Goal: Communication & Community: Share content

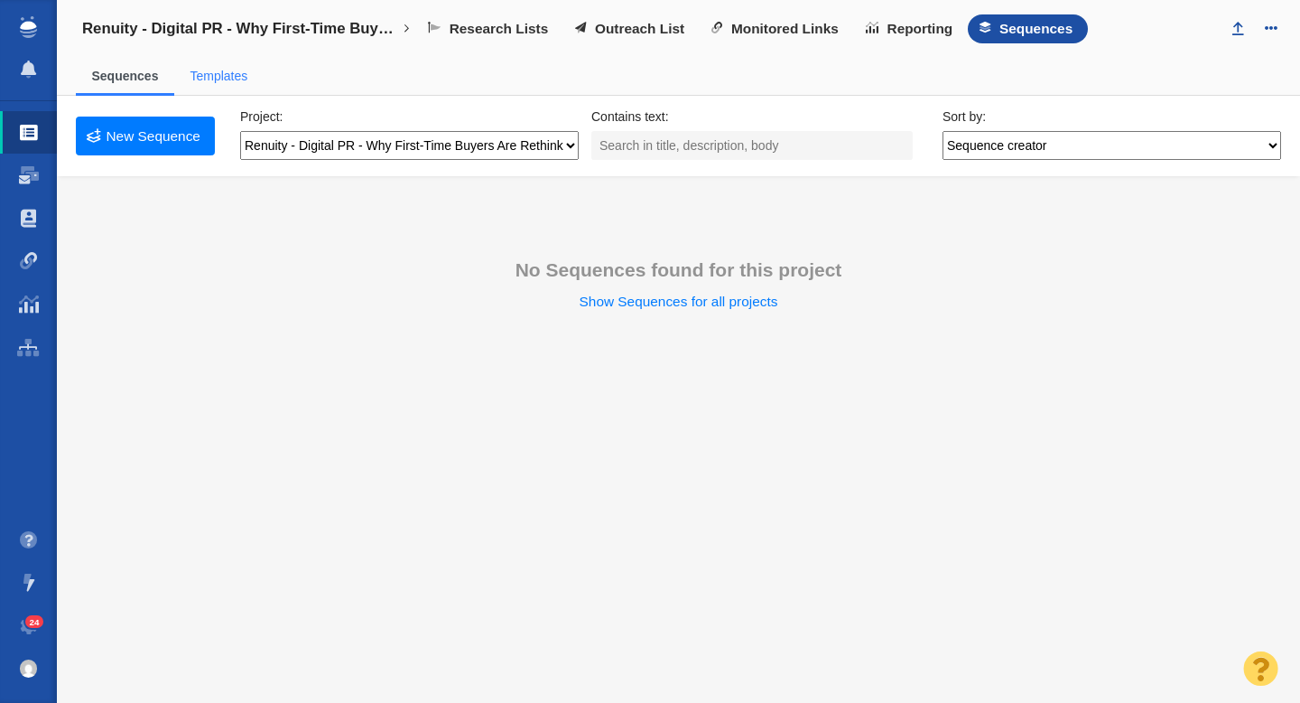
click at [213, 77] on link "Templates" at bounding box center [219, 76] width 58 height 14
click at [168, 136] on link "New Template" at bounding box center [145, 137] width 139 height 42
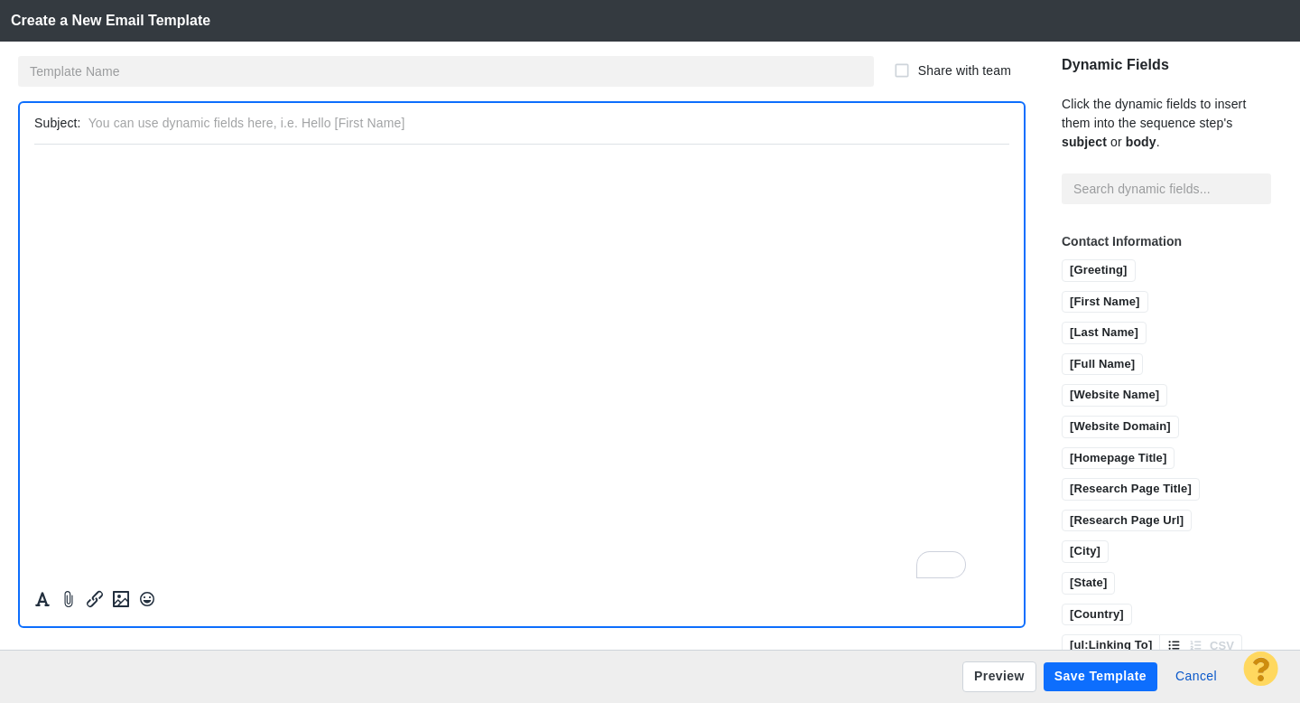
click at [256, 126] on input "text" at bounding box center [546, 123] width 914 height 26
paste input "Tip: Half of first-time buyers are skipping the "starter home", study finds"
type input "Tip: Half of first-time buyers are skipping the "starter home", study finds"
click at [336, 186] on html "﻿" at bounding box center [521, 165] width 975 height 42
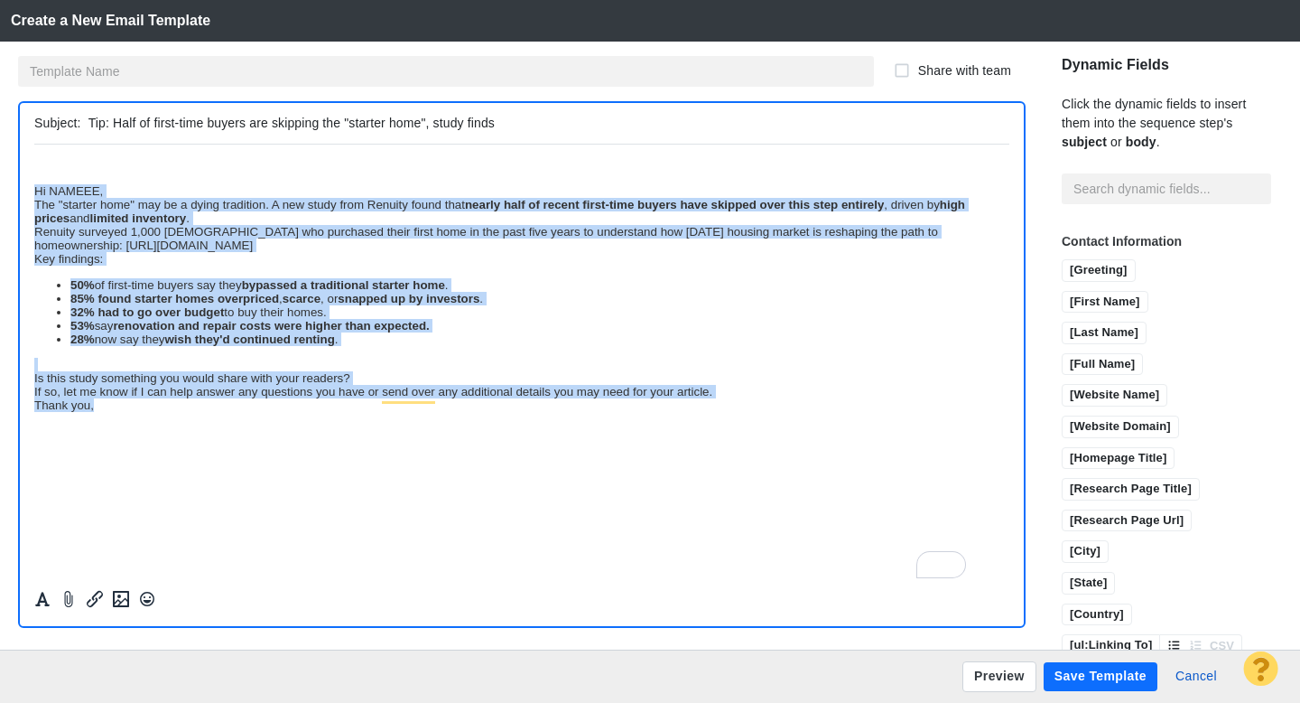
drag, startPoint x: 165, startPoint y: 413, endPoint x: 32, endPoint y: 198, distance: 253.1
click at [34, 198] on html "﻿ Hi NAMEEE, The "starter home" may be a dying tradition. A new study from Renu…" at bounding box center [521, 285] width 975 height 282
click at [43, 605] on icon "Formatting" at bounding box center [42, 599] width 18 height 16
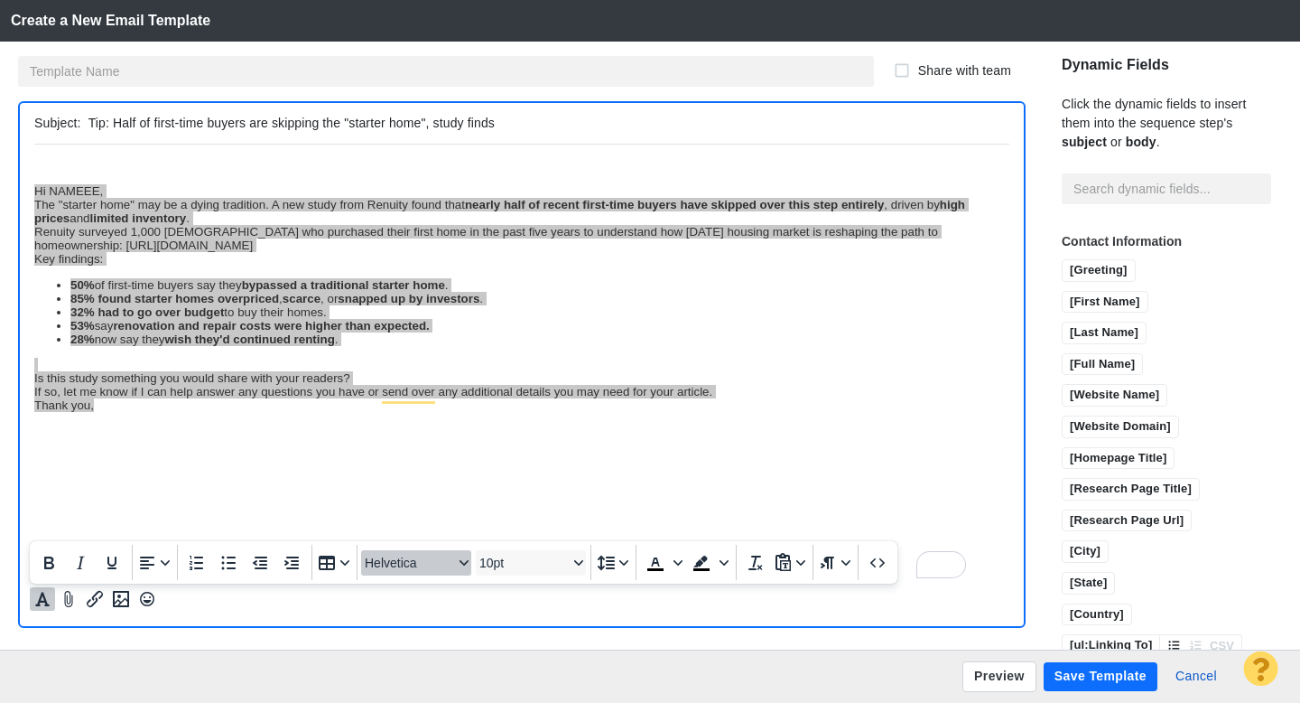
click at [402, 570] on span "Helvetica" at bounding box center [409, 562] width 89 height 14
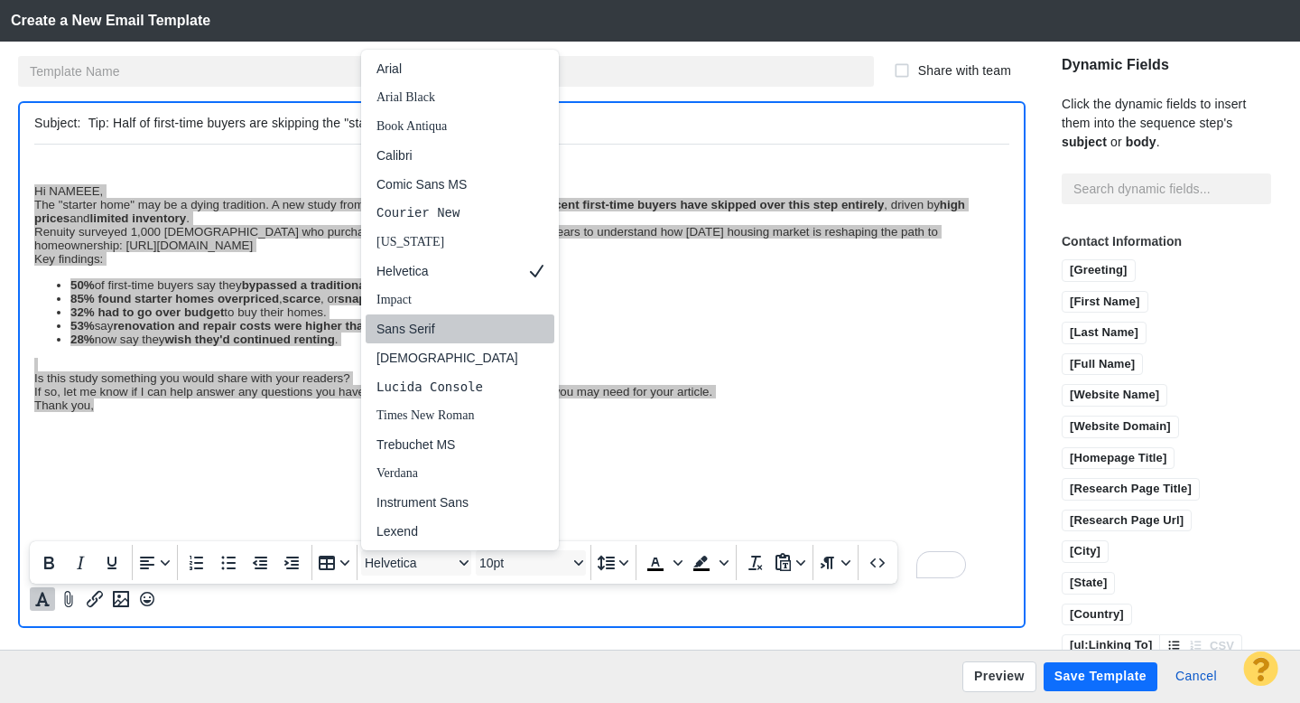
click at [435, 331] on div "Sans Serif" at bounding box center [448, 329] width 142 height 22
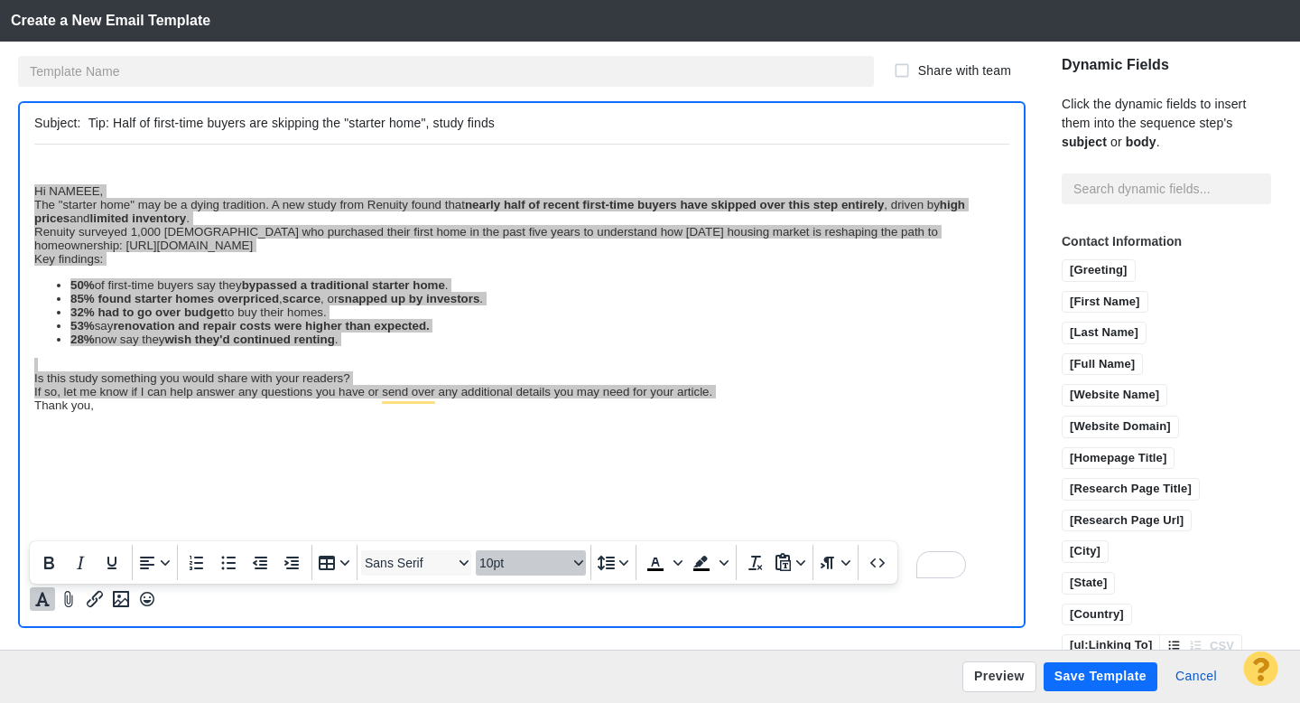
click at [512, 563] on span "10pt" at bounding box center [524, 562] width 89 height 14
click at [530, 425] on div "12pt" at bounding box center [522, 416] width 63 height 22
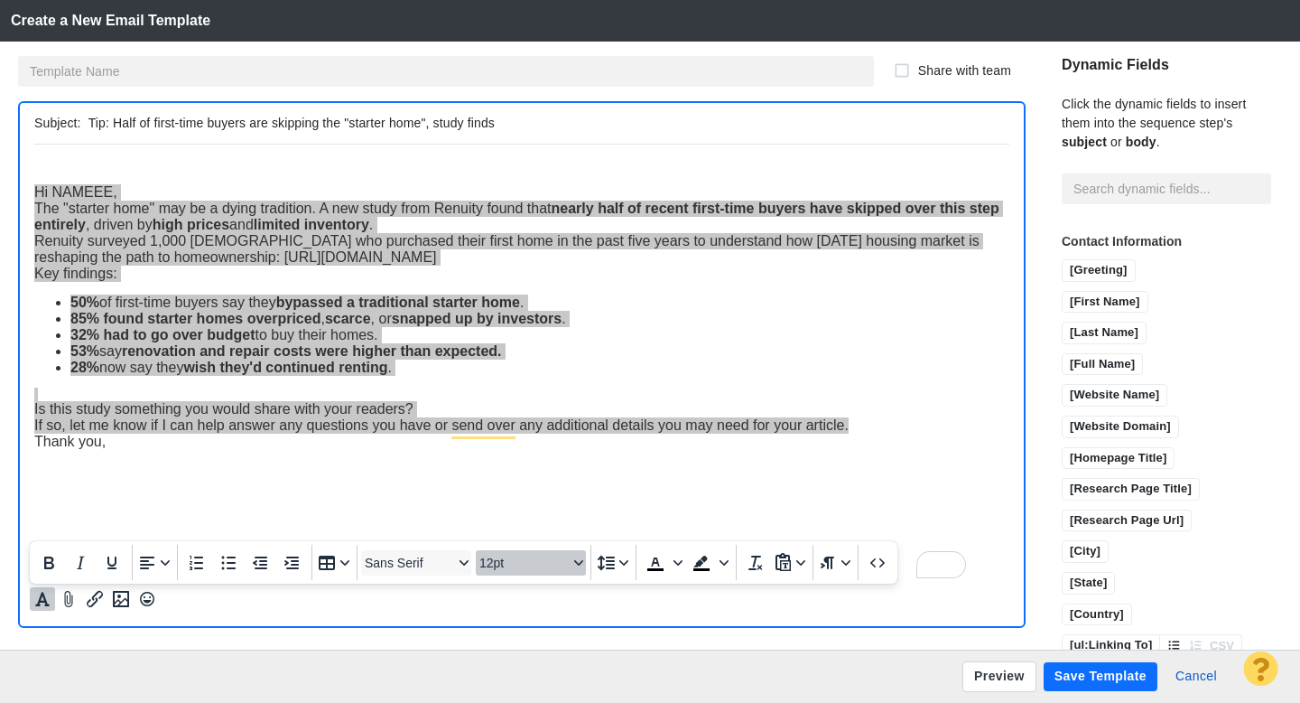
click at [524, 566] on span "12pt" at bounding box center [524, 562] width 89 height 14
click at [528, 452] on div "14pt" at bounding box center [522, 444] width 63 height 22
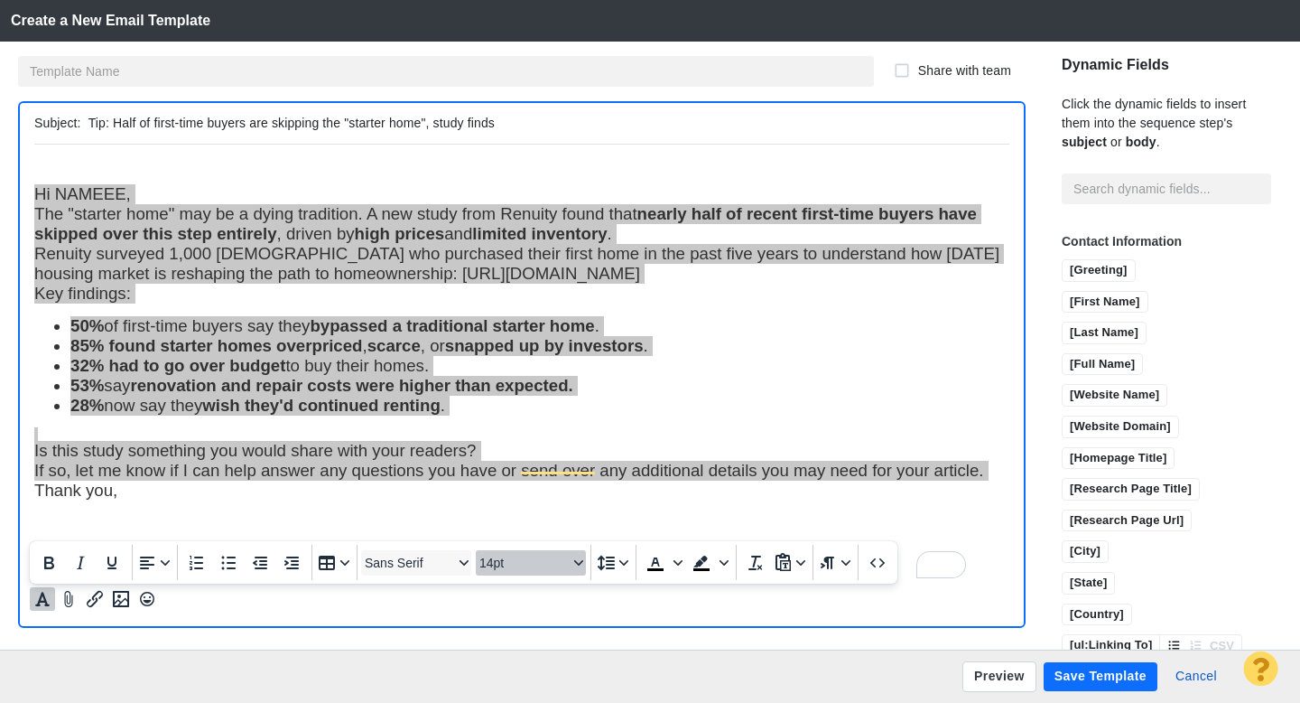
click at [513, 561] on span "14pt" at bounding box center [524, 562] width 89 height 14
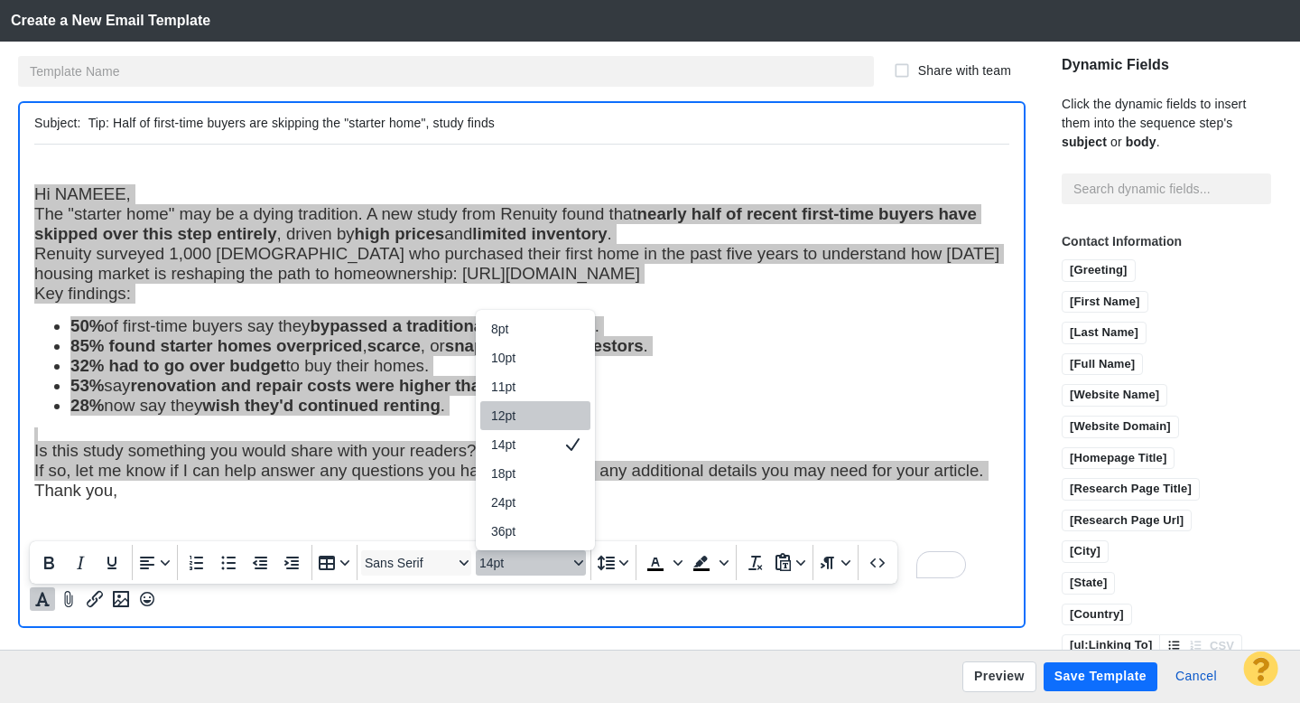
click at [521, 424] on div "12pt" at bounding box center [522, 416] width 63 height 22
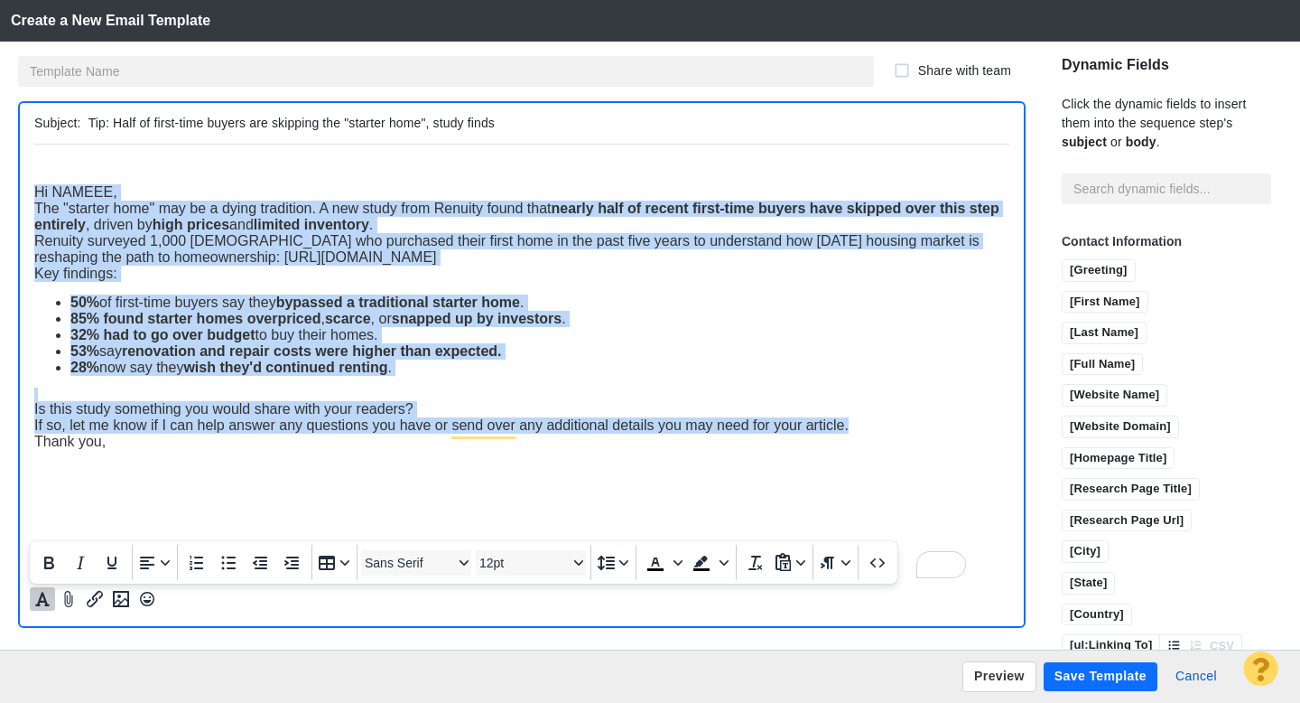
click at [238, 449] on div "Thank you," at bounding box center [521, 441] width 975 height 16
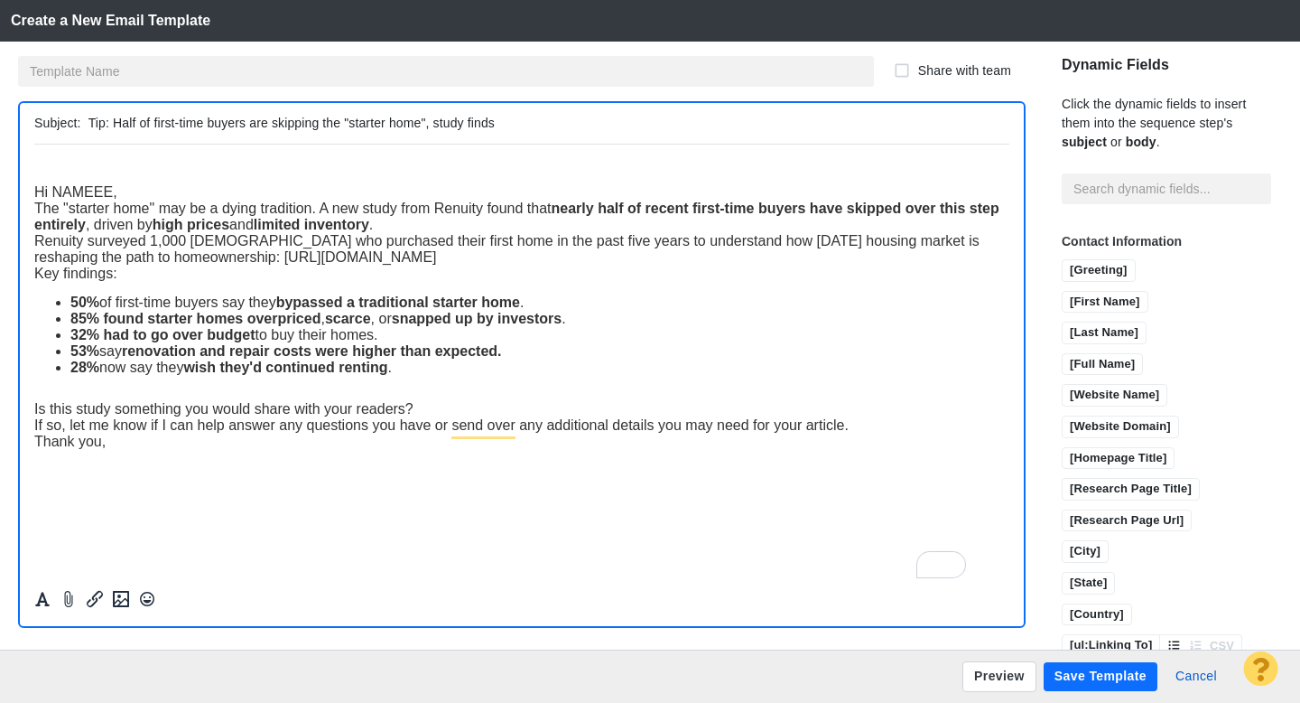
click at [35, 194] on span "Hi NAMEEE," at bounding box center [75, 190] width 83 height 15
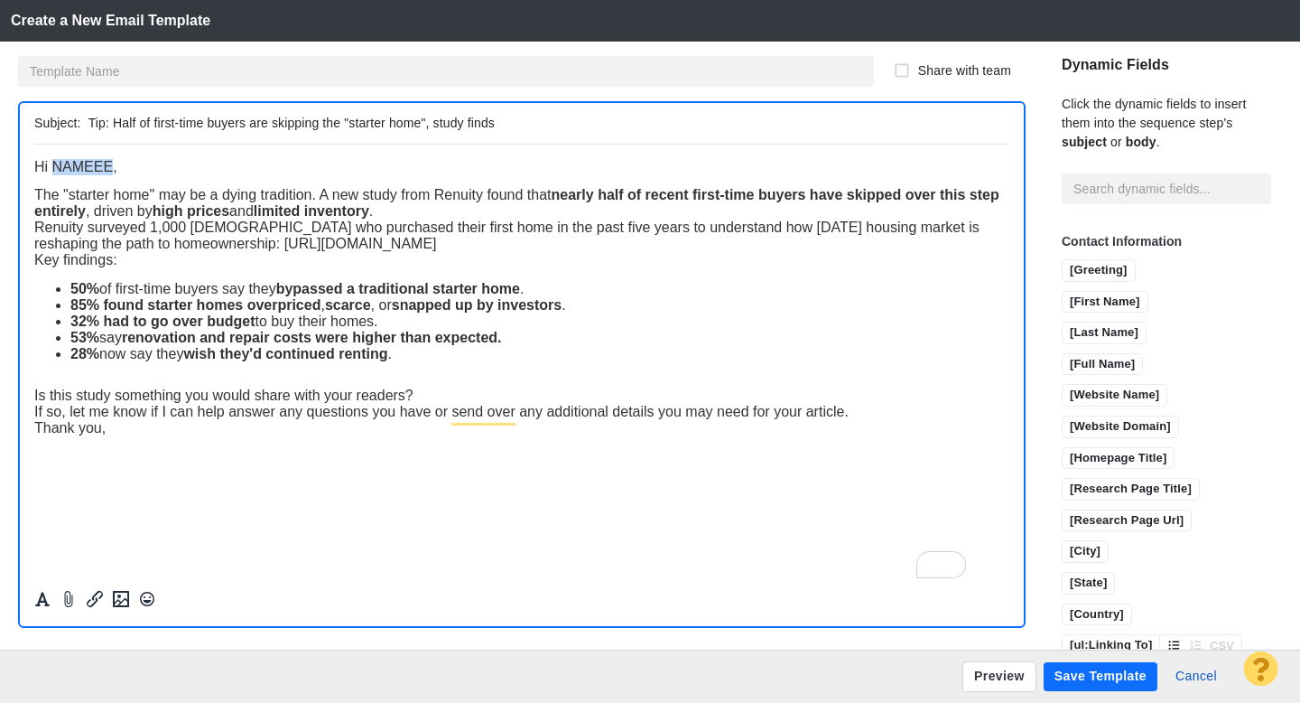
drag, startPoint x: 112, startPoint y: 167, endPoint x: 54, endPoint y: 167, distance: 57.8
click at [54, 167] on span "Hi NAMEEE," at bounding box center [75, 165] width 83 height 15
click at [1063, 292] on input "[First Name]" at bounding box center [1105, 303] width 85 height 23
click at [472, 215] on div "The "starter home" may be a dying tradition. A new study from Renuity found tha…" at bounding box center [521, 202] width 975 height 33
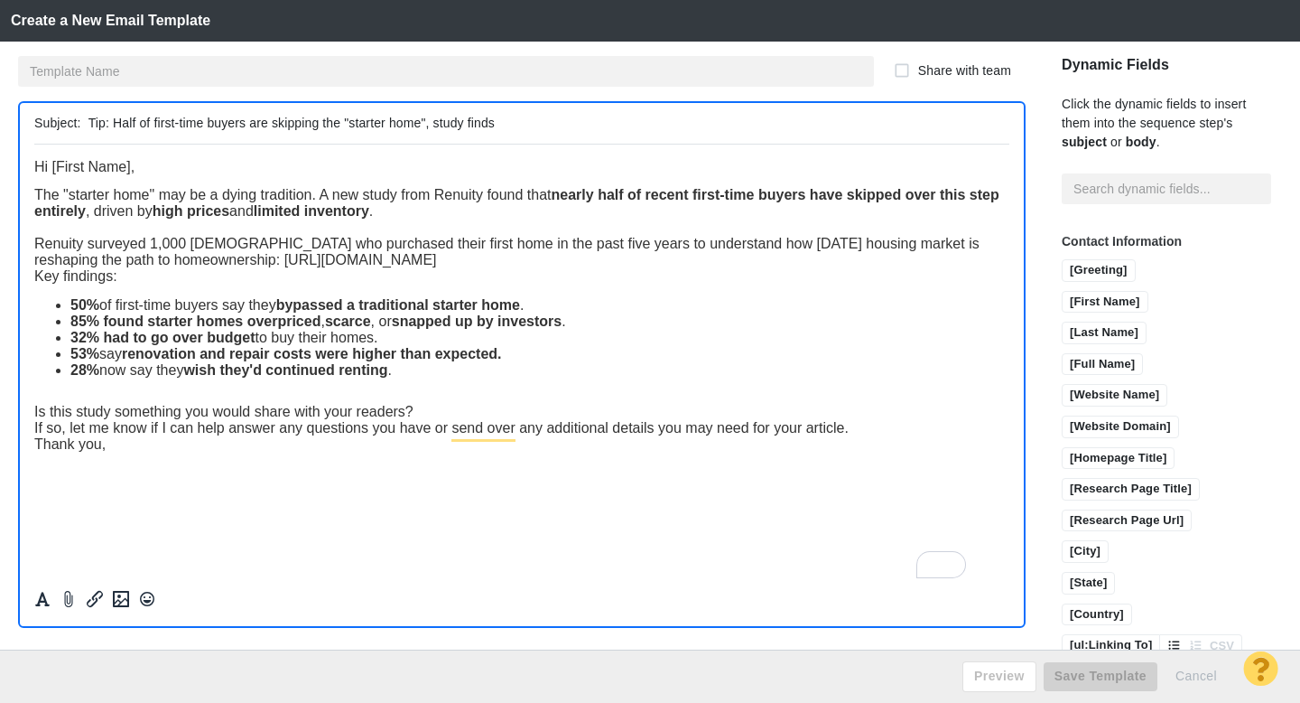
click at [648, 263] on div "Renuity surveyed 1,000 [DEMOGRAPHIC_DATA] who purchased their first home in the…" at bounding box center [521, 251] width 975 height 33
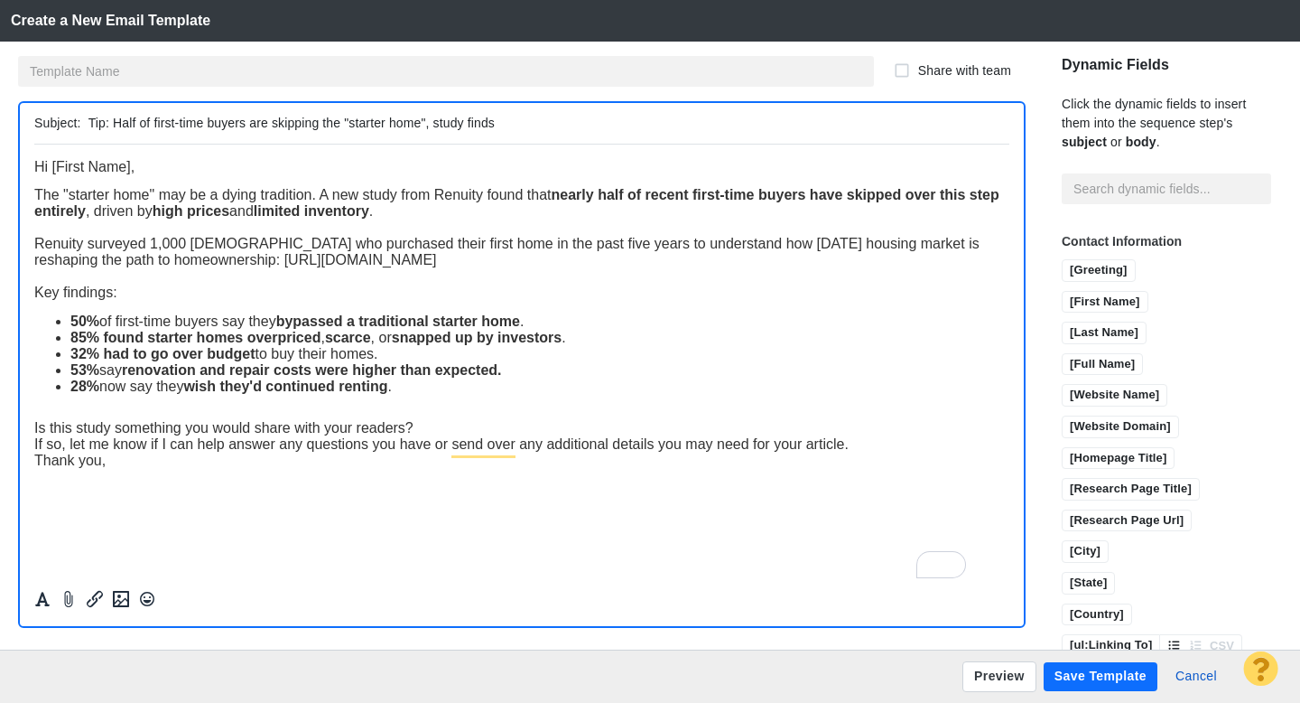
click at [434, 435] on div "Is this study something you would share with your readers?" at bounding box center [521, 427] width 975 height 16
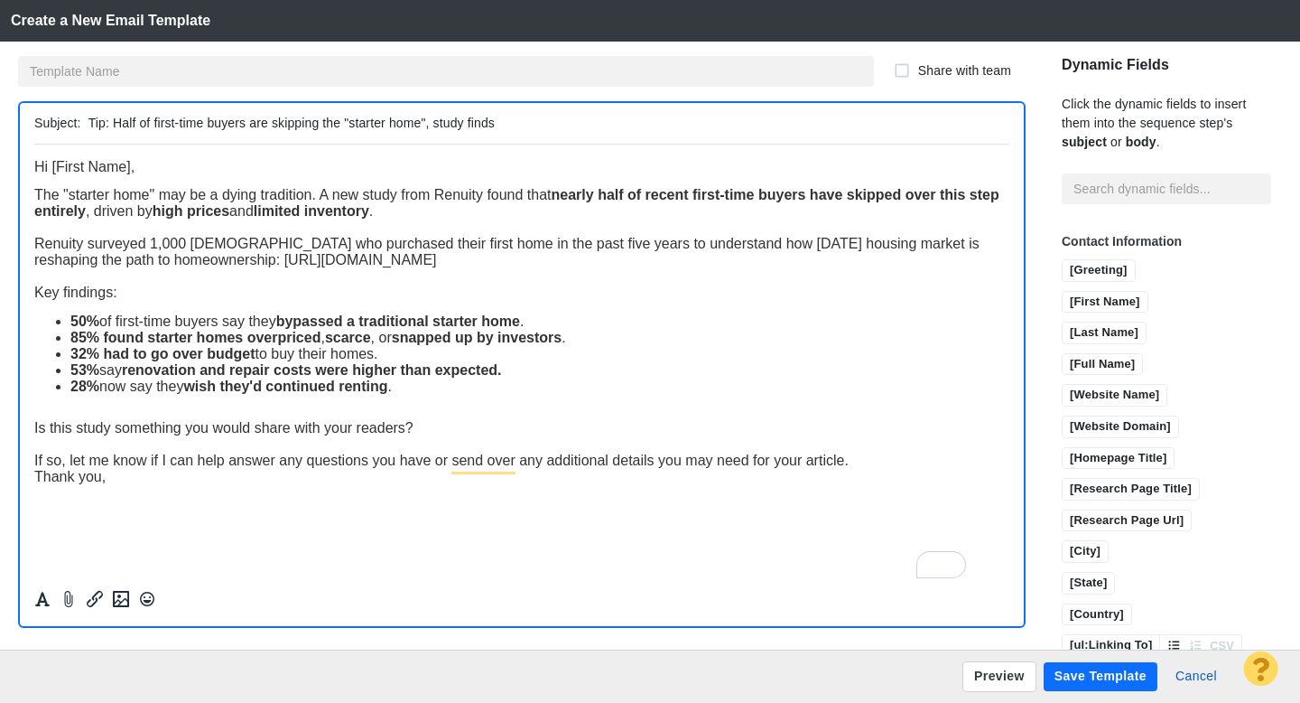
click at [870, 462] on div "If so, let me know if I can help answer any questions you have or send over any…" at bounding box center [521, 460] width 975 height 16
click at [266, 526] on html "﻿ Hi [First Name], The "starter home" may be a dying tradition. A new study fro…" at bounding box center [521, 337] width 975 height 387
click at [980, 679] on button "Preview" at bounding box center [1000, 676] width 74 height 31
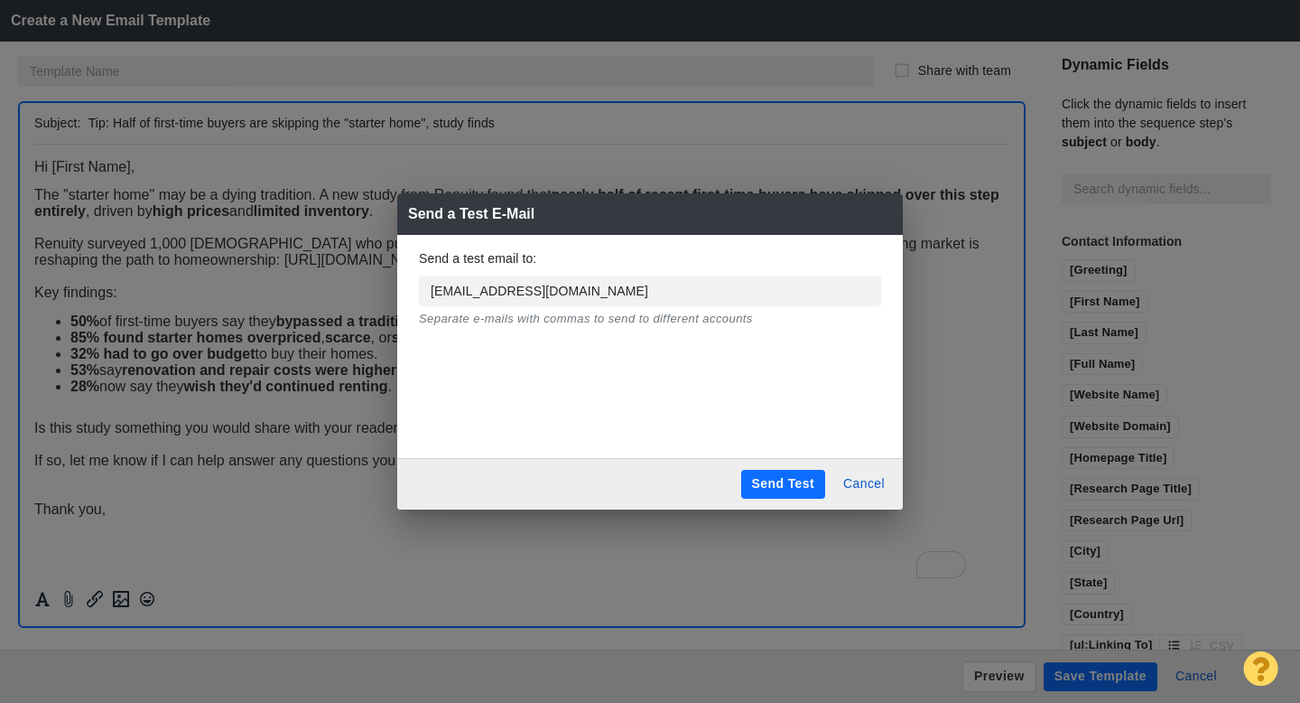
click at [773, 485] on button "Send Test" at bounding box center [783, 484] width 84 height 29
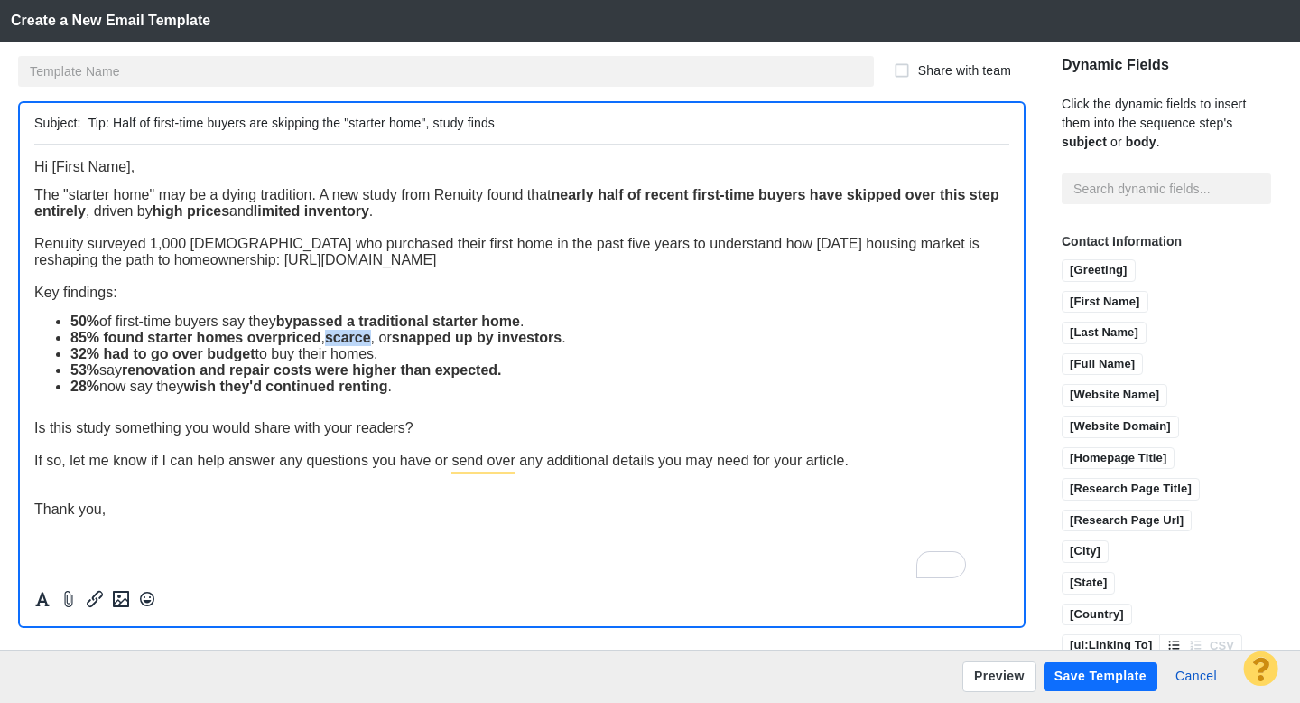
drag, startPoint x: 372, startPoint y: 338, endPoint x: 330, endPoint y: 339, distance: 42.5
click at [330, 339] on strong "scarce" at bounding box center [348, 336] width 46 height 15
click at [478, 341] on strong "snapped up by investors" at bounding box center [509, 336] width 170 height 15
click at [340, 71] on input "text" at bounding box center [446, 71] width 856 height 31
click at [471, 123] on input "Tip: Half of first-time buyers are skipping the "starter home", study finds" at bounding box center [546, 123] width 914 height 26
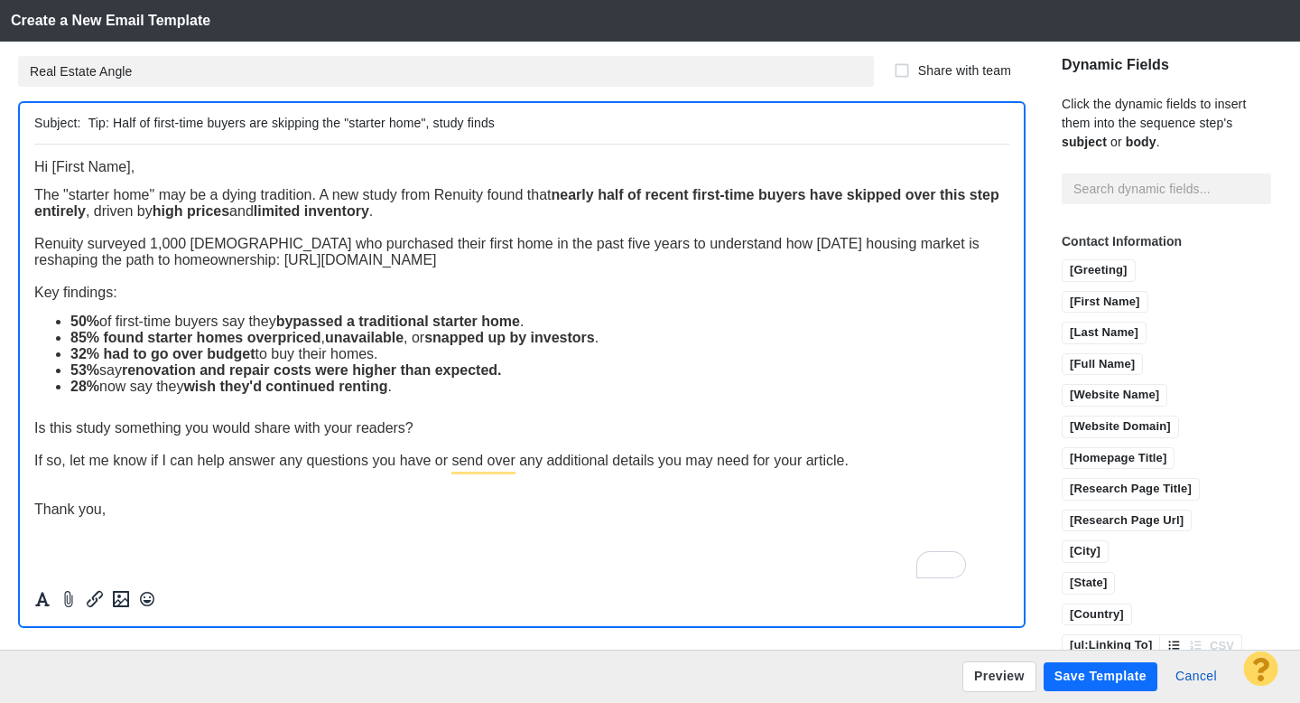
click at [471, 123] on input "Tip: Half of first-time buyers are skipping the "starter home", study finds" at bounding box center [546, 123] width 914 height 26
click at [408, 509] on div "Thank you," at bounding box center [521, 508] width 975 height 16
click at [1077, 676] on button "Save Template" at bounding box center [1101, 676] width 114 height 29
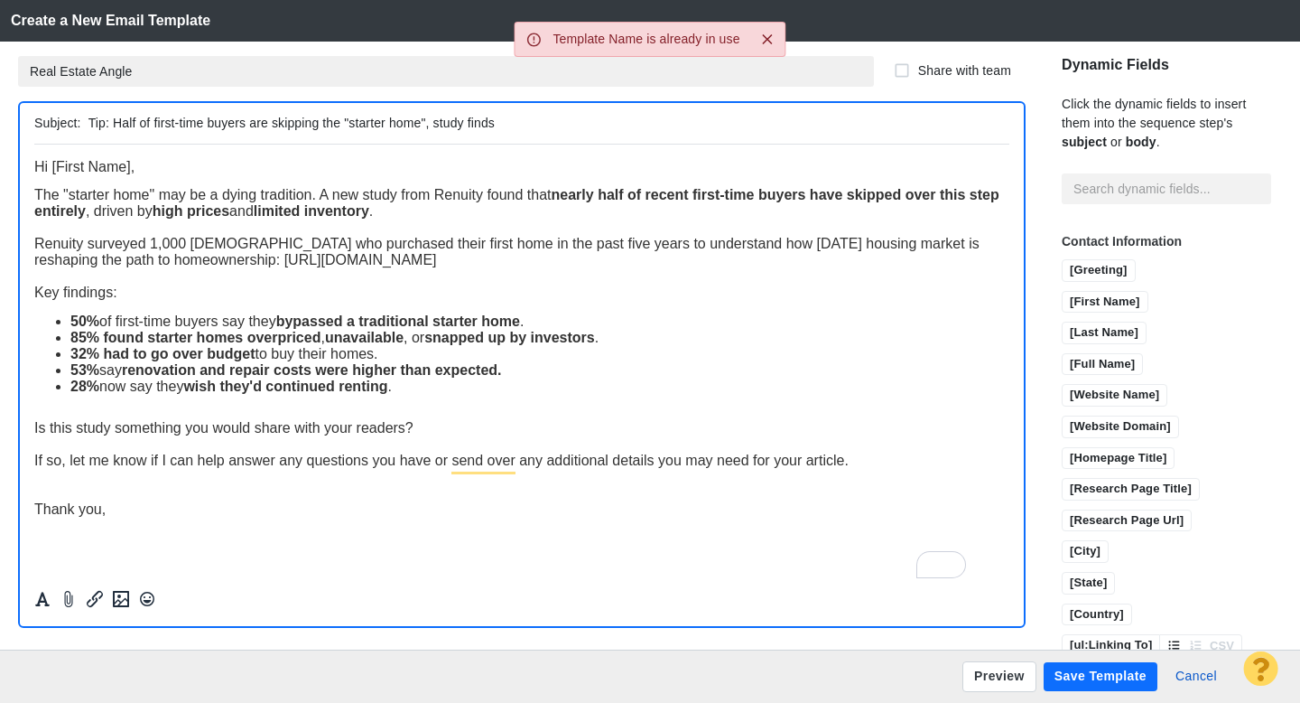
click at [196, 72] on input "Real Estate Angle" at bounding box center [446, 71] width 856 height 31
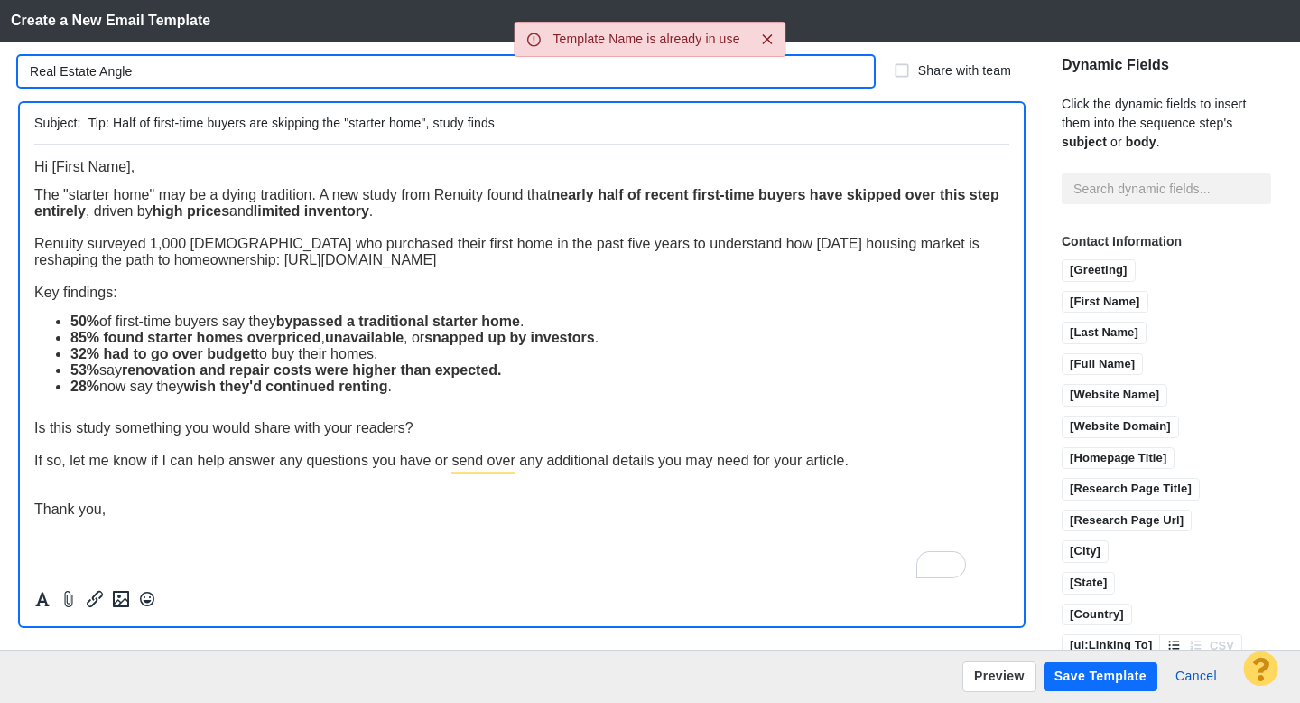
drag, startPoint x: 149, startPoint y: 71, endPoint x: 22, endPoint y: 69, distance: 127.4
click at [22, 70] on input "Real Estate Angle" at bounding box center [446, 71] width 856 height 31
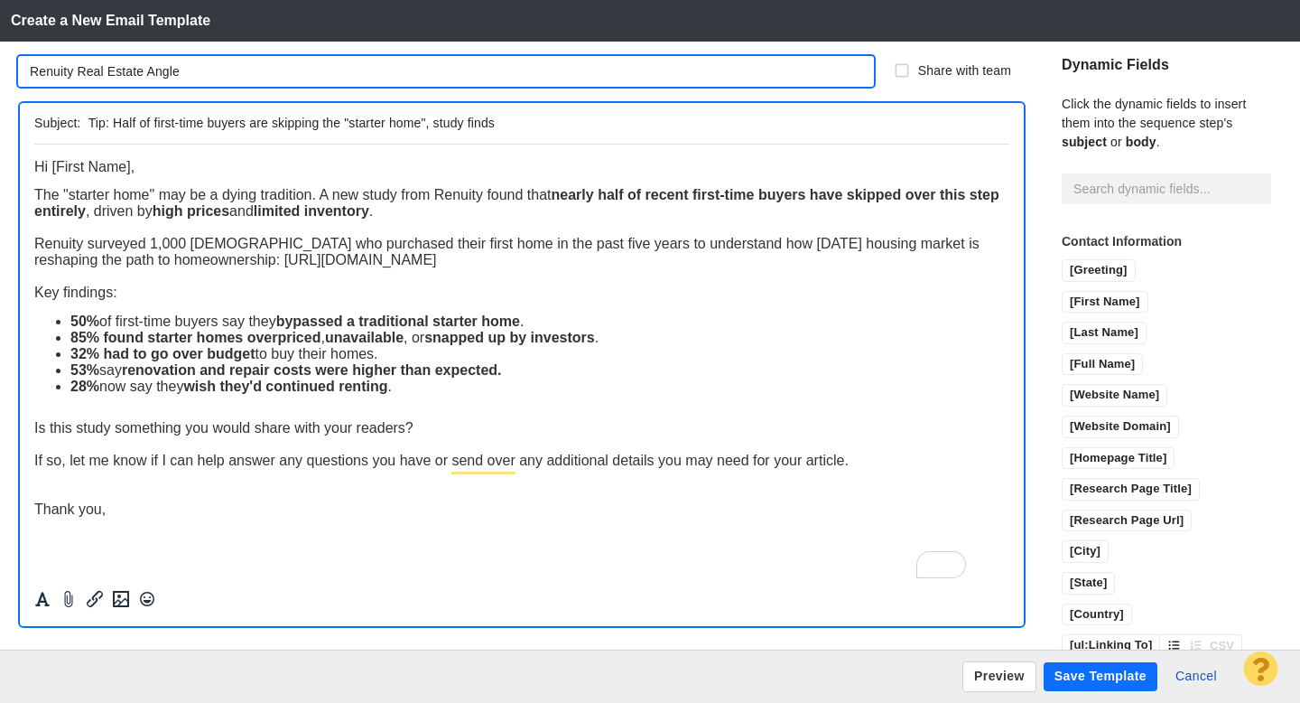
drag, startPoint x: 79, startPoint y: 73, endPoint x: 26, endPoint y: 72, distance: 52.4
click at [27, 72] on input "Renuity Real Estate Angle" at bounding box center [446, 71] width 856 height 31
type input "Starter Home Real Estate Angle"
click at [1068, 676] on button "Save Template" at bounding box center [1101, 676] width 114 height 29
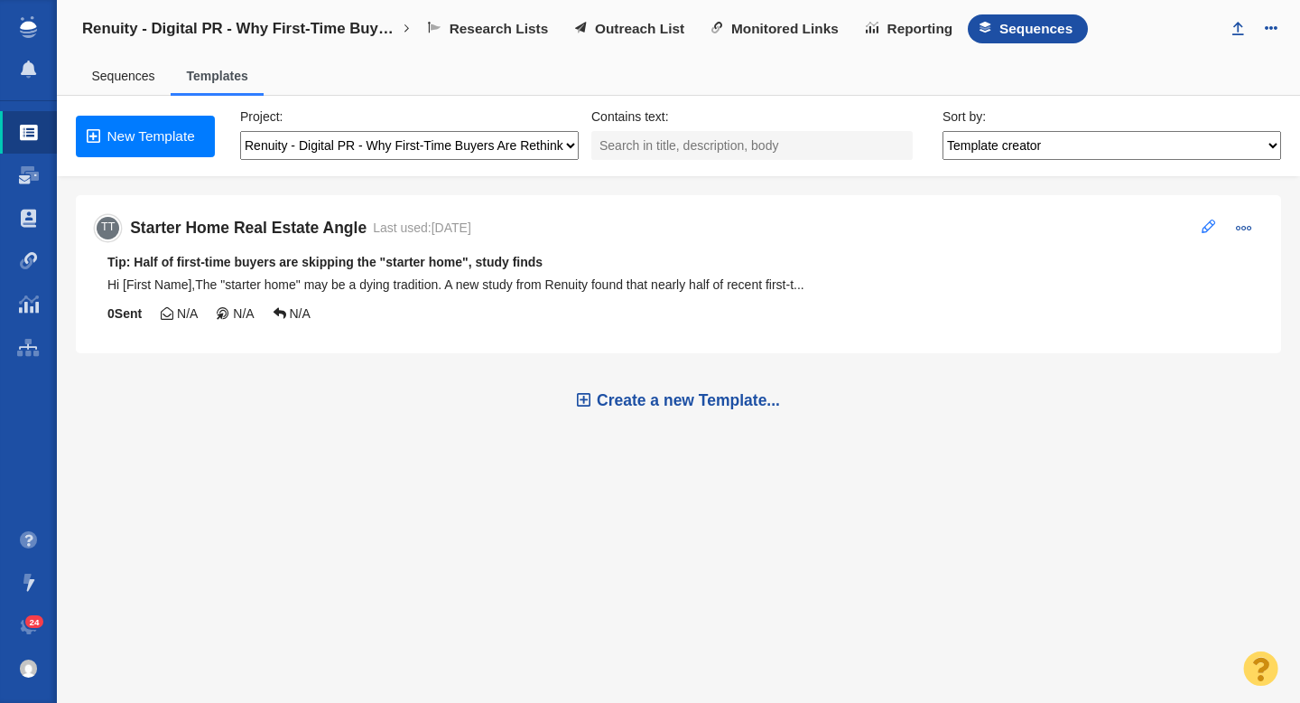
click at [1211, 229] on span at bounding box center [1209, 226] width 14 height 14
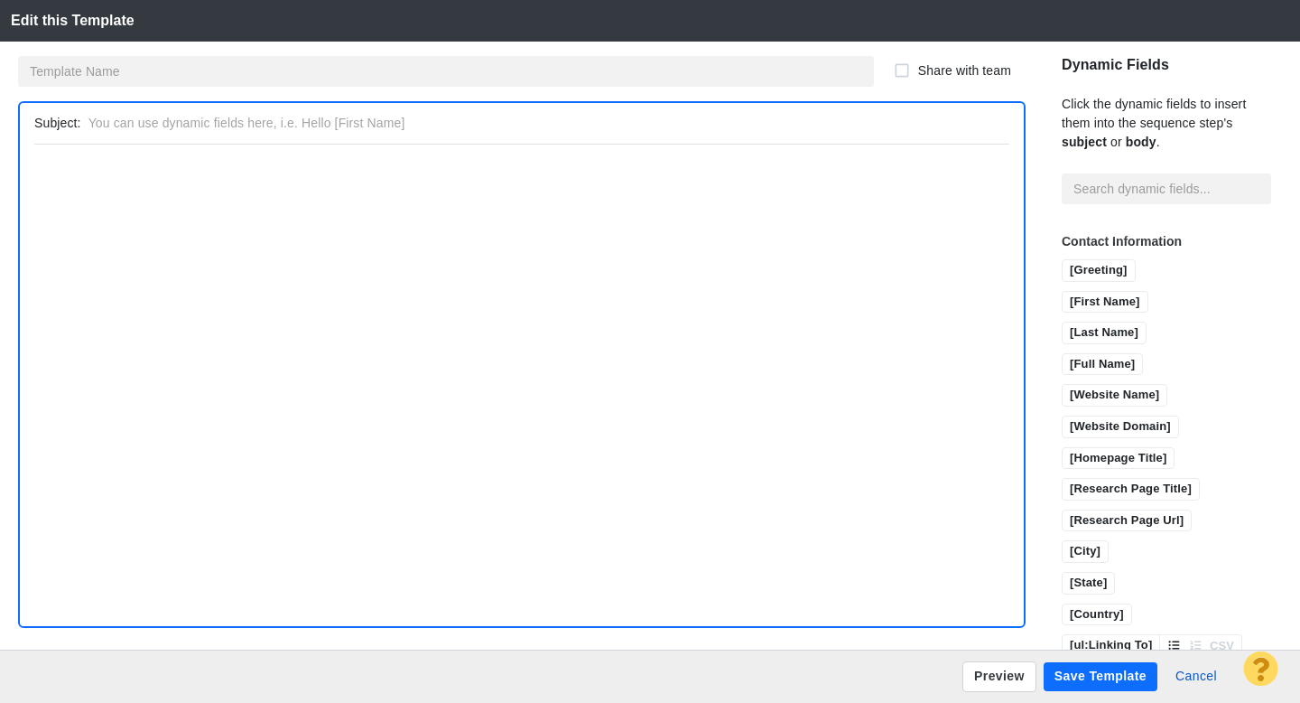
type input "Starter Home Real Estate Angle"
type input "Tip: Half of first-time buyers are skipping the "starter home", study finds"
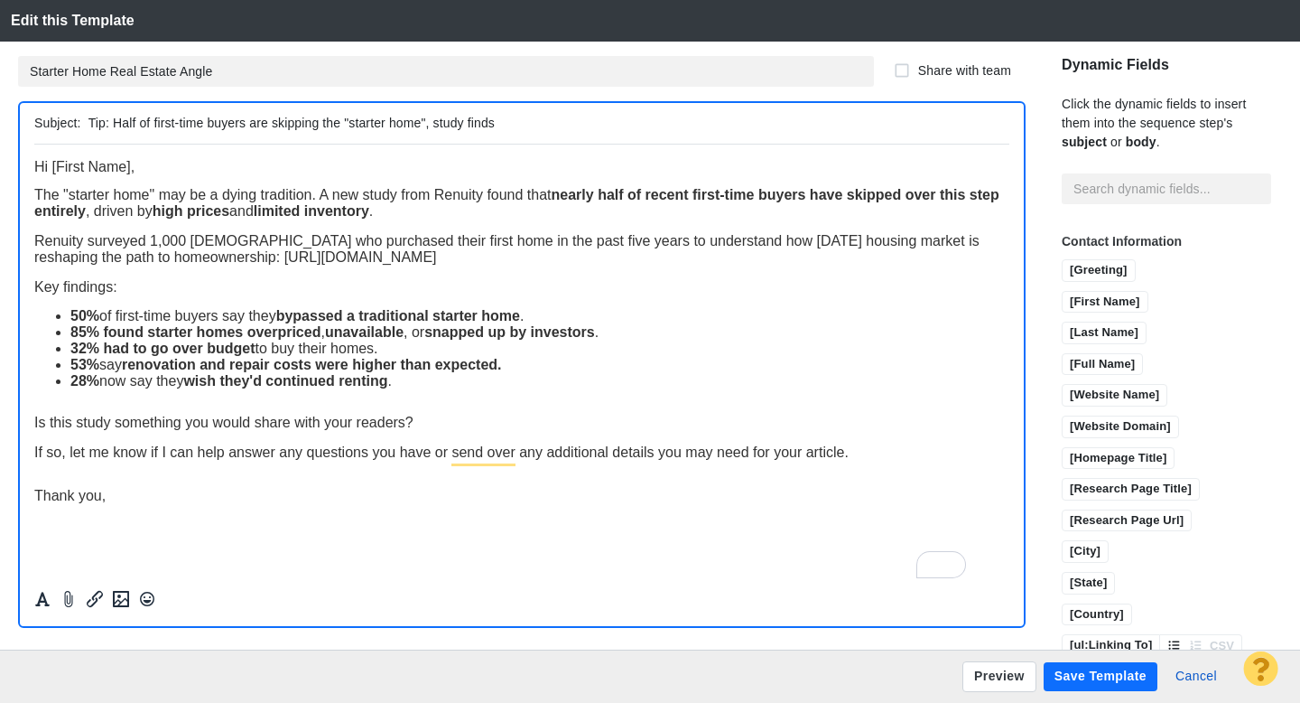
click at [1092, 682] on button "Save Template" at bounding box center [1101, 676] width 114 height 29
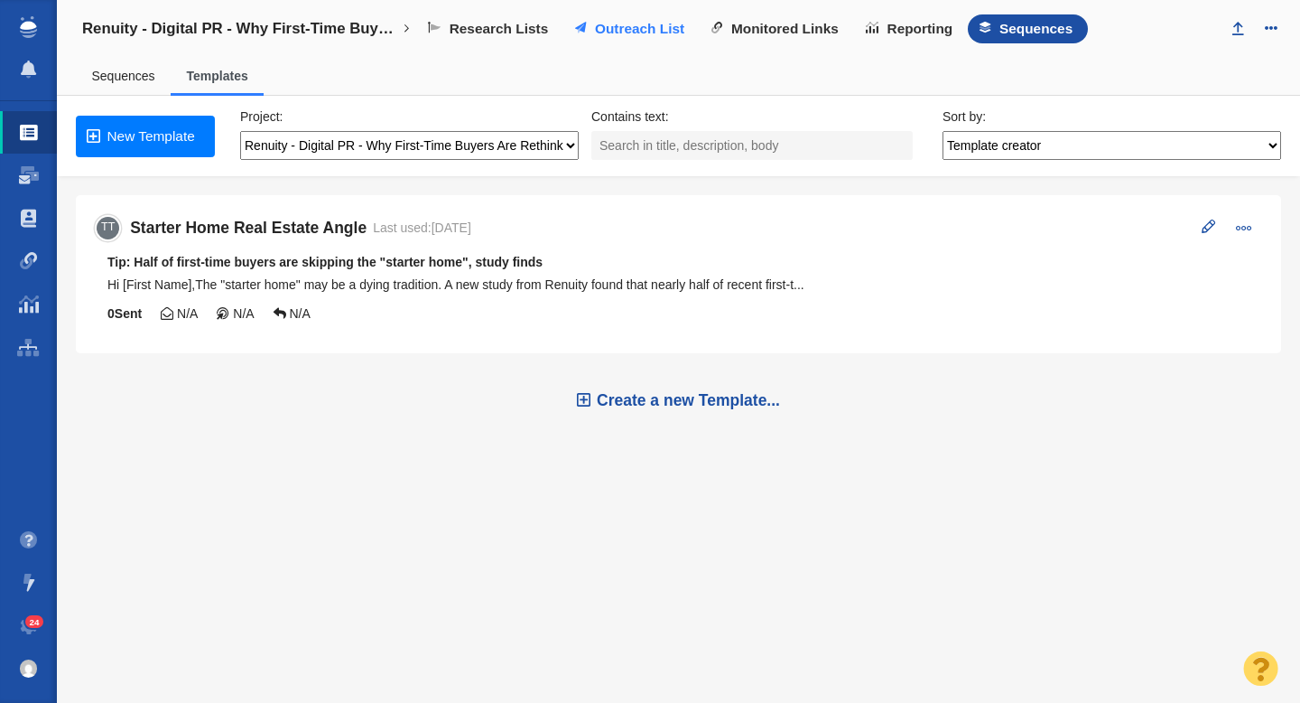
click at [629, 37] on link "Outreach List" at bounding box center [632, 28] width 136 height 29
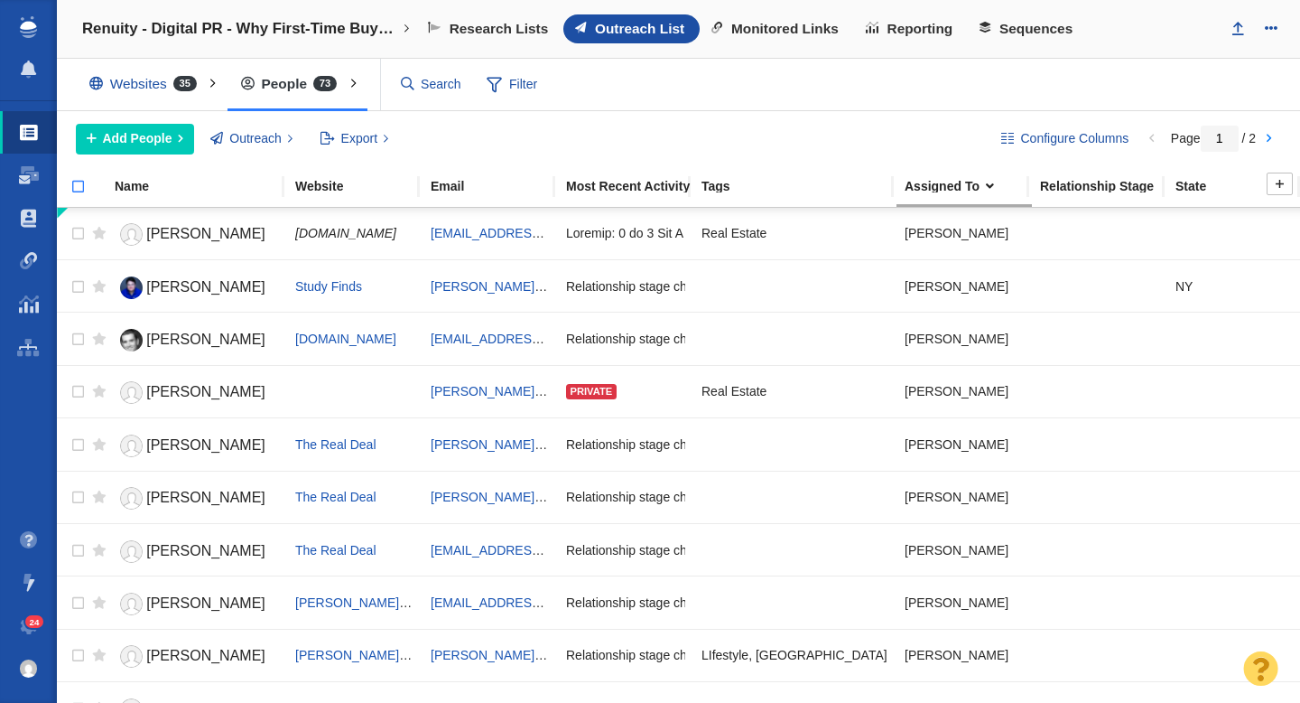
click at [77, 186] on input "checkbox" at bounding box center [70, 196] width 27 height 40
checkbox input "true"
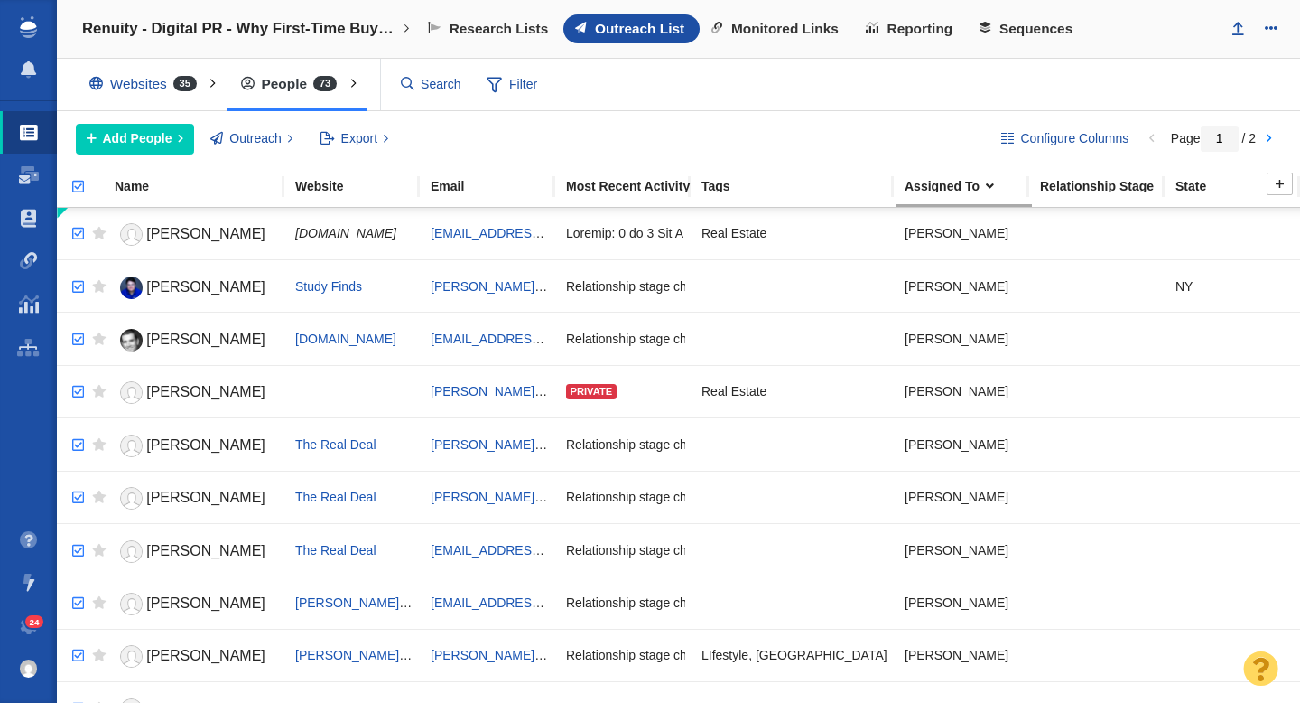
checkbox input "true"
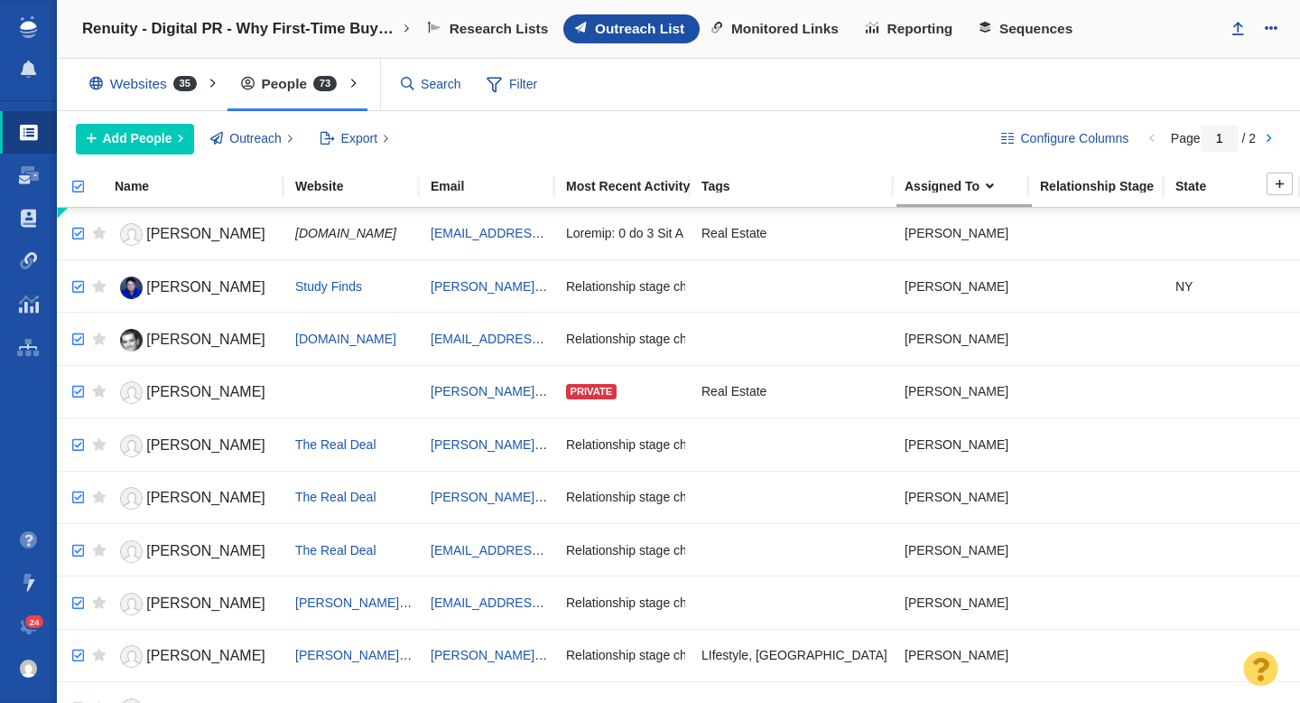
checkbox input "true"
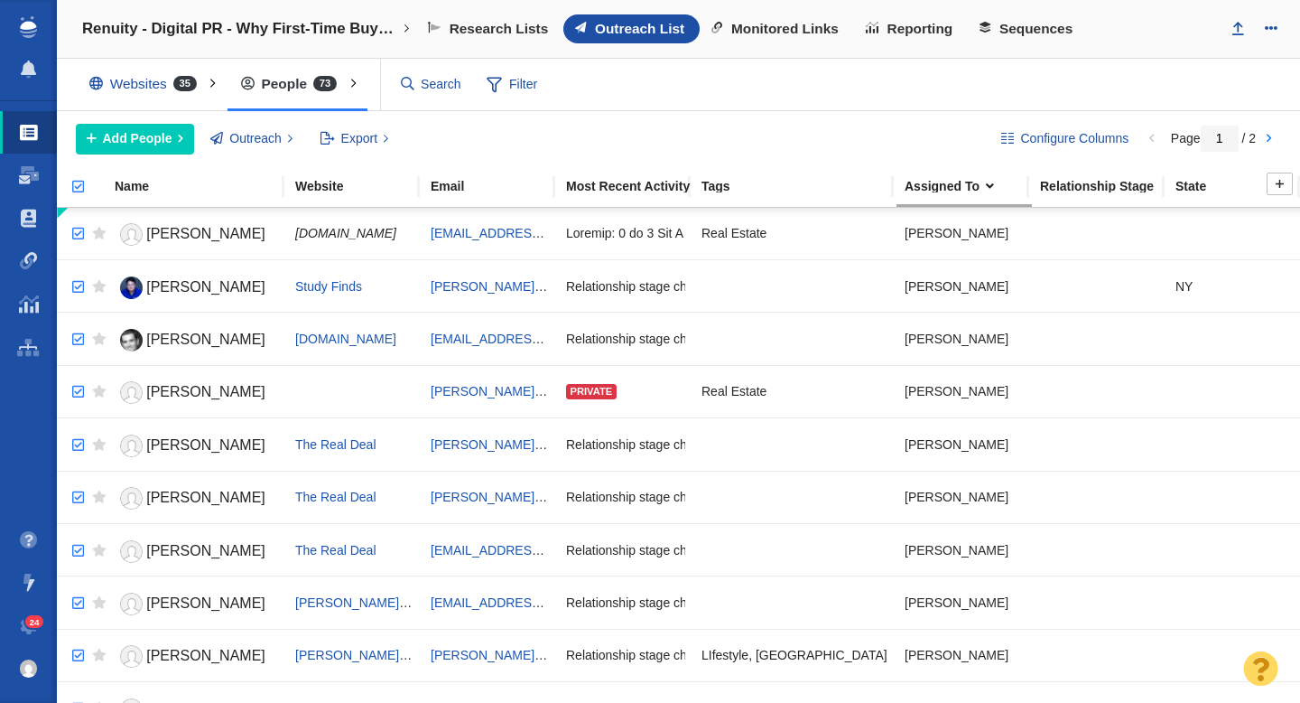
checkbox input "true"
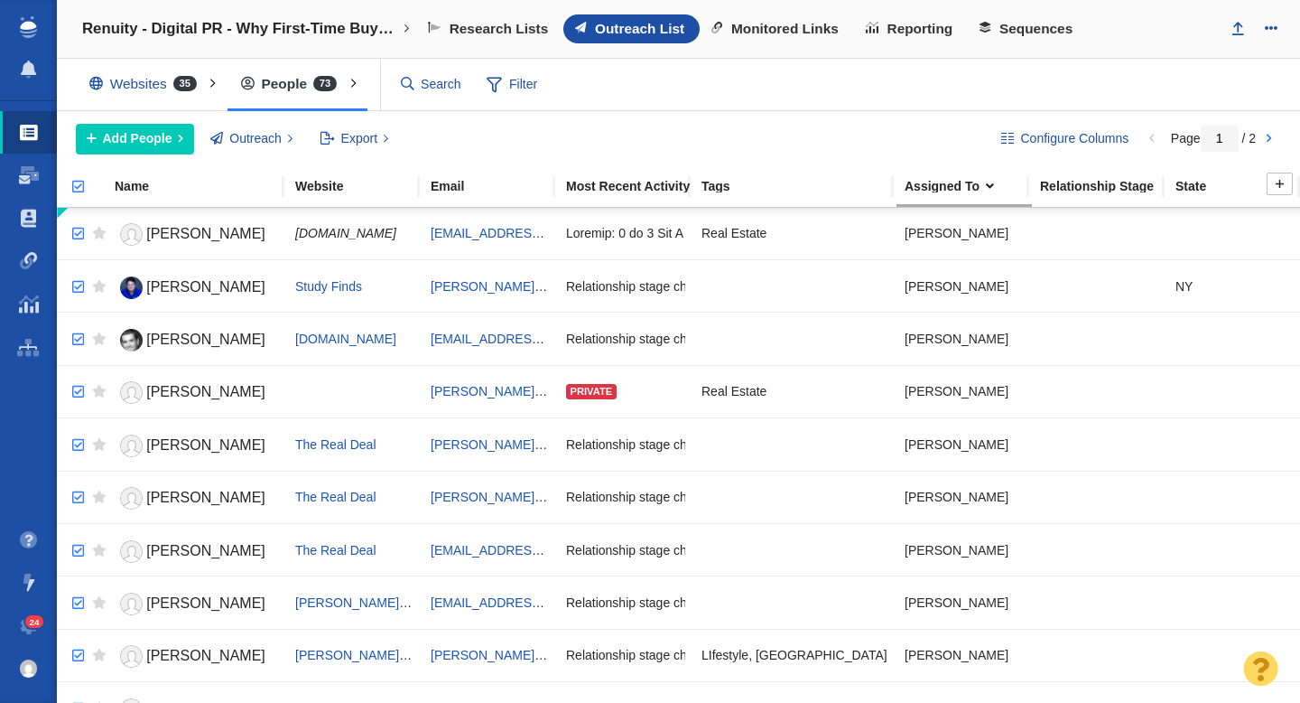
checkbox input "true"
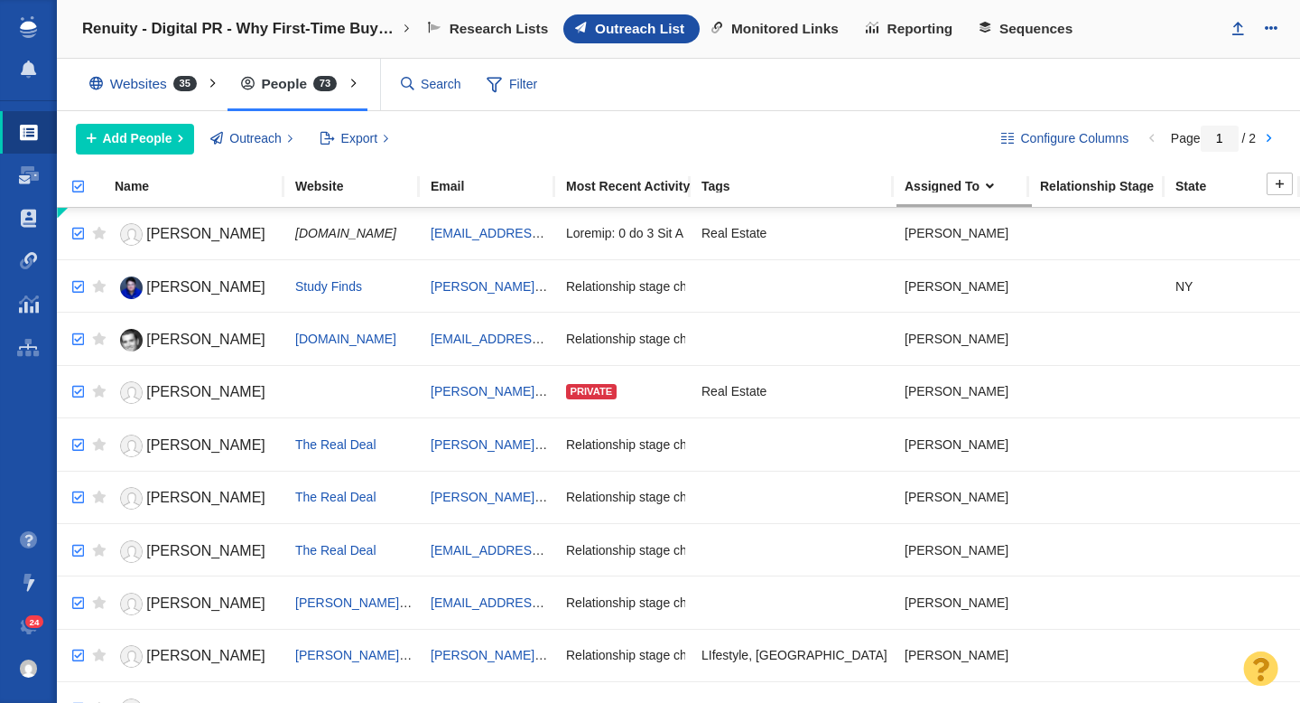
checkbox input "true"
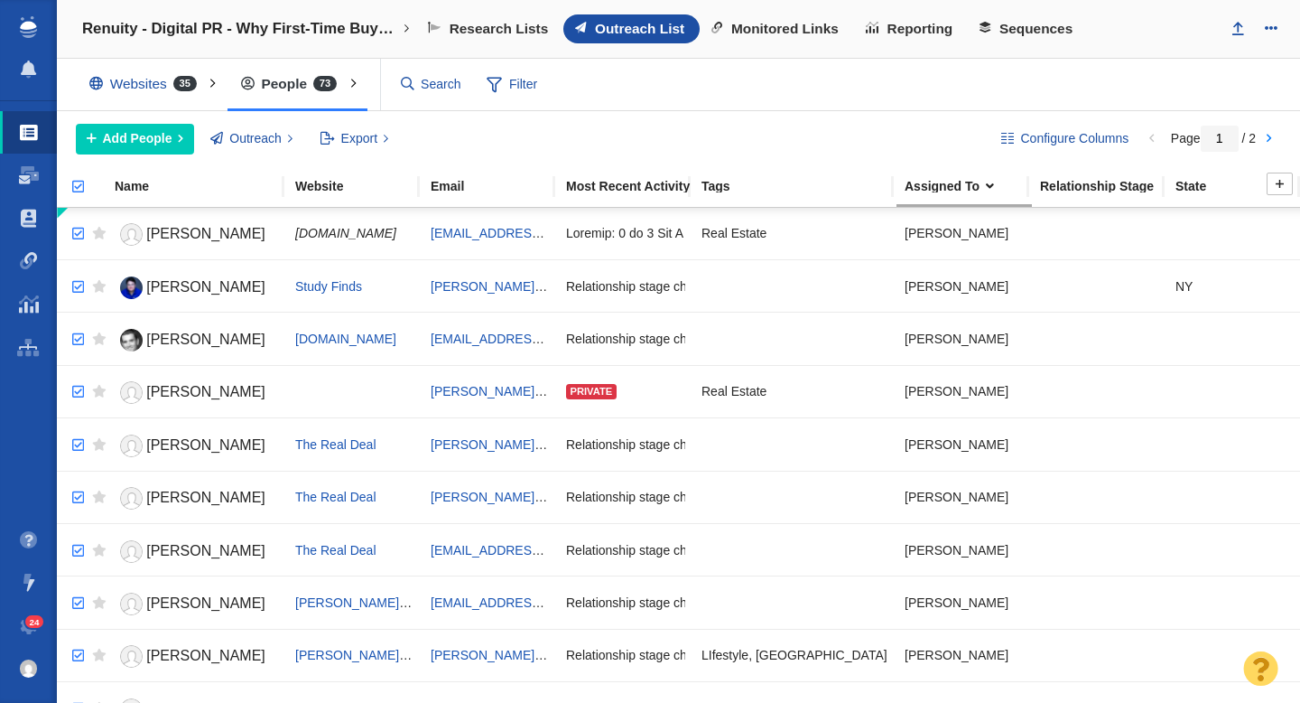
checkbox input "true"
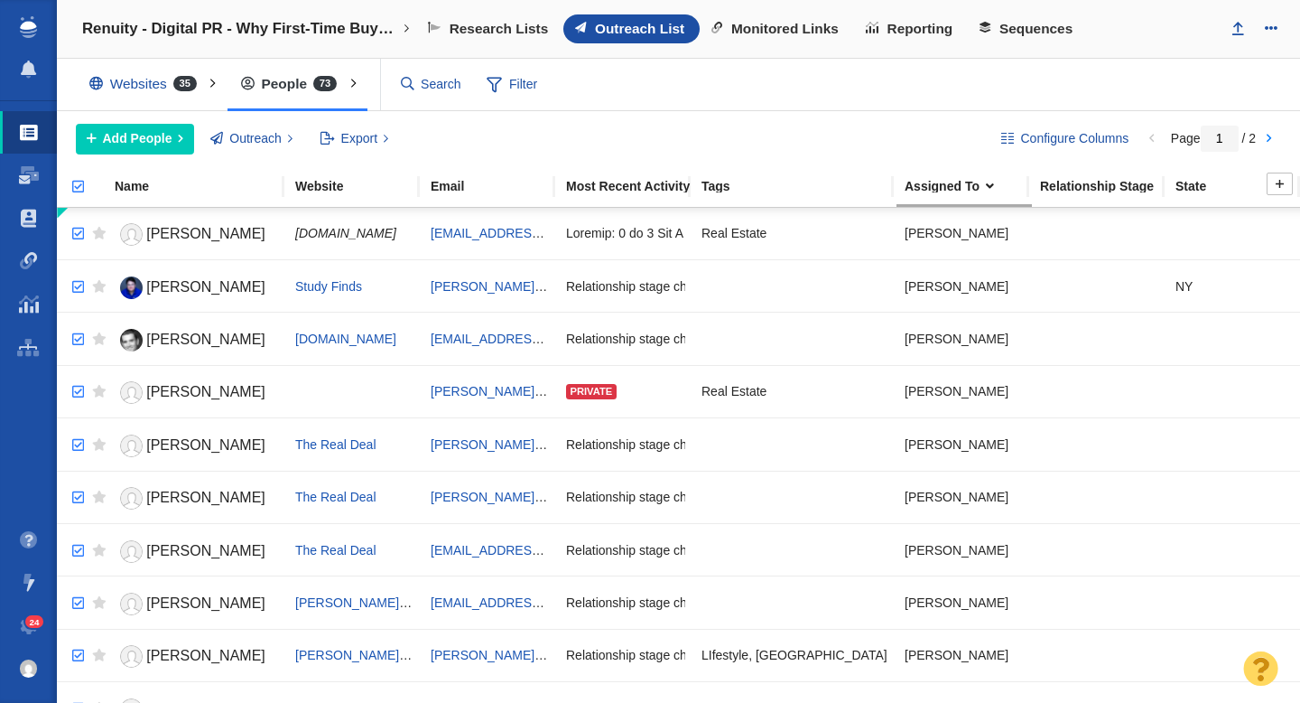
checkbox input "true"
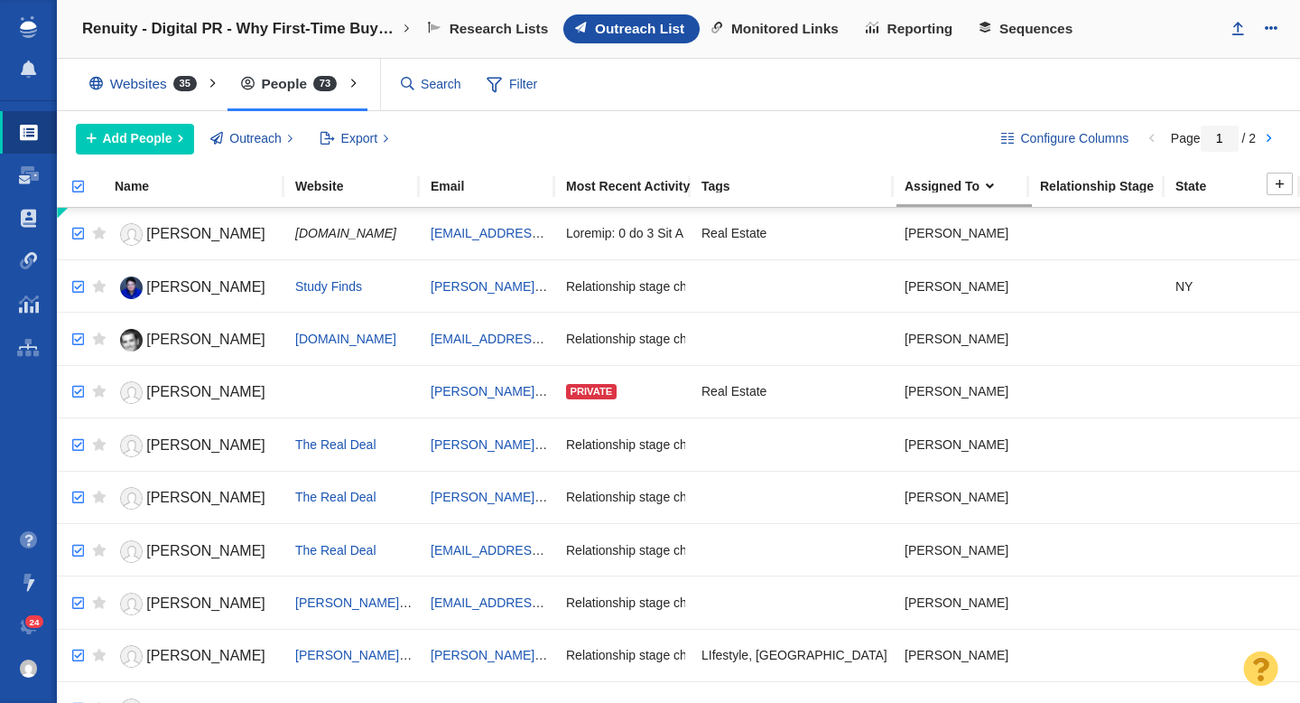
checkbox input "true"
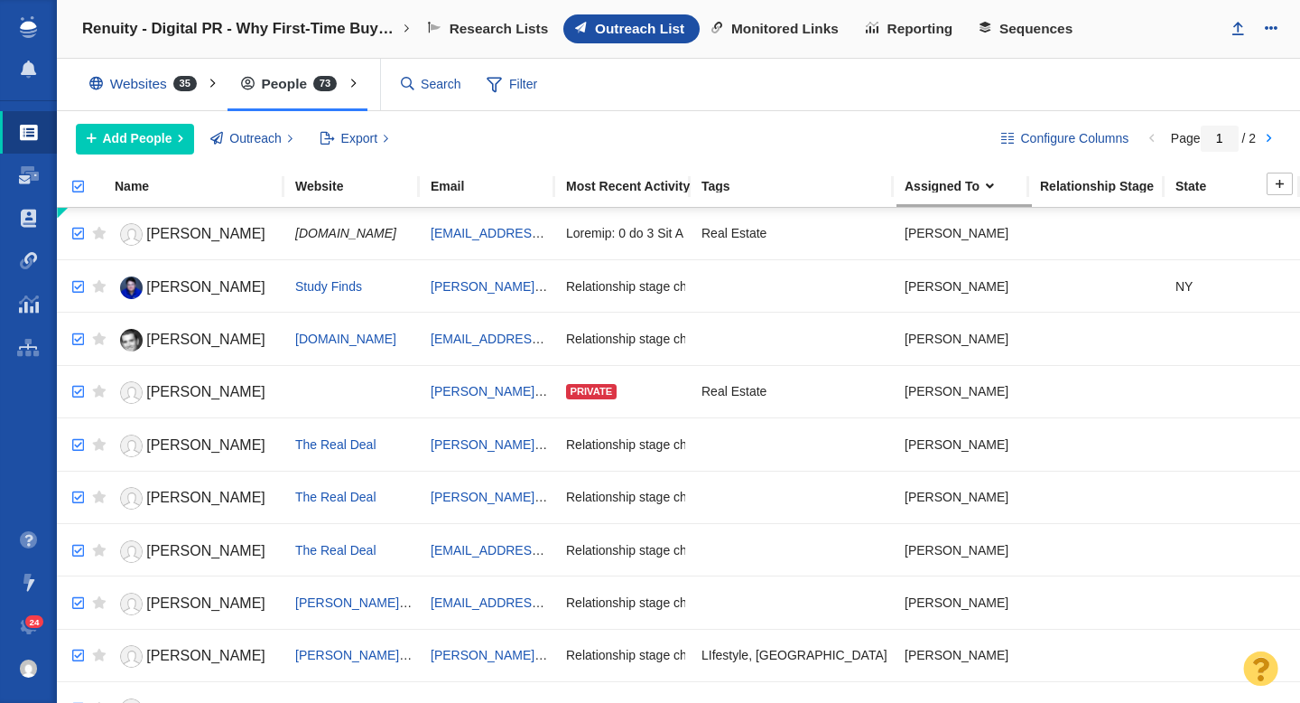
checkbox input "true"
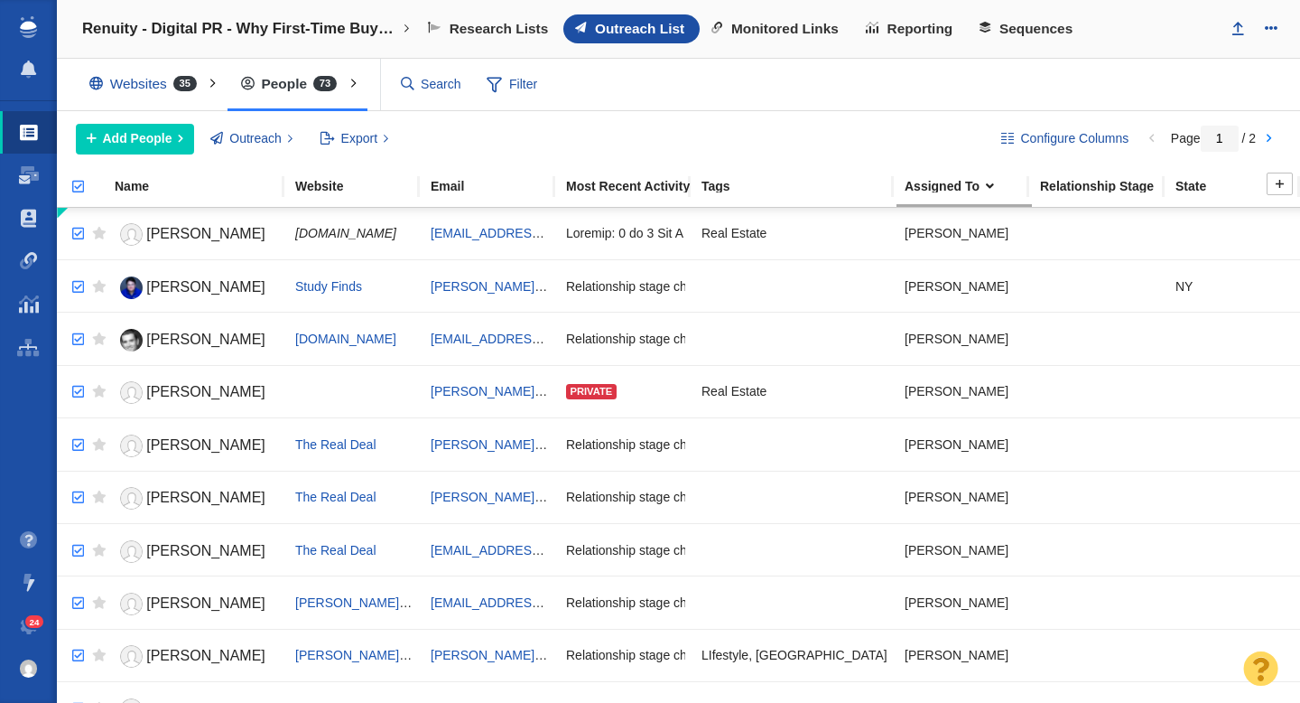
checkbox input "true"
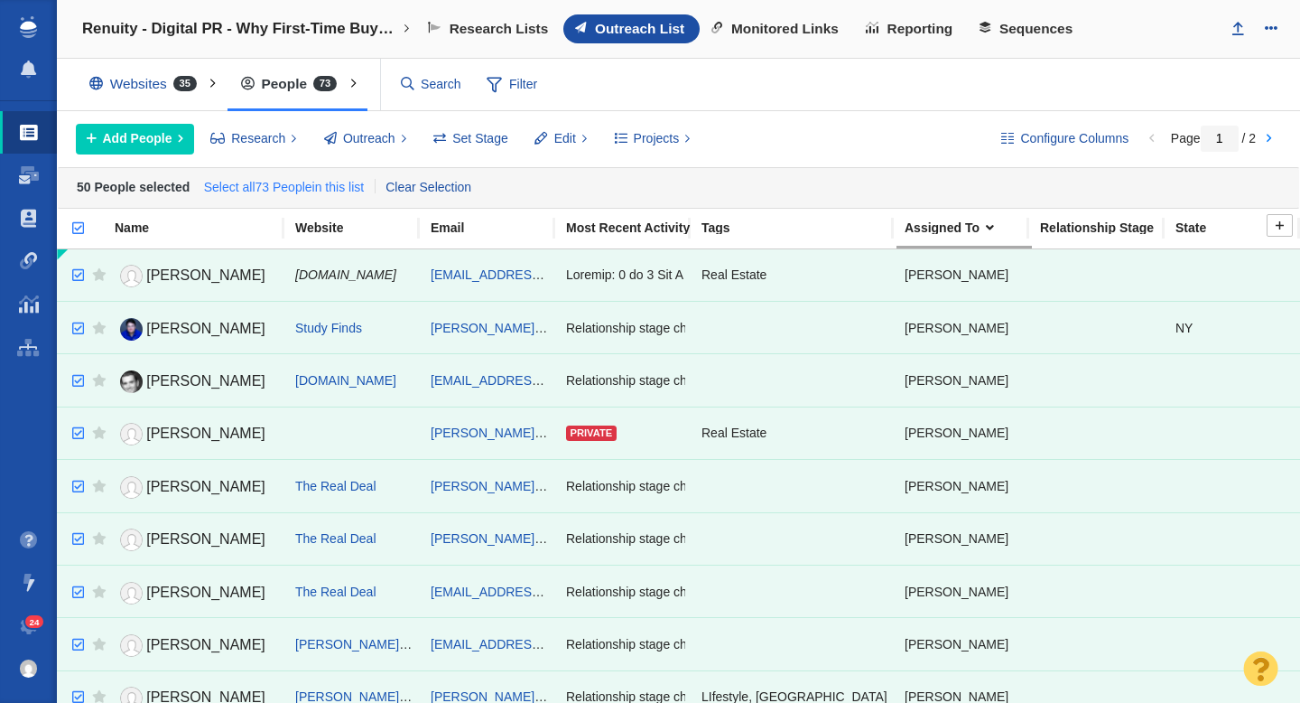
click at [284, 188] on link "Select all 73 People in this list" at bounding box center [284, 187] width 168 height 27
click at [374, 141] on span "Outreach" at bounding box center [369, 138] width 52 height 19
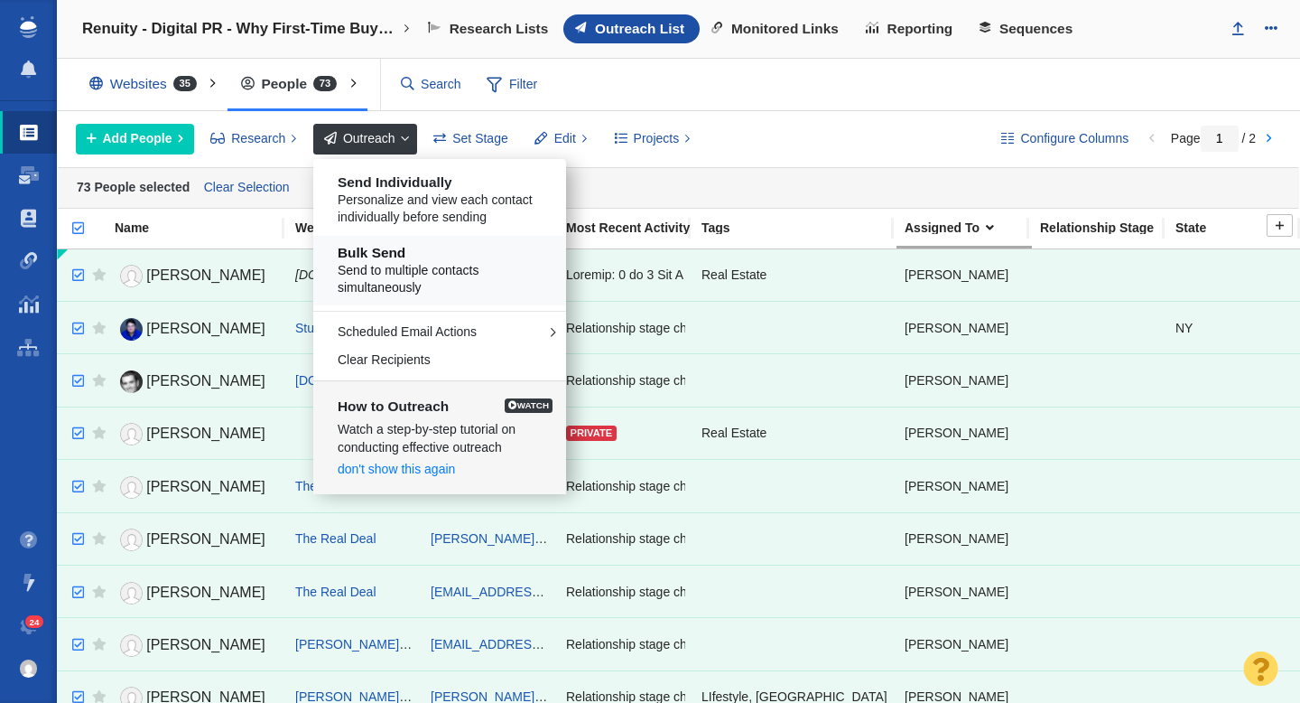
click at [414, 259] on h5 "Bulk Send" at bounding box center [447, 253] width 218 height 16
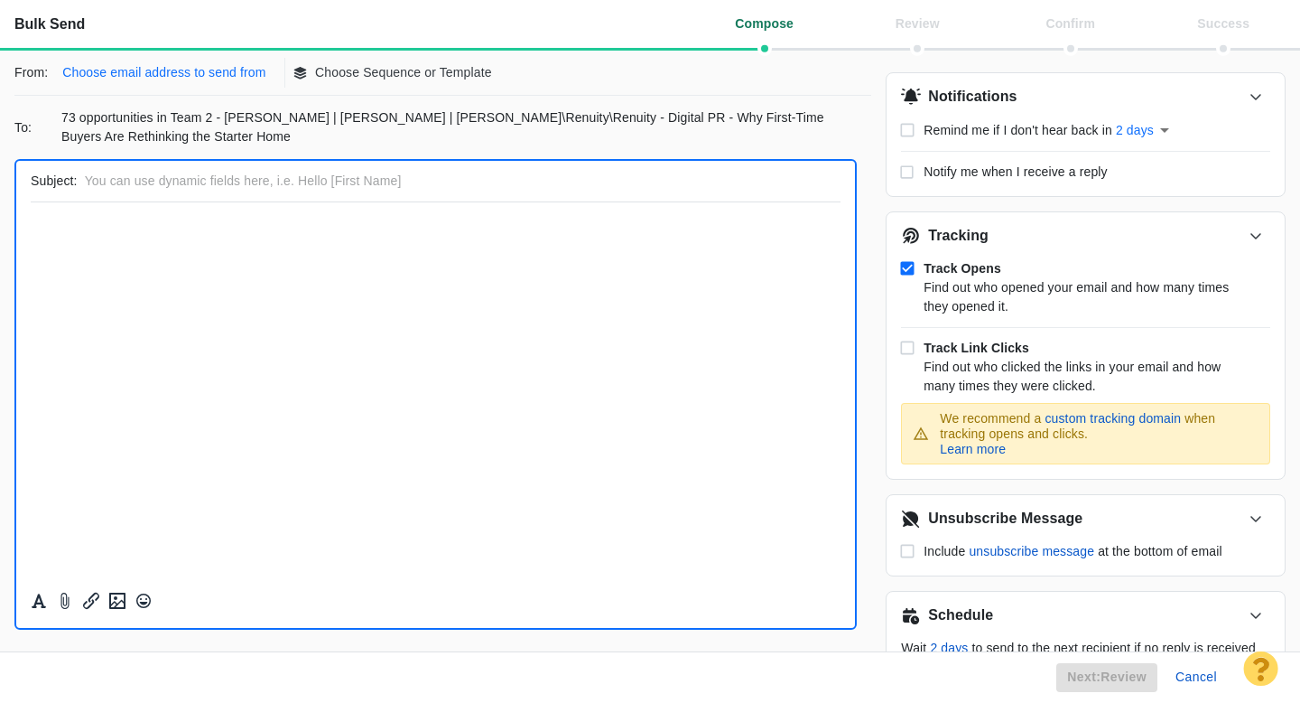
click at [214, 69] on p "Choose email address to send from" at bounding box center [163, 72] width 203 height 19
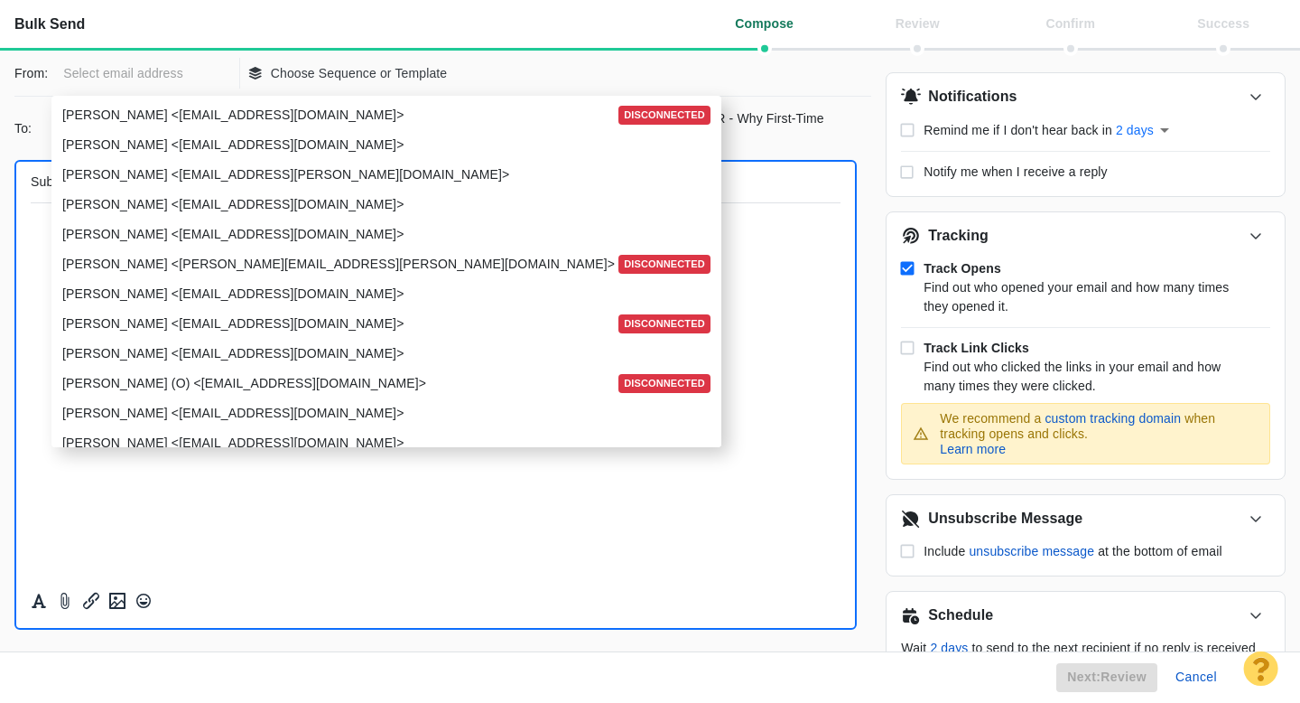
scroll to position [2226, 0]
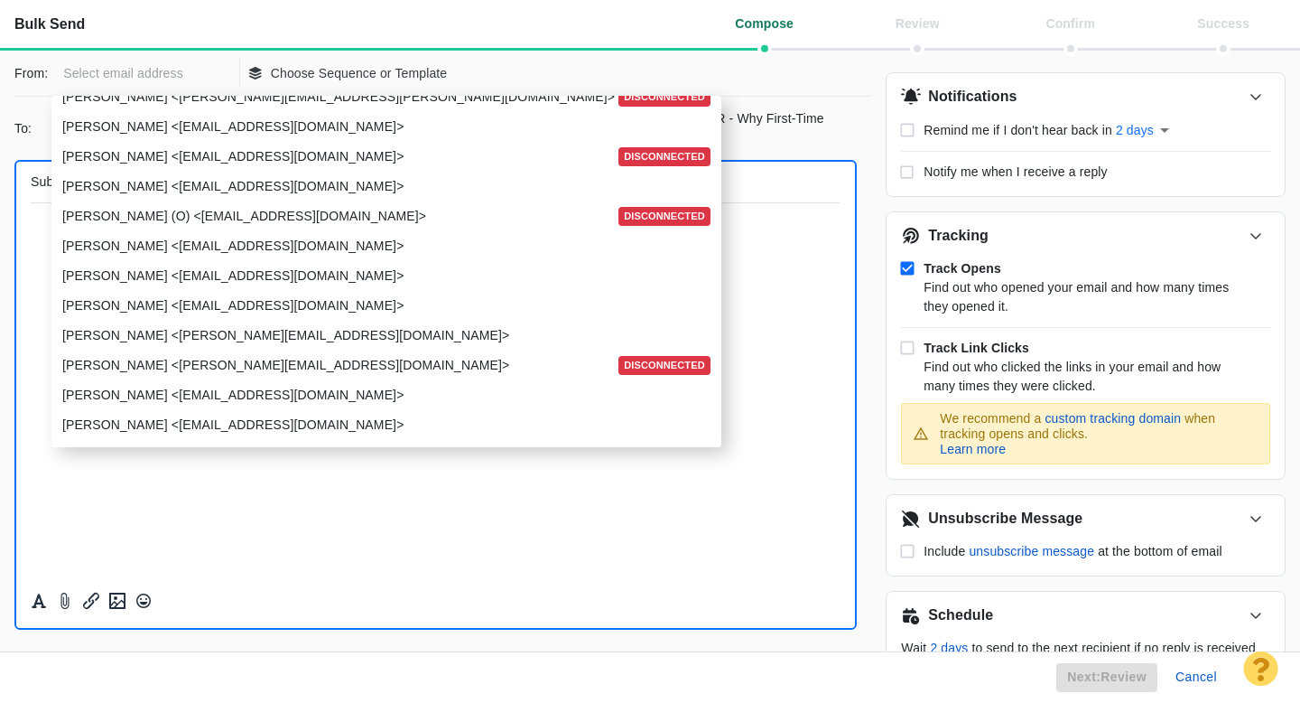
click at [192, 284] on p "Taylor Tomita <ttomita@pageonepower.com>" at bounding box center [384, 275] width 645 height 19
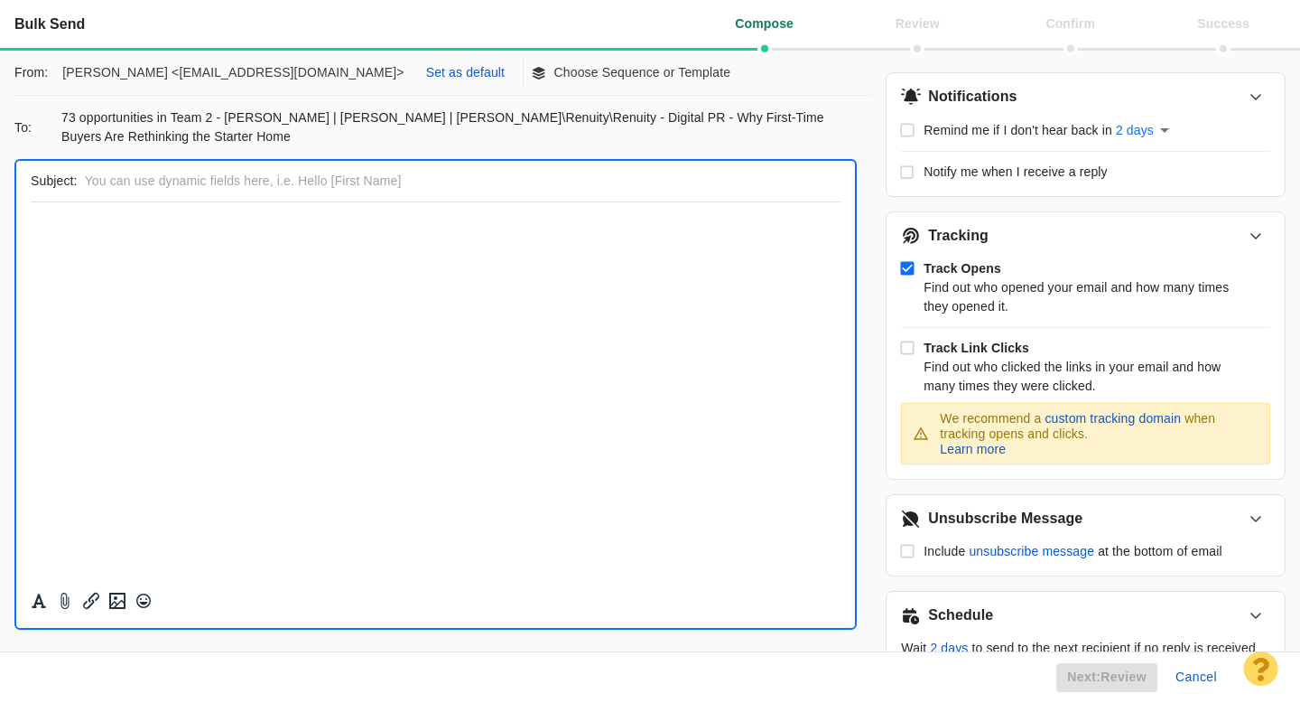
scroll to position [0, 0]
click at [426, 66] on p "Set as default" at bounding box center [465, 72] width 79 height 19
click at [453, 79] on p "Choose Sequence or Template" at bounding box center [541, 72] width 177 height 19
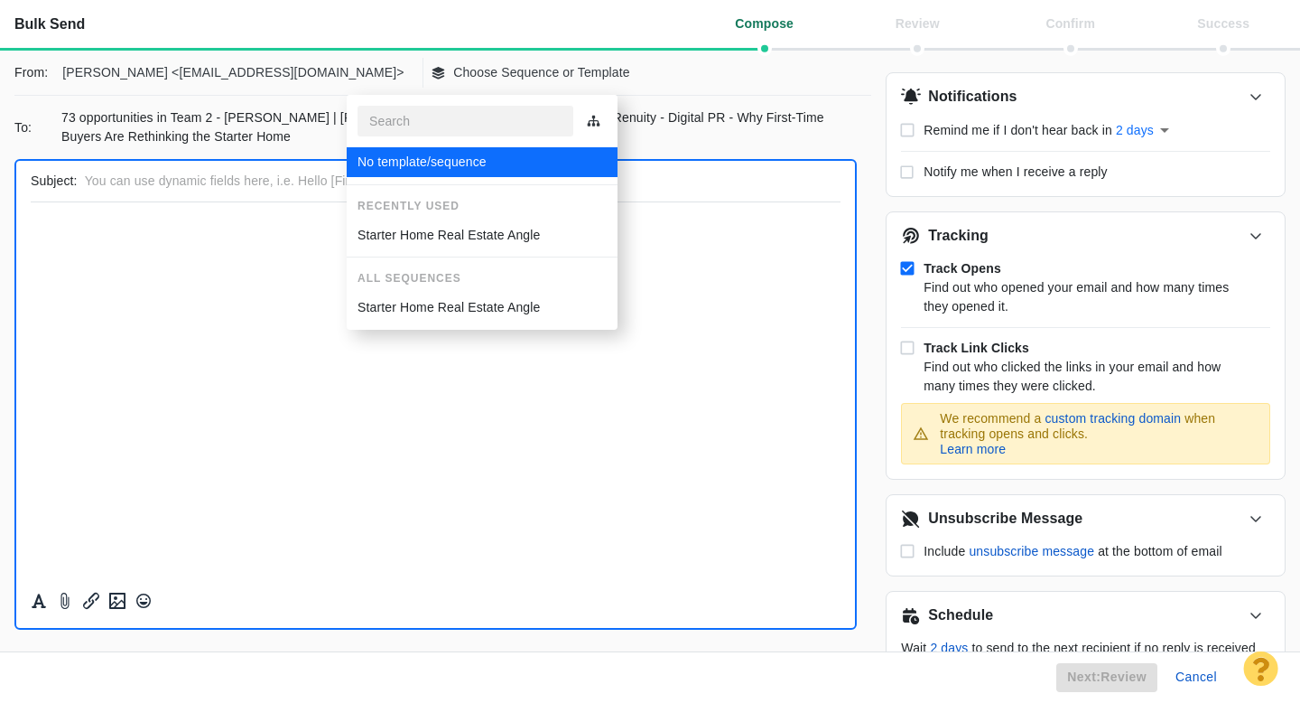
click at [410, 234] on p "Starter Home Real Estate Angle" at bounding box center [449, 235] width 182 height 19
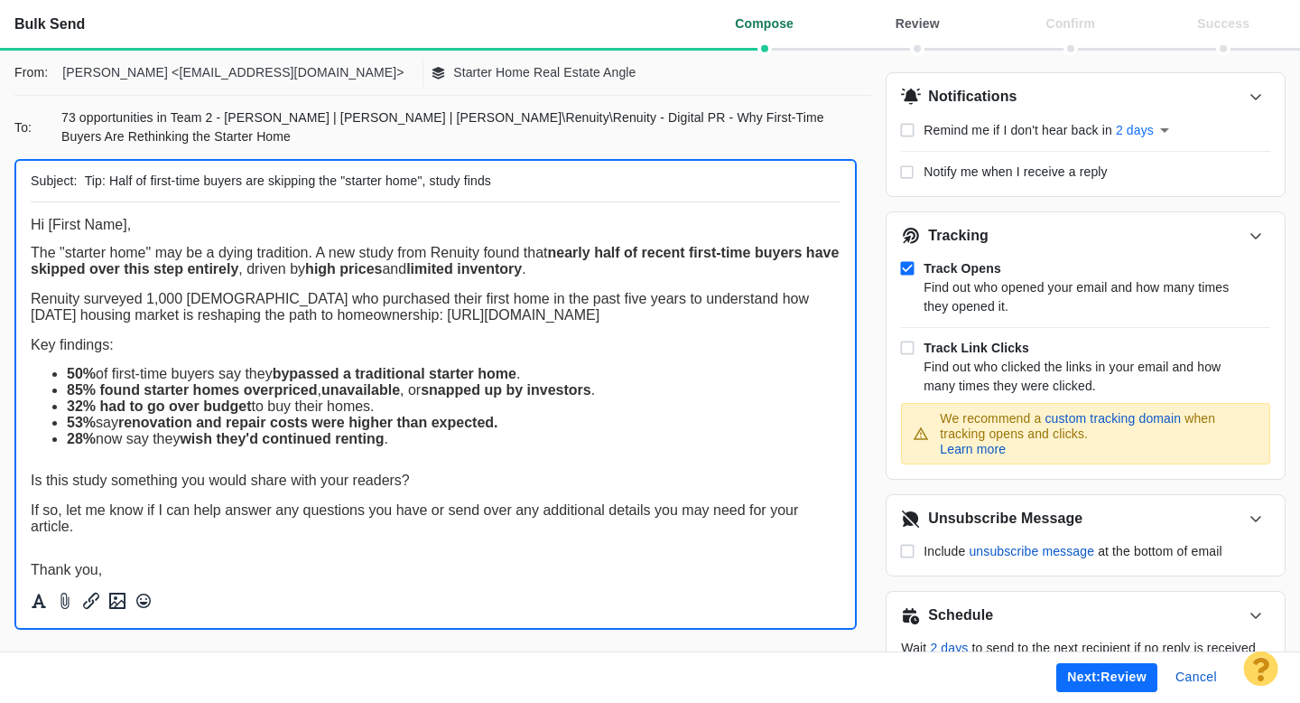
click at [1075, 685] on button "Next: review" at bounding box center [1107, 677] width 101 height 29
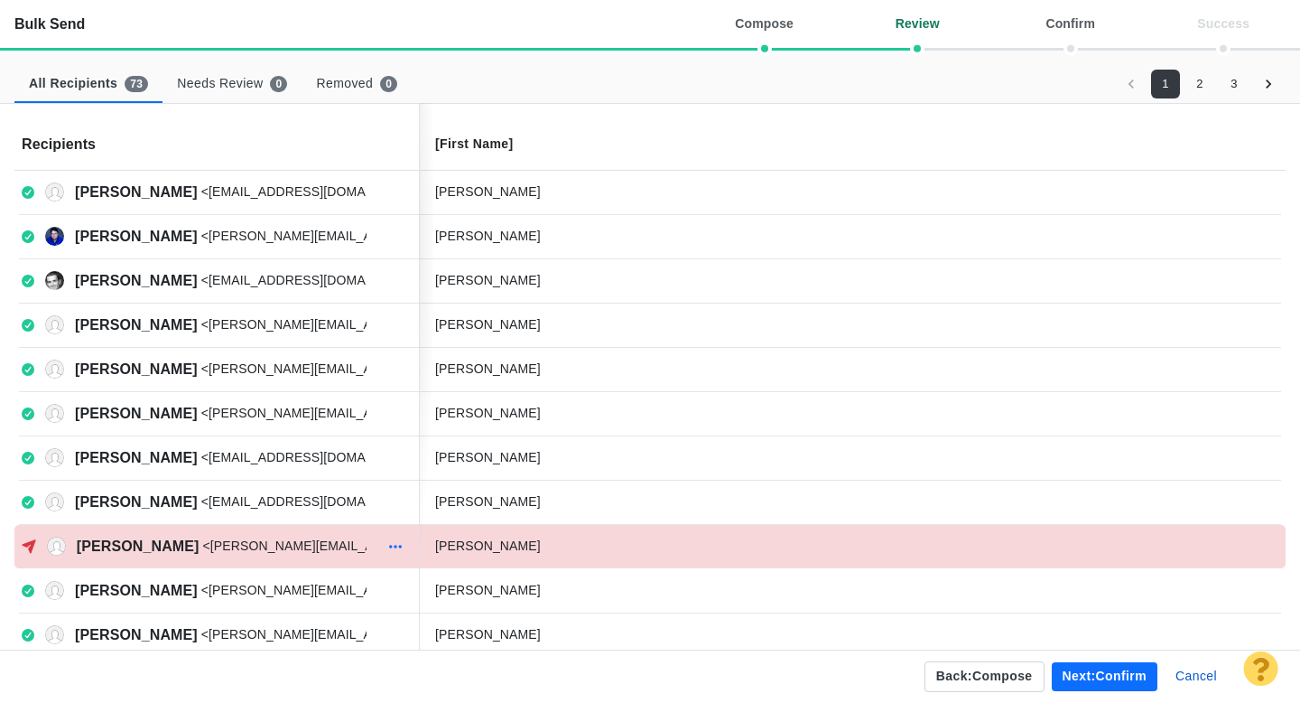
click at [393, 545] on icon "button" at bounding box center [396, 546] width 18 height 14
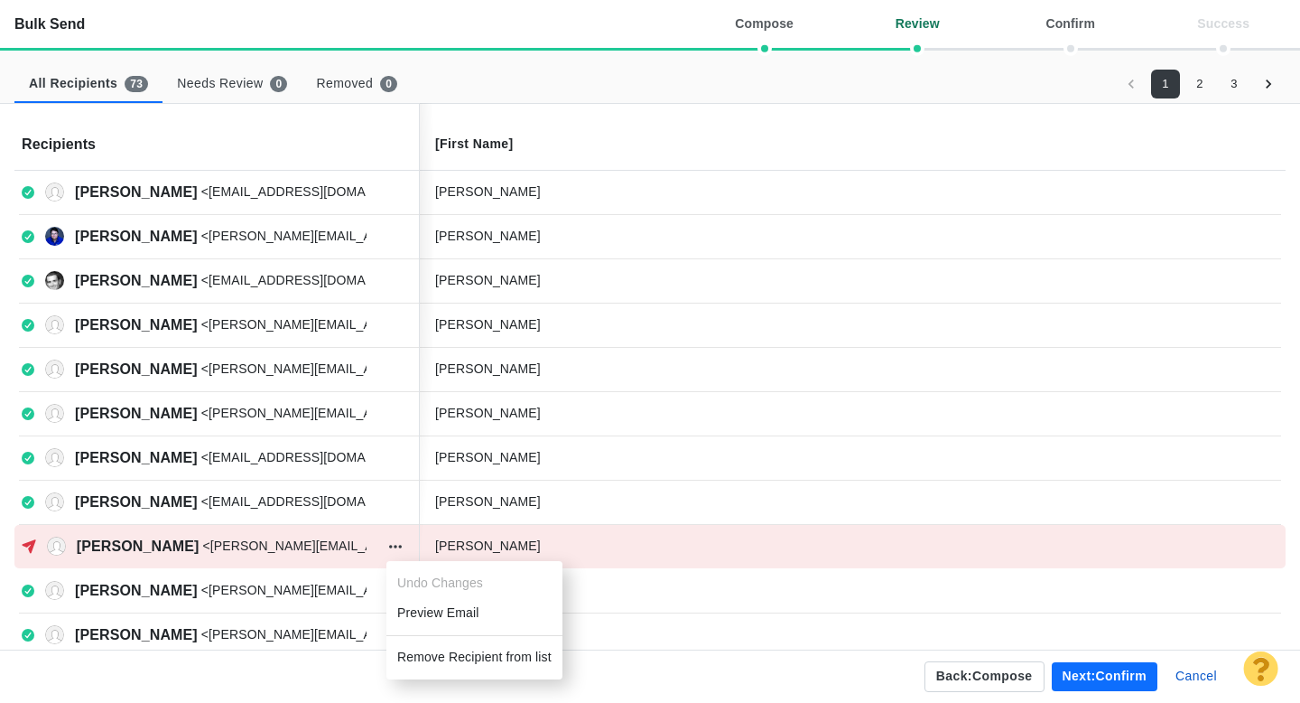
click at [440, 653] on li "Remove Recipient from list" at bounding box center [475, 657] width 176 height 30
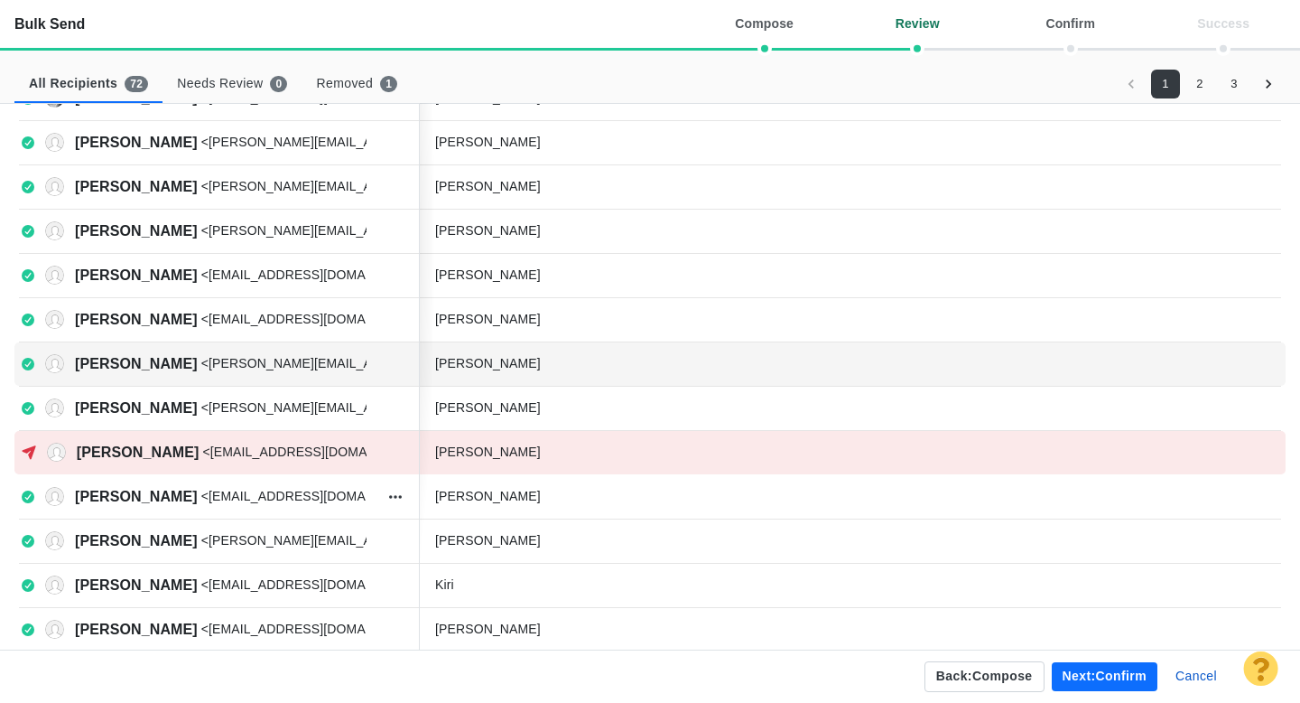
scroll to position [186, 0]
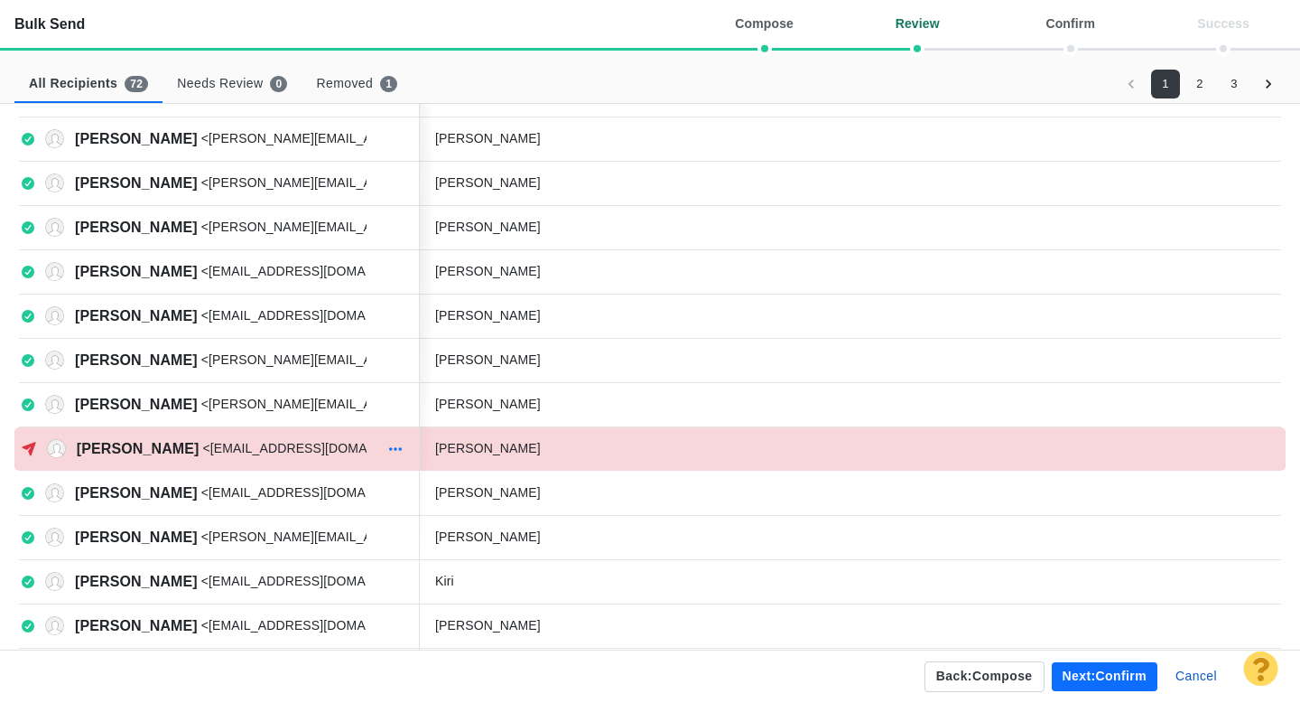
click at [397, 452] on icon "button" at bounding box center [396, 449] width 18 height 14
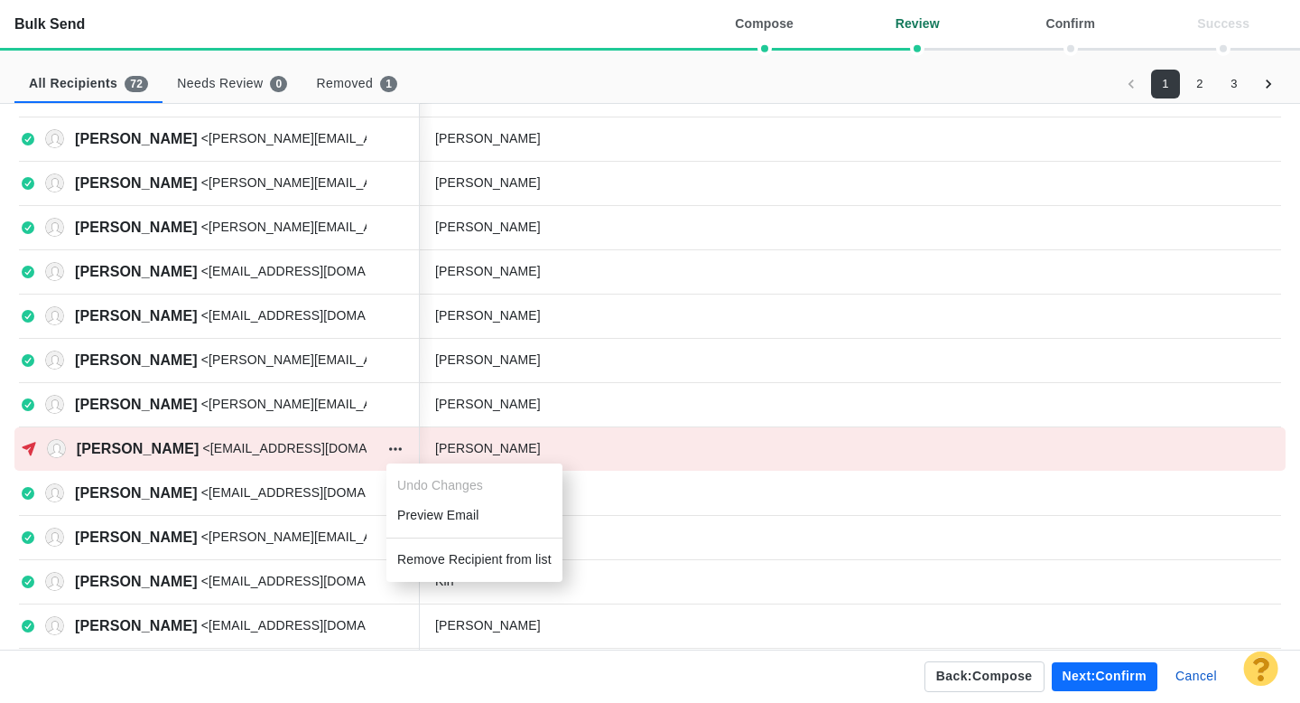
click at [433, 562] on li "Remove Recipient from list" at bounding box center [475, 560] width 176 height 30
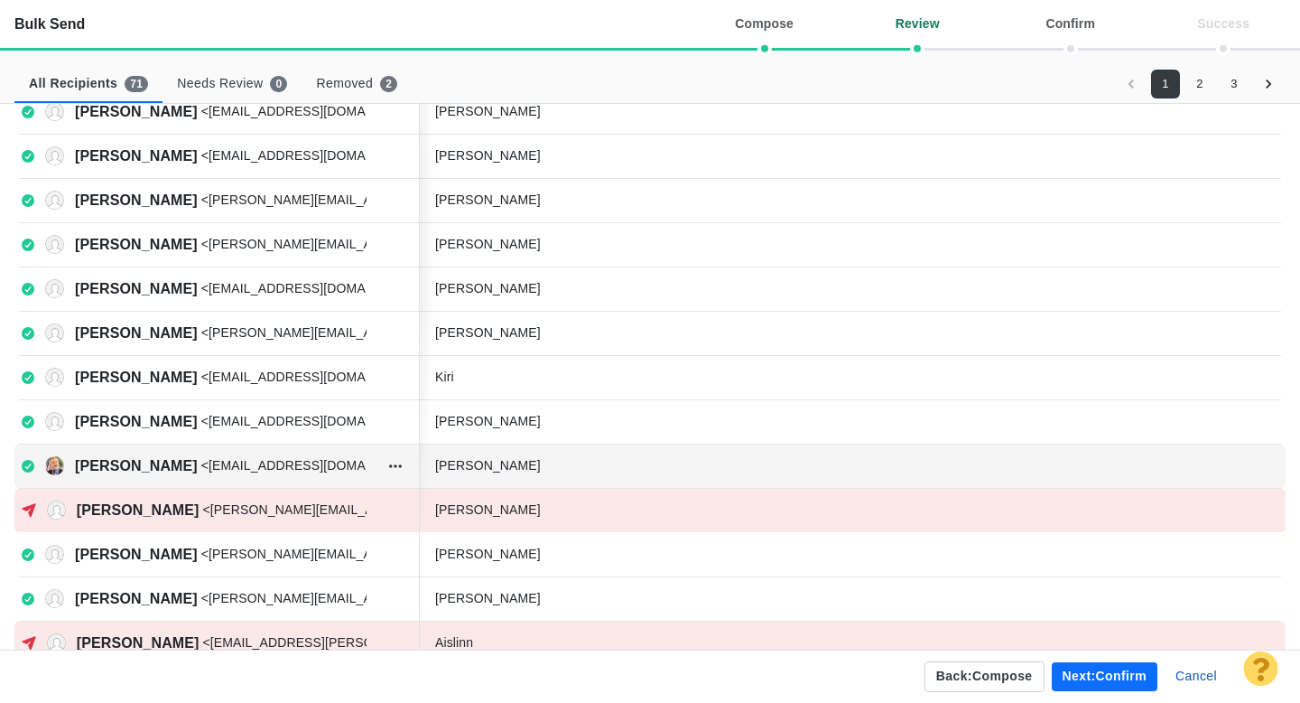
scroll to position [352, 0]
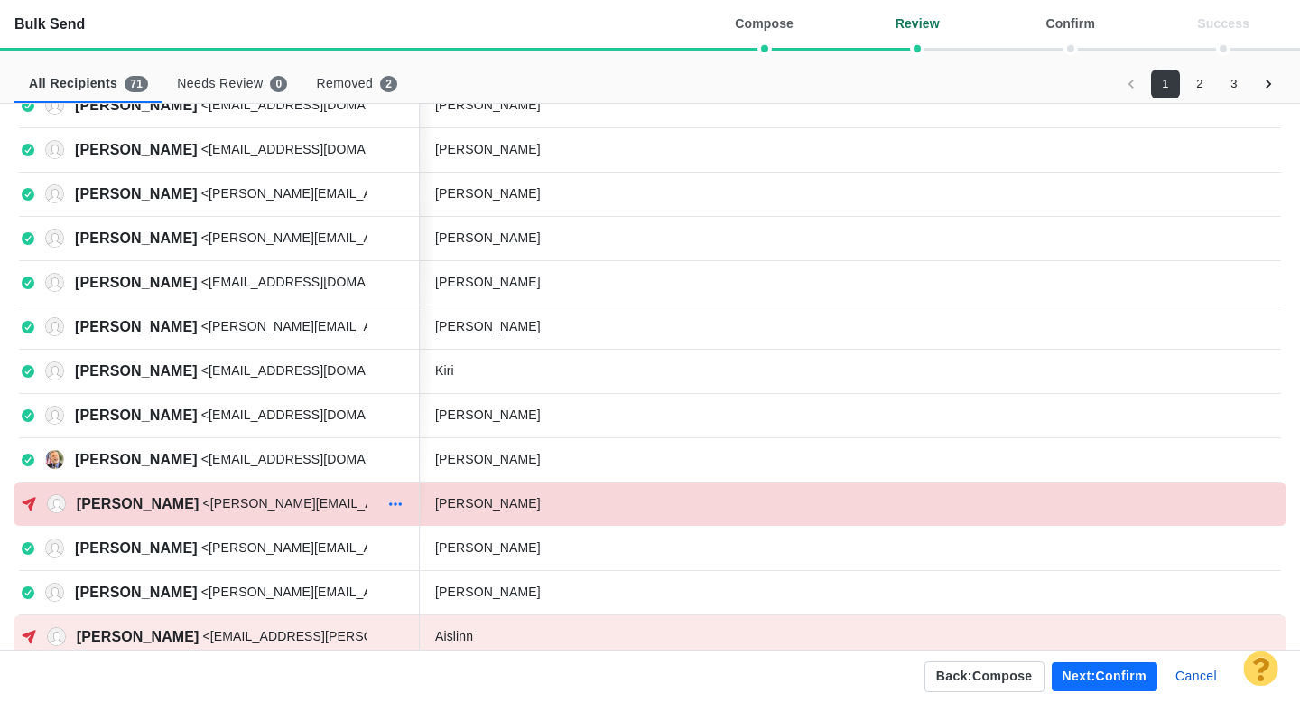
click at [400, 508] on icon "button" at bounding box center [396, 504] width 18 height 14
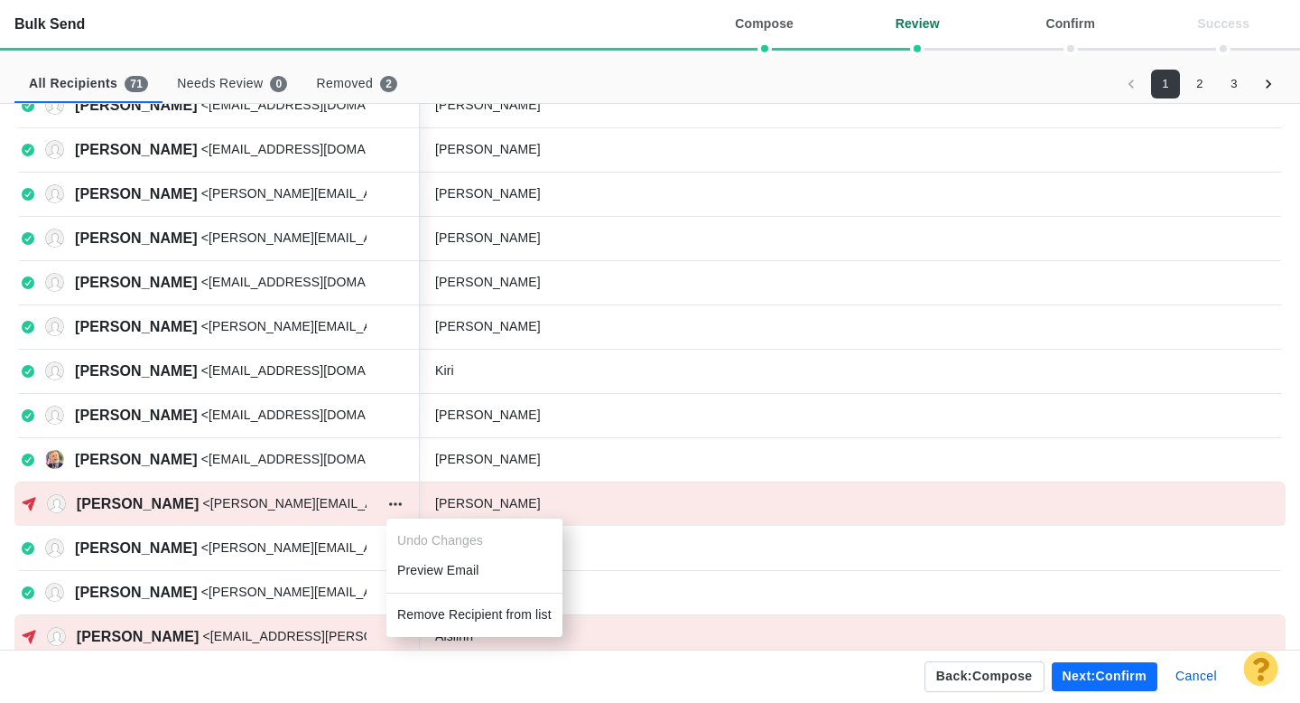
click at [443, 609] on li "Remove Recipient from list" at bounding box center [475, 615] width 176 height 30
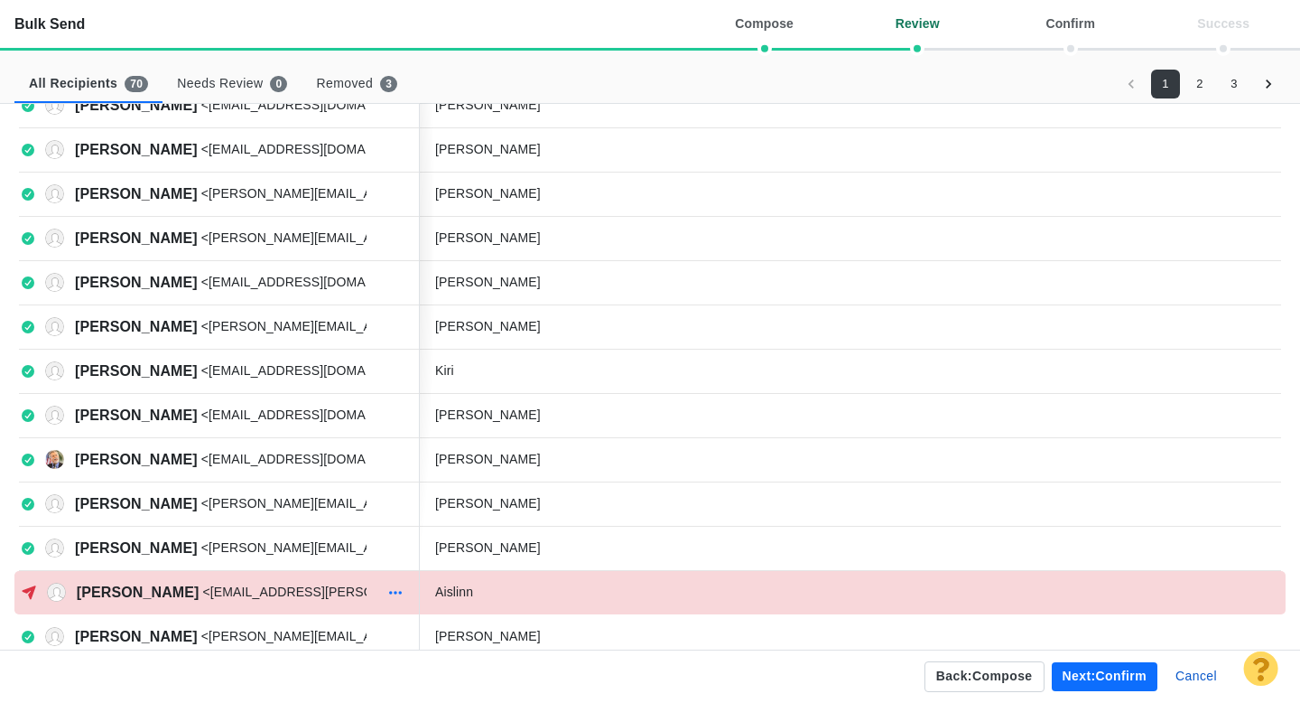
click at [390, 591] on icon "button" at bounding box center [395, 593] width 13 height 4
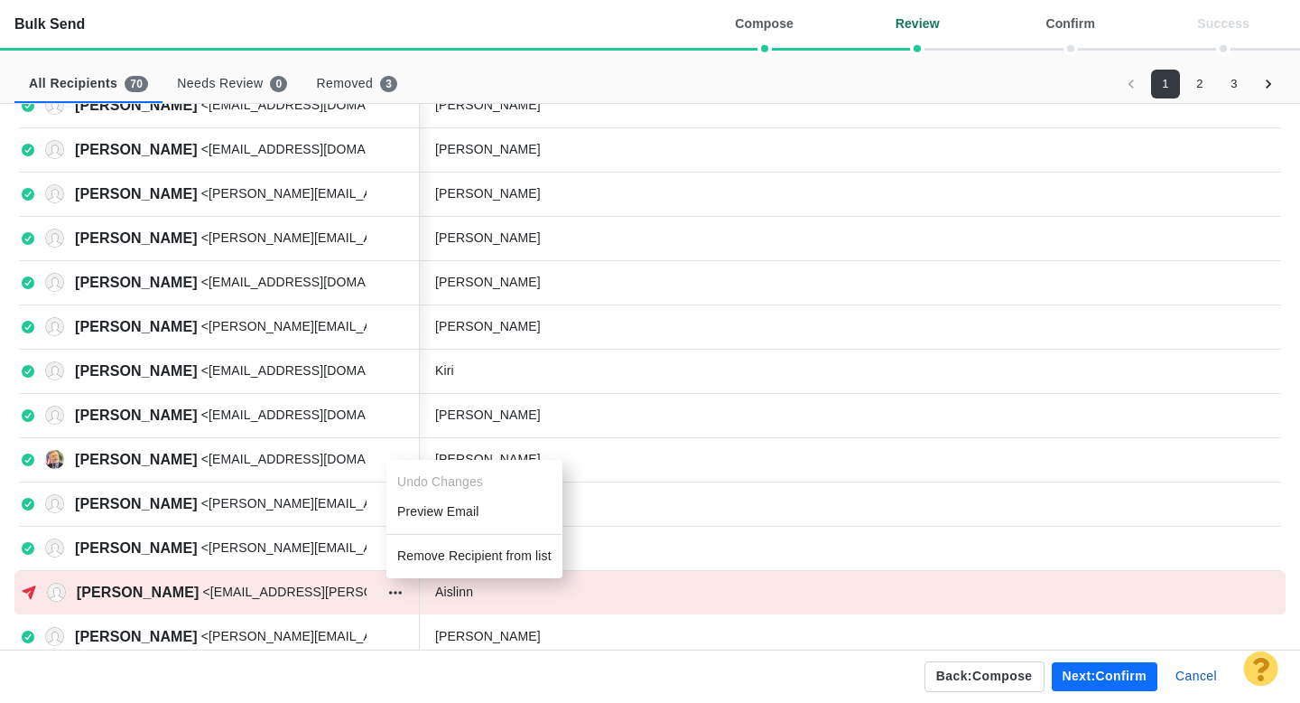
click at [448, 556] on li "Remove Recipient from list" at bounding box center [475, 556] width 176 height 30
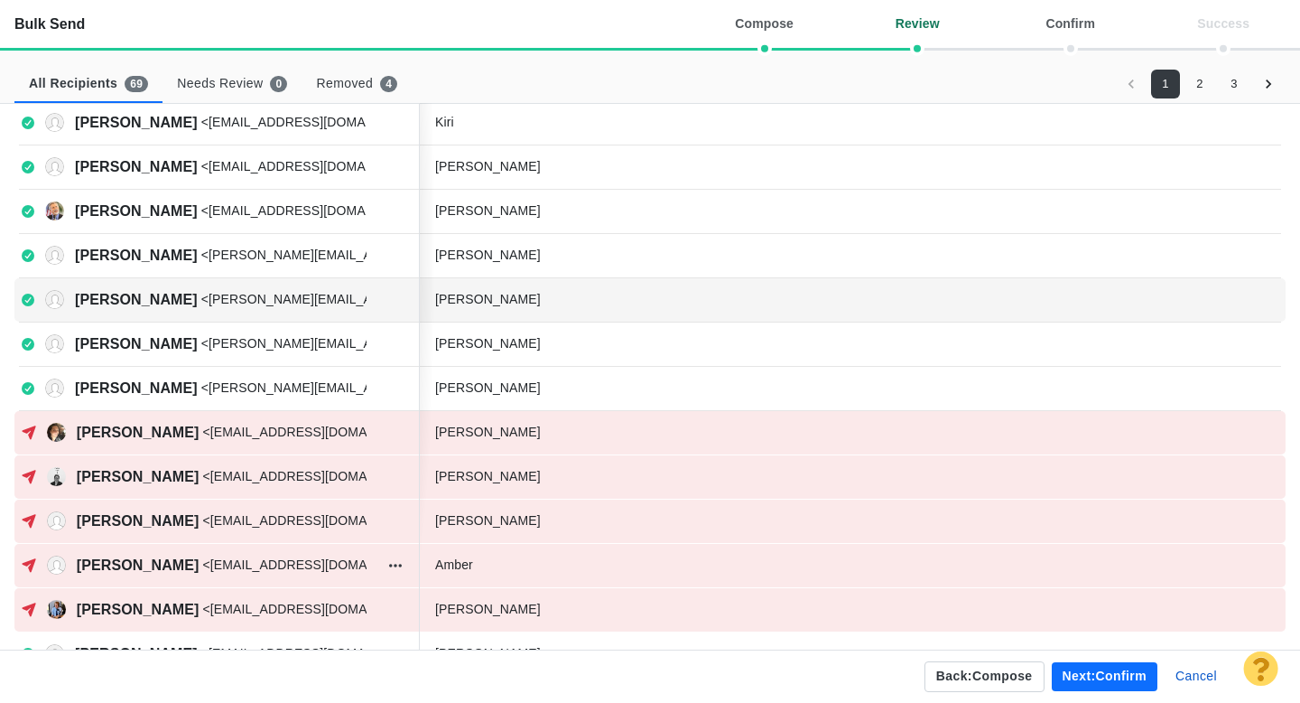
scroll to position [642, 0]
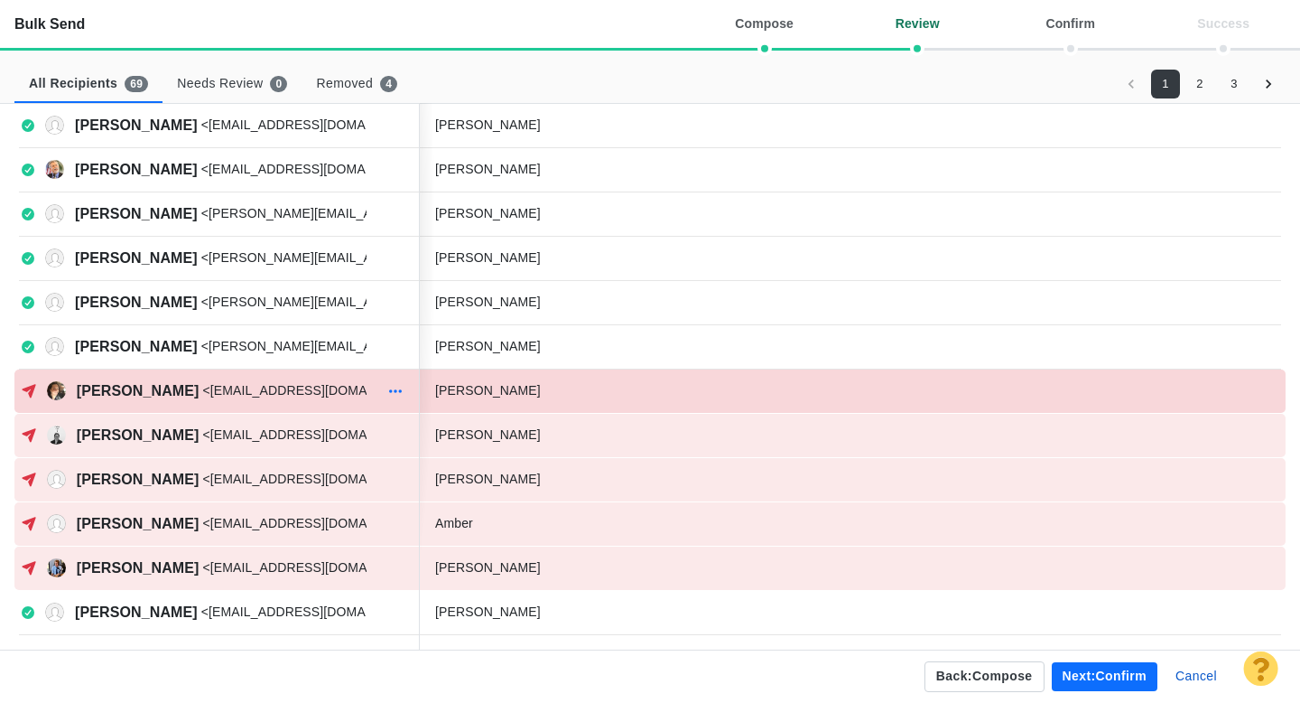
click at [396, 390] on icon "button" at bounding box center [396, 391] width 18 height 14
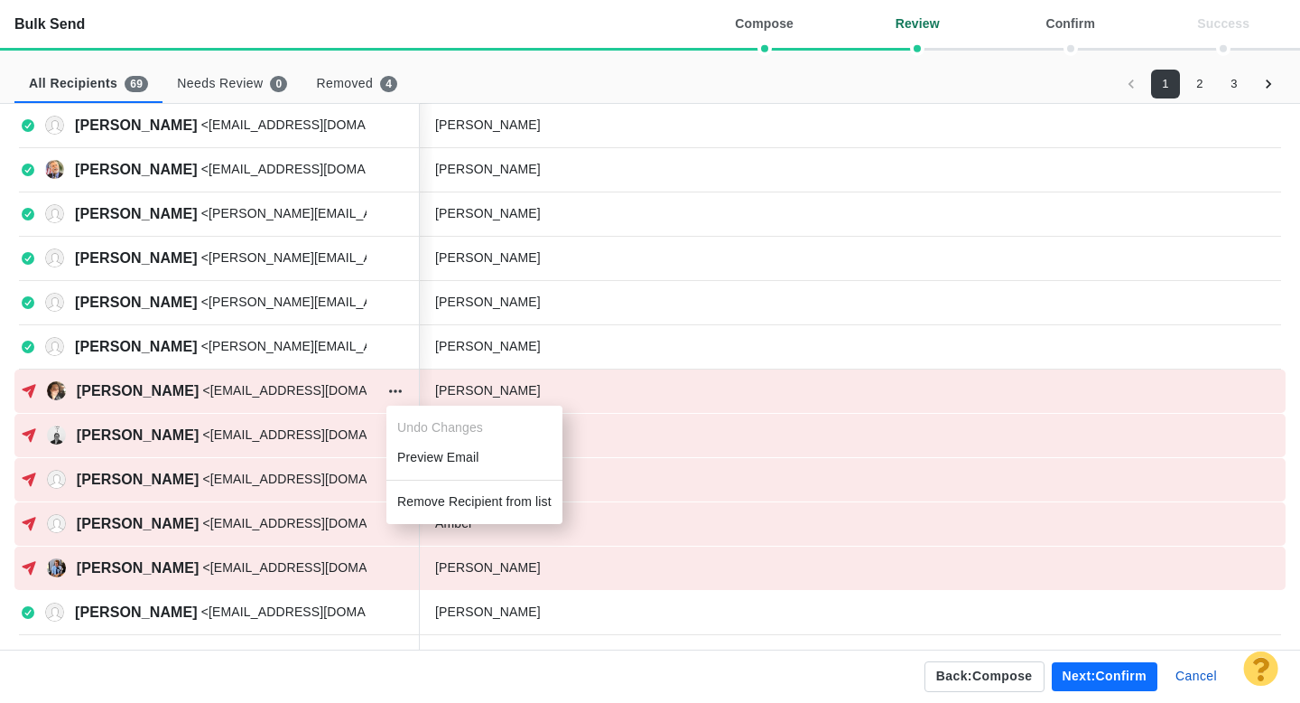
click at [430, 501] on li "Remove Recipient from list" at bounding box center [475, 502] width 176 height 30
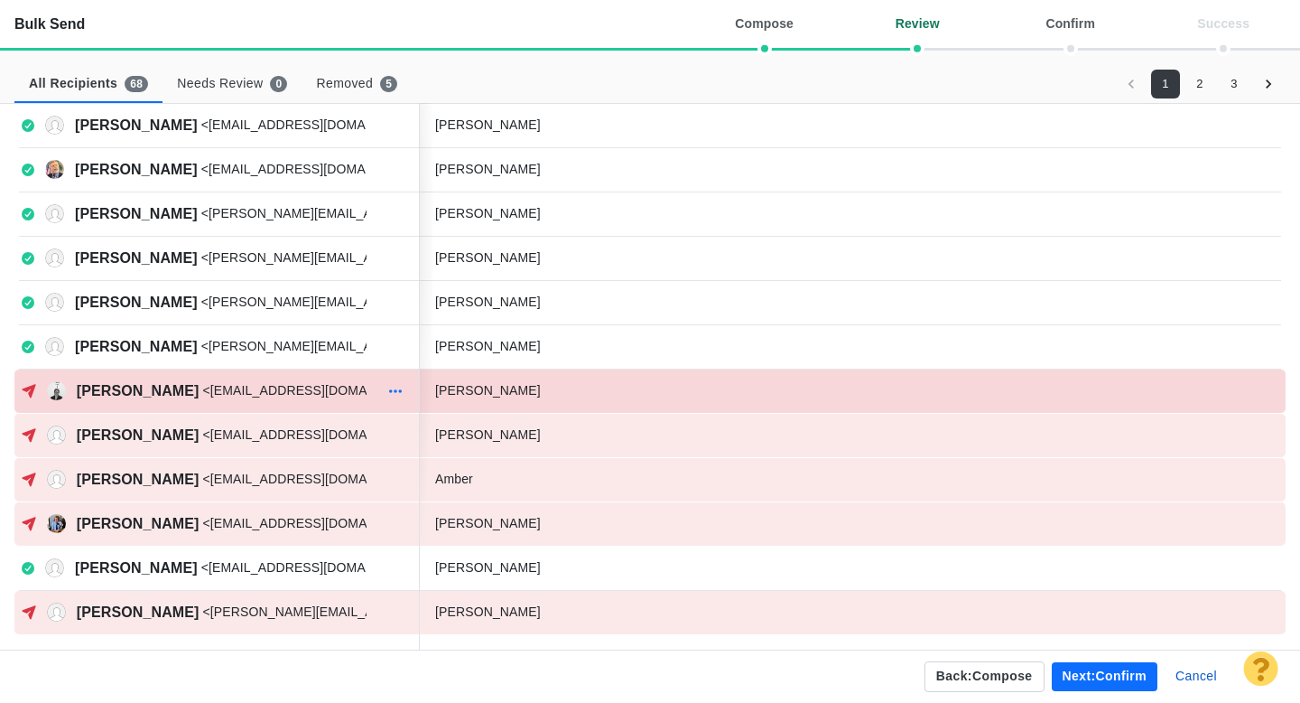
click at [395, 393] on icon "button" at bounding box center [396, 391] width 18 height 14
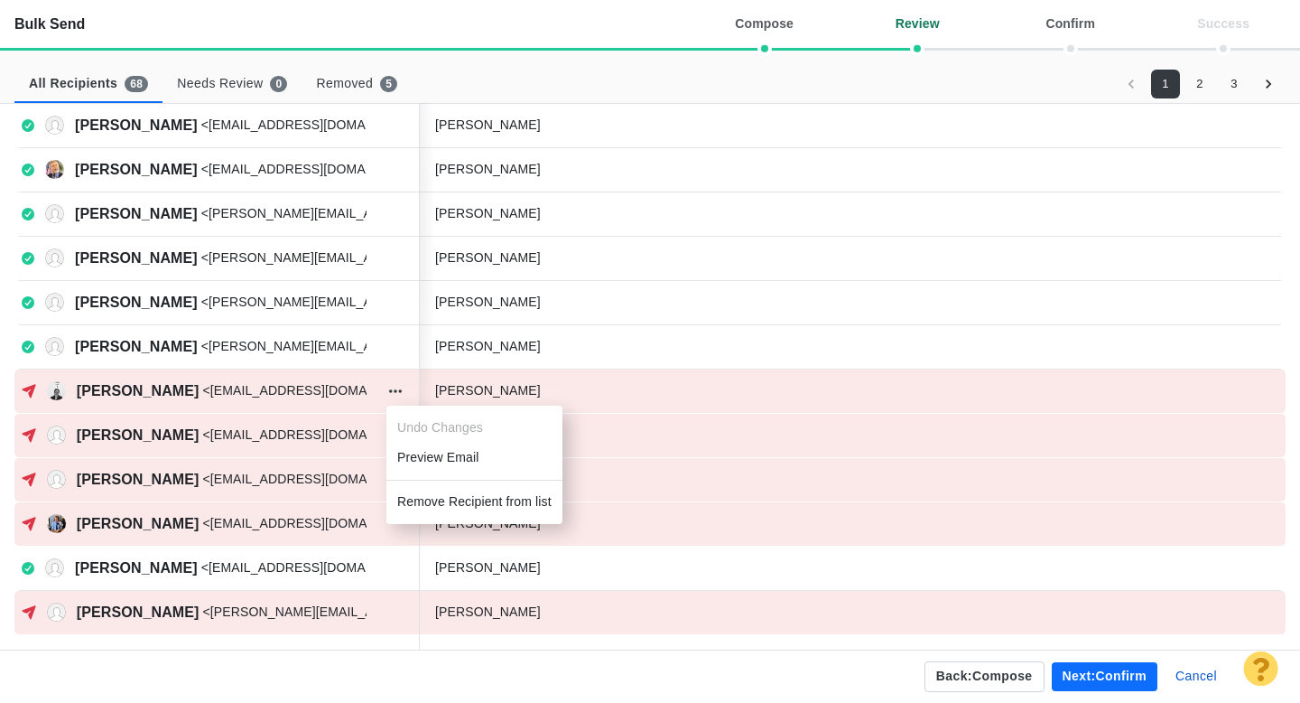
click at [424, 493] on li "Remove Recipient from list" at bounding box center [475, 502] width 176 height 30
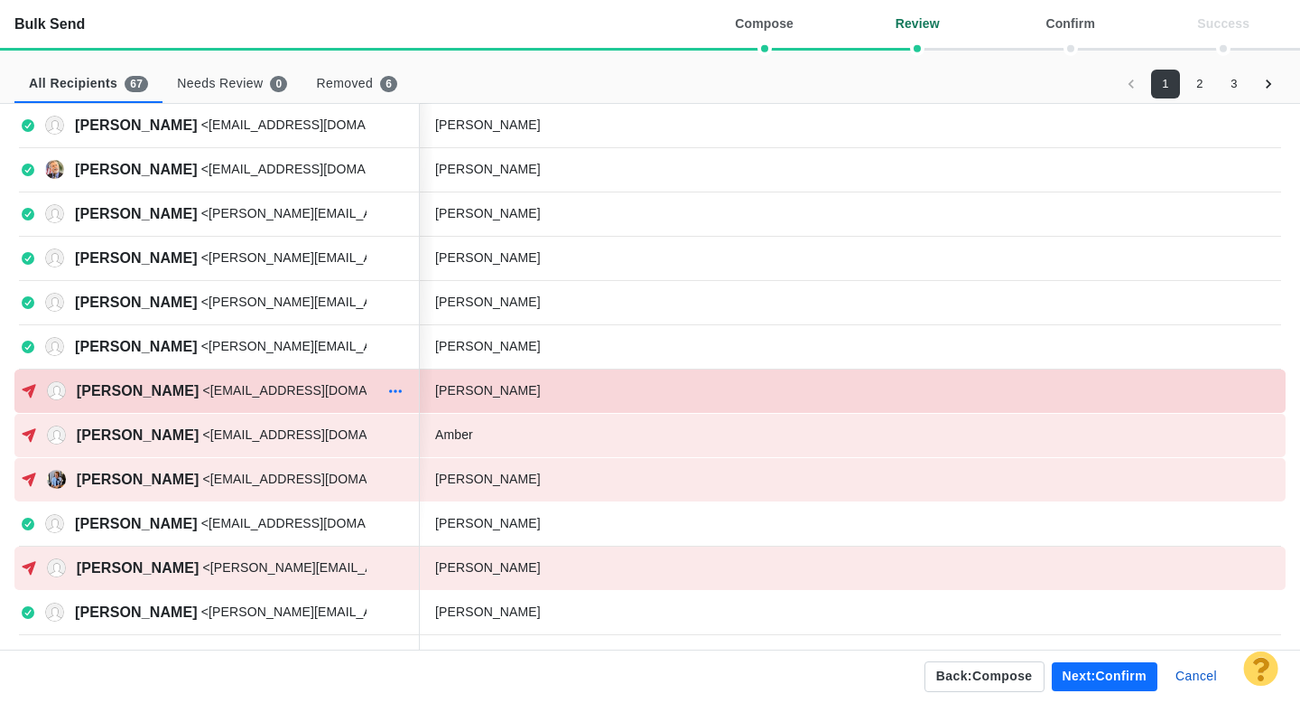
click at [395, 390] on icon "button" at bounding box center [395, 391] width 13 height 4
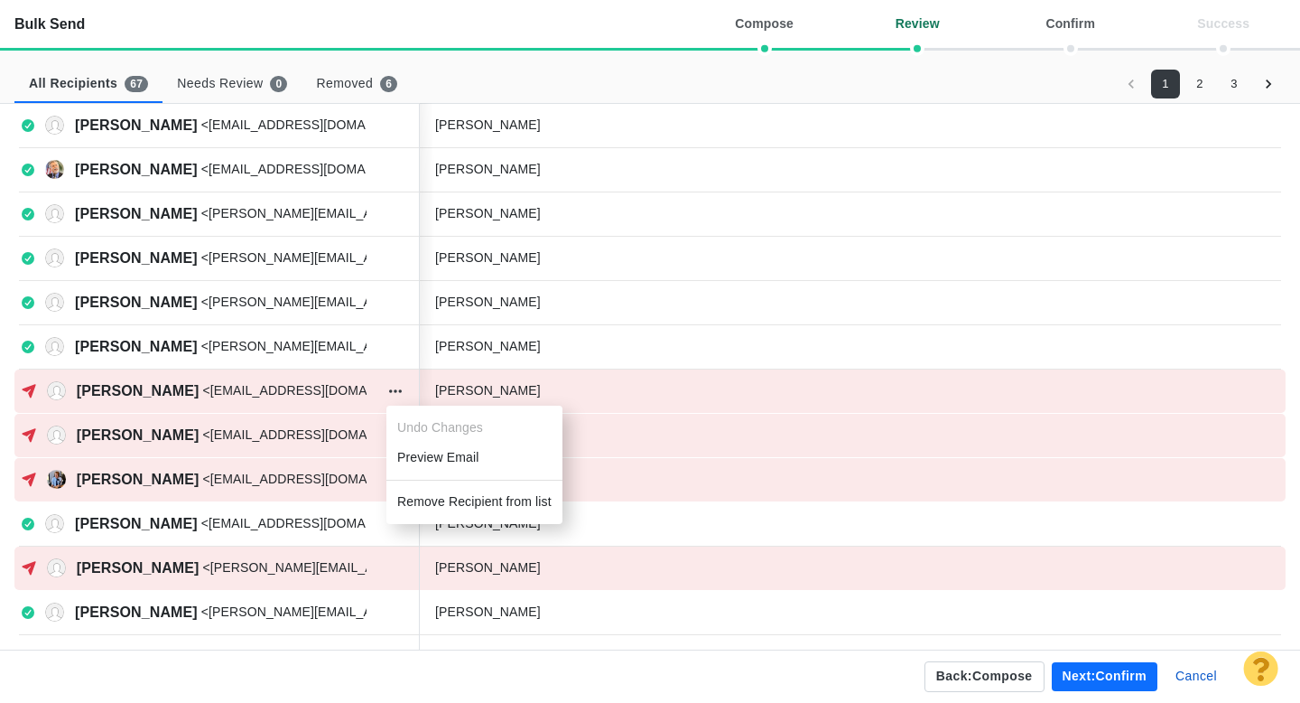
click at [415, 502] on li "Remove Recipient from list" at bounding box center [475, 502] width 176 height 30
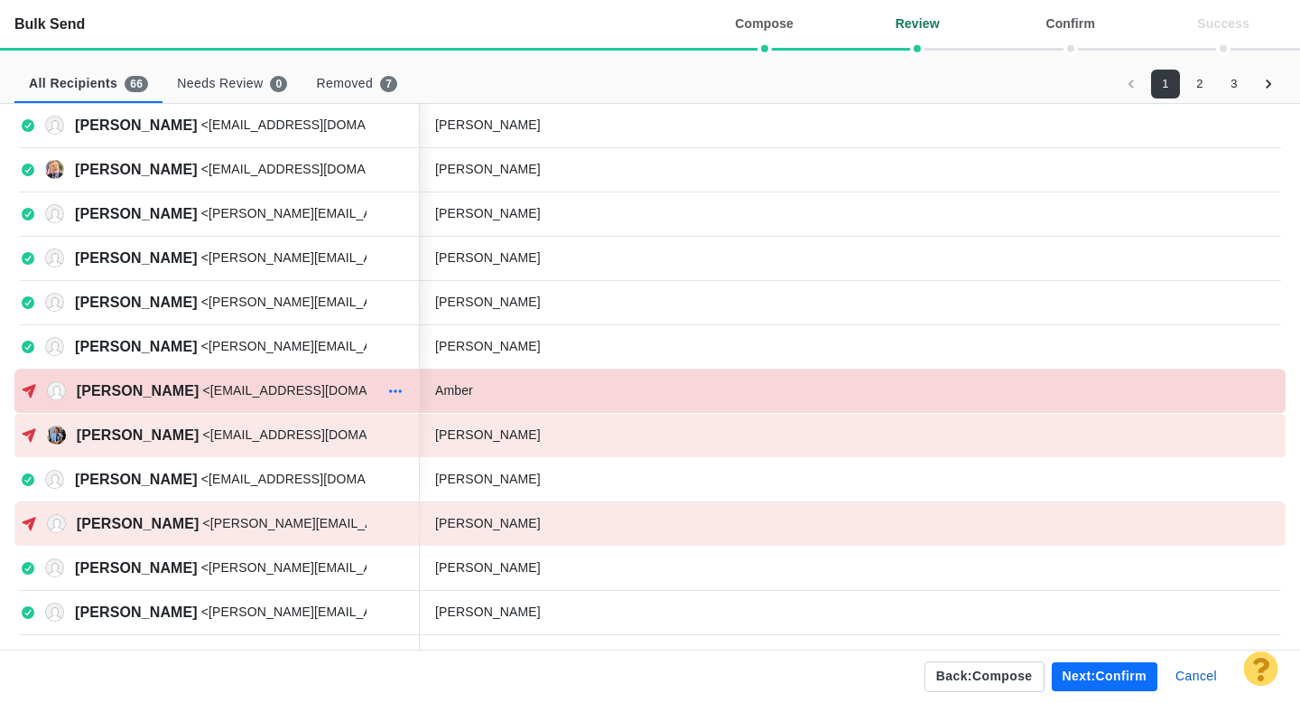
click at [394, 389] on icon "button" at bounding box center [396, 391] width 18 height 14
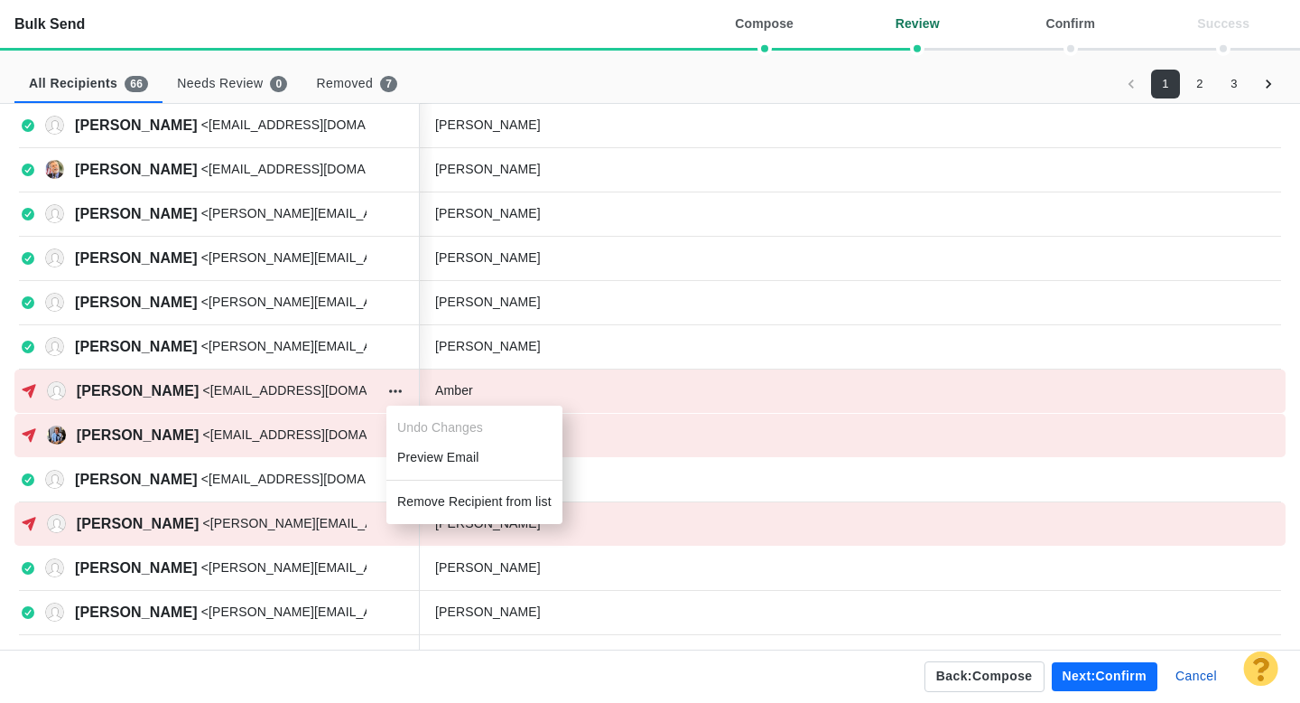
click at [416, 502] on li "Remove Recipient from list" at bounding box center [475, 502] width 176 height 30
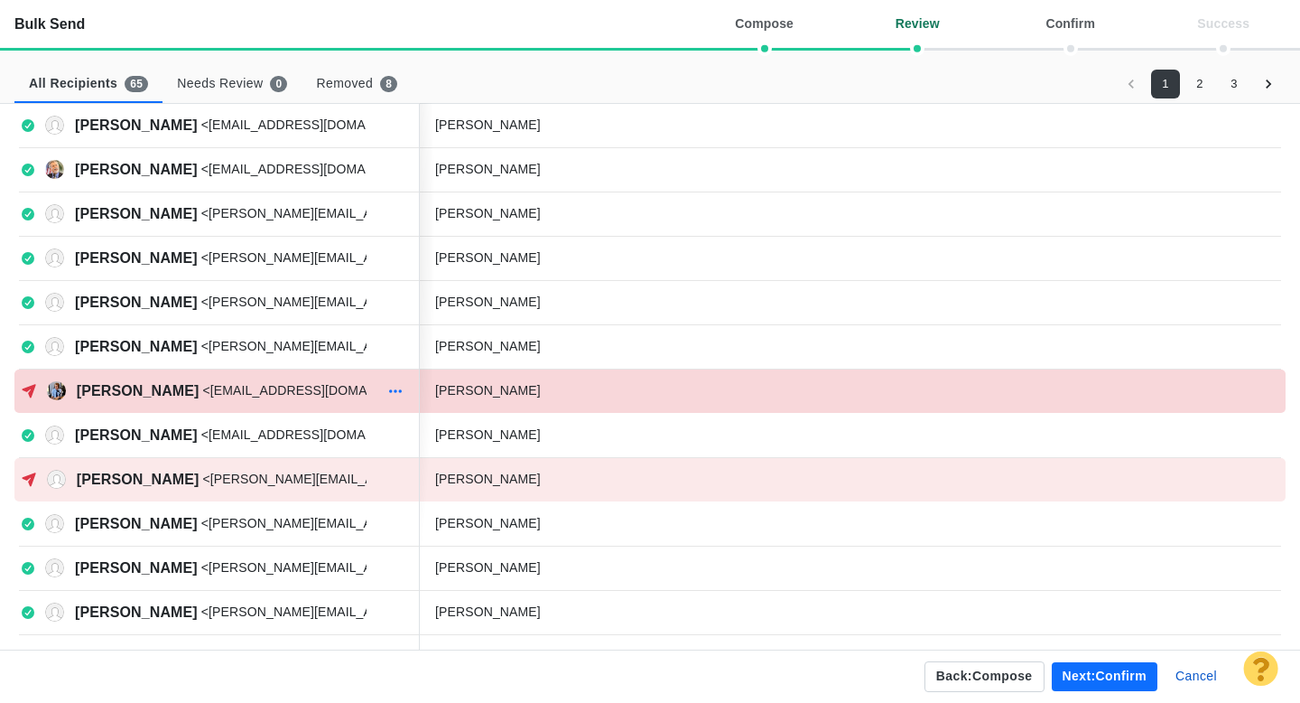
click at [401, 389] on icon "button" at bounding box center [396, 391] width 18 height 14
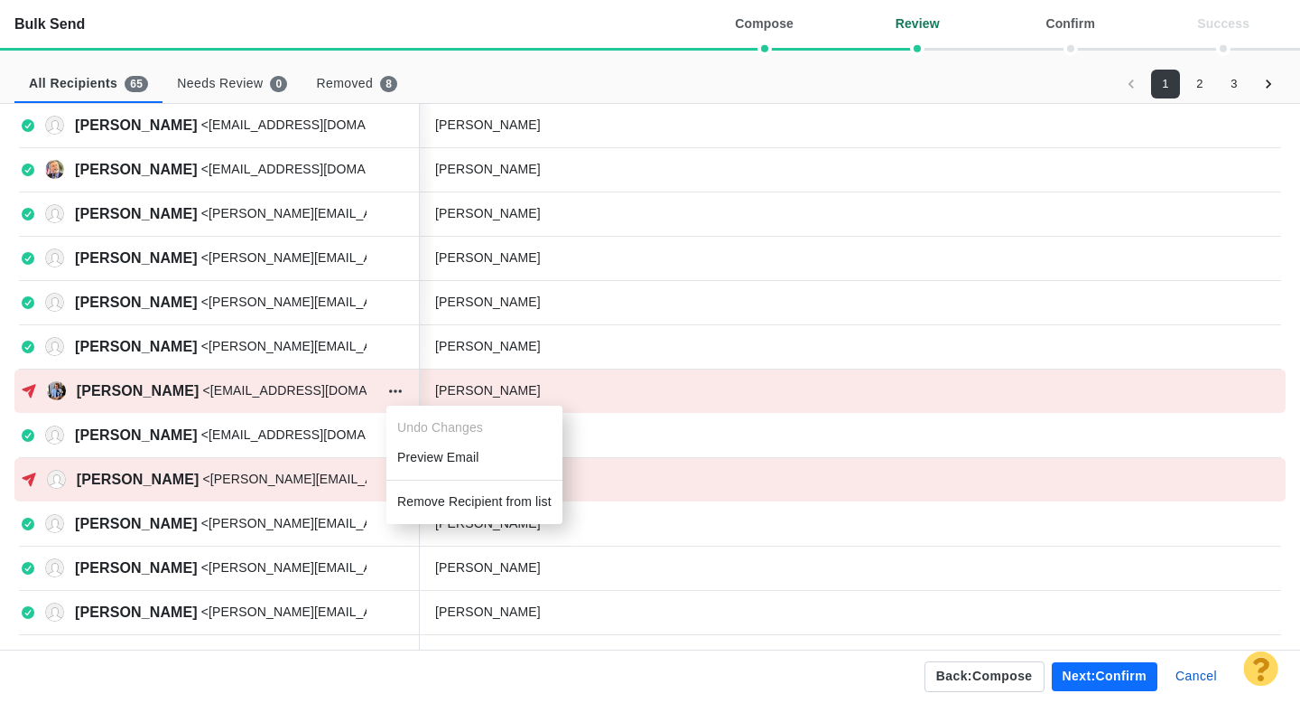
click at [420, 497] on li "Remove Recipient from list" at bounding box center [475, 502] width 176 height 30
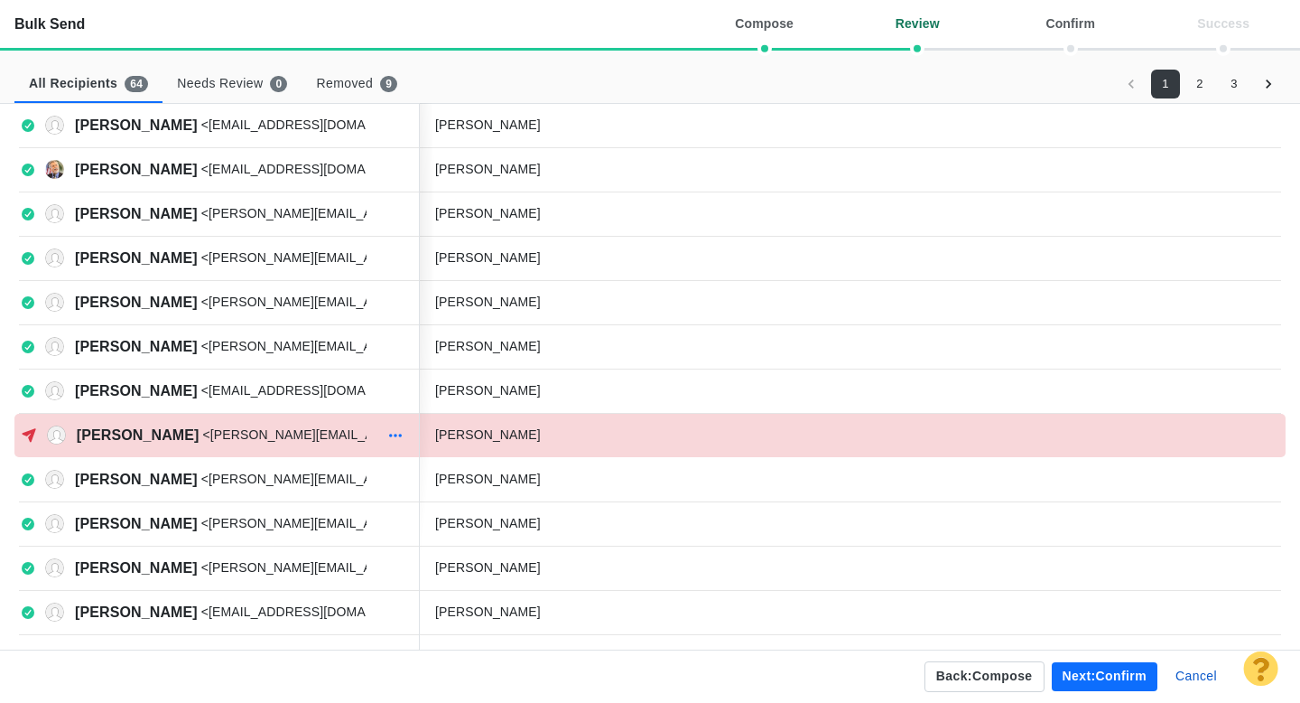
click at [397, 434] on icon "button" at bounding box center [396, 435] width 18 height 14
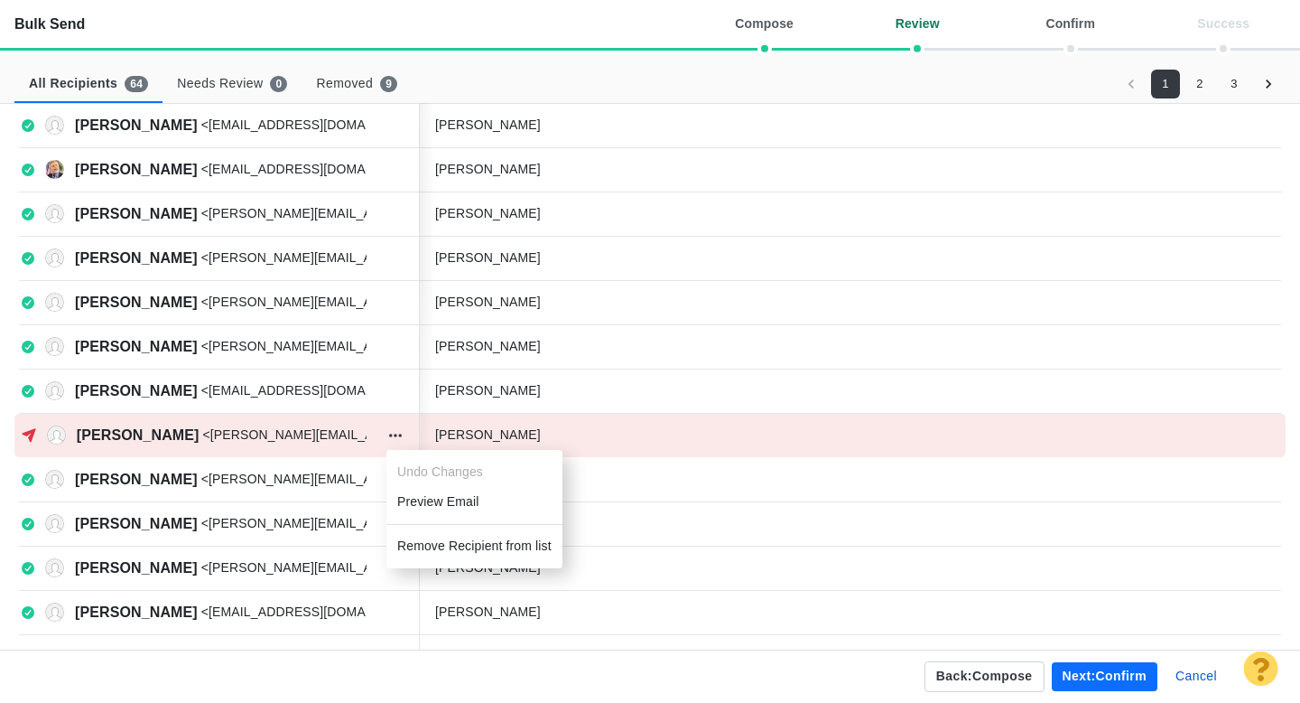
click at [419, 546] on li "Remove Recipient from list" at bounding box center [475, 546] width 176 height 30
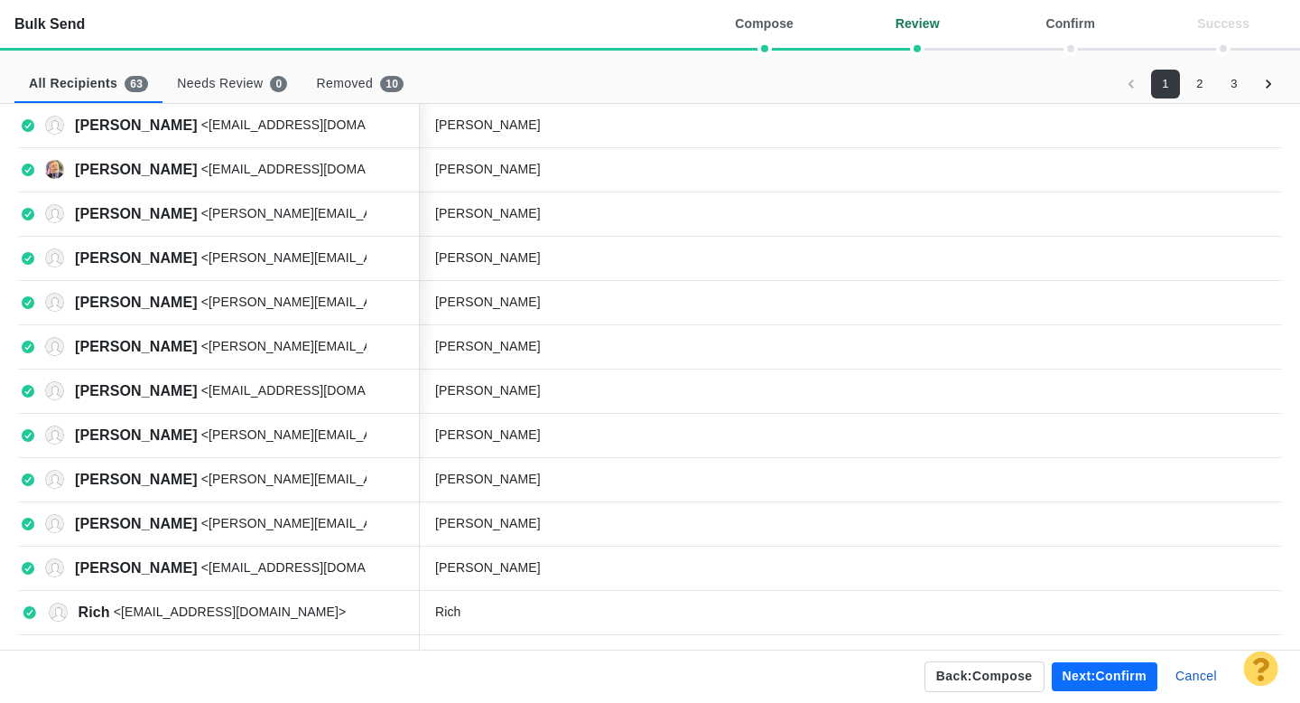
click at [1200, 82] on button "2" at bounding box center [1200, 84] width 29 height 29
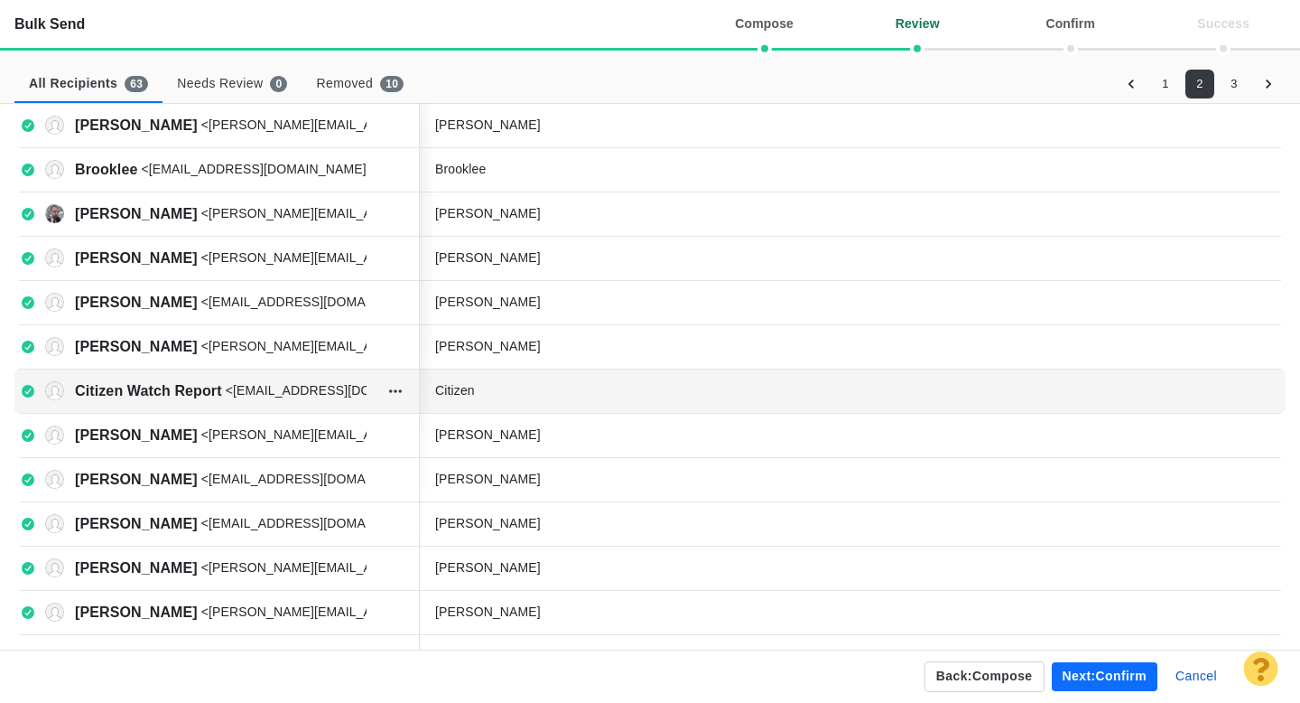
click at [513, 394] on div "Citizen" at bounding box center [570, 390] width 271 height 19
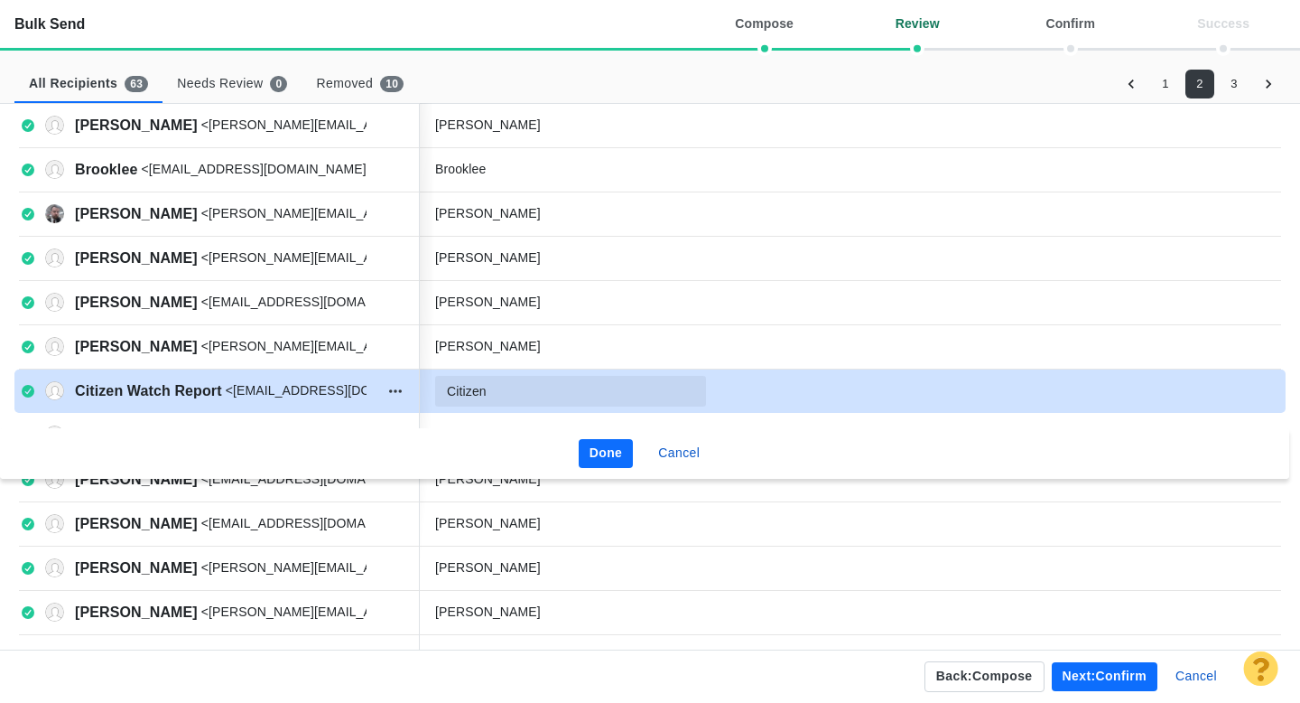
click at [513, 394] on input "Citizen" at bounding box center [570, 391] width 271 height 31
type input "Citizen Watch Report"
click at [610, 449] on button "Done" at bounding box center [606, 453] width 55 height 29
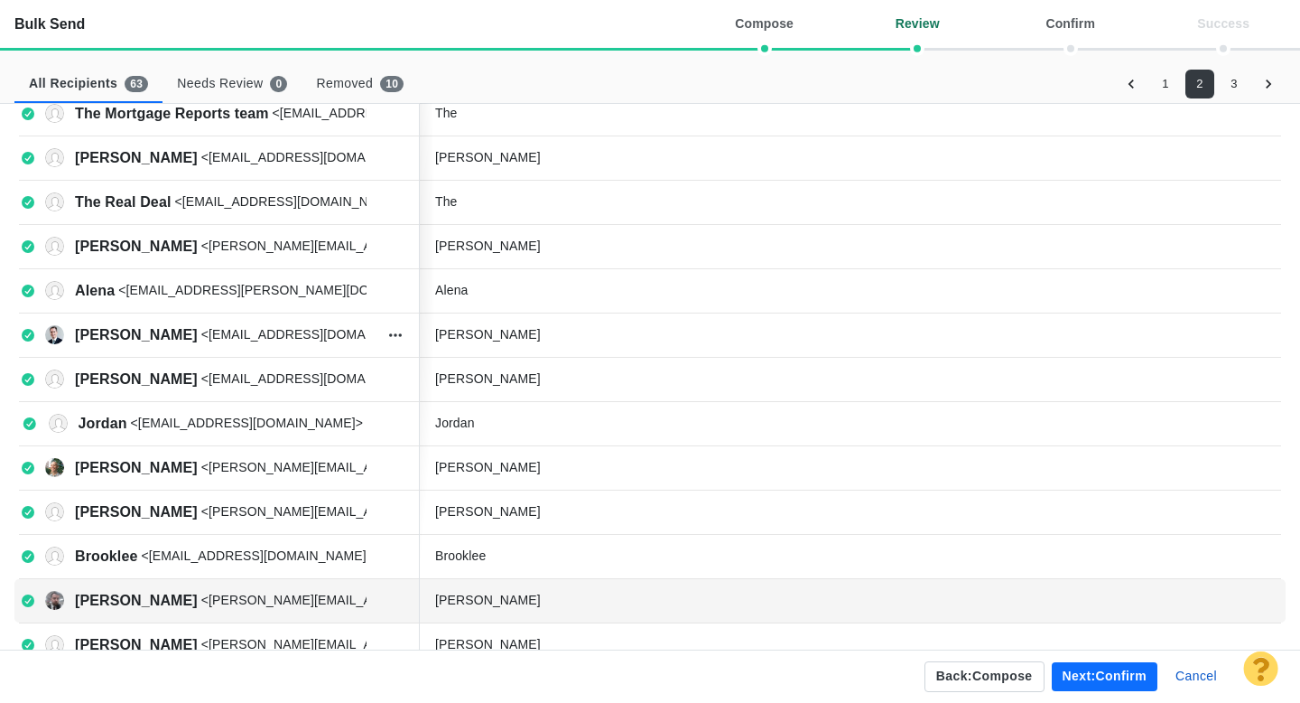
scroll to position [244, 0]
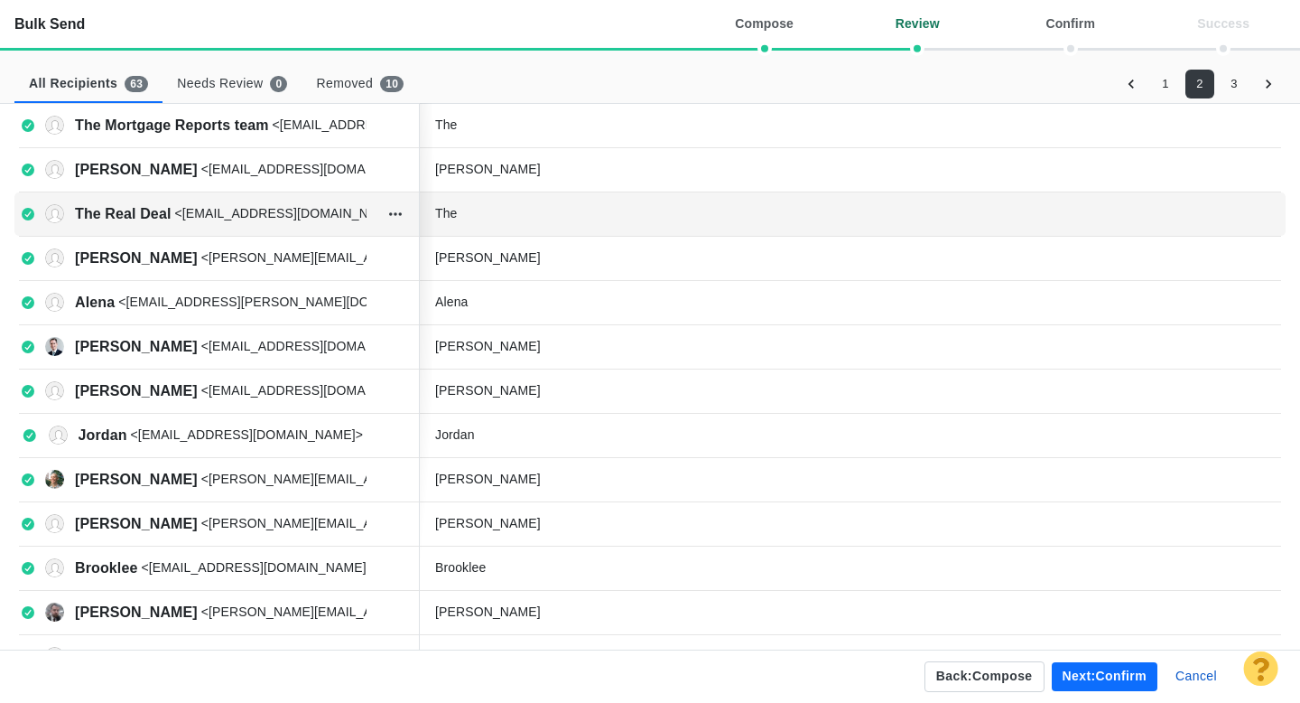
click at [499, 219] on div "The" at bounding box center [570, 213] width 271 height 19
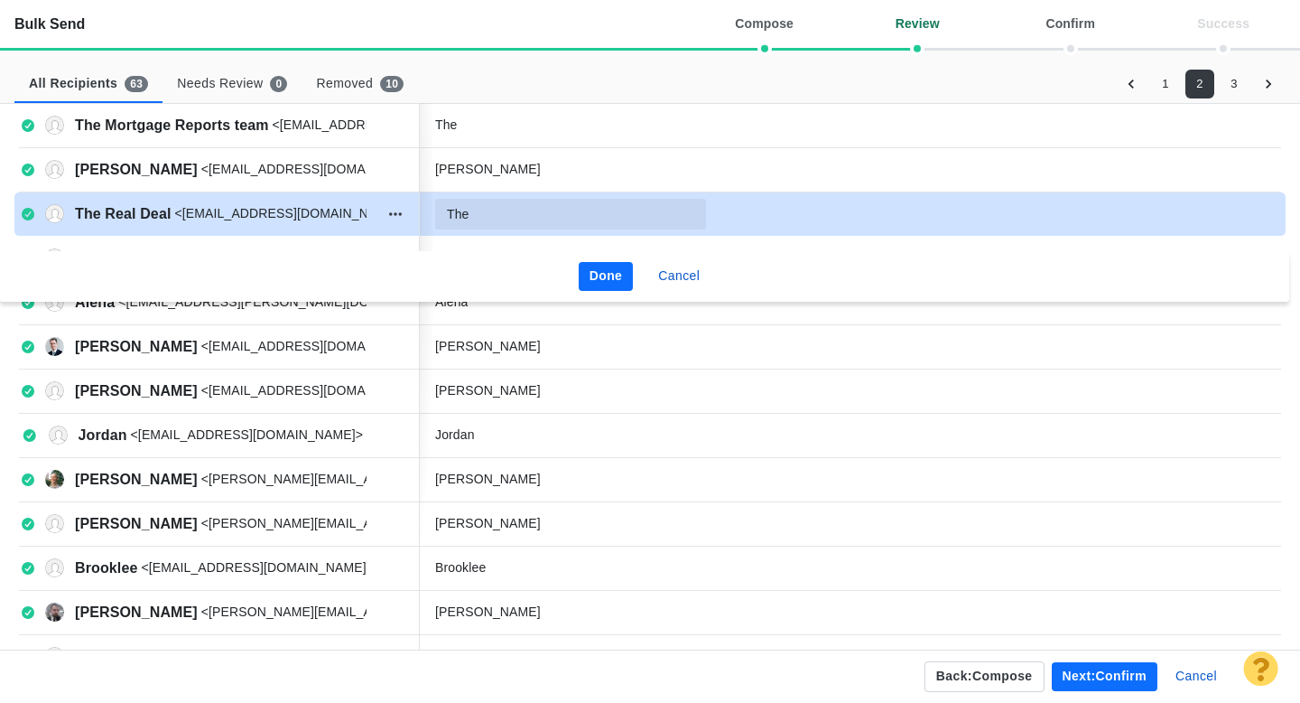
click at [506, 219] on input "The" at bounding box center [570, 214] width 271 height 31
type input "The Real Deal"
click at [601, 274] on button "Done" at bounding box center [606, 276] width 55 height 29
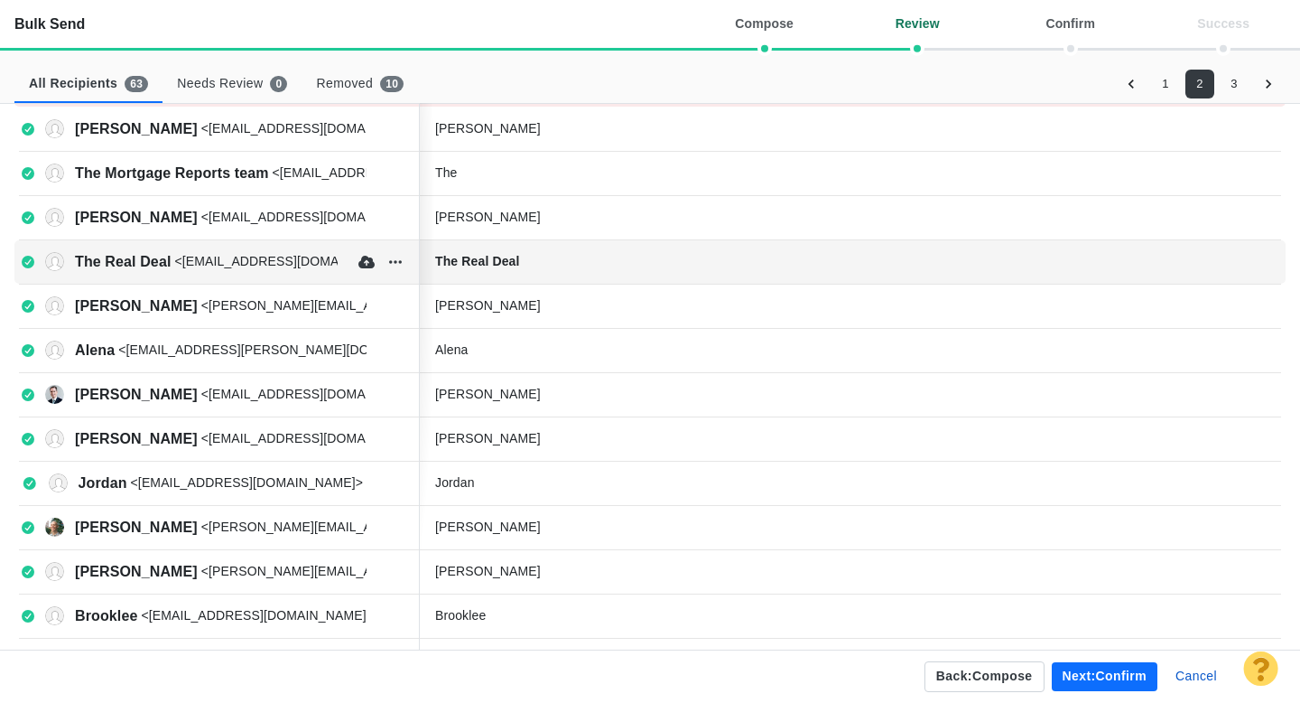
scroll to position [187, 0]
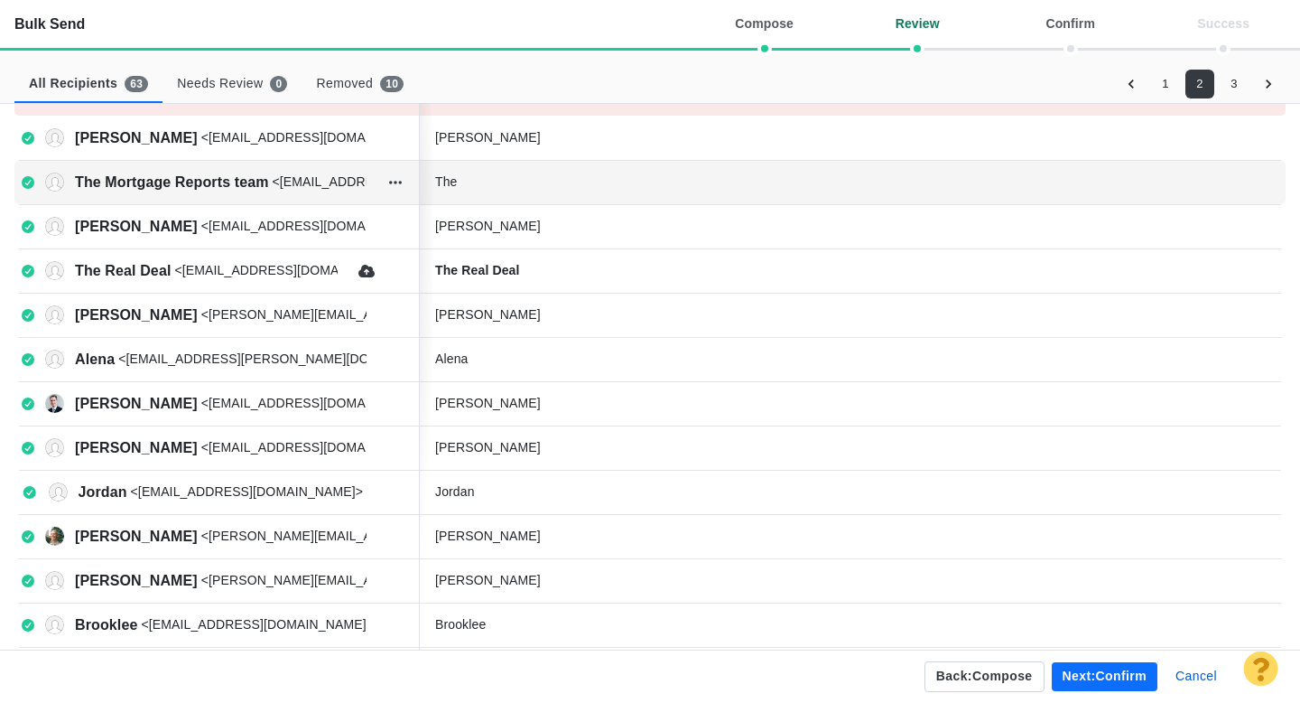
click at [525, 192] on div "The" at bounding box center [849, 182] width 856 height 36
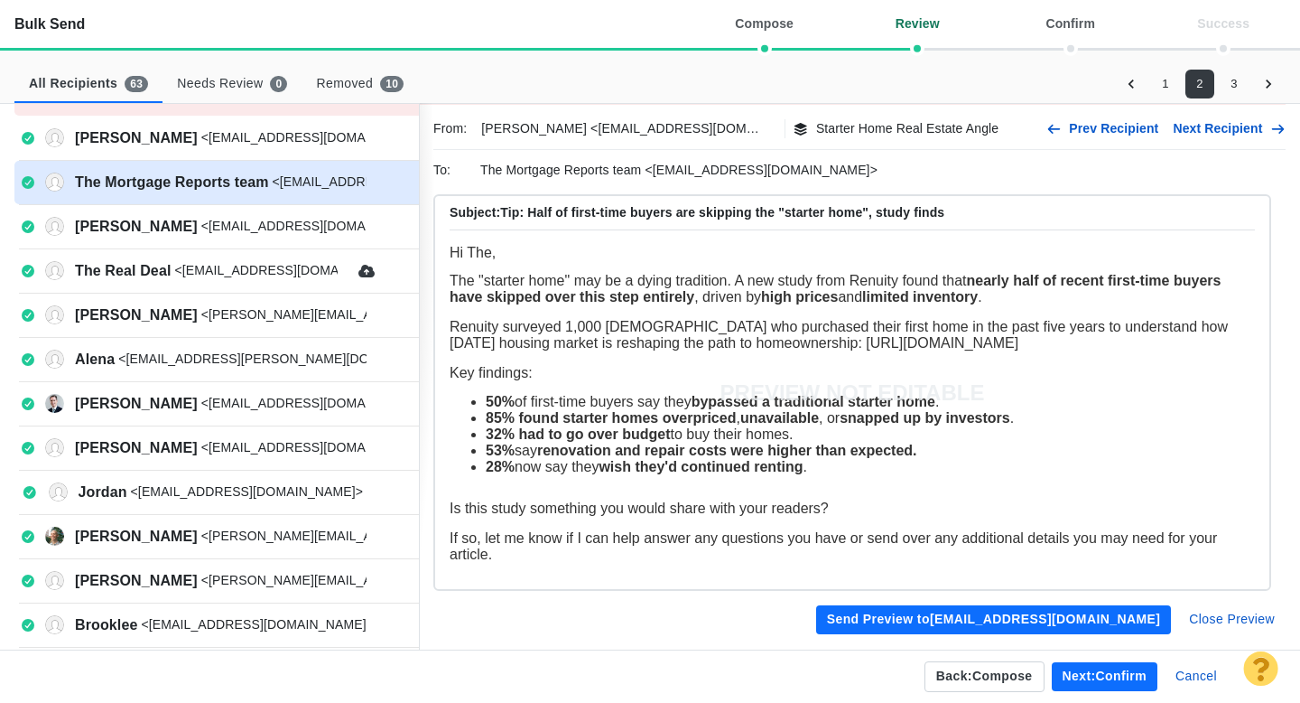
scroll to position [0, 0]
click at [1207, 620] on button "Close Preview" at bounding box center [1232, 619] width 107 height 29
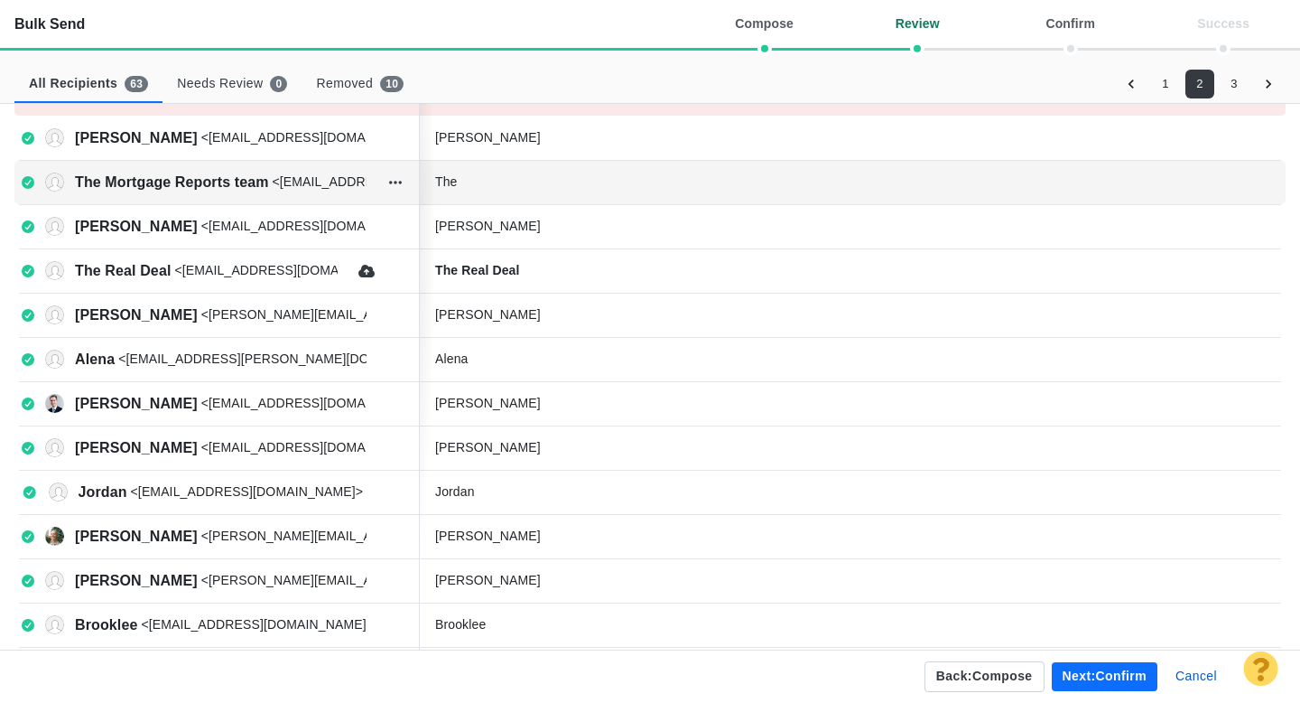
click at [517, 182] on div "The" at bounding box center [570, 181] width 271 height 19
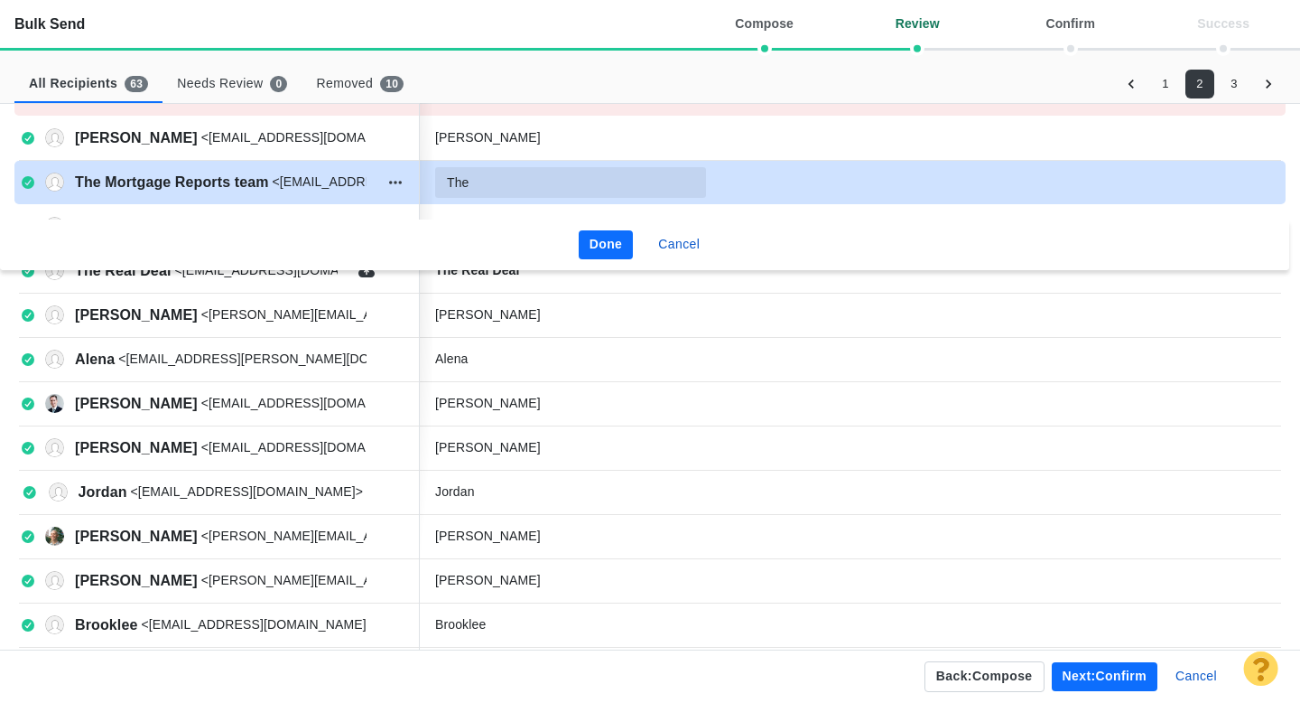
click at [499, 183] on input "The" at bounding box center [570, 182] width 271 height 31
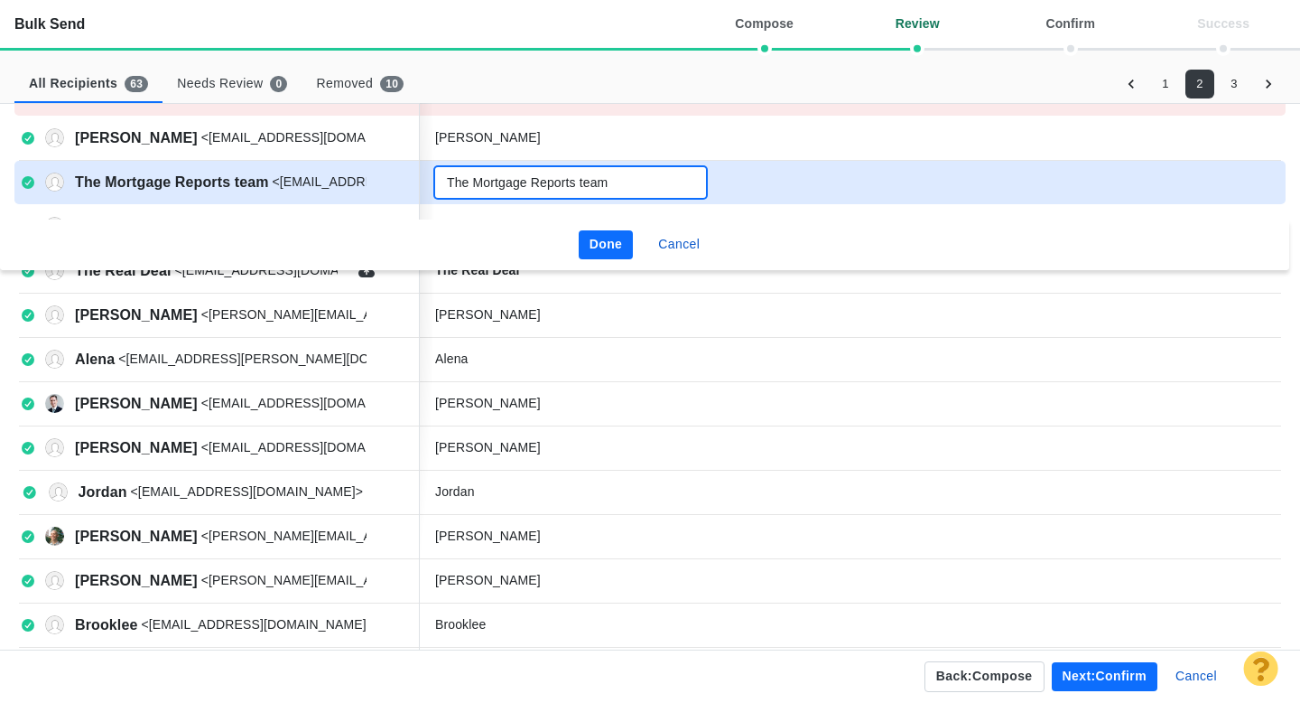
type input "The Mortgage Reports team"
click at [615, 246] on button "Done" at bounding box center [606, 244] width 55 height 29
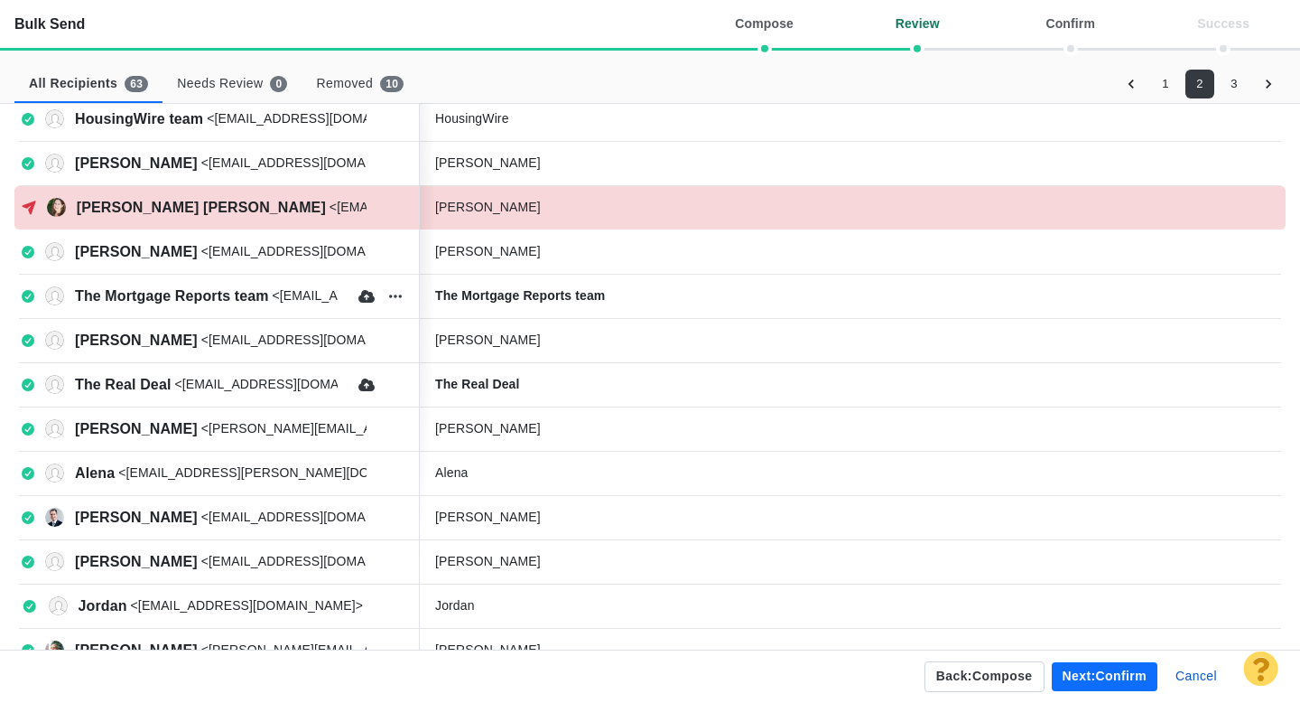
scroll to position [70, 0]
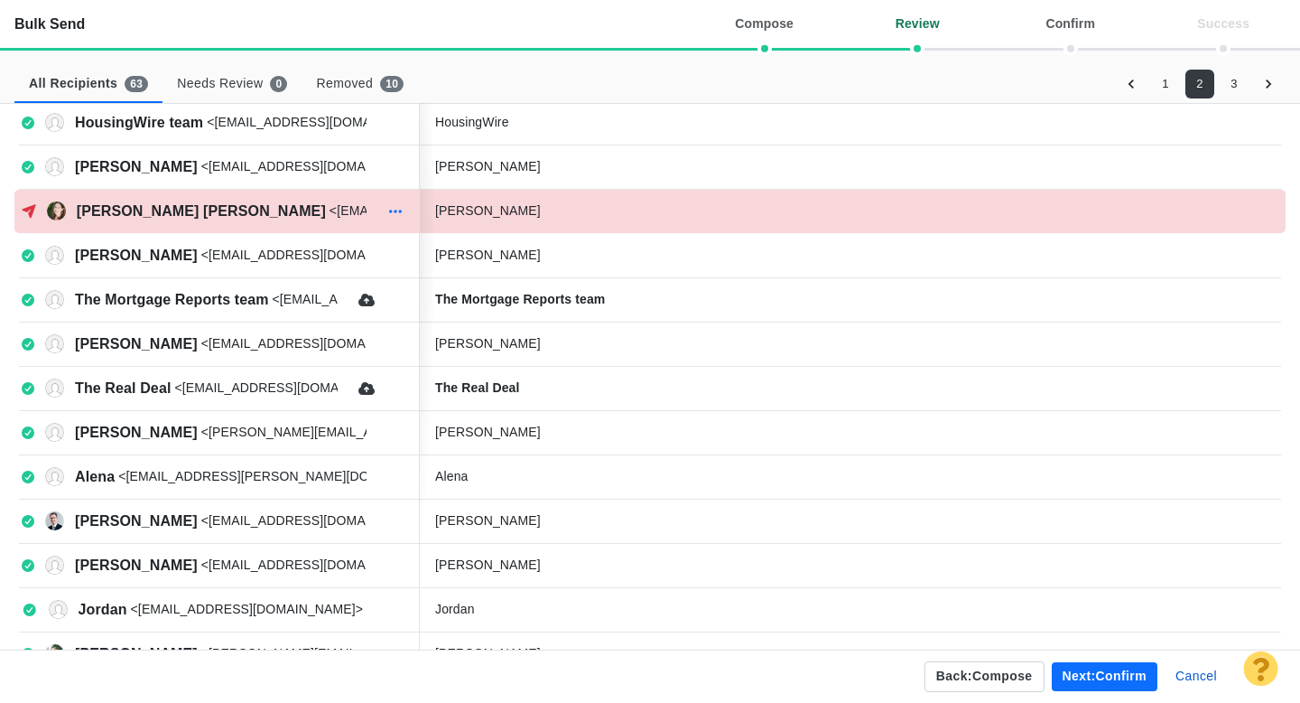
click at [398, 213] on icon "button" at bounding box center [396, 211] width 18 height 14
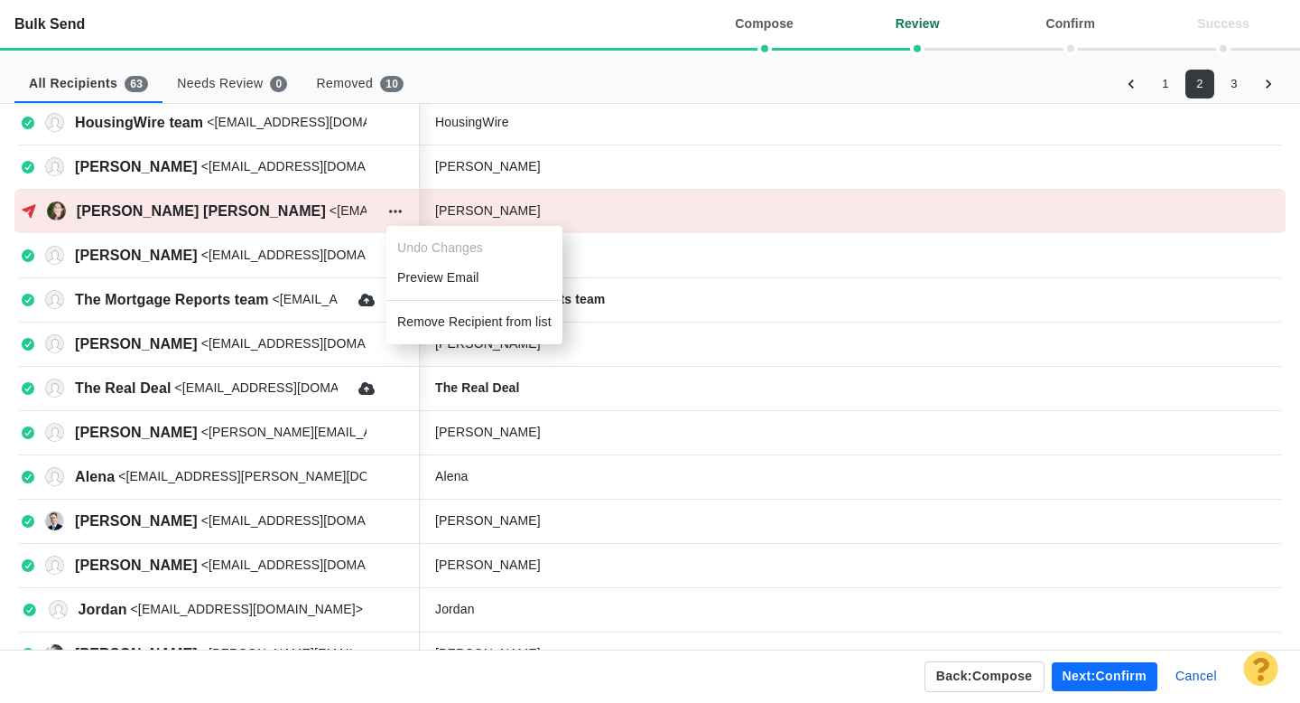
click at [464, 324] on li "Remove Recipient from list" at bounding box center [475, 322] width 176 height 30
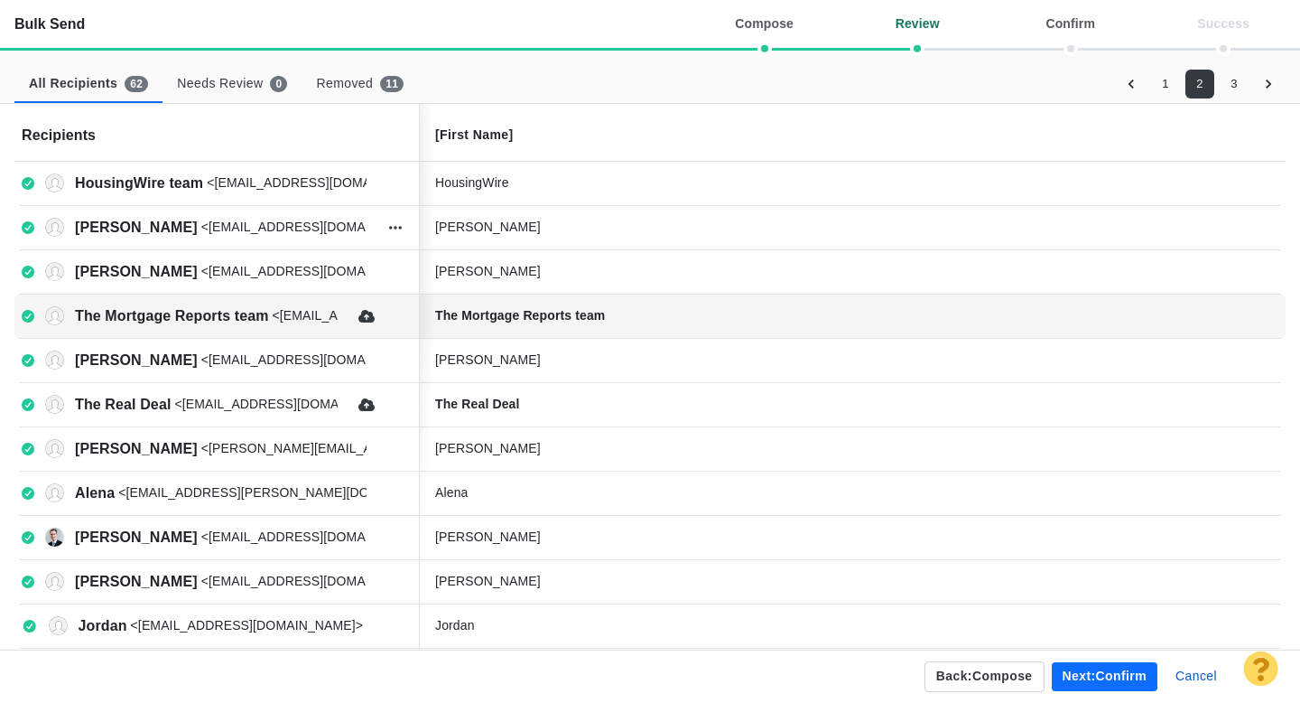
scroll to position [0, 0]
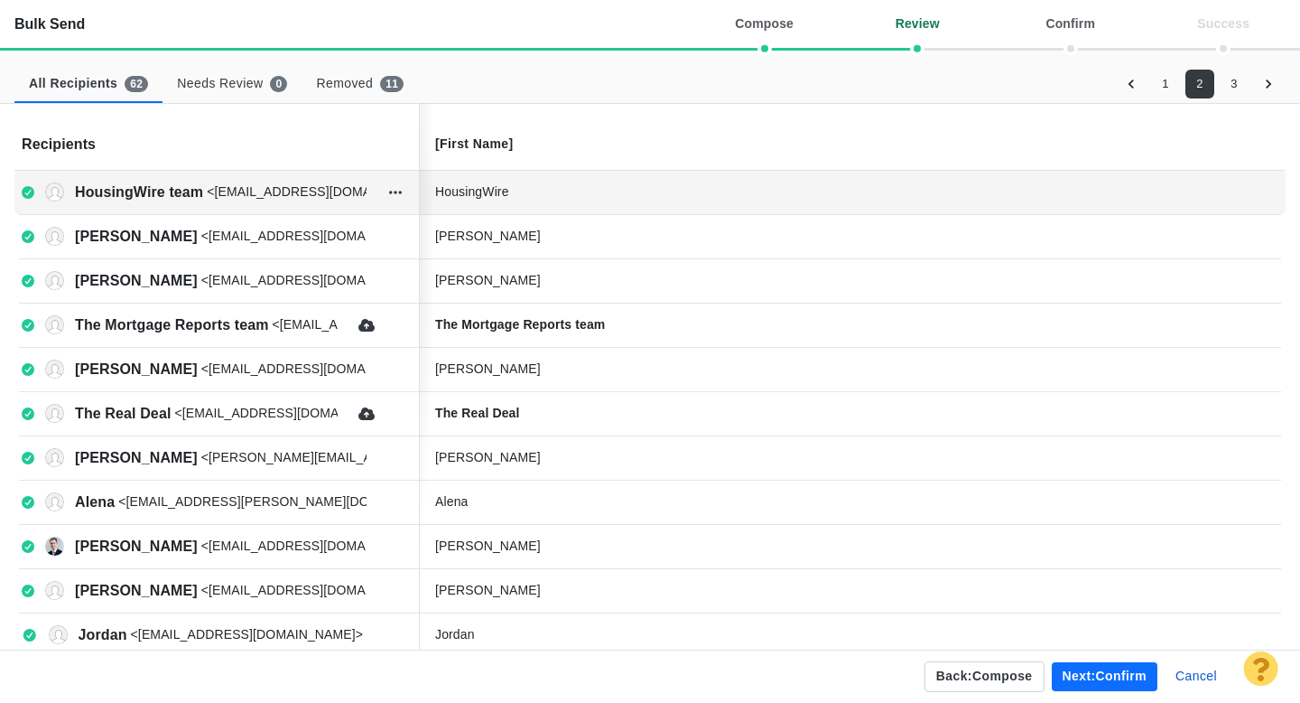
click at [554, 196] on div "HousingWire" at bounding box center [570, 191] width 271 height 19
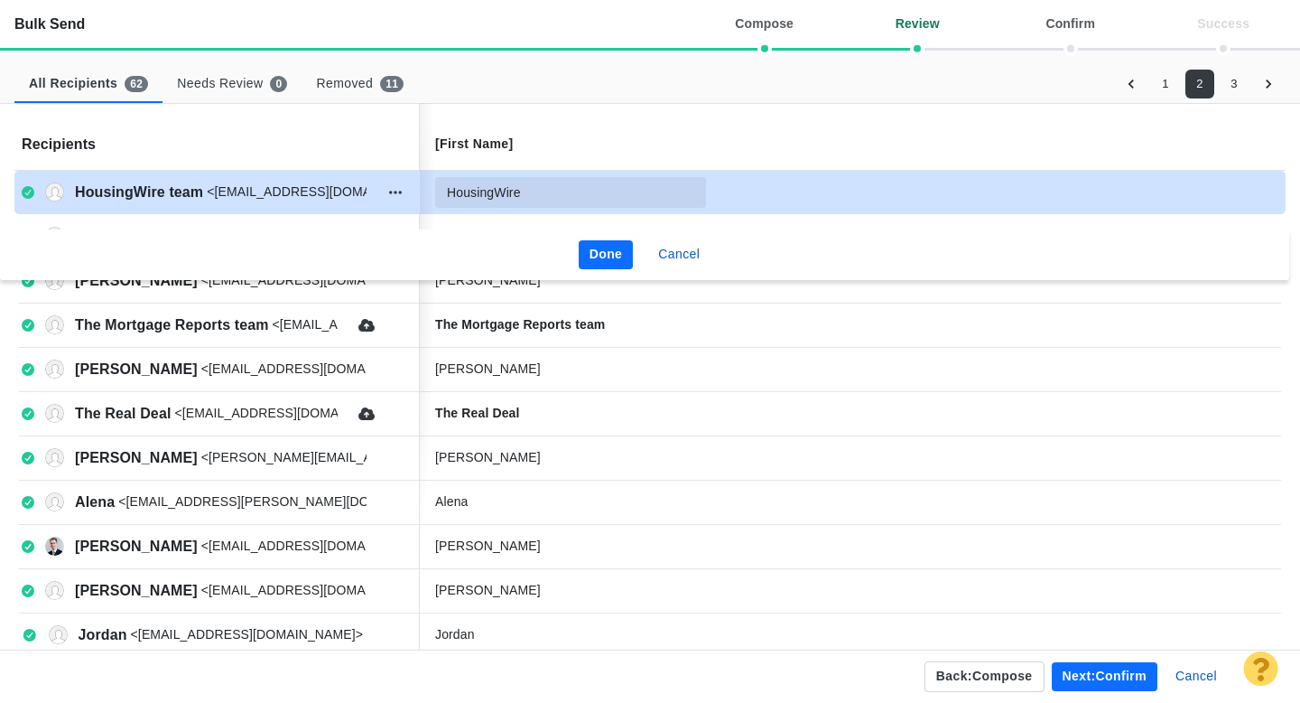
click at [570, 196] on input "HousingWire" at bounding box center [570, 192] width 271 height 31
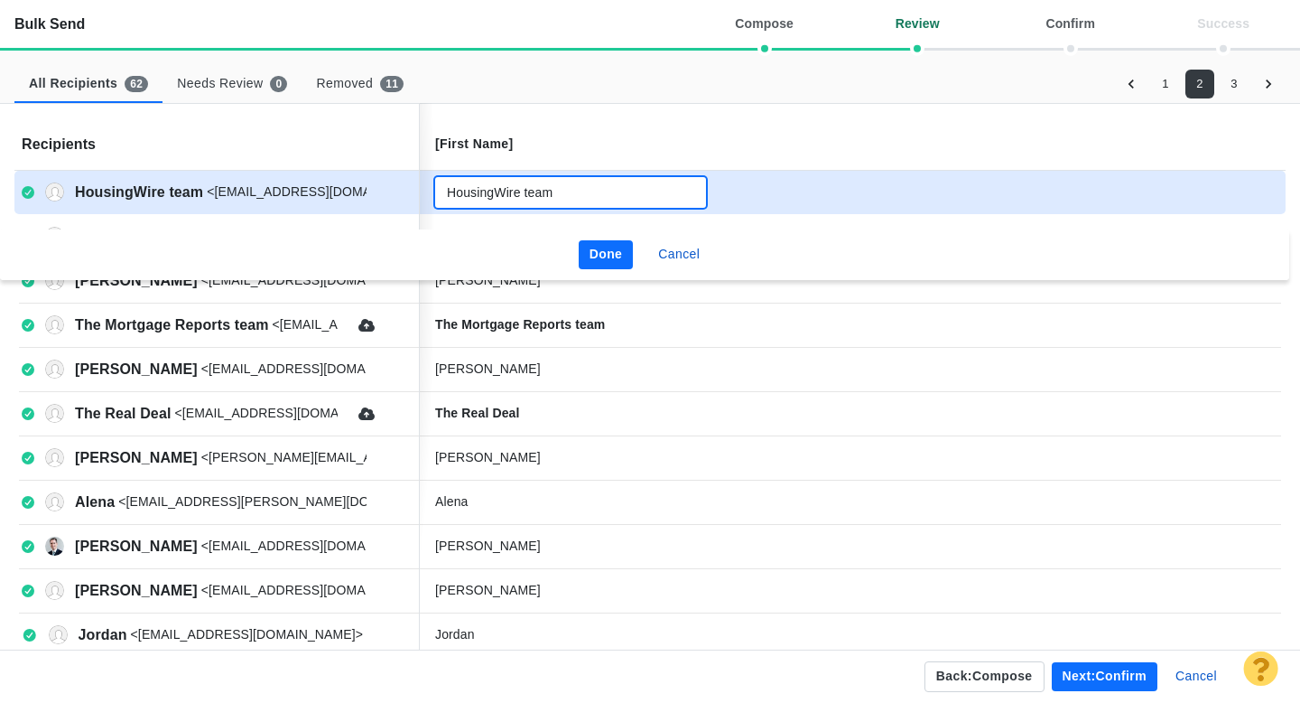
type input "HousingWire team"
click at [610, 255] on button "Done" at bounding box center [606, 254] width 55 height 29
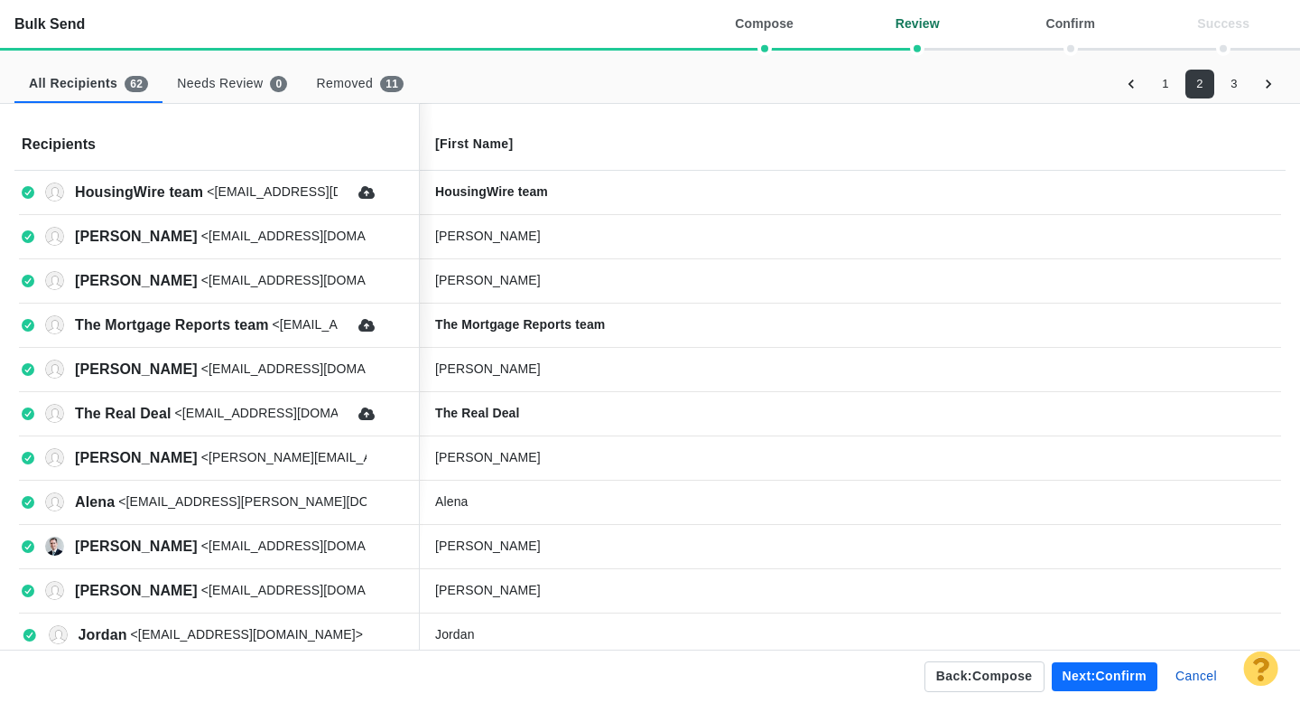
click at [1237, 85] on button "3" at bounding box center [1234, 84] width 29 height 29
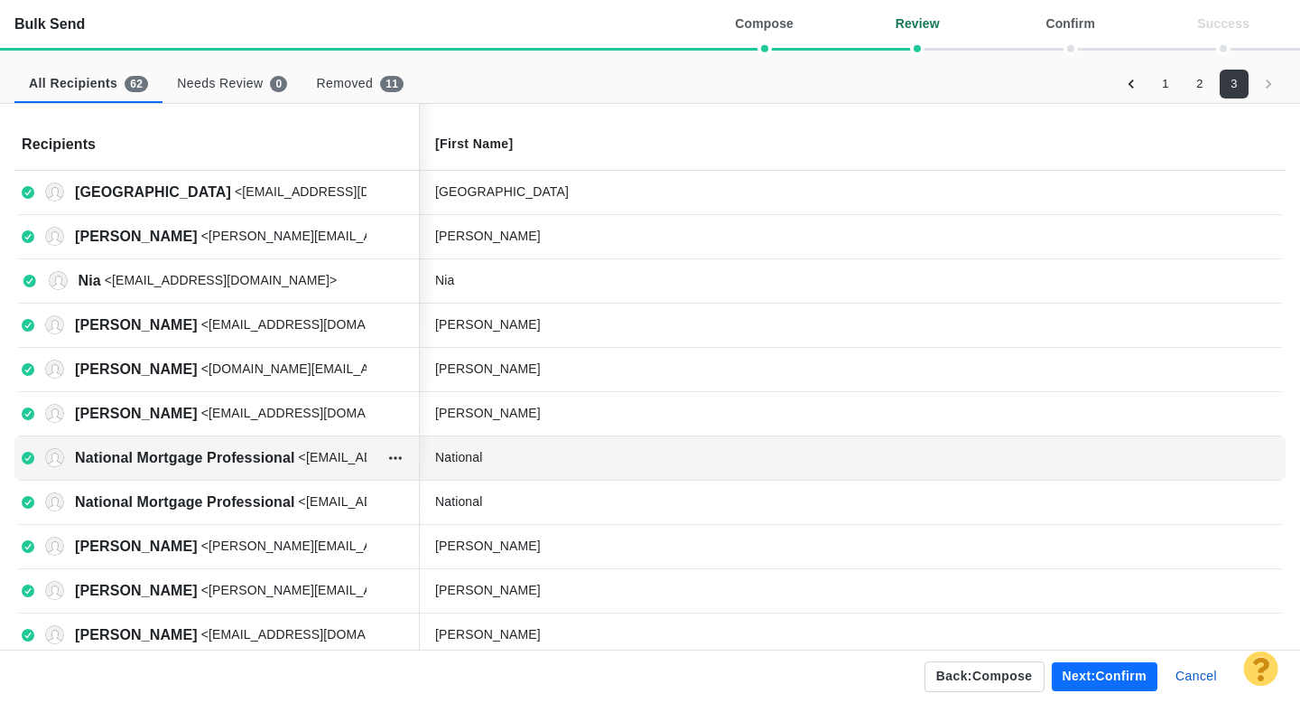
click at [508, 457] on div "National" at bounding box center [570, 457] width 271 height 19
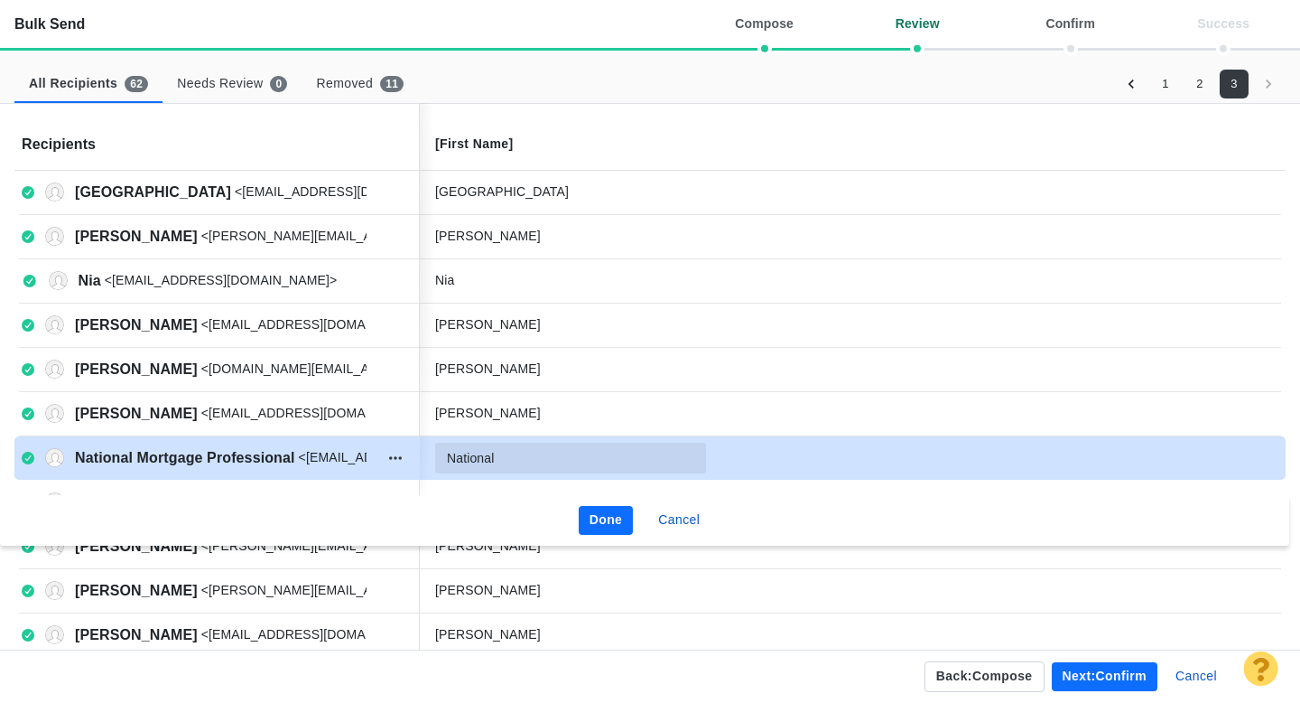
click at [533, 459] on input "National" at bounding box center [570, 458] width 271 height 31
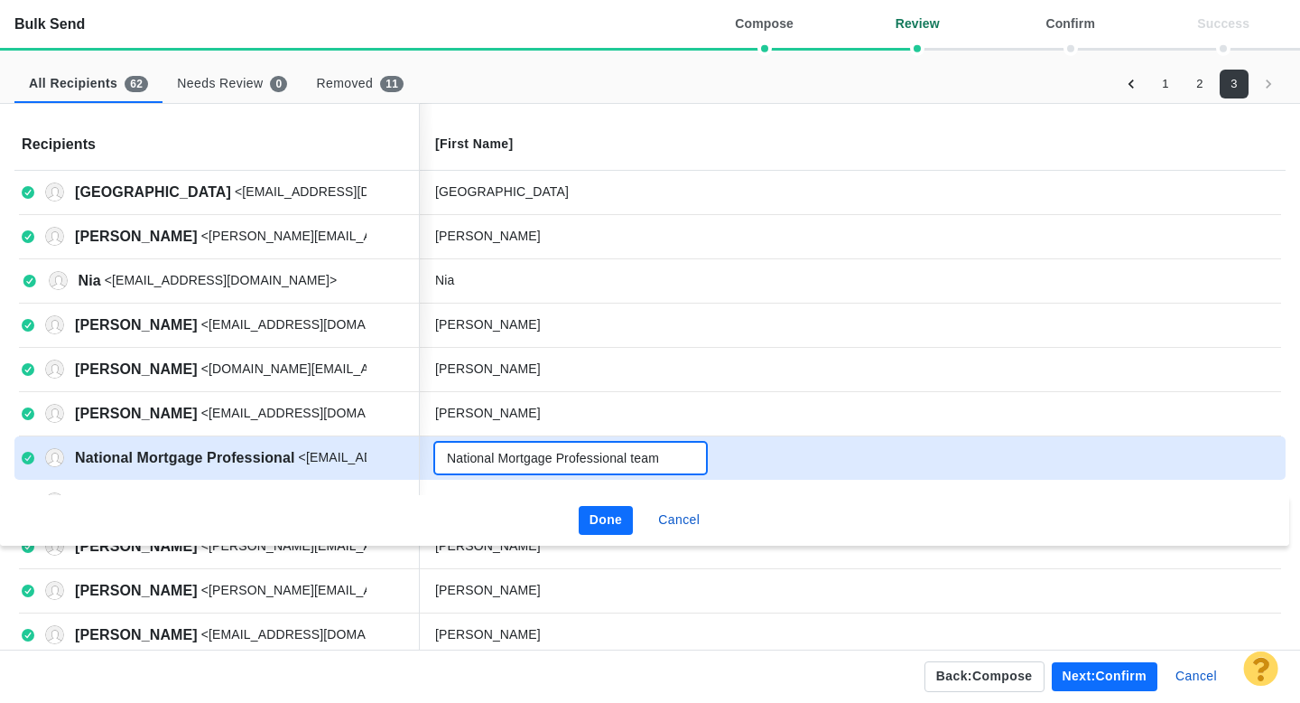
type input "National Mortgage Professional team"
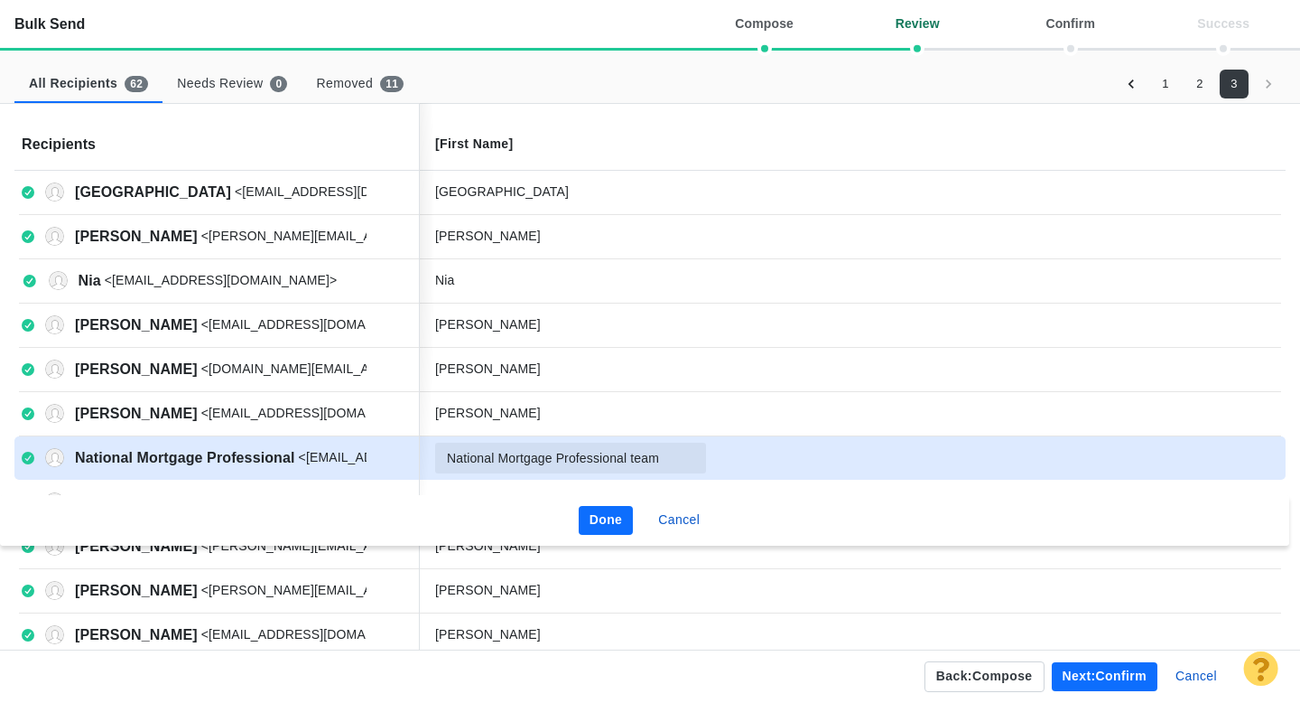
click at [599, 511] on button "Done" at bounding box center [606, 520] width 55 height 29
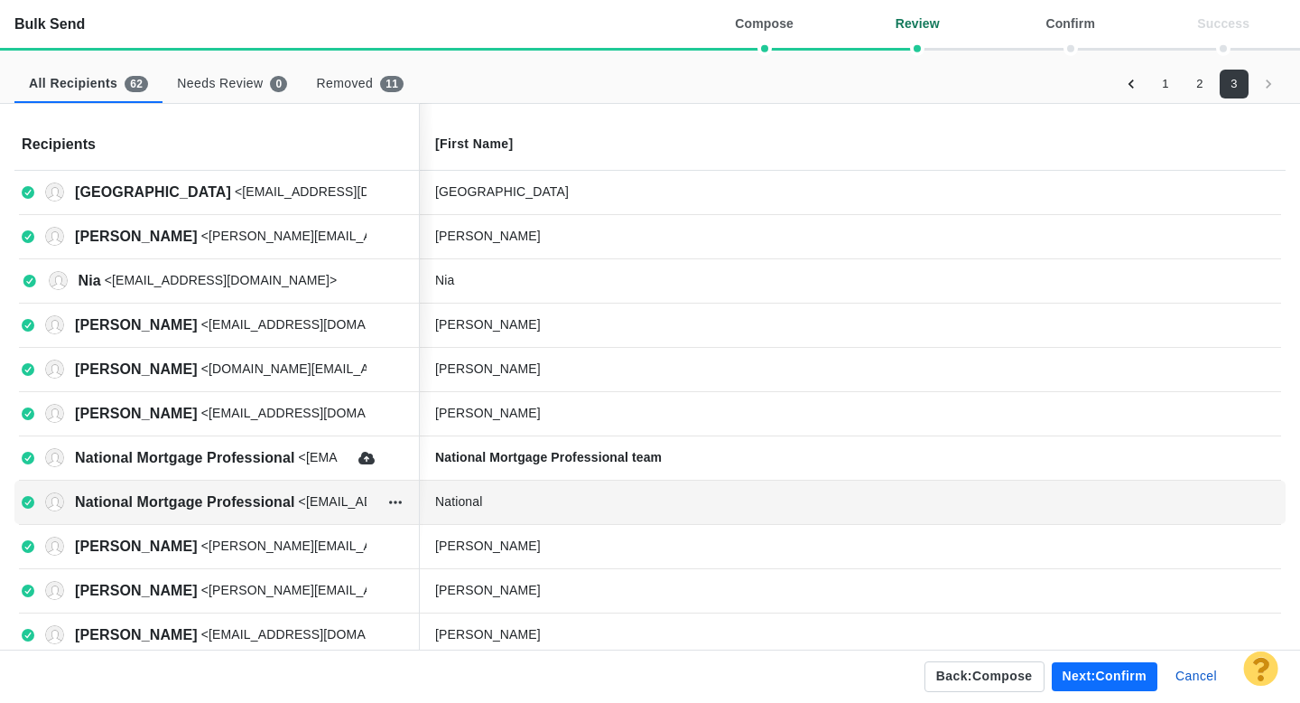
click at [540, 502] on div "National" at bounding box center [570, 501] width 271 height 19
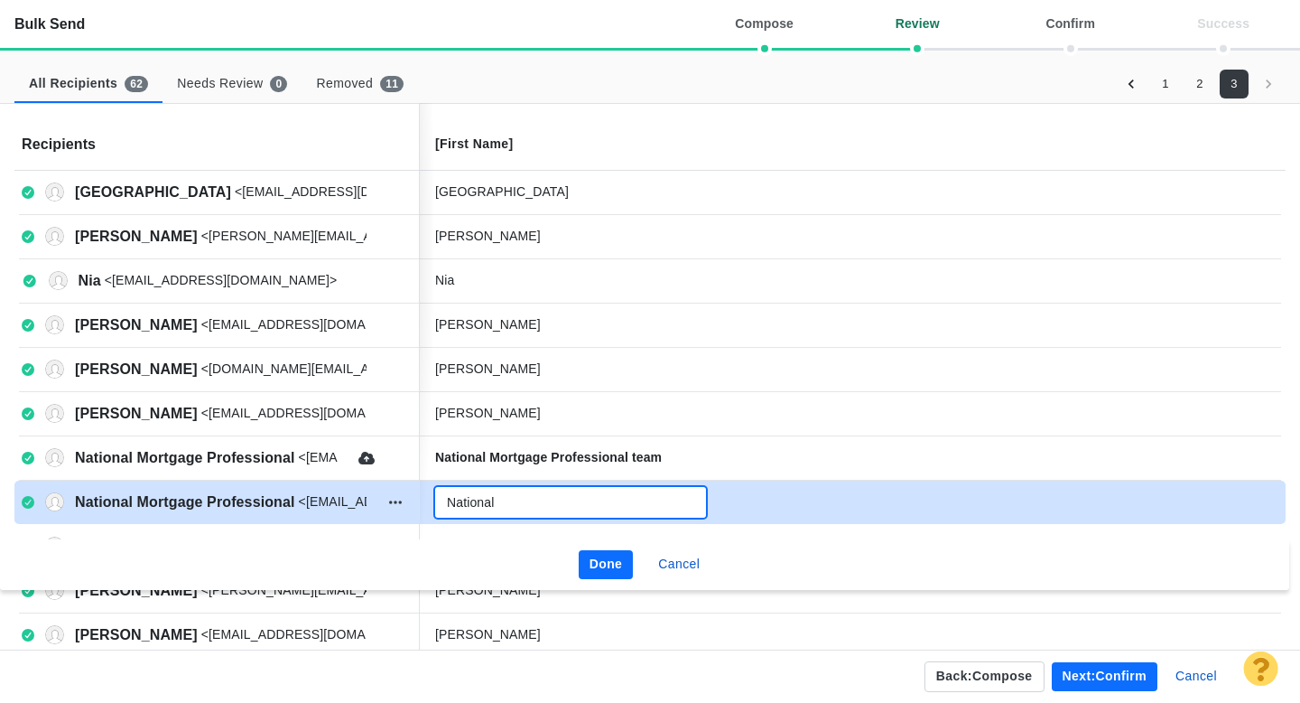
click at [534, 502] on input "National" at bounding box center [570, 502] width 271 height 31
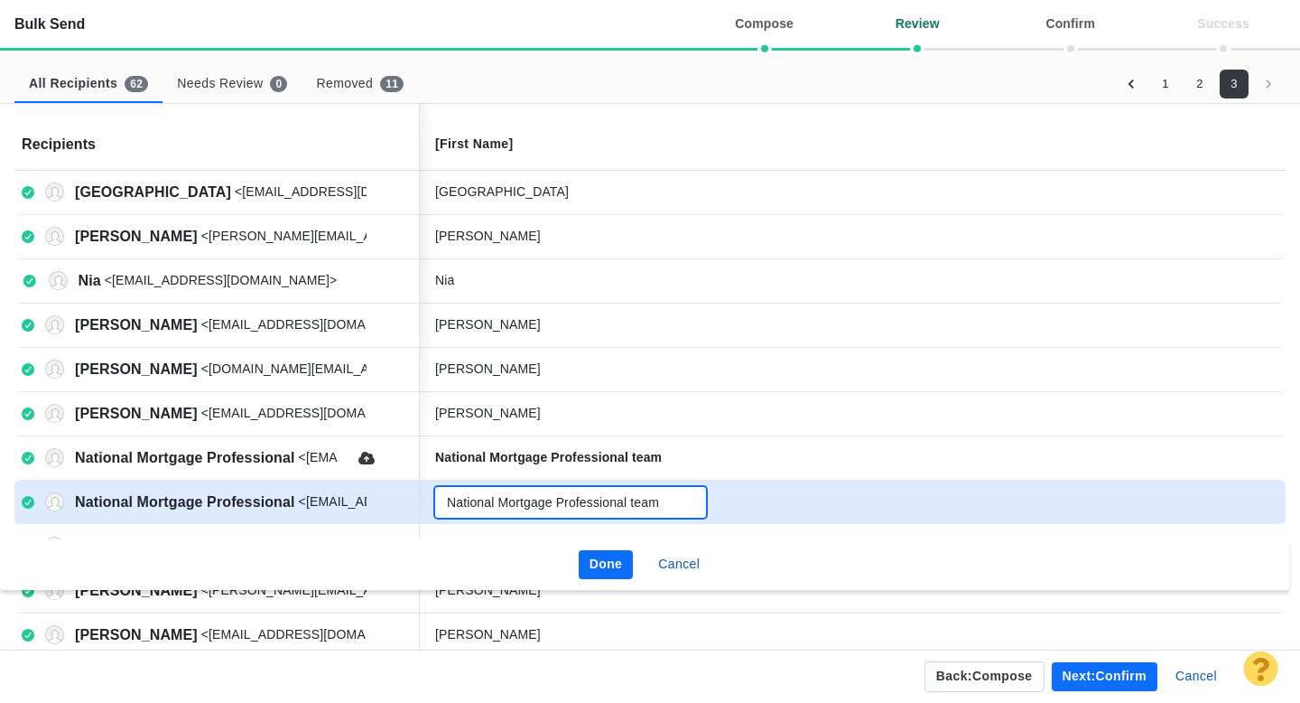
type input "National Mortgage Professional team"
click at [604, 566] on button "Done" at bounding box center [606, 564] width 55 height 29
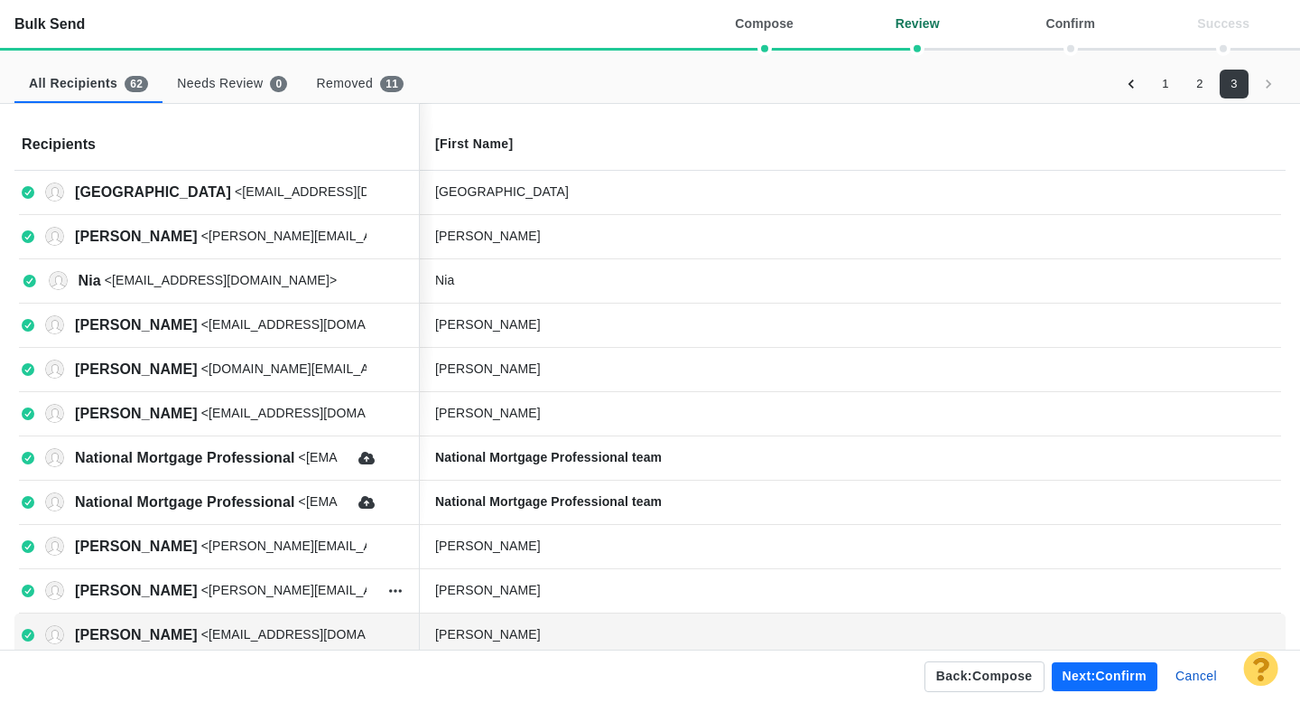
scroll to position [67, 0]
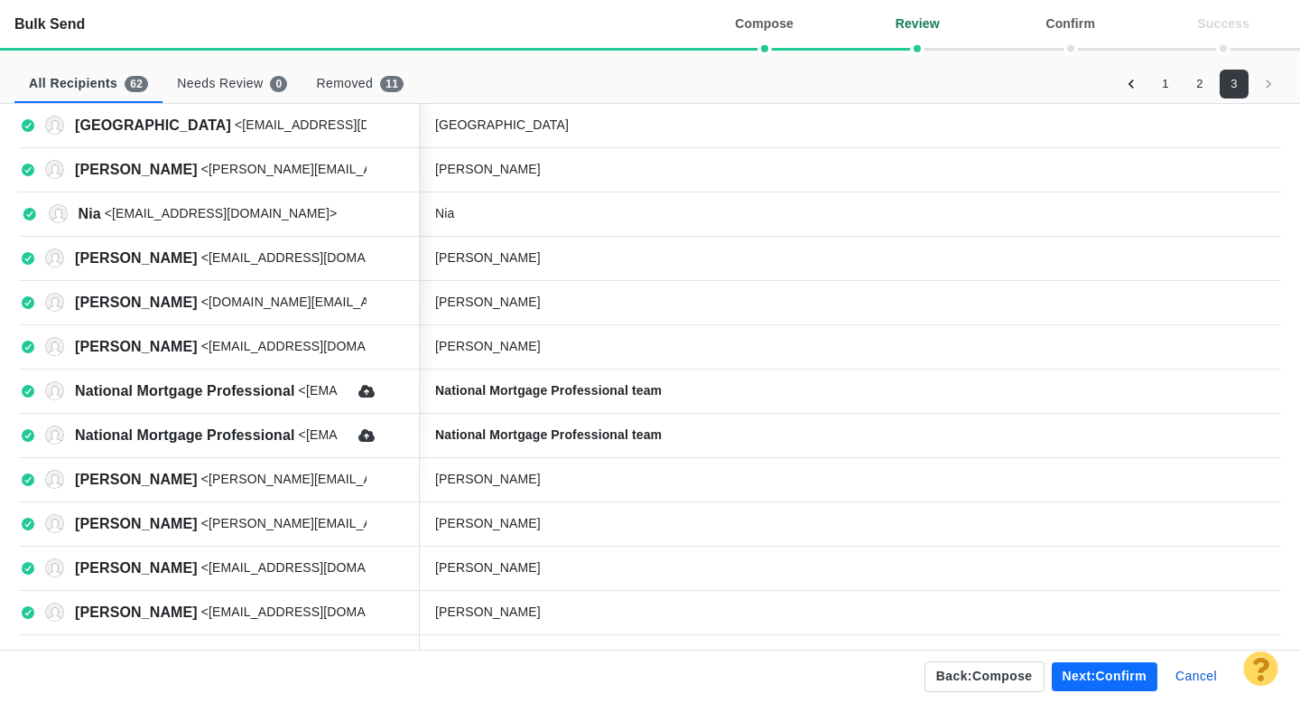
click at [1088, 678] on button "Next: confirm" at bounding box center [1105, 676] width 106 height 29
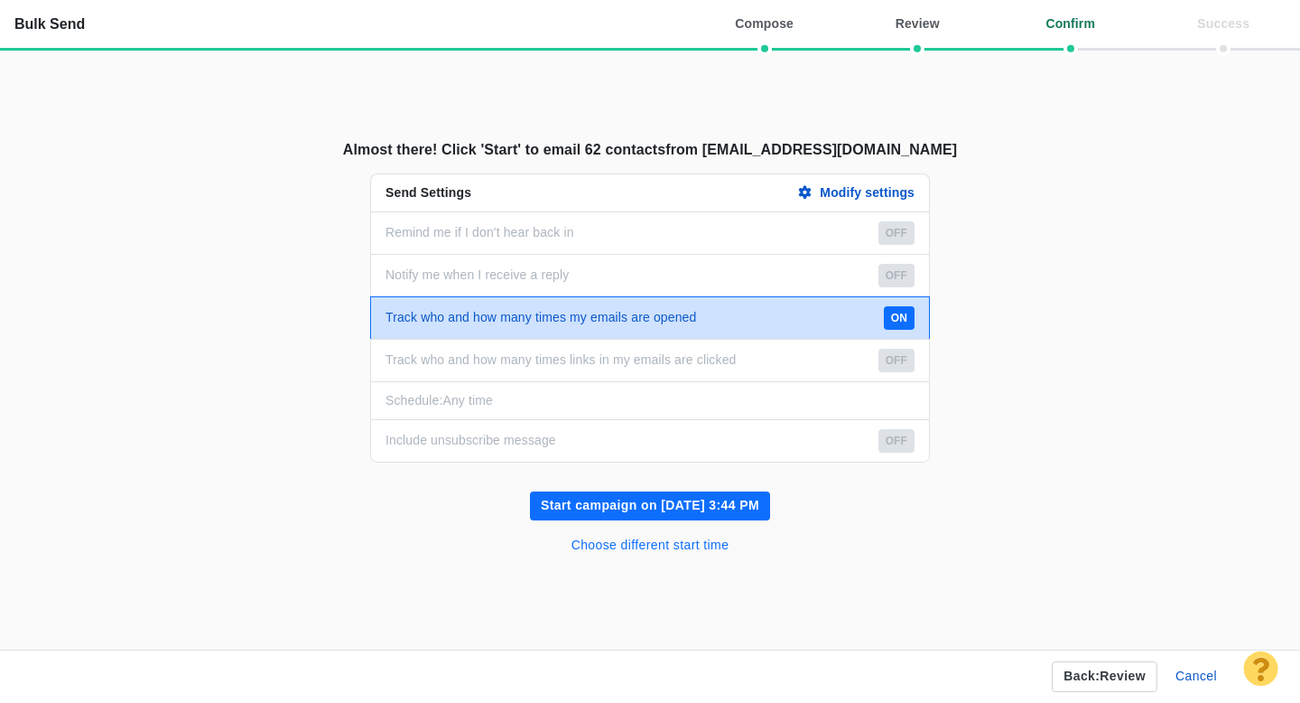
click at [678, 545] on button "Choose different start time" at bounding box center [651, 545] width 180 height 29
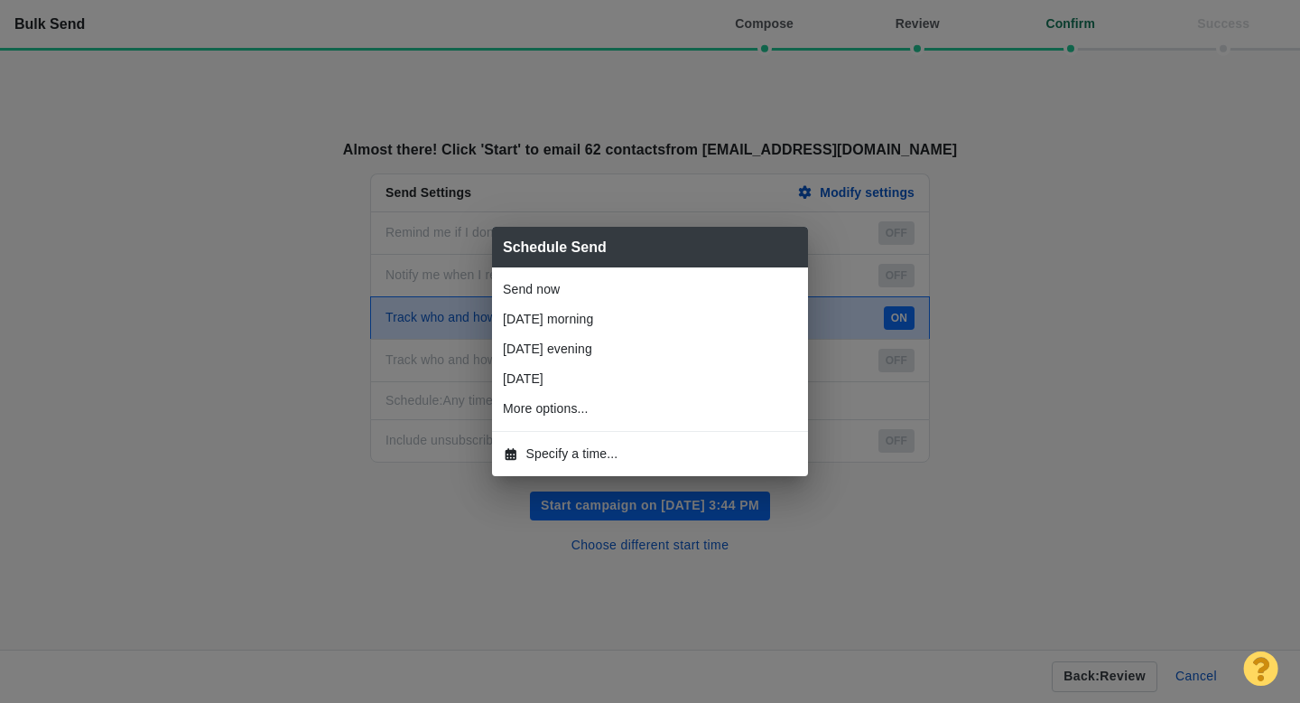
click at [569, 447] on span "Specify a time..." at bounding box center [573, 453] width 92 height 19
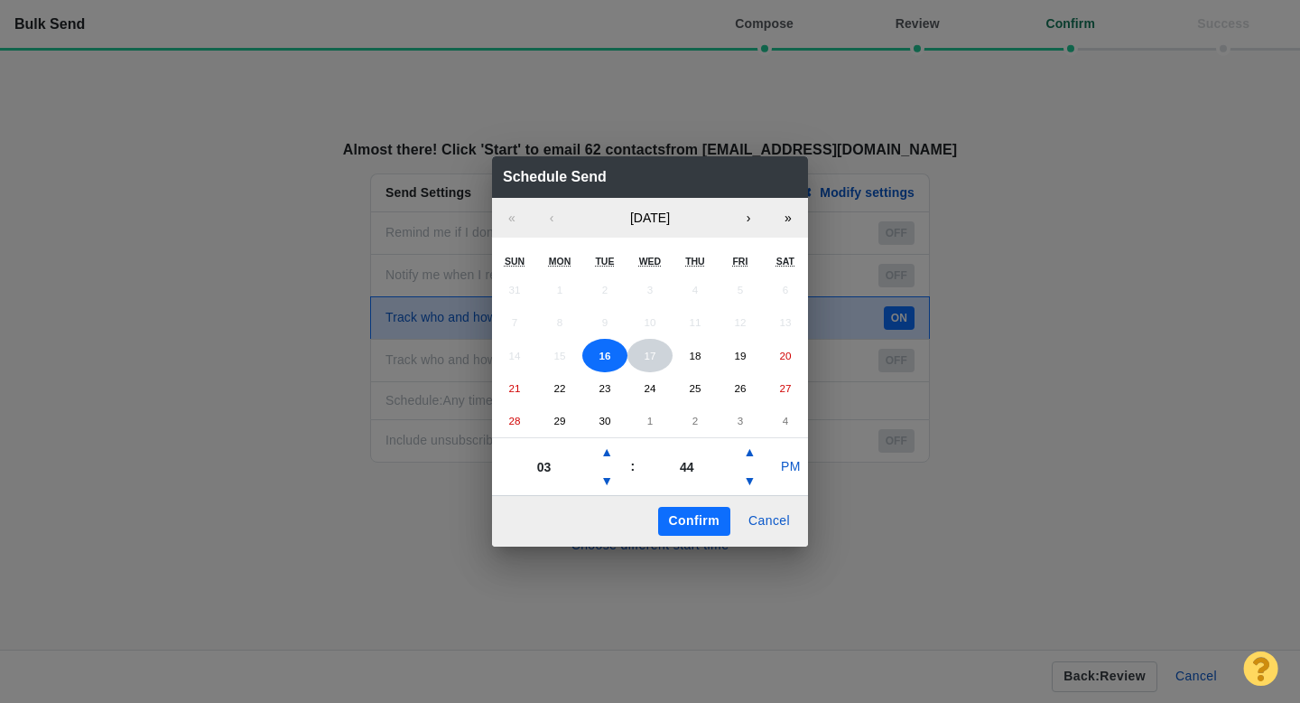
click at [645, 358] on abbr "17" at bounding box center [650, 356] width 12 height 12
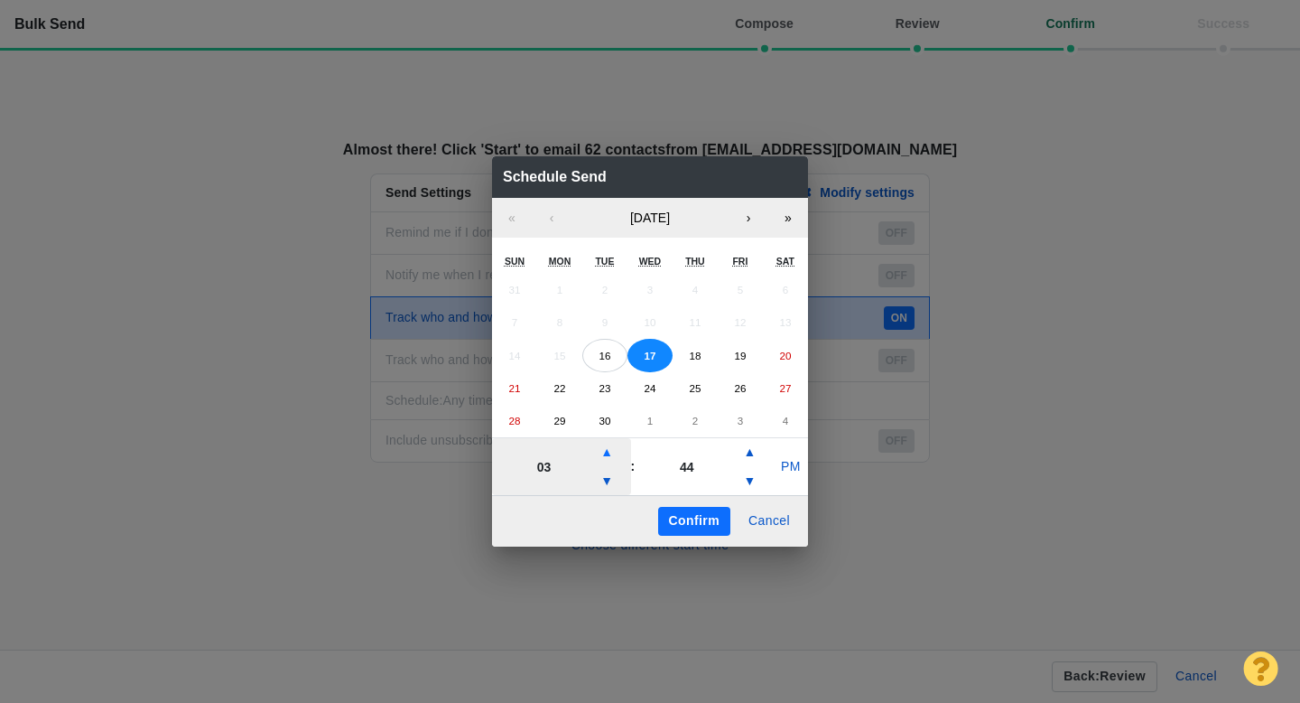
click at [614, 452] on button "▲" at bounding box center [607, 452] width 22 height 29
type input "07"
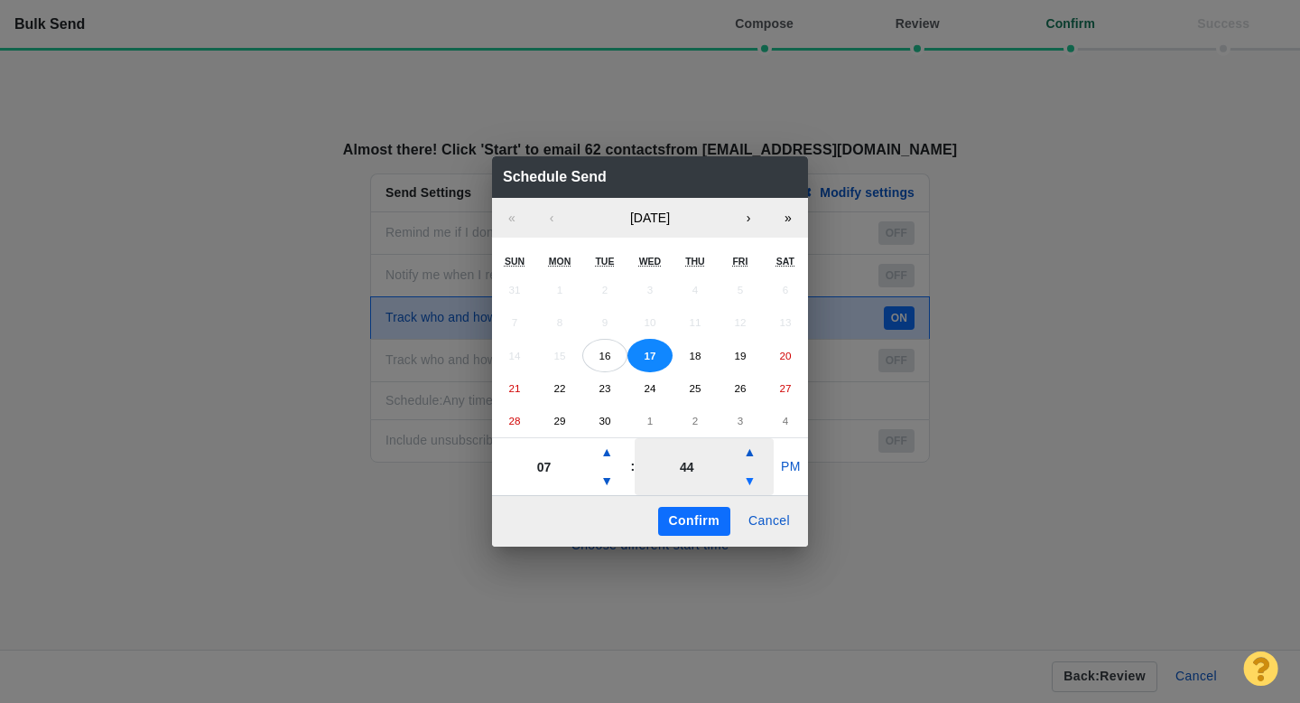
click at [749, 480] on button "▼" at bounding box center [750, 481] width 22 height 29
type input "24"
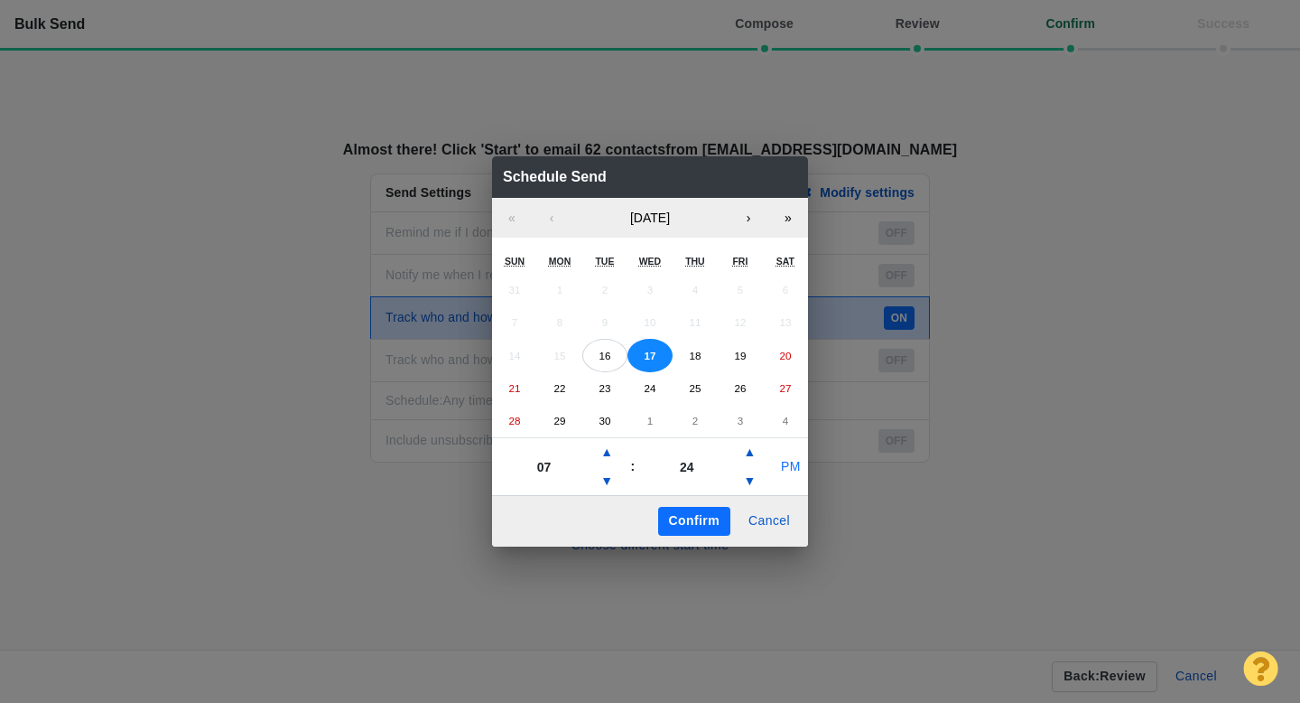
click at [785, 470] on button "PM" at bounding box center [791, 466] width 34 height 29
click at [703, 519] on button "Confirm" at bounding box center [694, 521] width 72 height 29
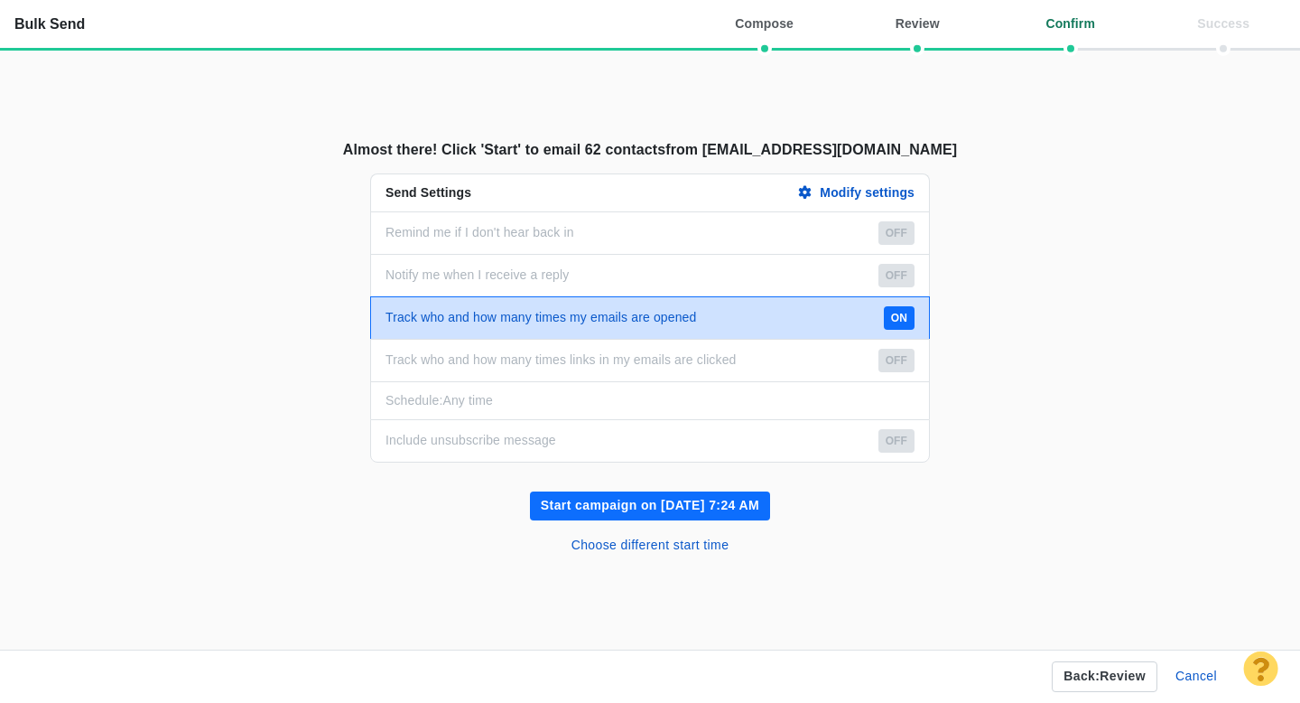
click at [655, 503] on button "Start campaign on Sep 17, 7:24 AM" at bounding box center [650, 505] width 240 height 29
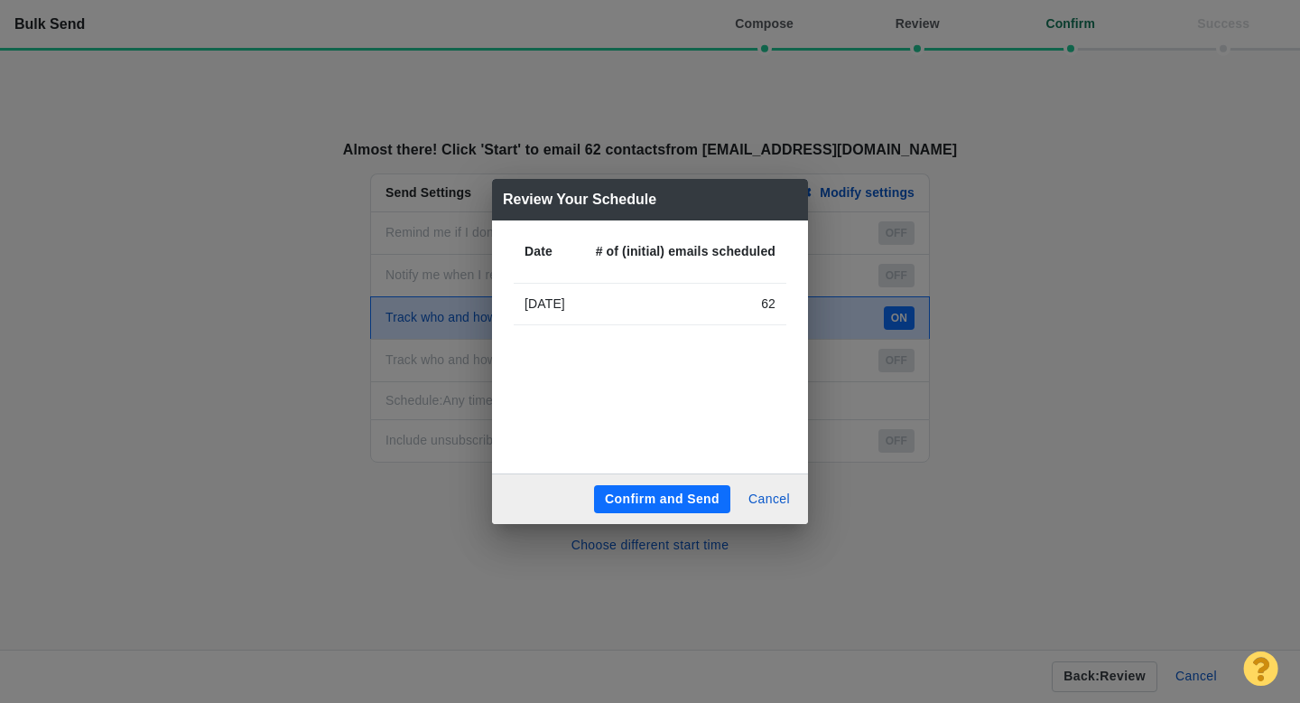
click at [647, 497] on button "Confirm and Send" at bounding box center [662, 499] width 136 height 29
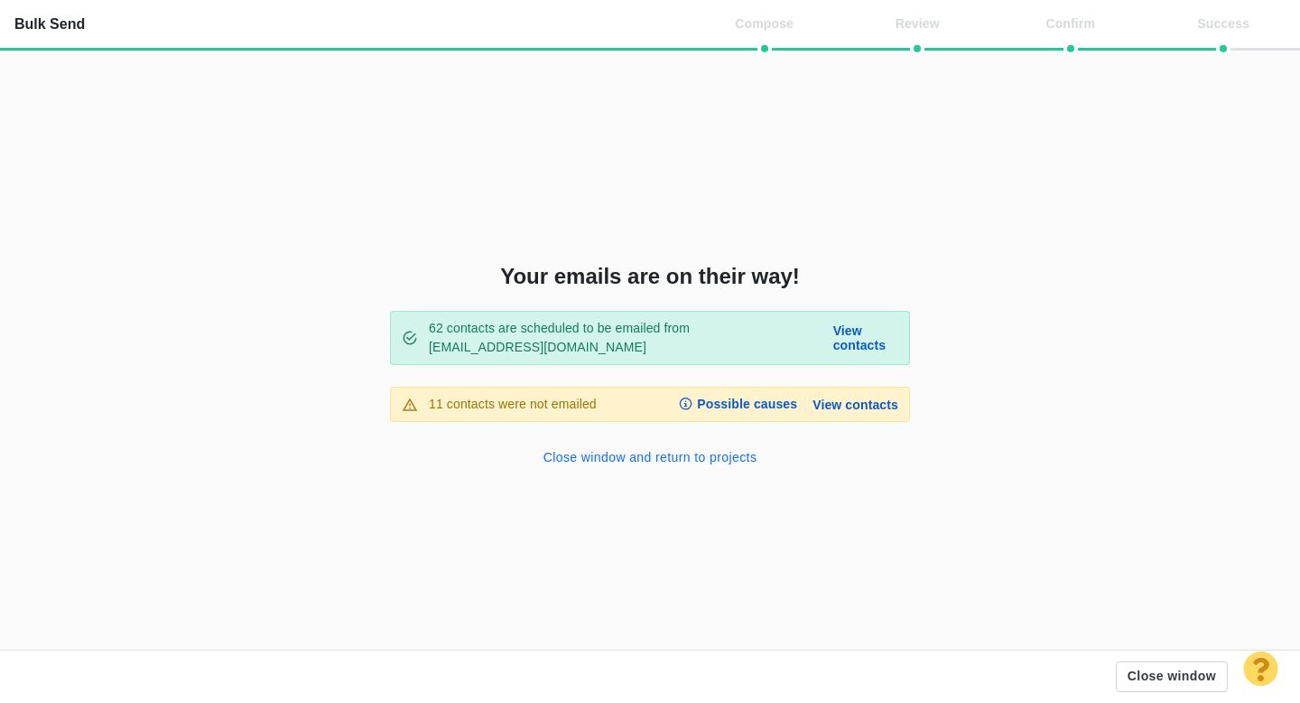
click at [647, 461] on button "Close window and return to projects" at bounding box center [651, 457] width 236 height 29
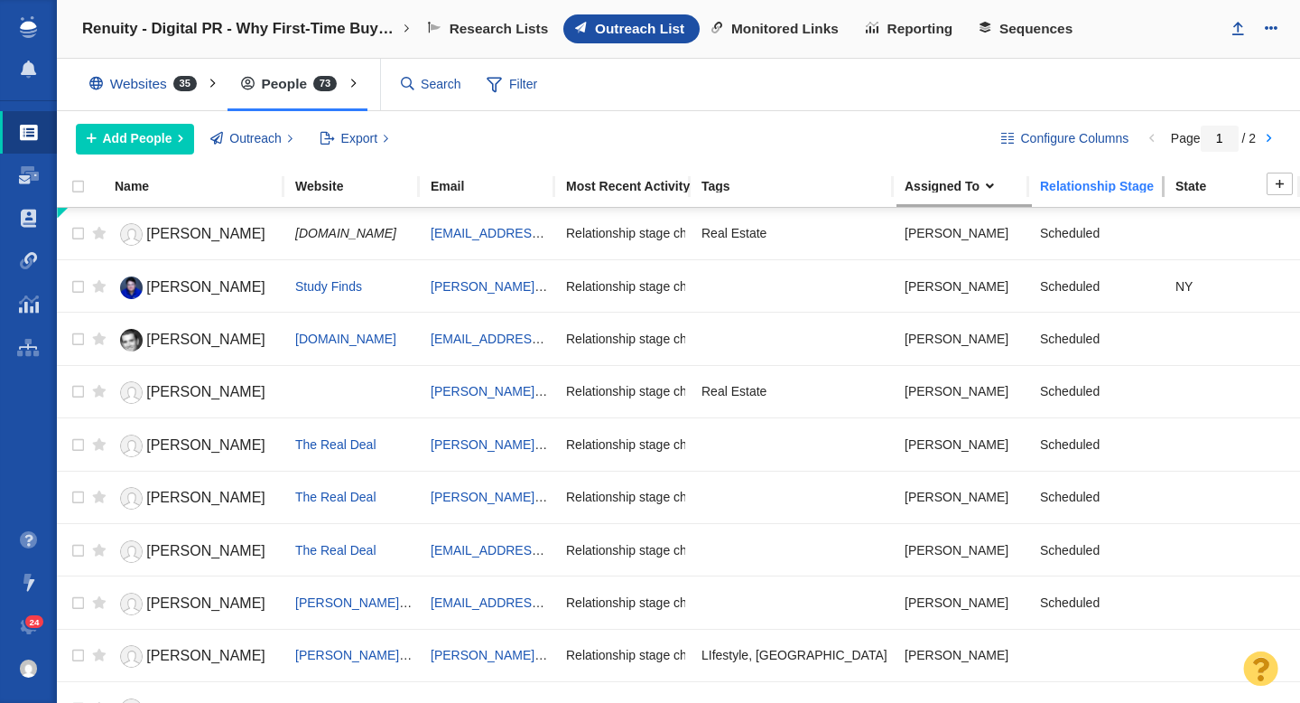
click at [1071, 194] on link "Relationship Stage" at bounding box center [1107, 187] width 134 height 15
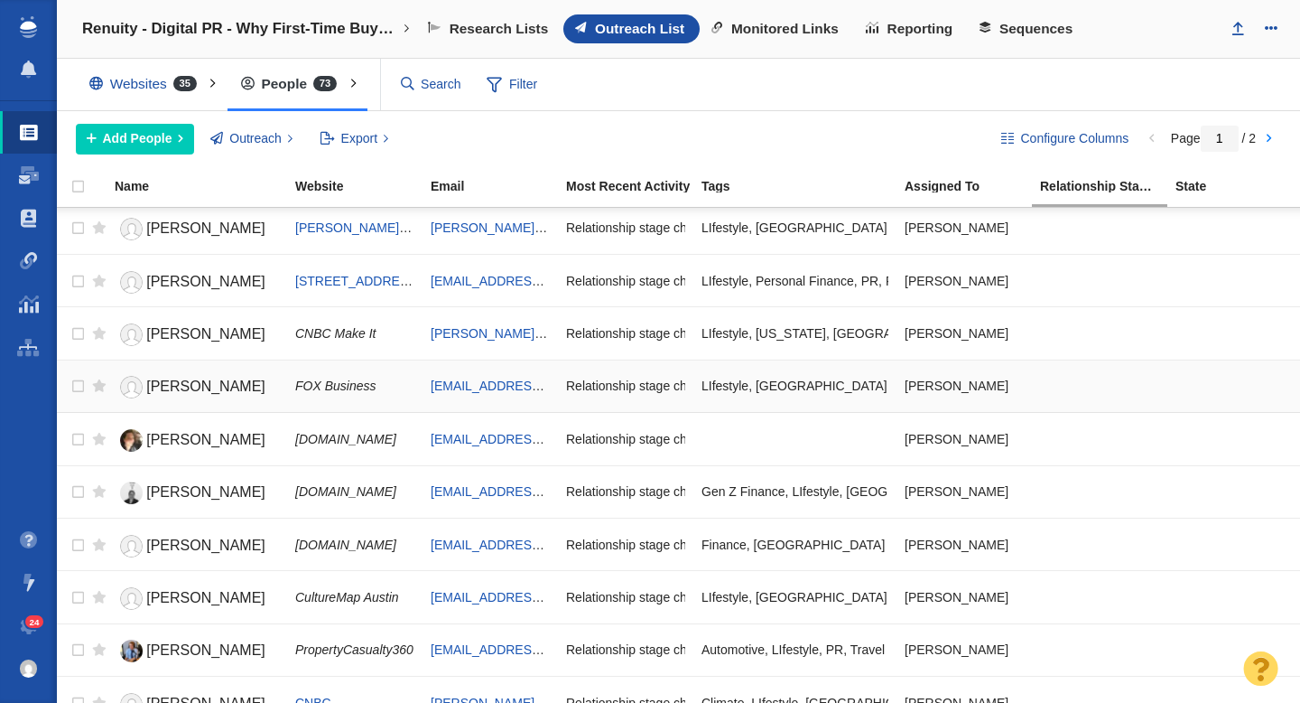
scroll to position [0, 0]
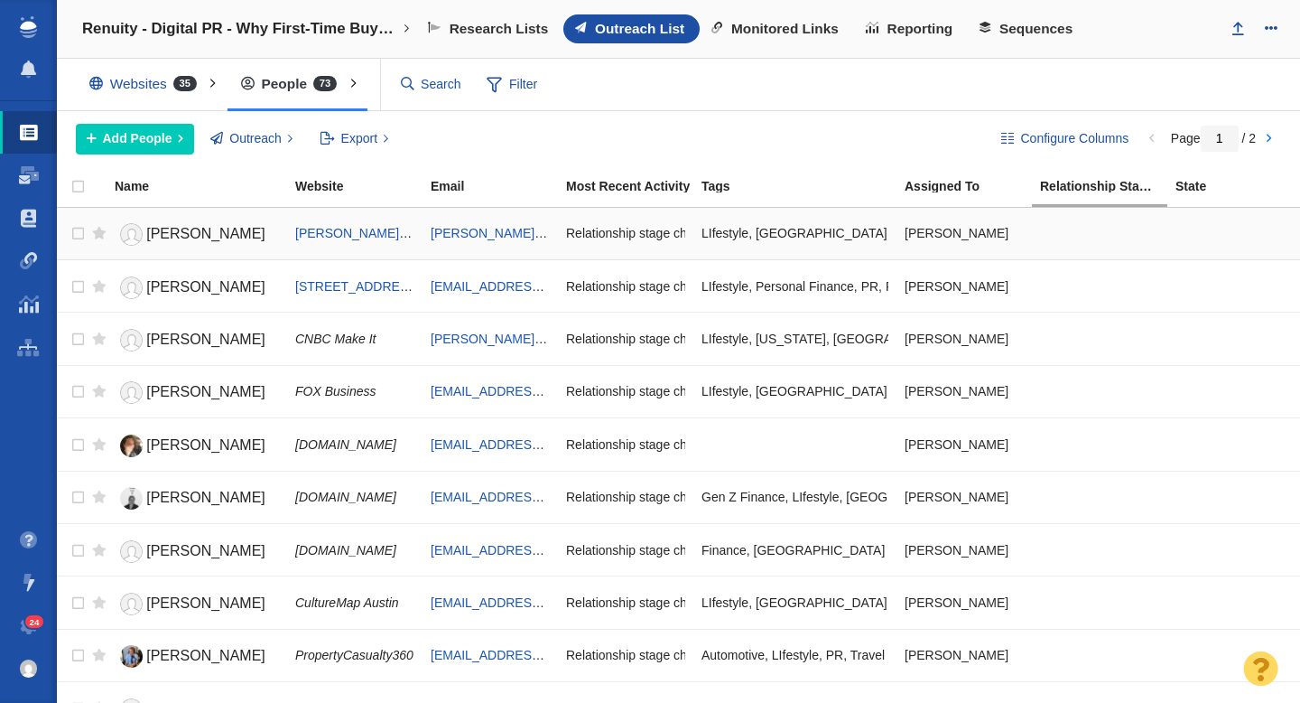
click at [215, 237] on span "[PERSON_NAME]" at bounding box center [205, 233] width 119 height 15
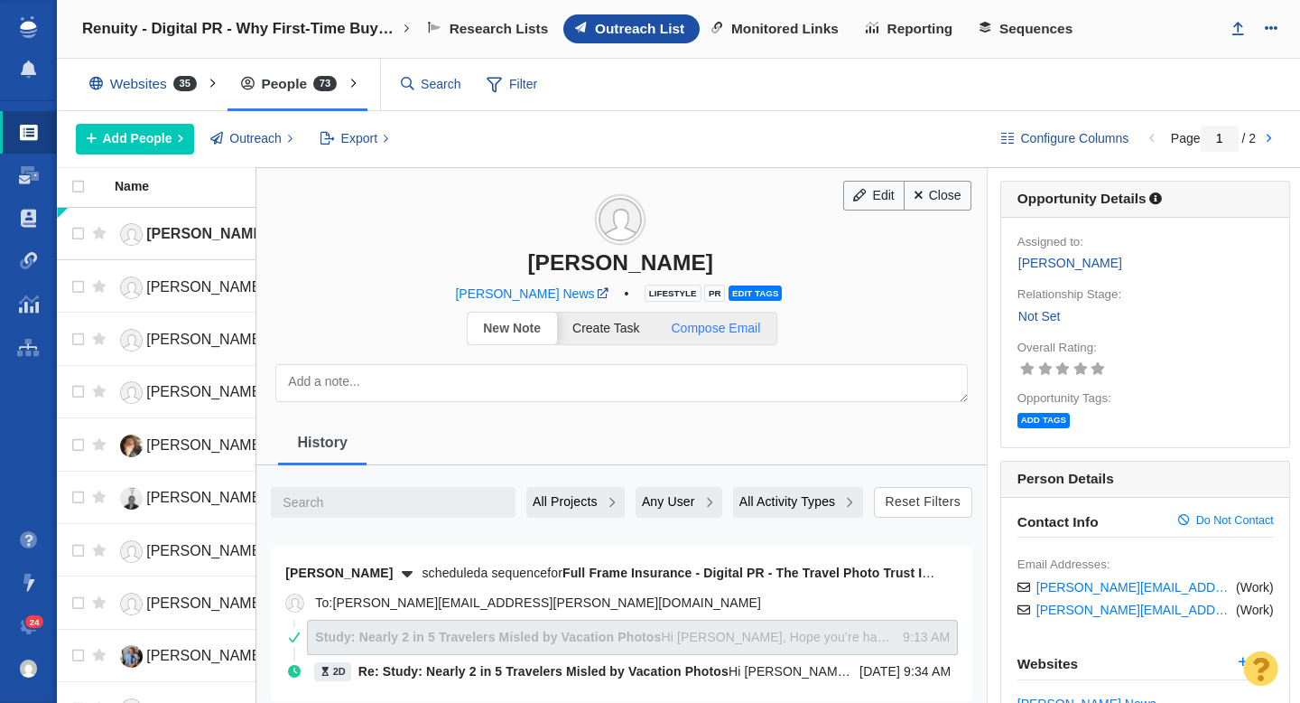
click at [727, 331] on span "Compose Email" at bounding box center [716, 328] width 89 height 14
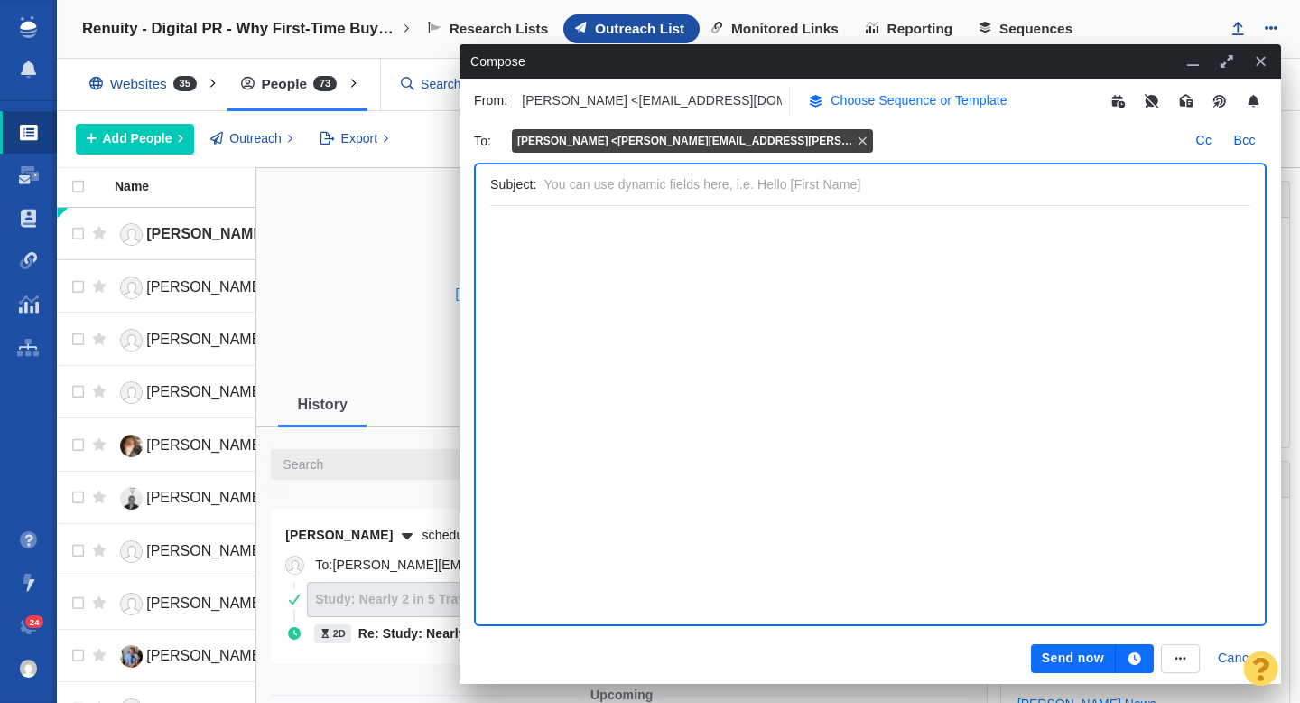
click at [862, 105] on p "Choose Sequence or Template" at bounding box center [919, 100] width 177 height 19
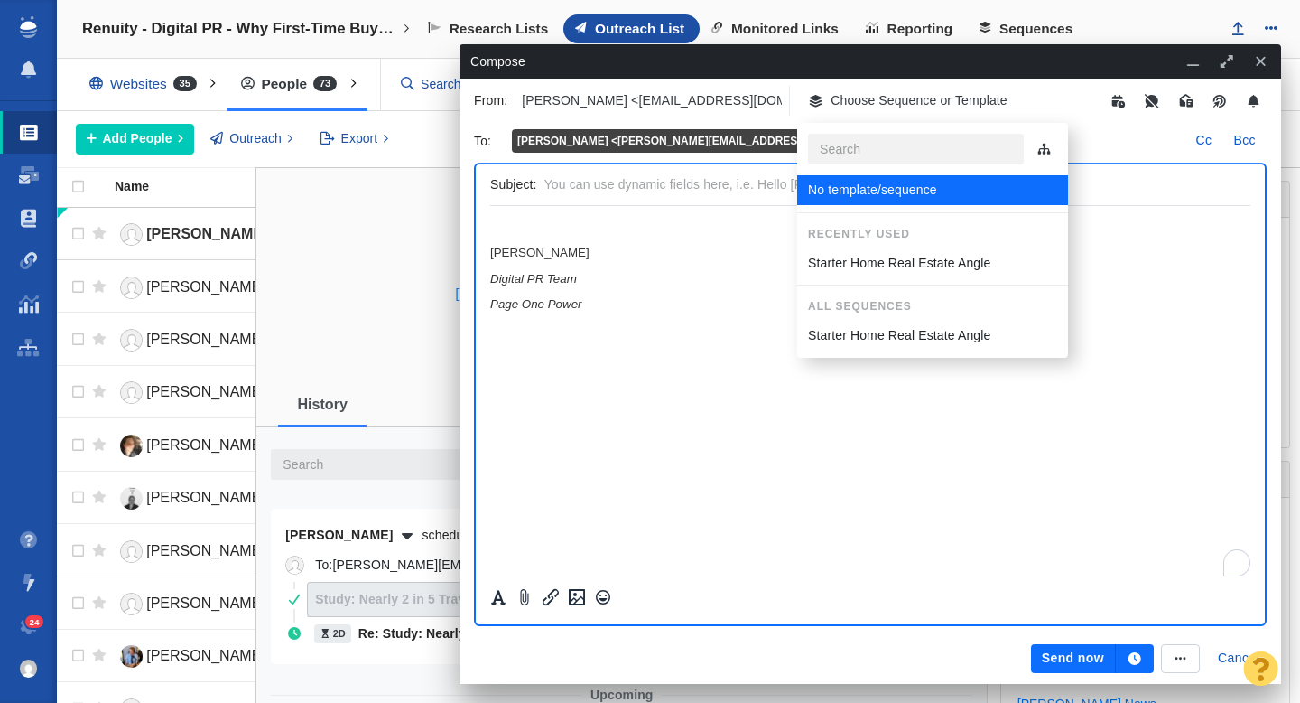
click at [873, 260] on p "Starter Home Real Estate Angle" at bounding box center [899, 263] width 182 height 19
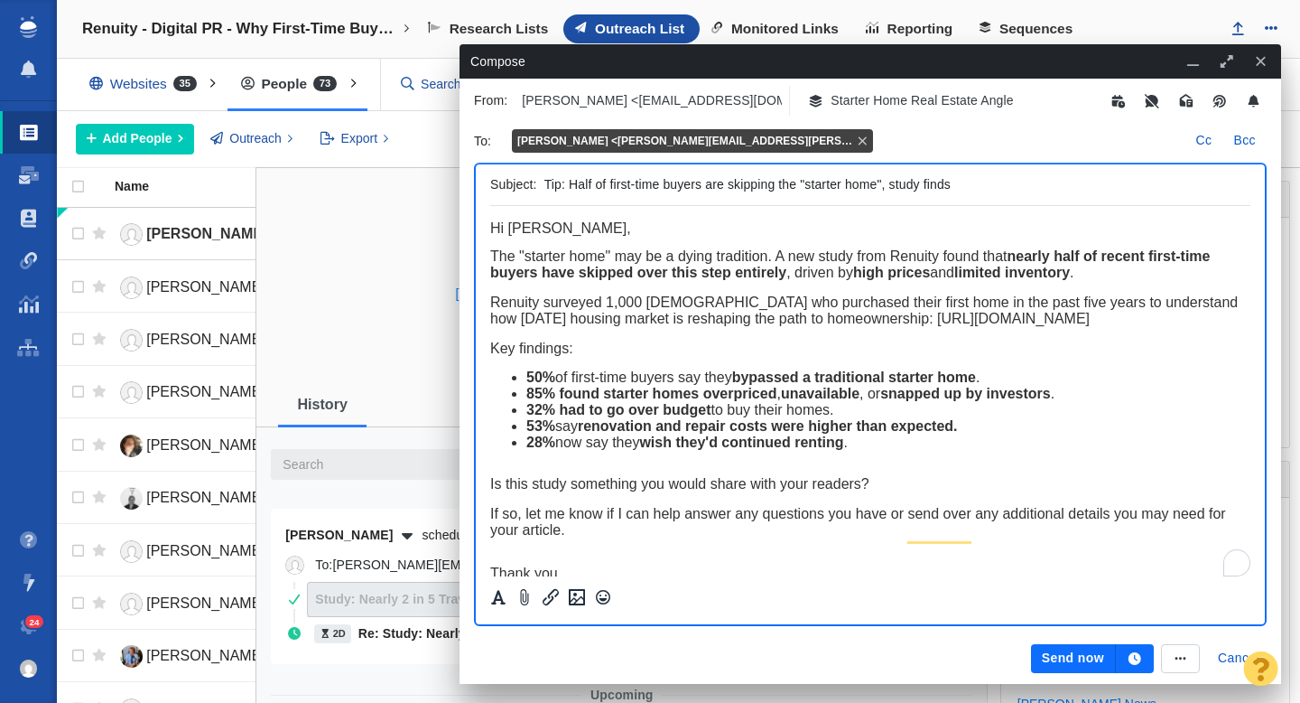
click at [1131, 657] on icon "button" at bounding box center [1135, 658] width 13 height 13
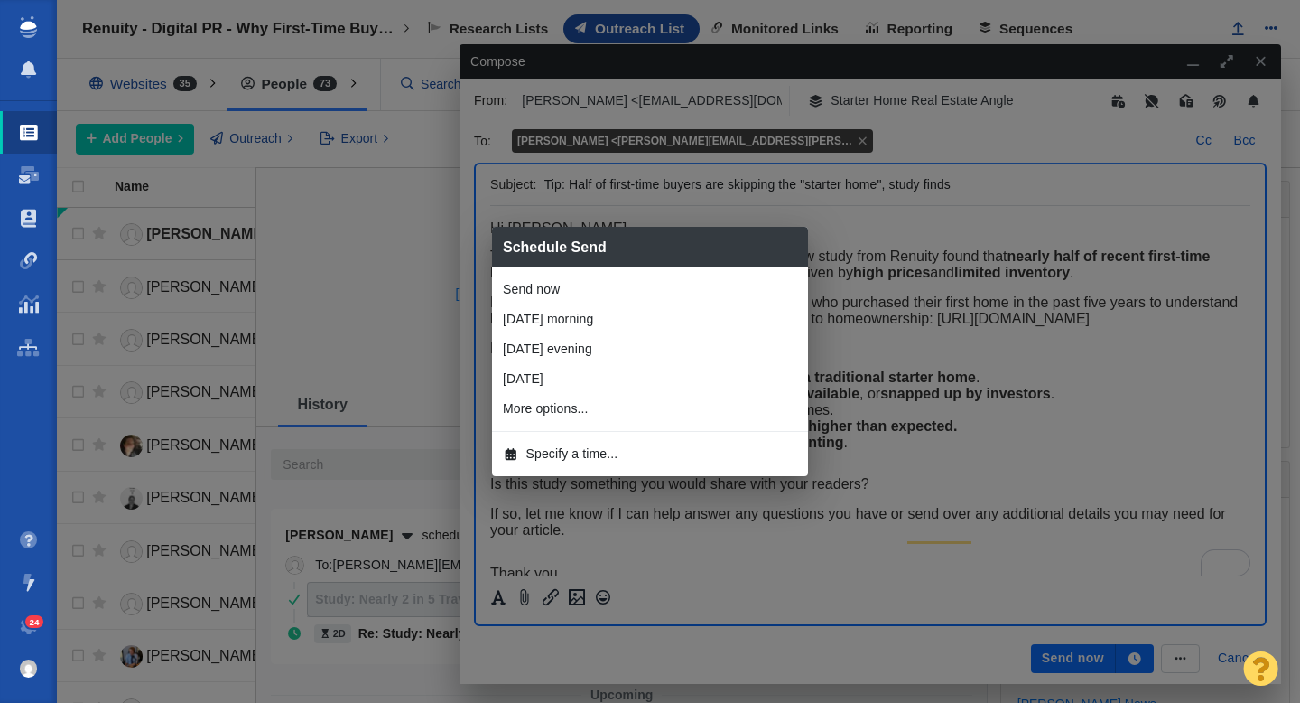
click at [600, 458] on span "Specify a time..." at bounding box center [573, 453] width 92 height 19
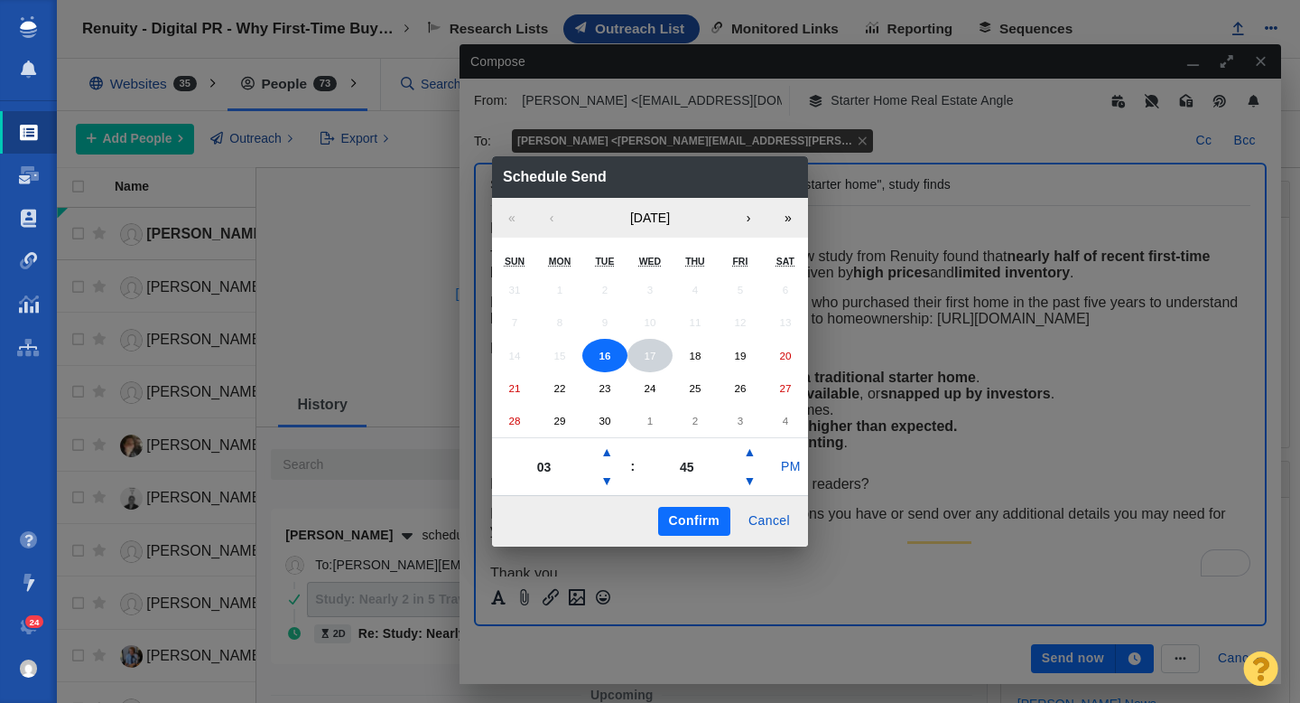
click at [656, 350] on button "17" at bounding box center [650, 356] width 45 height 34
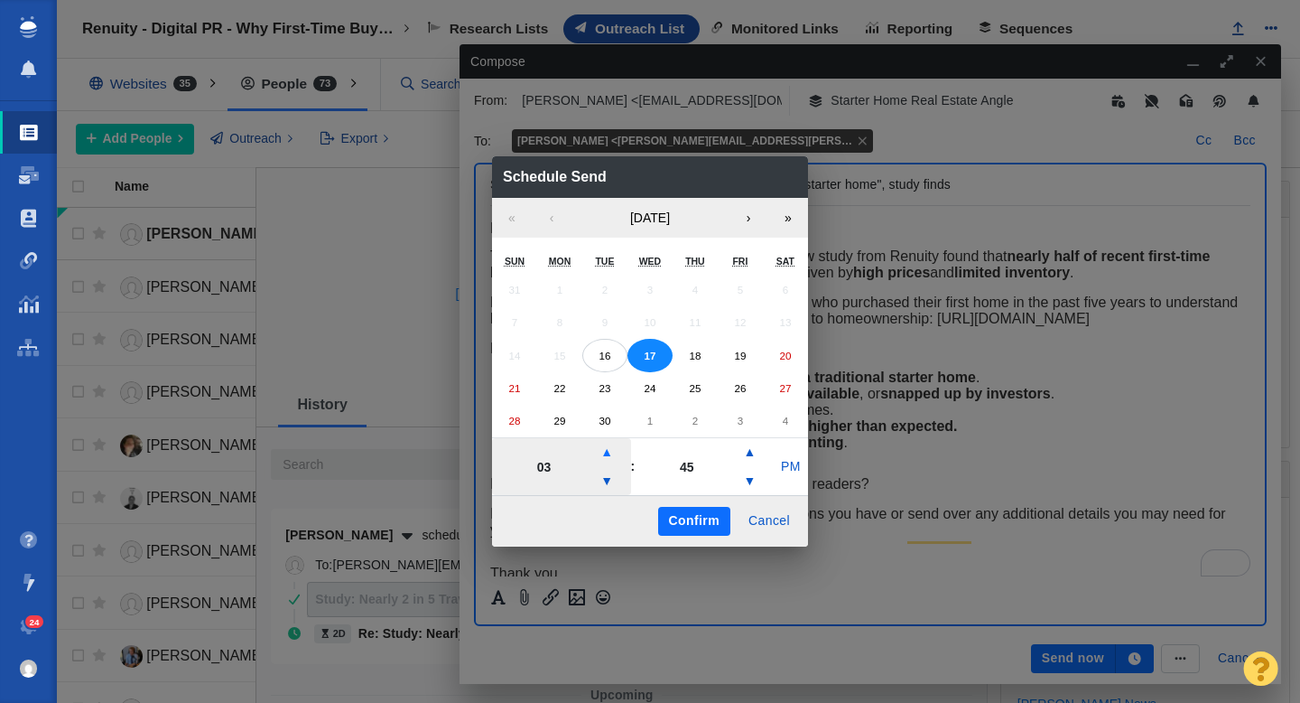
click at [608, 449] on button "▲" at bounding box center [607, 452] width 22 height 29
type input "06"
click at [794, 471] on button "PM" at bounding box center [791, 466] width 34 height 29
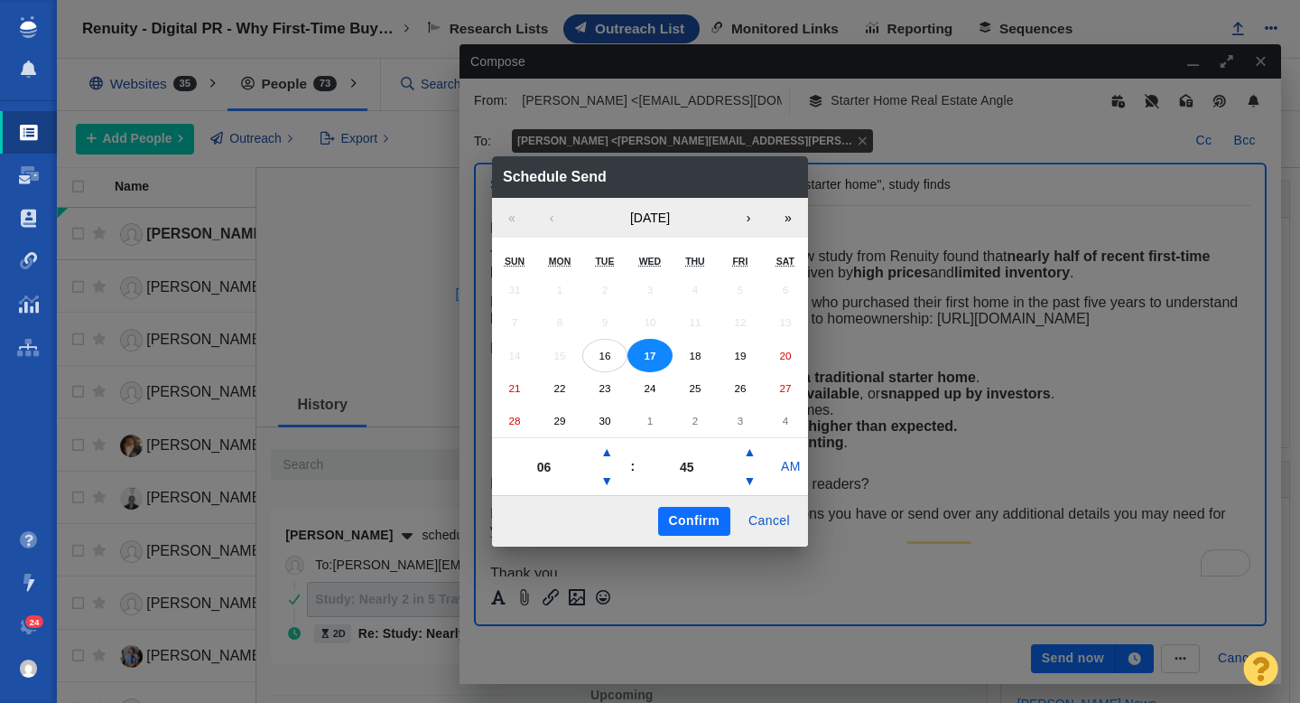
click at [702, 519] on button "Confirm" at bounding box center [694, 521] width 72 height 29
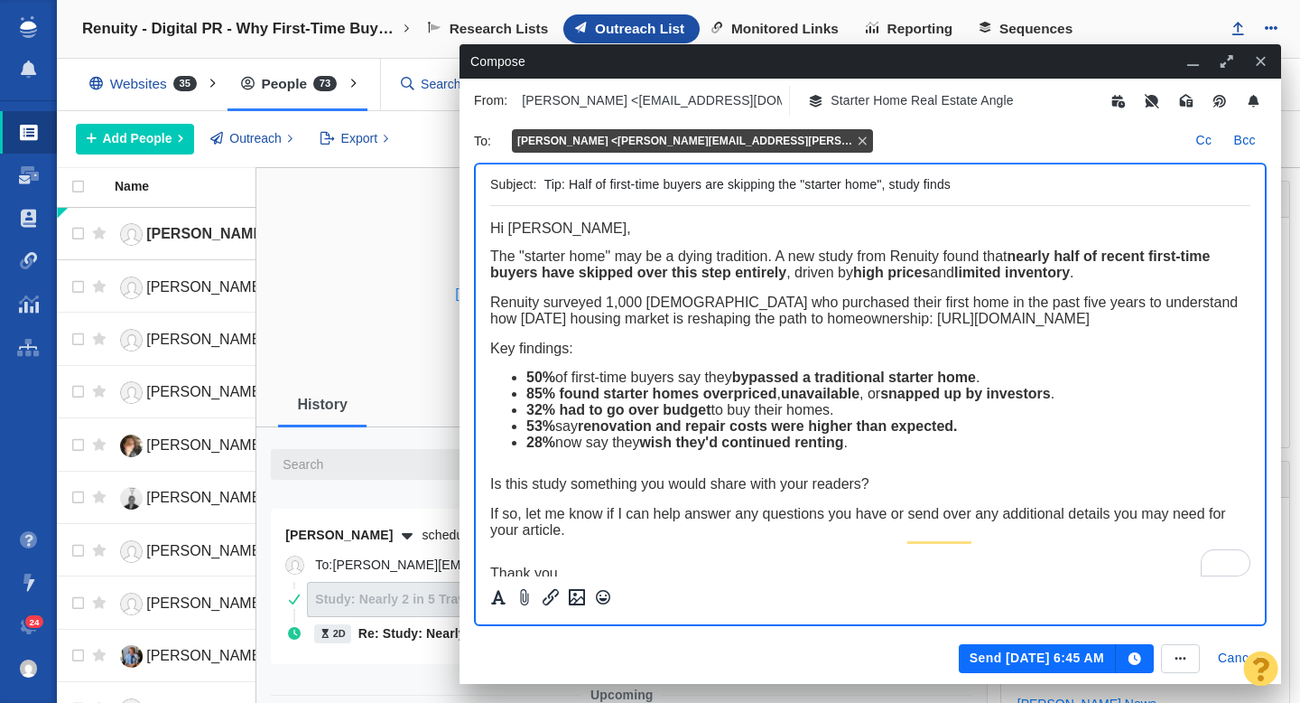
click at [1037, 662] on button "Send Sep 17, 6:45 AM" at bounding box center [1037, 658] width 157 height 29
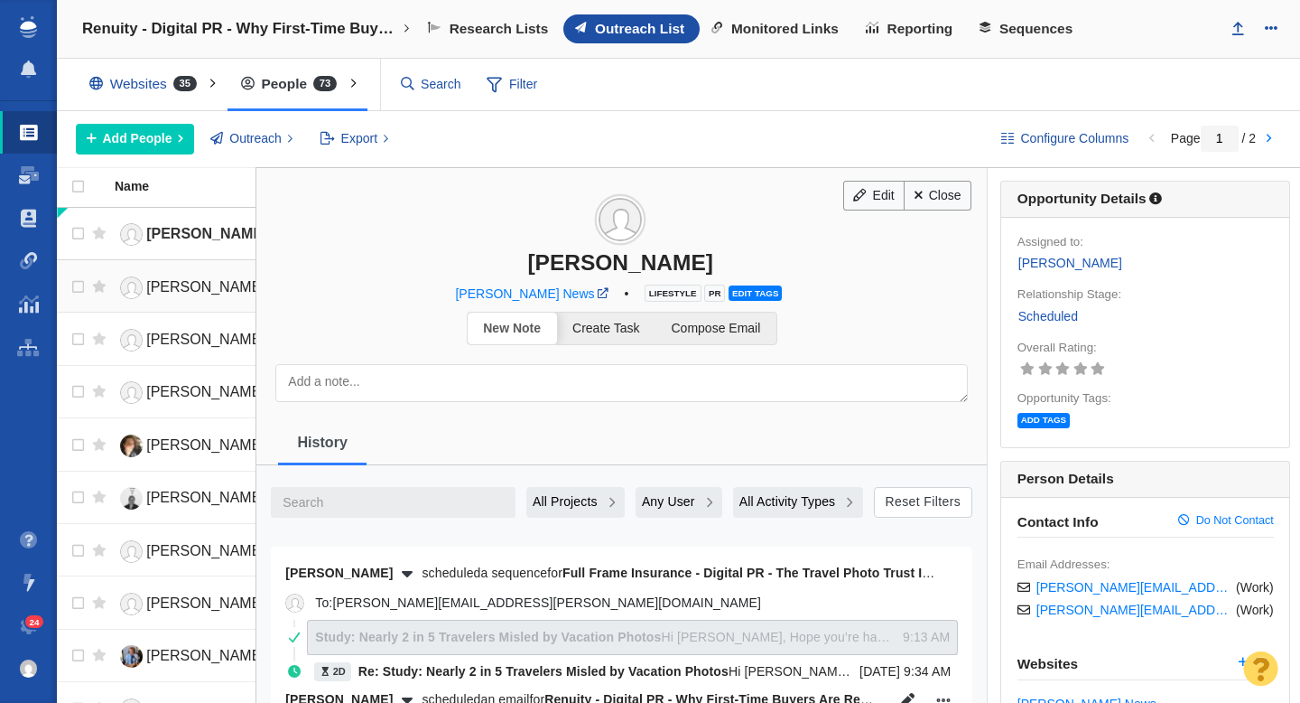
click at [187, 289] on span "[PERSON_NAME]" at bounding box center [205, 286] width 119 height 15
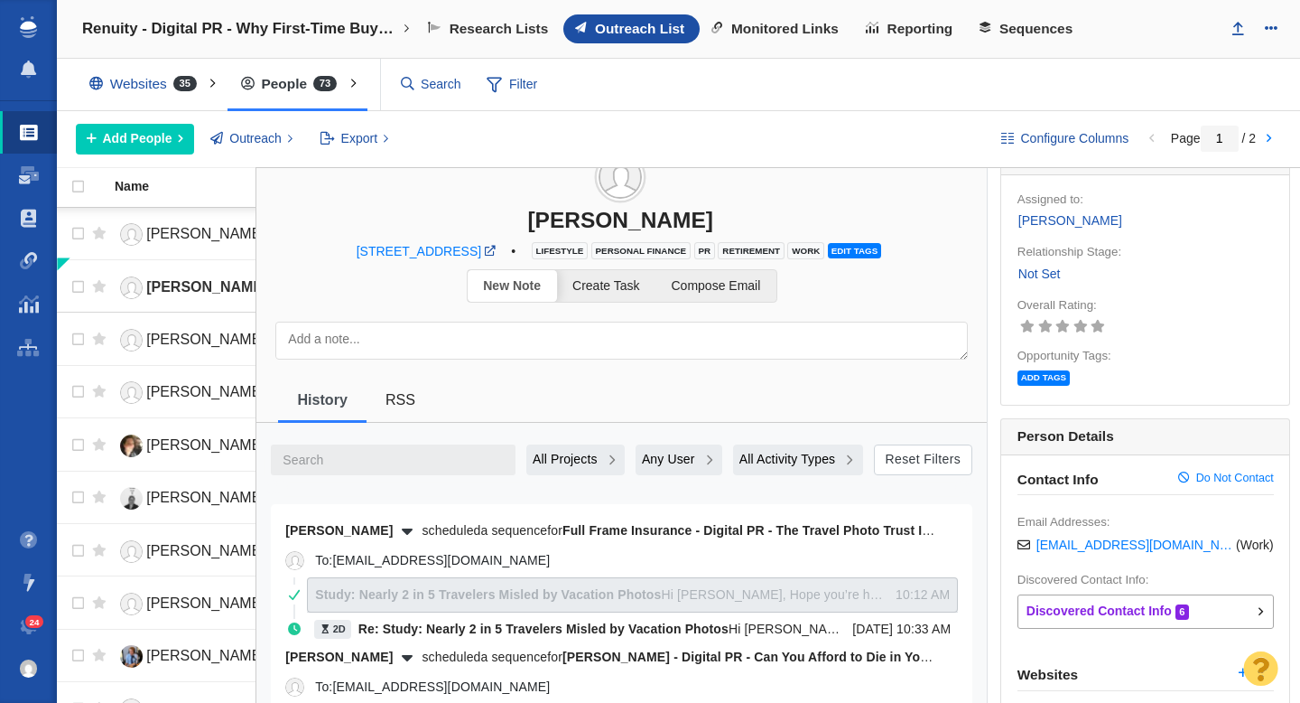
scroll to position [17, 0]
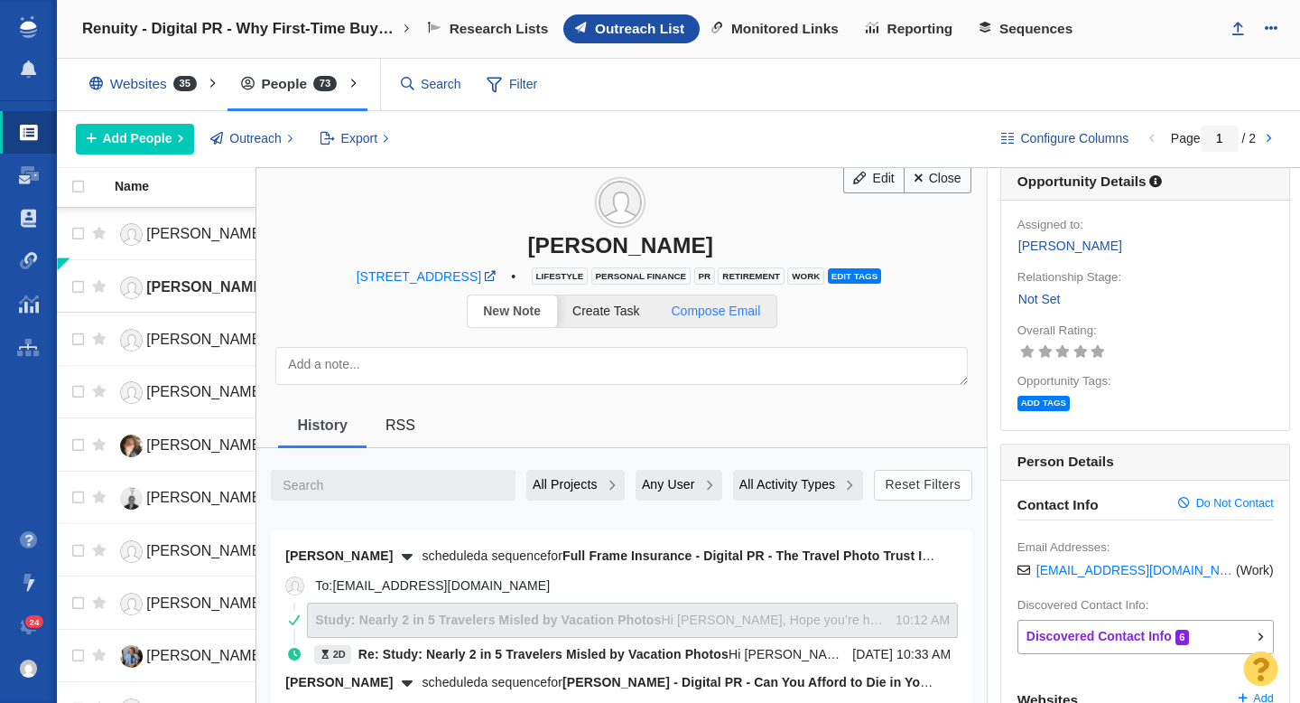
click at [744, 319] on link "Compose Email" at bounding box center [716, 311] width 121 height 32
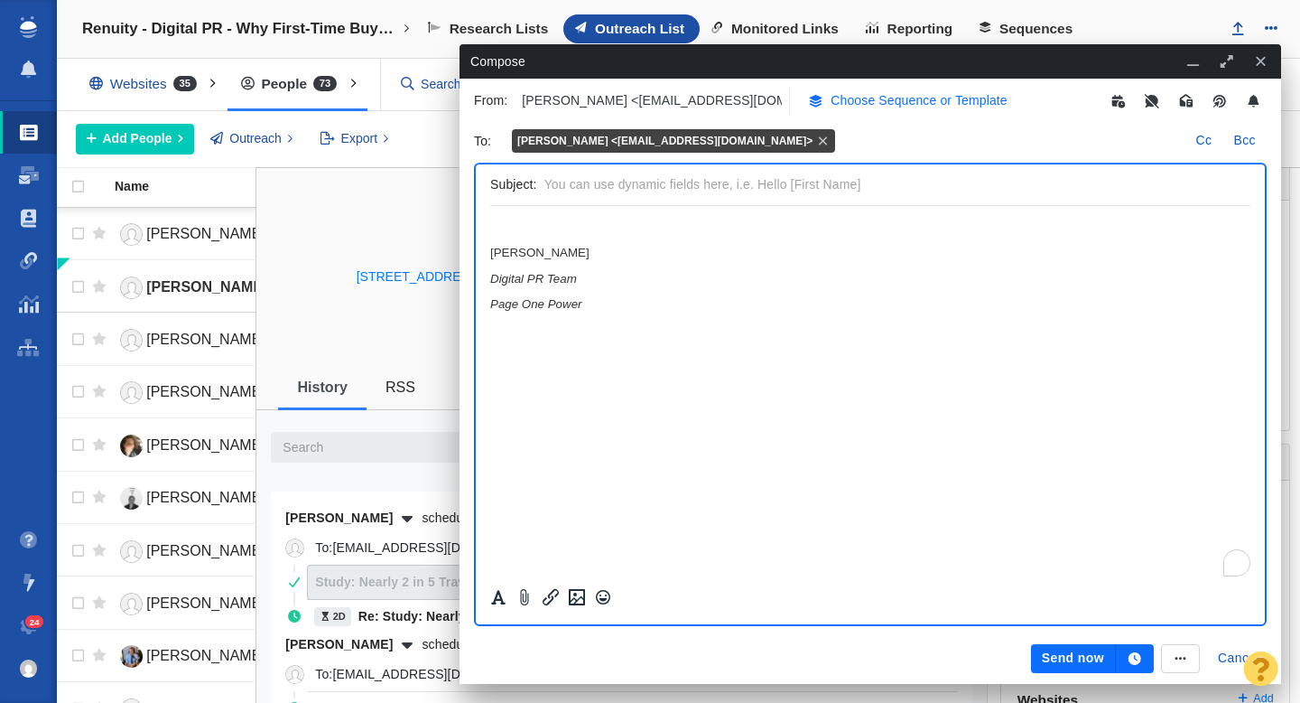
scroll to position [0, 0]
click at [882, 99] on p "Choose Sequence or Template" at bounding box center [919, 100] width 177 height 19
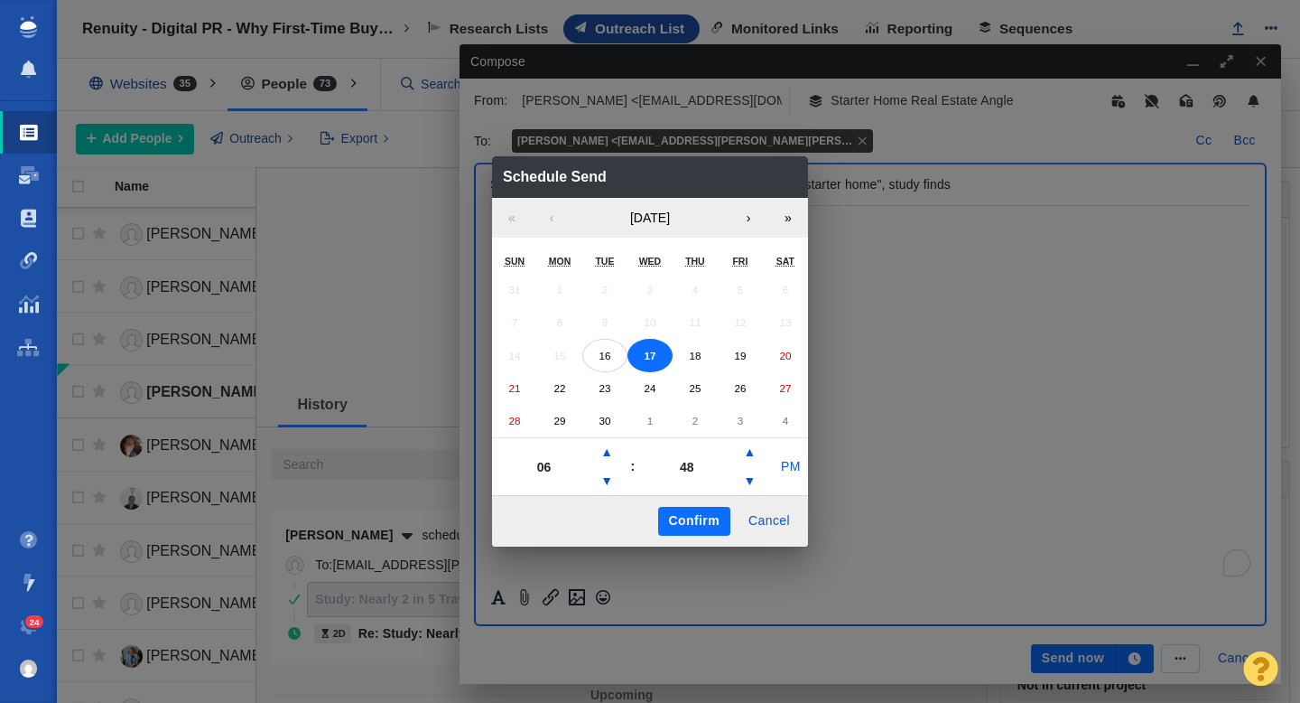
click at [606, 452] on button "▲" at bounding box center [607, 452] width 22 height 29
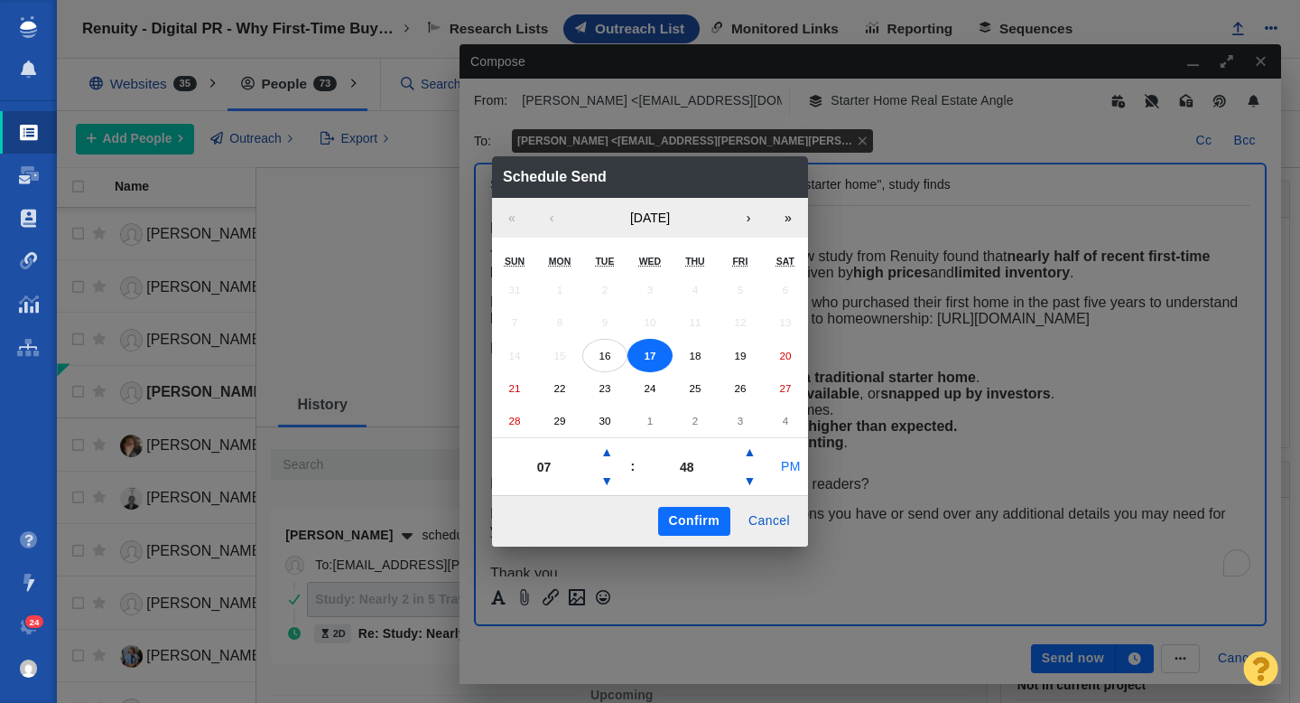
click at [795, 466] on button "PM" at bounding box center [791, 466] width 34 height 29
click at [699, 524] on button "Confirm" at bounding box center [694, 521] width 72 height 29
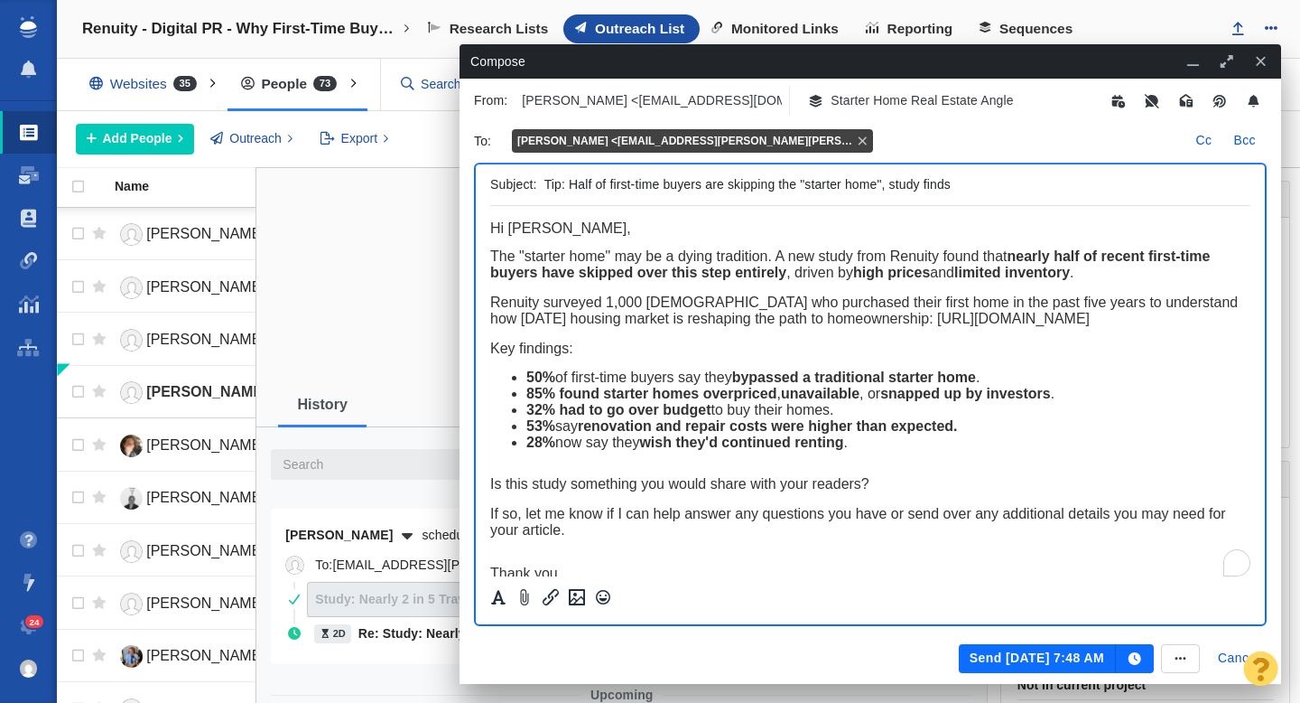
click at [1004, 654] on button "Send Sep 17, 7:48 AM" at bounding box center [1037, 658] width 157 height 29
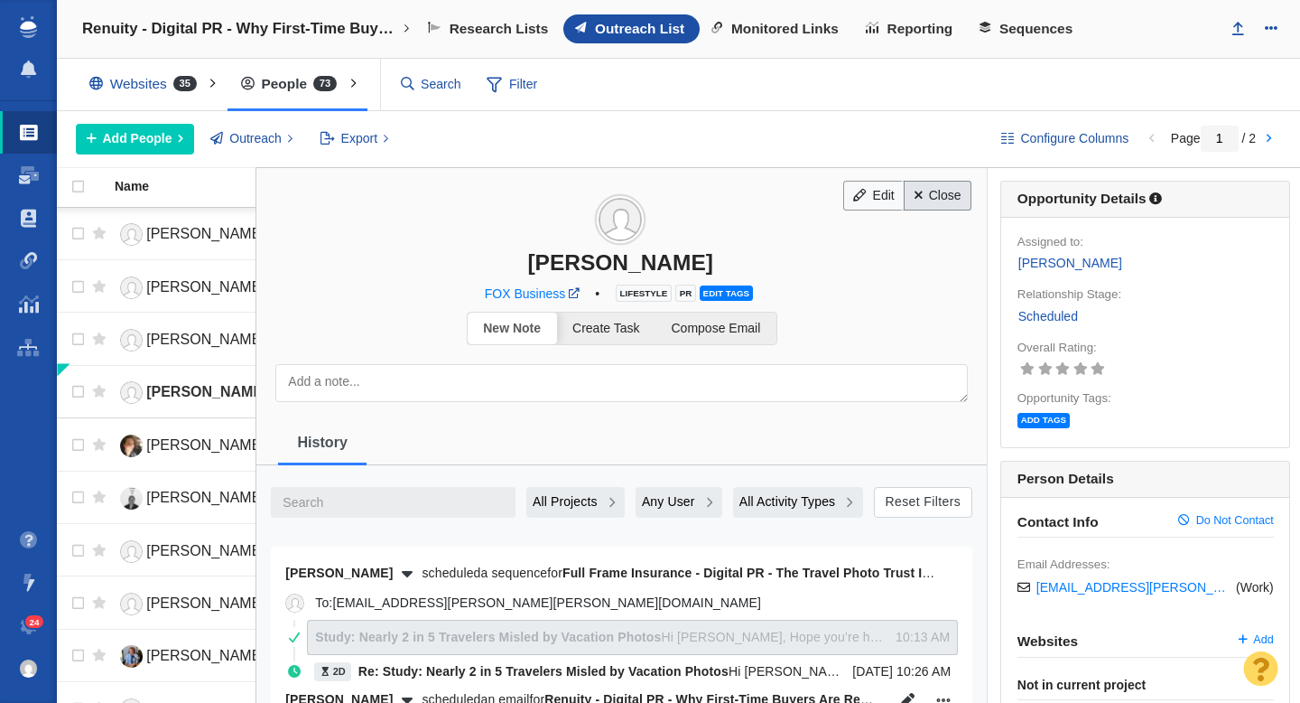
click at [939, 201] on link "Close" at bounding box center [938, 196] width 68 height 31
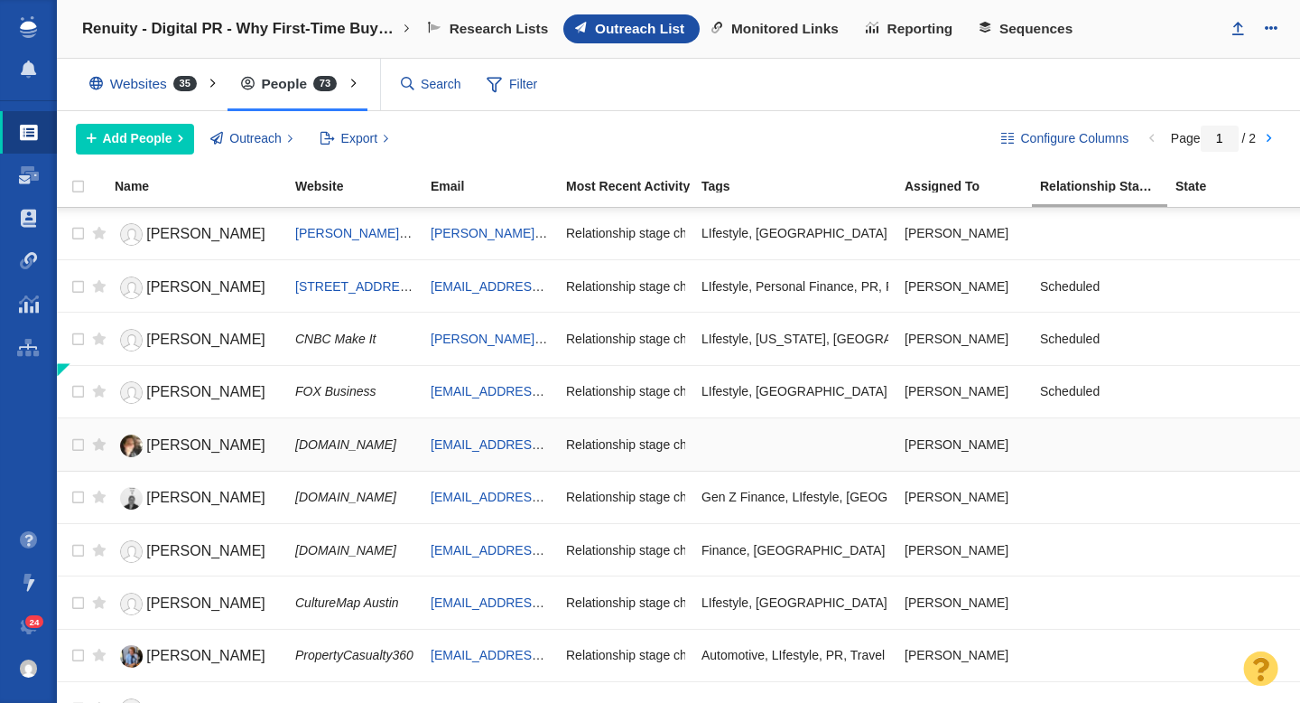
click at [188, 443] on span "[PERSON_NAME]" at bounding box center [205, 444] width 119 height 15
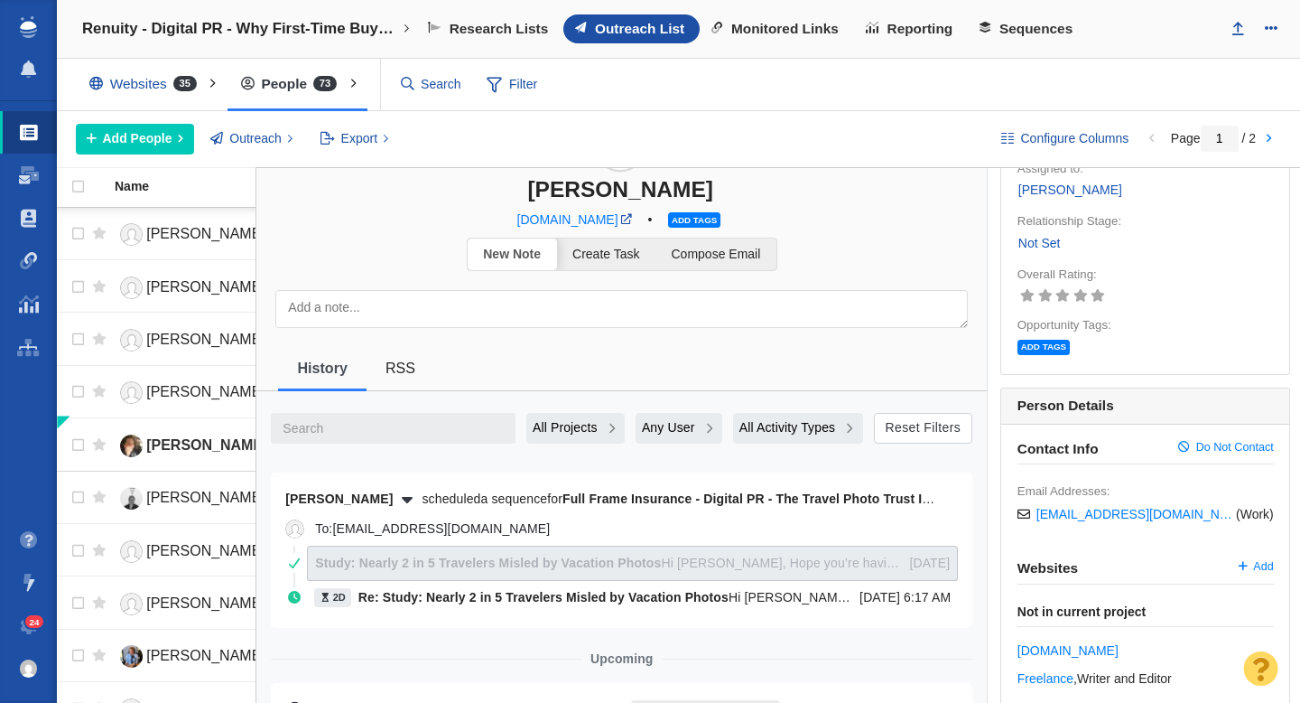
scroll to position [35, 0]
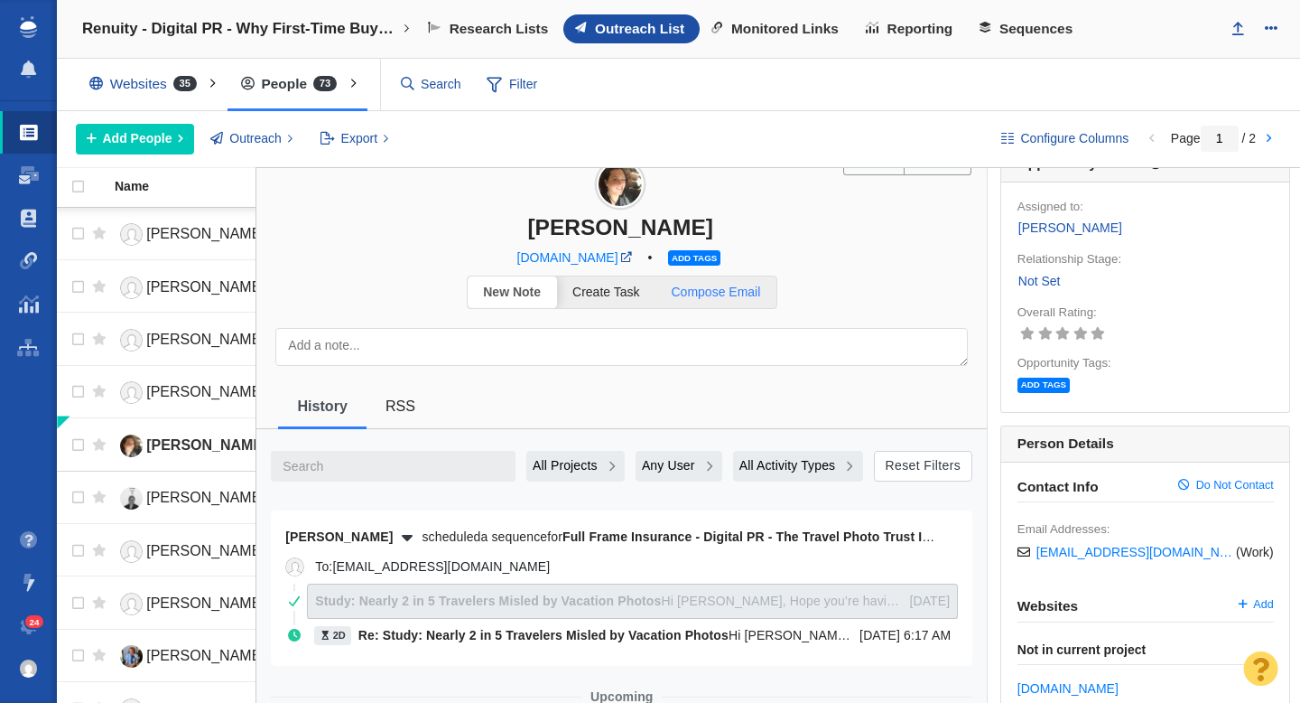
click at [713, 290] on span "Compose Email" at bounding box center [716, 291] width 89 height 14
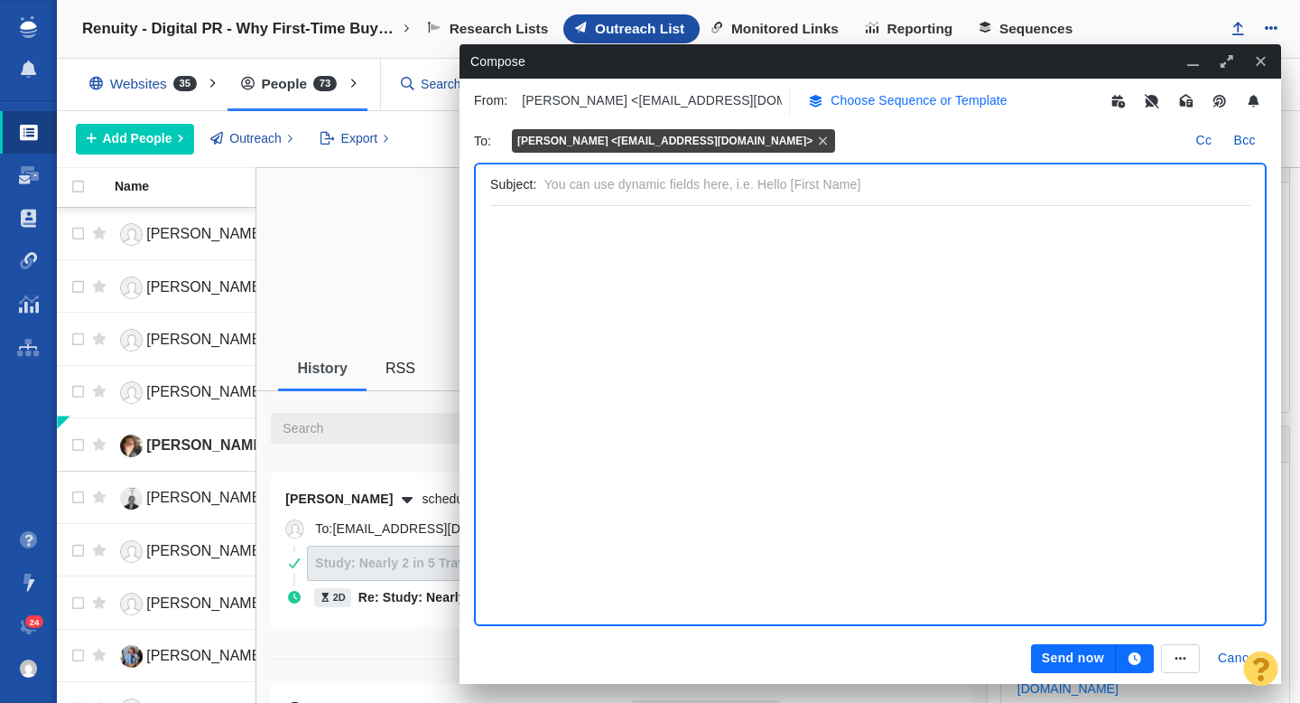
click at [872, 97] on p "Choose Sequence or Template" at bounding box center [919, 100] width 177 height 19
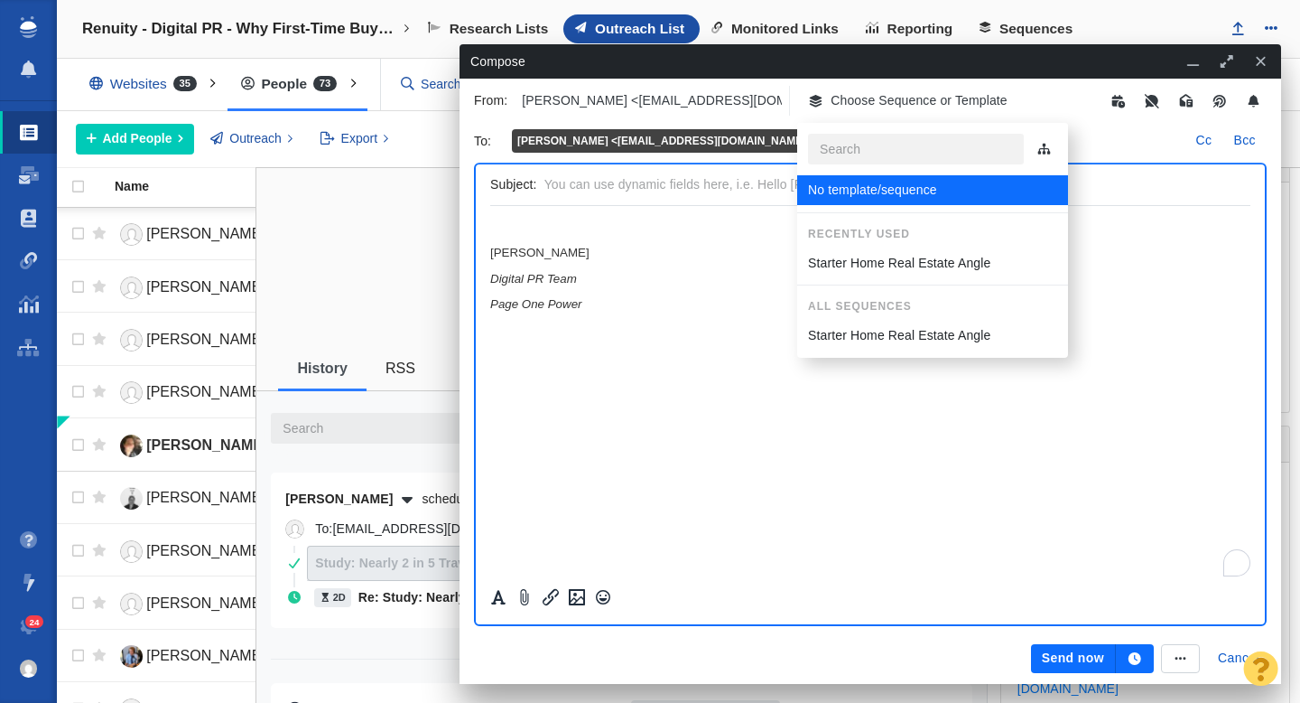
scroll to position [0, 0]
click at [862, 257] on p "Starter Home Real Estate Angle" at bounding box center [899, 263] width 182 height 19
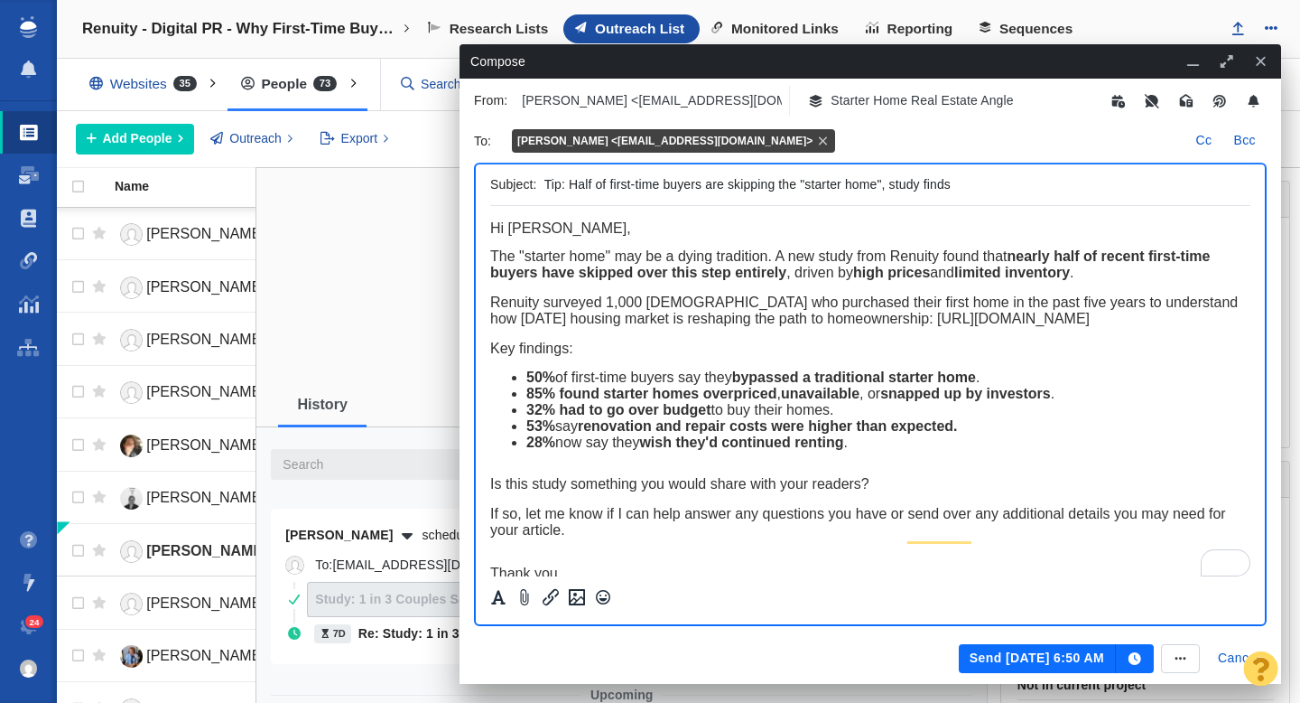
scroll to position [12, 0]
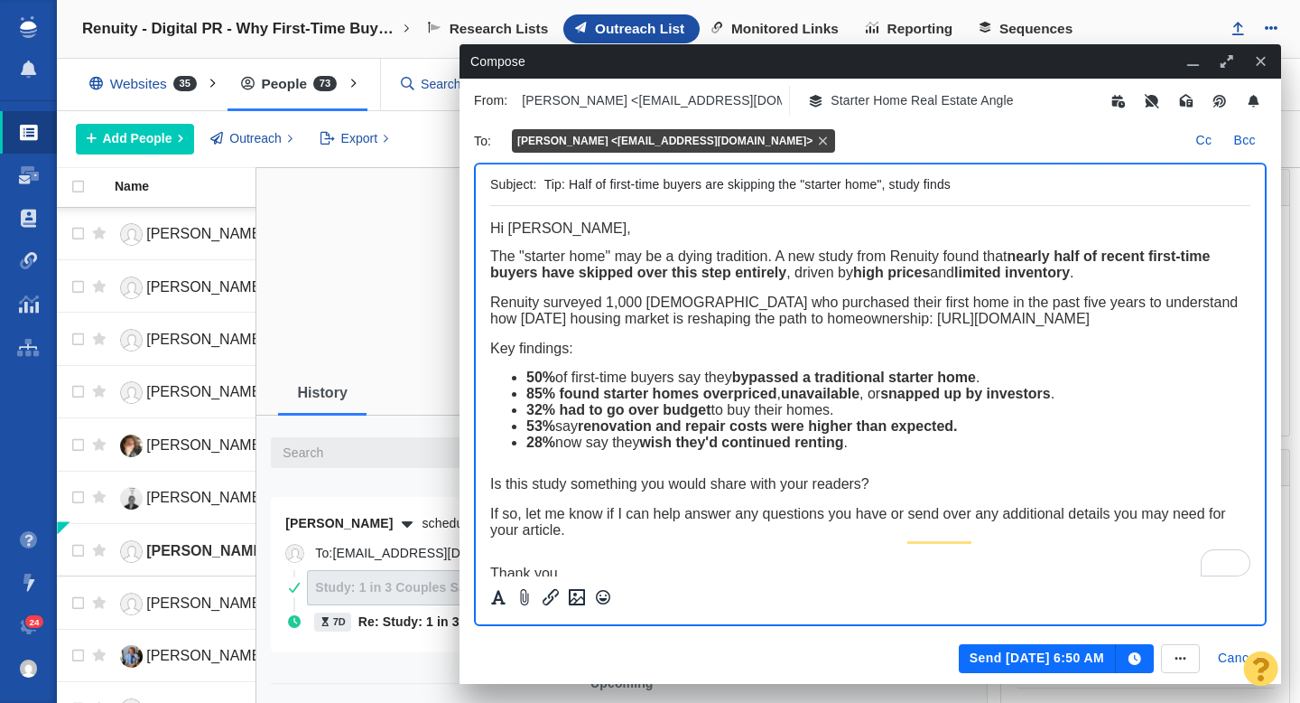
click at [1014, 657] on button "Send [DATE] 6:50 AM" at bounding box center [1037, 658] width 157 height 29
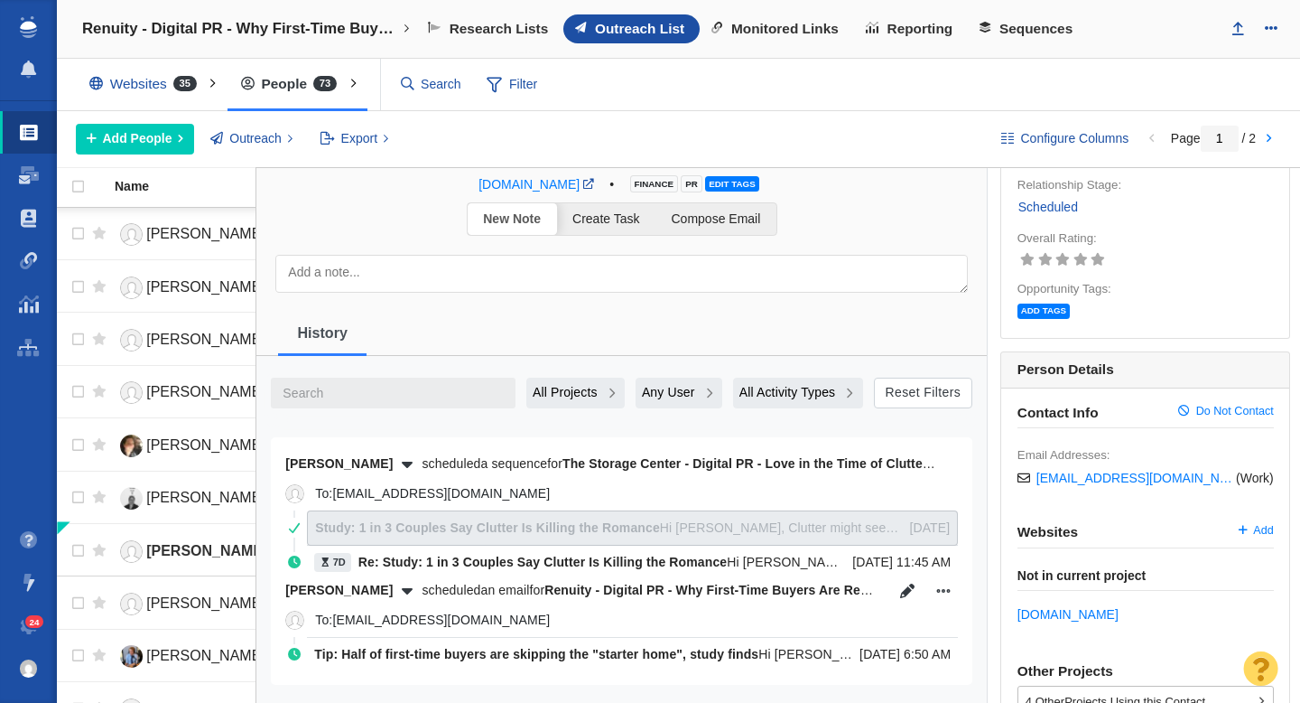
scroll to position [0, 0]
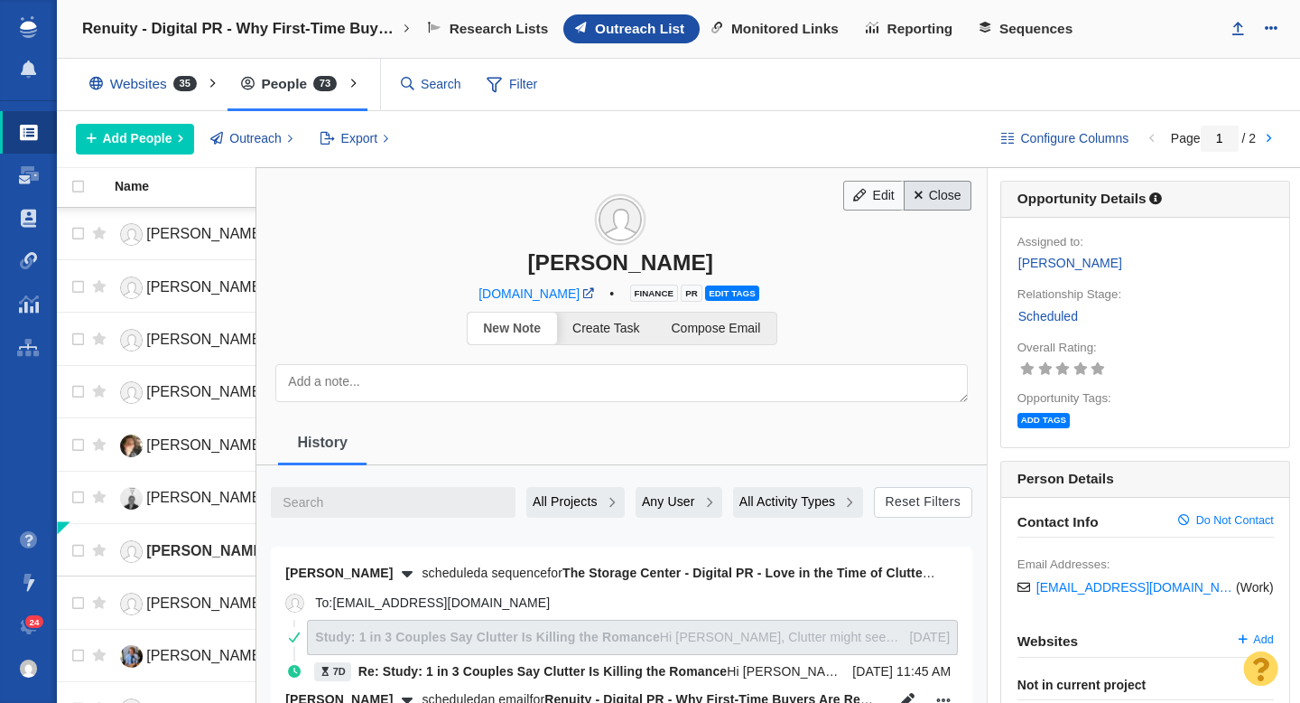
click at [942, 200] on link "Close" at bounding box center [938, 196] width 68 height 31
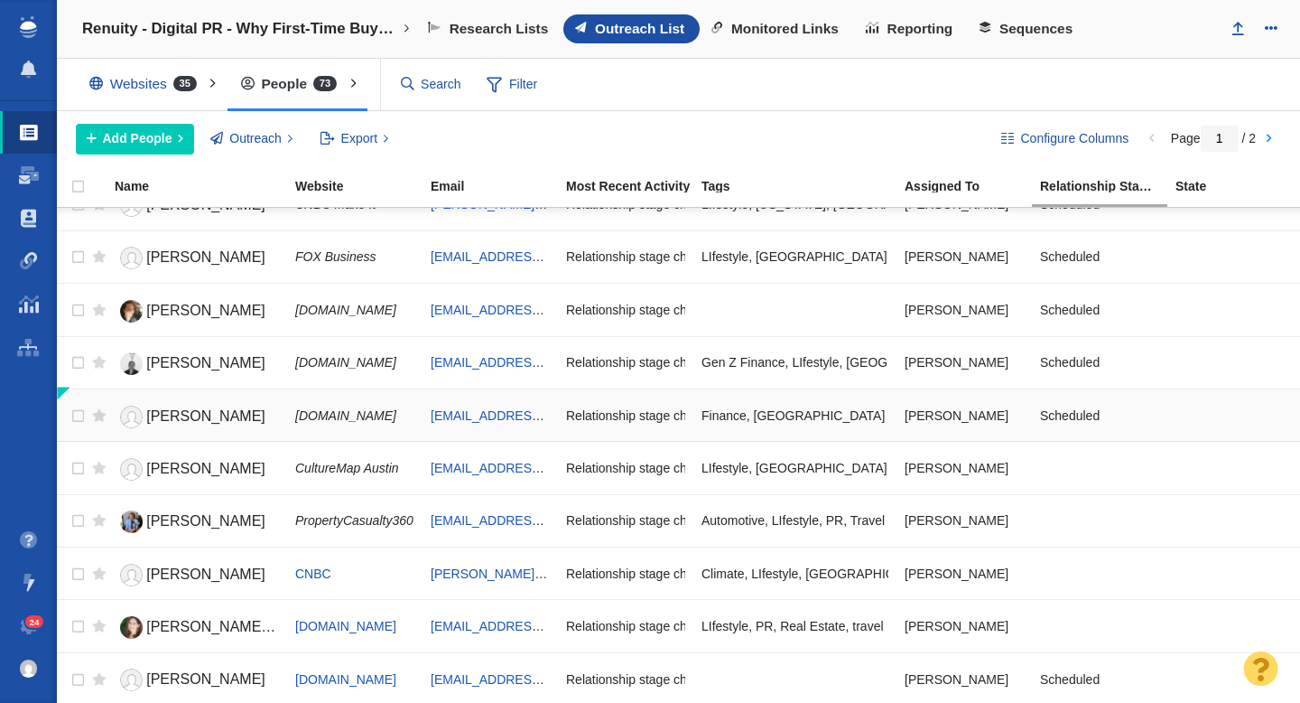
scroll to position [147, 0]
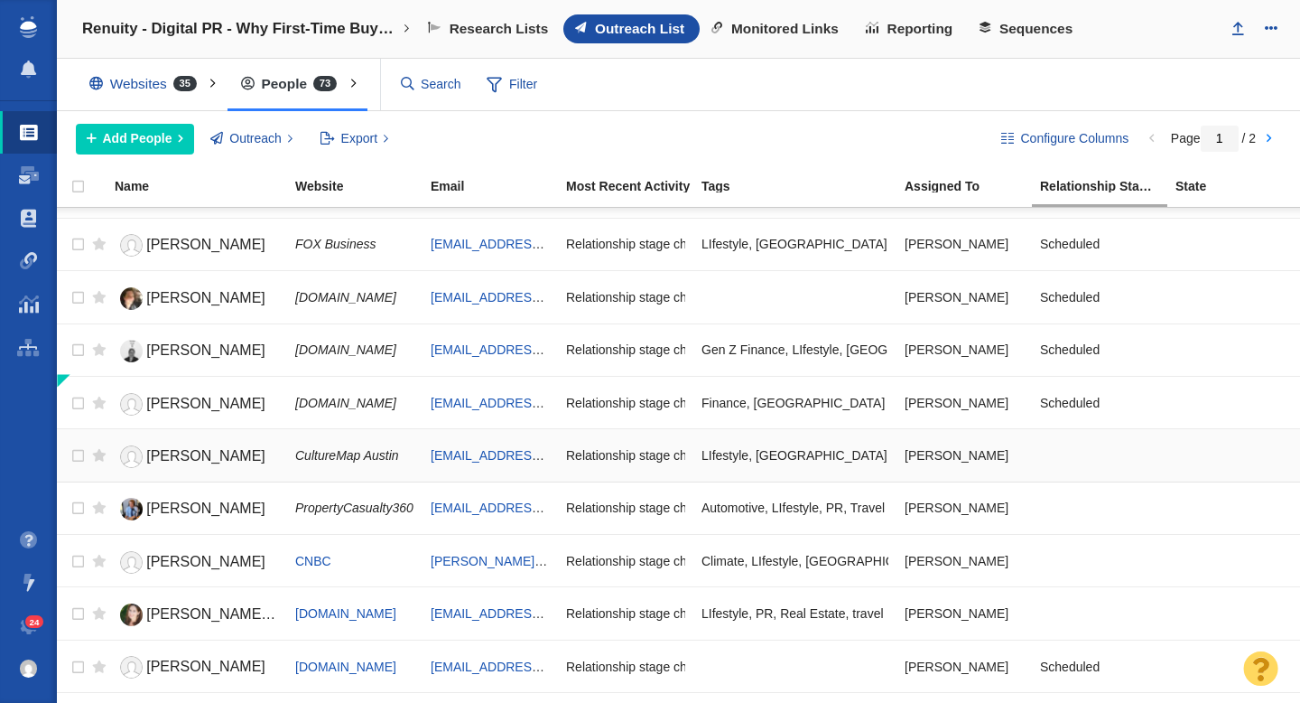
click at [184, 461] on span "[PERSON_NAME]" at bounding box center [205, 455] width 119 height 15
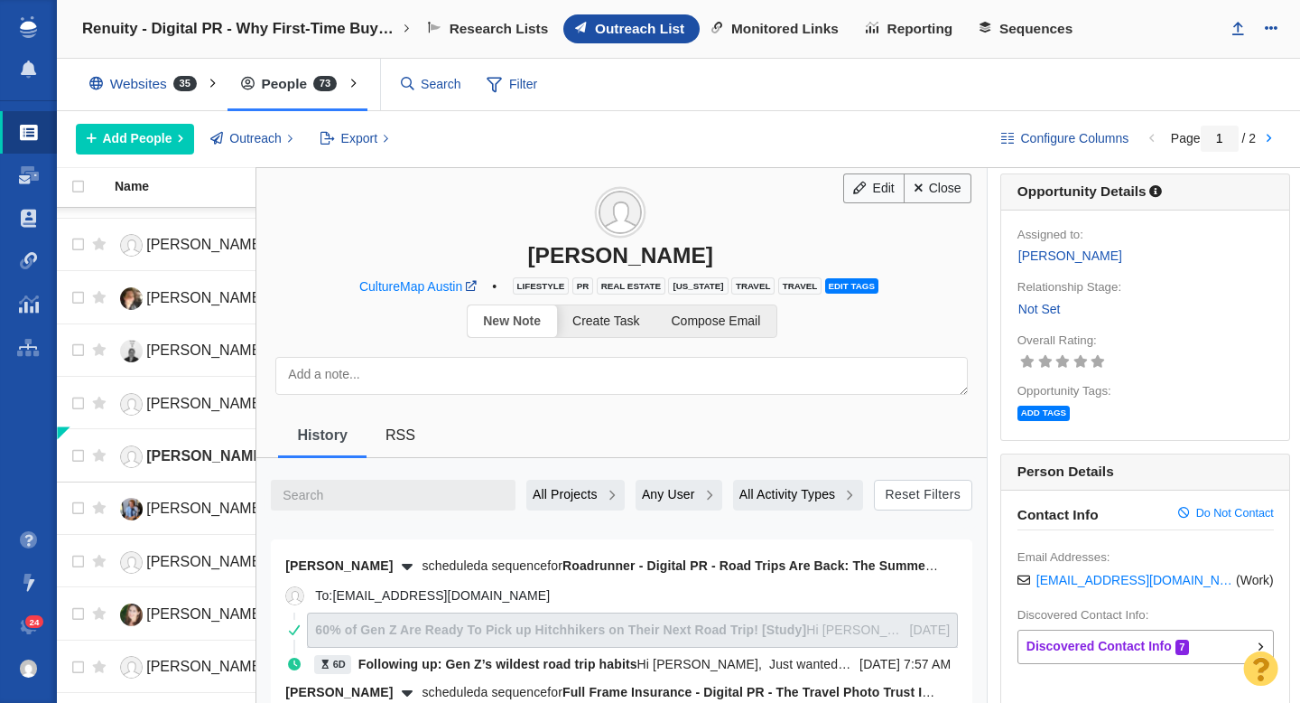
scroll to position [0, 0]
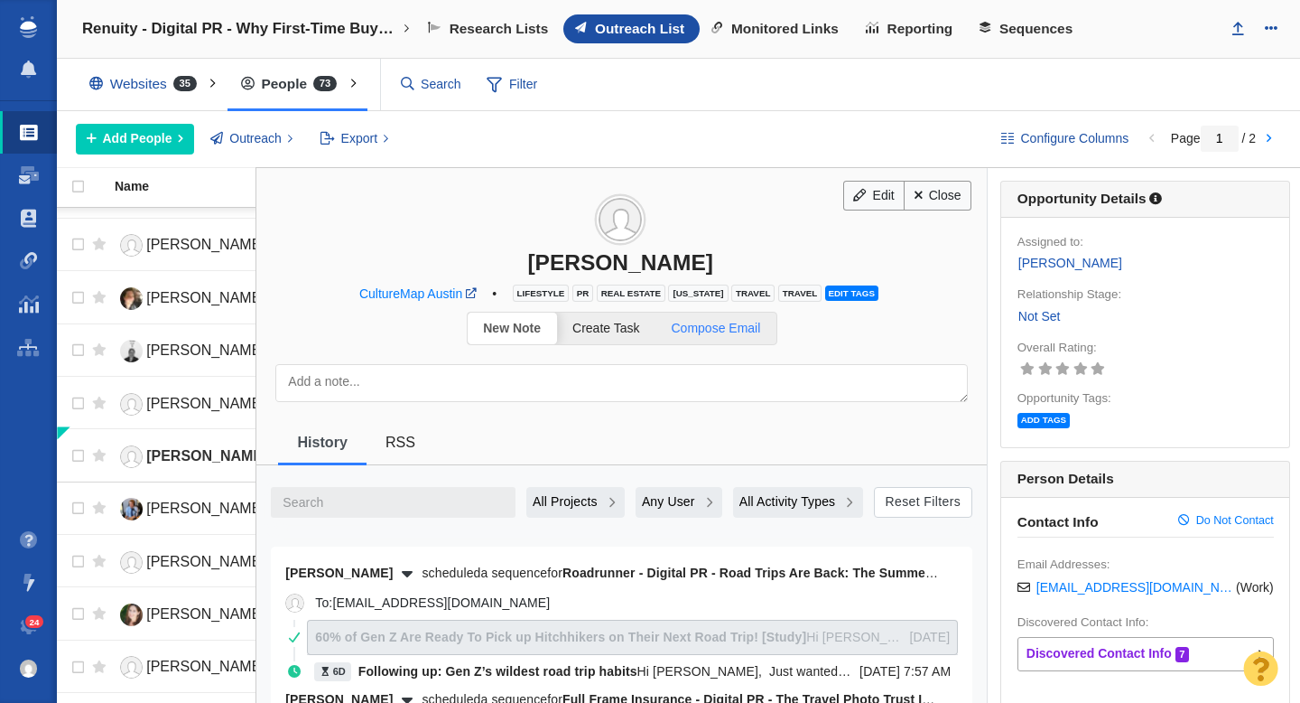
click at [730, 330] on span "Compose Email" at bounding box center [716, 328] width 89 height 14
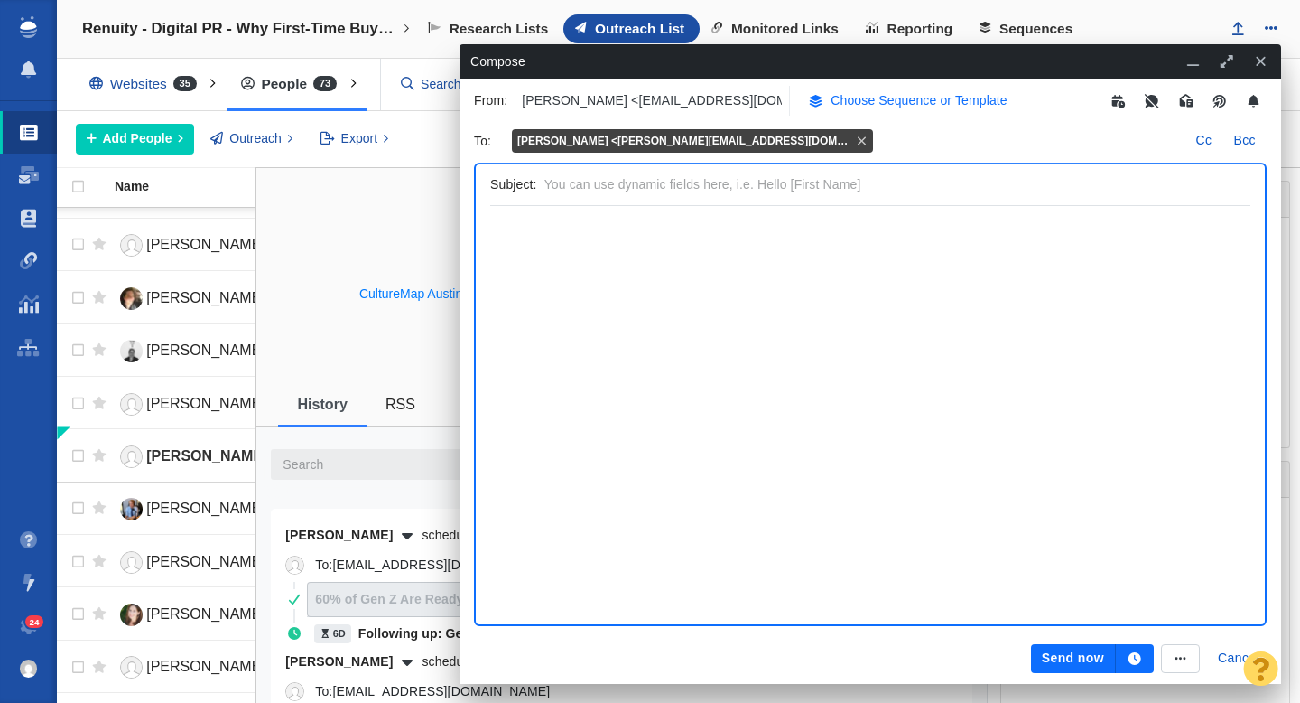
click at [871, 96] on p "Choose Sequence or Template" at bounding box center [919, 100] width 177 height 19
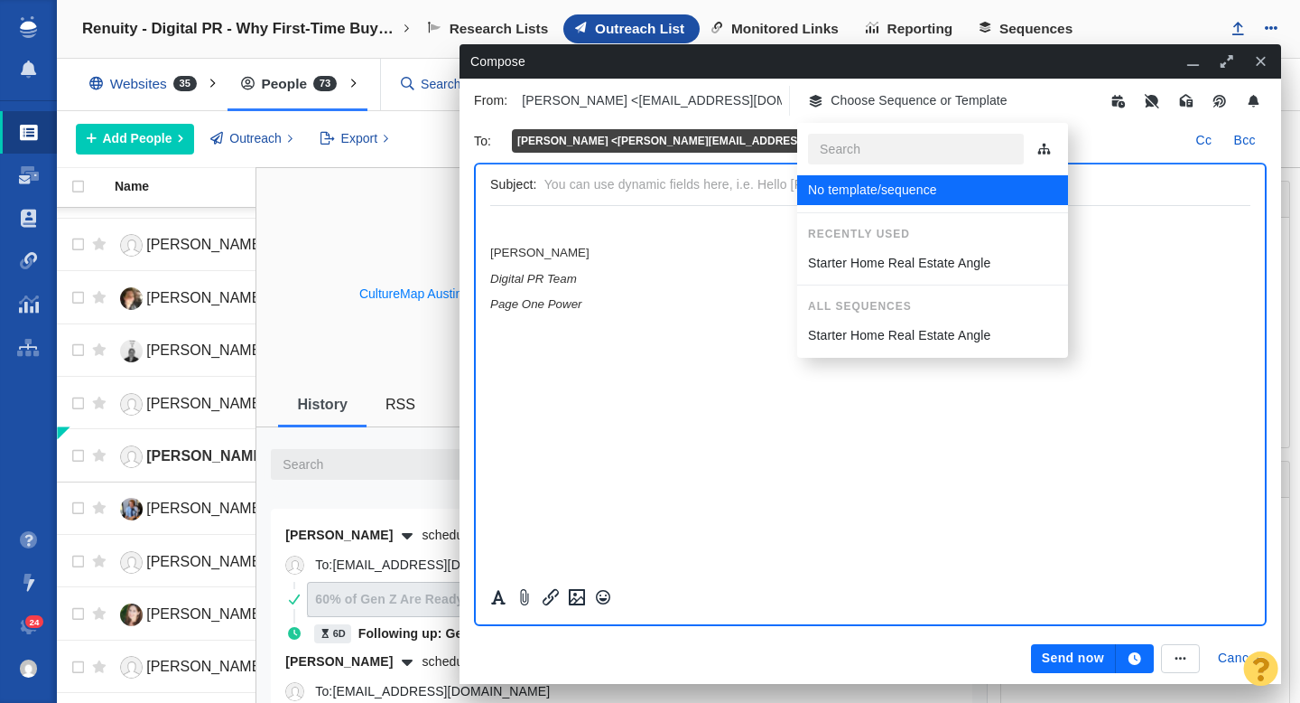
click at [846, 260] on p "Starter Home Real Estate Angle" at bounding box center [899, 263] width 182 height 19
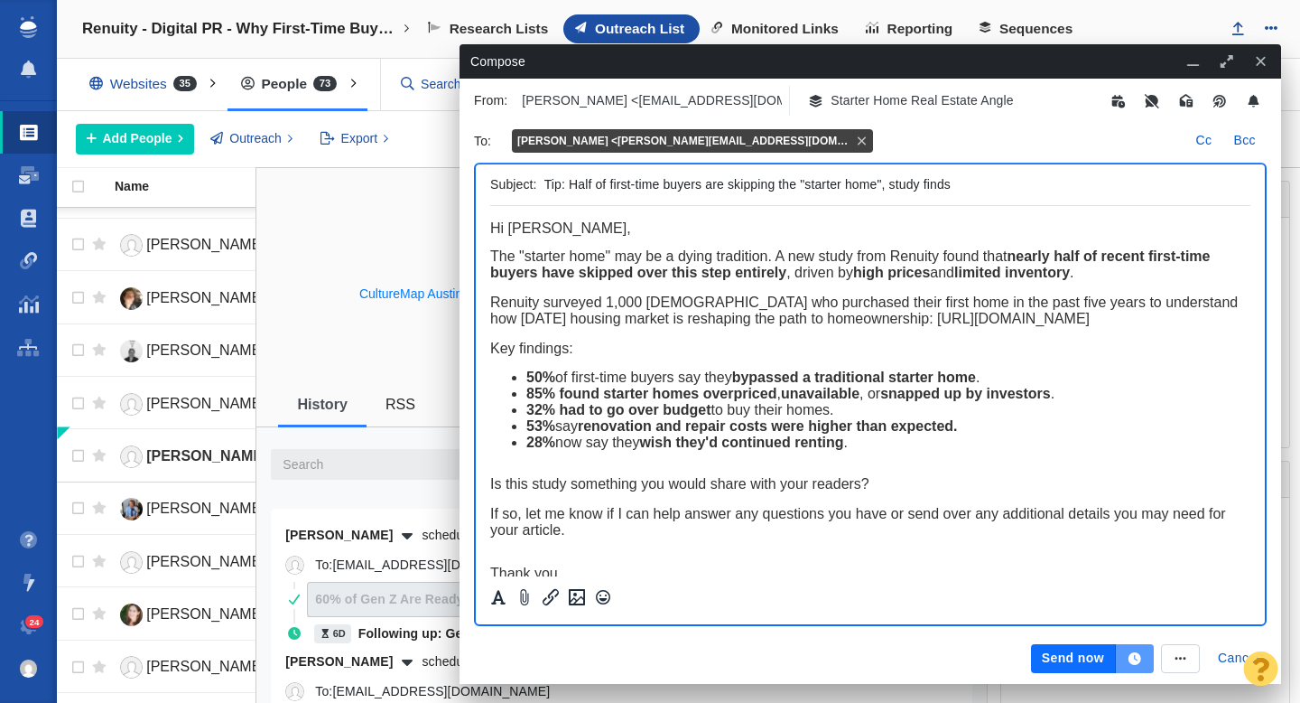
click at [1140, 667] on button "button" at bounding box center [1135, 658] width 38 height 29
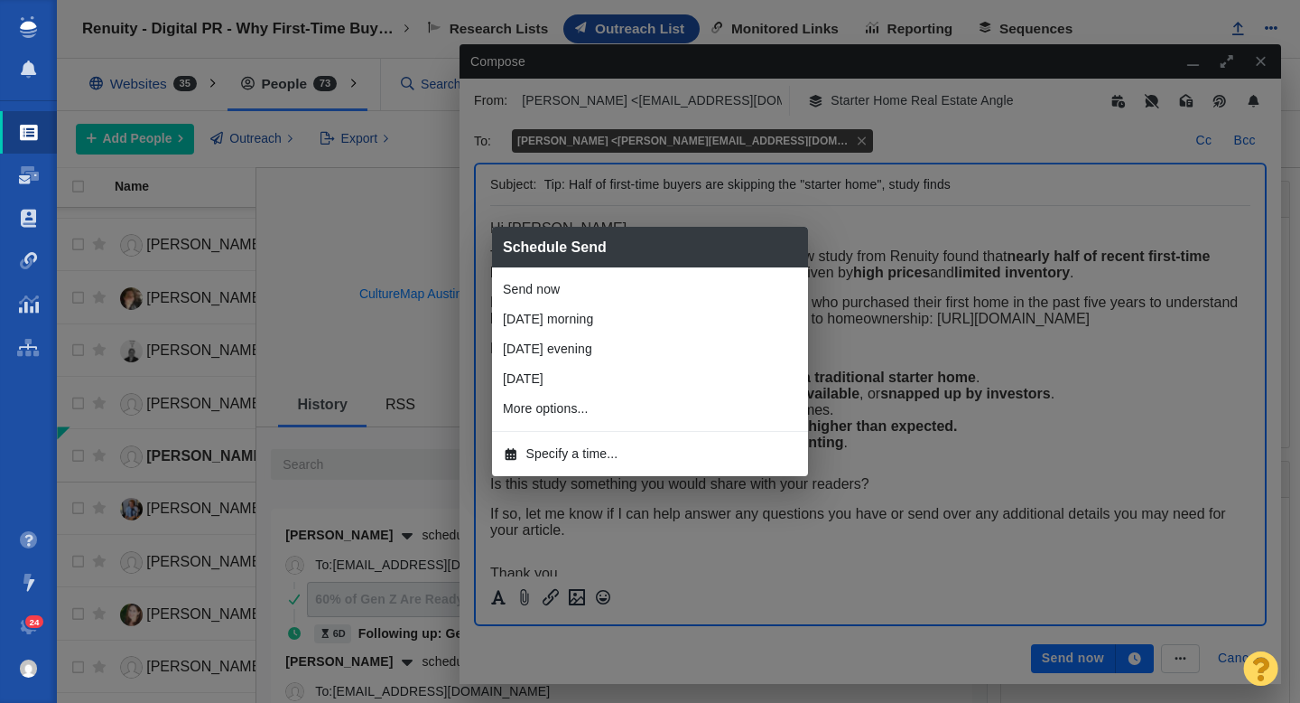
click at [622, 459] on li "Specify a time..." at bounding box center [650, 454] width 316 height 30
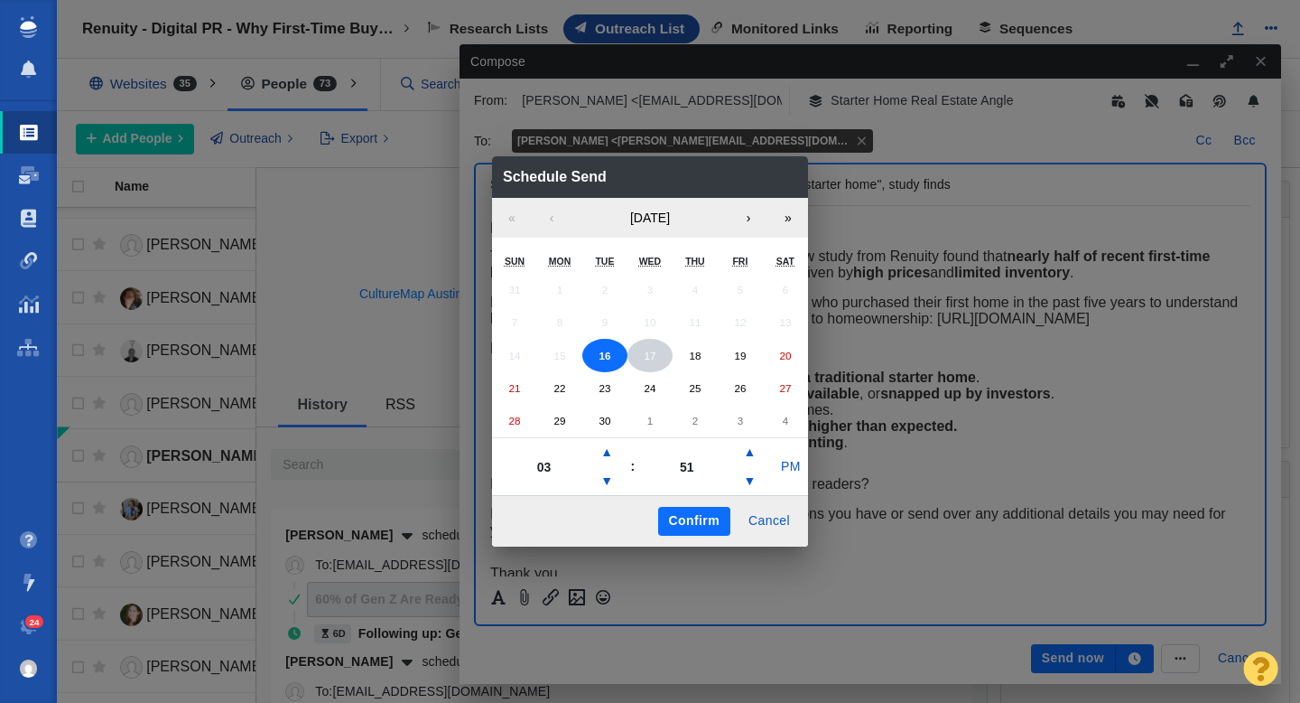
click at [657, 356] on button "17" at bounding box center [650, 356] width 45 height 34
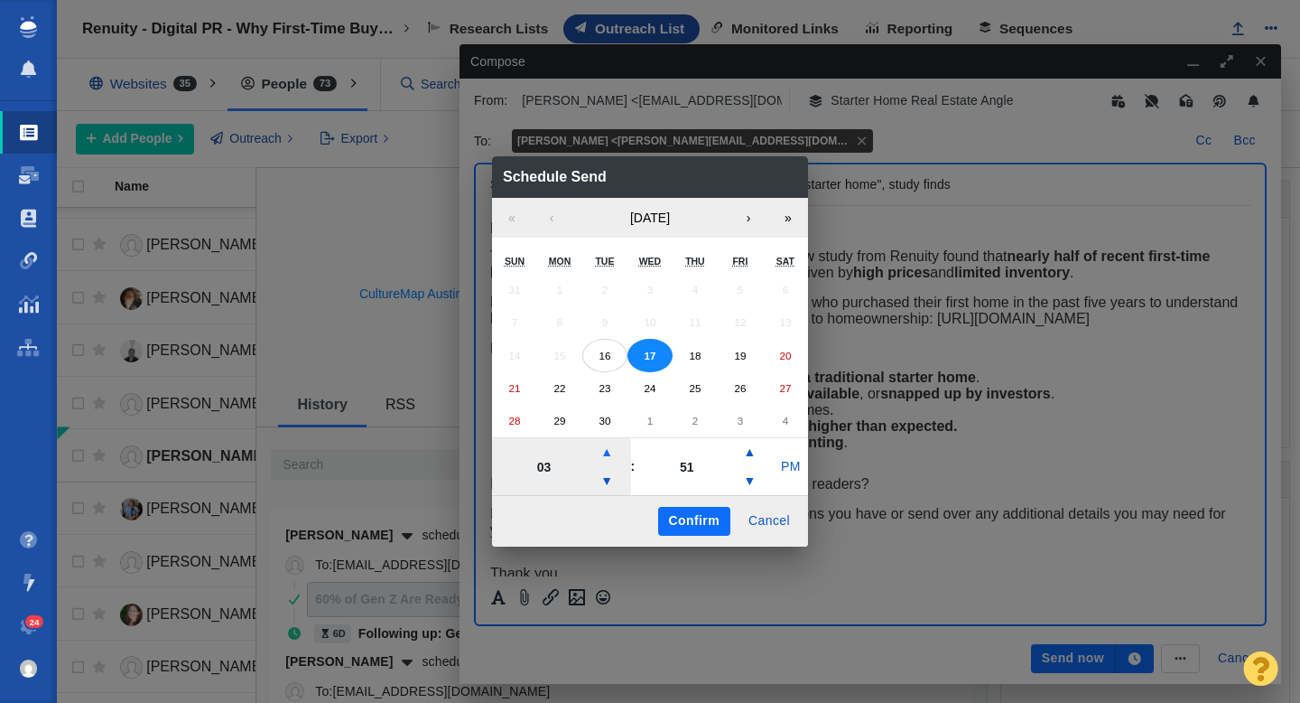
click at [607, 453] on button "▲" at bounding box center [607, 452] width 22 height 29
type input "06"
click at [787, 467] on button "PM" at bounding box center [791, 466] width 34 height 29
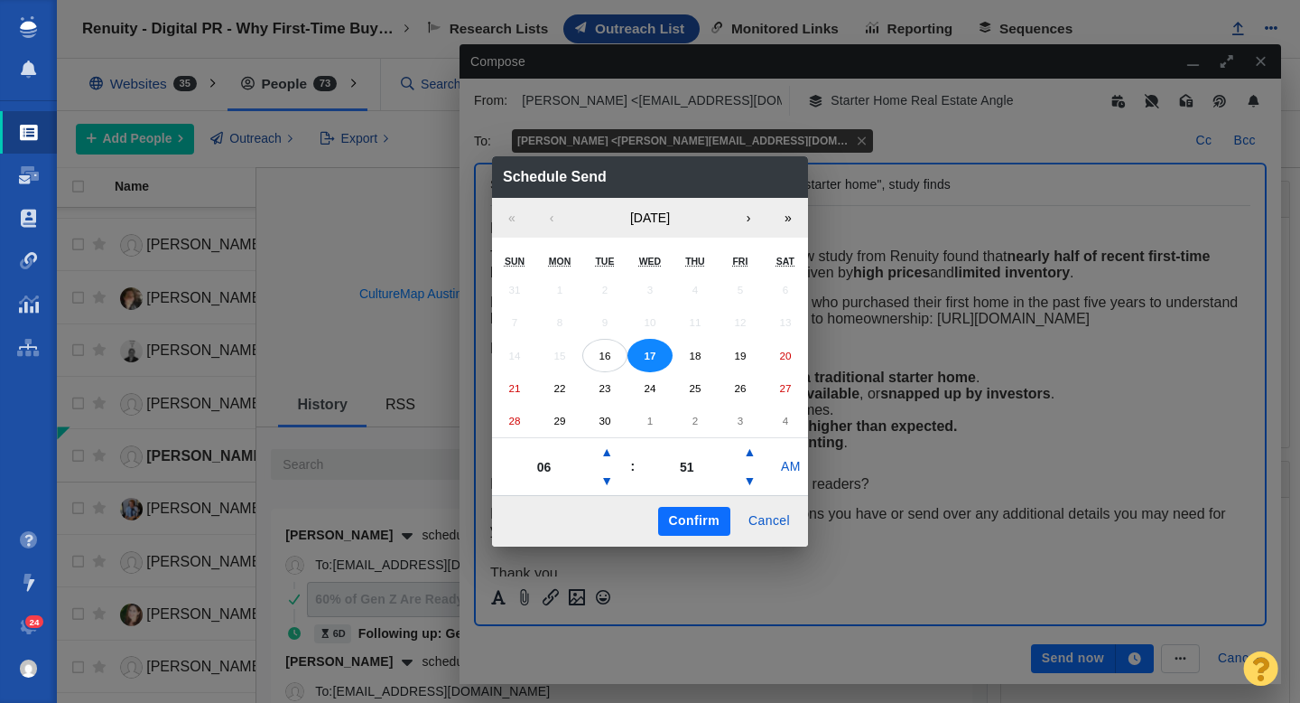
click at [702, 525] on button "Confirm" at bounding box center [694, 521] width 72 height 29
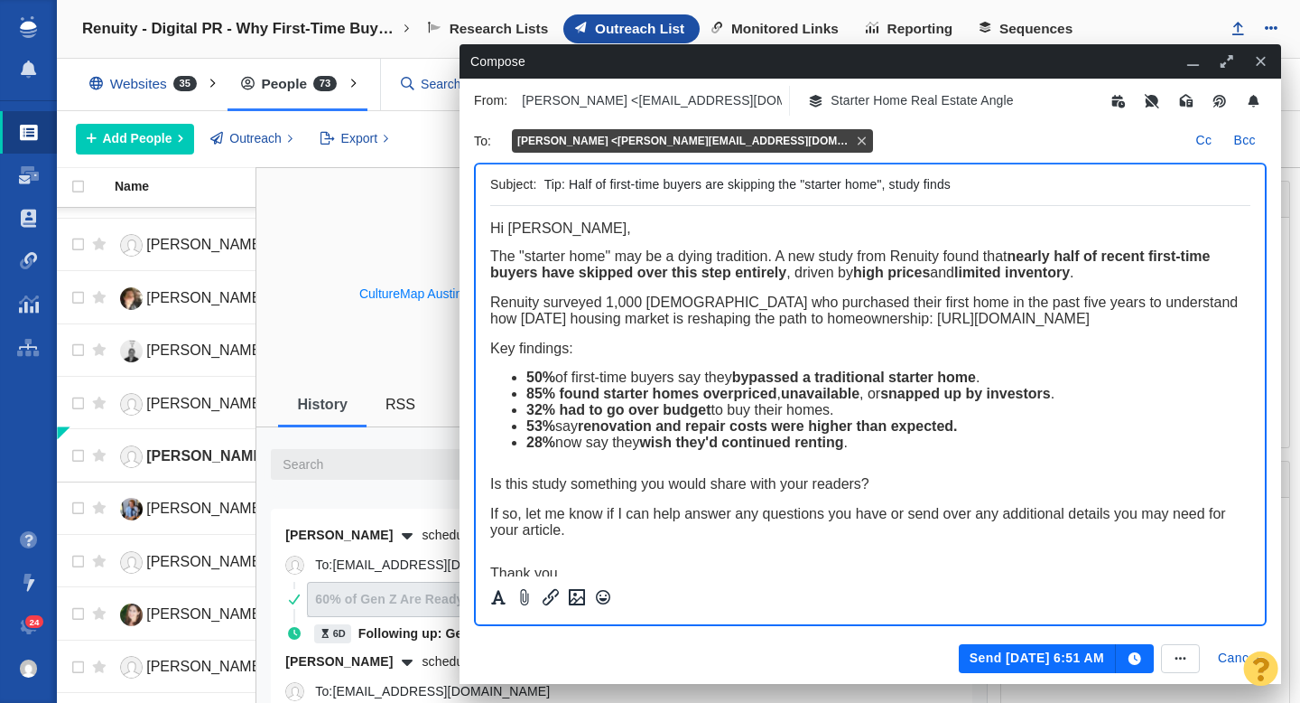
click at [1002, 656] on button "Send Sep 17, 6:51 AM" at bounding box center [1037, 658] width 157 height 29
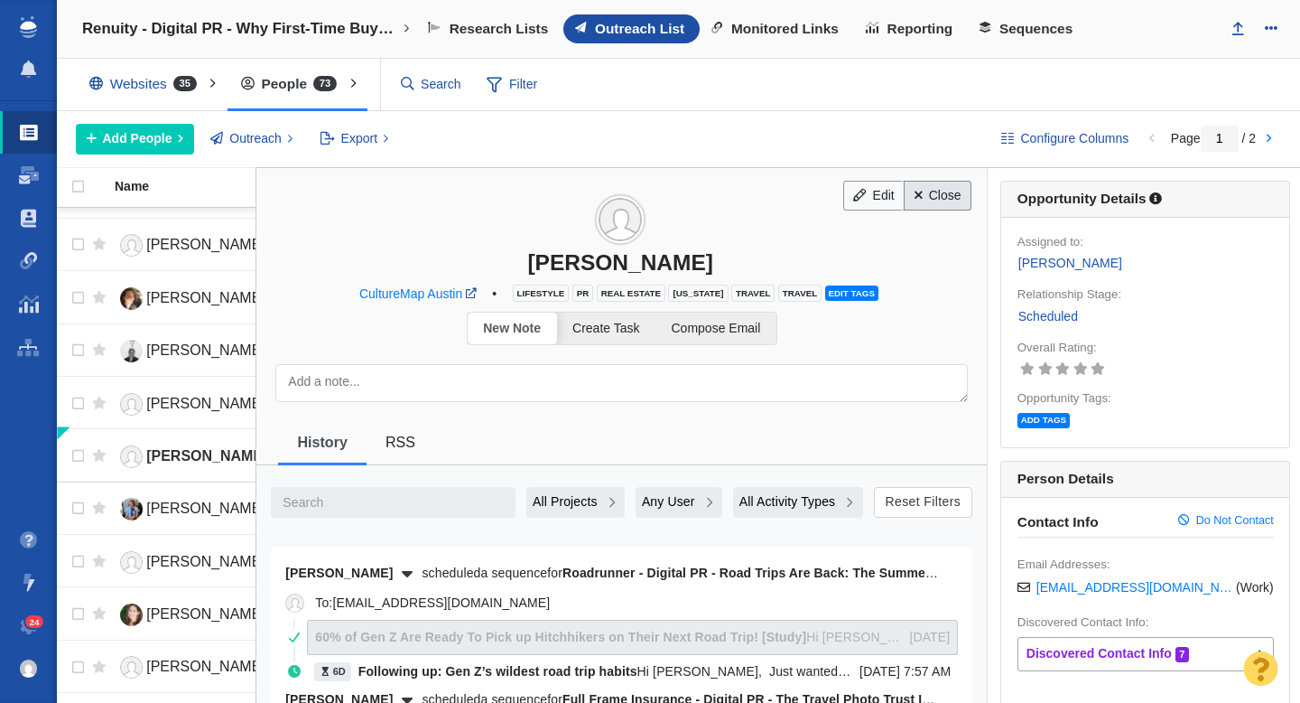
click at [929, 187] on link "Close" at bounding box center [938, 196] width 68 height 31
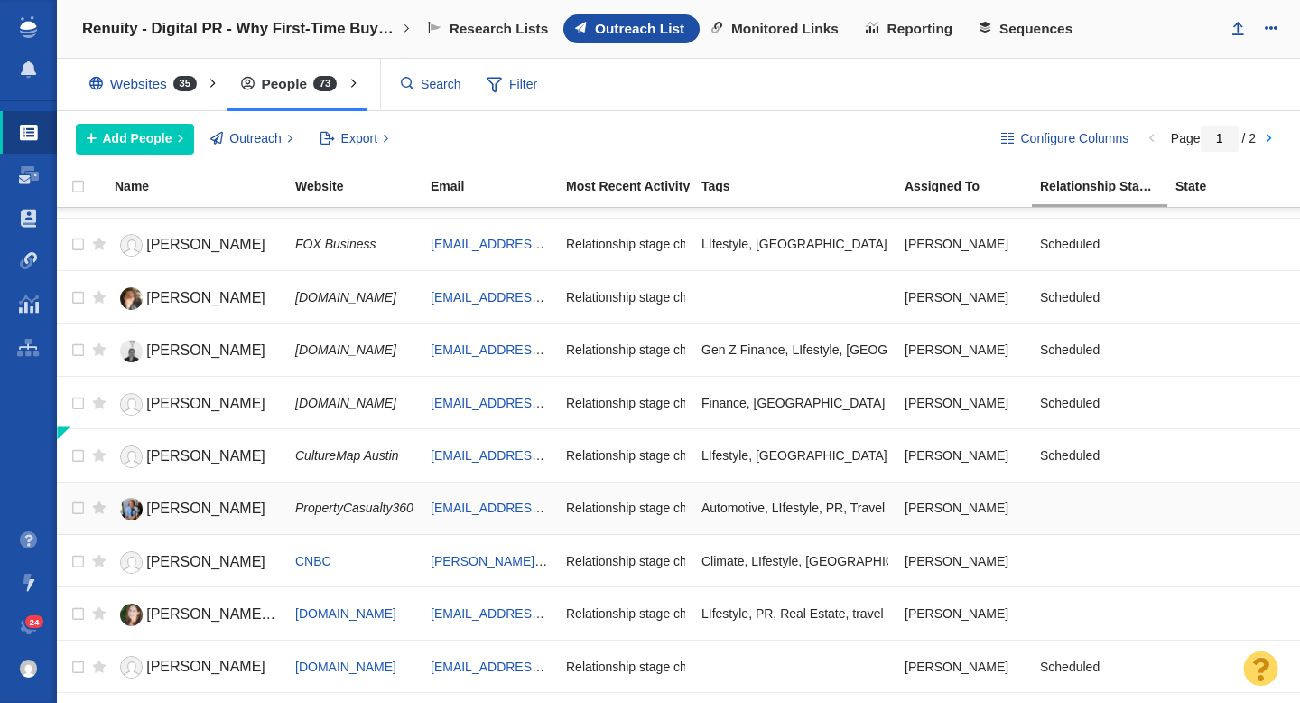
click at [201, 505] on span "[PERSON_NAME]" at bounding box center [205, 507] width 119 height 15
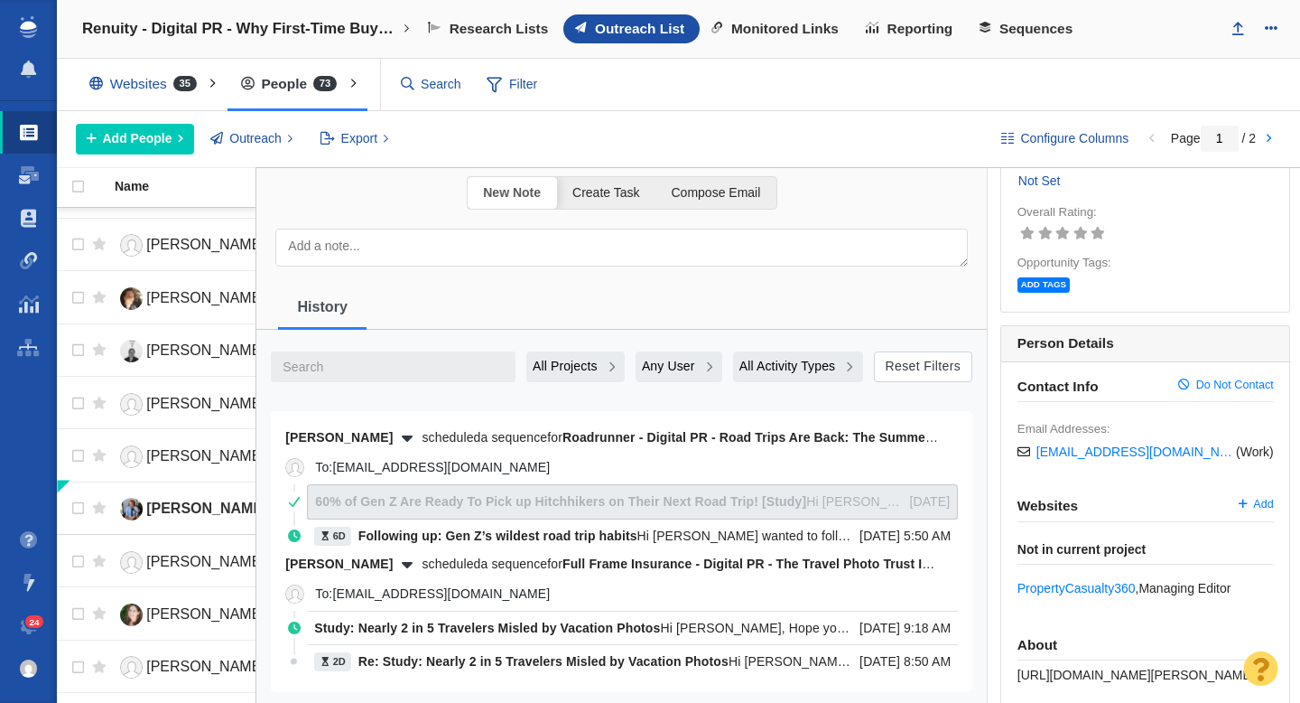
scroll to position [54, 0]
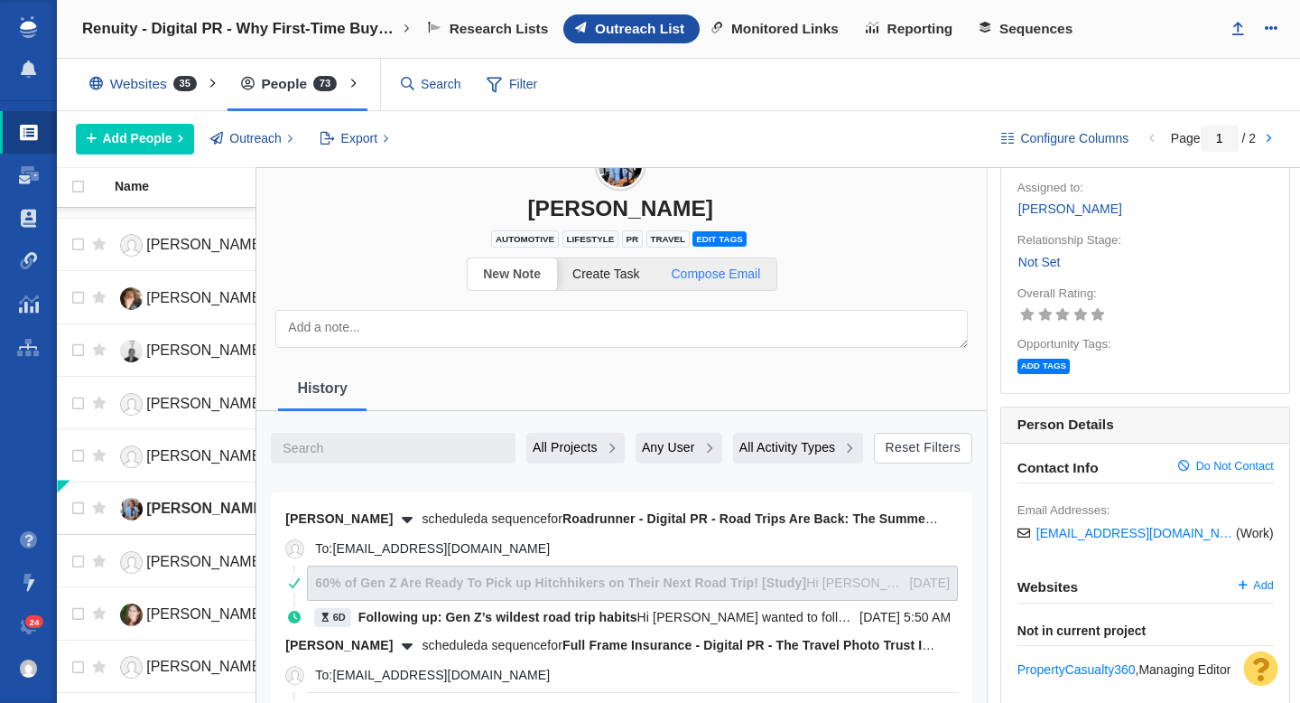
click at [715, 281] on link "Compose Email" at bounding box center [716, 274] width 121 height 32
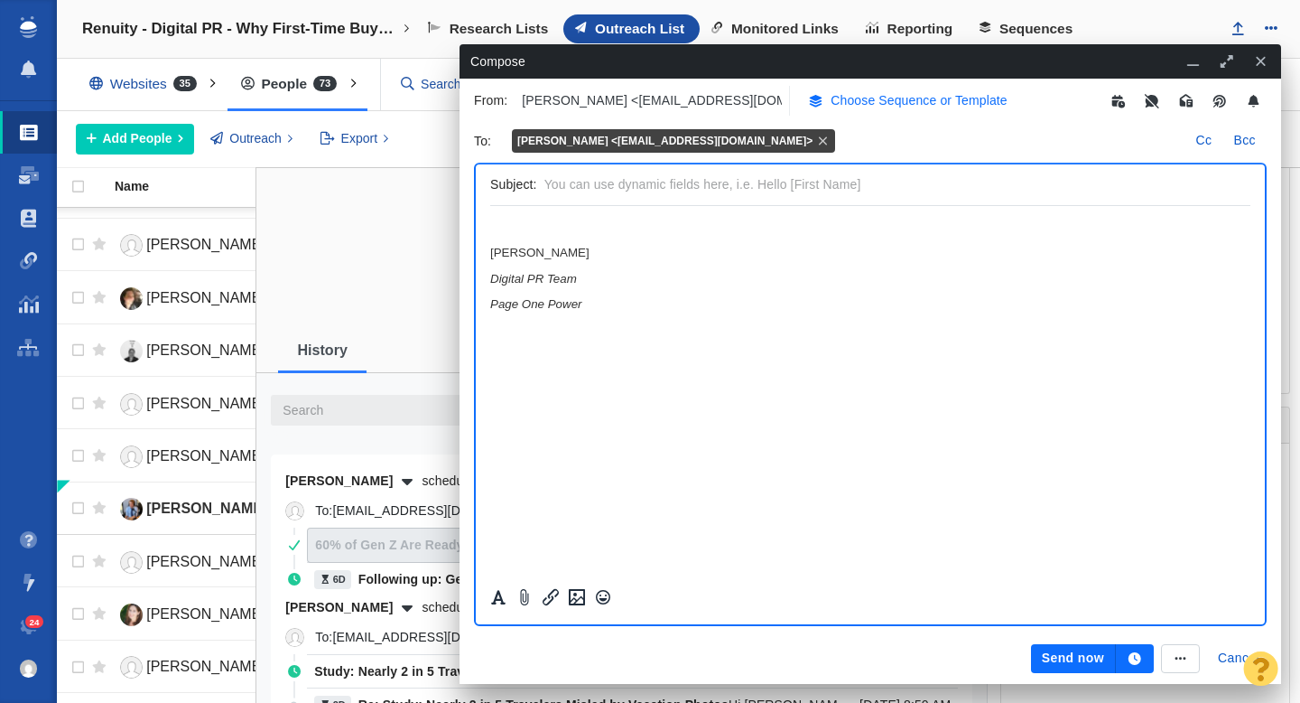
scroll to position [0, 0]
click at [862, 105] on p "Choose Sequence or Template" at bounding box center [919, 100] width 177 height 19
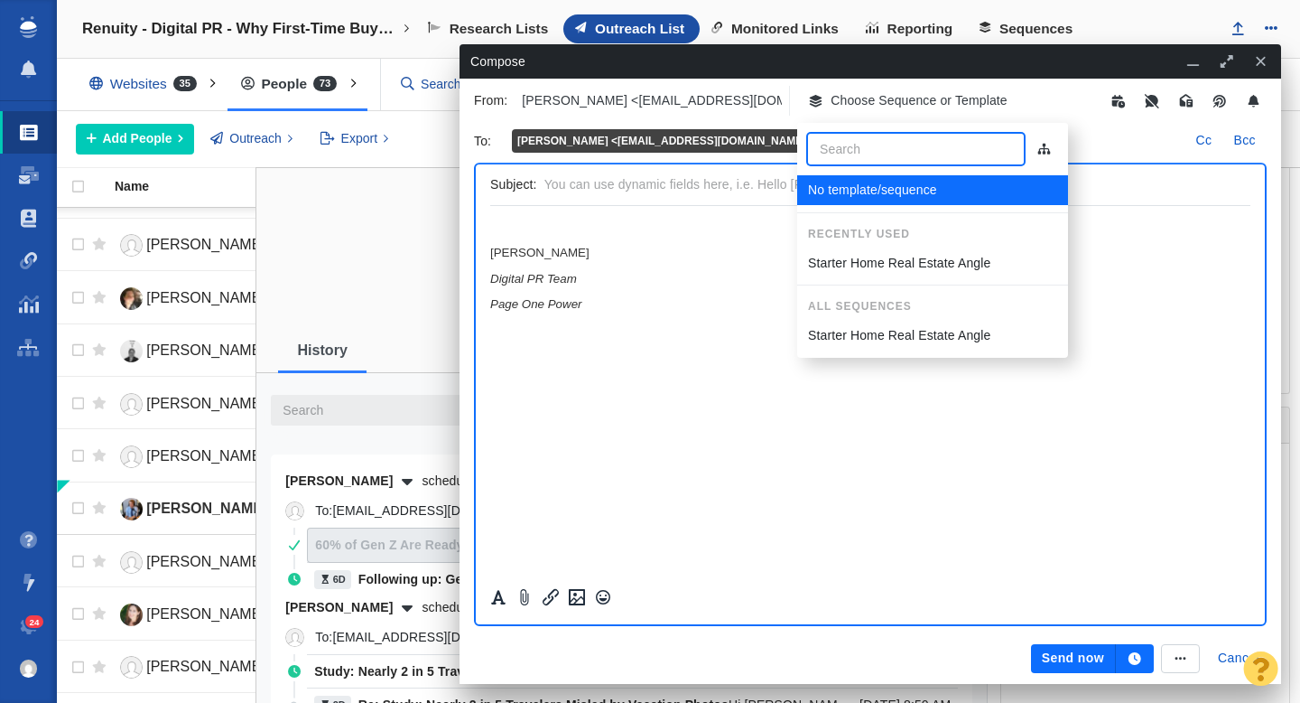
click at [838, 266] on p "Starter Home Real Estate Angle" at bounding box center [899, 263] width 182 height 19
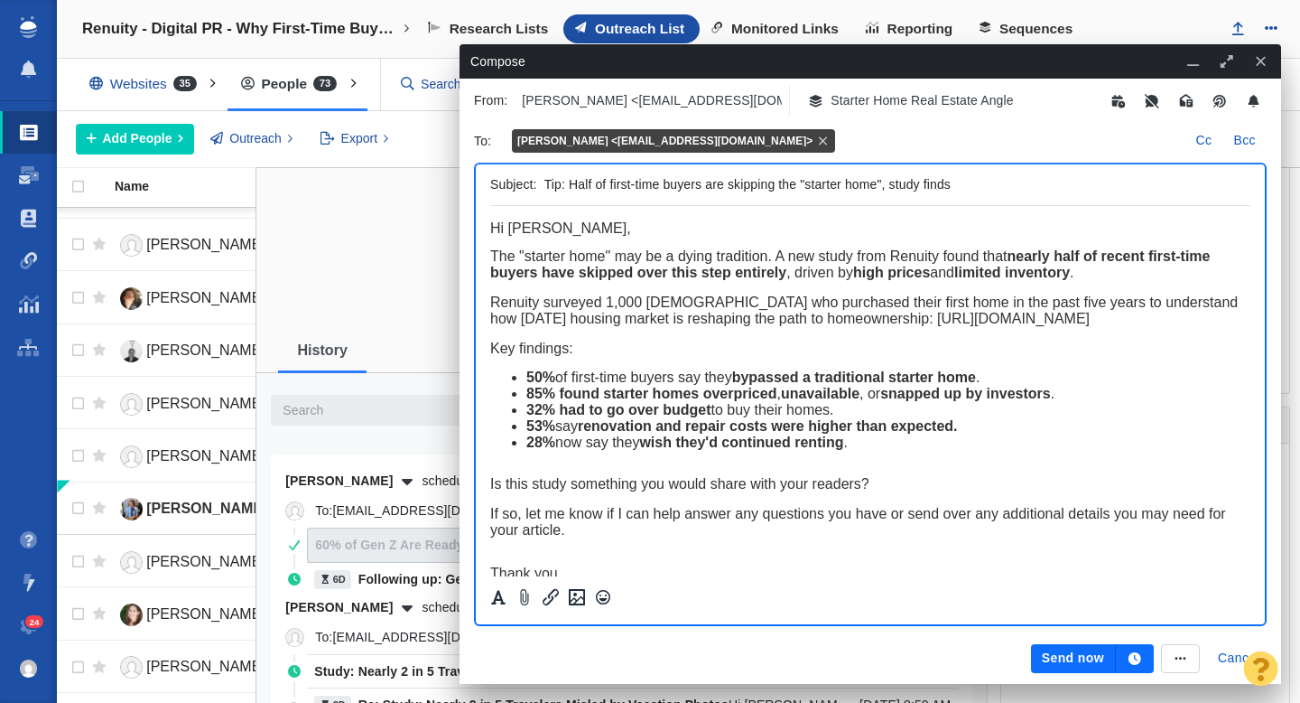
click at [1137, 655] on icon "button" at bounding box center [1135, 658] width 13 height 13
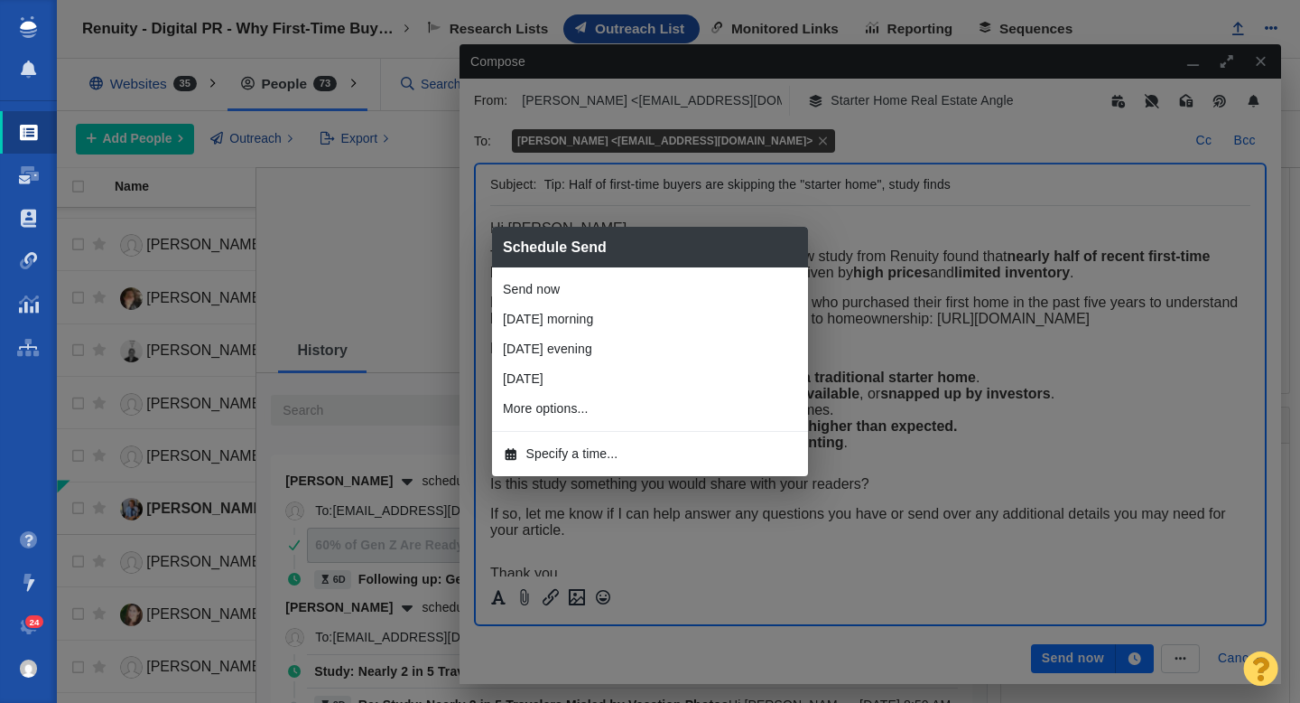
click at [659, 460] on li "Specify a time..." at bounding box center [650, 454] width 316 height 30
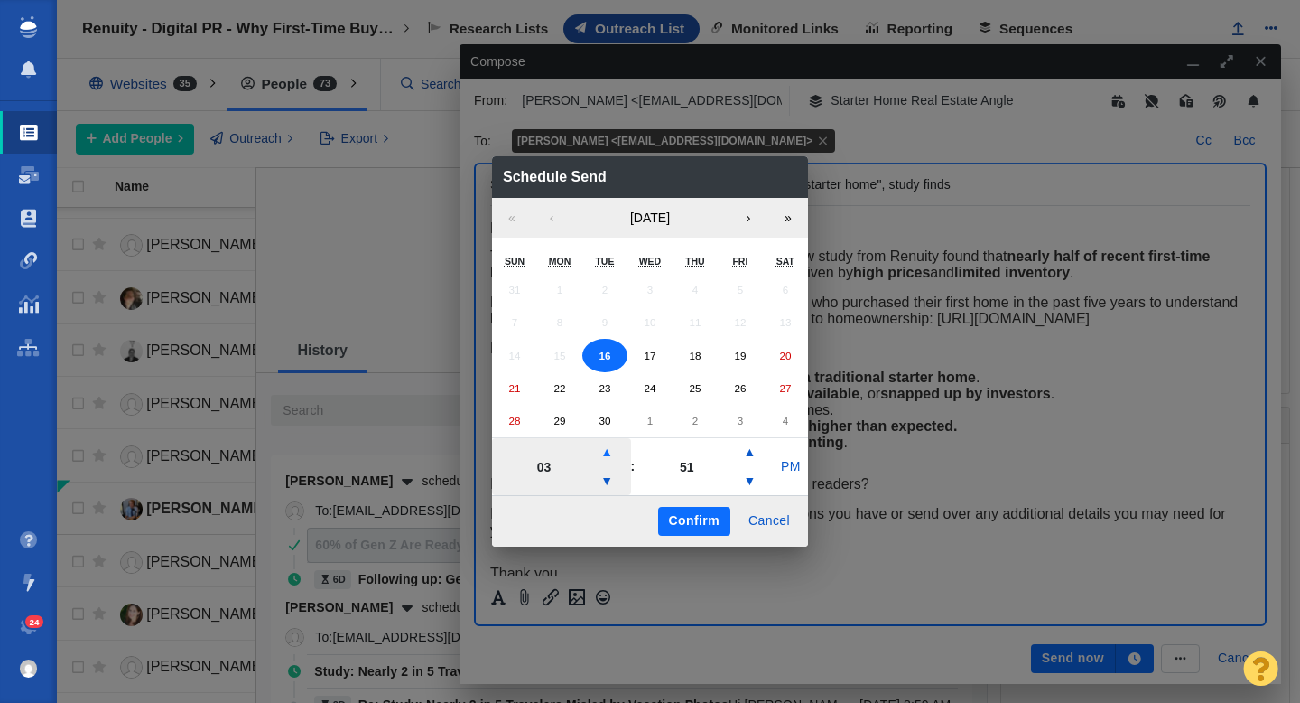
click at [599, 454] on button "▲" at bounding box center [607, 452] width 22 height 29
type input "05"
click at [782, 471] on button "PM" at bounding box center [791, 466] width 34 height 29
click at [647, 350] on abbr "17" at bounding box center [650, 356] width 12 height 12
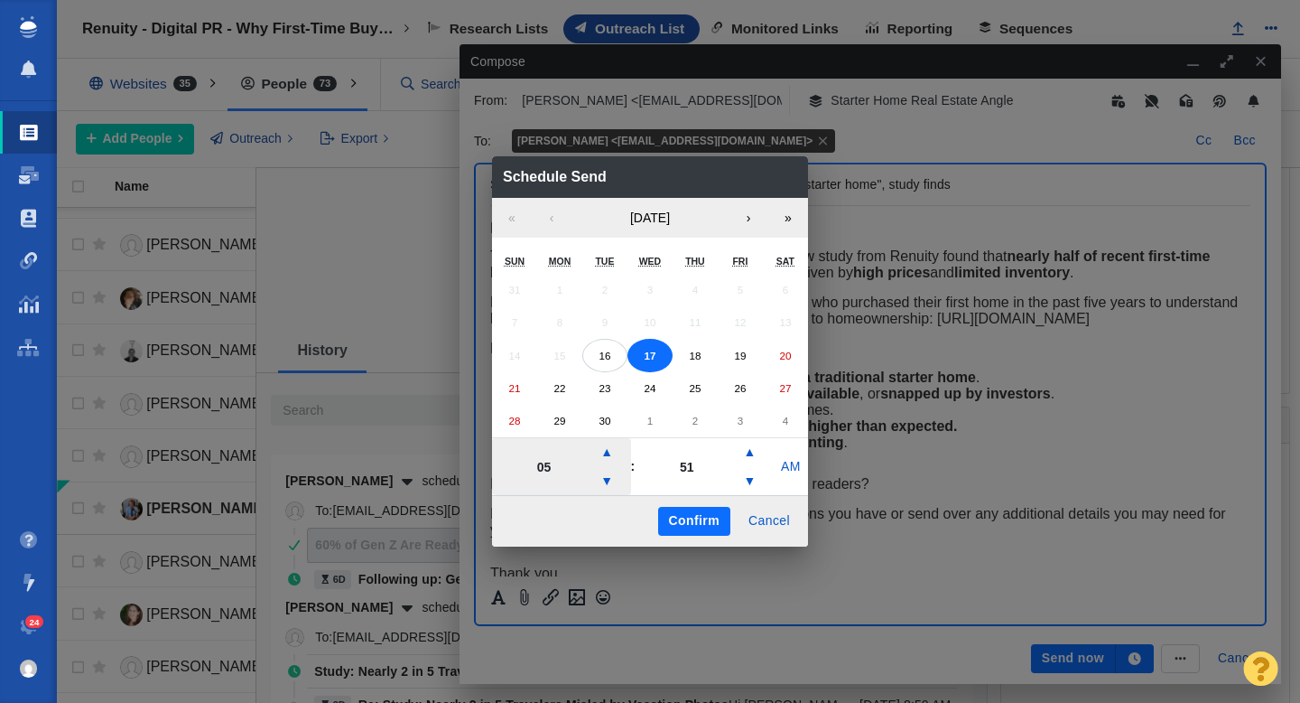
click at [689, 517] on button "Confirm" at bounding box center [694, 521] width 72 height 29
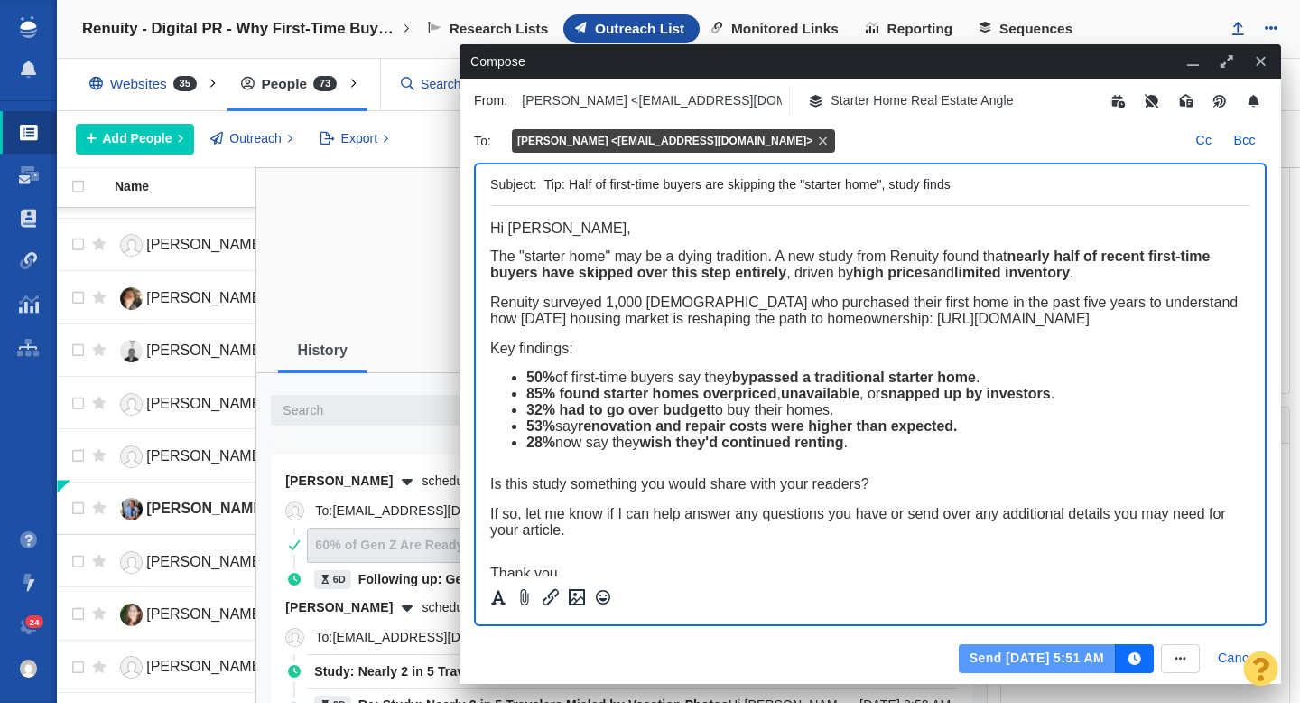
click at [1025, 654] on button "Send Sep 17, 5:51 AM" at bounding box center [1037, 658] width 157 height 29
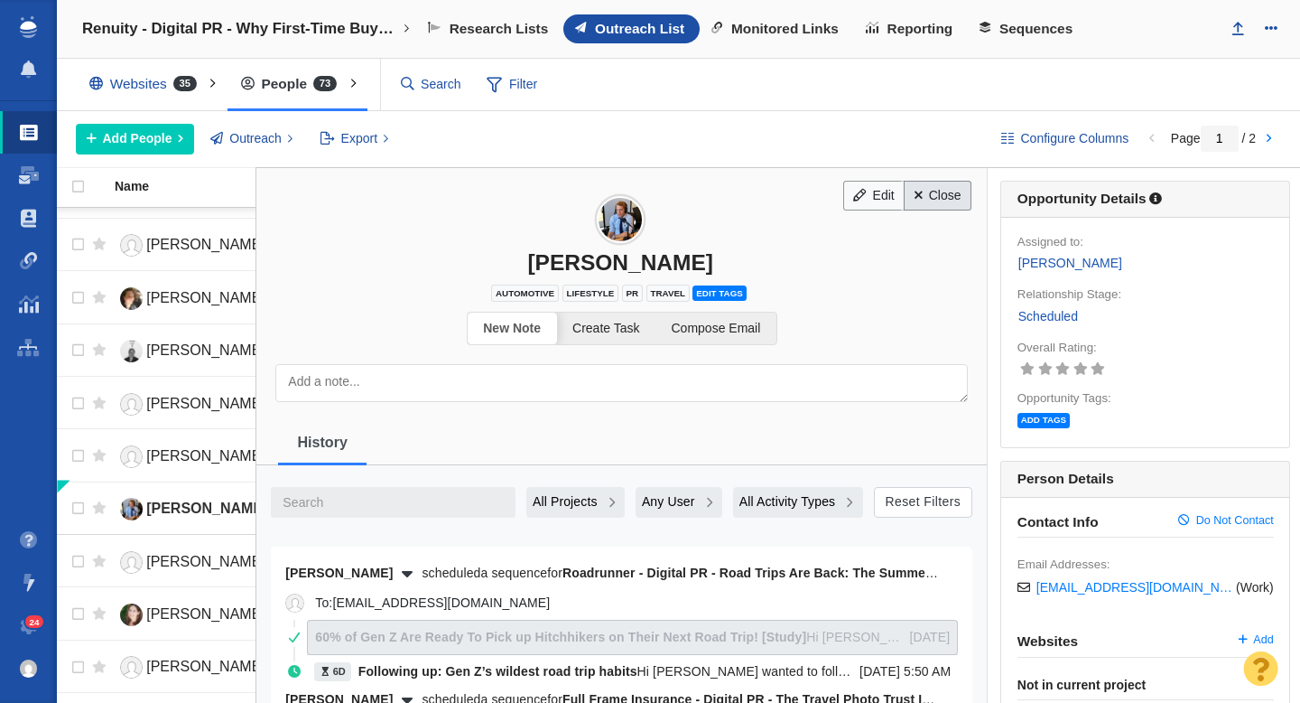
click at [929, 195] on link "Close" at bounding box center [938, 196] width 68 height 31
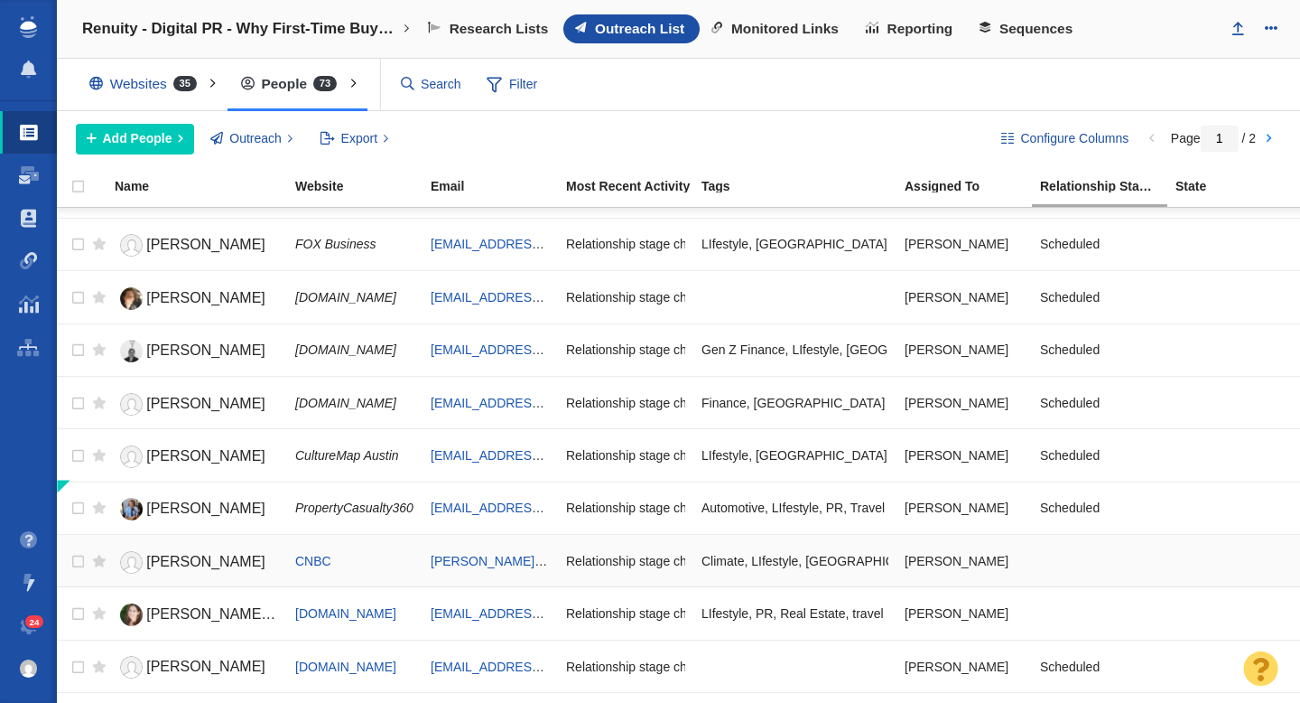
click at [195, 564] on span "[PERSON_NAME]" at bounding box center [205, 561] width 119 height 15
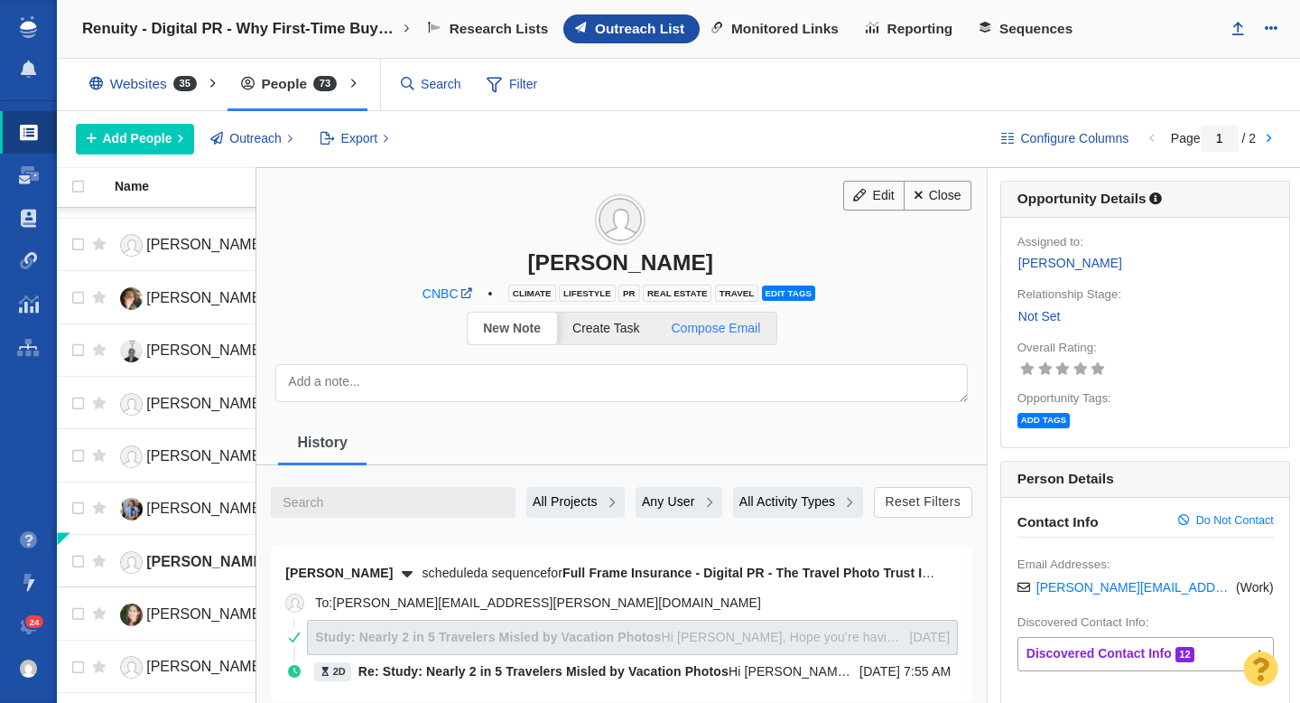
click at [725, 331] on span "Compose Email" at bounding box center [716, 328] width 89 height 14
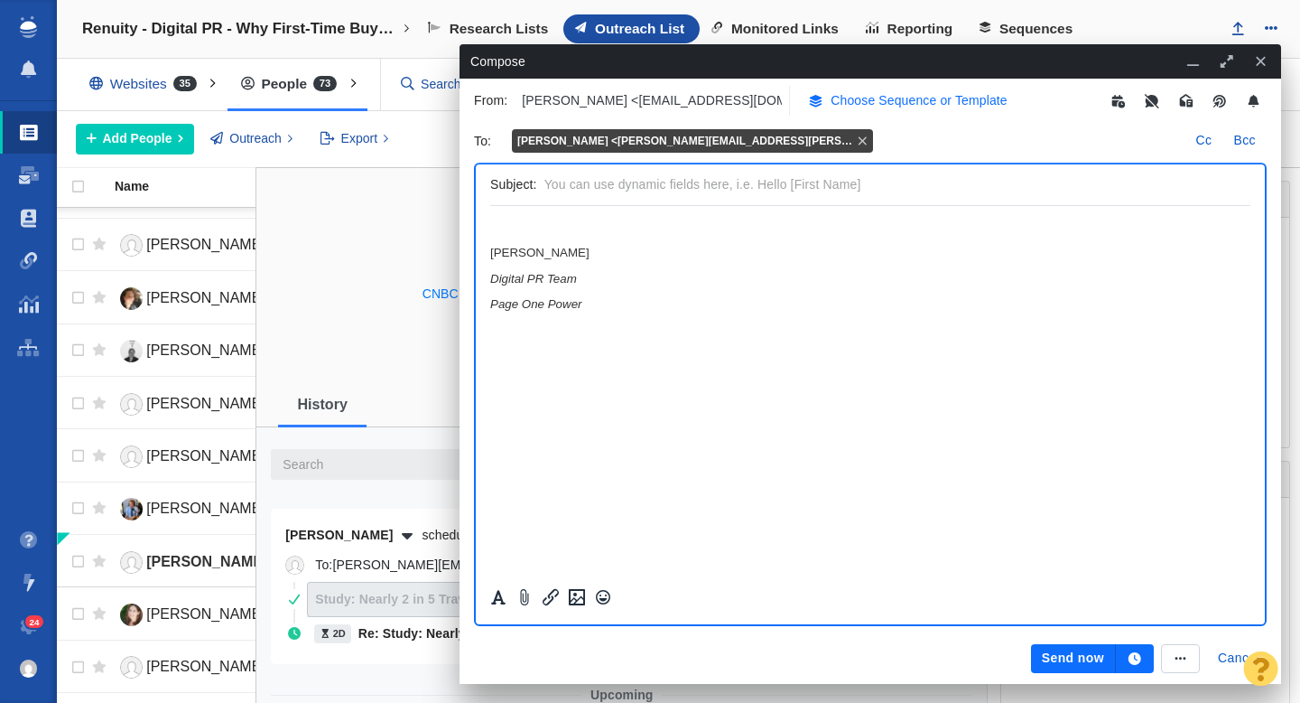
click at [855, 105] on p "Choose Sequence or Template" at bounding box center [919, 100] width 177 height 19
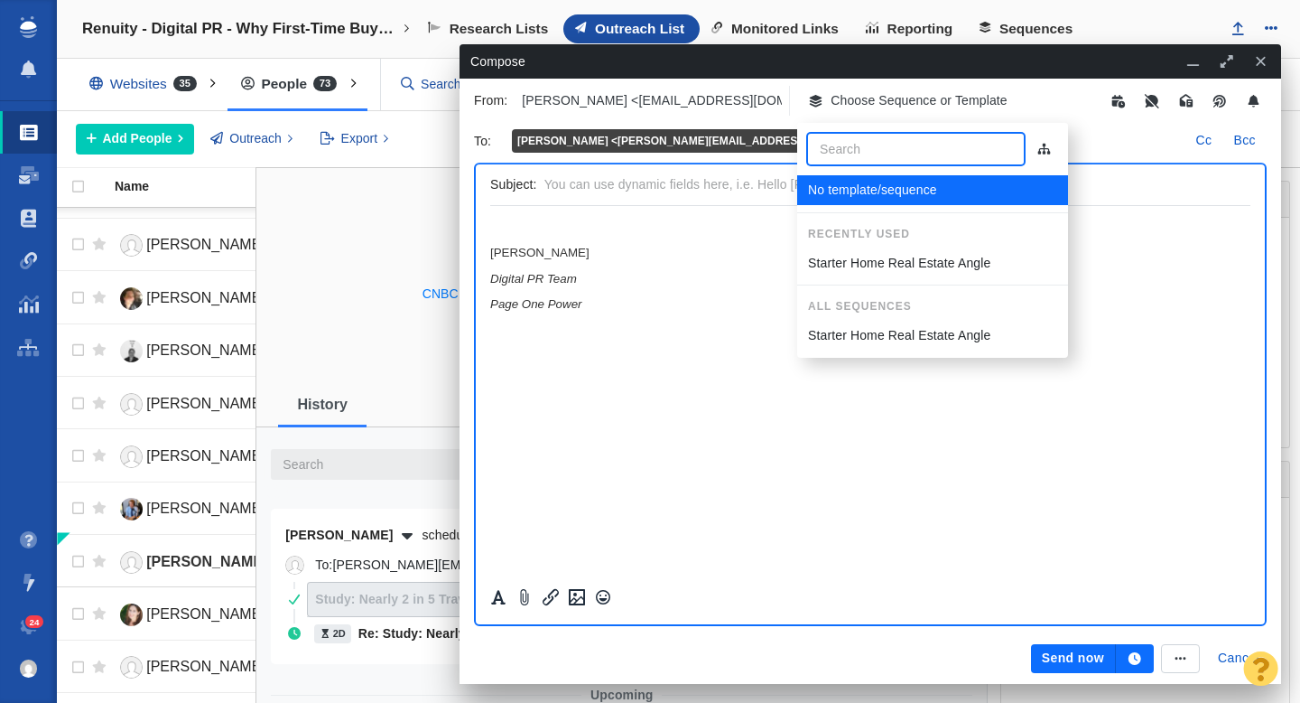
click at [842, 267] on p "Starter Home Real Estate Angle" at bounding box center [899, 263] width 182 height 19
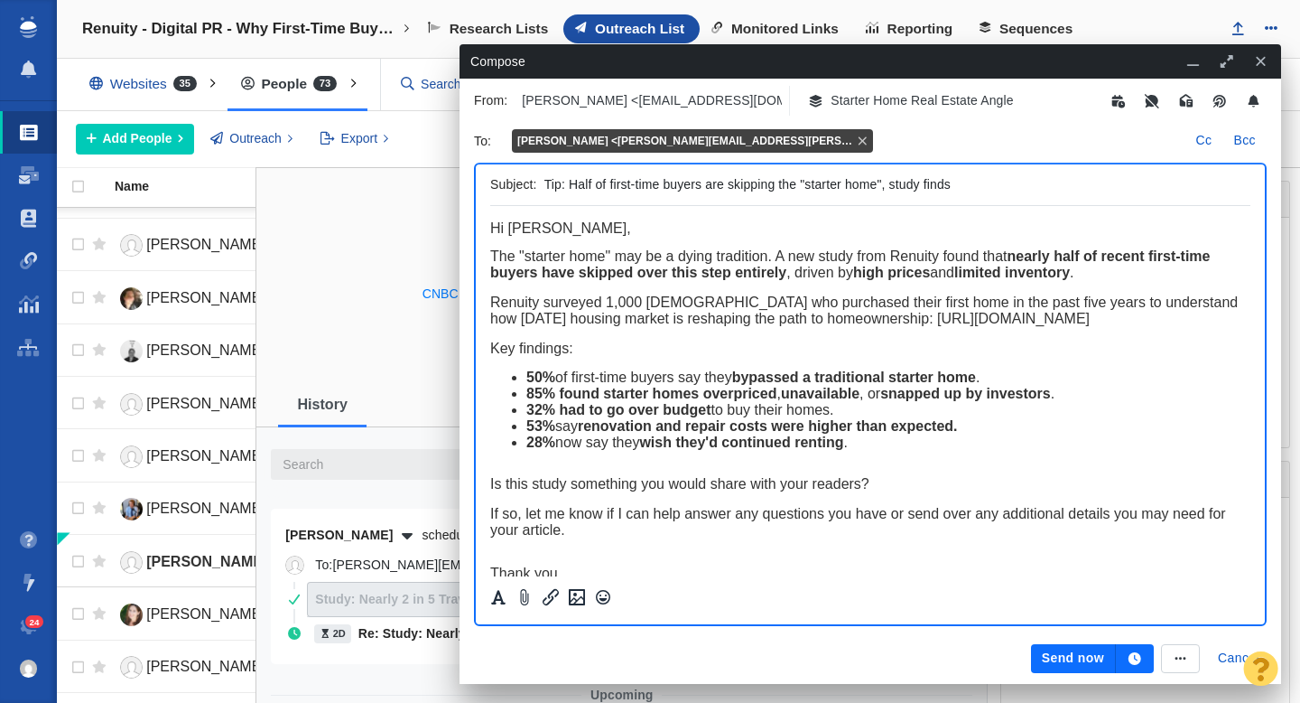
click at [1127, 654] on icon "button" at bounding box center [1135, 658] width 16 height 13
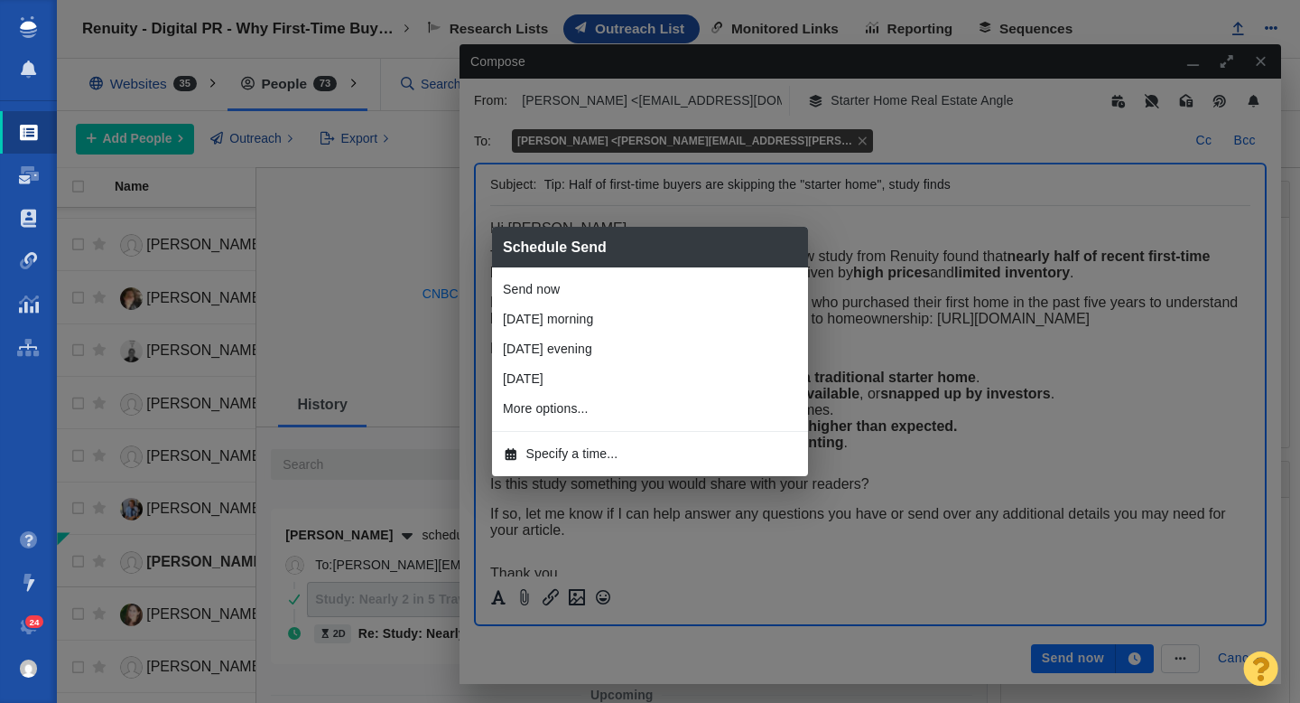
click at [610, 446] on span "Specify a time..." at bounding box center [573, 453] width 92 height 19
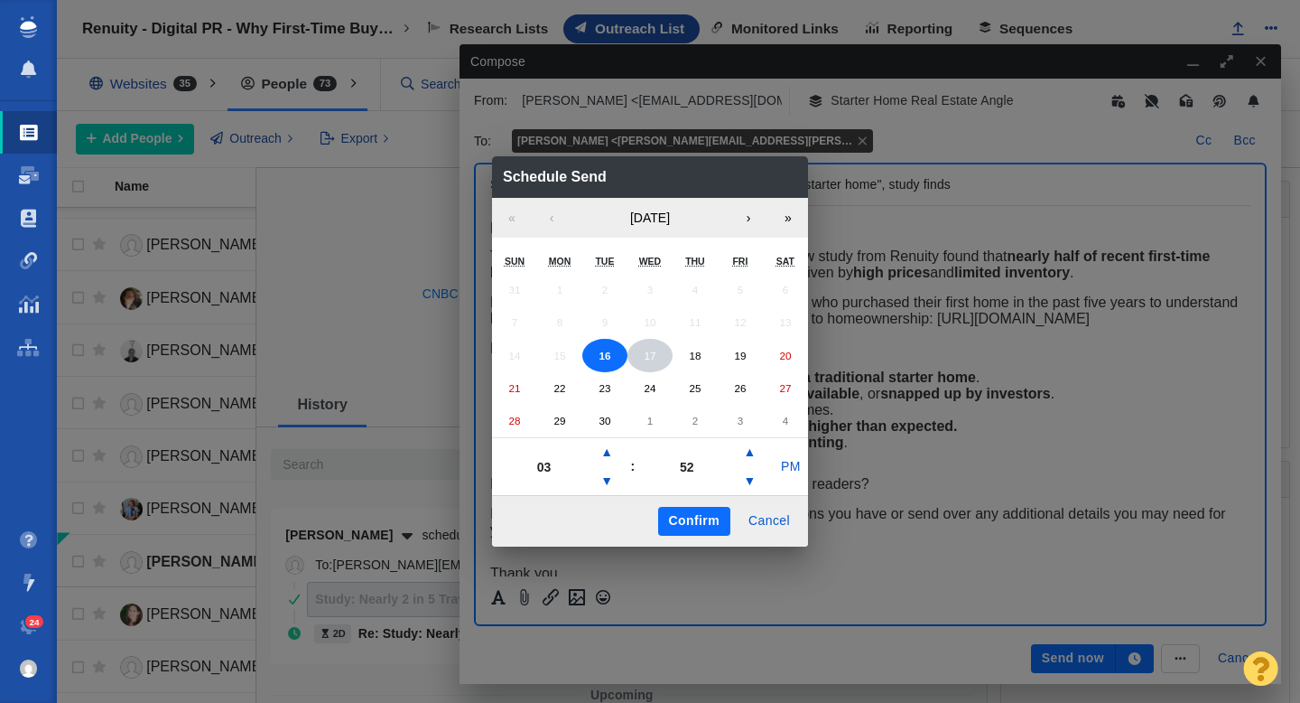
click at [652, 359] on abbr "17" at bounding box center [650, 356] width 12 height 12
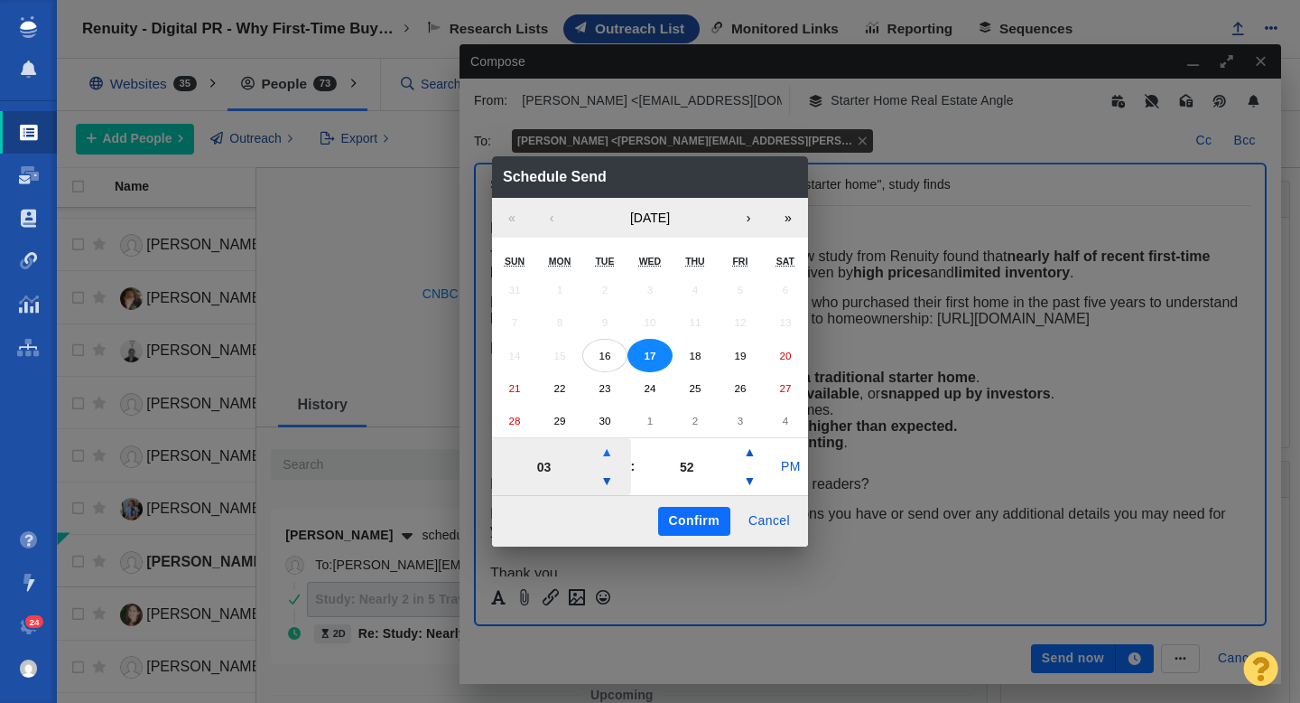
click at [605, 452] on button "▲" at bounding box center [607, 452] width 22 height 29
type input "06"
click at [793, 472] on button "PM" at bounding box center [791, 466] width 34 height 29
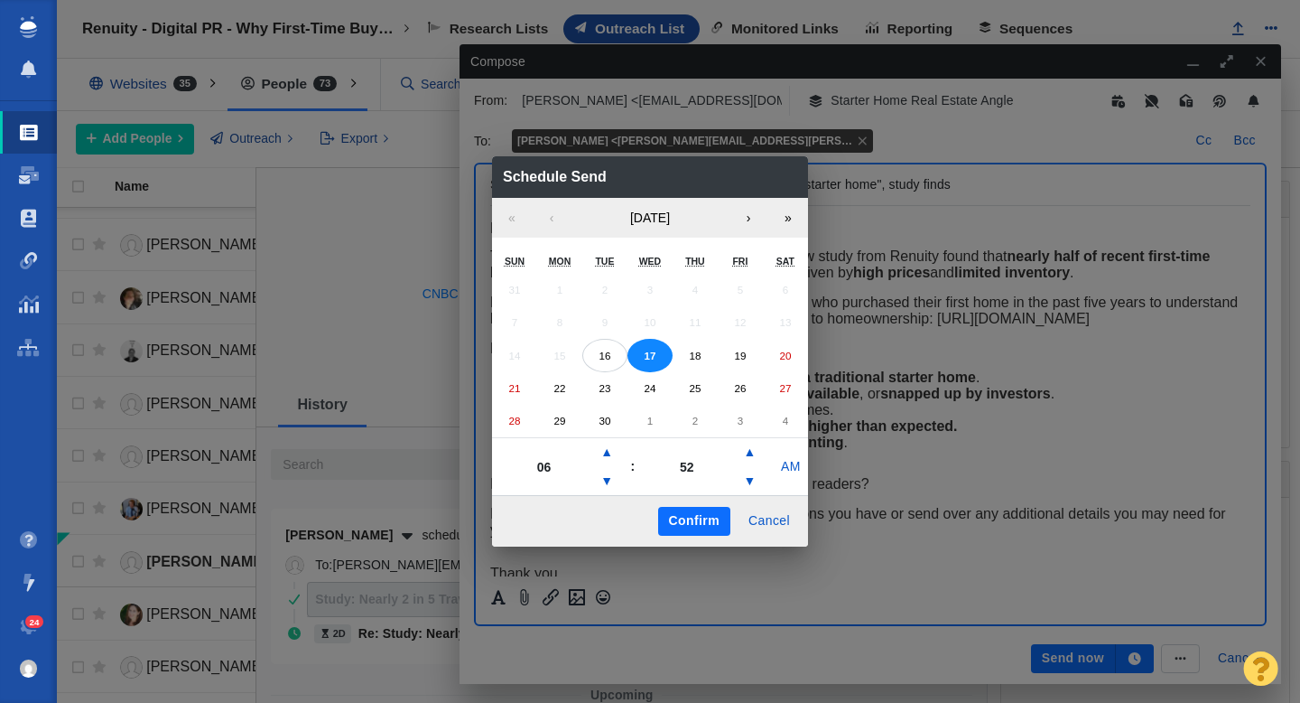
click at [704, 518] on button "Confirm" at bounding box center [694, 521] width 72 height 29
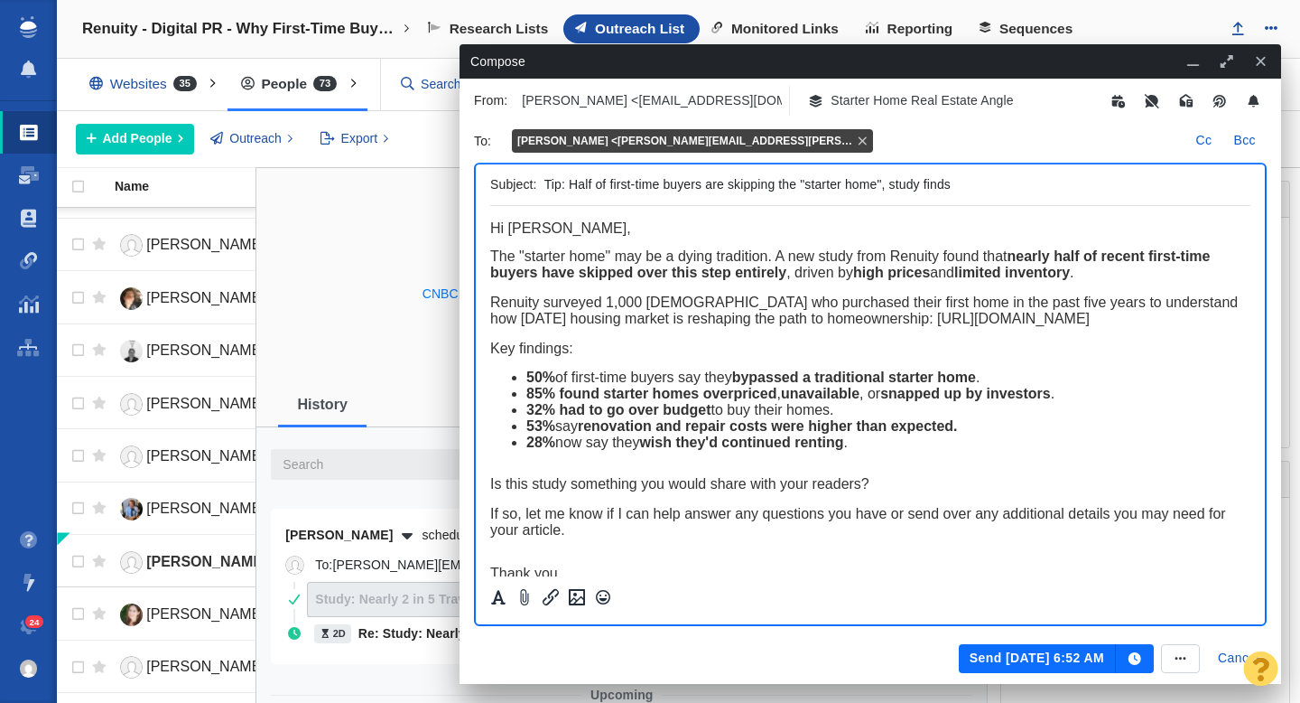
click at [1036, 657] on button "Send Sep 17, 6:52 AM" at bounding box center [1037, 658] width 157 height 29
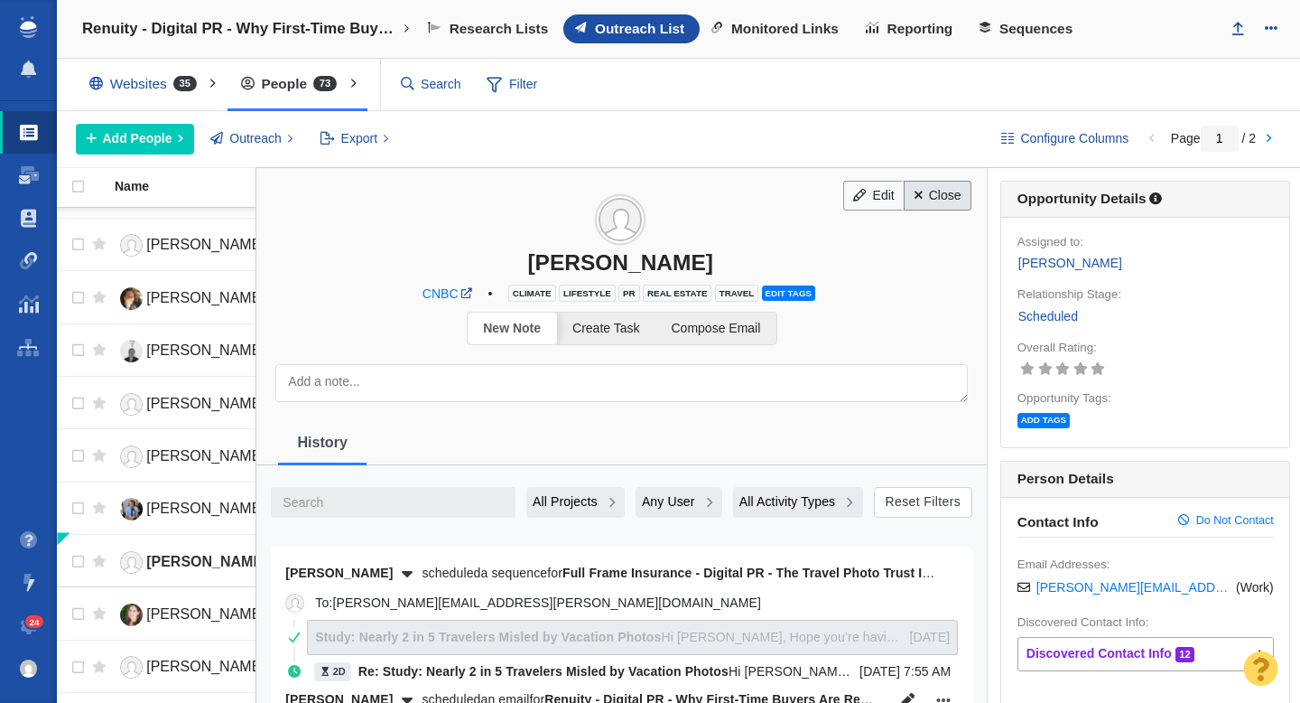
click at [933, 202] on link "Close" at bounding box center [938, 196] width 68 height 31
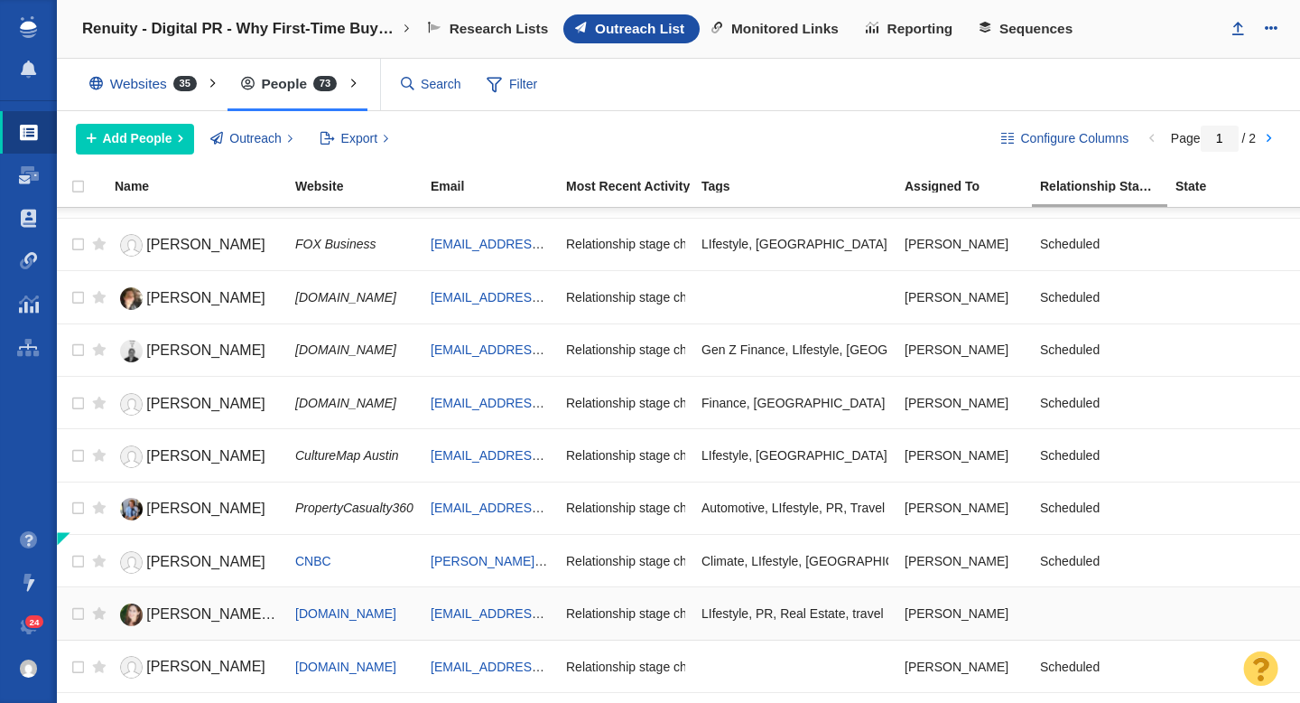
click at [221, 606] on span "[PERSON_NAME] [PERSON_NAME]" at bounding box center [267, 613] width 242 height 15
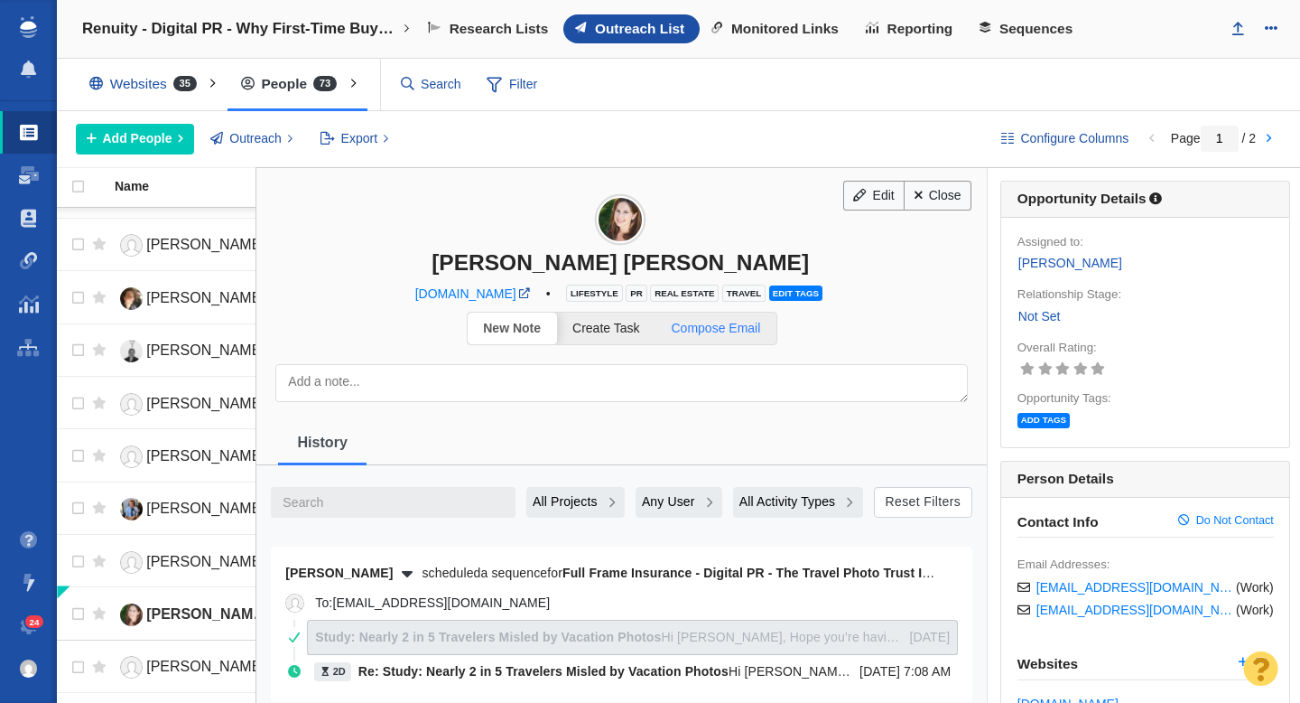
click at [731, 324] on span "Compose Email" at bounding box center [716, 328] width 89 height 14
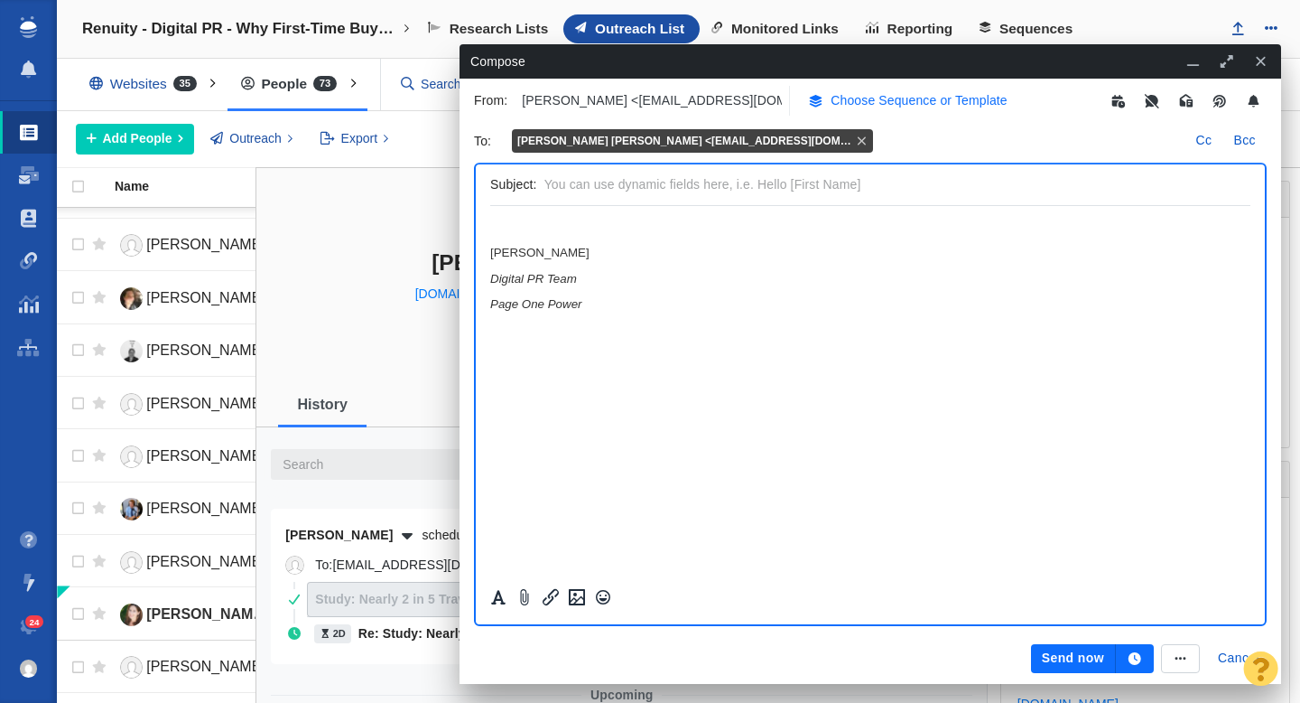
click at [870, 103] on p "Choose Sequence or Template" at bounding box center [919, 100] width 177 height 19
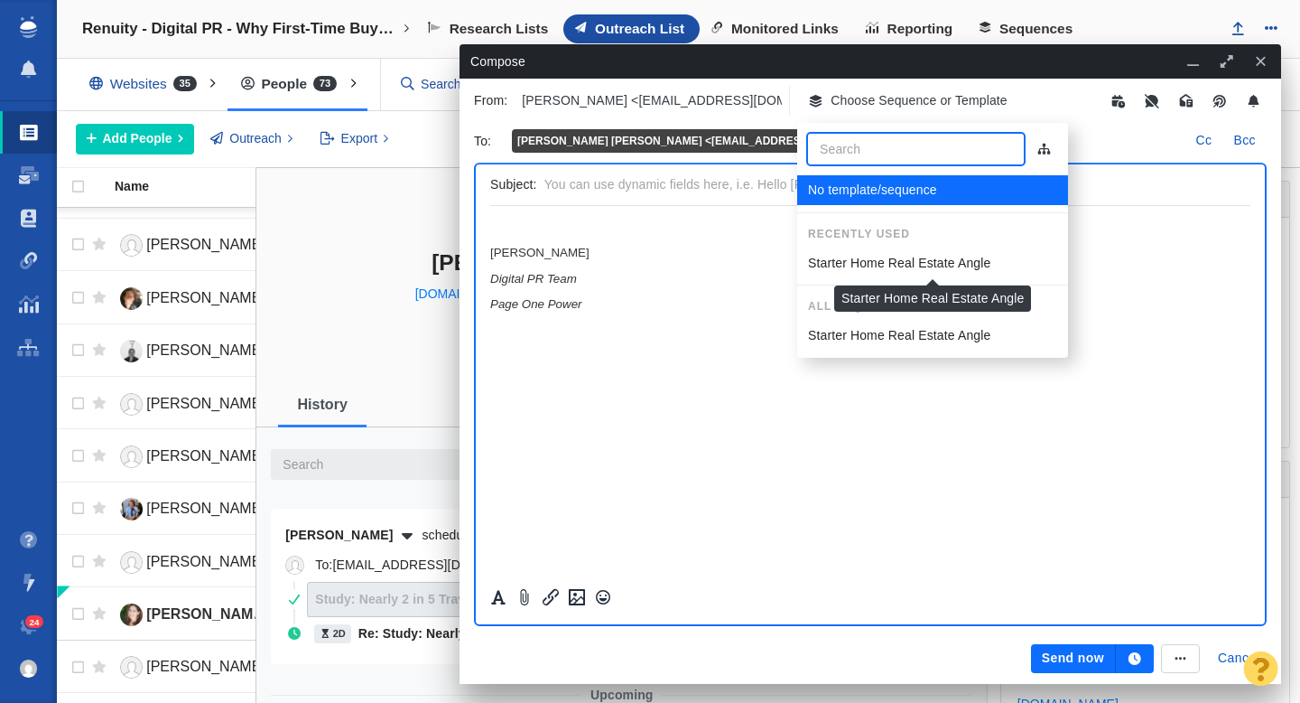
click at [861, 262] on p "Starter Home Real Estate Angle" at bounding box center [899, 263] width 182 height 19
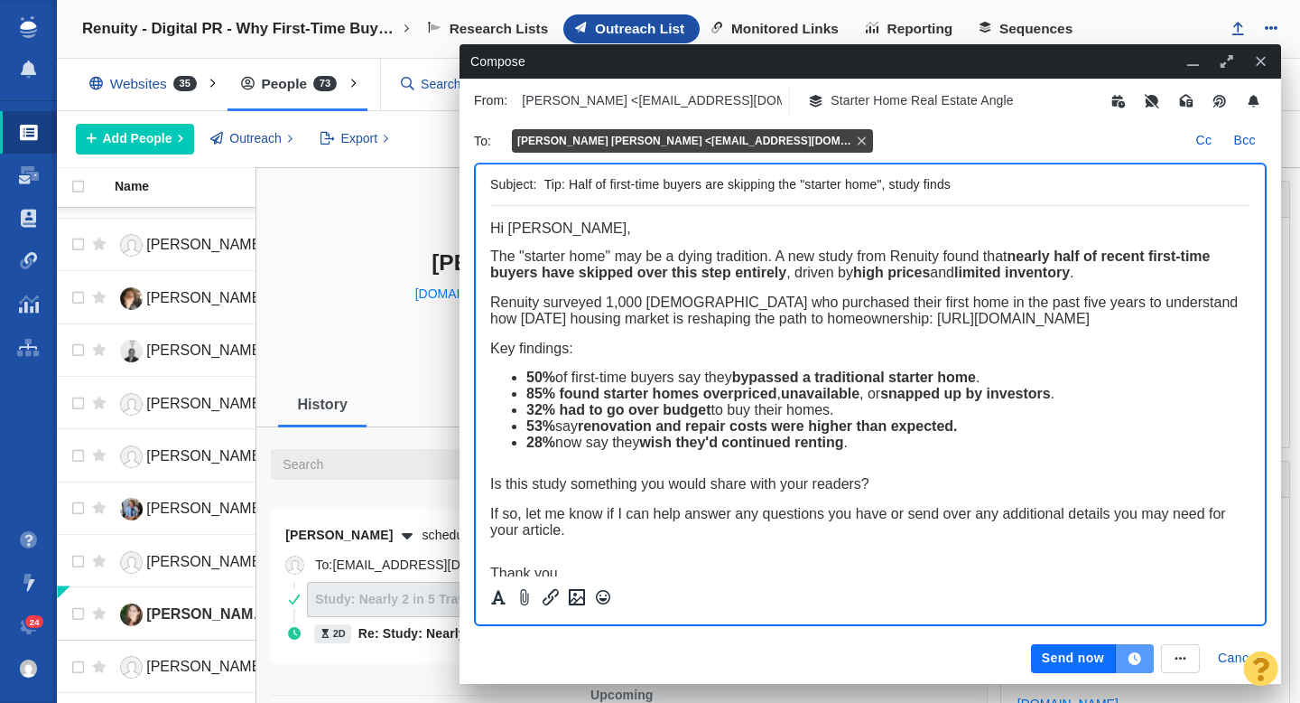
click at [1137, 660] on icon "button" at bounding box center [1135, 658] width 16 height 13
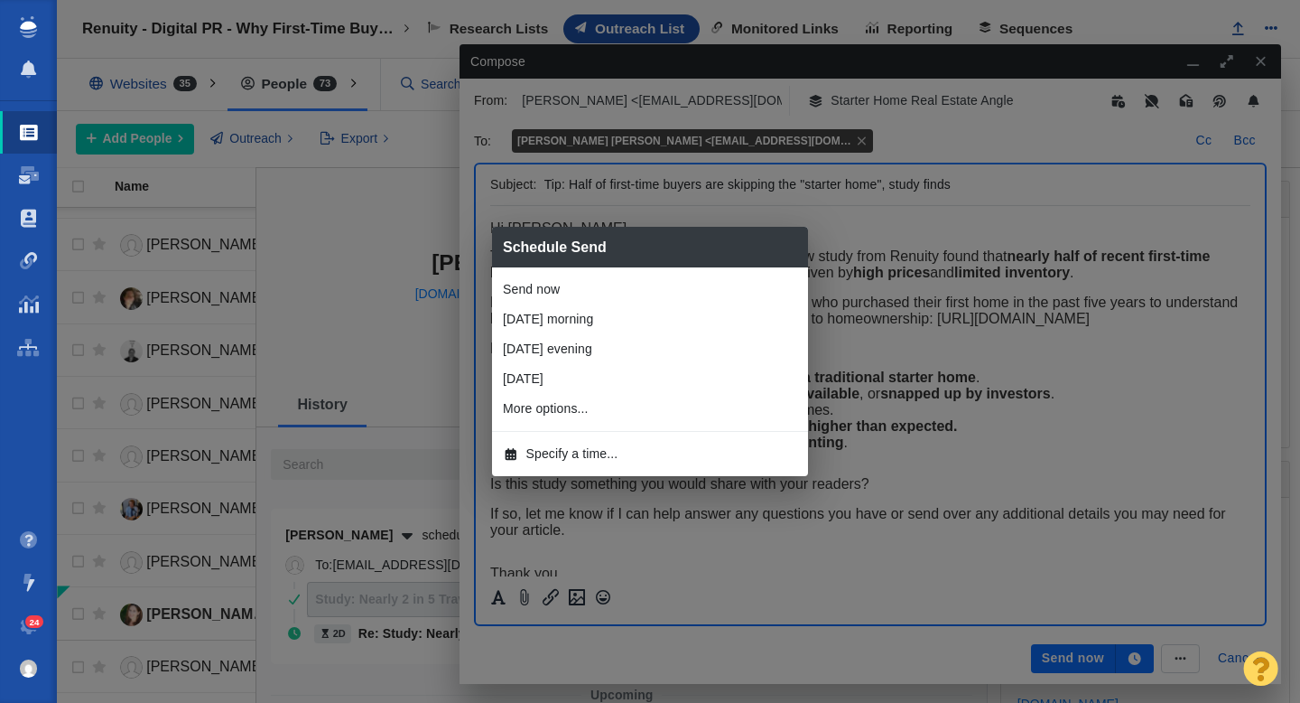
click at [603, 454] on span "Specify a time..." at bounding box center [573, 453] width 92 height 19
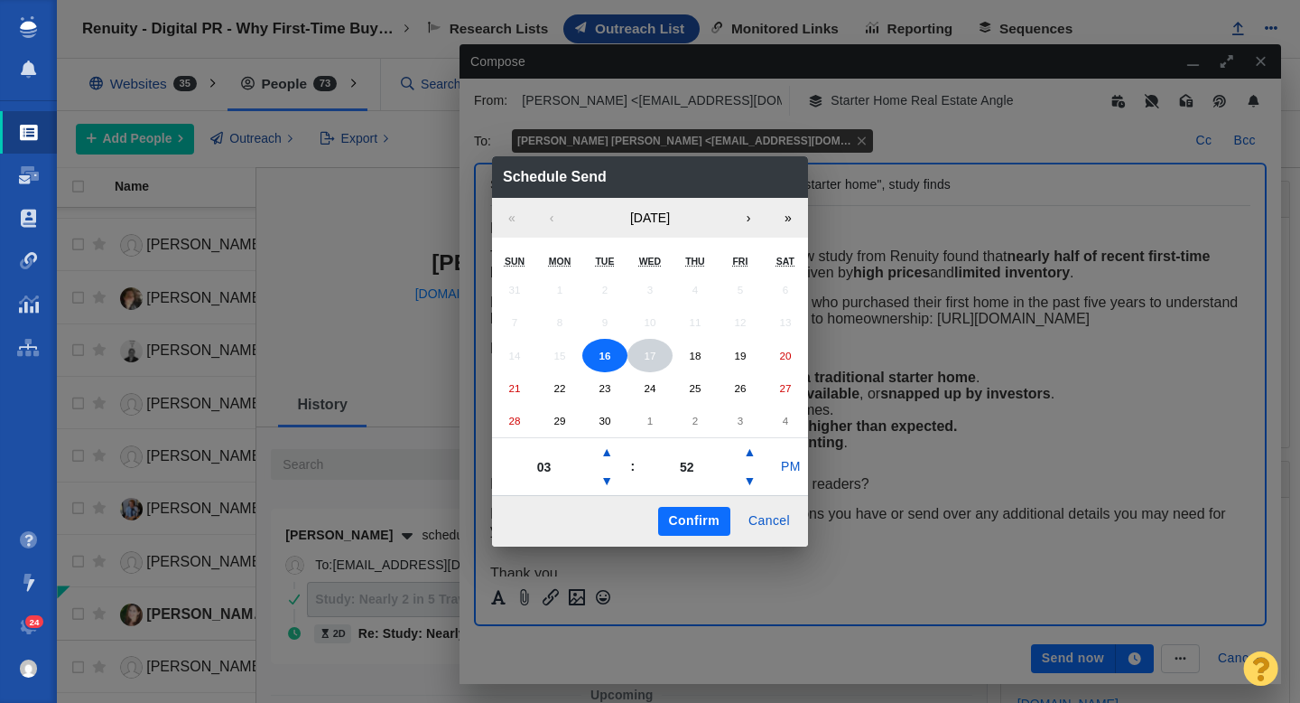
click at [648, 352] on abbr "17" at bounding box center [650, 356] width 12 height 12
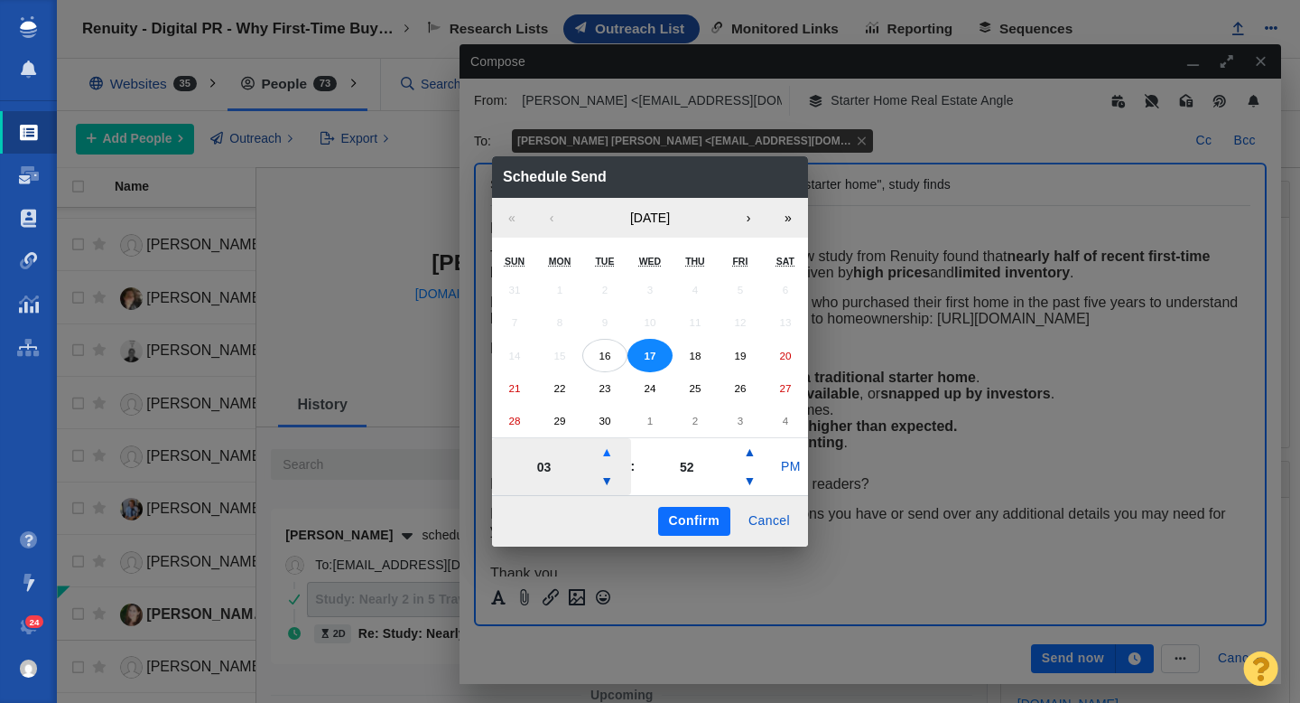
click at [607, 452] on button "▲" at bounding box center [607, 452] width 22 height 29
type input "06"
click at [788, 465] on button "PM" at bounding box center [791, 466] width 34 height 29
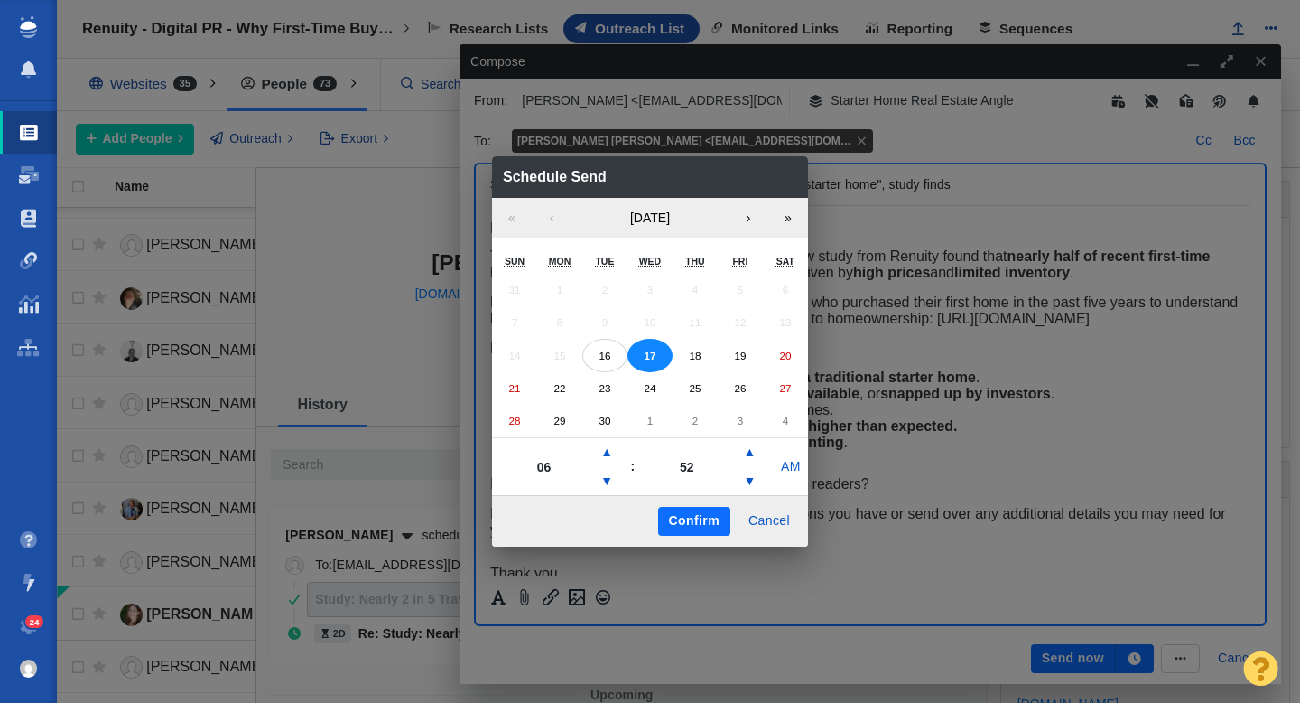
click at [694, 521] on button "Confirm" at bounding box center [694, 521] width 72 height 29
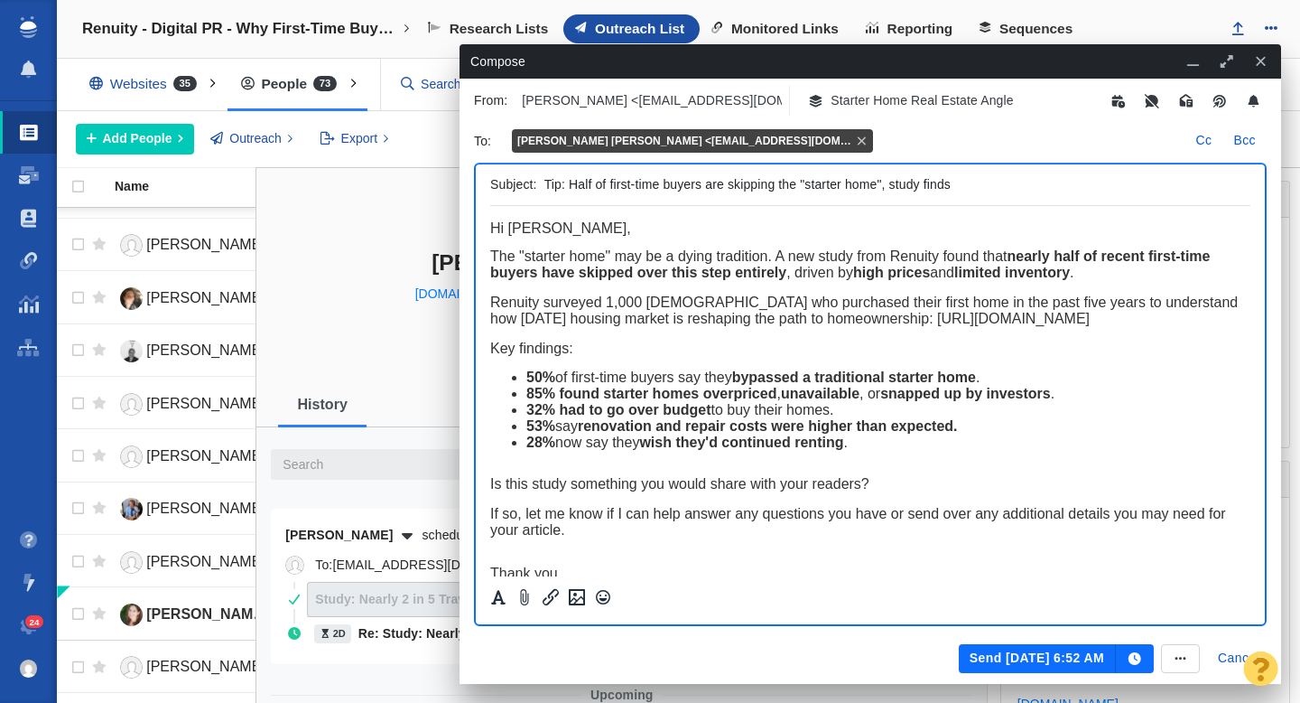
click at [1005, 650] on button "Send Sep 17, 6:52 AM" at bounding box center [1037, 658] width 157 height 29
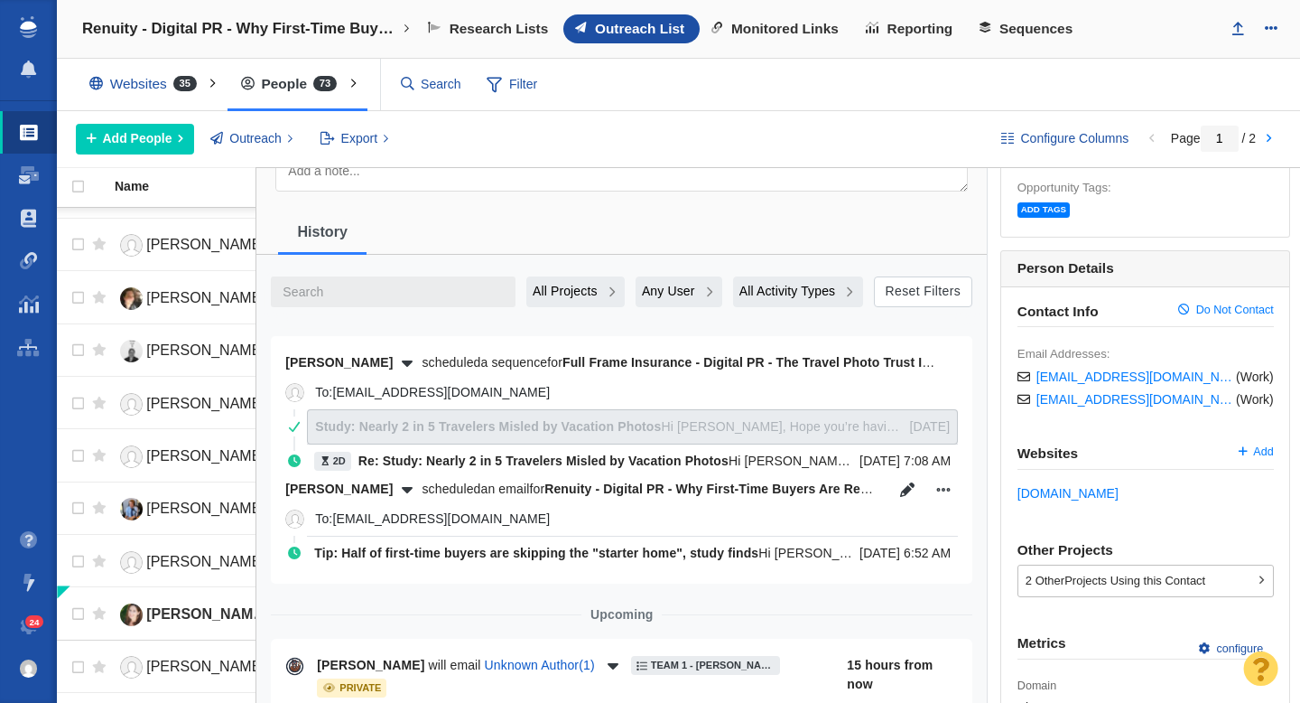
scroll to position [211, 0]
click at [908, 485] on icon "button" at bounding box center [907, 488] width 14 height 14
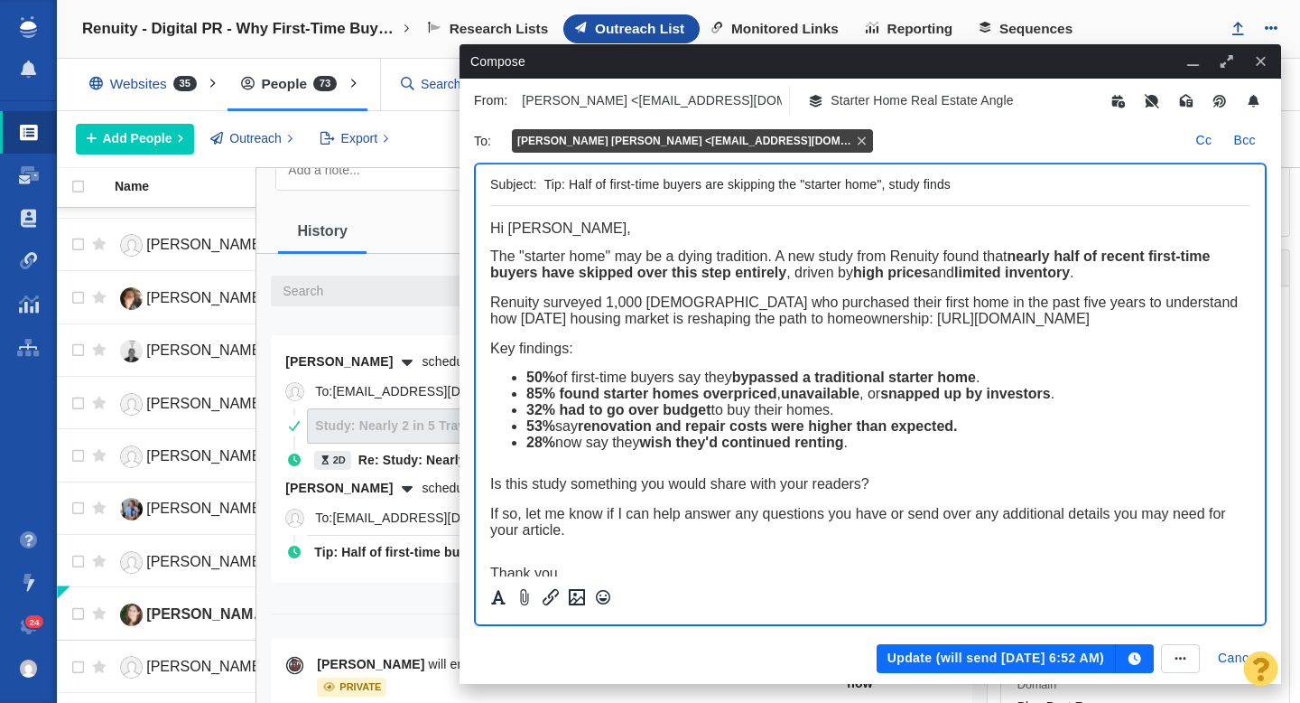
scroll to position [0, 0]
click at [1135, 660] on icon "button" at bounding box center [1135, 658] width 13 height 13
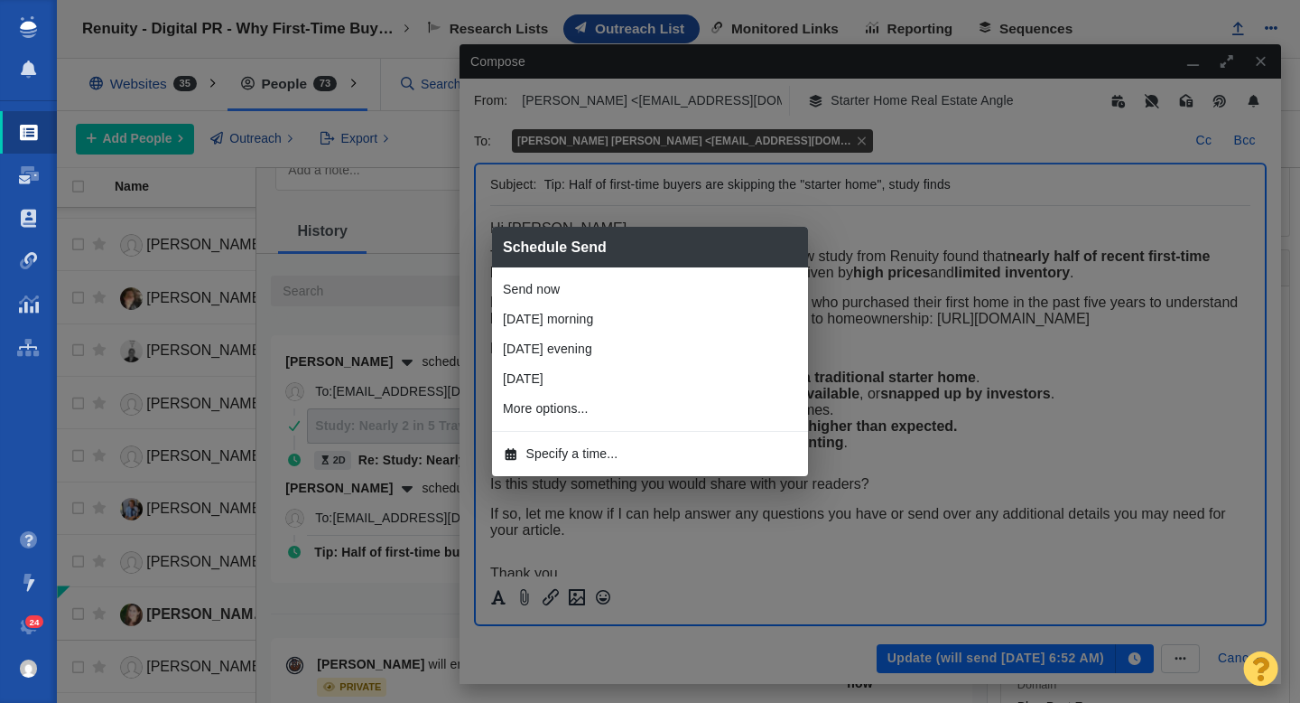
click at [625, 452] on li "Specify a time..." at bounding box center [650, 454] width 316 height 30
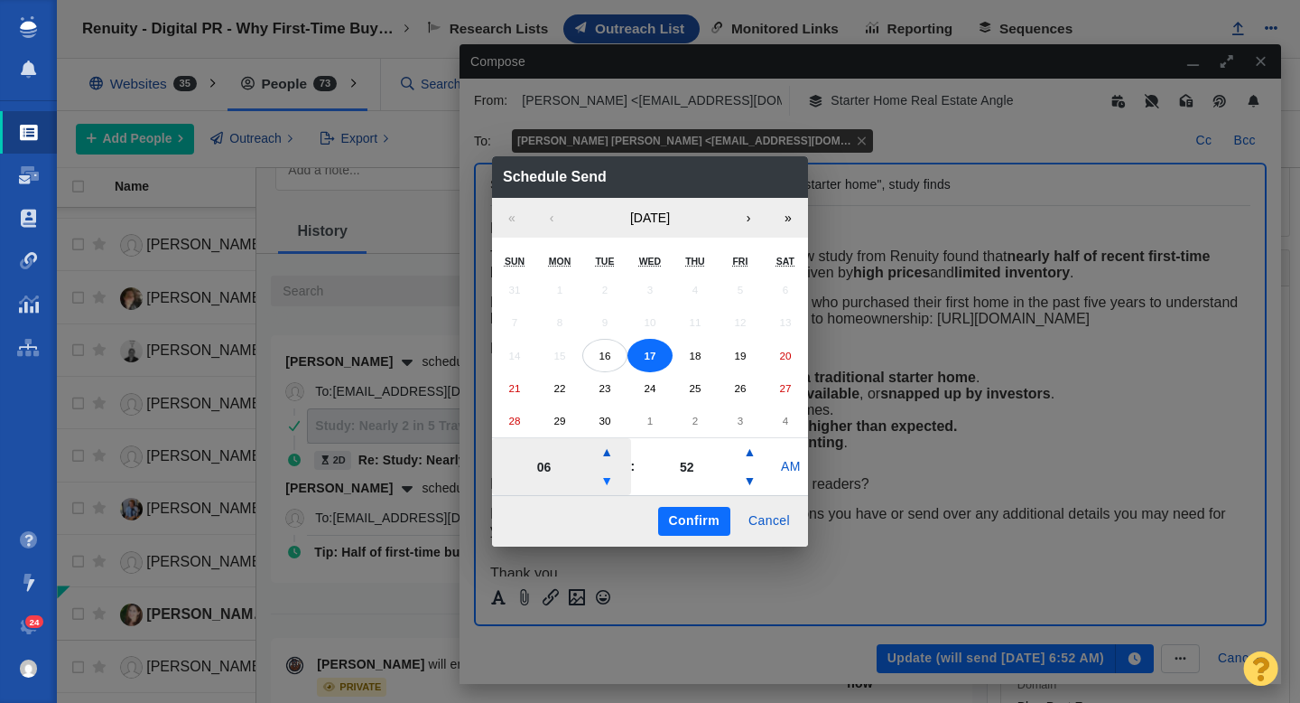
click at [606, 476] on button "▼" at bounding box center [607, 481] width 22 height 29
type input "05"
click at [675, 523] on button "Confirm" at bounding box center [694, 521] width 72 height 29
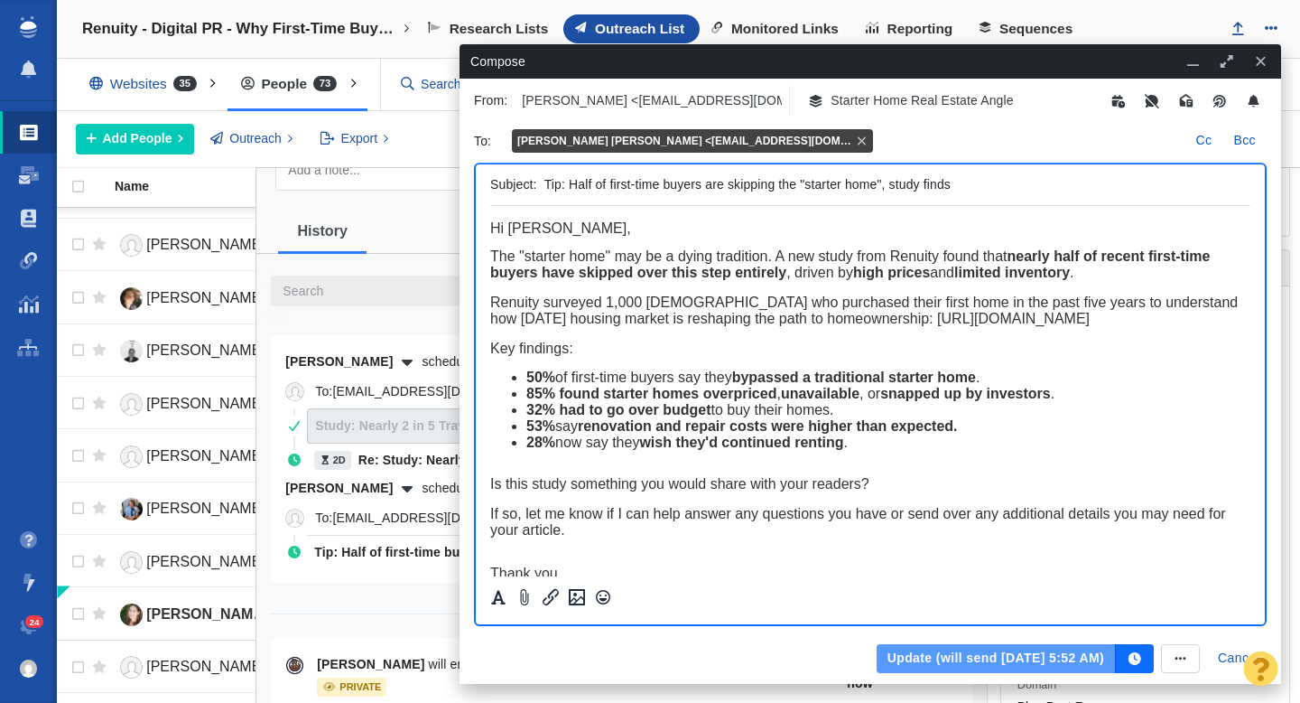
click at [988, 651] on button "Update (will send Sep 17, 5:52 AM)" at bounding box center [996, 658] width 239 height 29
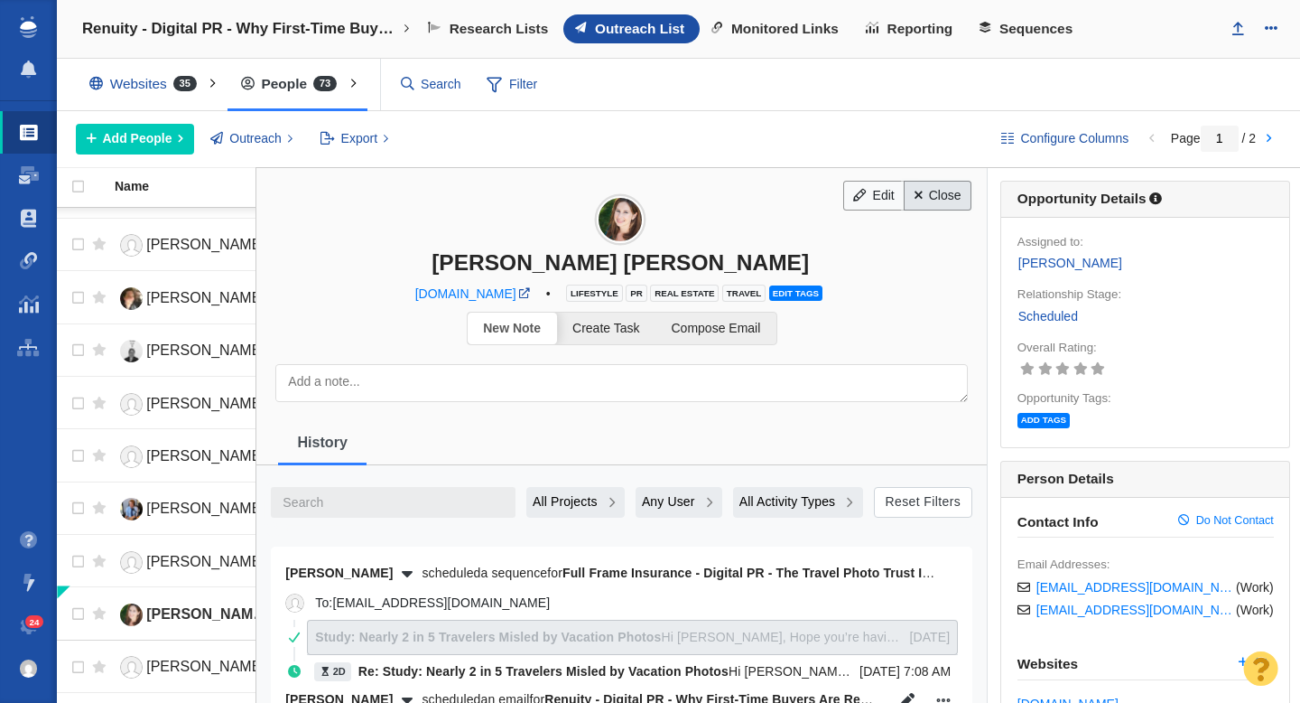
click at [935, 193] on link "Close" at bounding box center [938, 196] width 68 height 31
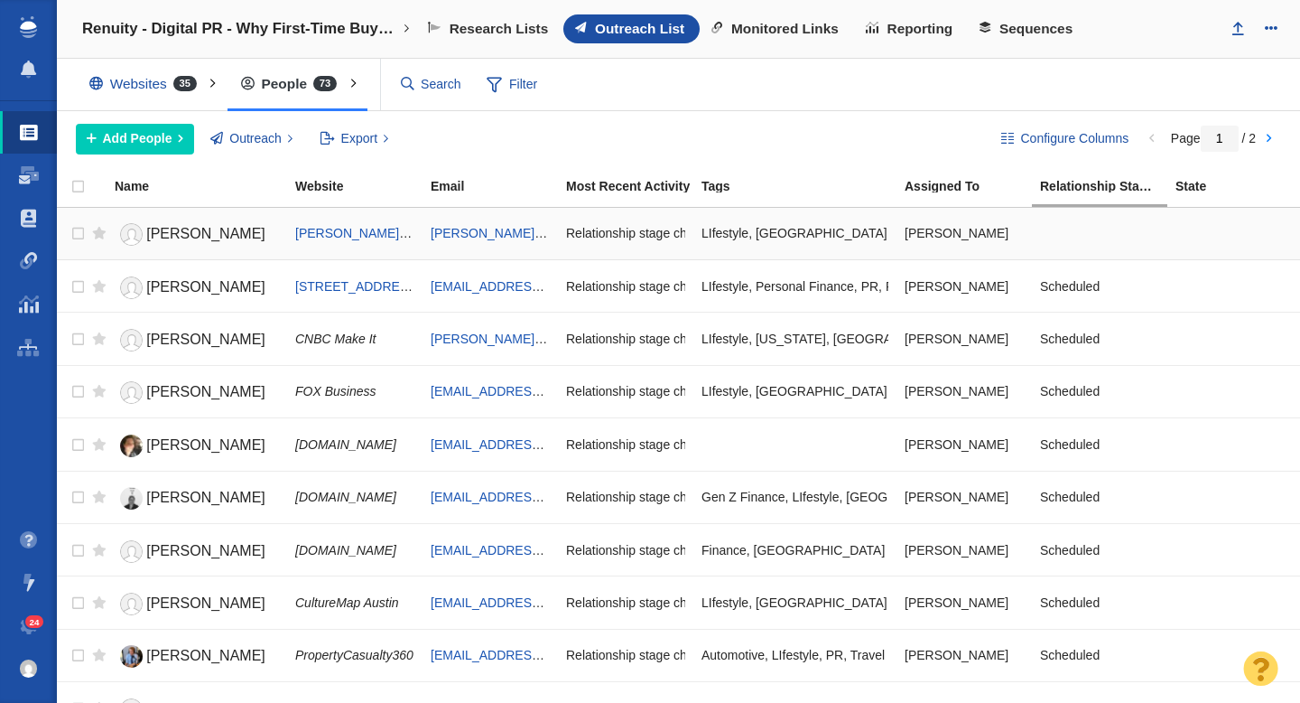
click at [200, 229] on span "[PERSON_NAME]" at bounding box center [205, 233] width 119 height 15
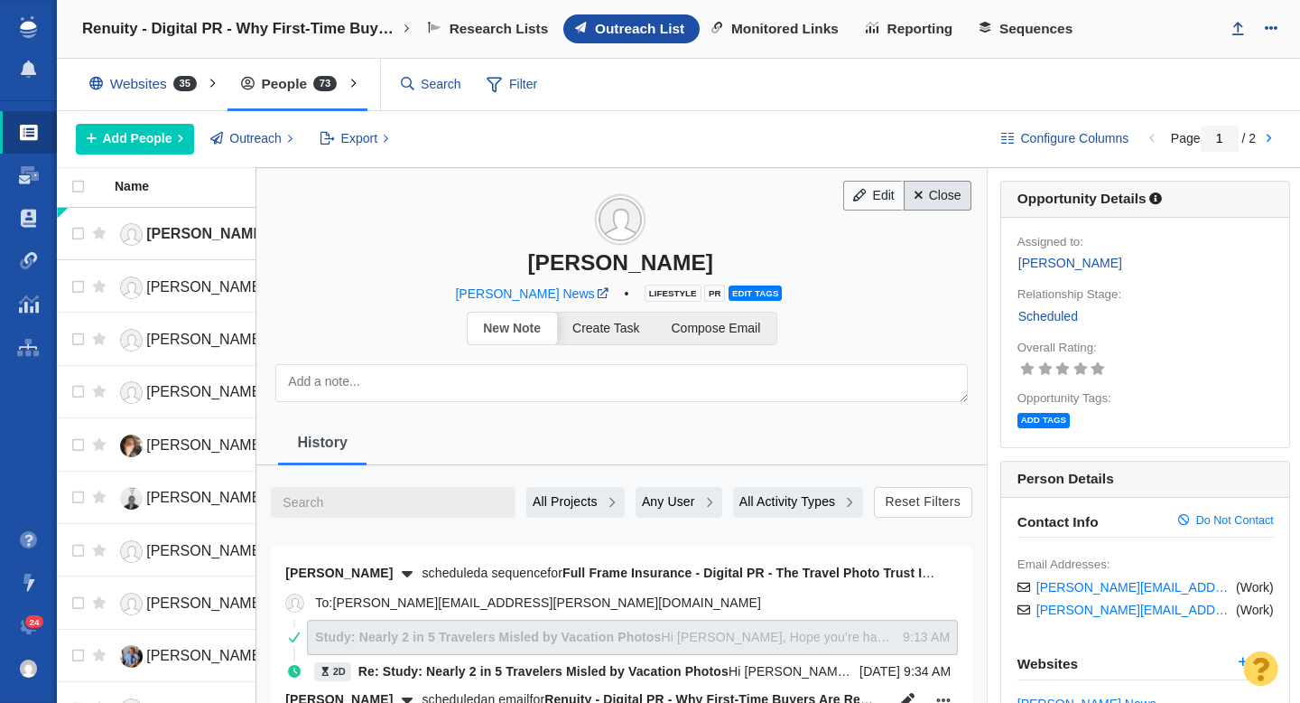
click at [927, 197] on link "Close" at bounding box center [938, 196] width 68 height 31
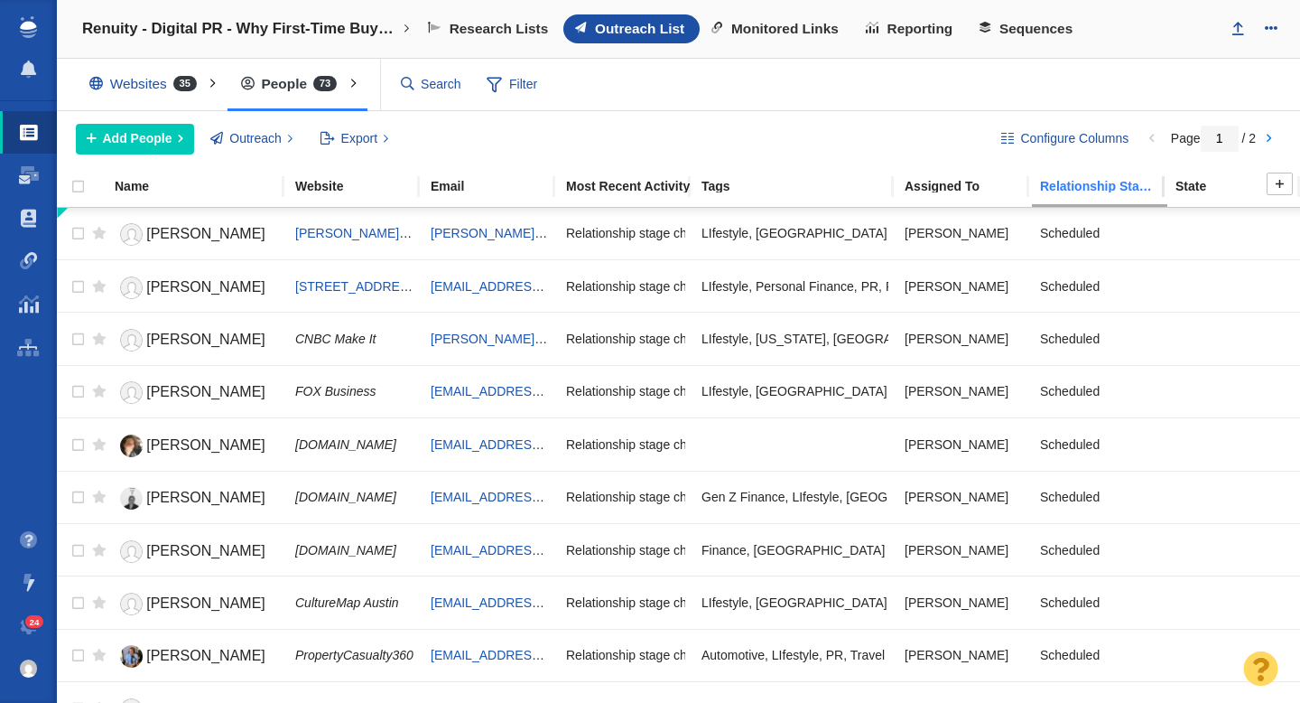
click at [1064, 193] on link "Relationship Stage" at bounding box center [1107, 187] width 134 height 15
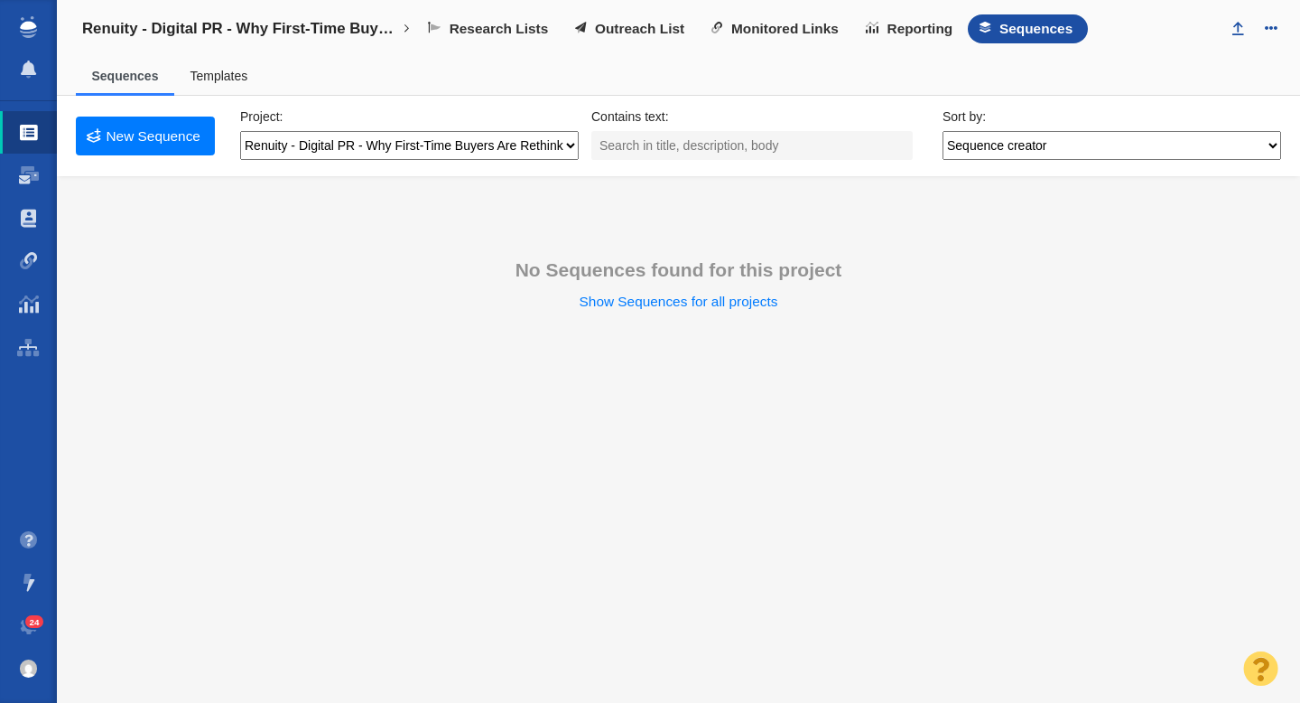
click at [225, 79] on link "Templates" at bounding box center [219, 76] width 58 height 14
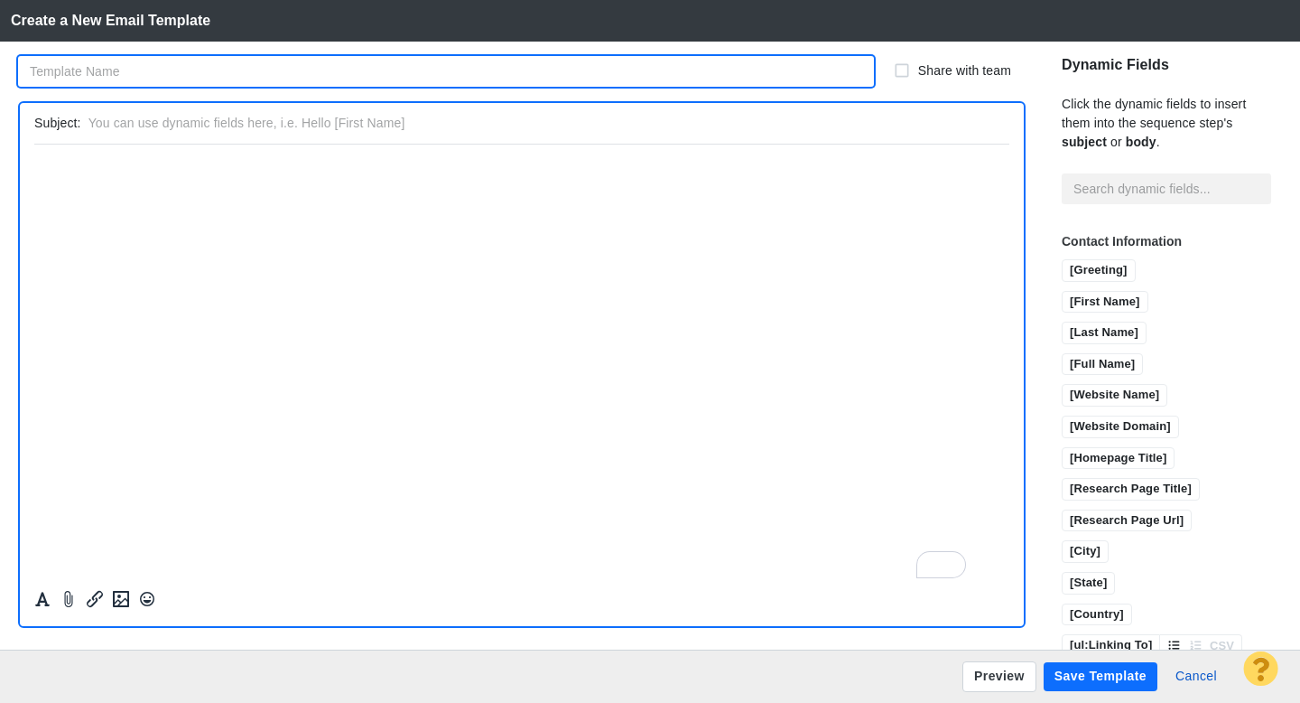
click at [126, 79] on input "text" at bounding box center [446, 71] width 856 height 31
type input "Gen Z/Influencer Angle"
click at [274, 121] on input "text" at bounding box center [546, 123] width 914 height 26
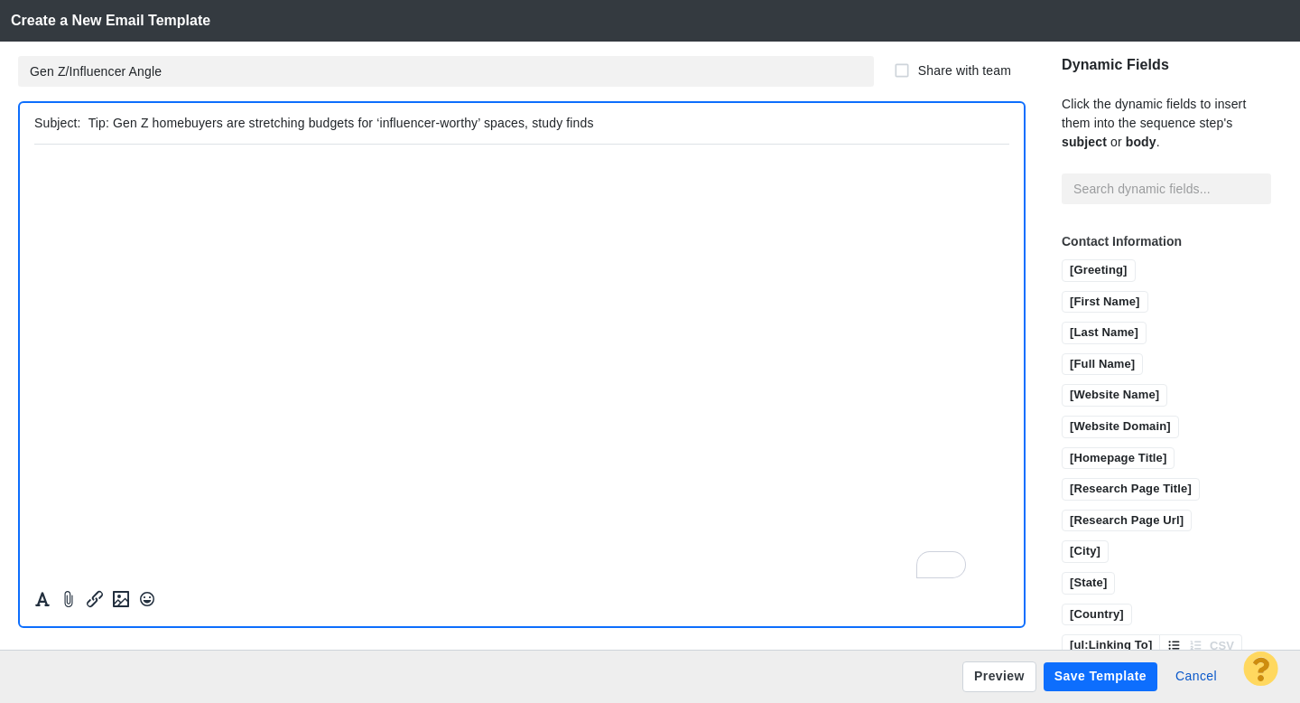
type input "Tip: Gen Z homebuyers are stretching budgets for ‘influencer-worthy’ spaces, st…"
click at [222, 176] on html "﻿" at bounding box center [521, 165] width 975 height 42
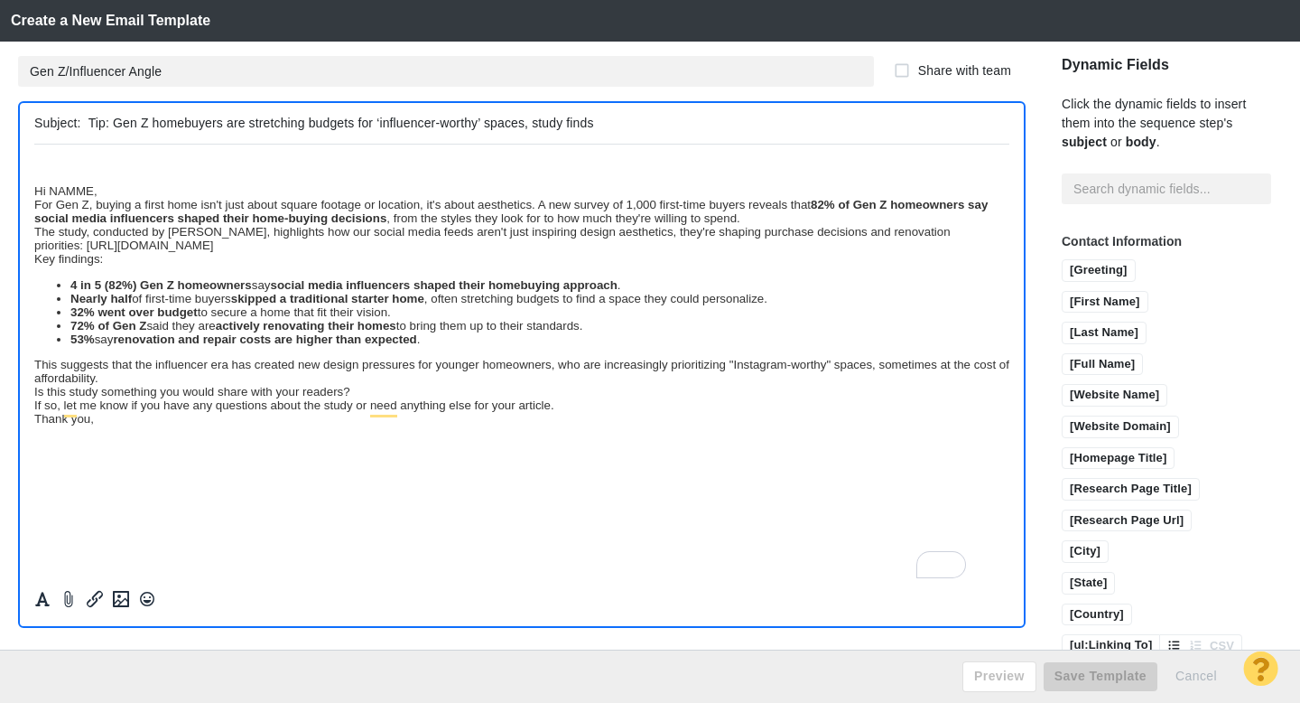
click at [105, 424] on div "Thank you," at bounding box center [521, 418] width 975 height 14
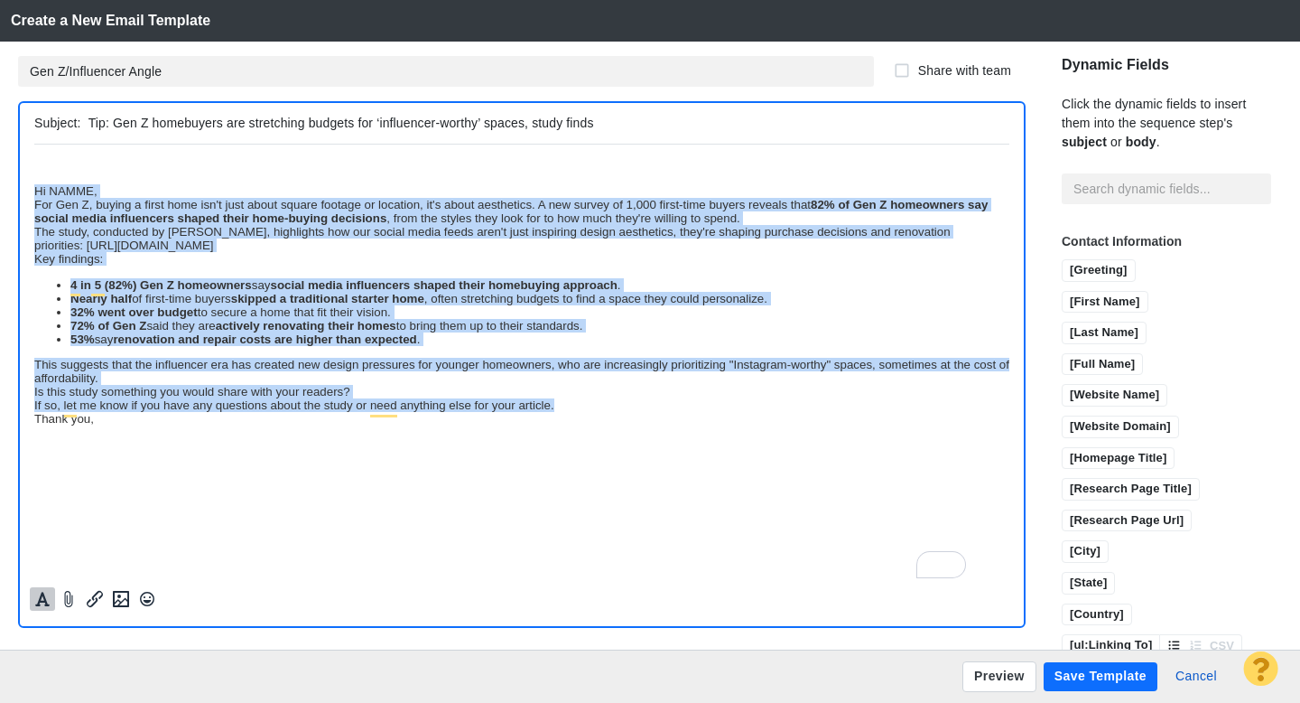
click at [42, 593] on icon "Formatting" at bounding box center [42, 599] width 14 height 14
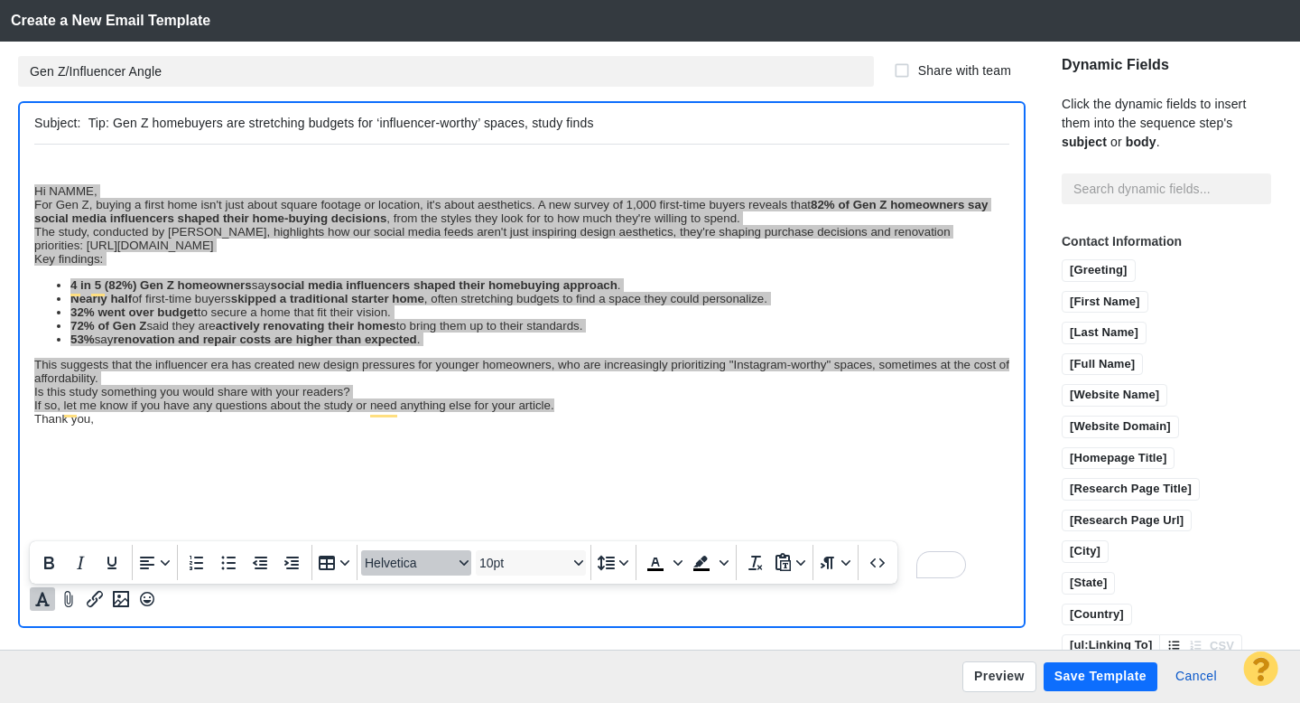
click at [405, 565] on span "Helvetica" at bounding box center [409, 562] width 89 height 14
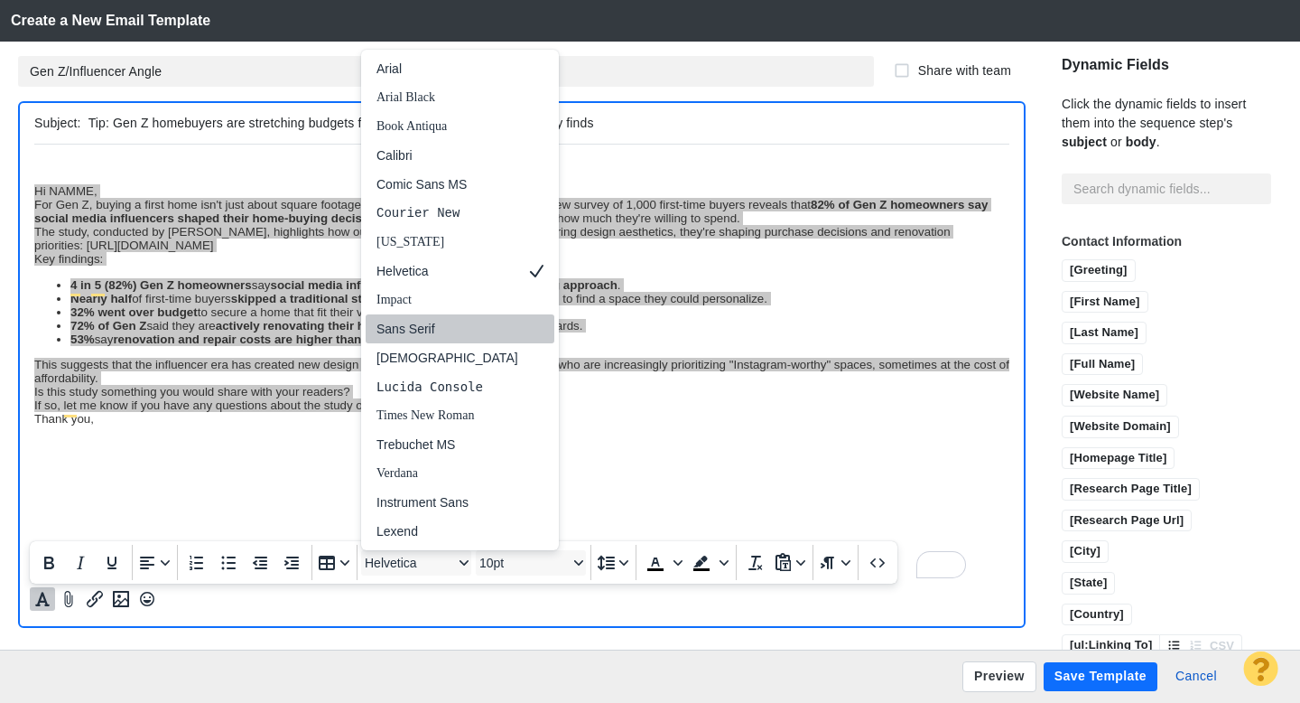
click at [433, 335] on div "Sans Serif" at bounding box center [448, 329] width 142 height 22
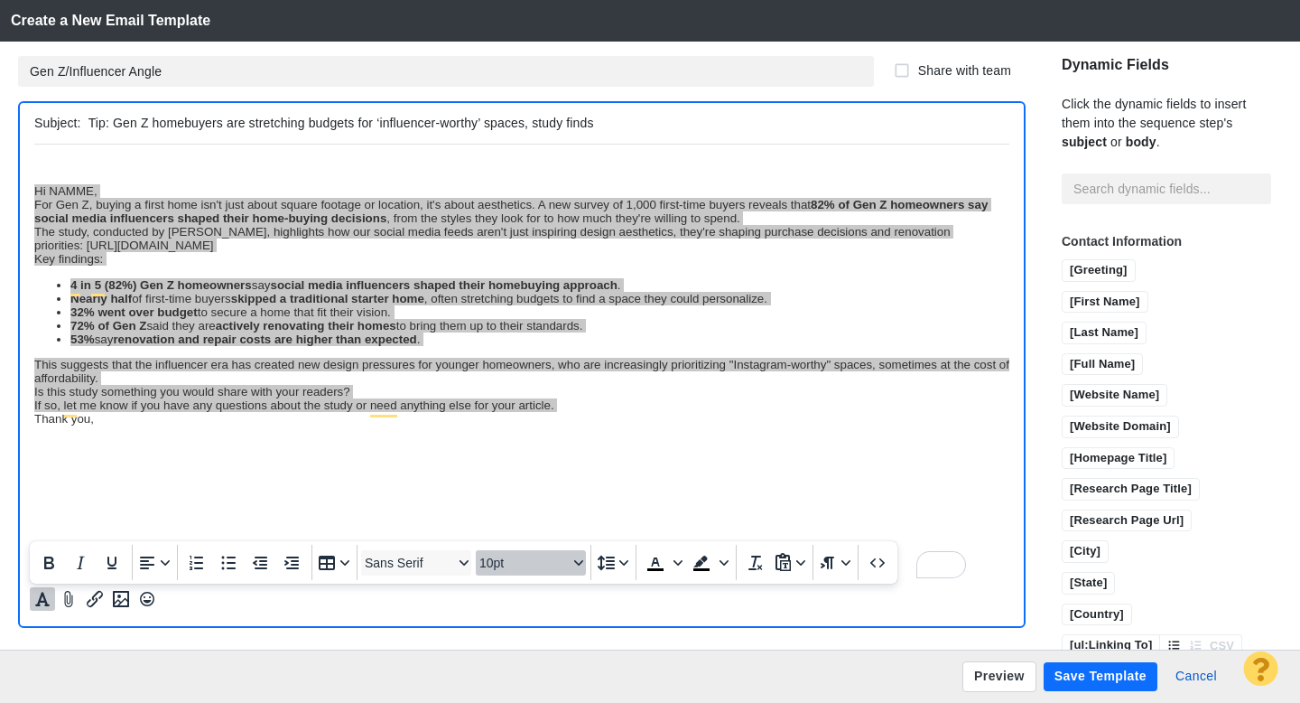
click at [501, 560] on span "10pt" at bounding box center [524, 562] width 89 height 14
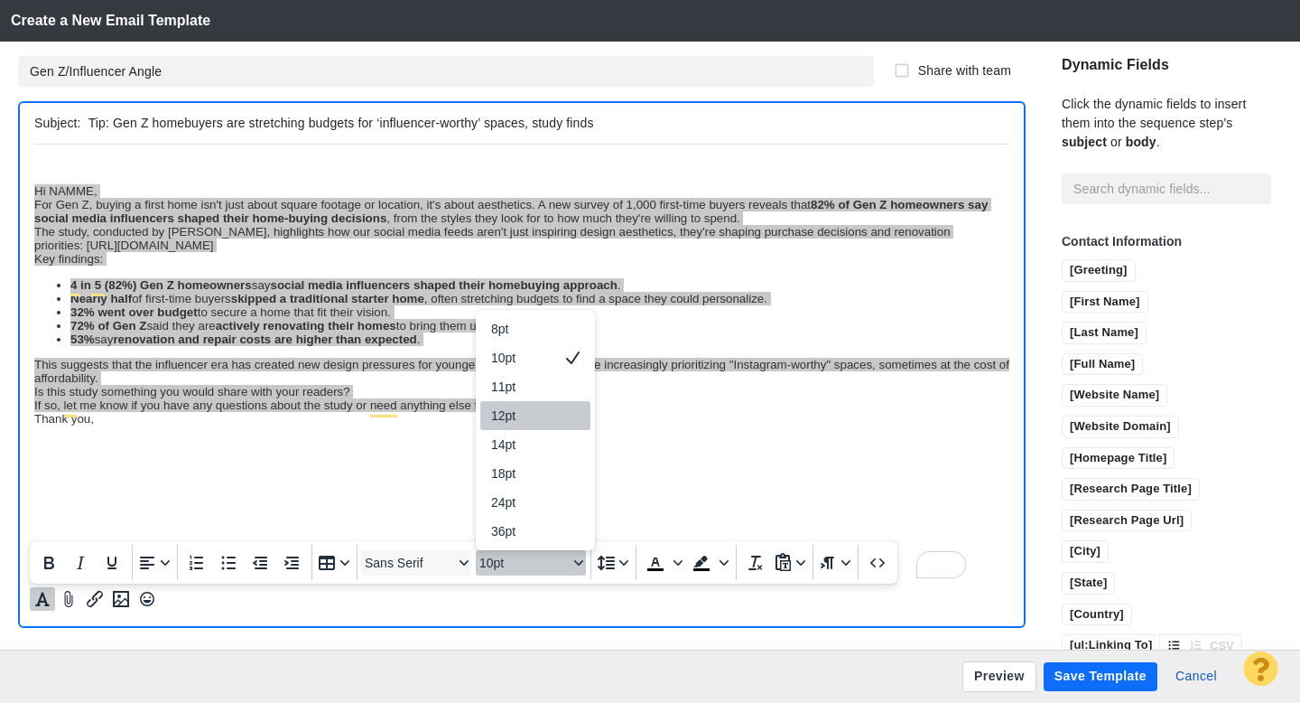
click at [522, 409] on div "12pt" at bounding box center [522, 416] width 63 height 22
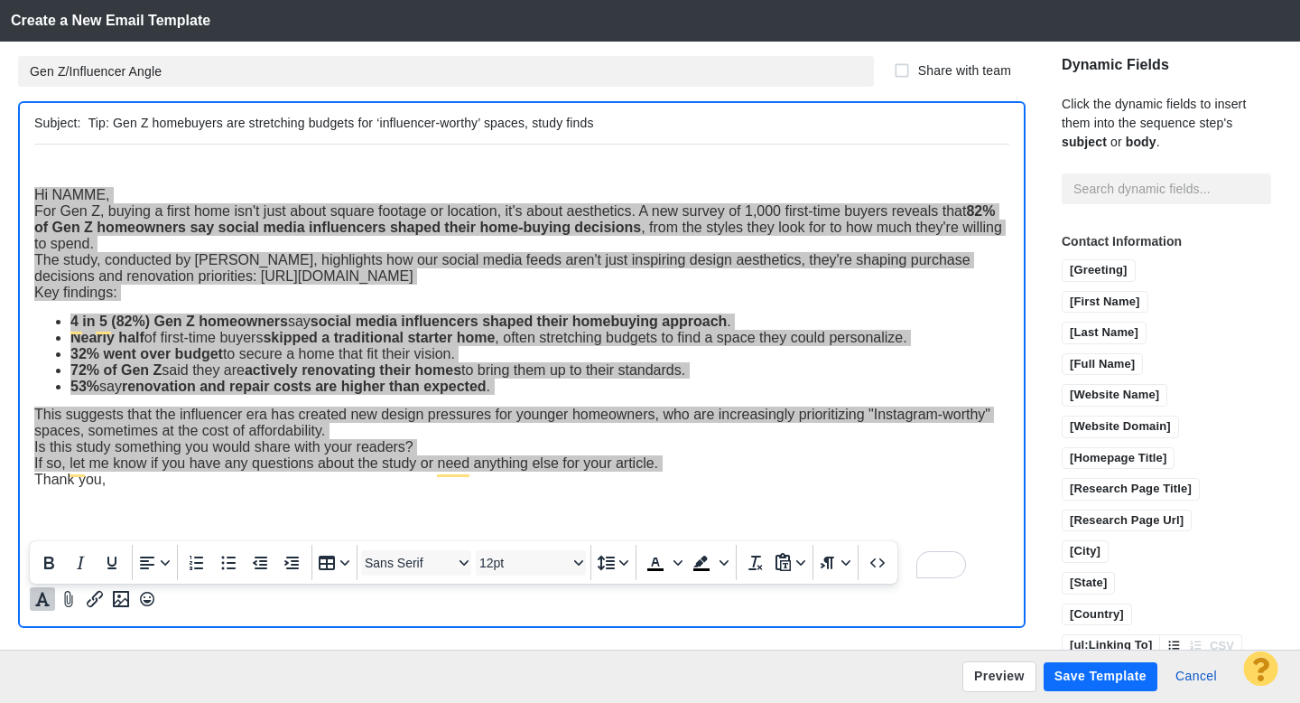
click at [33, 195] on div at bounding box center [522, 388] width 1004 height 489
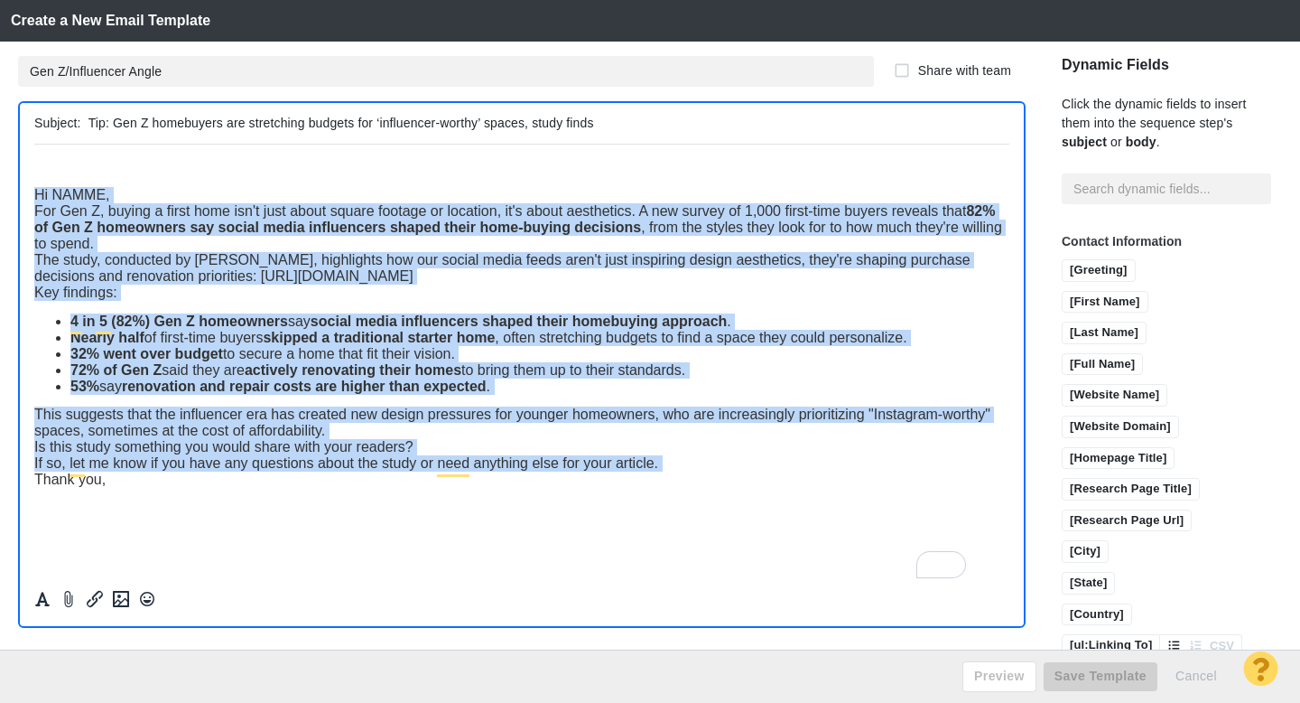
click at [37, 196] on span "Hi NAMME," at bounding box center [72, 193] width 76 height 15
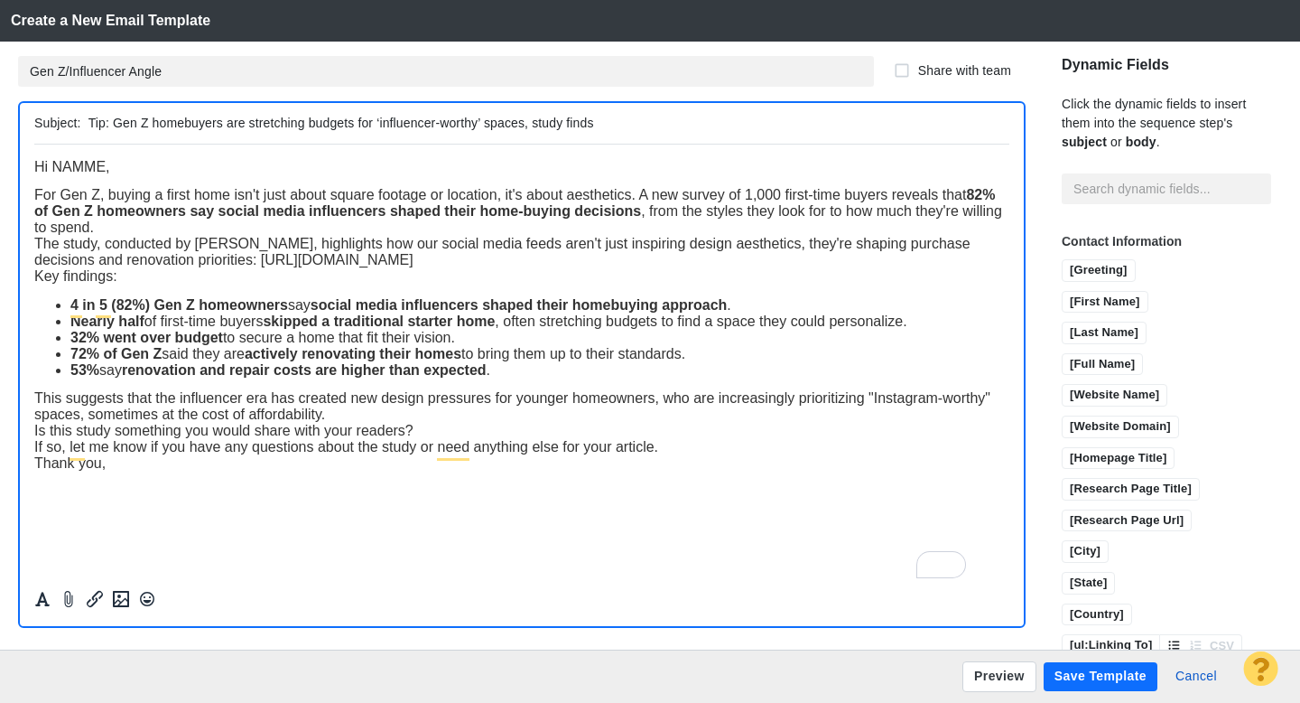
click at [106, 170] on span "Hi NAMME," at bounding box center [72, 165] width 76 height 15
click at [1063, 292] on input "[First Name]" at bounding box center [1105, 303] width 85 height 23
click at [265, 230] on div "For Gen Z, buying a first home isn't just about square footage or location, it'…" at bounding box center [521, 210] width 975 height 49
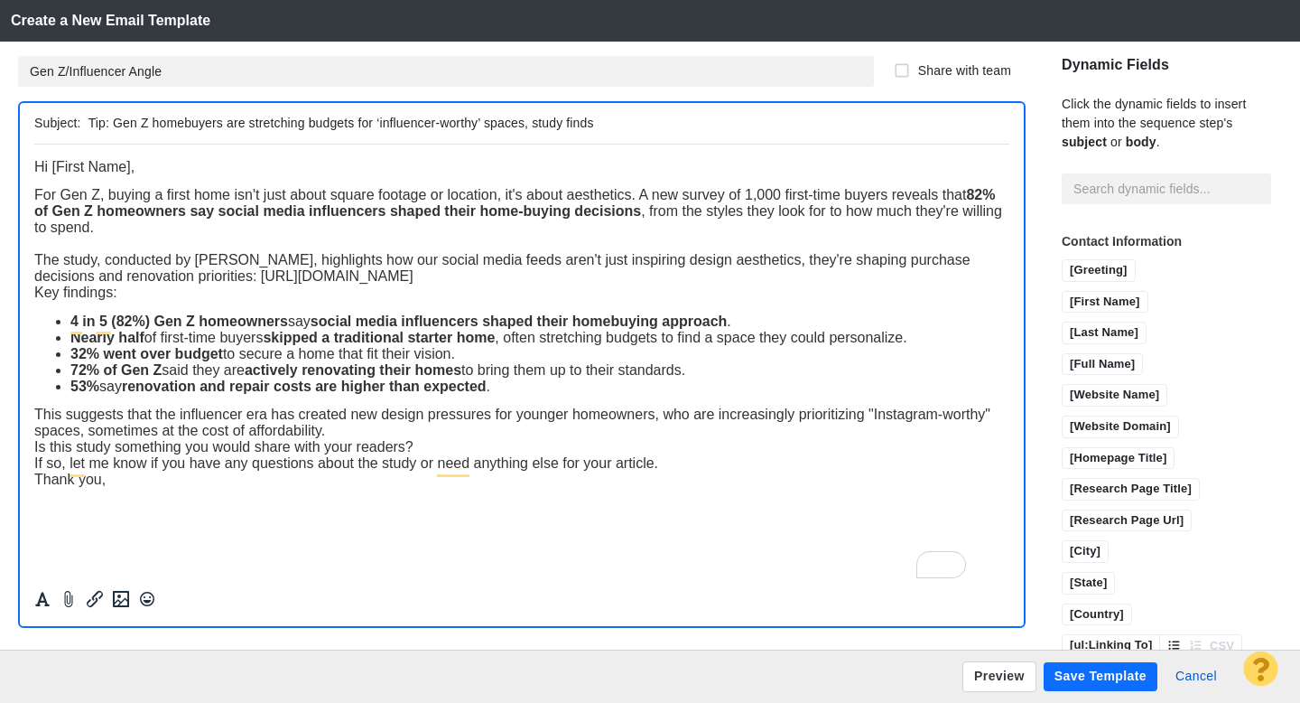
click at [628, 282] on div "The study, conducted by [PERSON_NAME], highlights how our social media feeds ar…" at bounding box center [521, 267] width 975 height 33
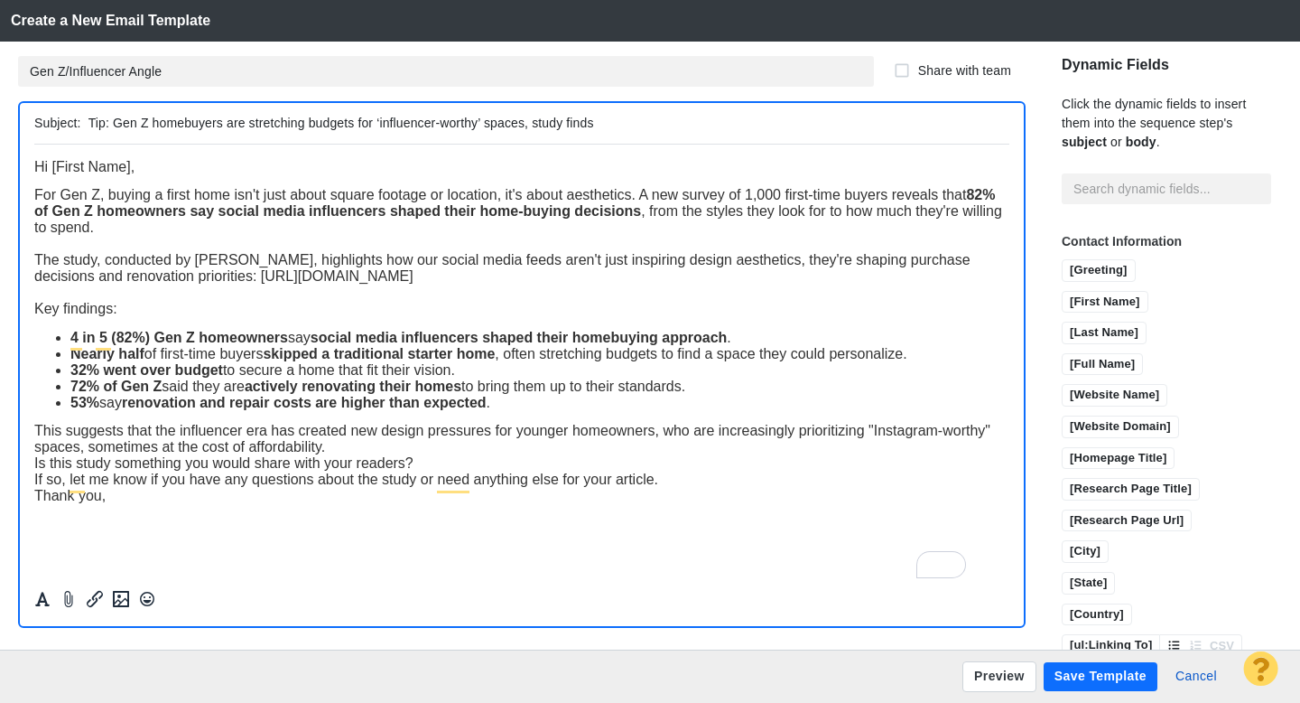
click at [402, 449] on div "This suggests that the influencer era has created new design pressures for youn…" at bounding box center [521, 438] width 975 height 33
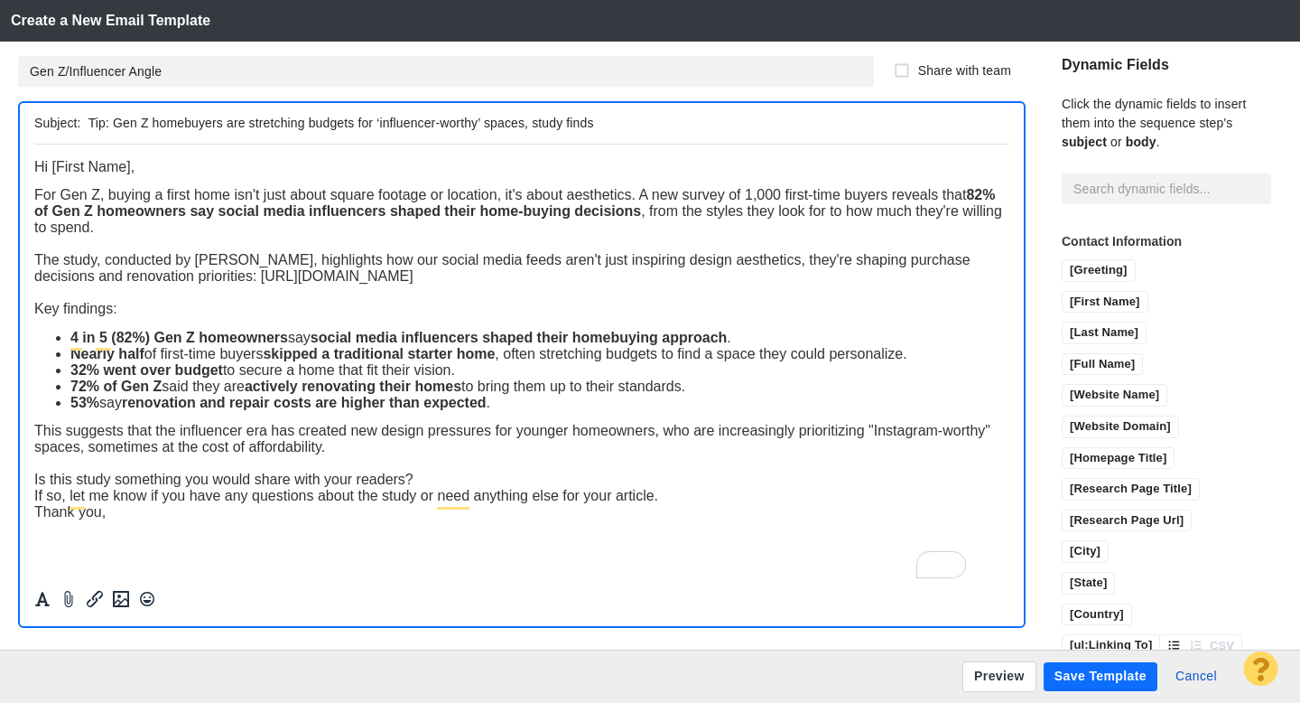
click at [452, 475] on div "Is this study something you would share with your readers?" at bounding box center [521, 479] width 975 height 16
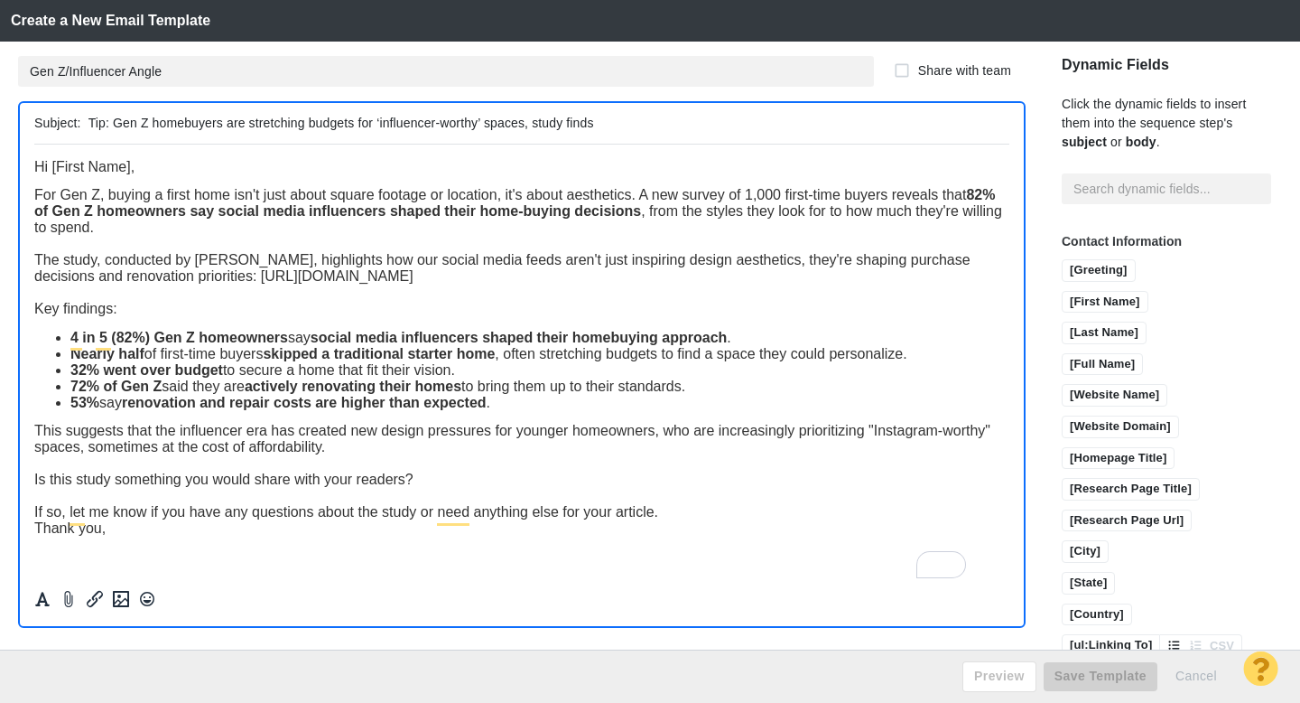
click at [665, 519] on div "If so, let me know if you have any questions about the study or need anything e…" at bounding box center [521, 511] width 975 height 16
click at [687, 511] on div "If so, let me know if you have any questions about the study or need anything e…" at bounding box center [521, 511] width 975 height 16
click at [1005, 678] on button "Preview" at bounding box center [1000, 676] width 74 height 31
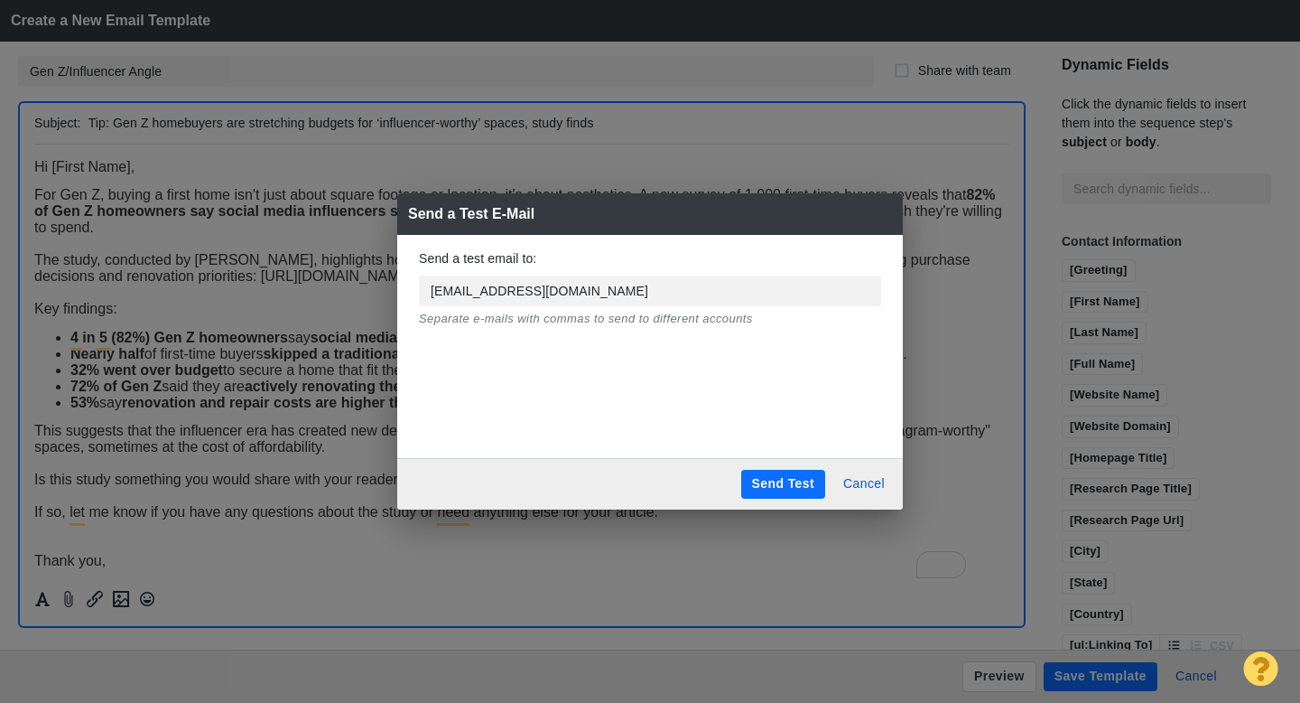
click at [779, 489] on button "Send Test" at bounding box center [783, 484] width 84 height 29
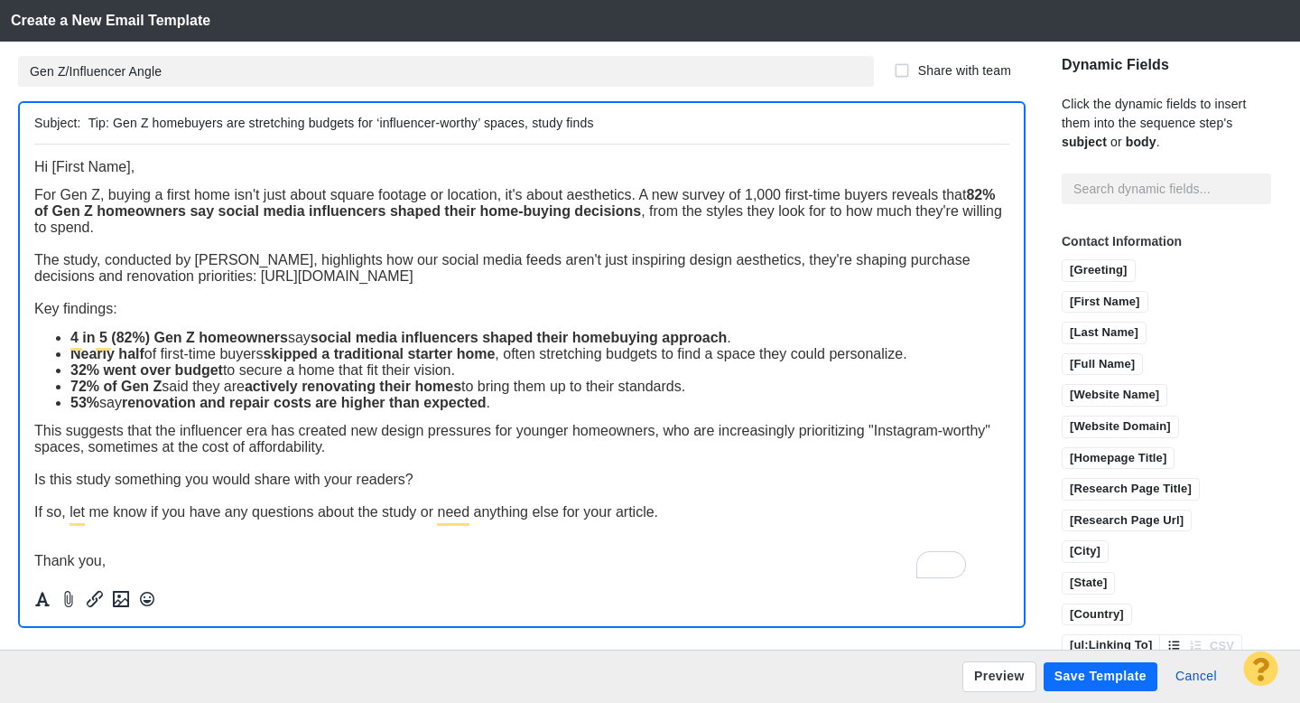
click at [1110, 679] on button "Save Template" at bounding box center [1101, 676] width 114 height 29
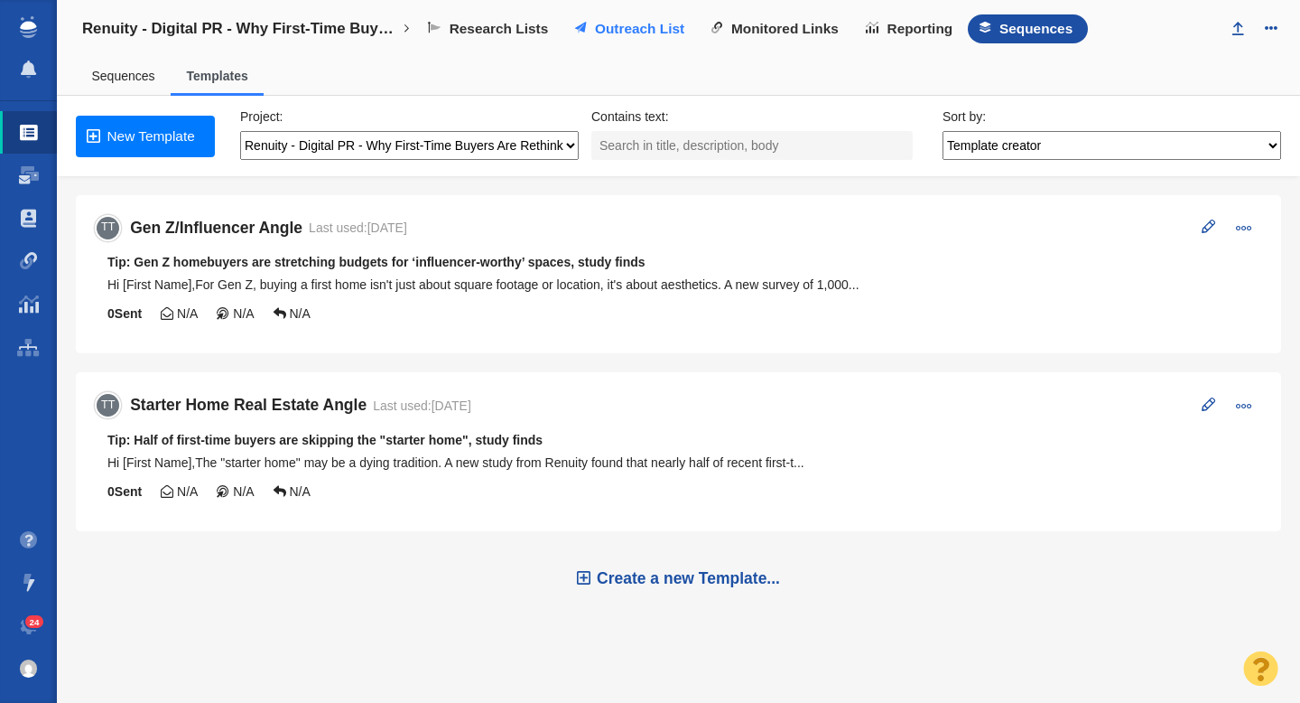
click at [630, 26] on span "Outreach List" at bounding box center [639, 29] width 89 height 16
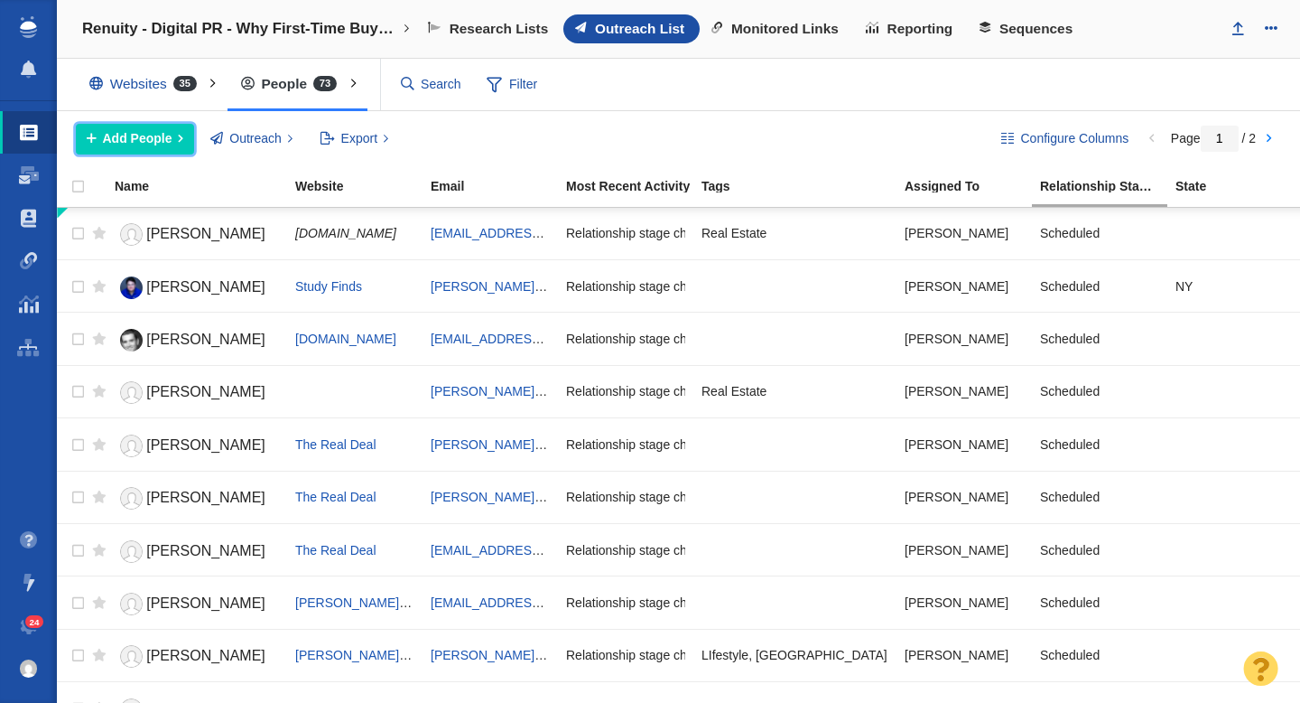
click at [143, 134] on span "Add People" at bounding box center [138, 138] width 70 height 19
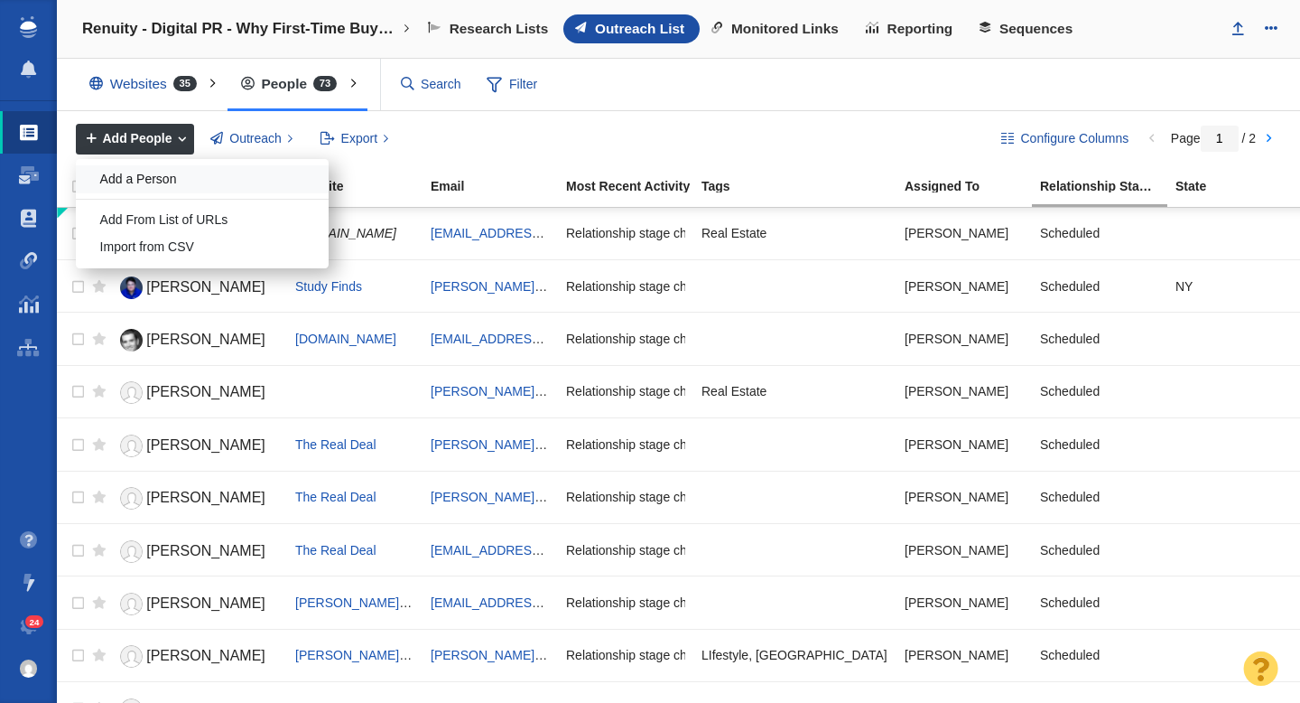
click at [180, 188] on div "Add a Person" at bounding box center [202, 179] width 253 height 28
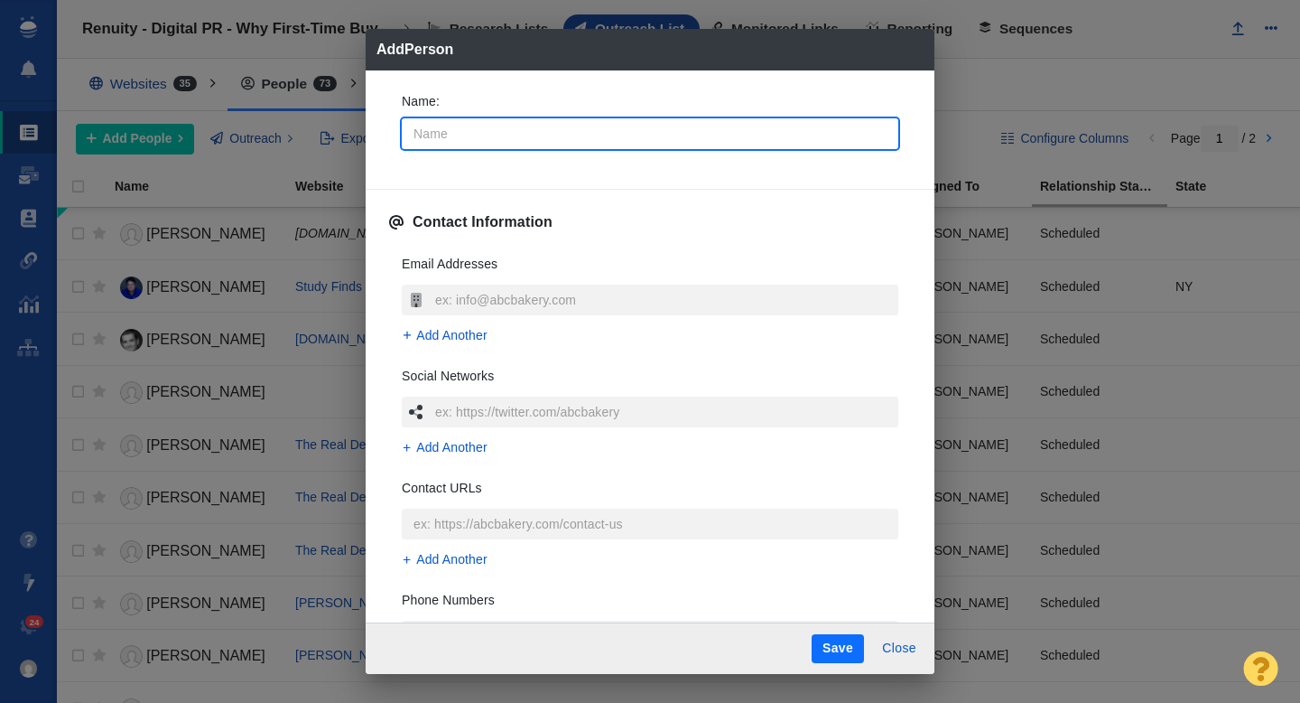
type input "J"
type textarea "x"
type input "Ju"
type textarea "x"
type input "Jul"
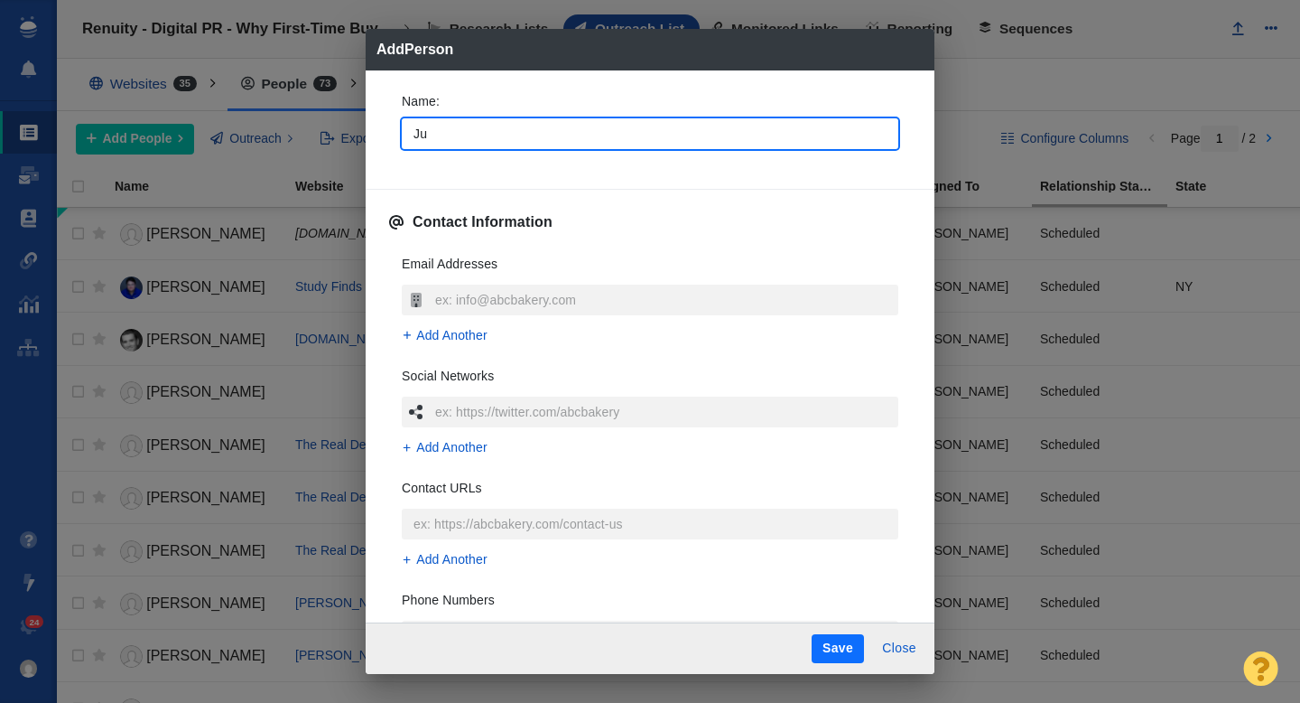
type textarea "x"
type input "Juli"
type textarea "x"
type input "[PERSON_NAME]"
type textarea "x"
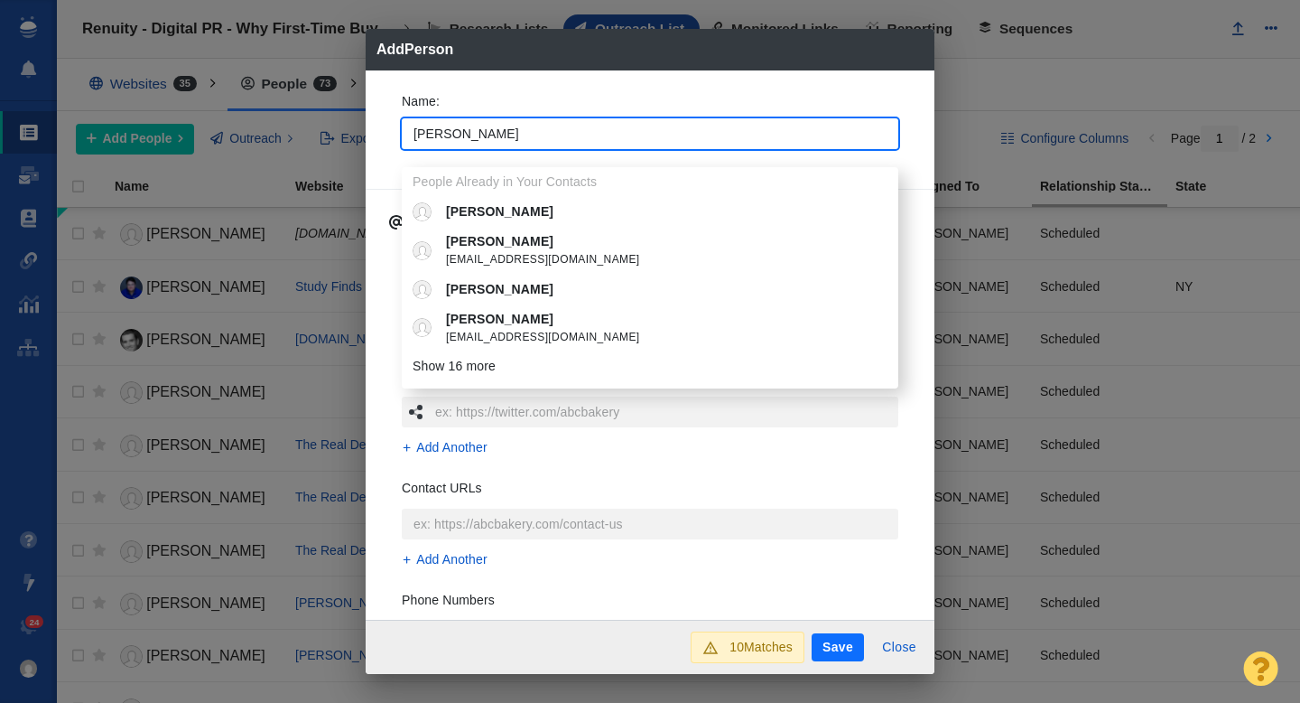
type input "[PERSON_NAME]"
type textarea "x"
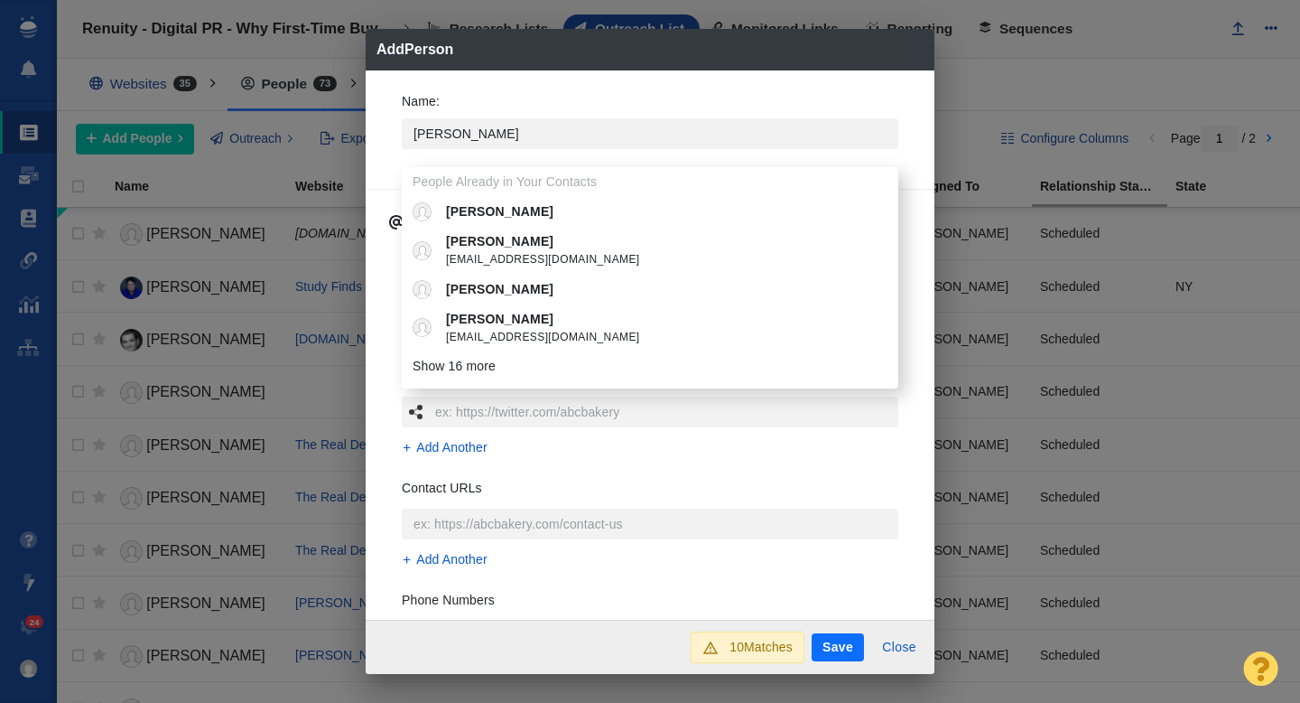
click at [390, 145] on div "Name : Julie People Already in Your Contacts Julie Julie fbombsubmissions@gmail…" at bounding box center [650, 126] width 526 height 97
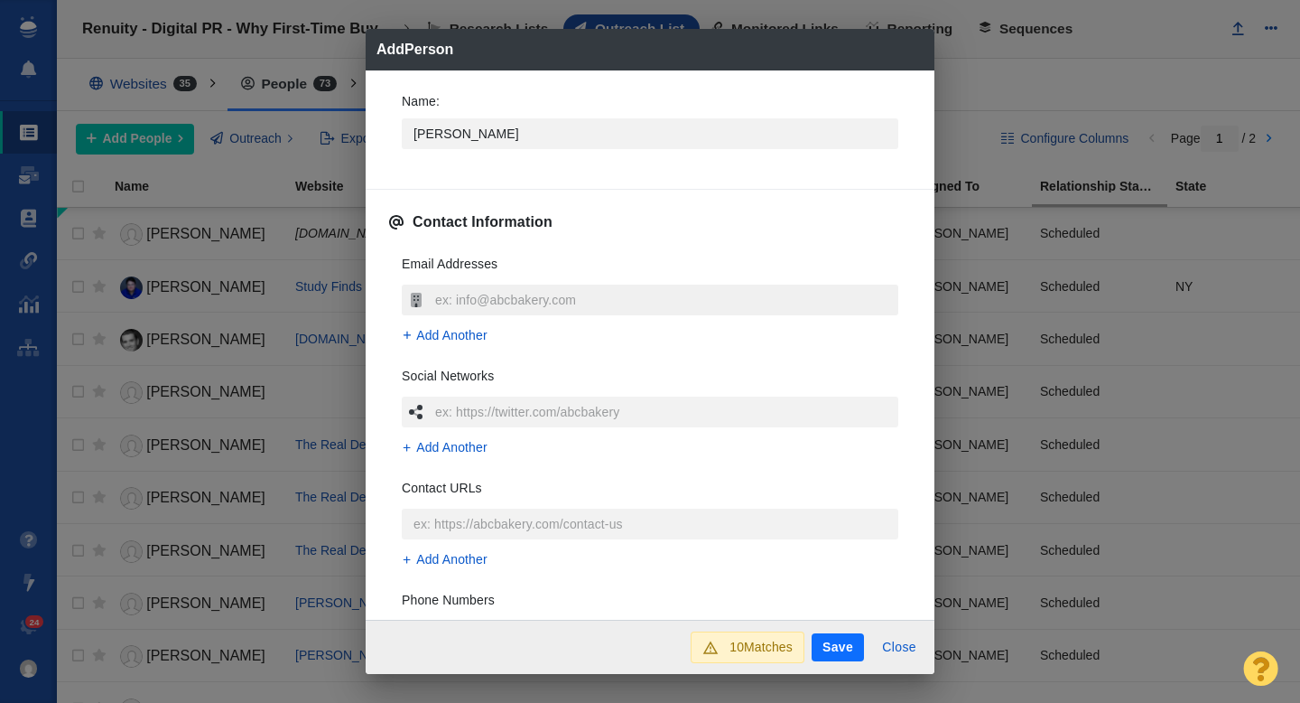
click at [471, 291] on input "text" at bounding box center [665, 299] width 468 height 31
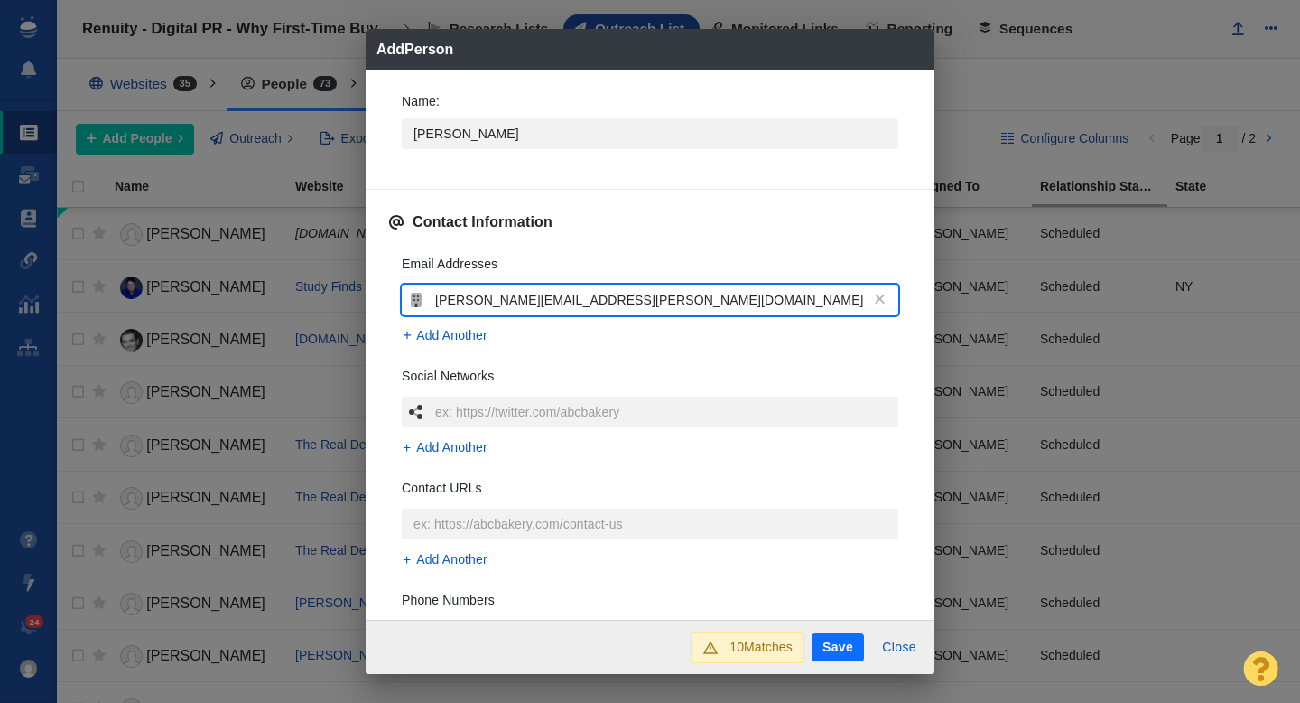
type input "[PERSON_NAME][EMAIL_ADDRESS][PERSON_NAME][DOMAIN_NAME]"
type textarea "x"
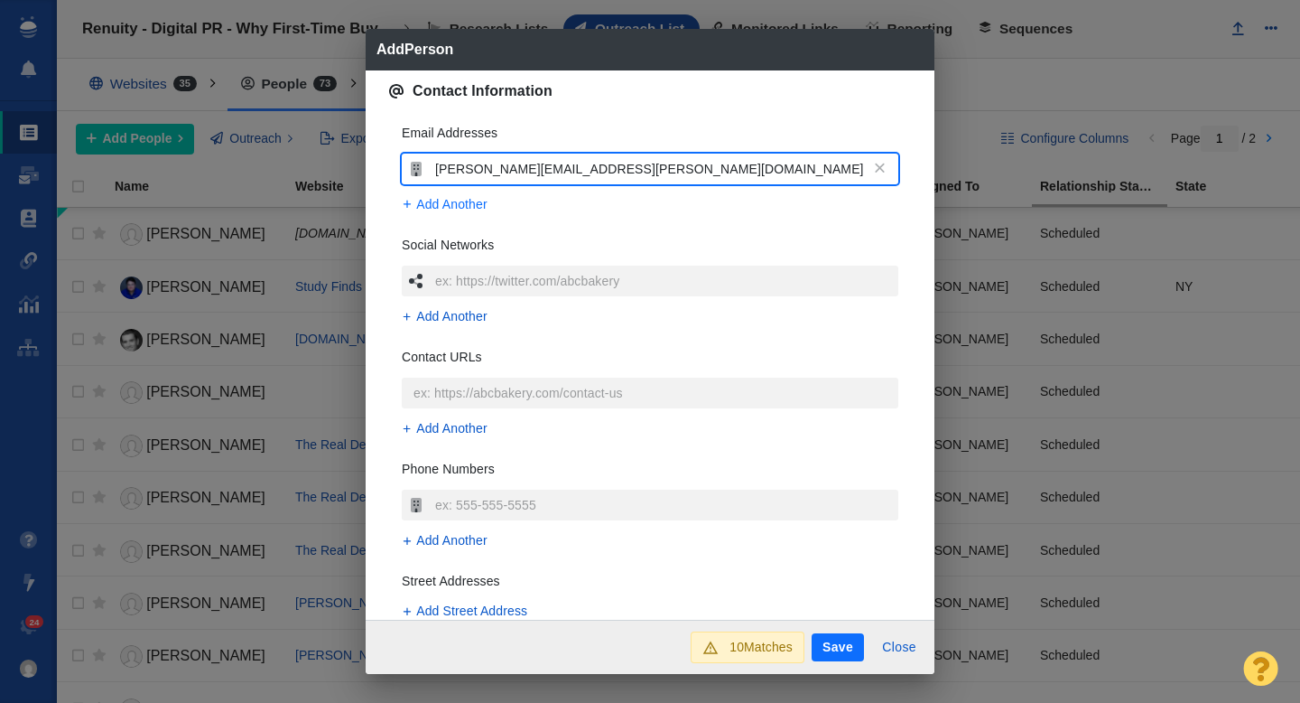
scroll to position [200, 0]
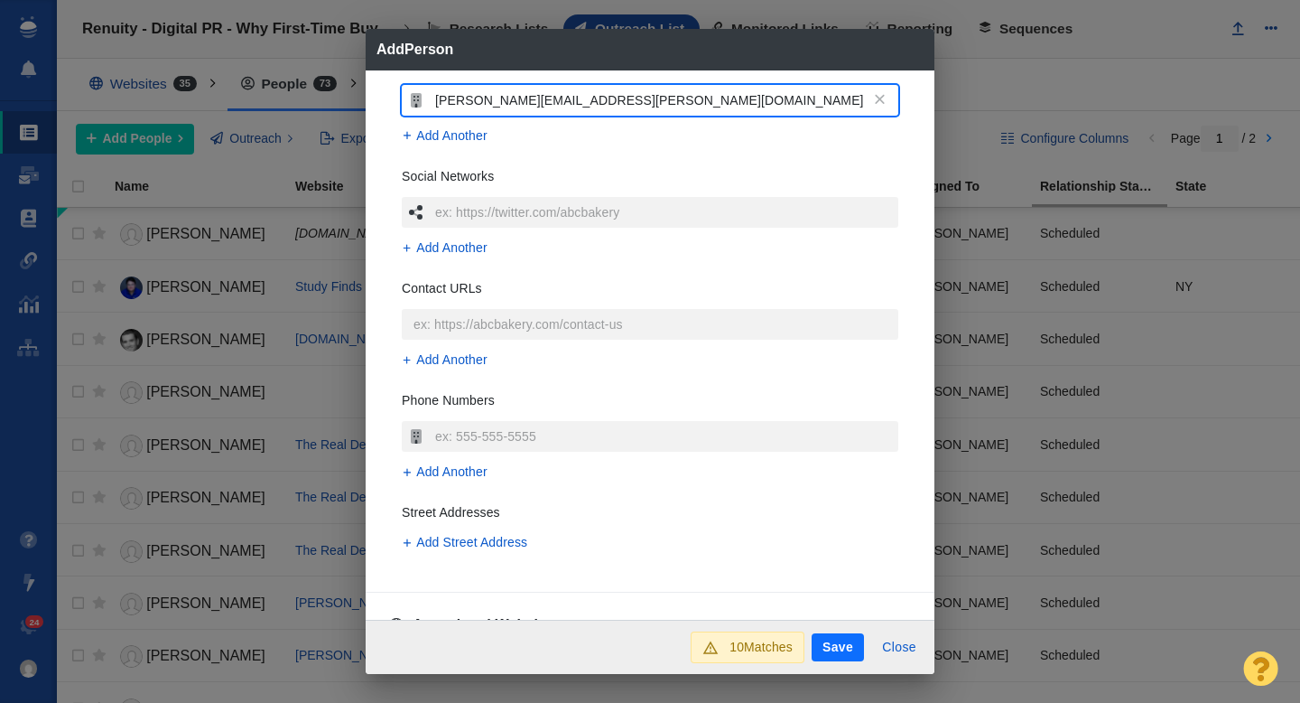
type input "[PERSON_NAME][EMAIL_ADDRESS][PERSON_NAME][DOMAIN_NAME]"
type textarea "x"
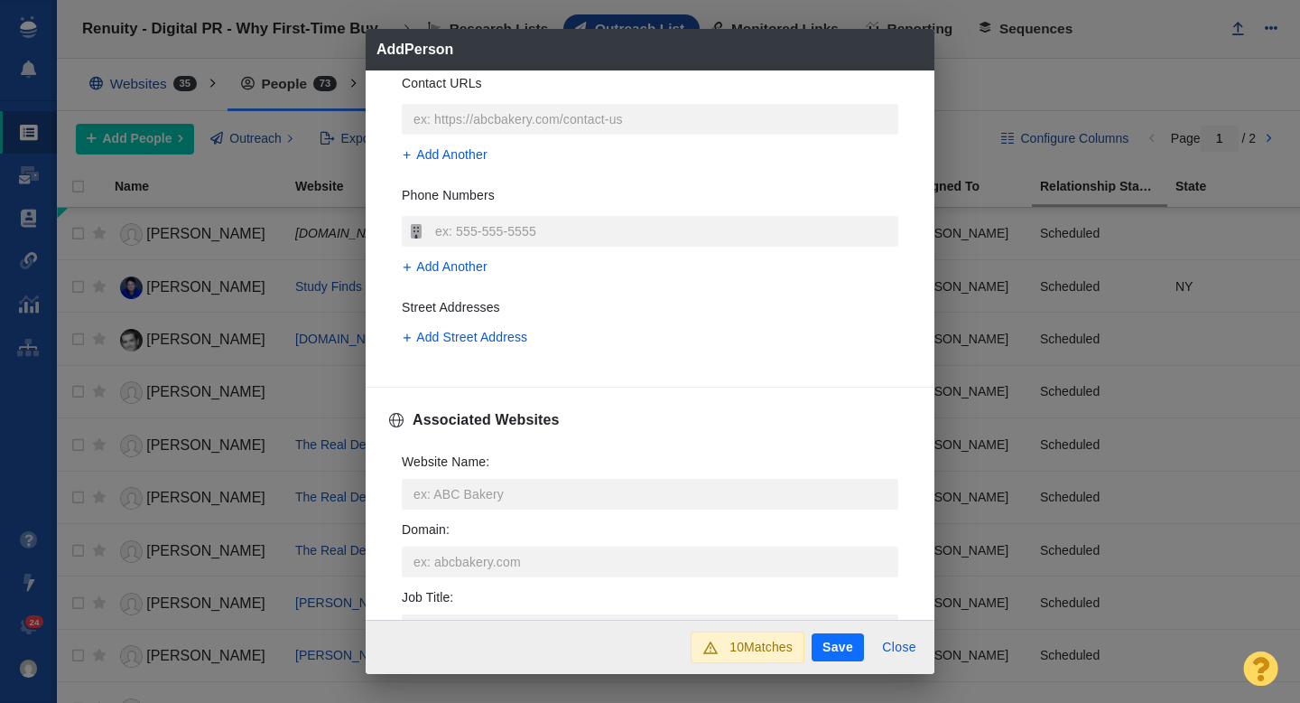
scroll to position [426, 0]
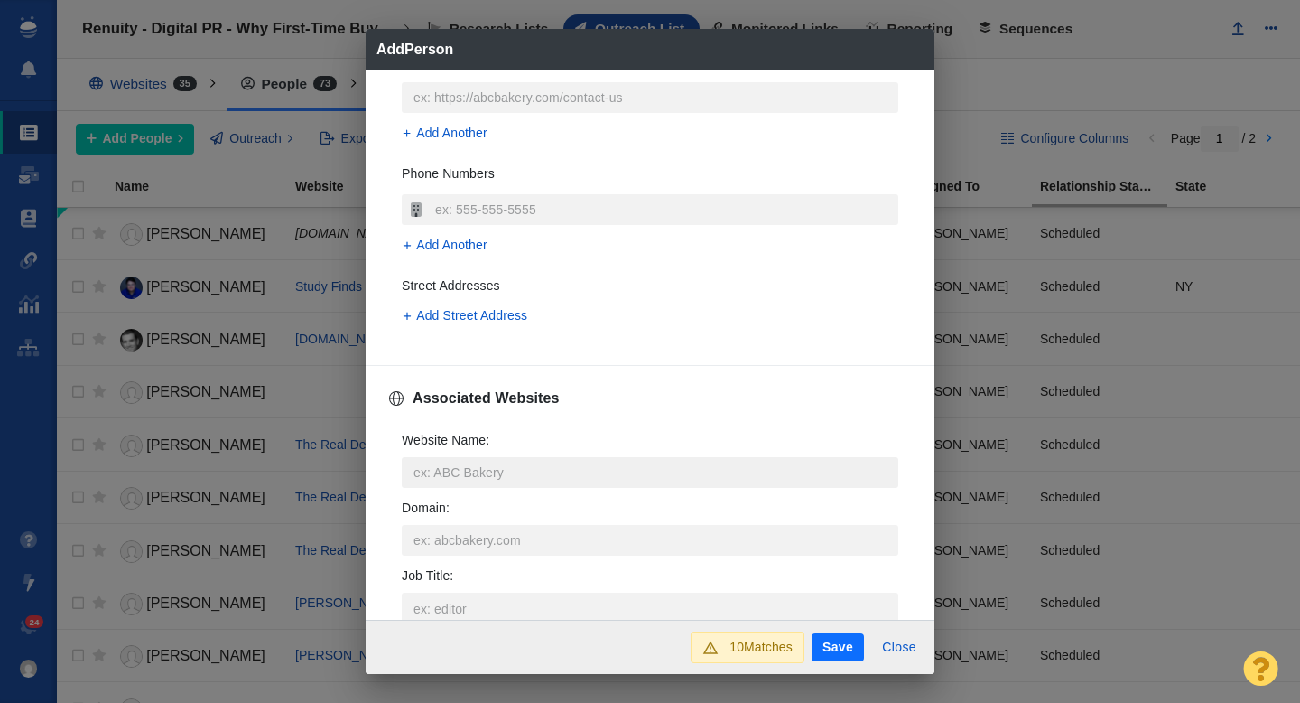
type input "[PERSON_NAME][EMAIL_ADDRESS][PERSON_NAME][DOMAIN_NAME]"
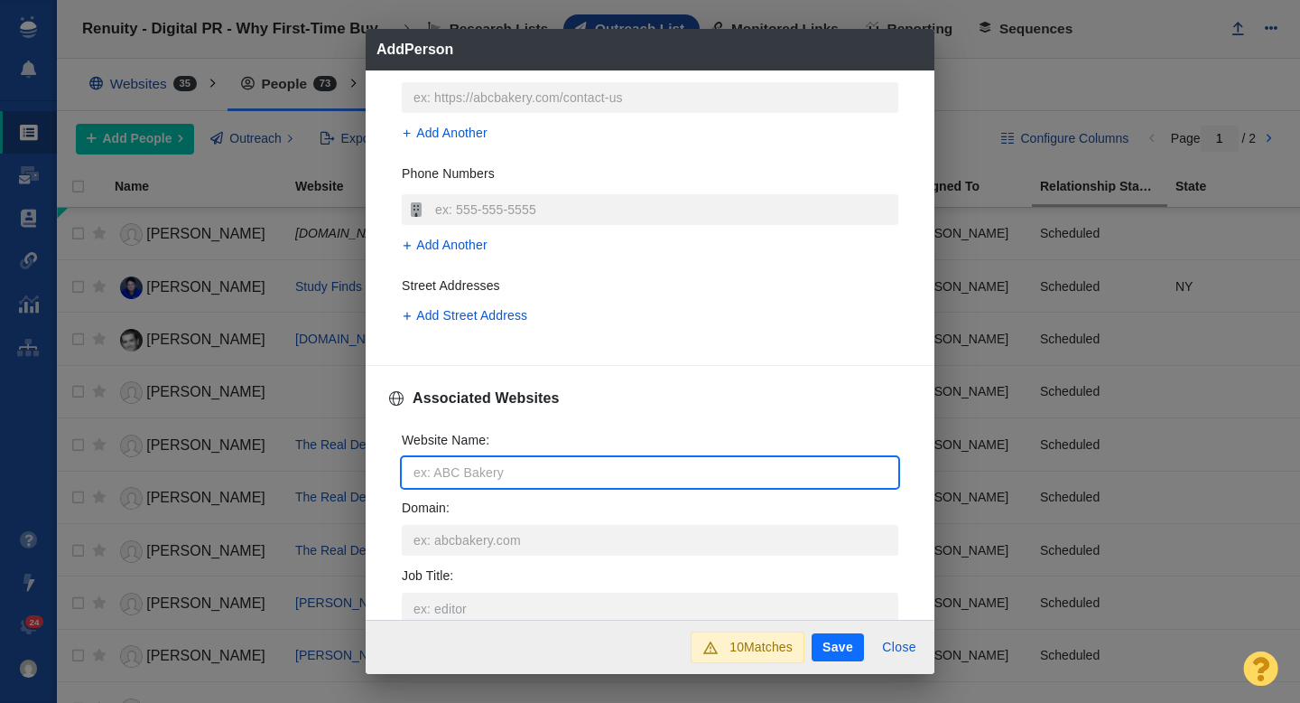
click at [447, 480] on input "Website Name :" at bounding box center [650, 472] width 497 height 31
type input "d"
type textarea "x"
type input "do"
type textarea "x"
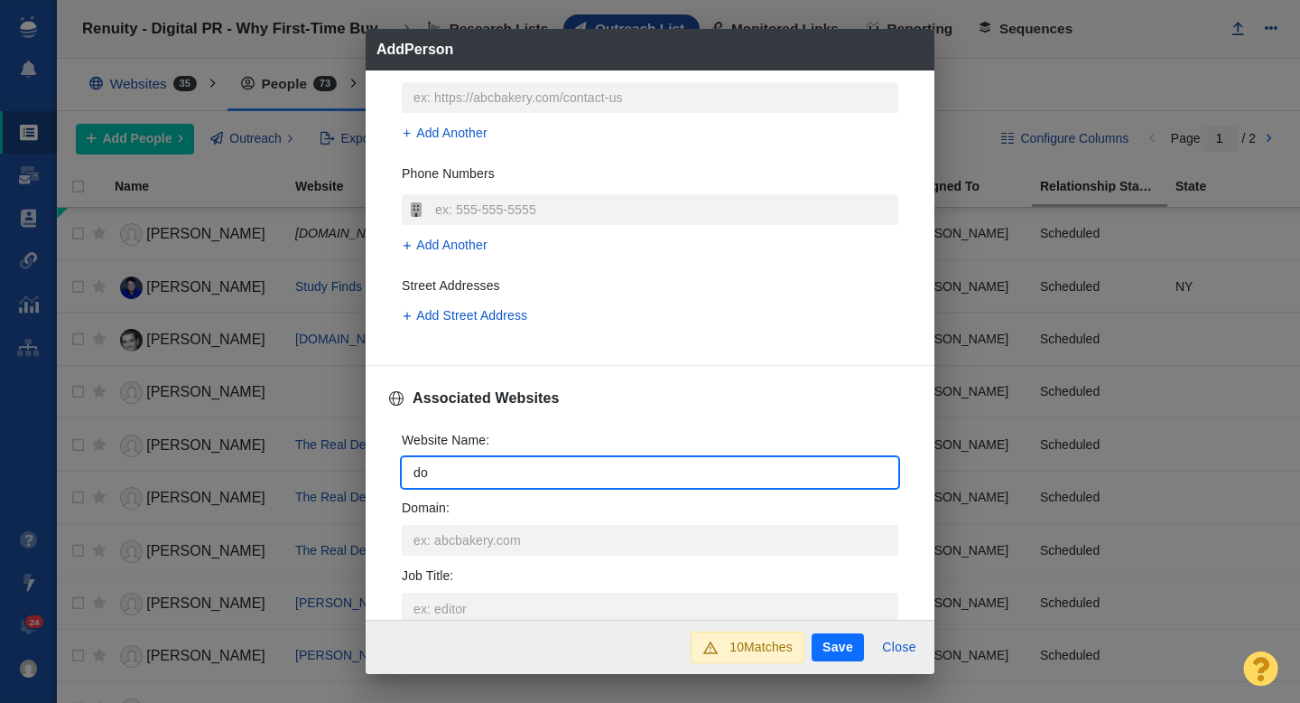
type input "dom"
type textarea "x"
type input "domi"
type textarea "x"
type input "domin"
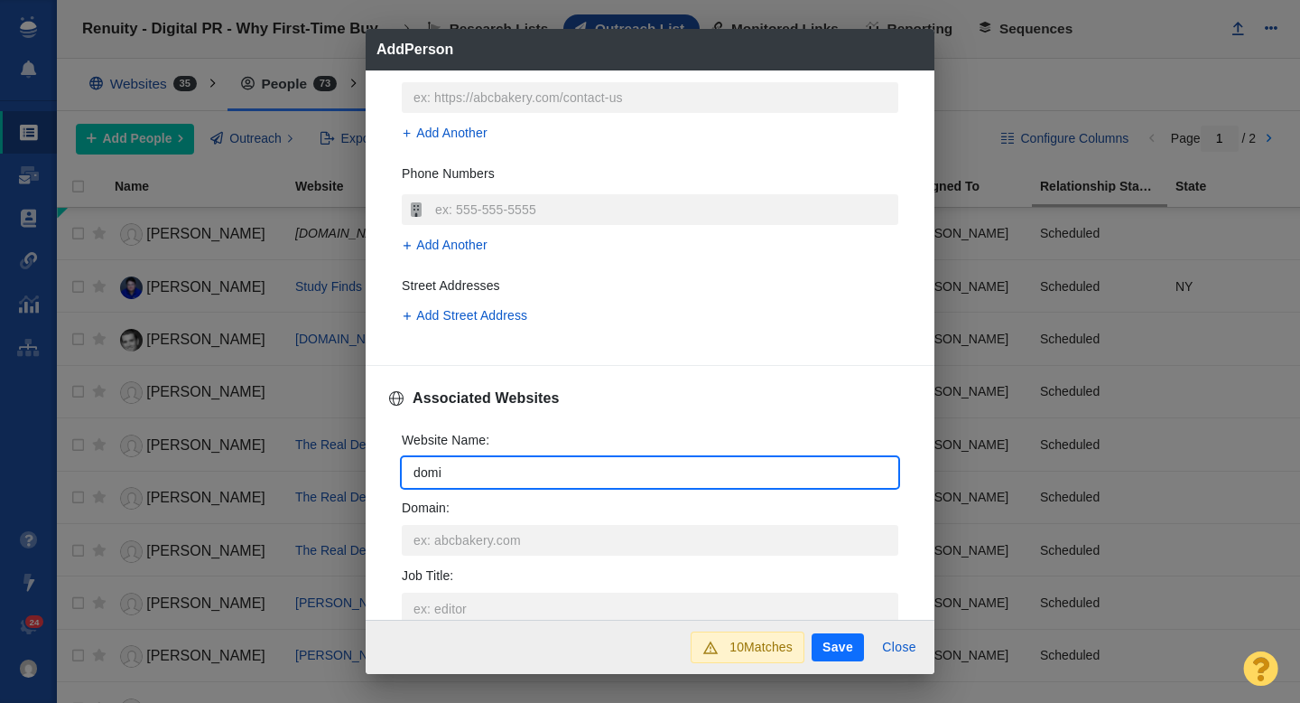
type textarea "x"
type input "domino"
type textarea "x"
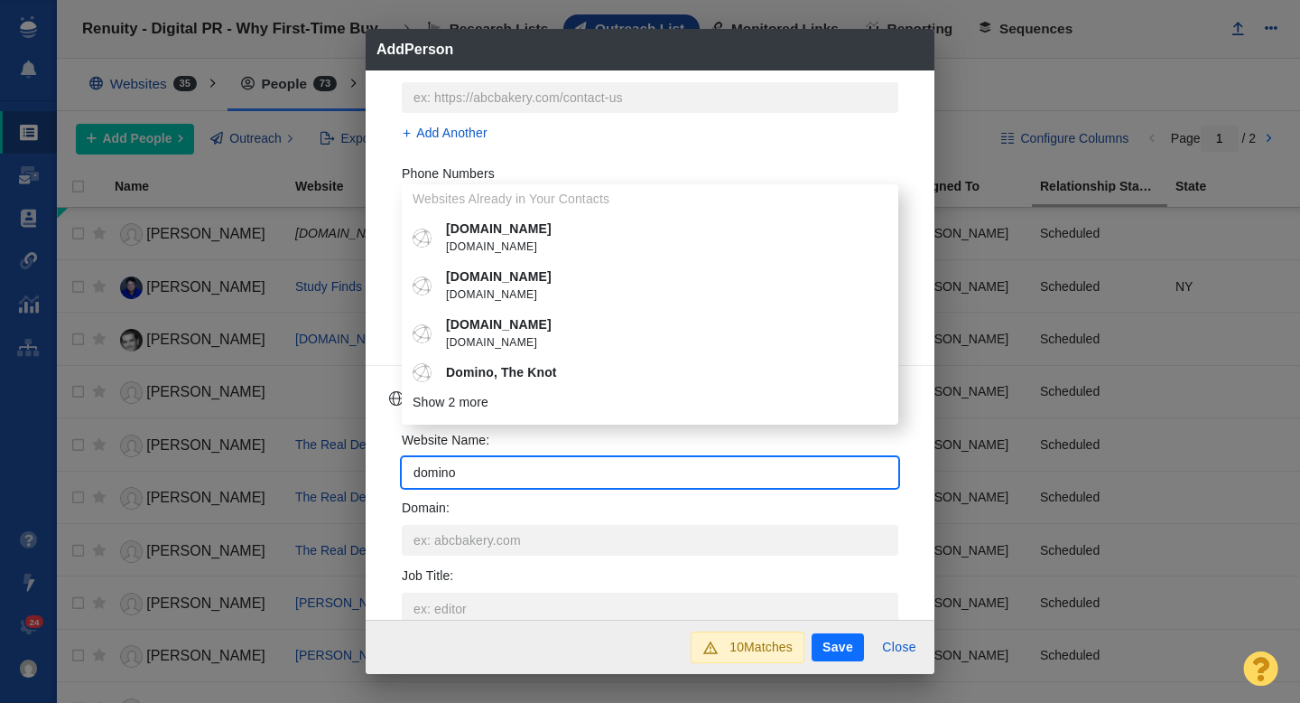
type input "domino."
type textarea "x"
type input "domino.c"
type textarea "x"
type input "domino.co"
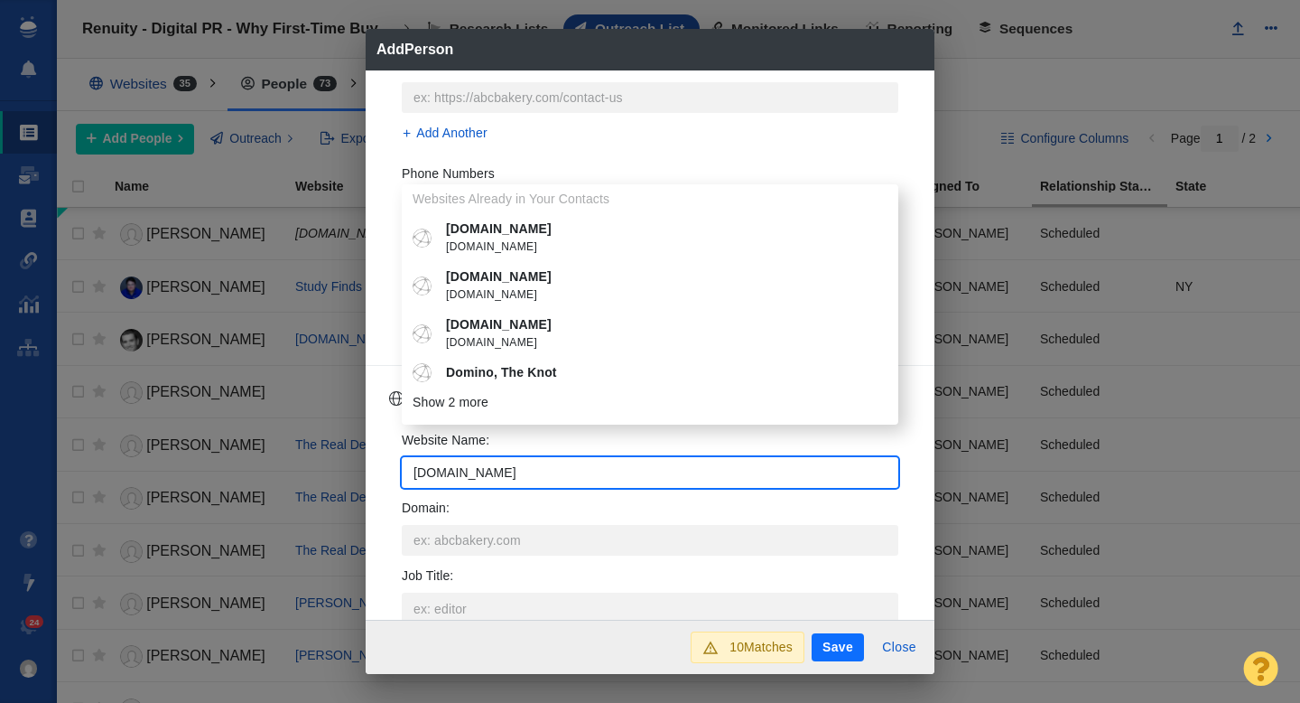
type textarea "x"
type input "[DOMAIN_NAME]"
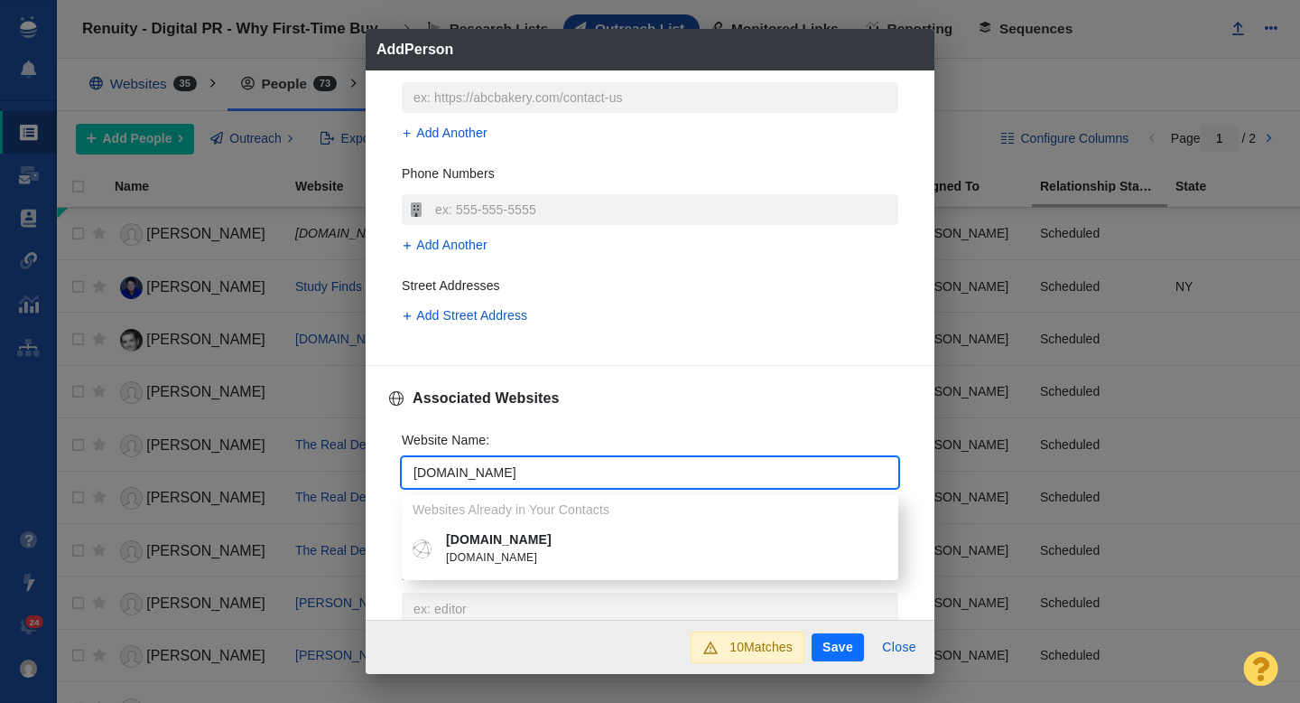
click at [485, 551] on span "[DOMAIN_NAME]" at bounding box center [663, 558] width 434 height 18
type textarea "x"
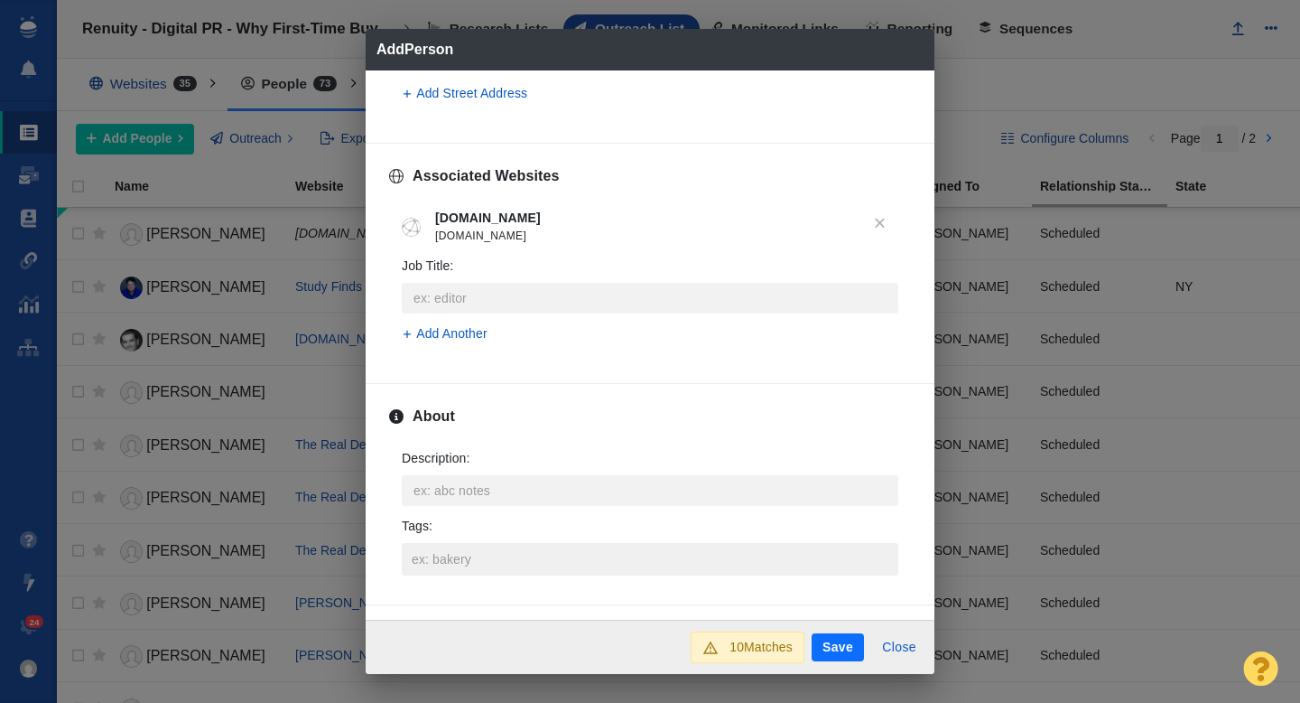
scroll to position [662, 0]
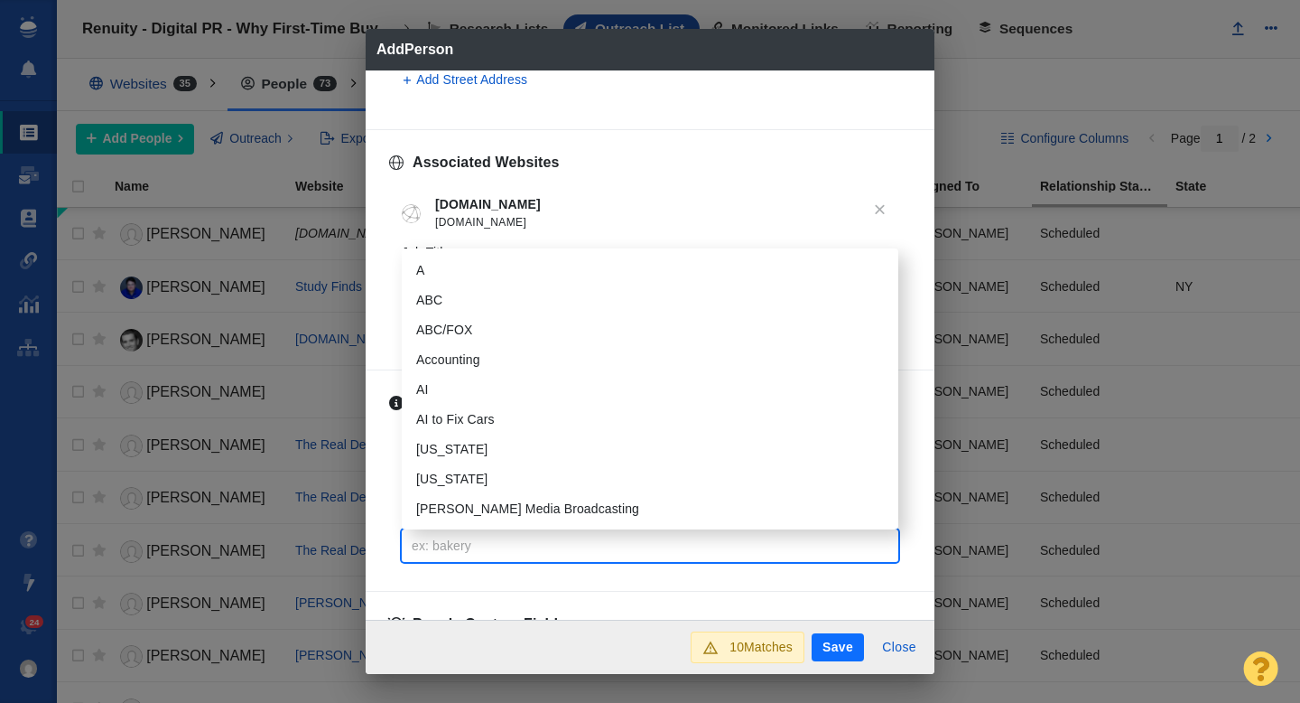
click at [451, 541] on input "Tags :" at bounding box center [650, 545] width 486 height 33
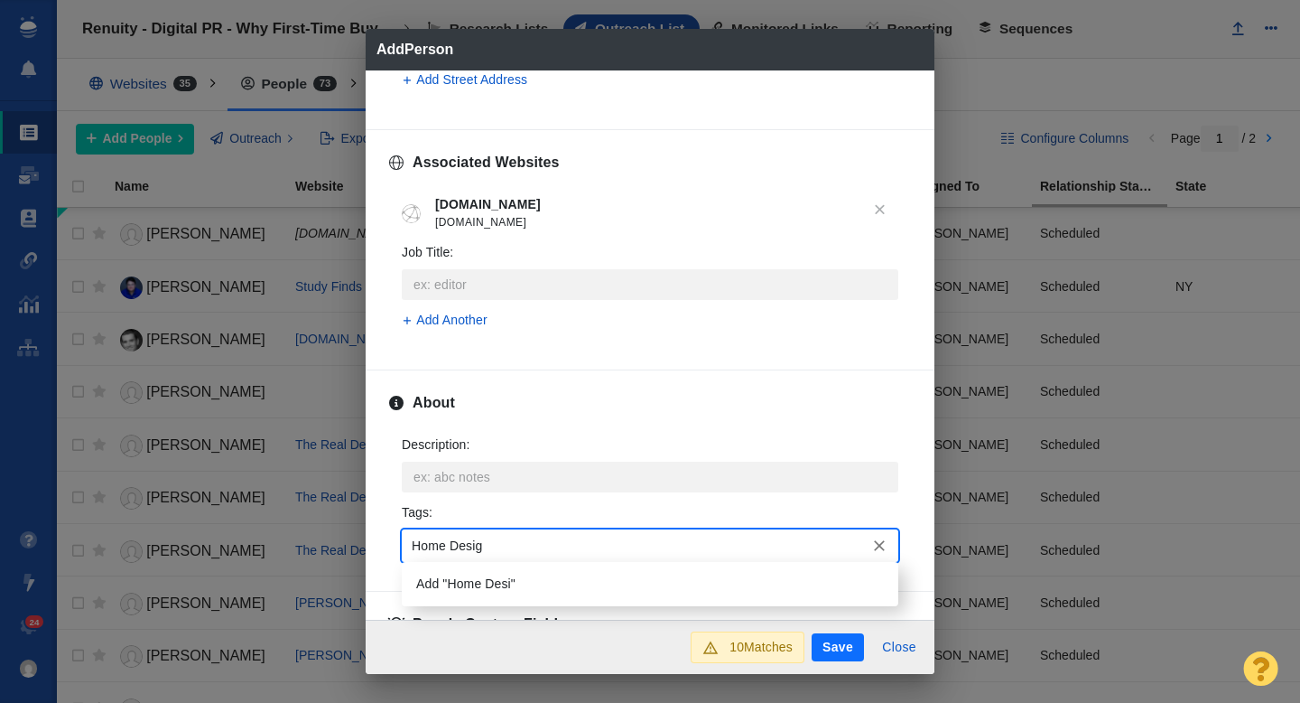
type input "Home Design"
click at [496, 580] on li "Add "Home Design"" at bounding box center [650, 584] width 497 height 30
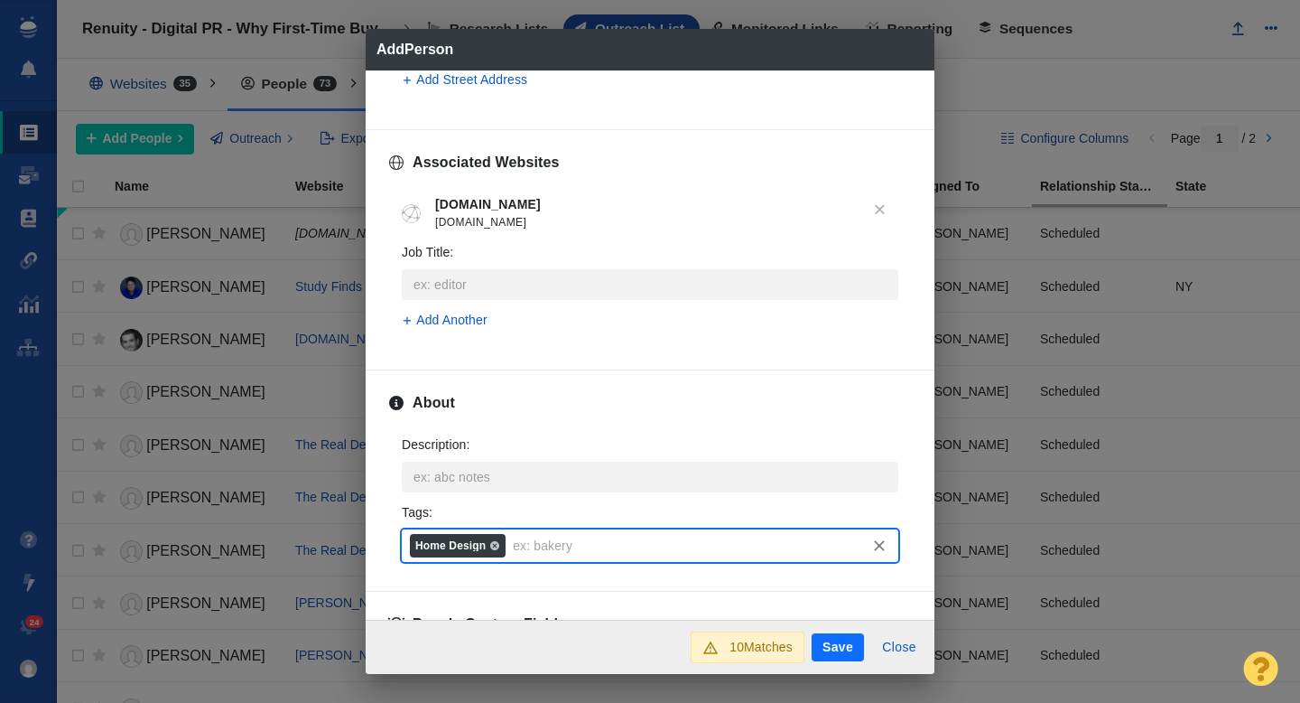
click at [827, 640] on button "Save" at bounding box center [838, 647] width 52 height 29
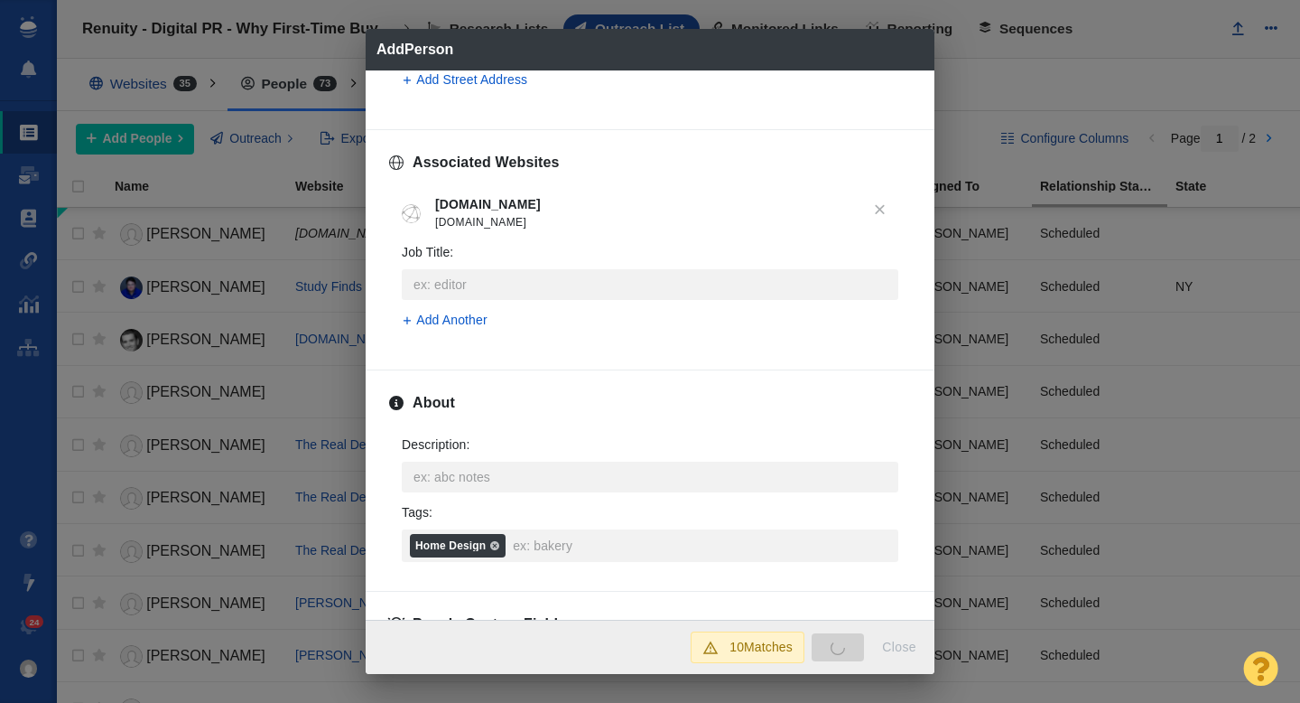
type textarea "x"
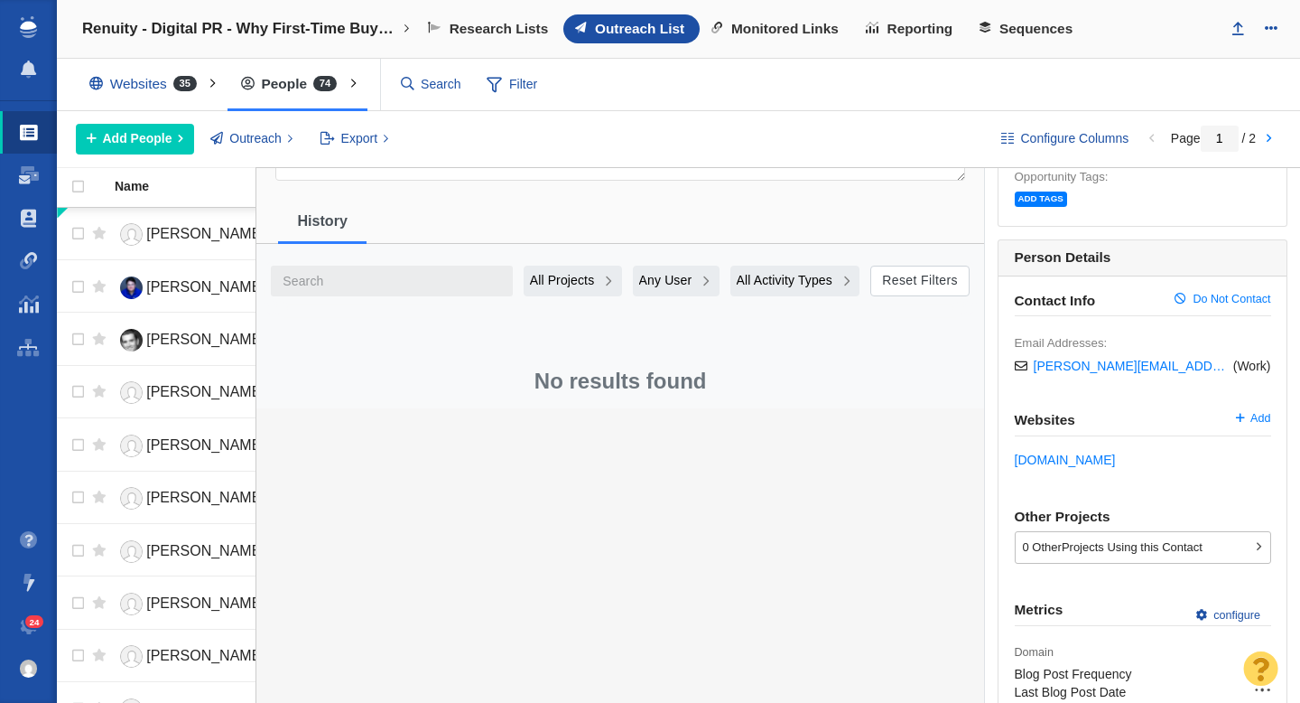
scroll to position [0, 0]
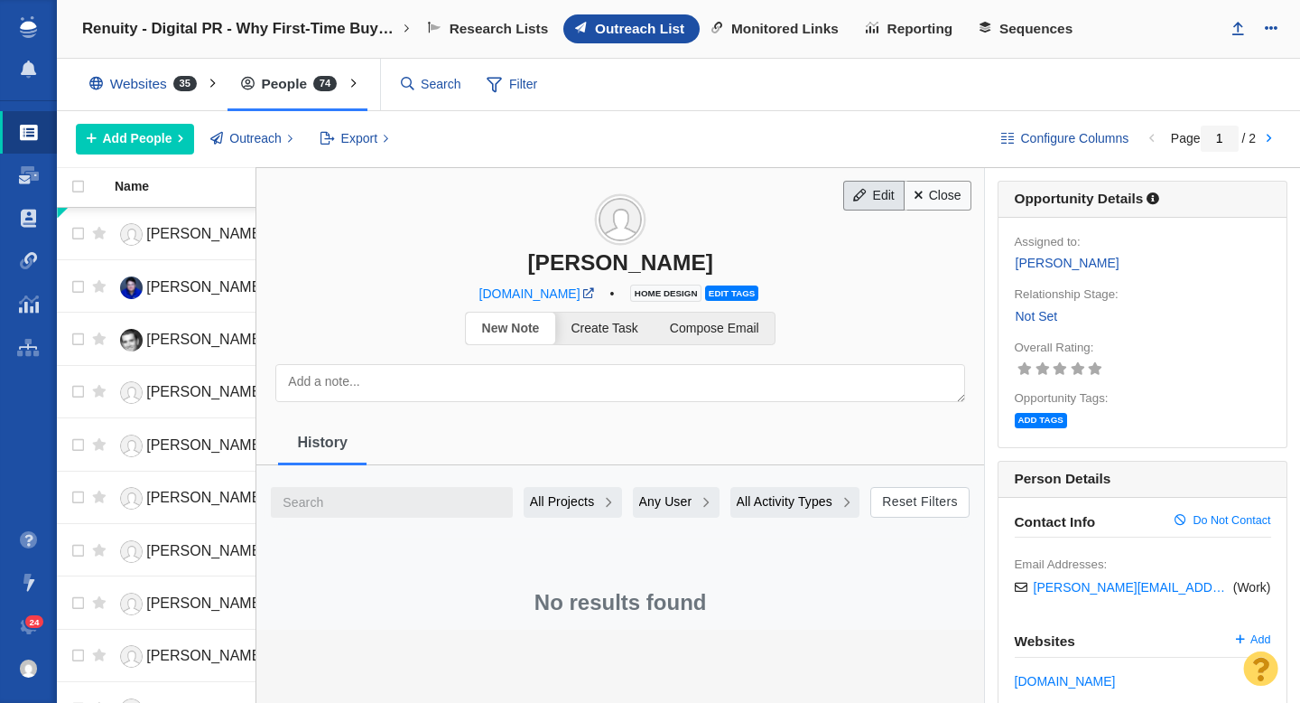
click at [871, 198] on link "Edit" at bounding box center [874, 196] width 61 height 31
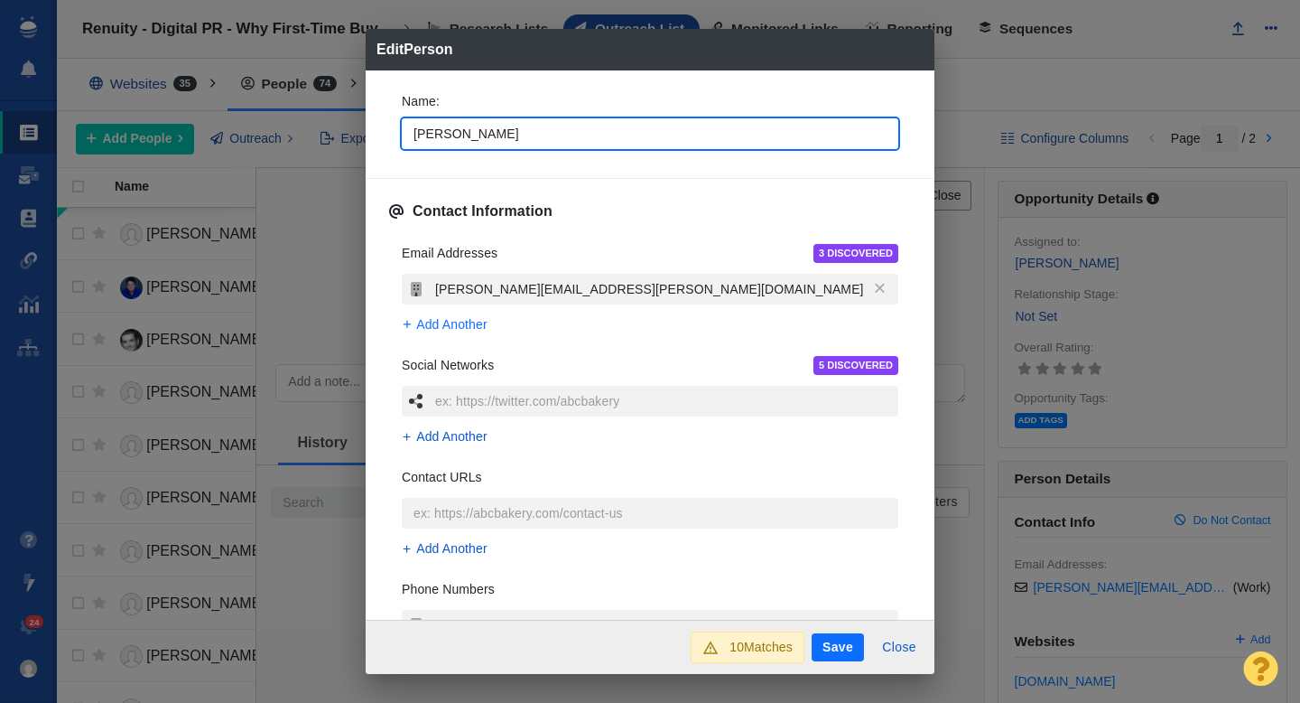
click at [455, 318] on span "Add Another" at bounding box center [451, 324] width 71 height 19
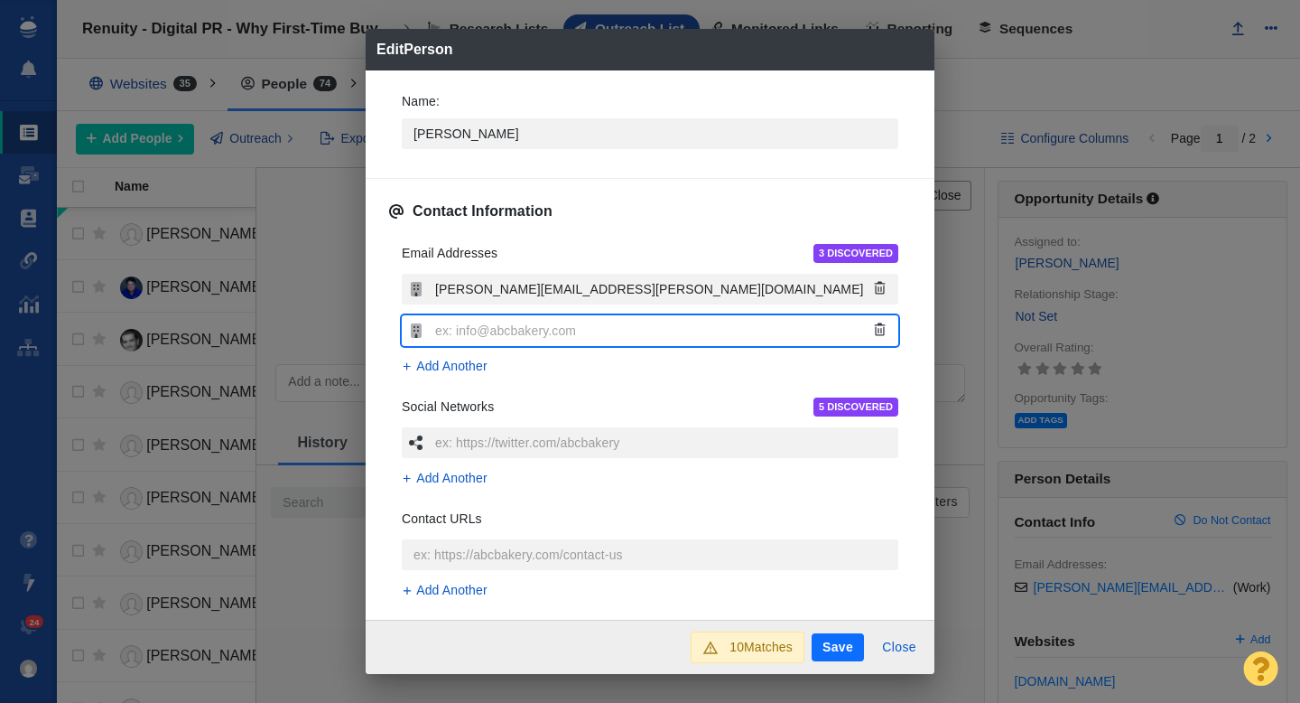
click at [481, 335] on input "text" at bounding box center [665, 330] width 468 height 31
type textarea "x"
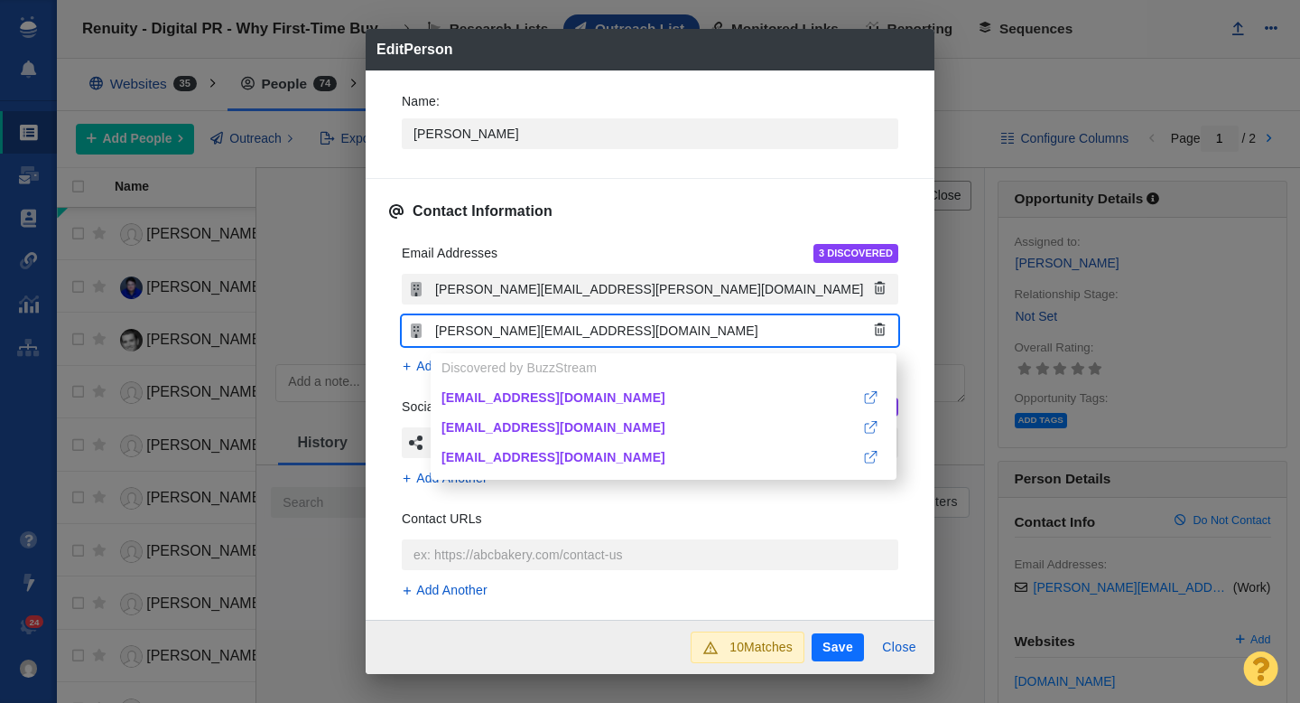
type input "julie_vadnal@condenast.com"
click at [830, 638] on button "Save" at bounding box center [838, 647] width 52 height 29
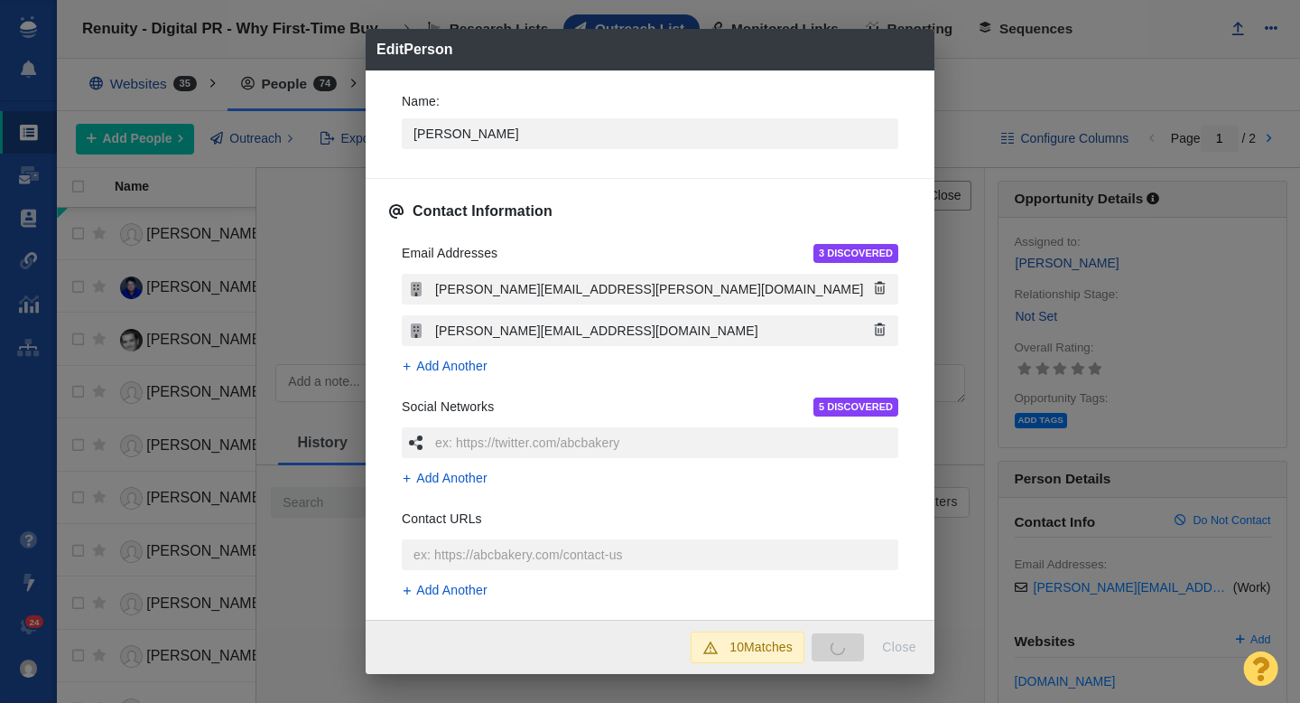
type textarea "x"
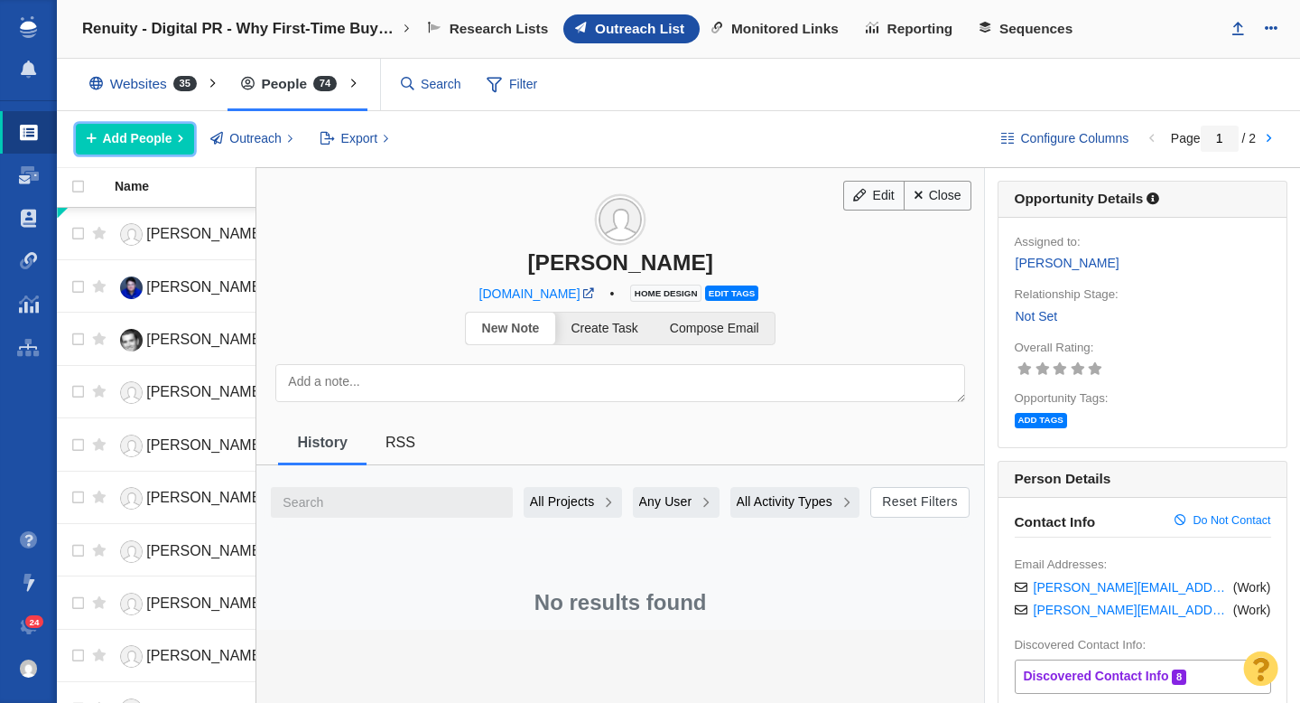
click at [143, 144] on span "Add People" at bounding box center [138, 138] width 70 height 19
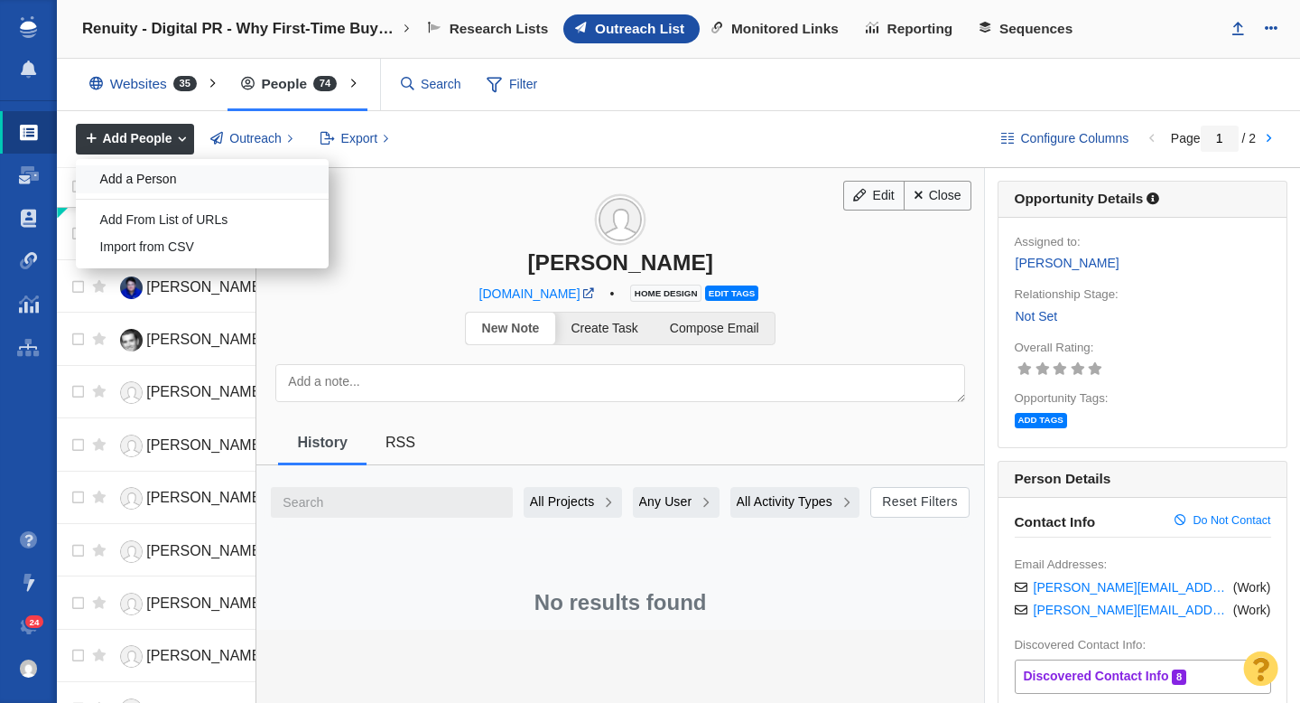
click at [197, 182] on div "Add a Person" at bounding box center [202, 179] width 253 height 28
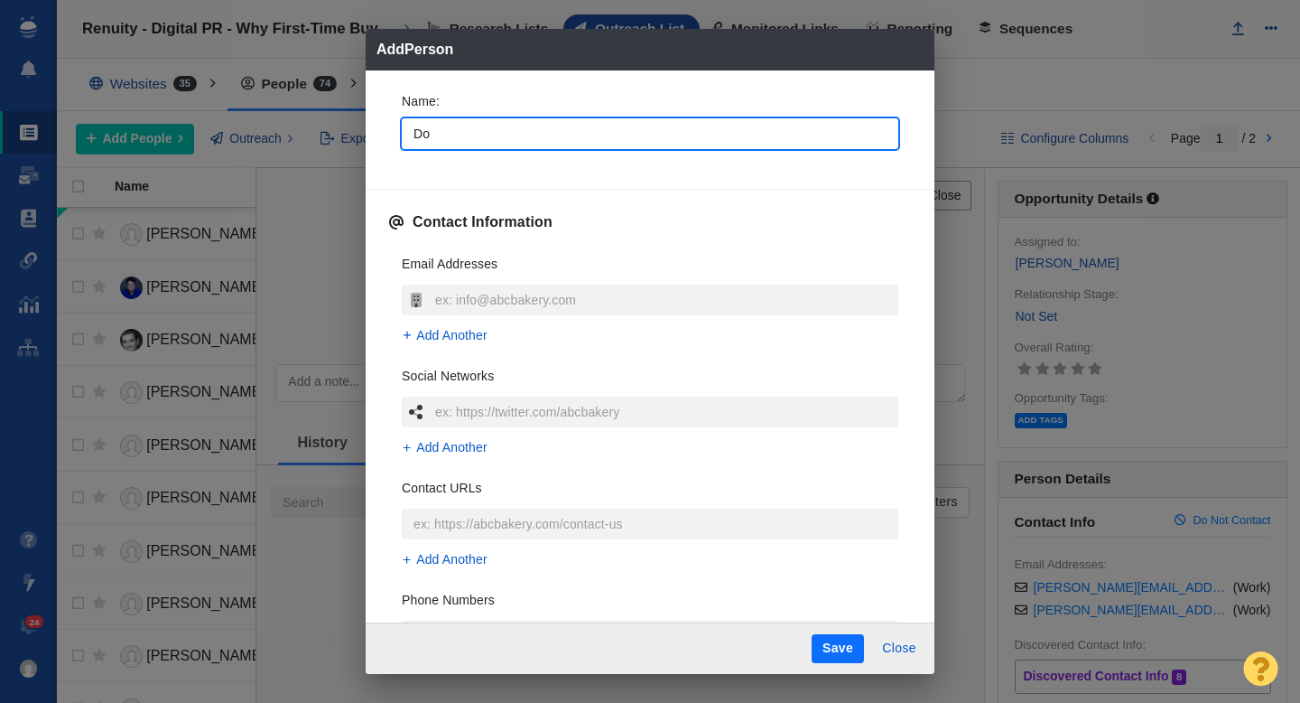
type input "Dom"
type textarea "x"
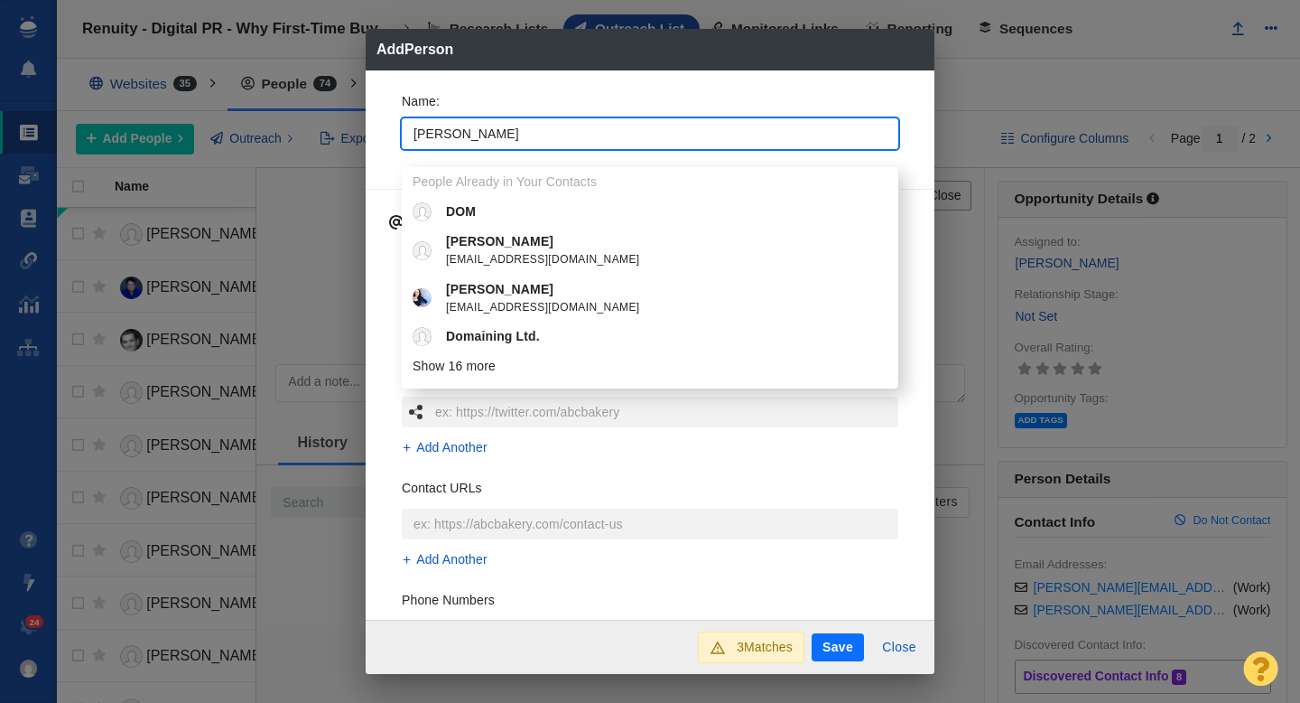
type input "Domino"
type textarea "x"
type input "Domino"
type textarea "x"
type input "Domino t"
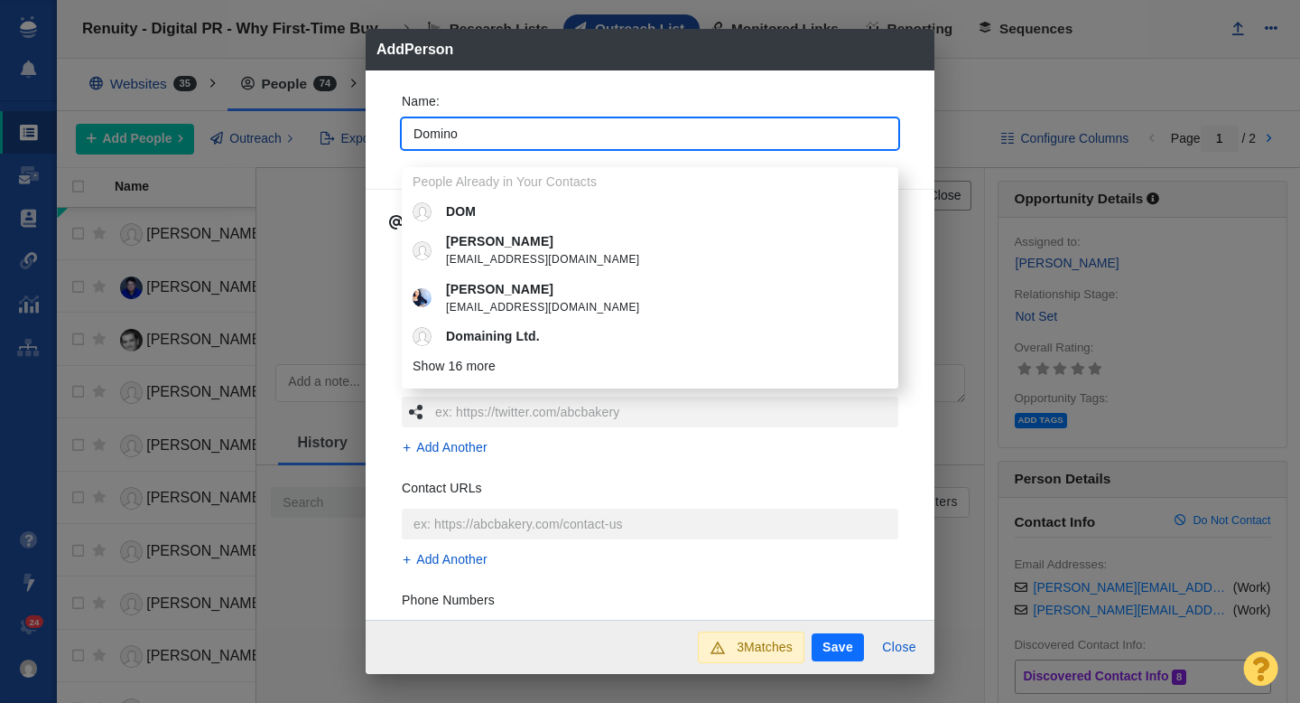
type textarea "x"
type input "Domino team"
type textarea "x"
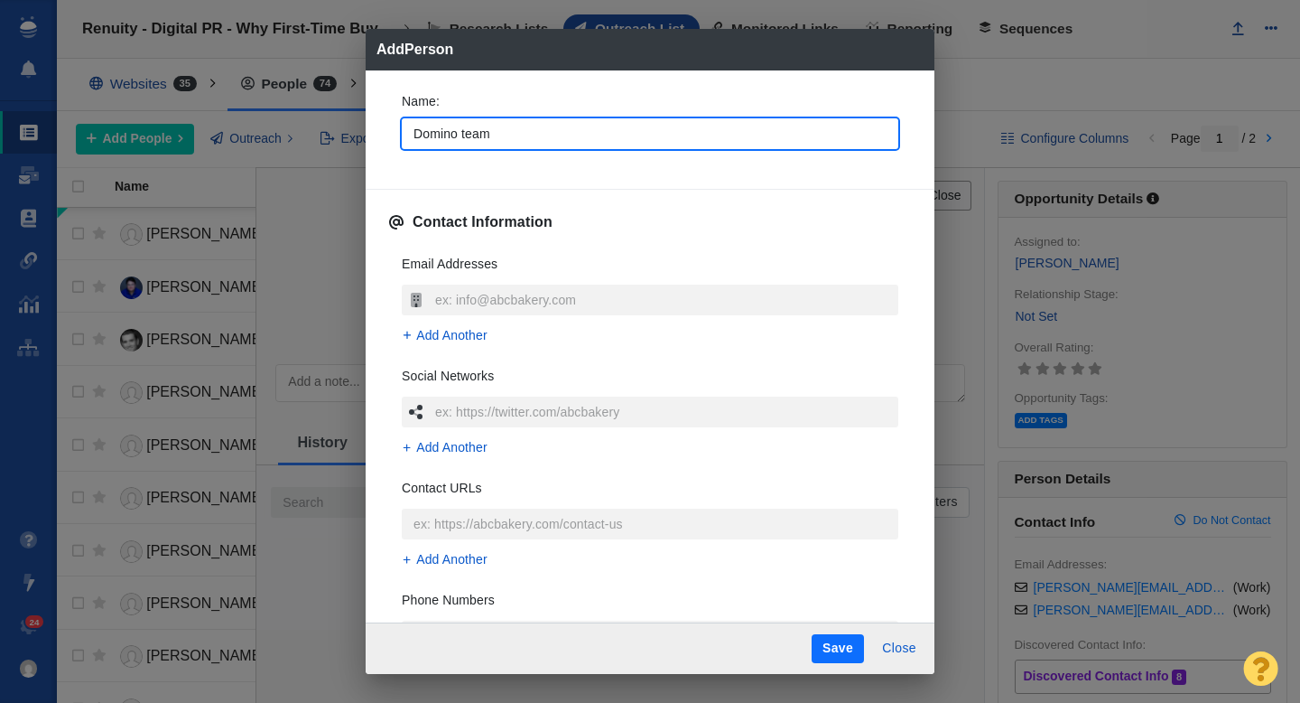
type input "Domino team"
type textarea "x"
click at [387, 145] on div "Name : Domino team" at bounding box center [650, 126] width 526 height 97
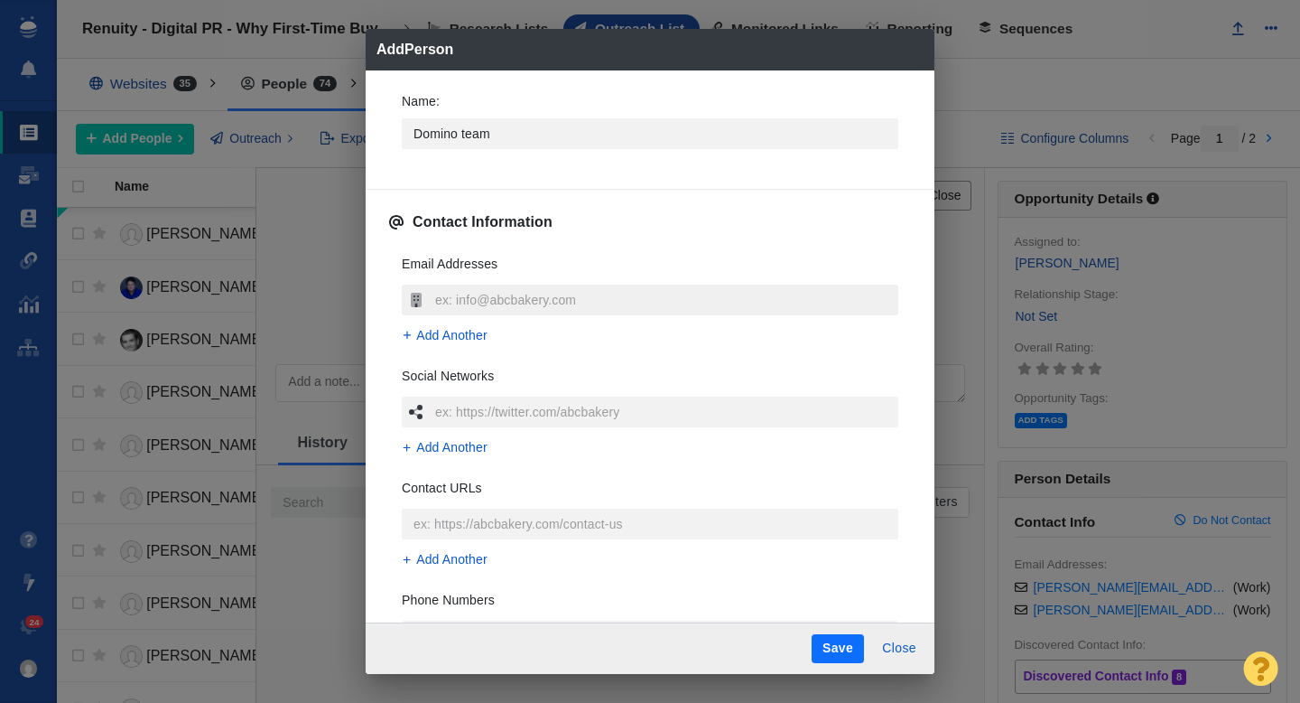
click at [455, 294] on input "text" at bounding box center [665, 299] width 468 height 31
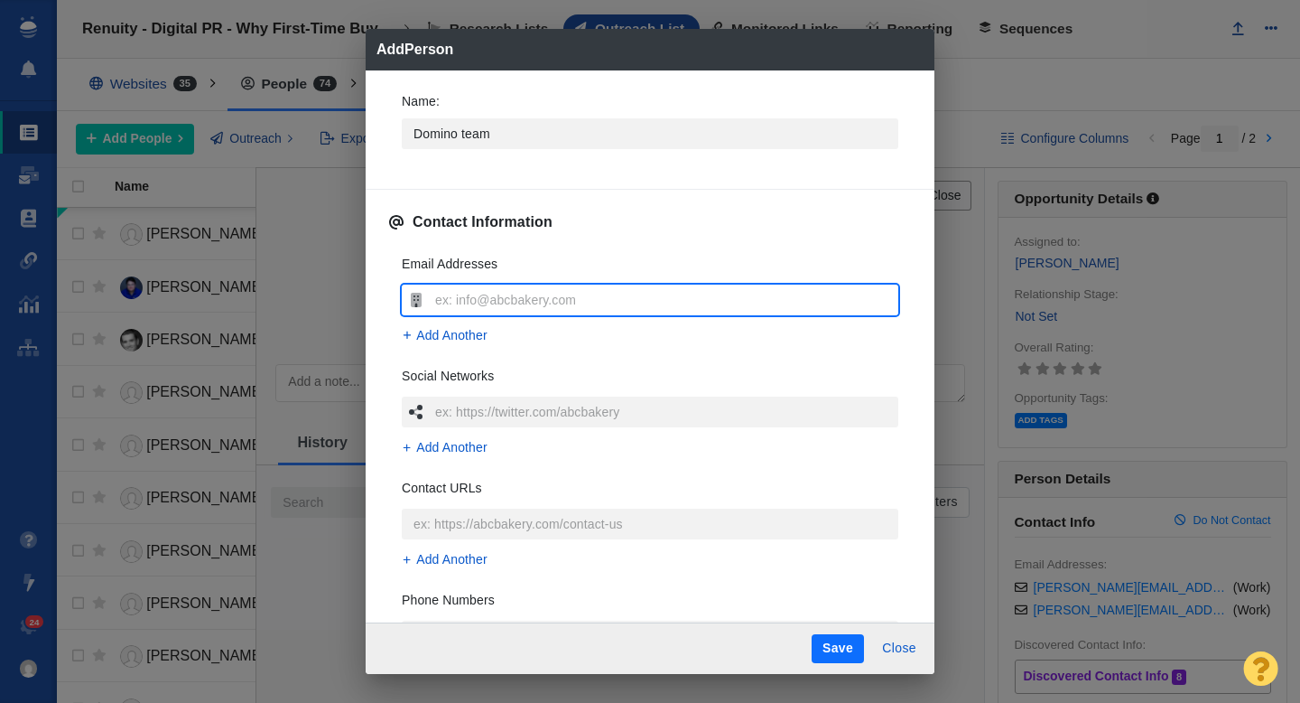
type input "[EMAIL_ADDRESS][DOMAIN_NAME]"
type textarea "x"
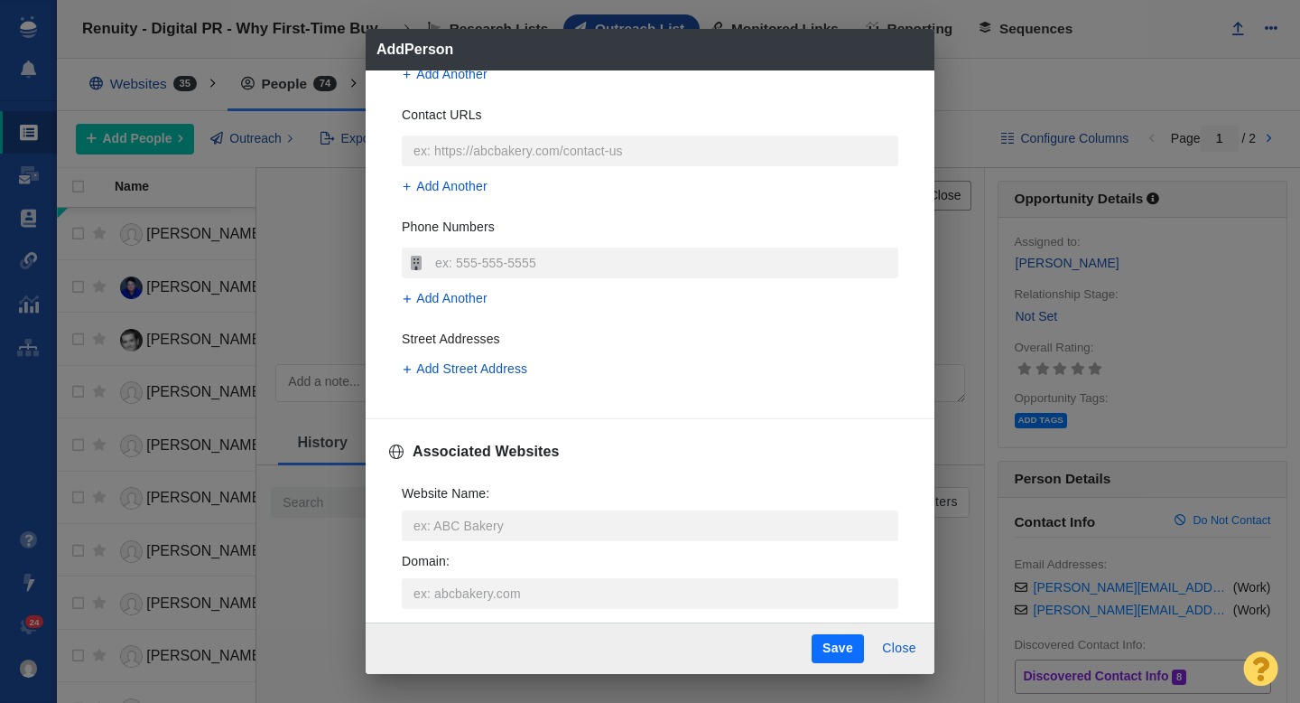
scroll to position [516, 0]
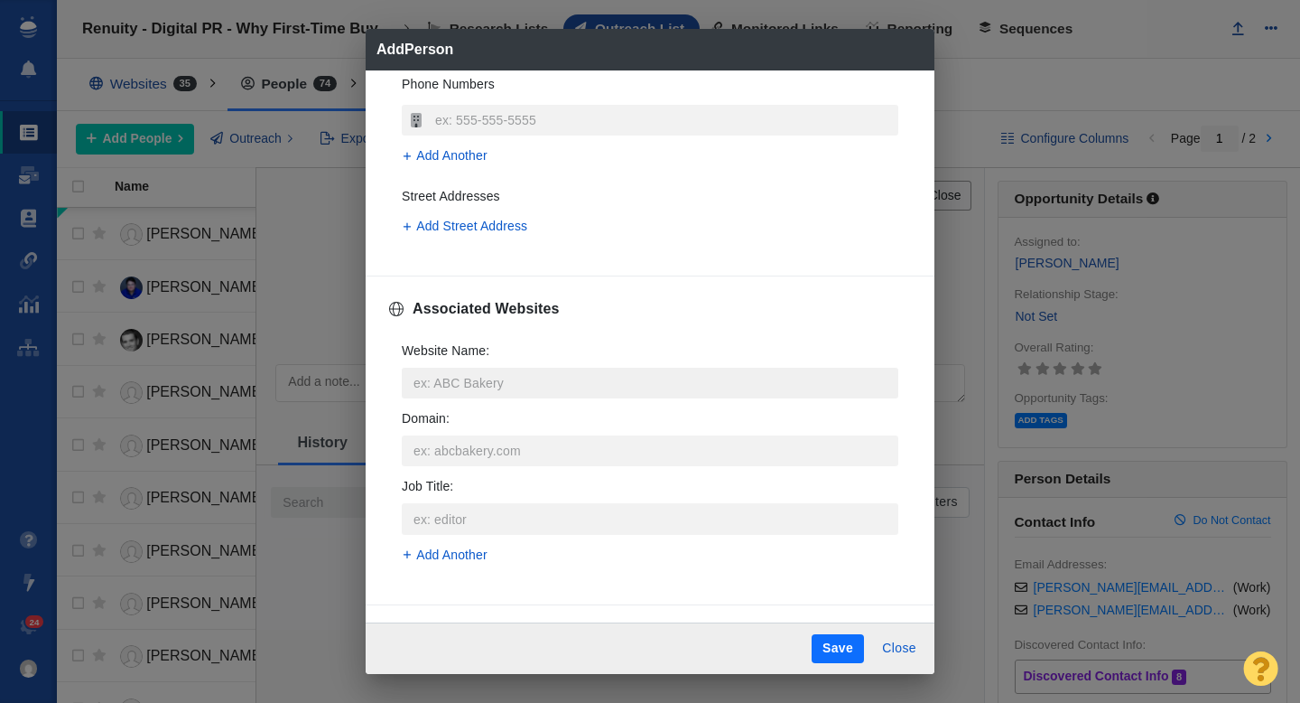
type input "[EMAIL_ADDRESS][DOMAIN_NAME]"
click at [480, 388] on input "Website Name :" at bounding box center [650, 383] width 497 height 31
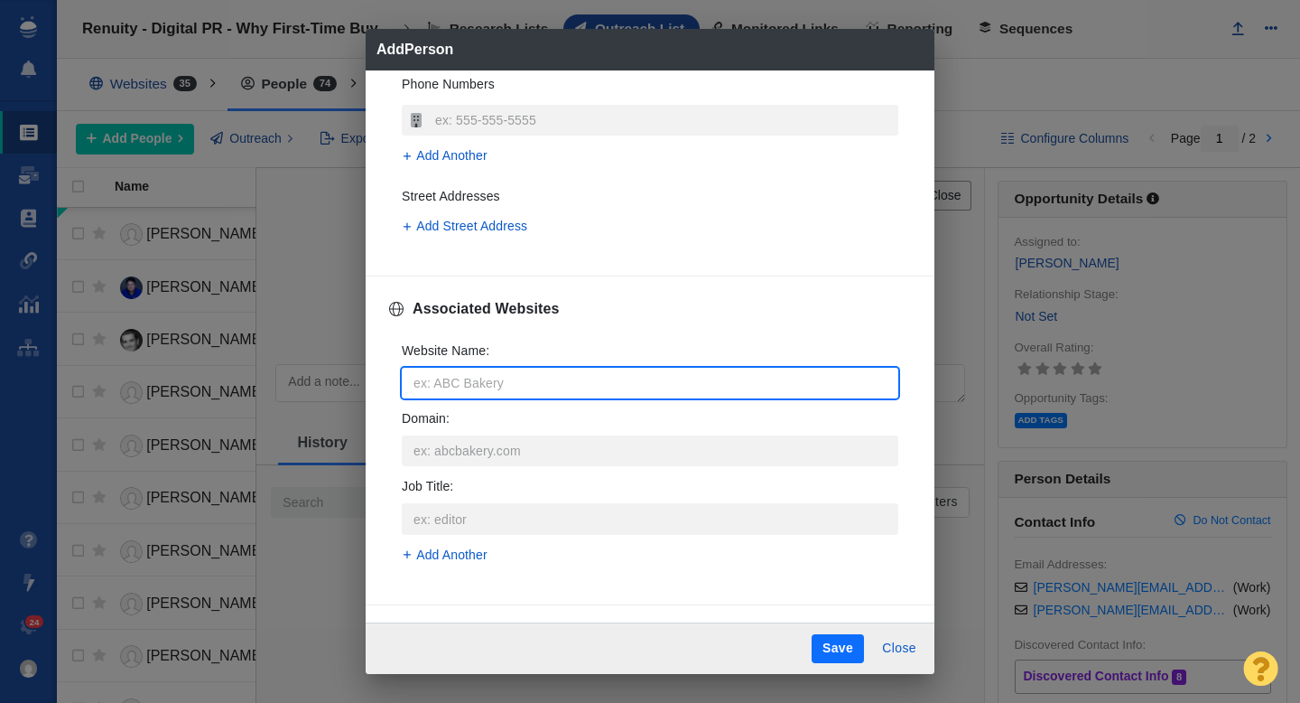
type input "d"
type textarea "x"
type input "do"
type textarea "x"
type input "dom"
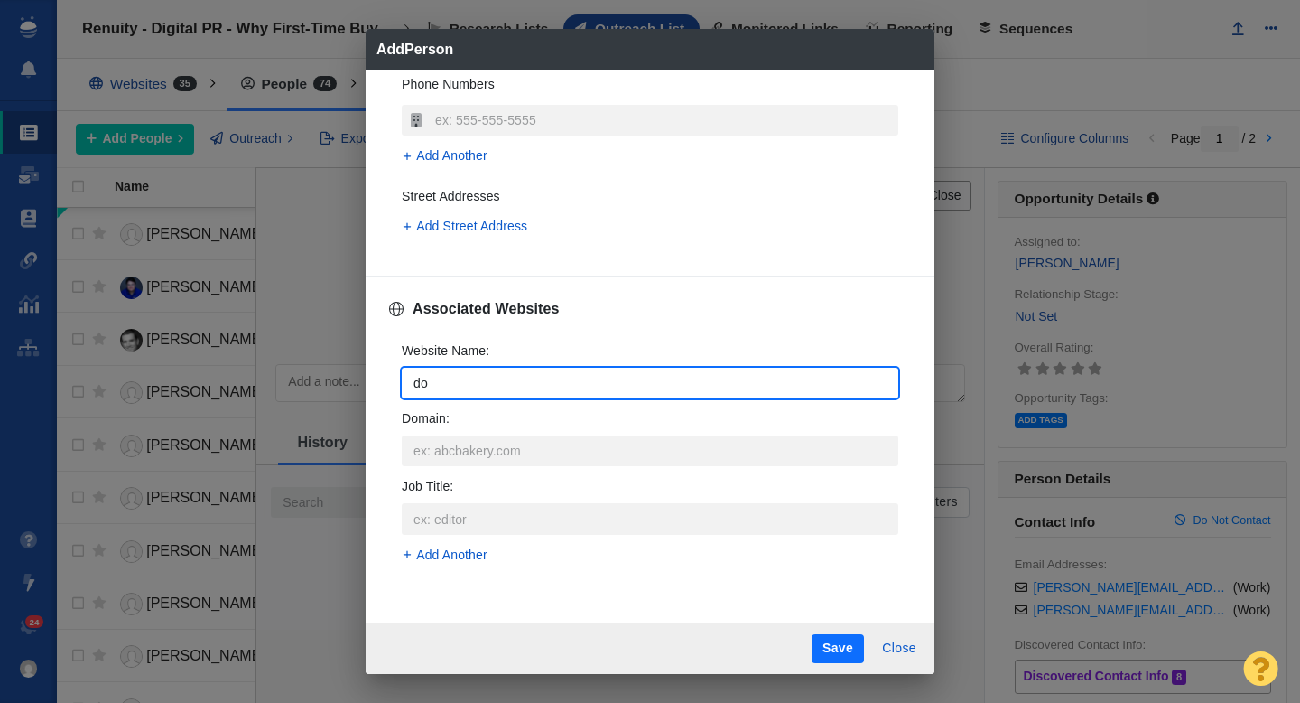
type textarea "x"
type input "domi"
type textarea "x"
type input "domin"
type textarea "x"
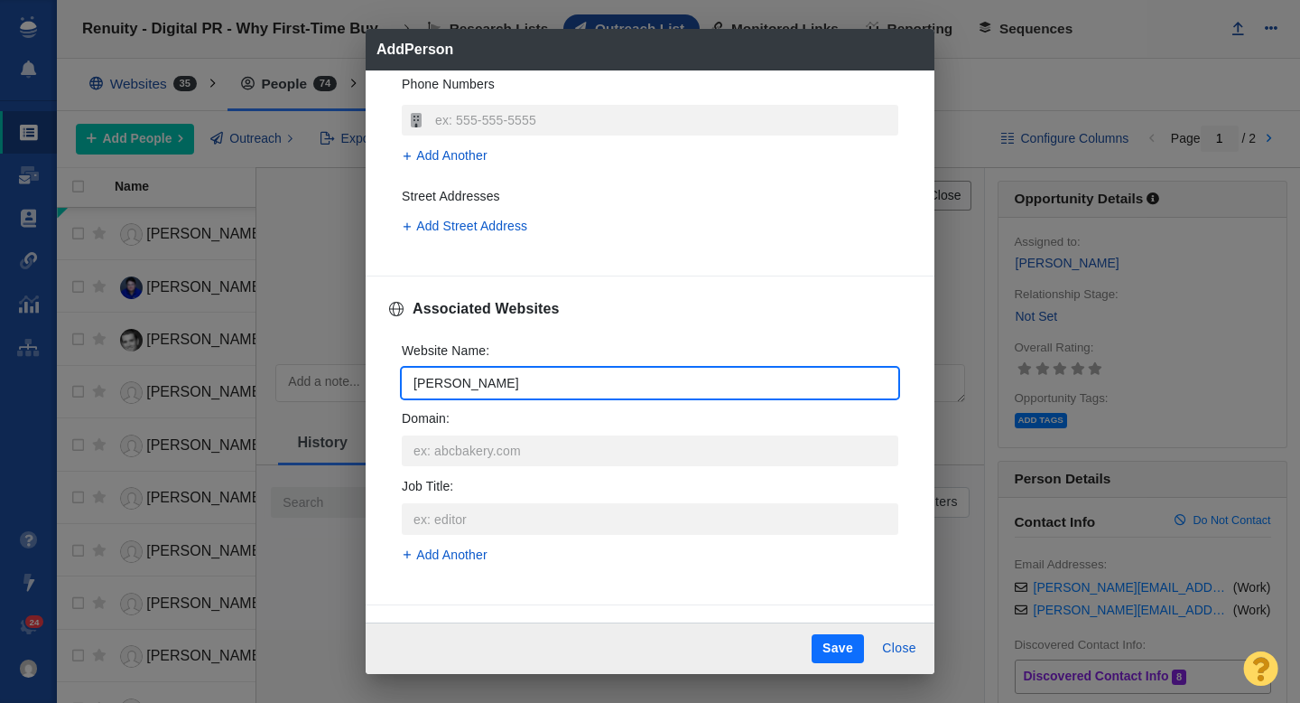
type input "domino"
type textarea "x"
type input "domino."
type textarea "x"
type input "domino.c"
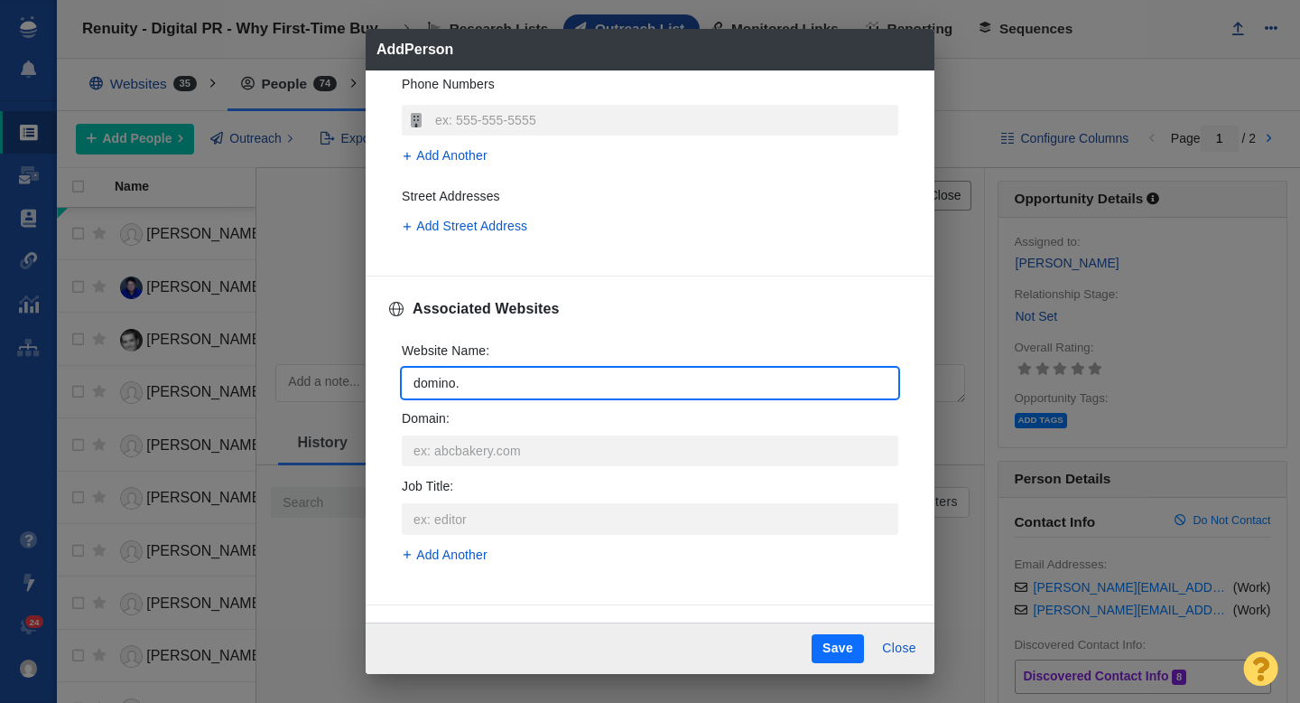
type textarea "x"
type input "domino.co"
type textarea "x"
type input "[DOMAIN_NAME]"
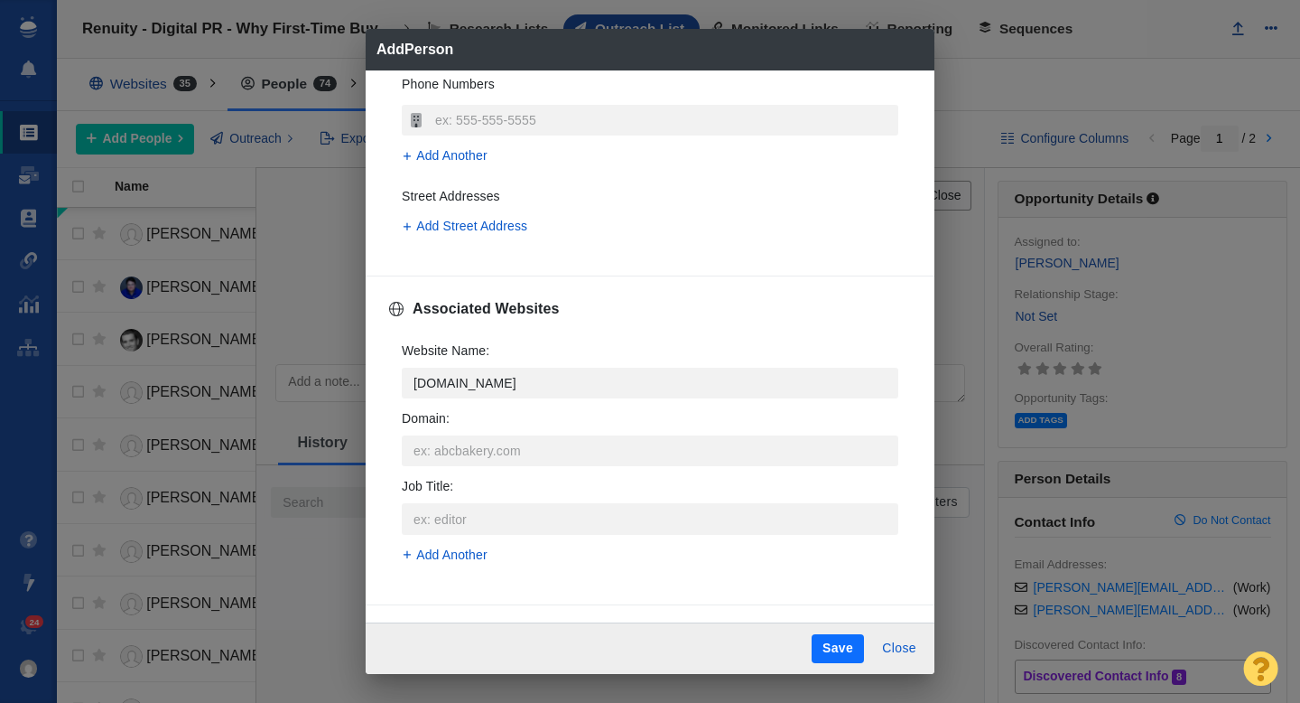
click at [489, 455] on p "[DOMAIN_NAME]" at bounding box center [663, 450] width 434 height 19
type textarea "x"
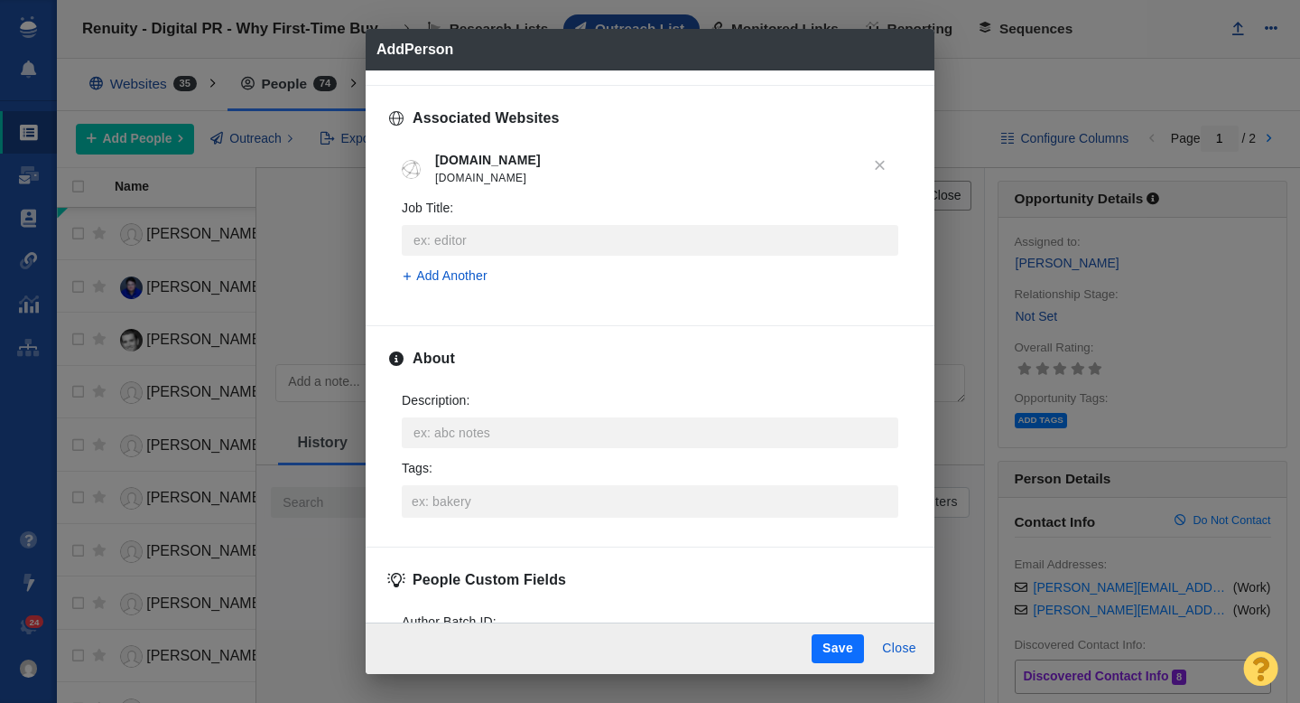
scroll to position [710, 0]
click at [443, 491] on input "Tags :" at bounding box center [650, 497] width 486 height 33
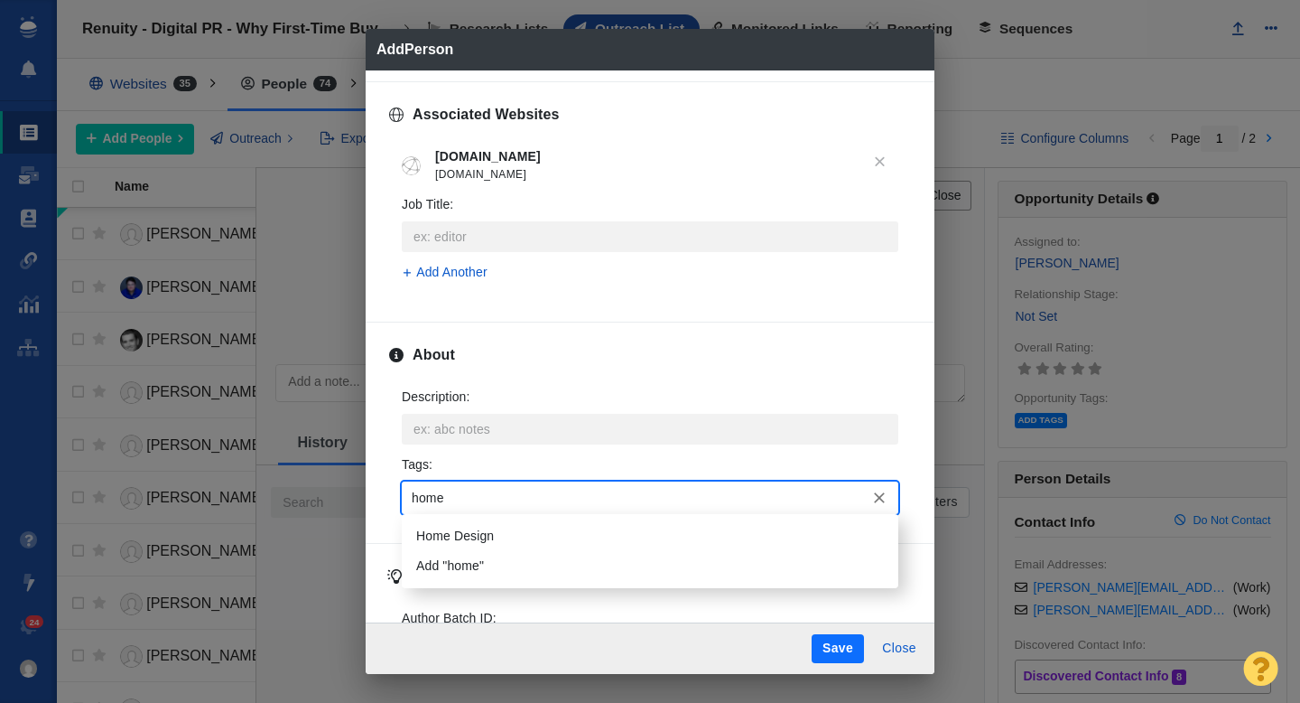
type input "home d"
click at [450, 526] on li "Home Design" at bounding box center [650, 536] width 497 height 30
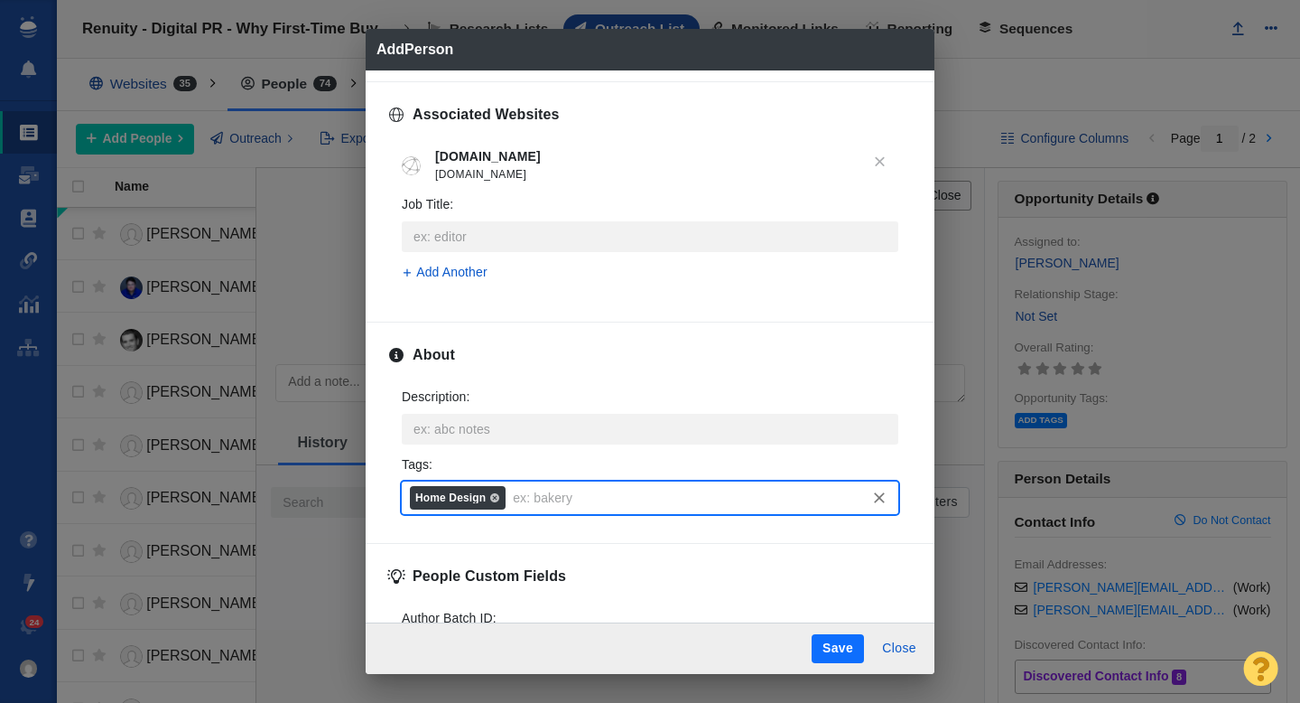
click at [825, 657] on button "Save" at bounding box center [838, 648] width 52 height 29
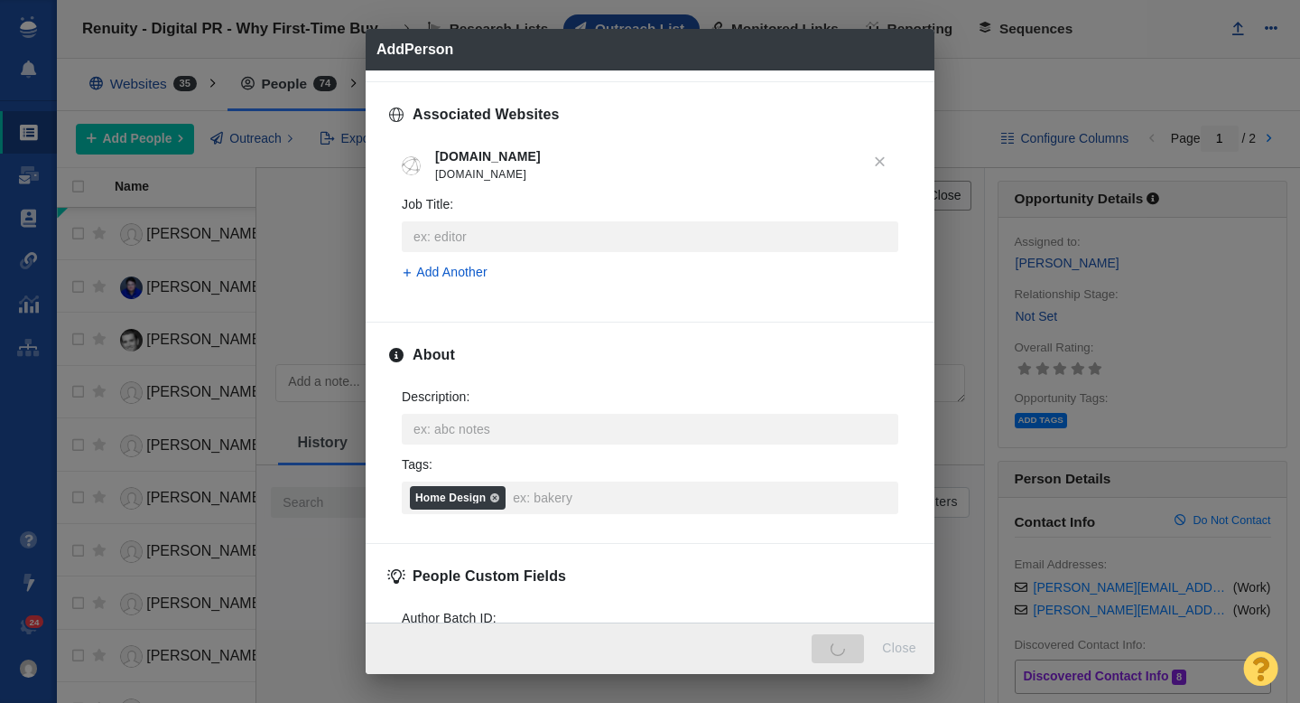
type textarea "x"
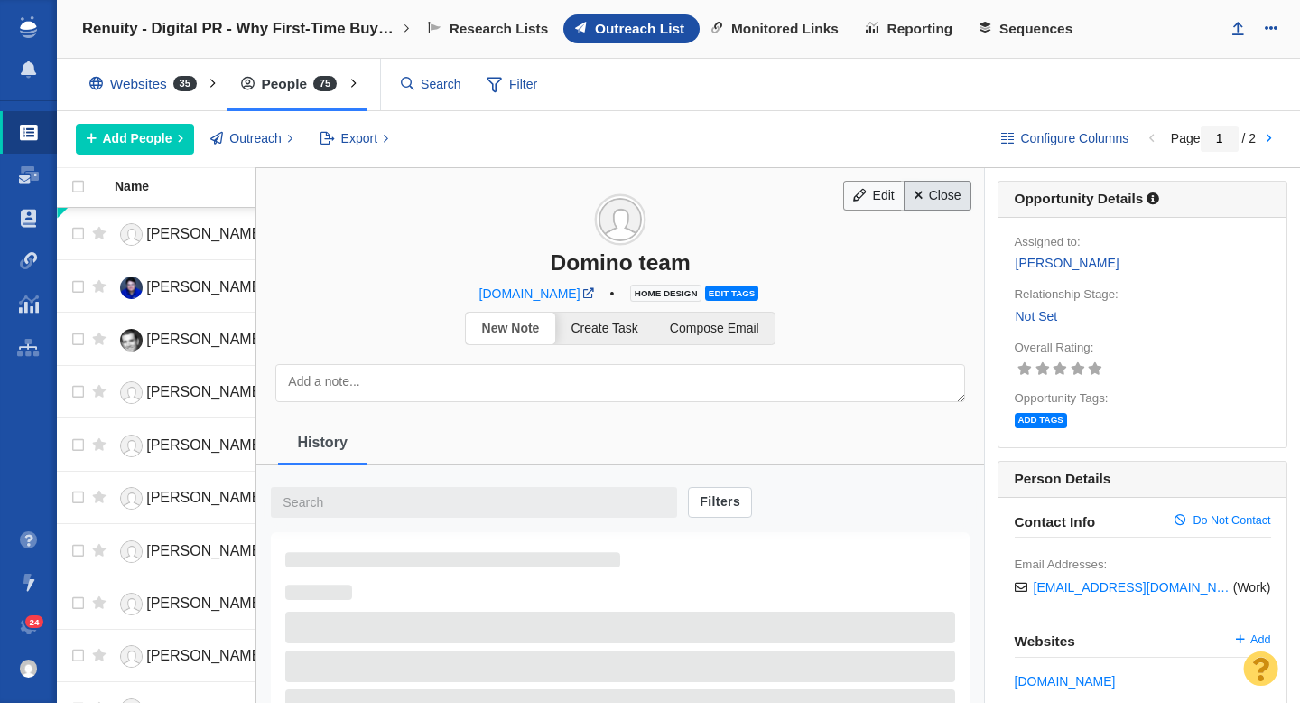
click at [930, 197] on link "Close" at bounding box center [938, 196] width 68 height 31
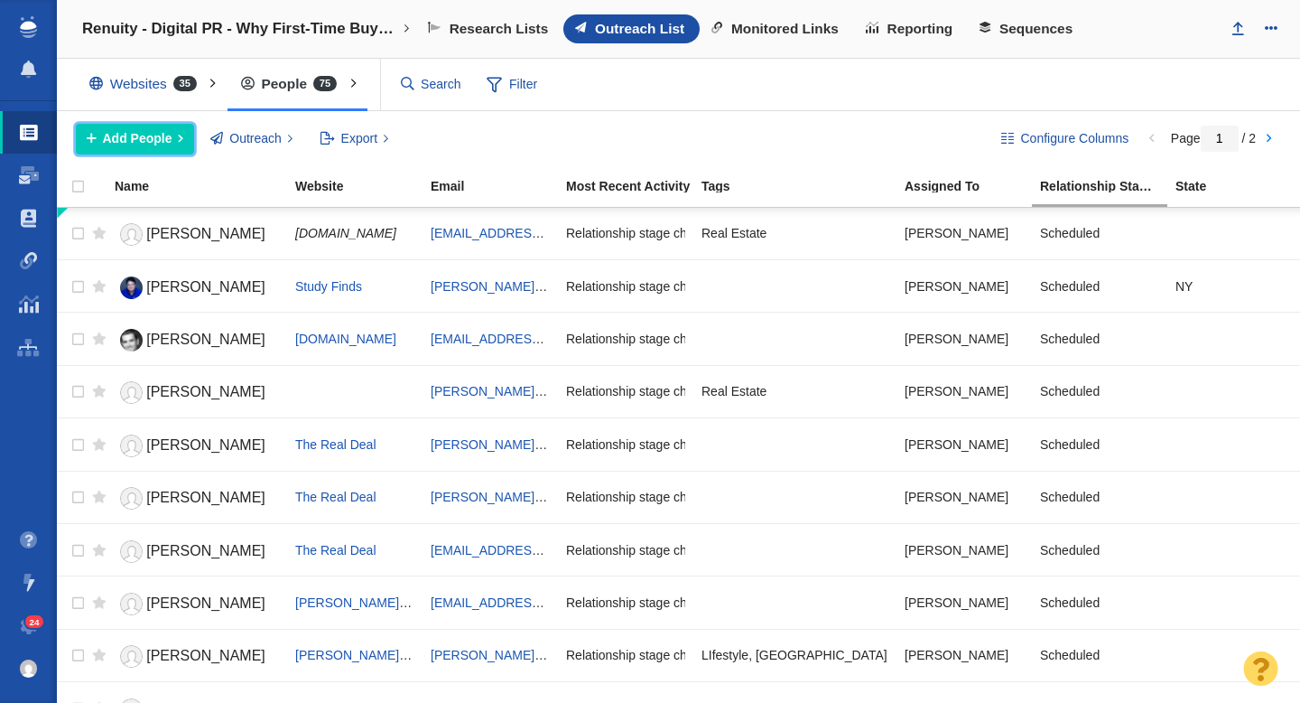
click at [121, 141] on span "Add People" at bounding box center [138, 138] width 70 height 19
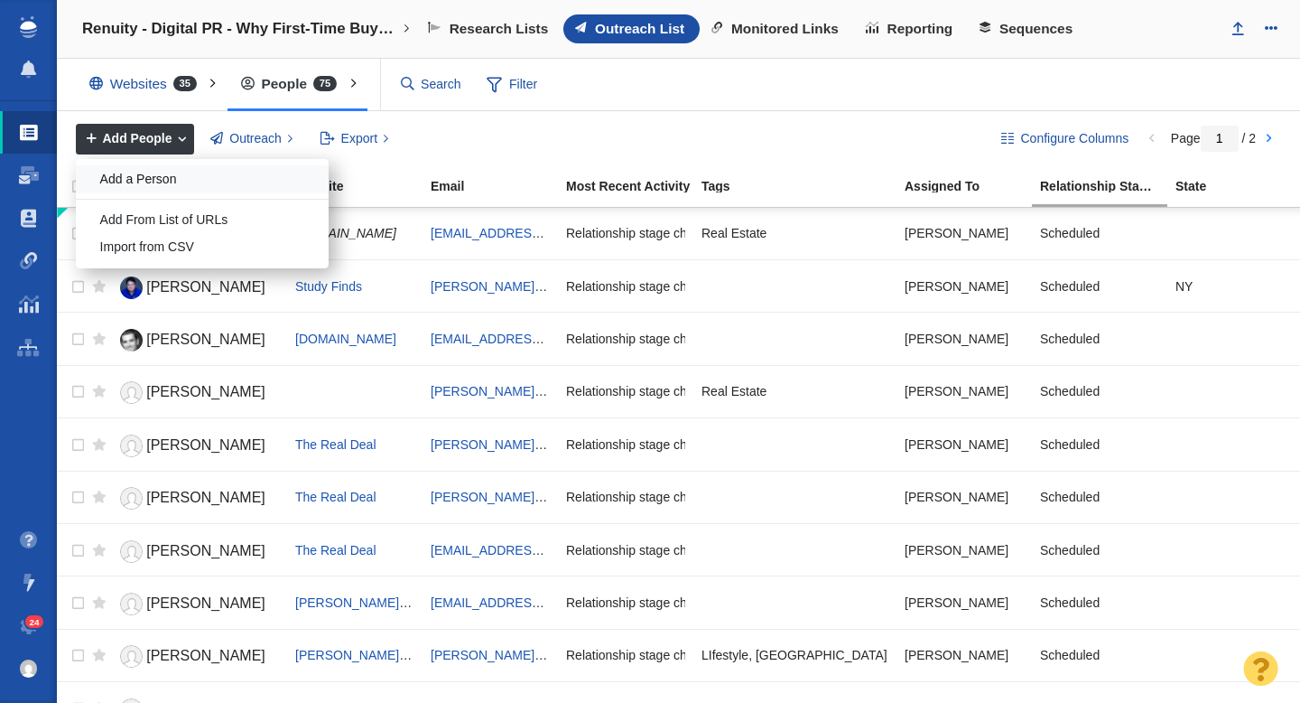
click at [142, 180] on div "Add a Person" at bounding box center [202, 179] width 253 height 28
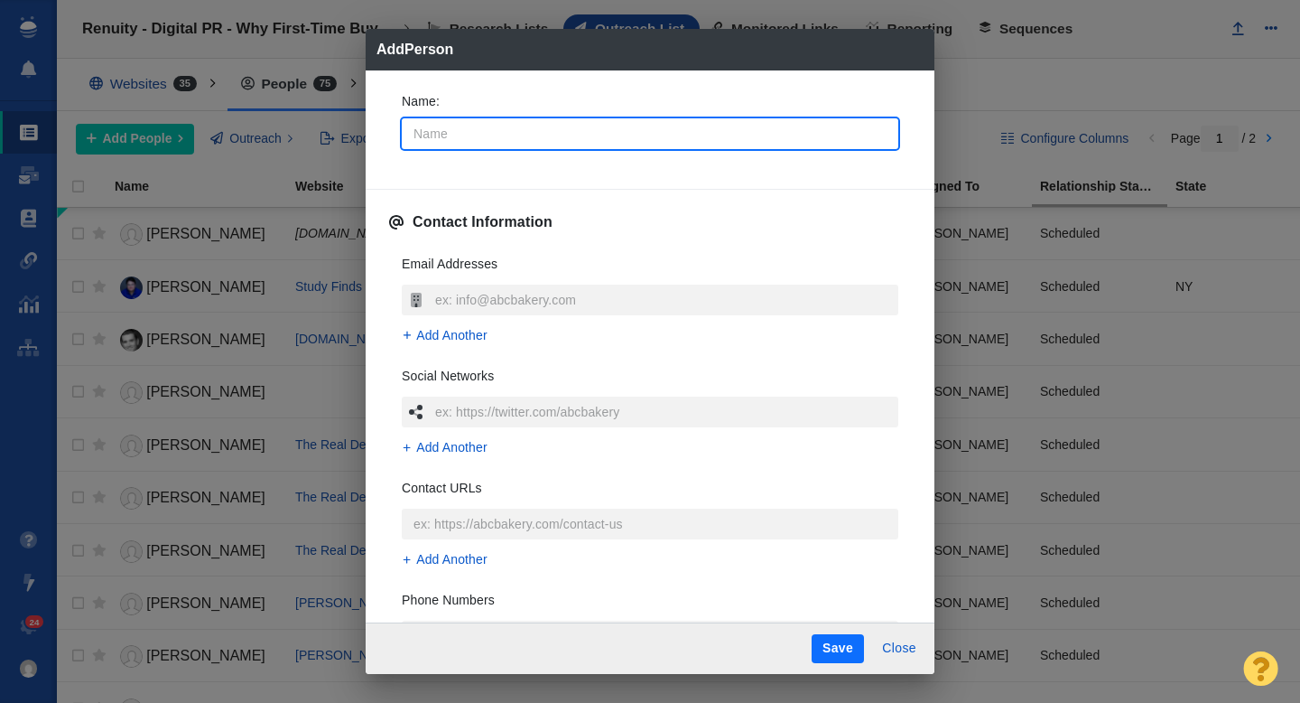
click at [479, 142] on input "Name :" at bounding box center [650, 133] width 497 height 31
type input "L"
type textarea "x"
type input "Ly"
type textarea "x"
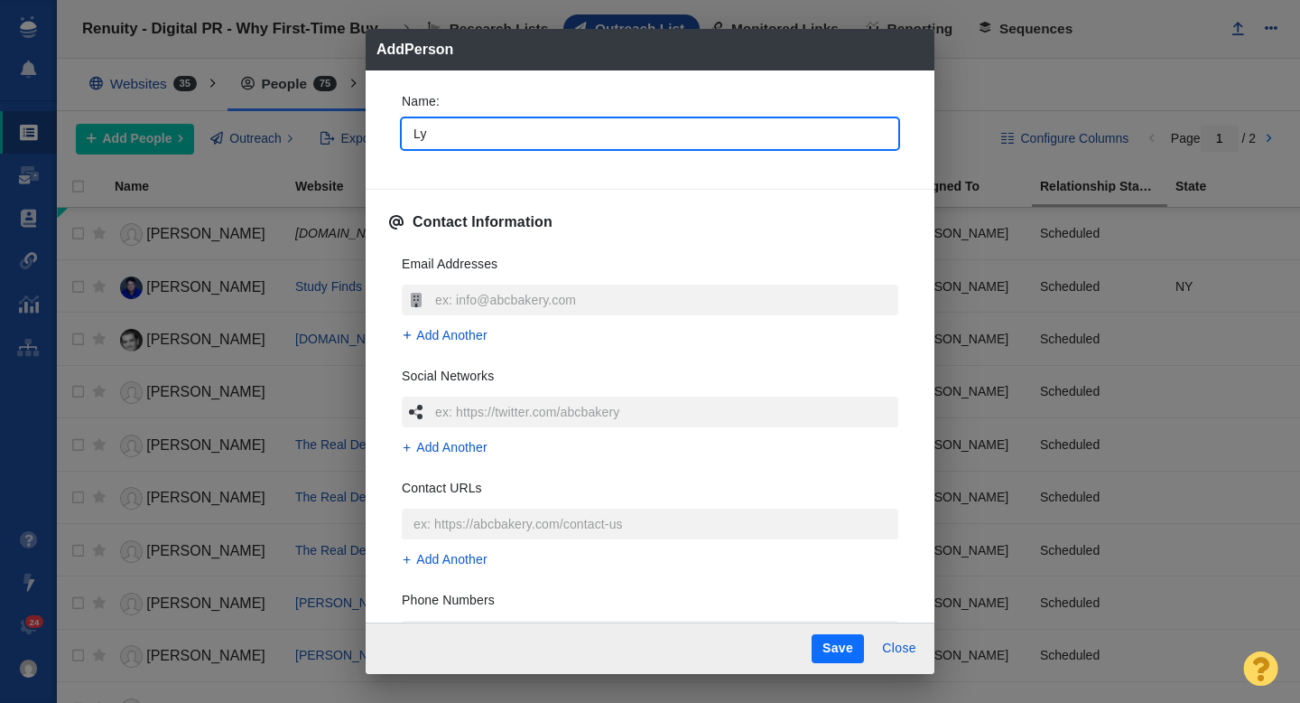
type input "Lyd"
type textarea "x"
type input "Lydi"
type textarea "x"
type input "[PERSON_NAME]"
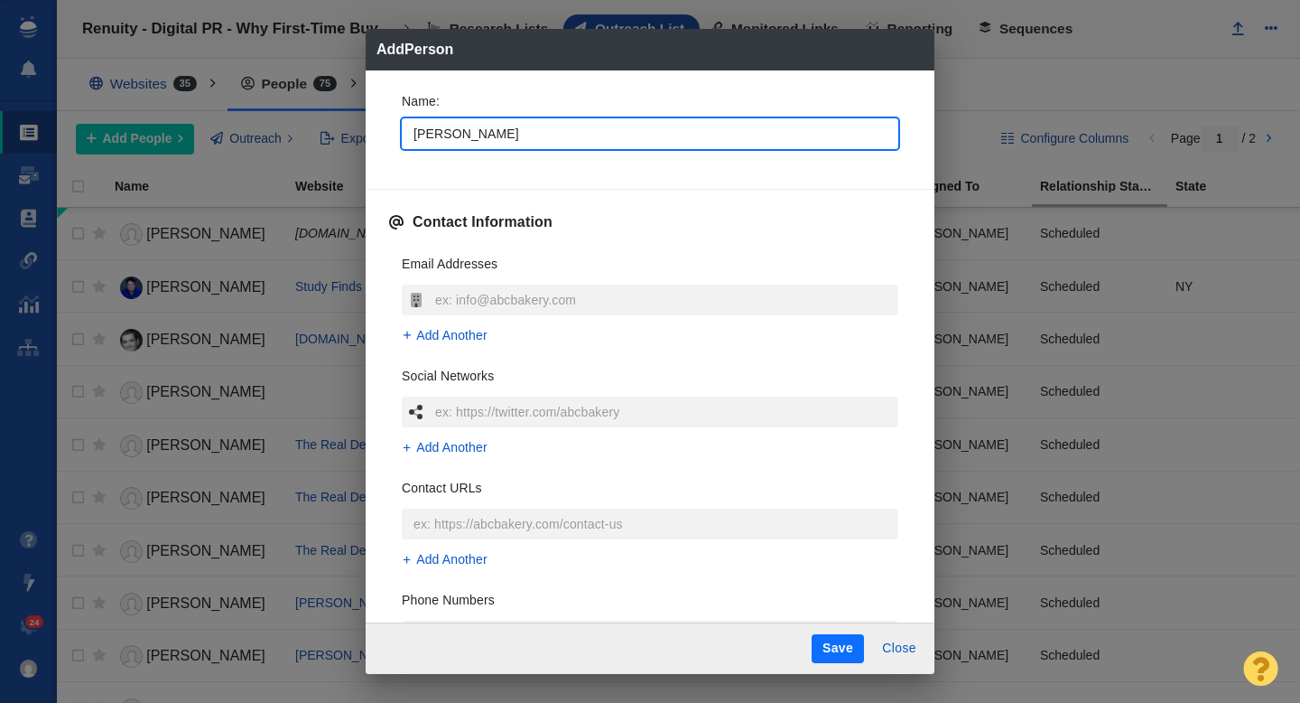
type textarea "x"
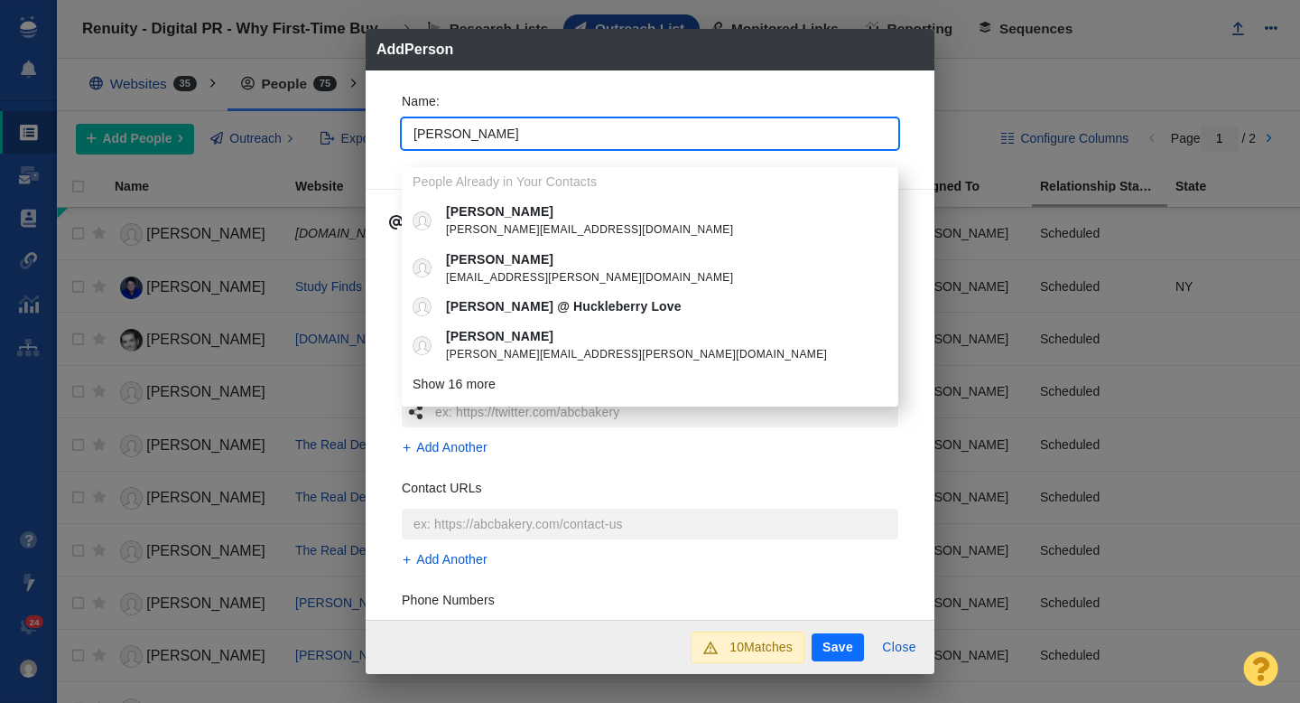
type input "[PERSON_NAME]"
click at [383, 141] on div "Name : Lydia People Already in Your Contacts Lydia lydia@dfarc.com Lydia lcoutr…" at bounding box center [650, 345] width 569 height 550
type textarea "x"
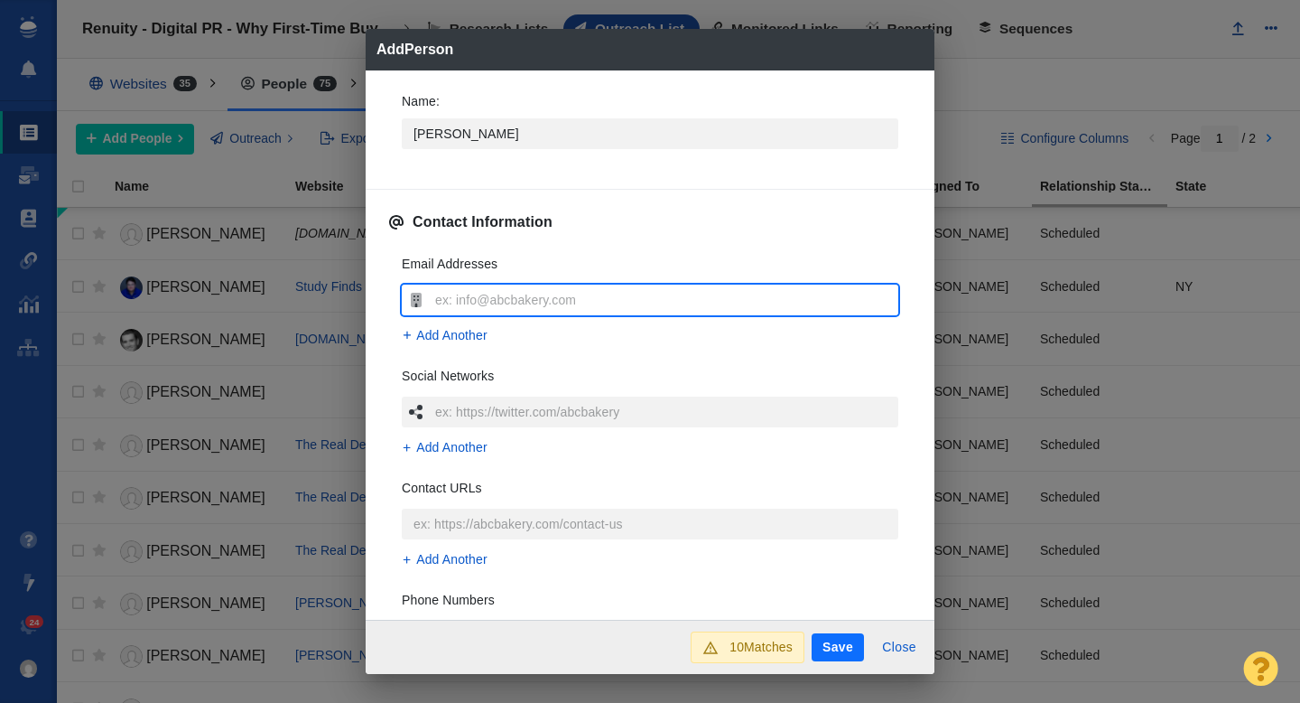
click at [497, 303] on input "text" at bounding box center [665, 299] width 468 height 31
type input "[PERSON_NAME][EMAIL_ADDRESS][PERSON_NAME][DOMAIN_NAME]"
type textarea "x"
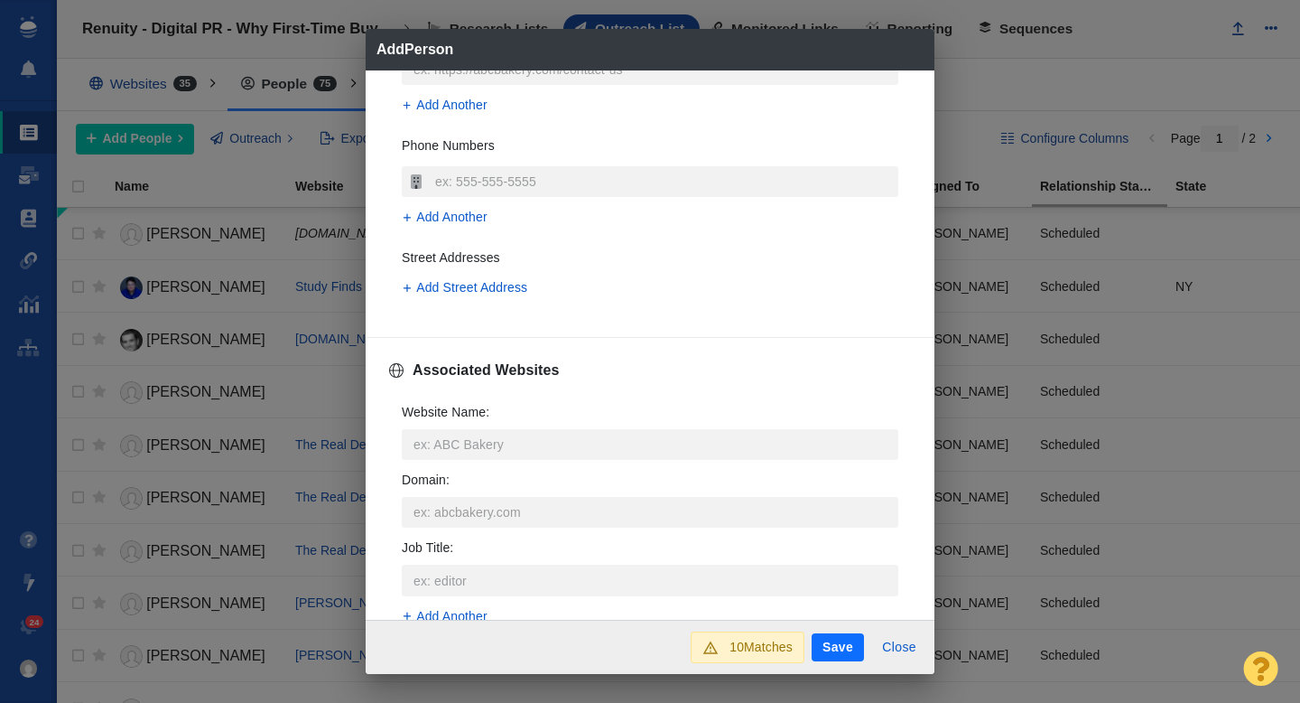
scroll to position [468, 0]
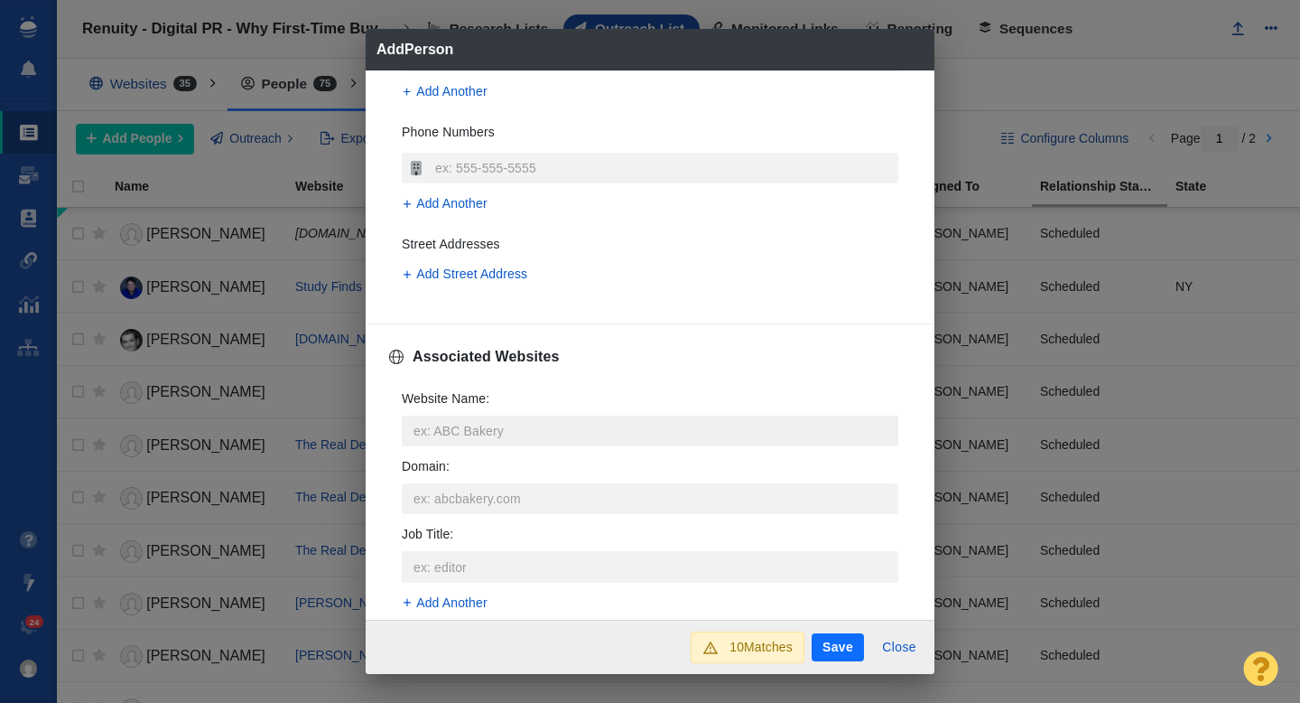
type input "[PERSON_NAME][EMAIL_ADDRESS][PERSON_NAME][DOMAIN_NAME]"
click at [442, 433] on input "Website Name :" at bounding box center [650, 430] width 497 height 31
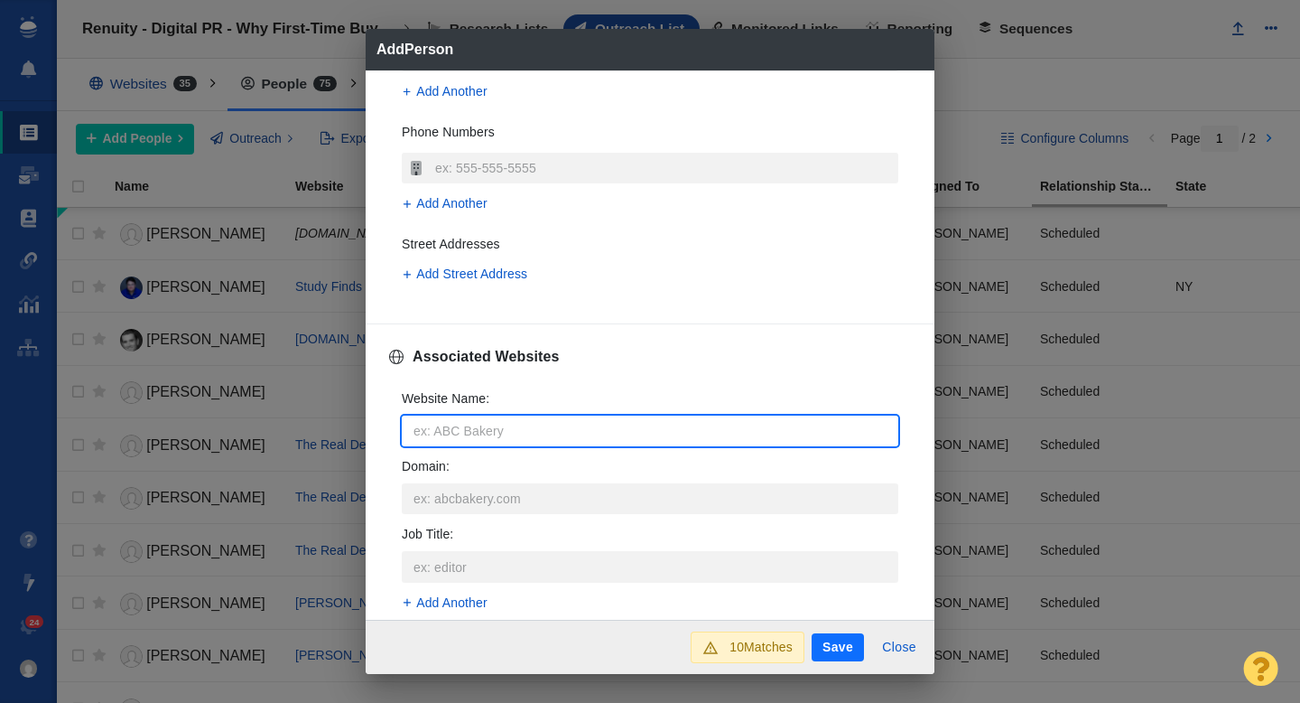
type input "d"
type textarea "x"
type input "do"
type textarea "x"
type input "dom"
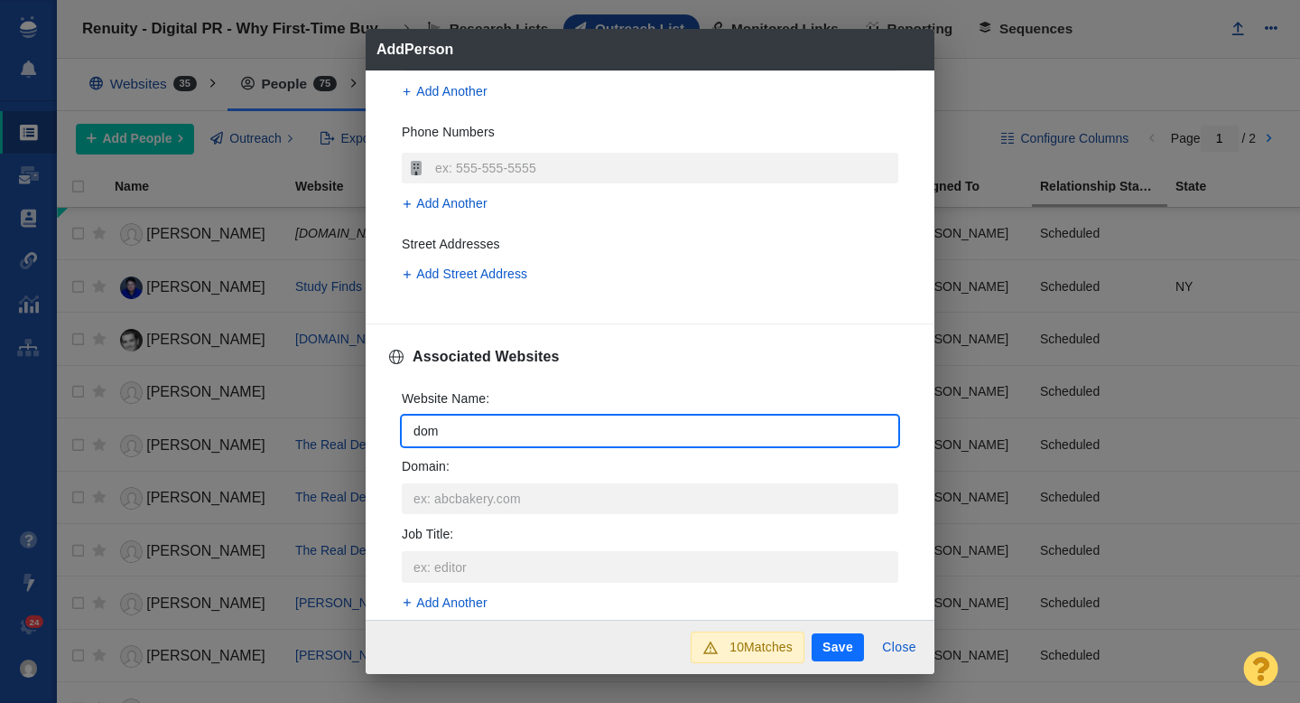
type textarea "x"
type input "domi"
type textarea "x"
type input "domin"
type textarea "x"
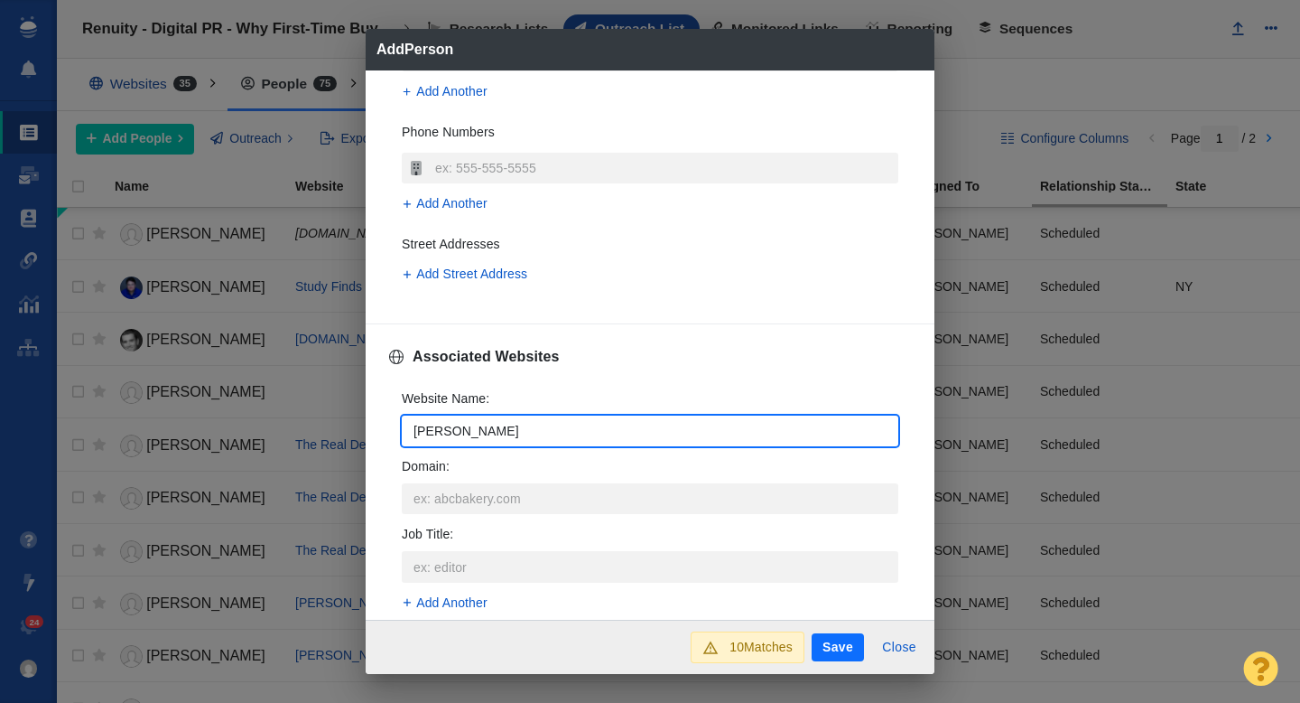
type input "domino"
type textarea "x"
type input "domino."
type textarea "x"
type input "domino.c"
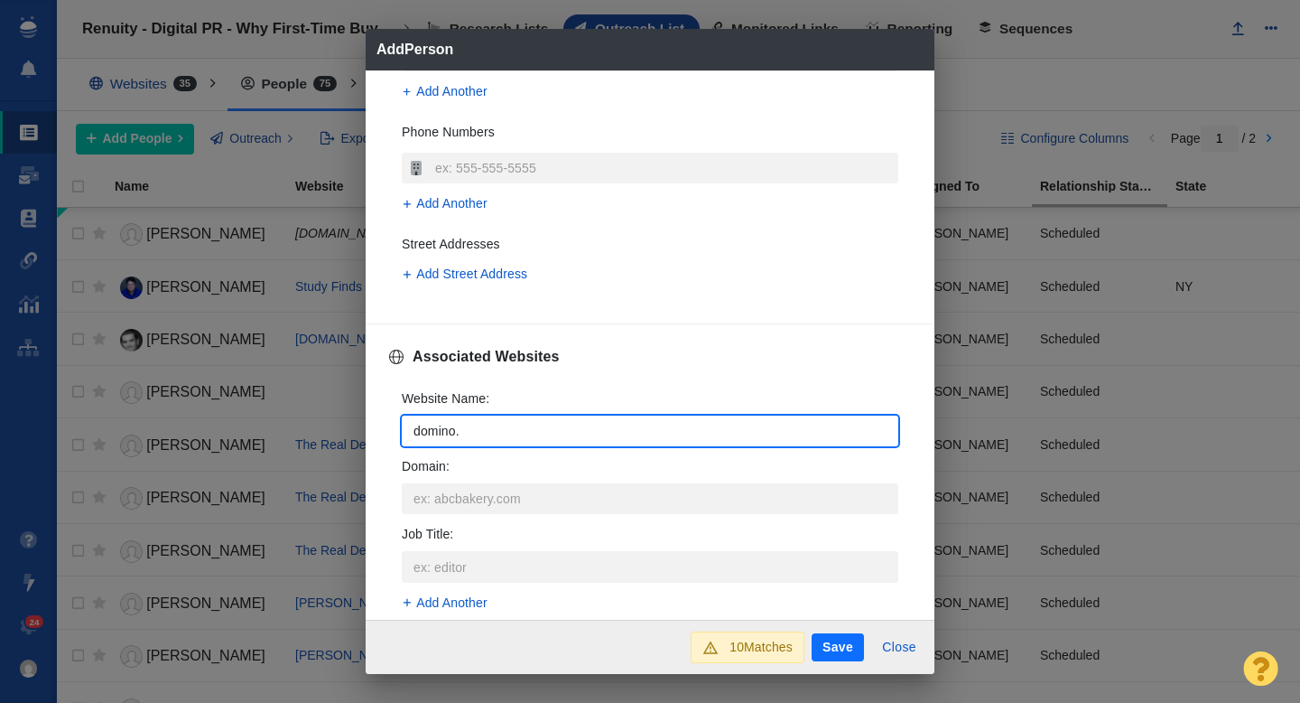
type textarea "x"
type input "domino.co"
type textarea "x"
type input "[DOMAIN_NAME]"
type textarea "x"
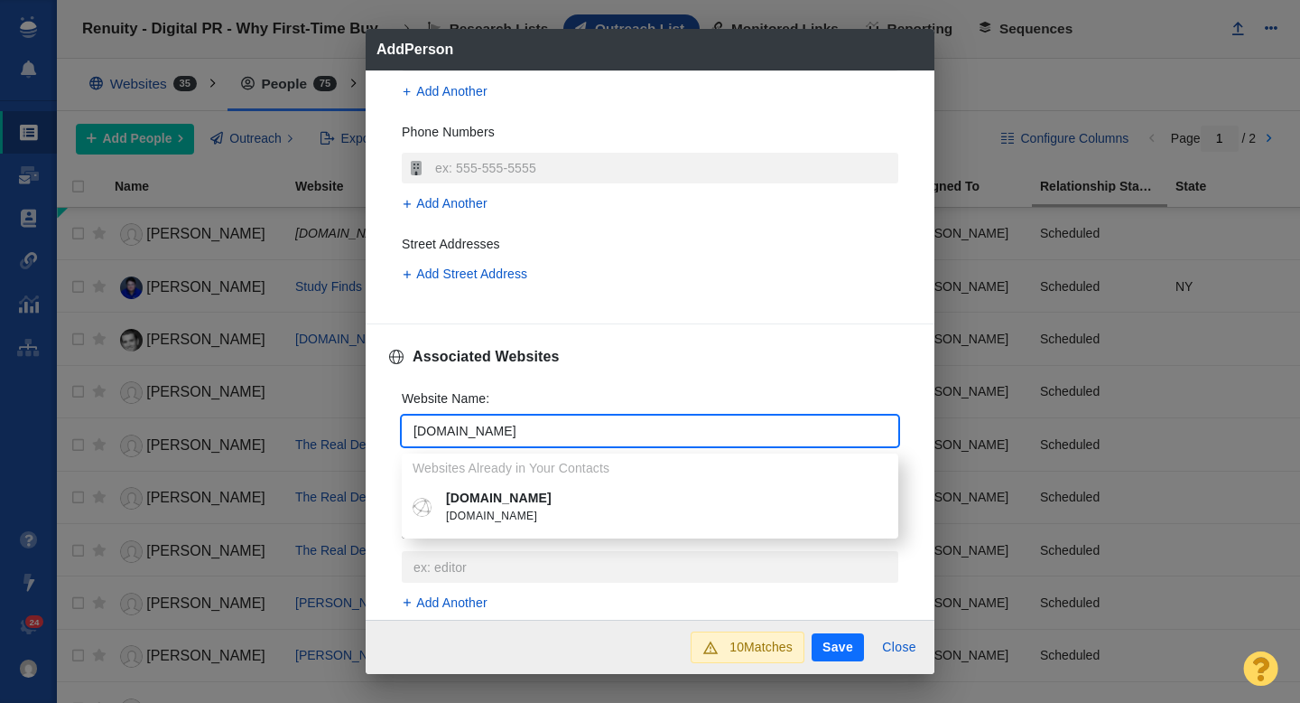
type input "[DOMAIN_NAME]"
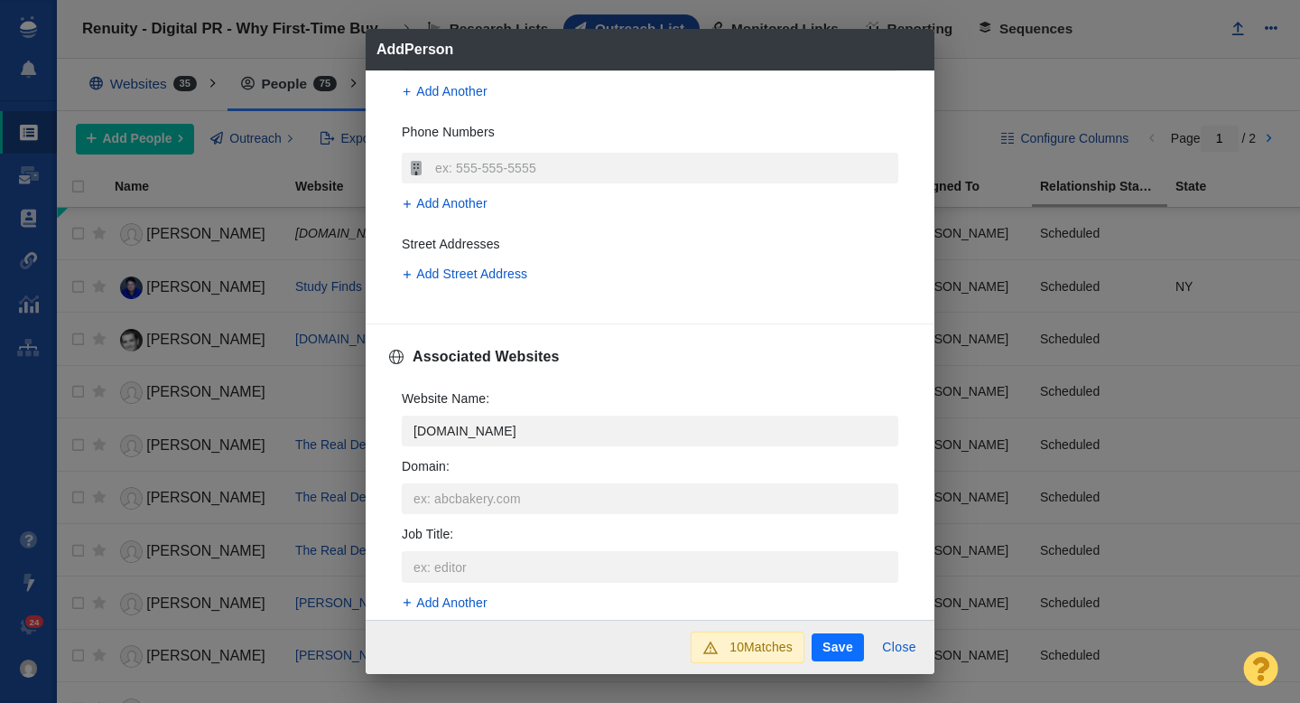
click at [499, 504] on p "[DOMAIN_NAME]" at bounding box center [663, 498] width 434 height 19
type textarea "x"
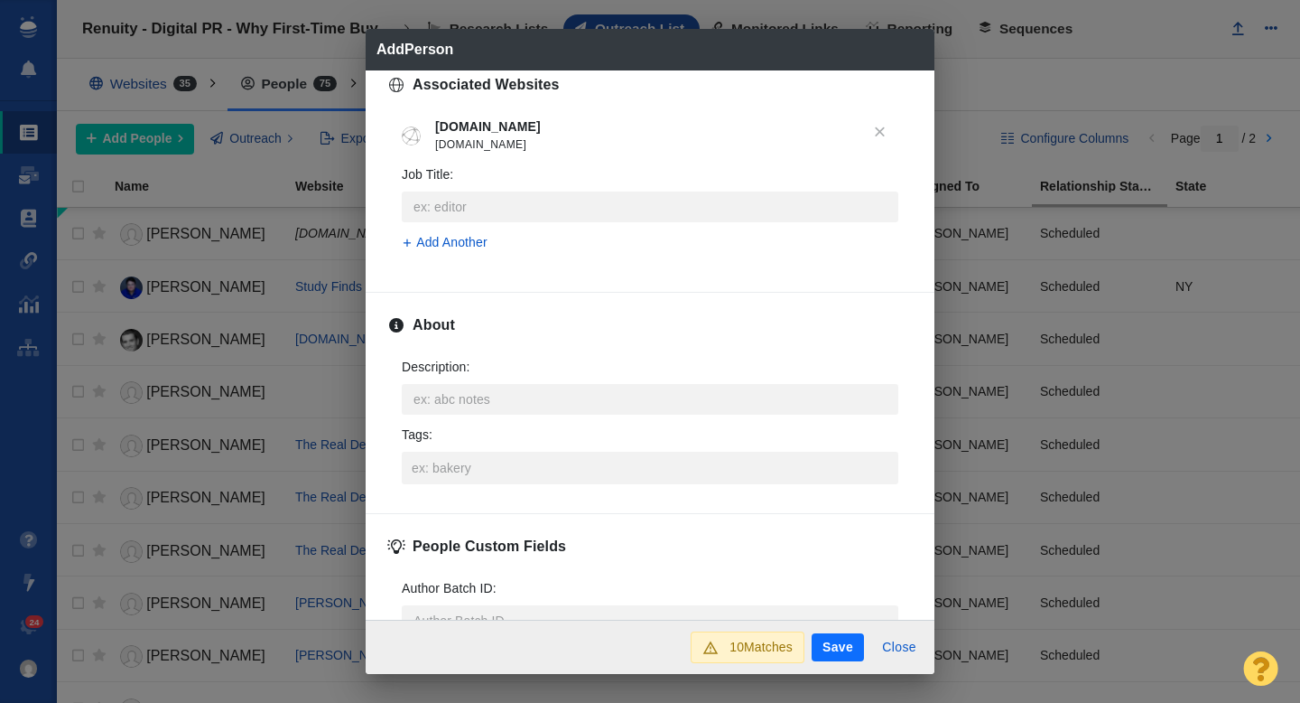
scroll to position [744, 0]
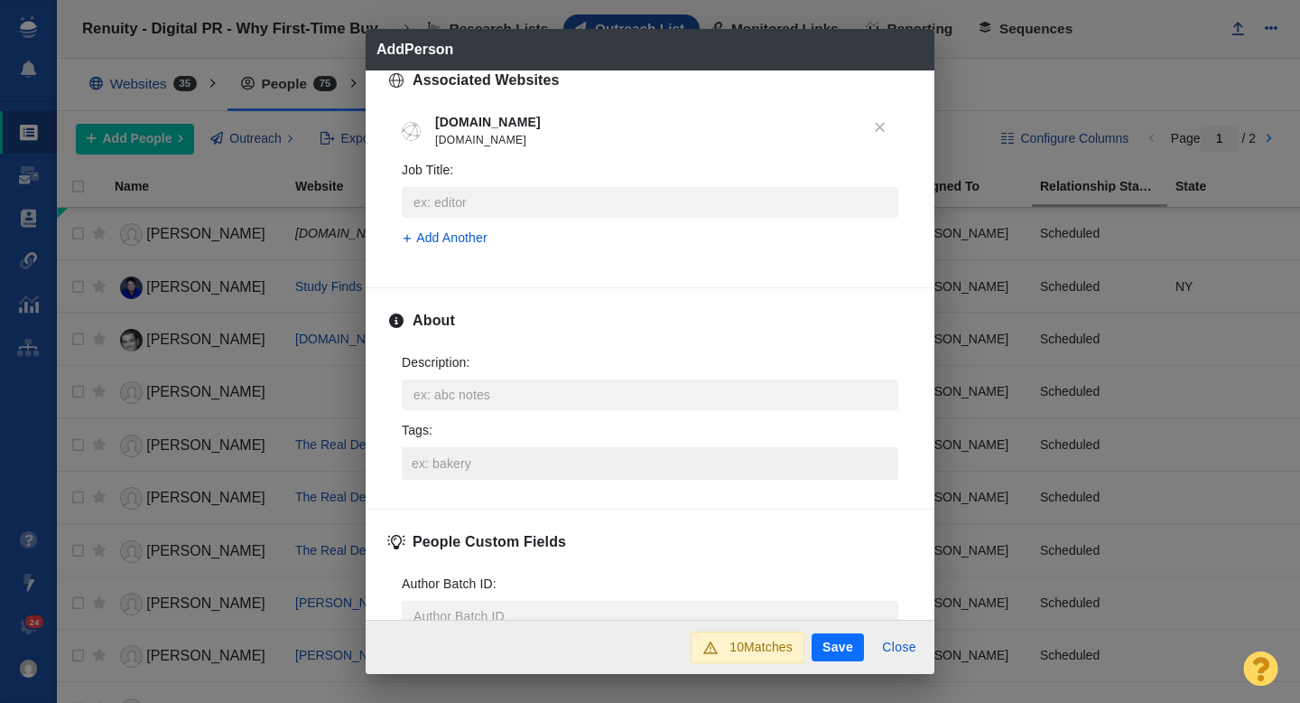
click at [455, 470] on input "Tags :" at bounding box center [650, 463] width 486 height 33
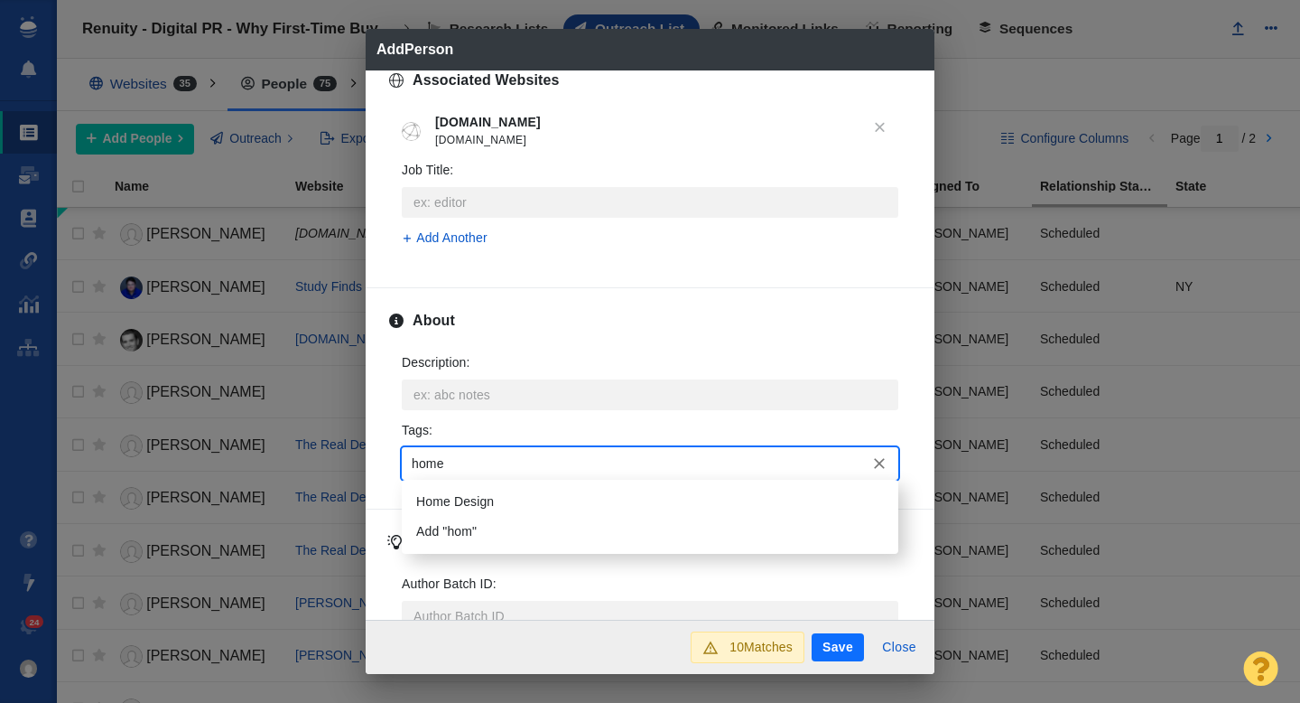
type input "home d"
click at [462, 504] on li "Home Design" at bounding box center [650, 502] width 497 height 30
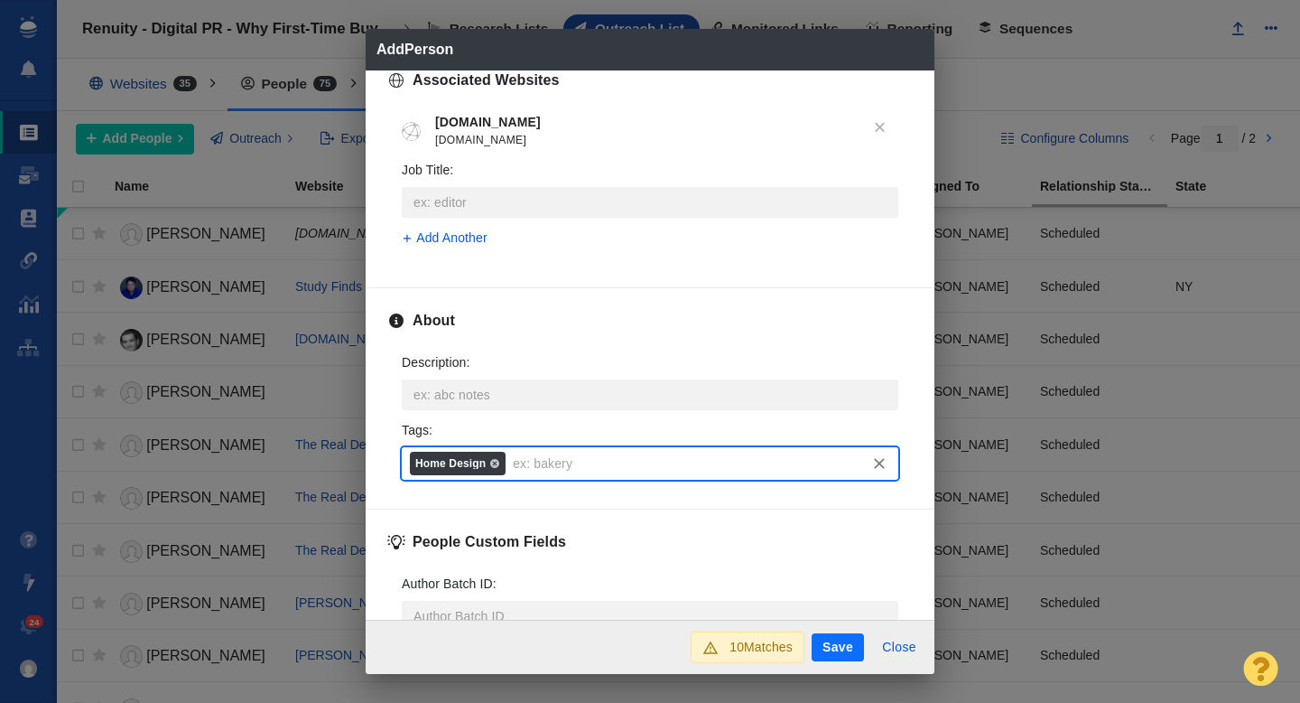
click at [848, 655] on button "Save" at bounding box center [838, 647] width 52 height 29
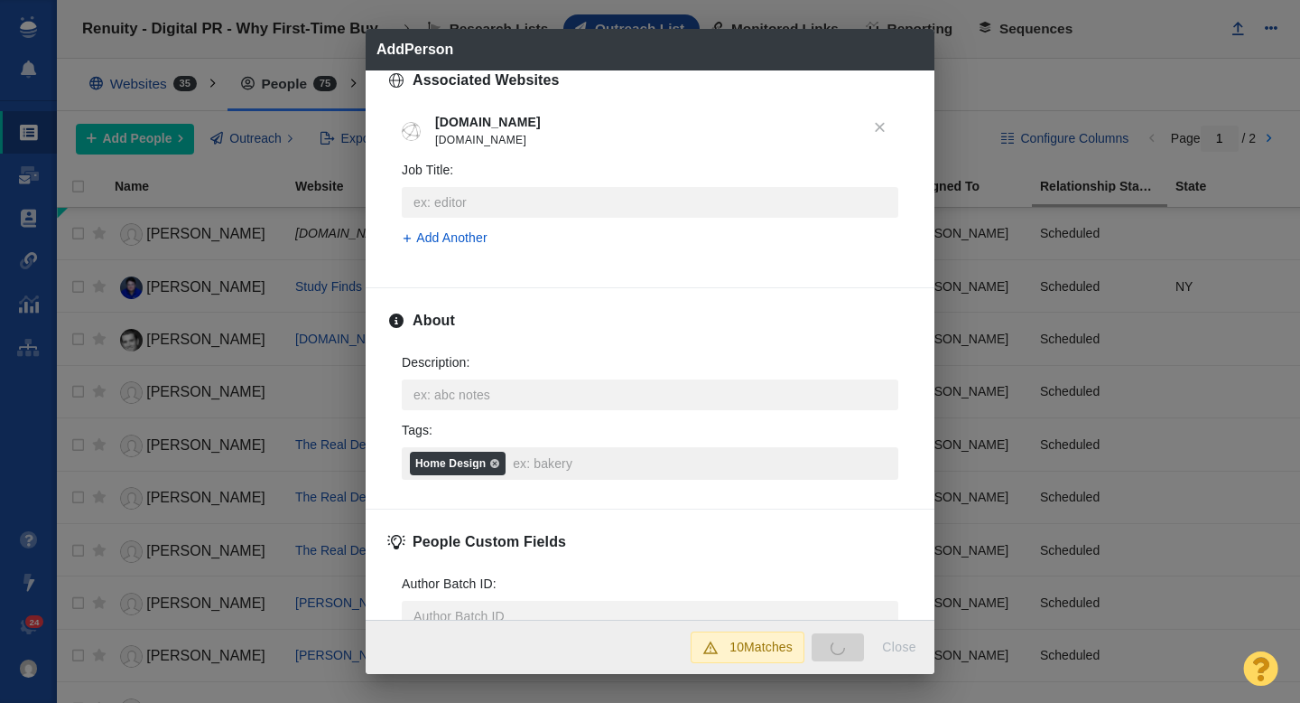
type textarea "x"
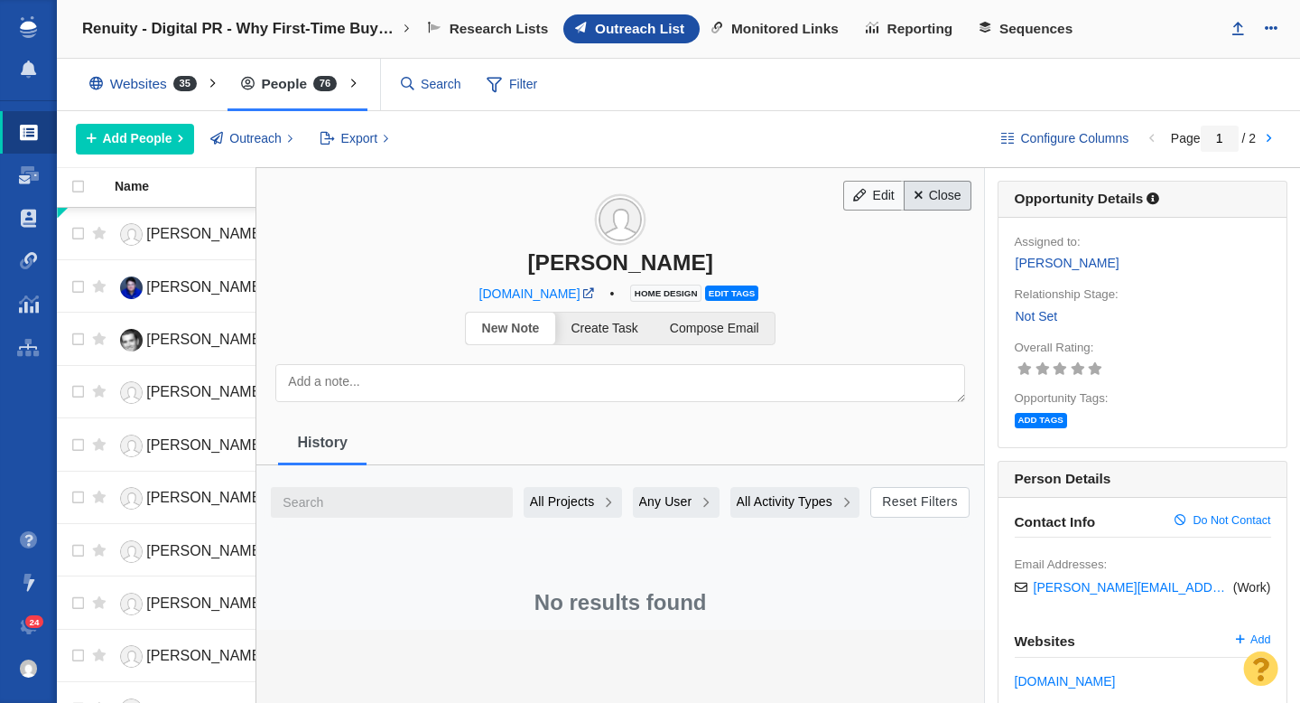
click at [930, 207] on link "Close" at bounding box center [938, 196] width 68 height 31
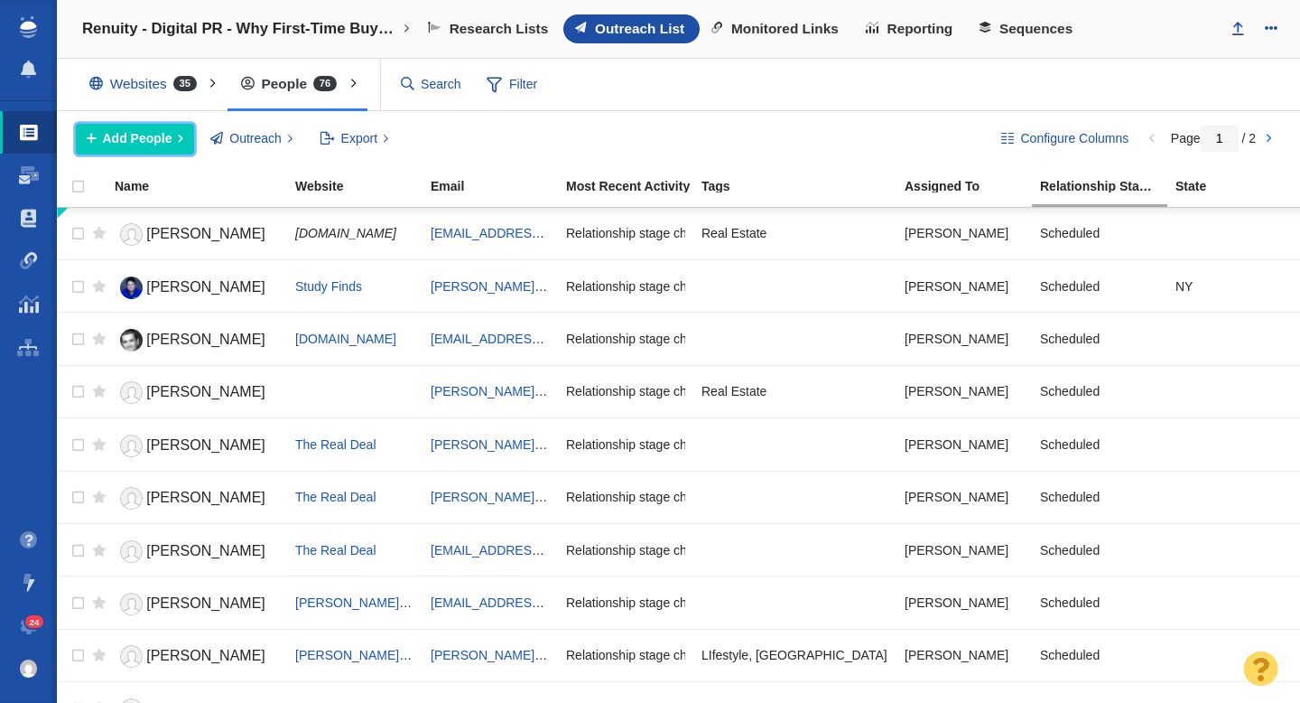
click at [169, 135] on span "Add People" at bounding box center [138, 138] width 70 height 19
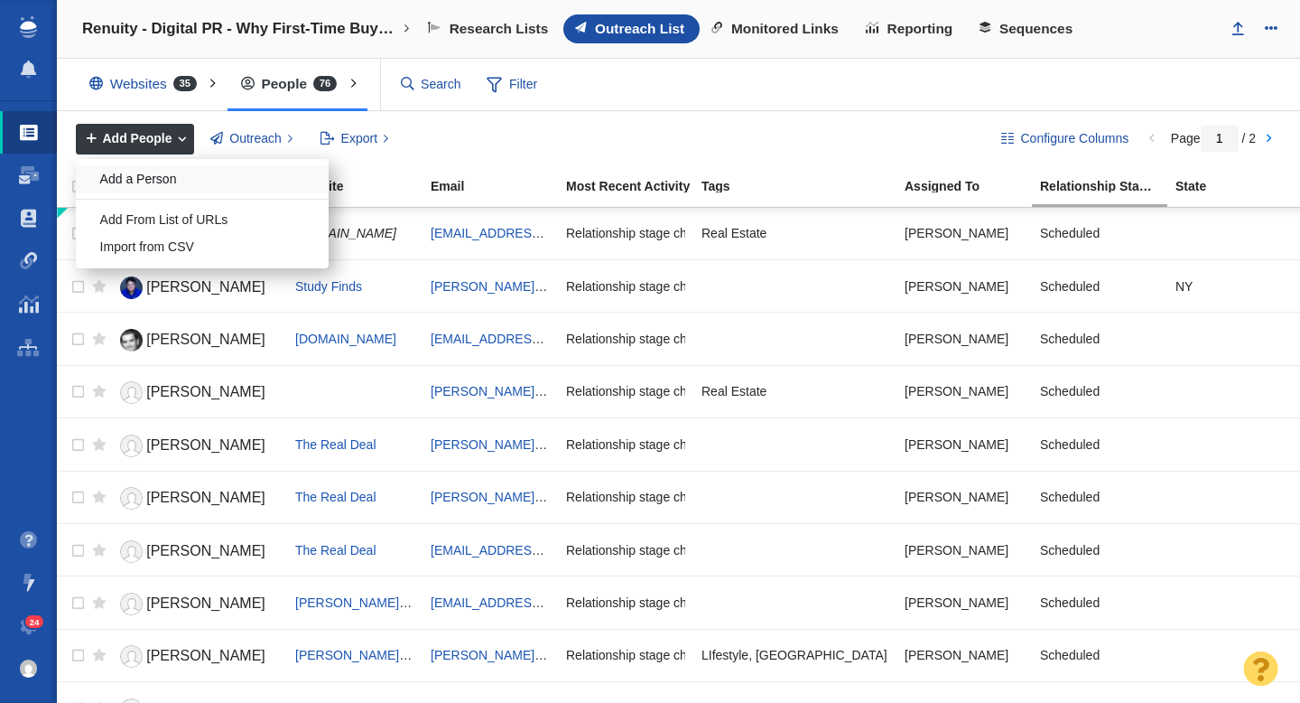
click at [158, 185] on div "Add a Person" at bounding box center [202, 179] width 253 height 28
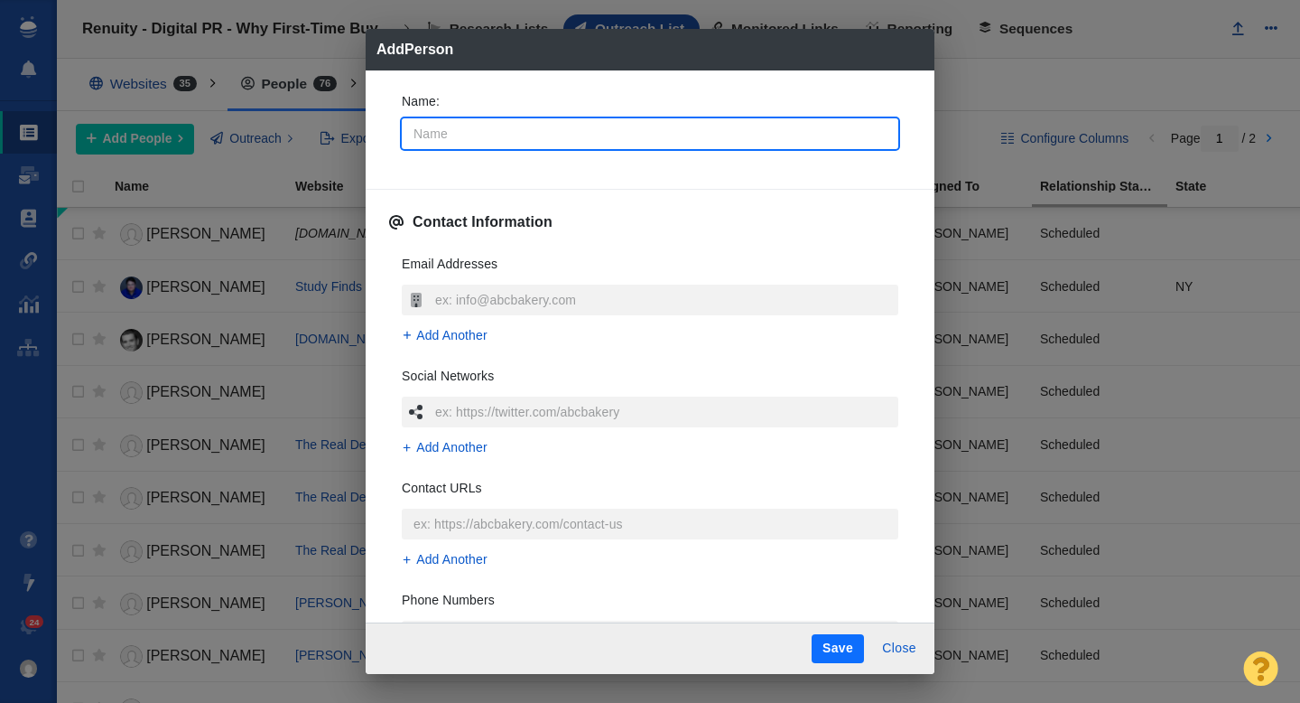
type input "J"
type textarea "x"
type input "Ja"
type textarea "x"
type input "Jam"
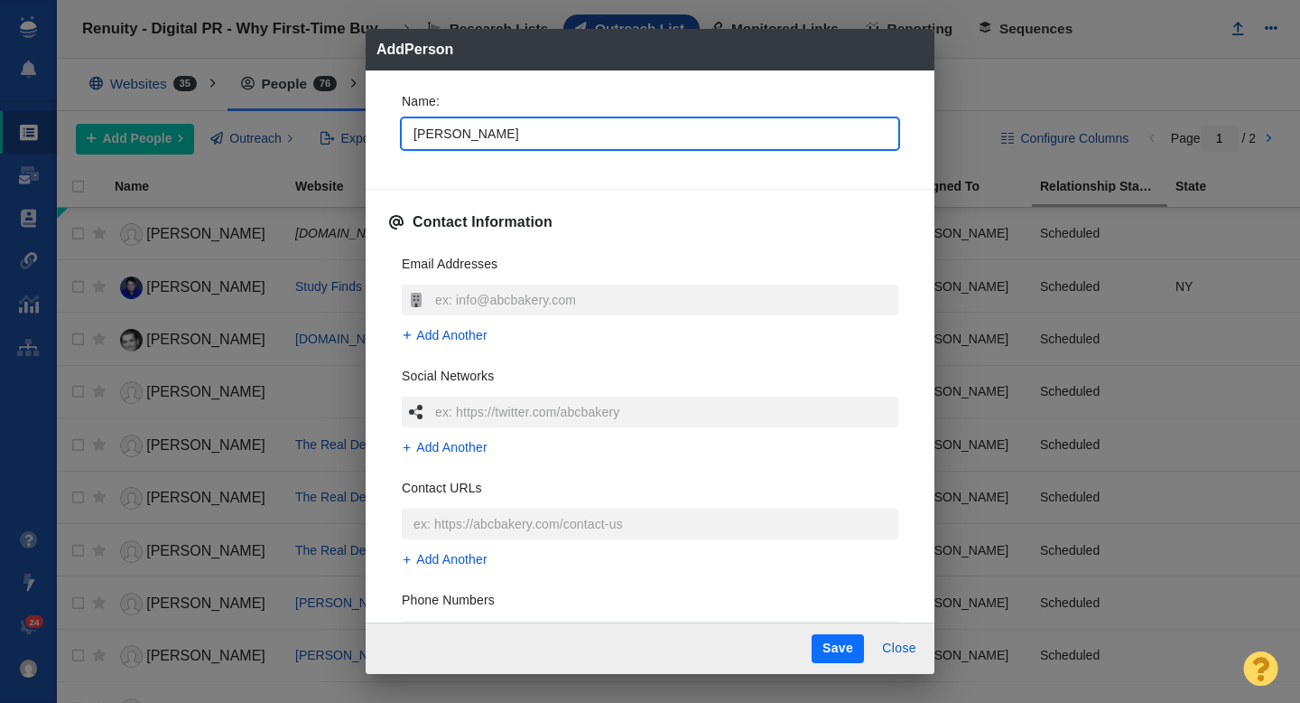
type textarea "x"
type input "Jami"
type textarea "x"
type input "[PERSON_NAME]"
type textarea "x"
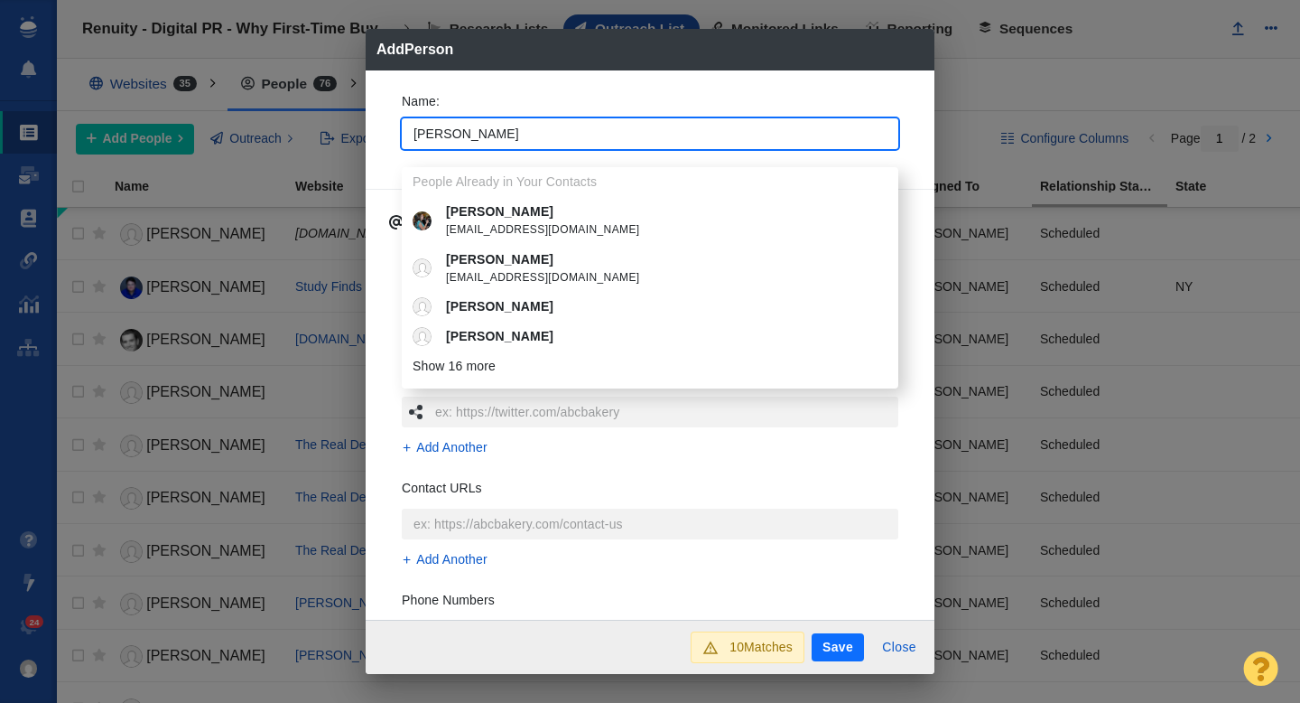
type input "[PERSON_NAME]"
click at [385, 128] on div "Name : Jamie People Already in Your Contacts Jamie jamiedjohansen@gmail.com Jam…" at bounding box center [650, 345] width 569 height 550
type textarea "x"
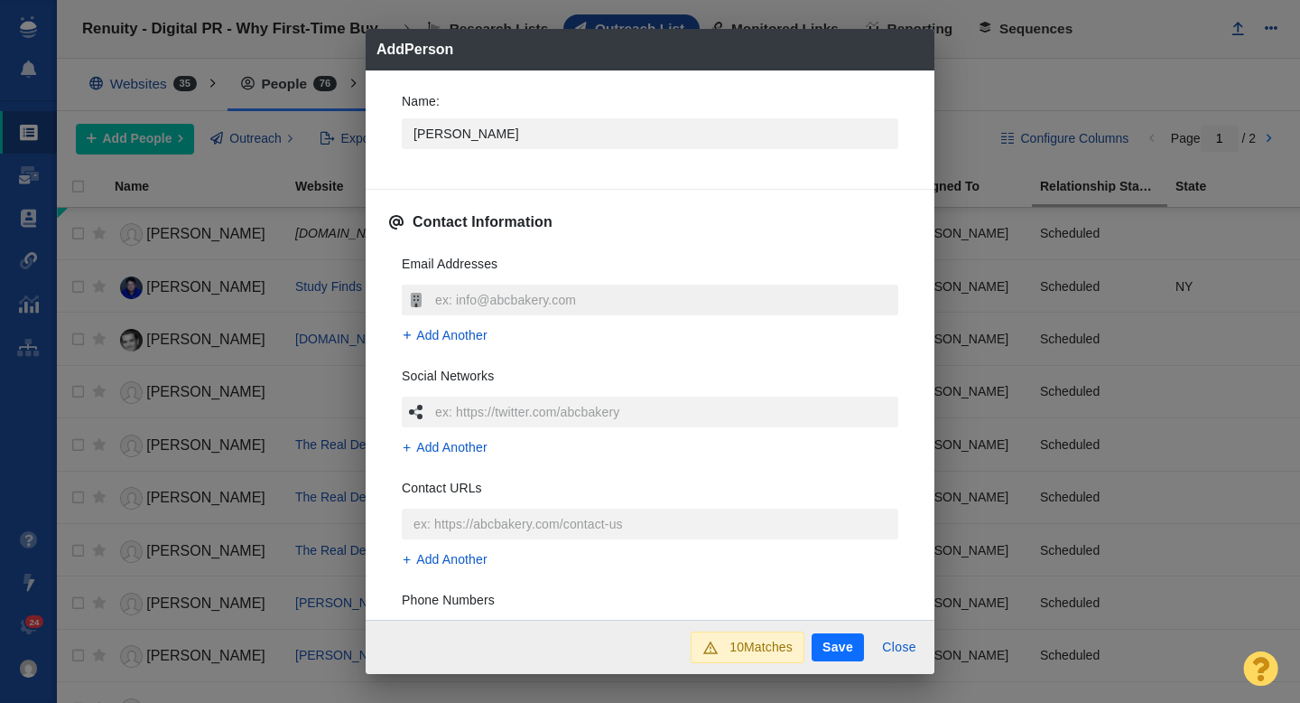
click at [443, 285] on input "text" at bounding box center [665, 299] width 468 height 31
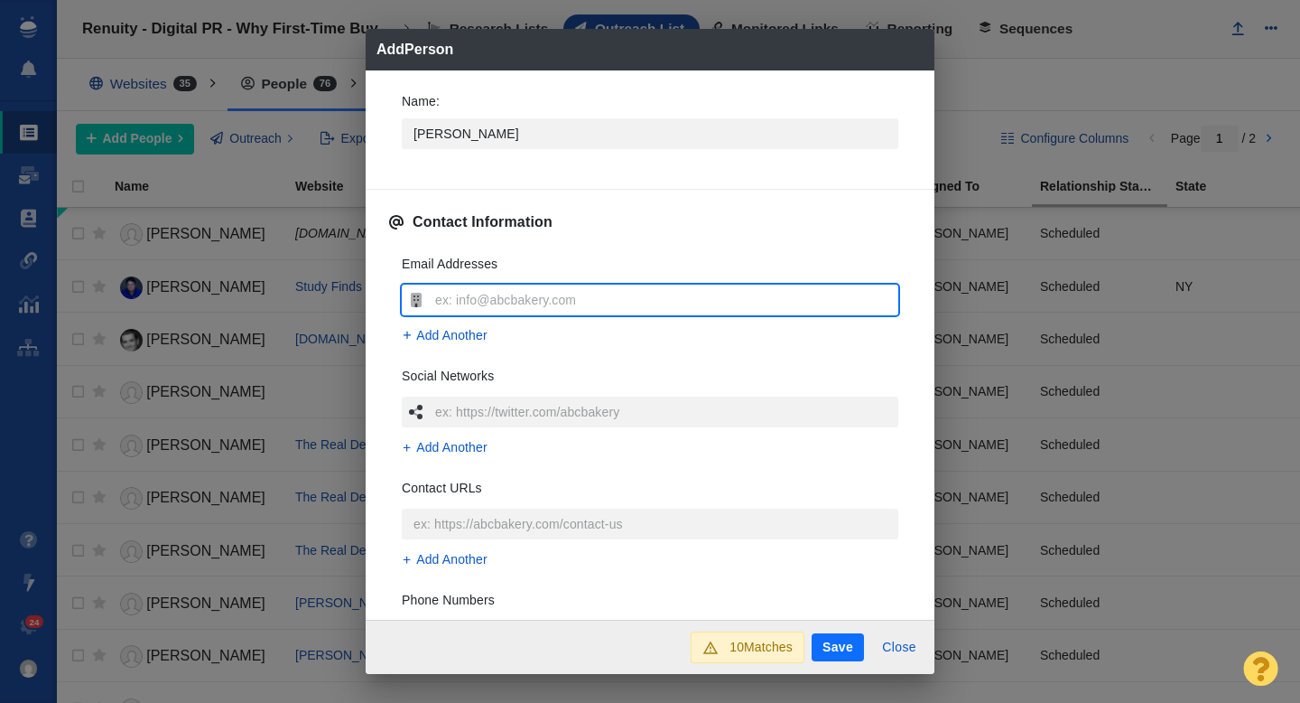
type input "[PERSON_NAME][EMAIL_ADDRESS][DOMAIN_NAME]"
type textarea "x"
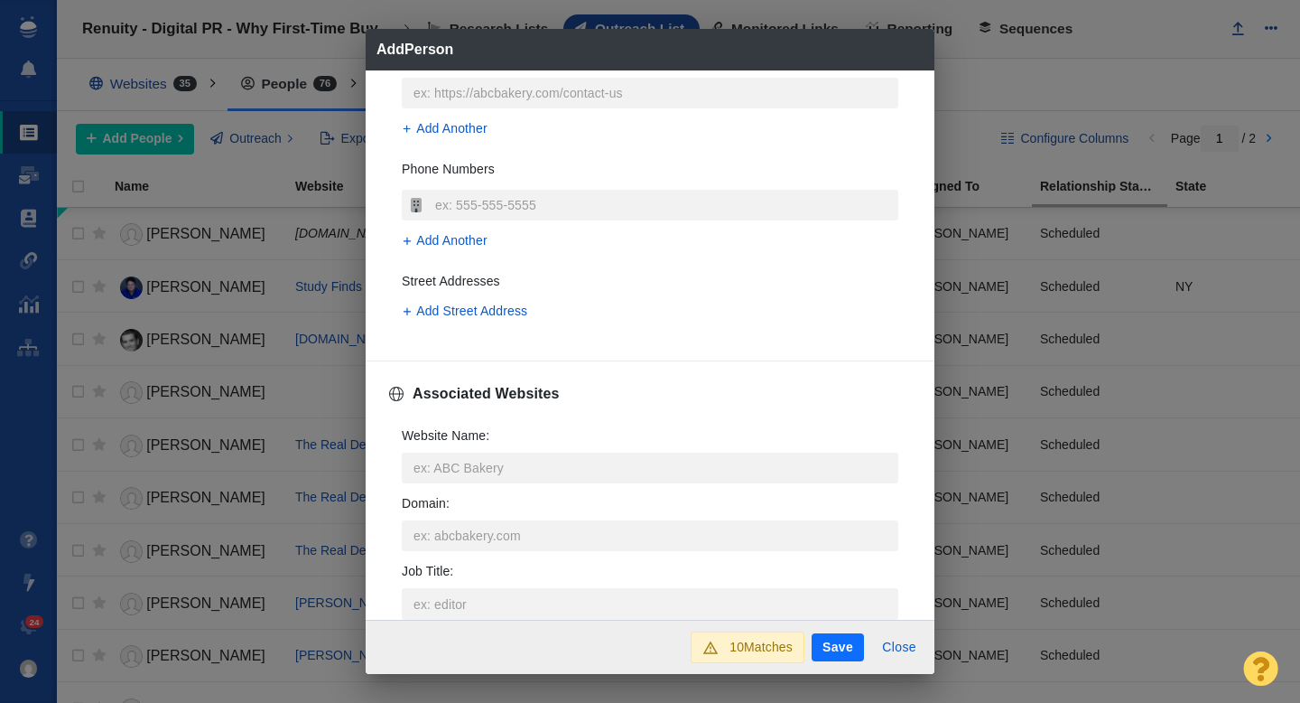
scroll to position [458, 0]
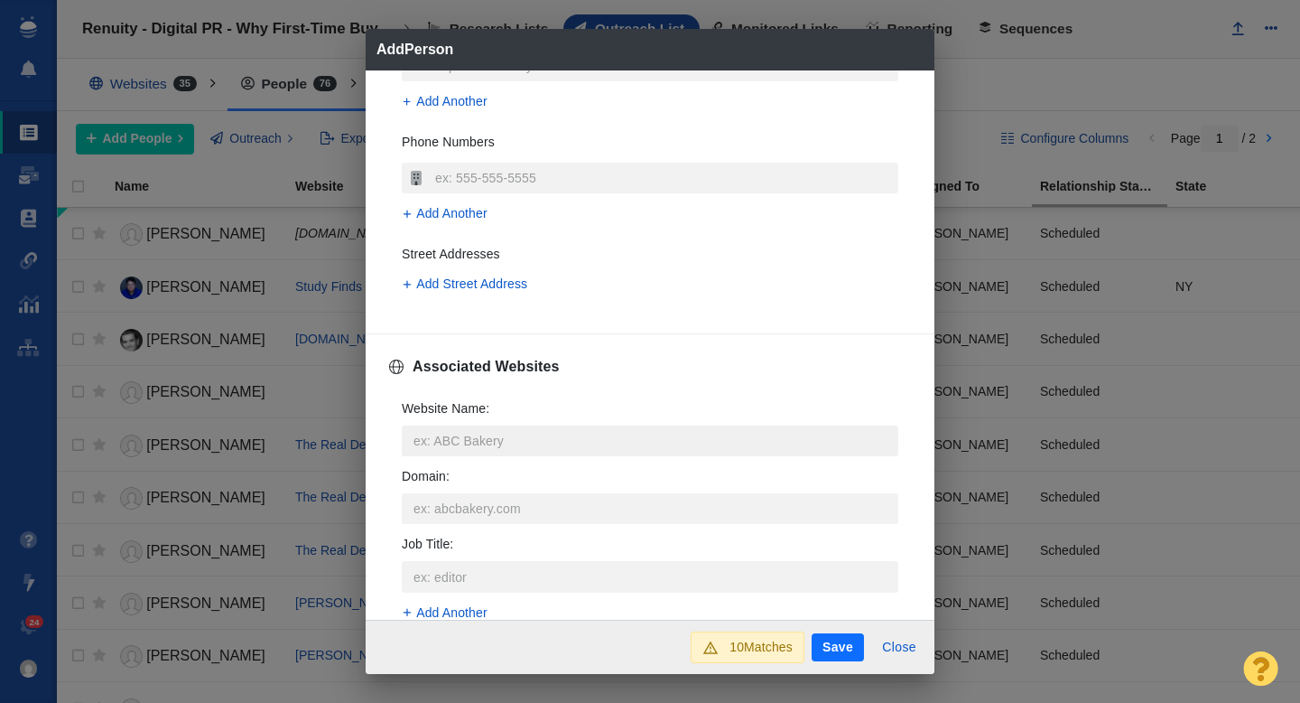
type input "[PERSON_NAME][EMAIL_ADDRESS][DOMAIN_NAME]"
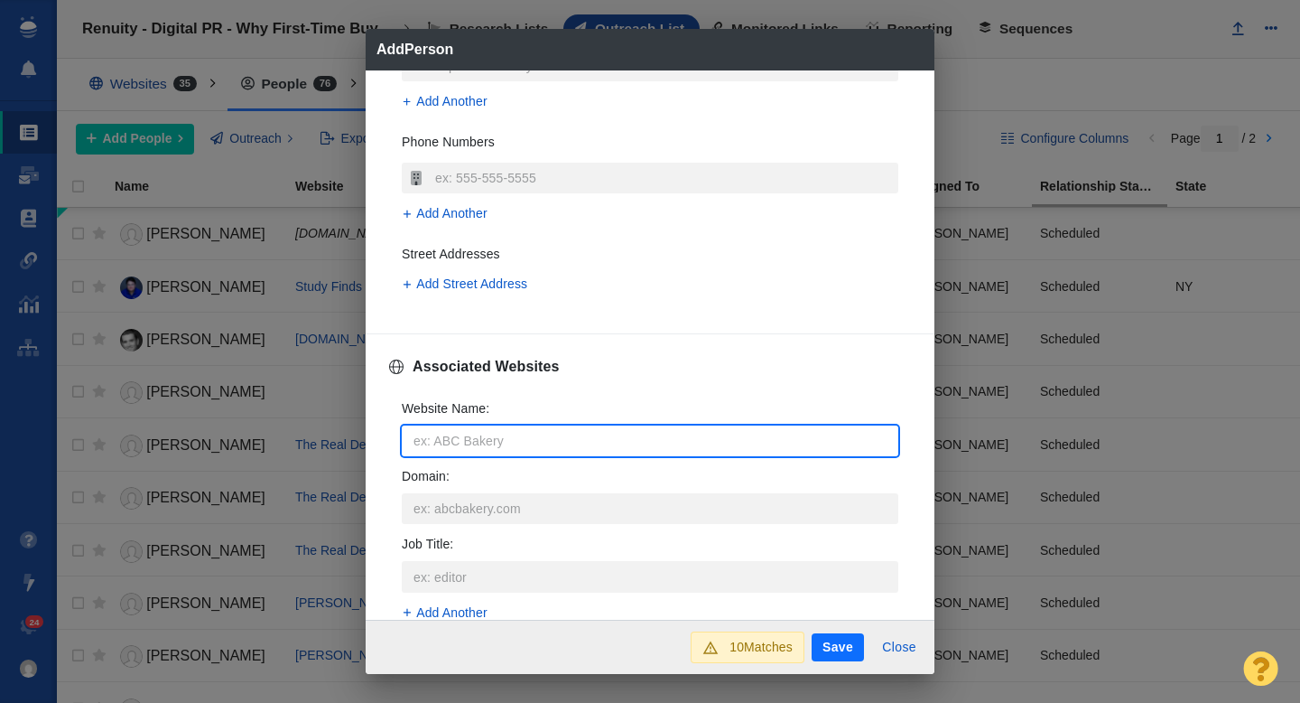
click at [448, 443] on input "Website Name :" at bounding box center [650, 440] width 497 height 31
type input "f"
type textarea "x"
type input "fo"
type textarea "x"
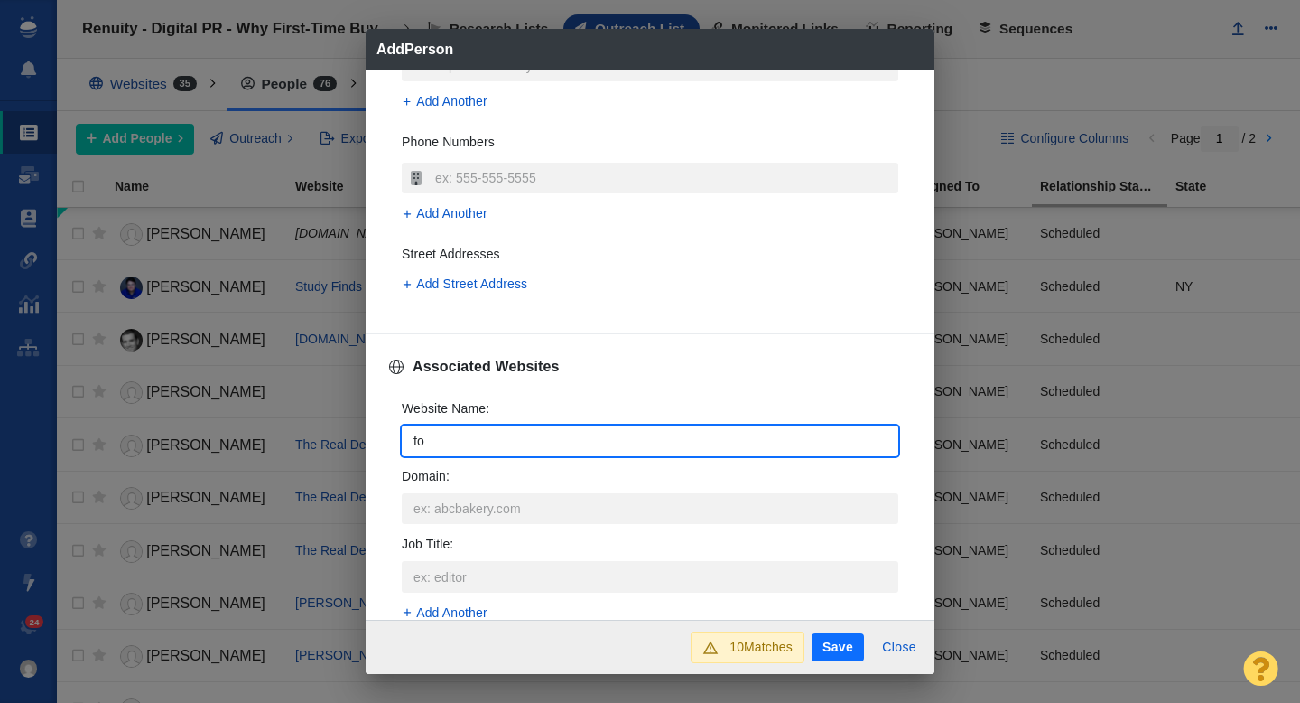
type input "for"
type textarea "x"
type input "forb"
type textarea "x"
type input "forbe"
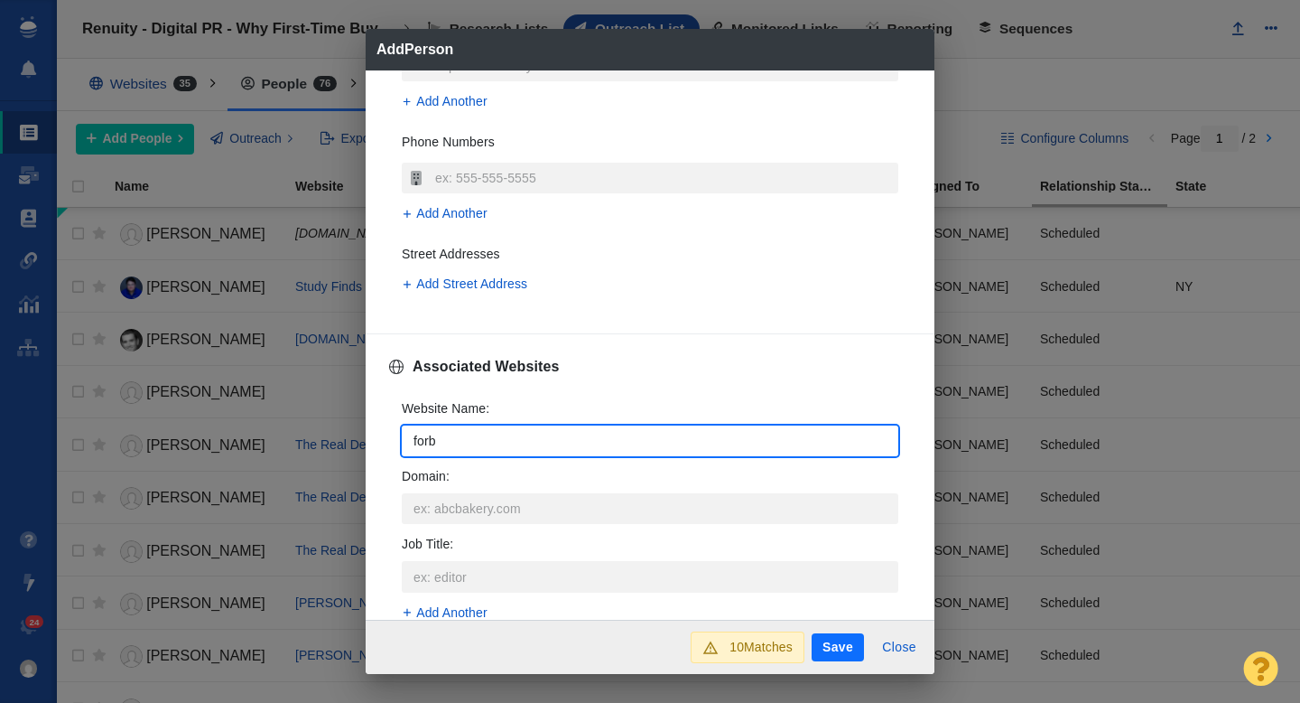
type textarea "x"
type input "forbes"
type textarea "x"
type input "forbes."
type textarea "x"
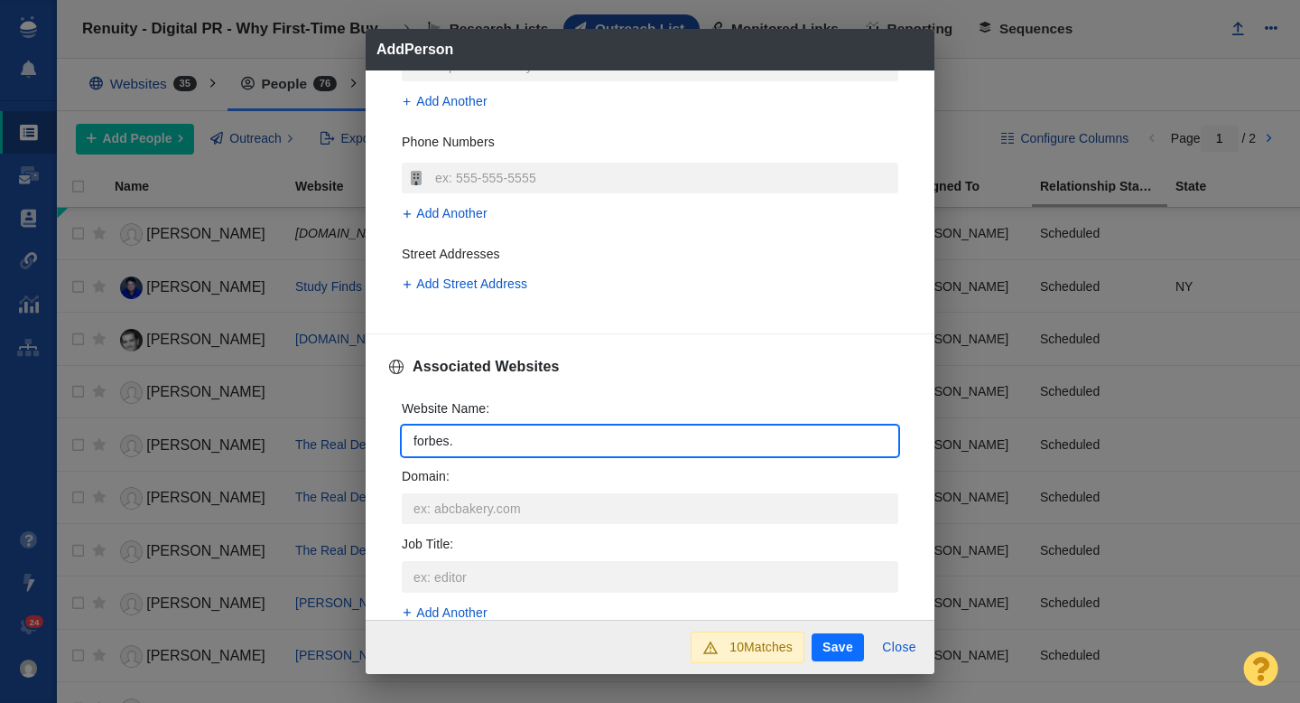
type input "forbes.c"
type textarea "x"
type input "forbes.co"
type textarea "x"
type input "forbes.com"
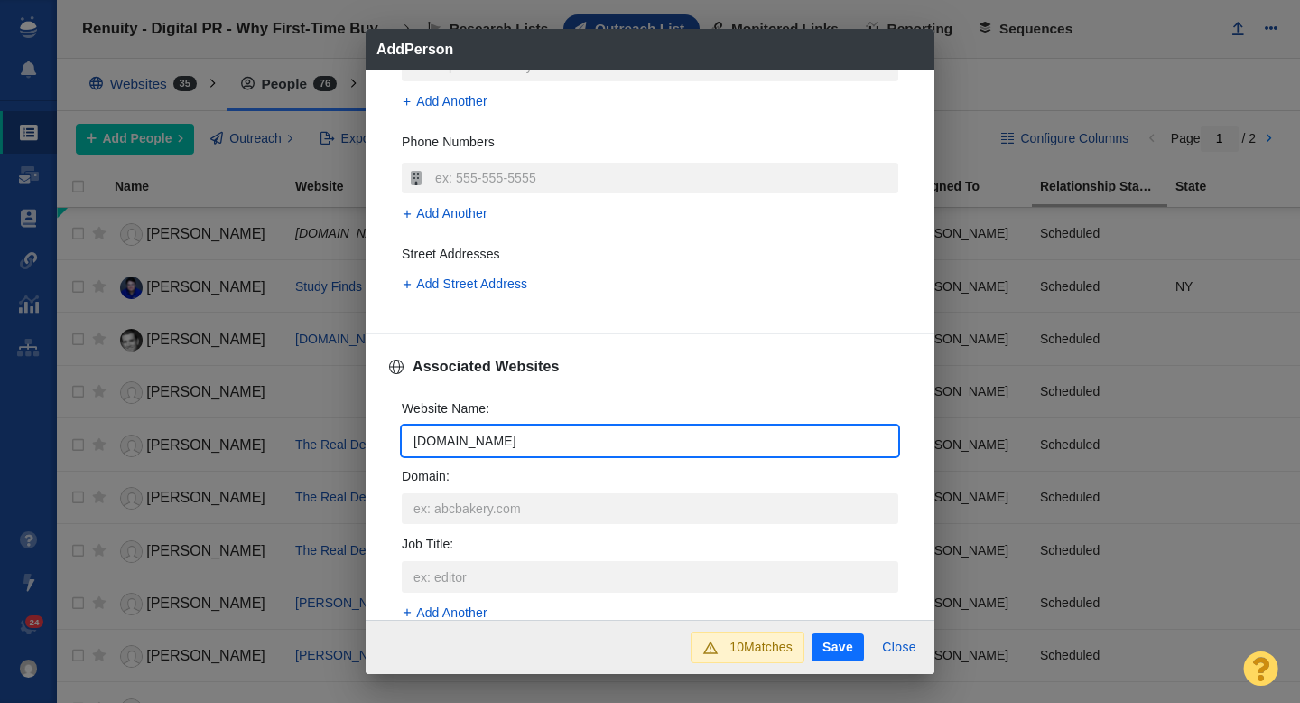
type textarea "x"
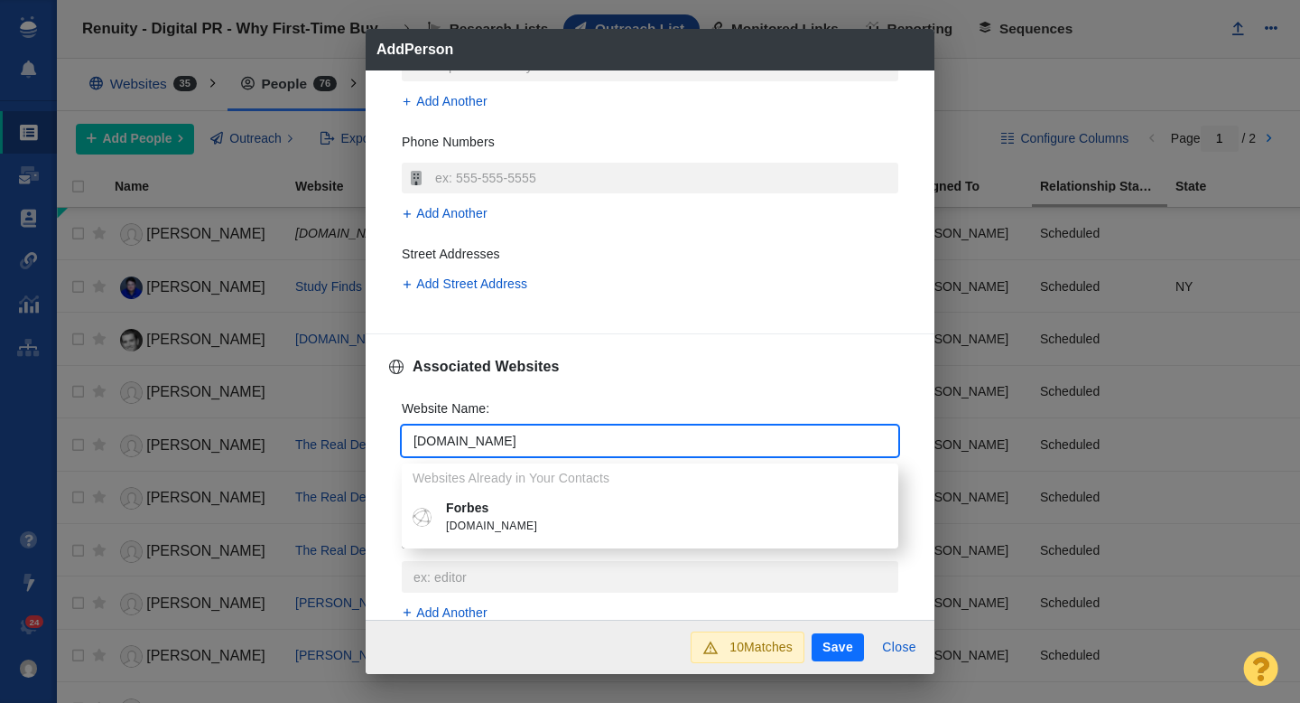
type input "forbes.com"
click at [471, 518] on span "forbes.com" at bounding box center [663, 526] width 434 height 18
type textarea "x"
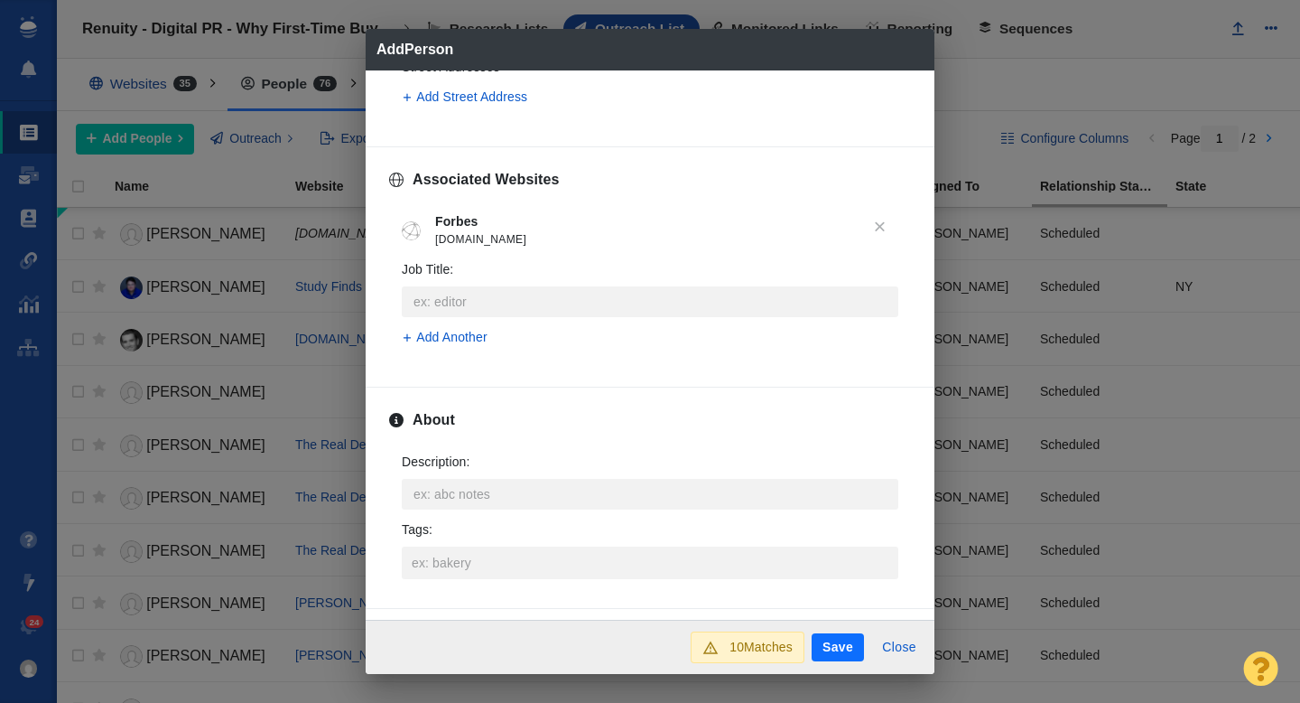
scroll to position [704, 0]
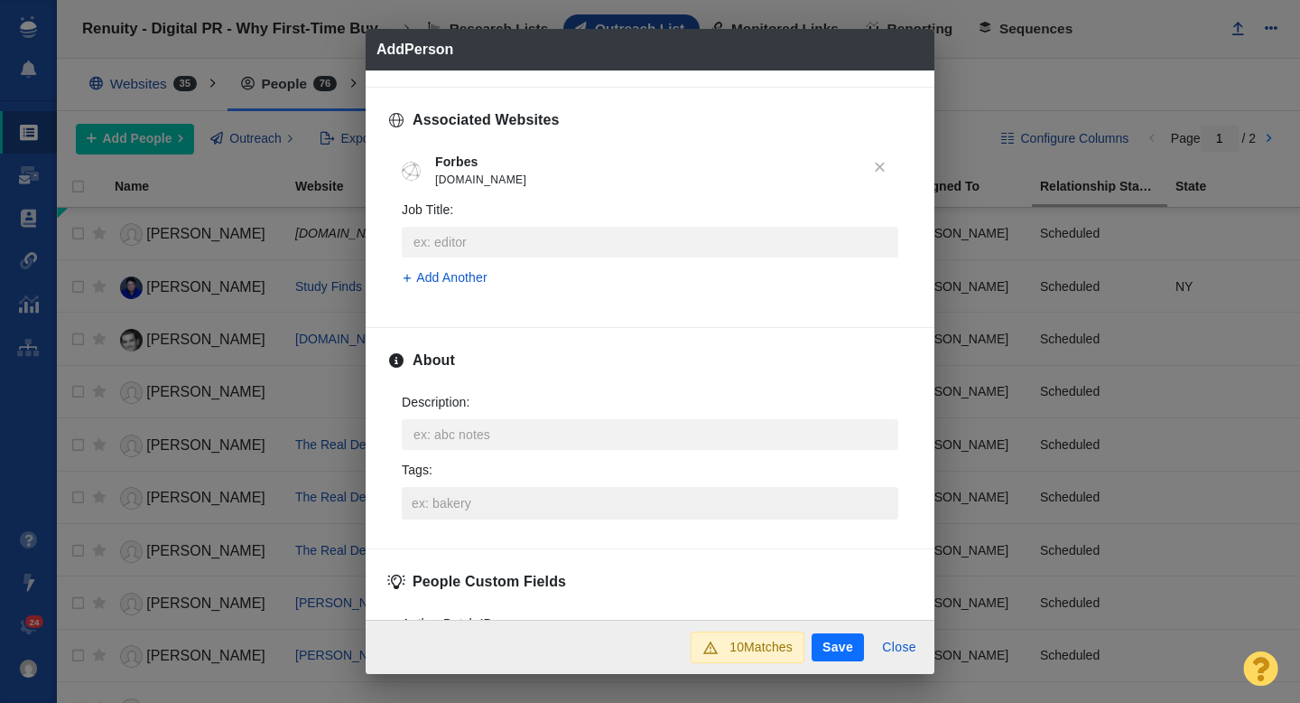
click at [446, 499] on input "Tags :" at bounding box center [650, 503] width 486 height 33
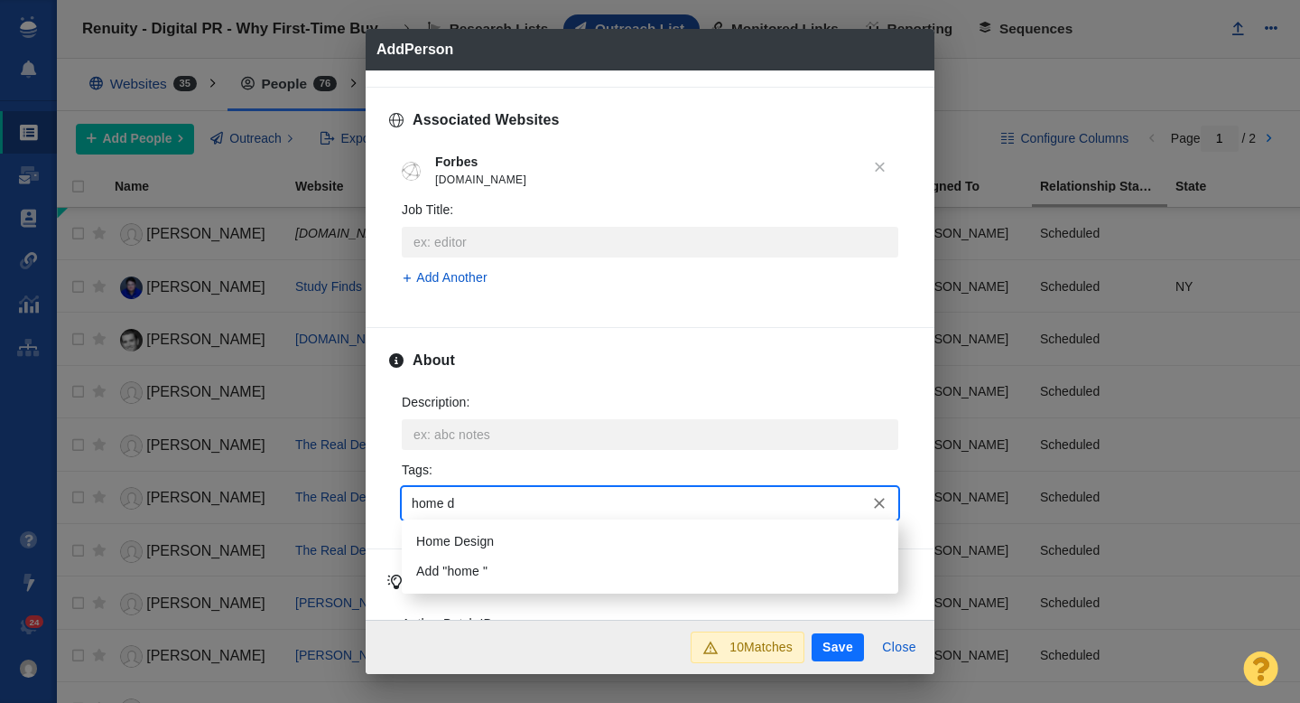
type input "home de"
click at [459, 536] on li "Home Design" at bounding box center [650, 542] width 497 height 30
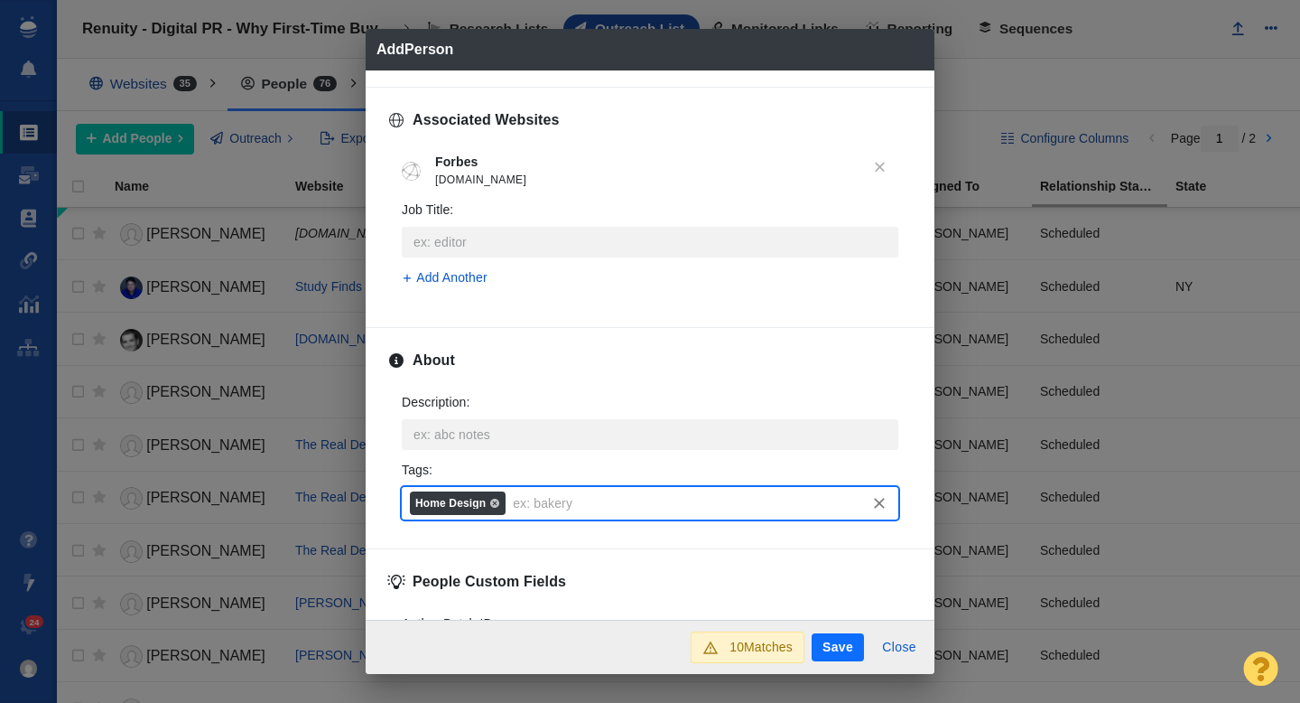
click at [836, 637] on button "Save" at bounding box center [838, 647] width 52 height 29
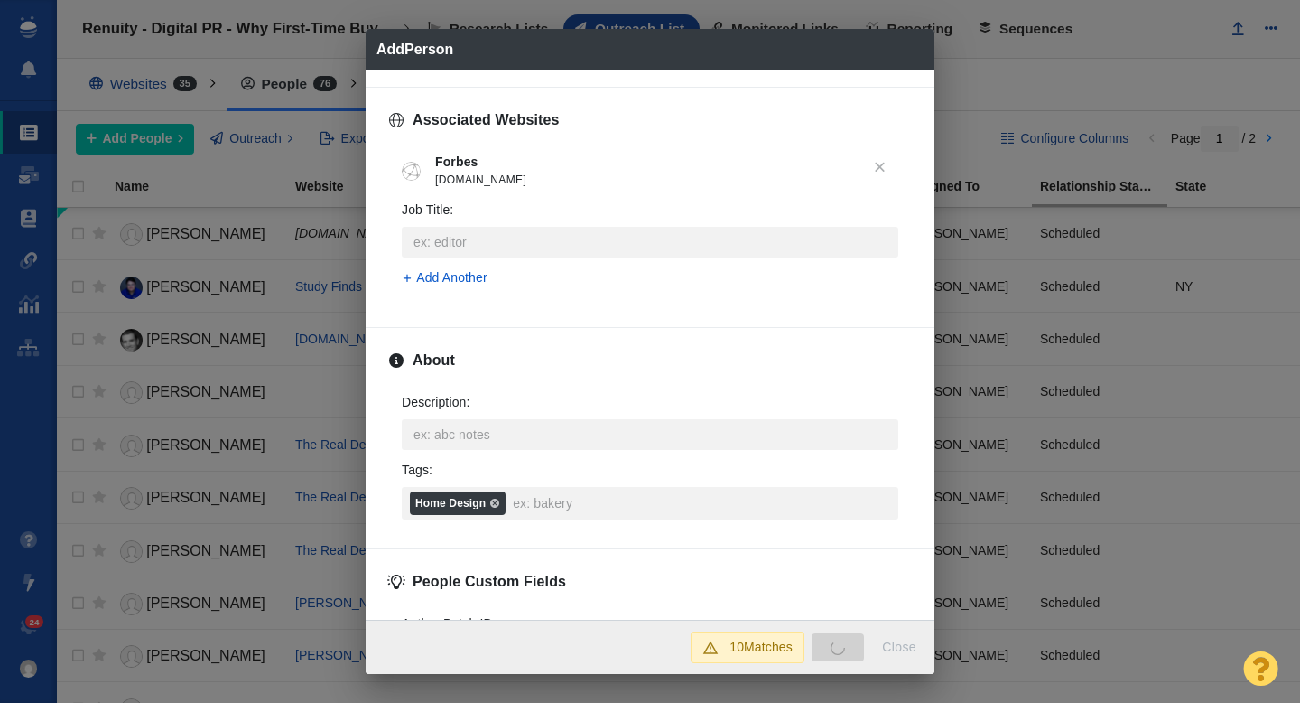
type textarea "x"
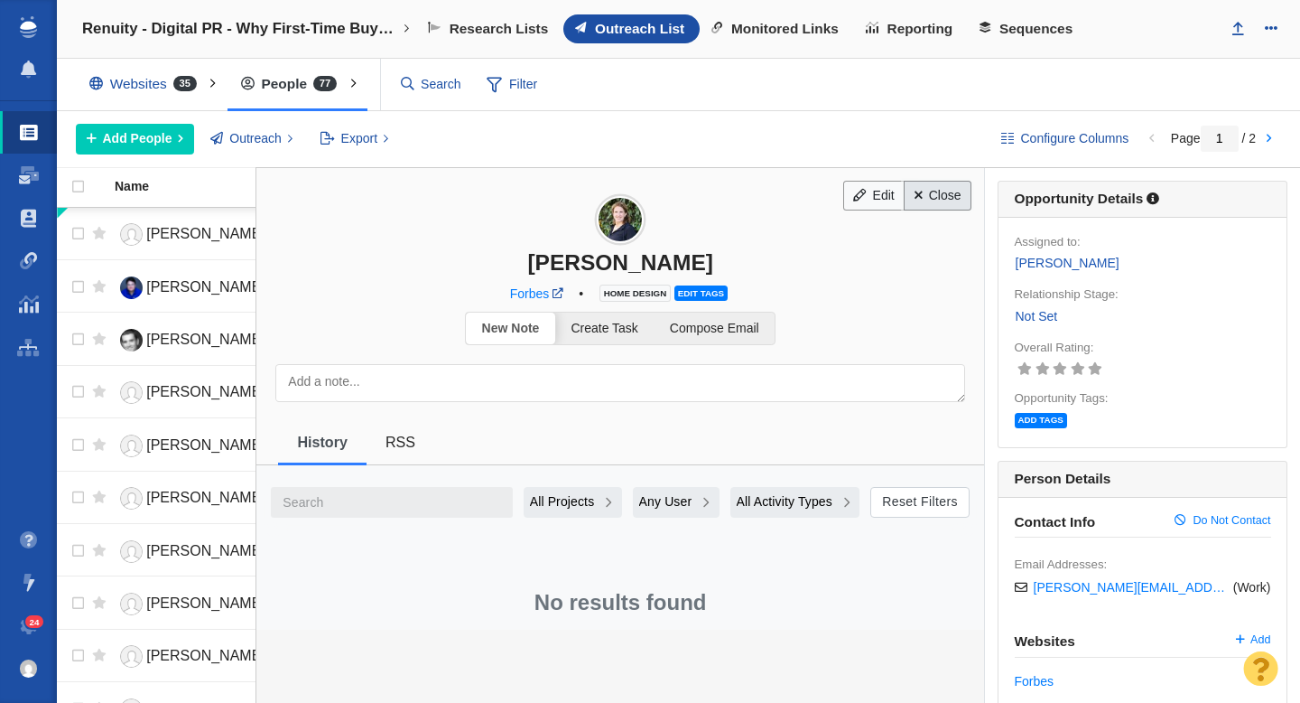
click at [932, 207] on link "Close" at bounding box center [938, 196] width 68 height 31
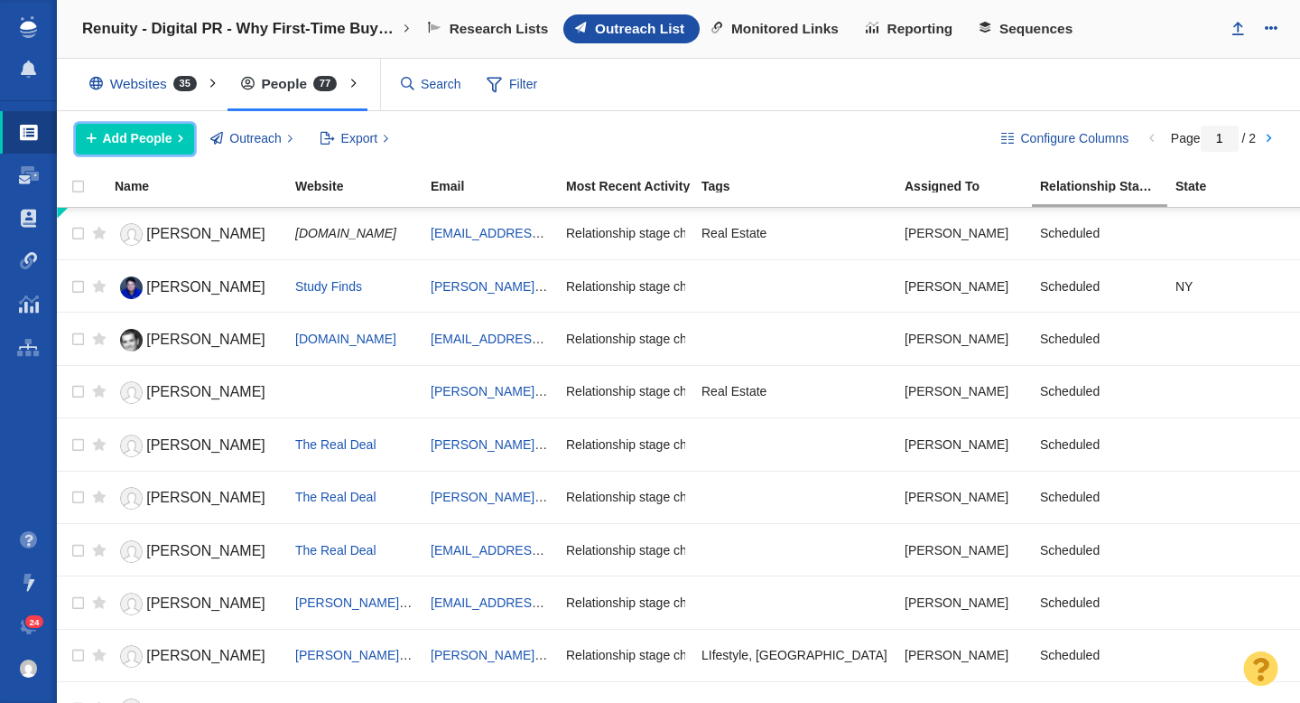
click at [161, 143] on span "Add People" at bounding box center [138, 138] width 70 height 19
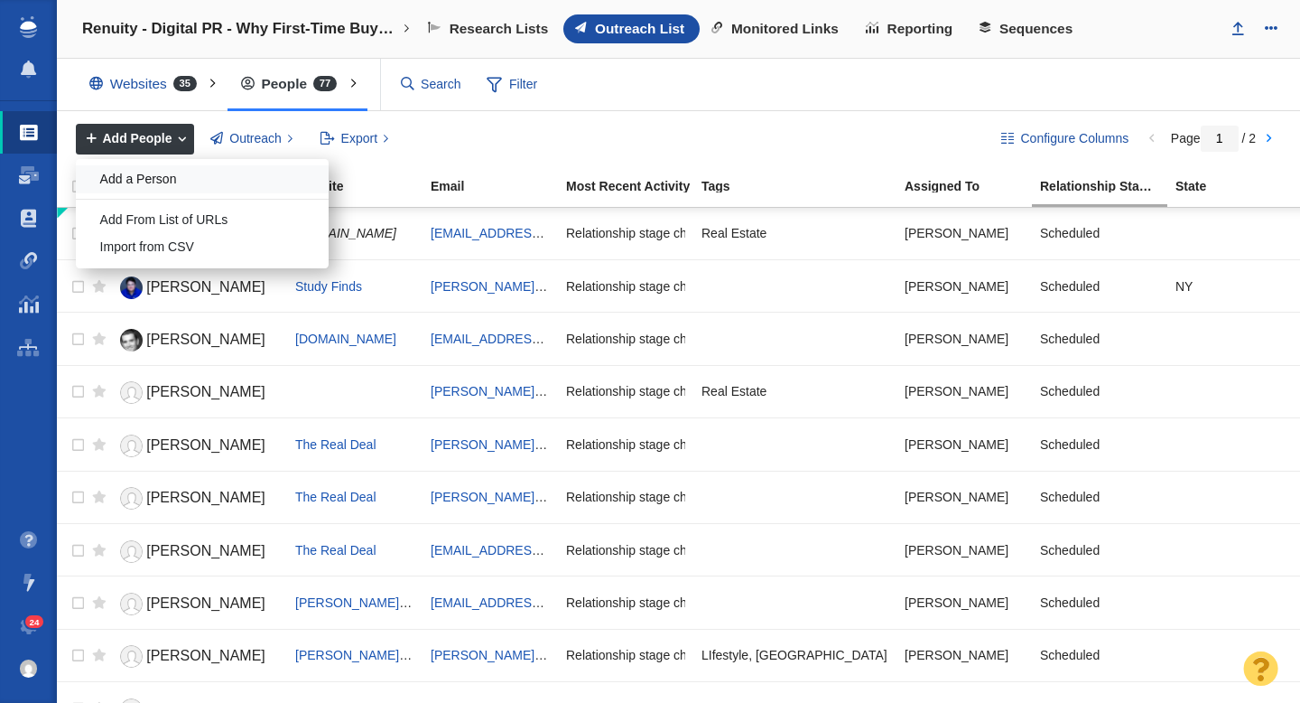
click at [171, 172] on div "Add a Person" at bounding box center [202, 179] width 253 height 28
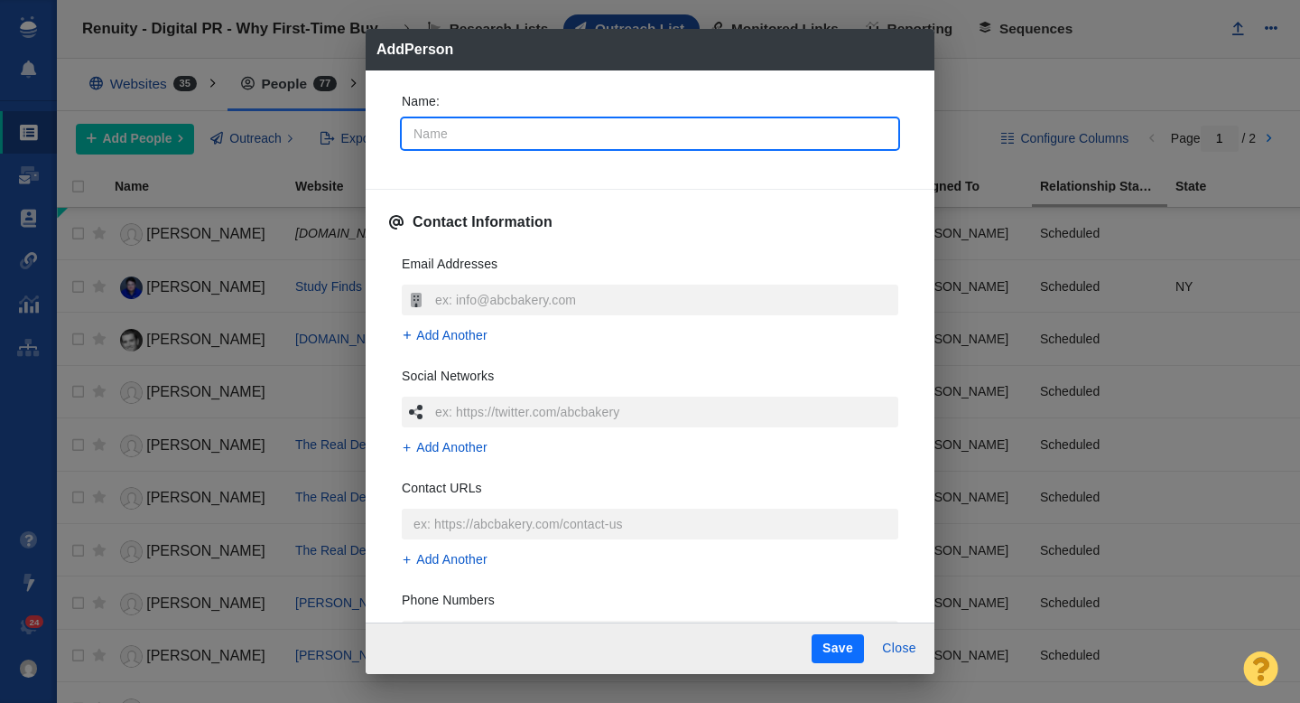
type input "M"
type textarea "x"
type input "Mor"
type textarea "x"
type input "Morg"
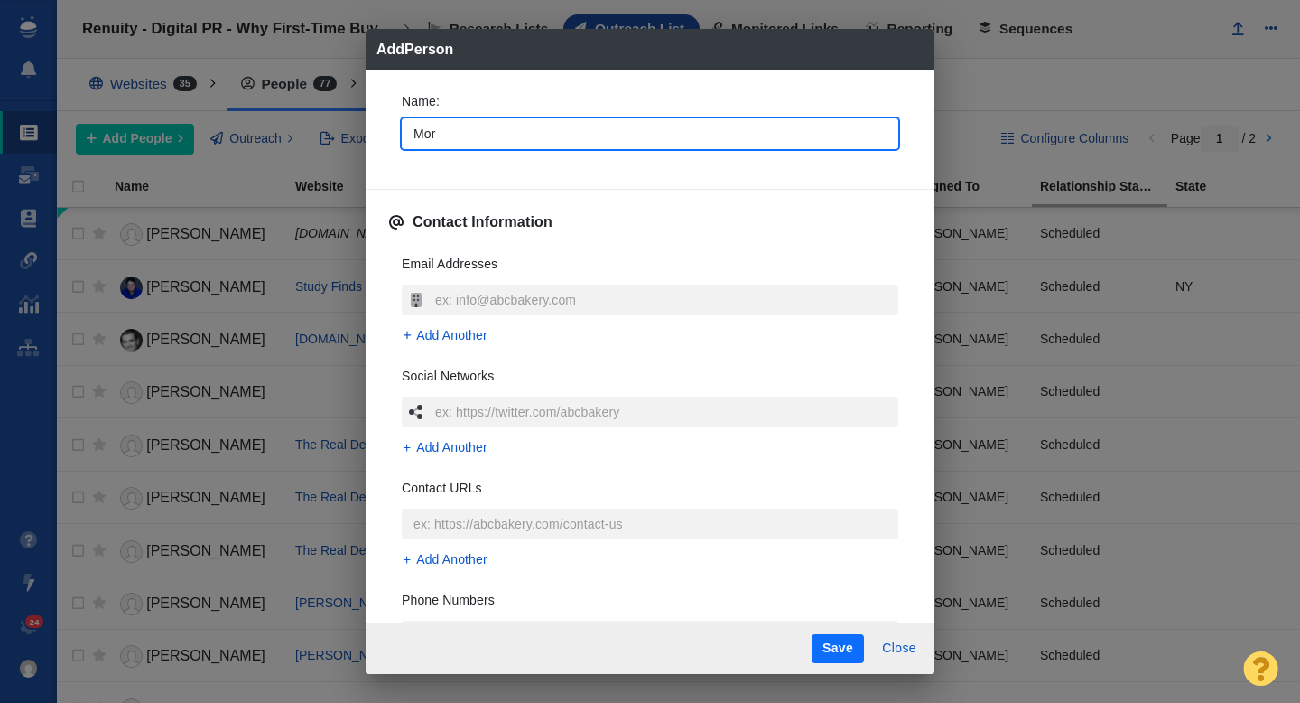
type textarea "x"
type input "Morga"
type textarea "x"
type input "[PERSON_NAME]"
type textarea "x"
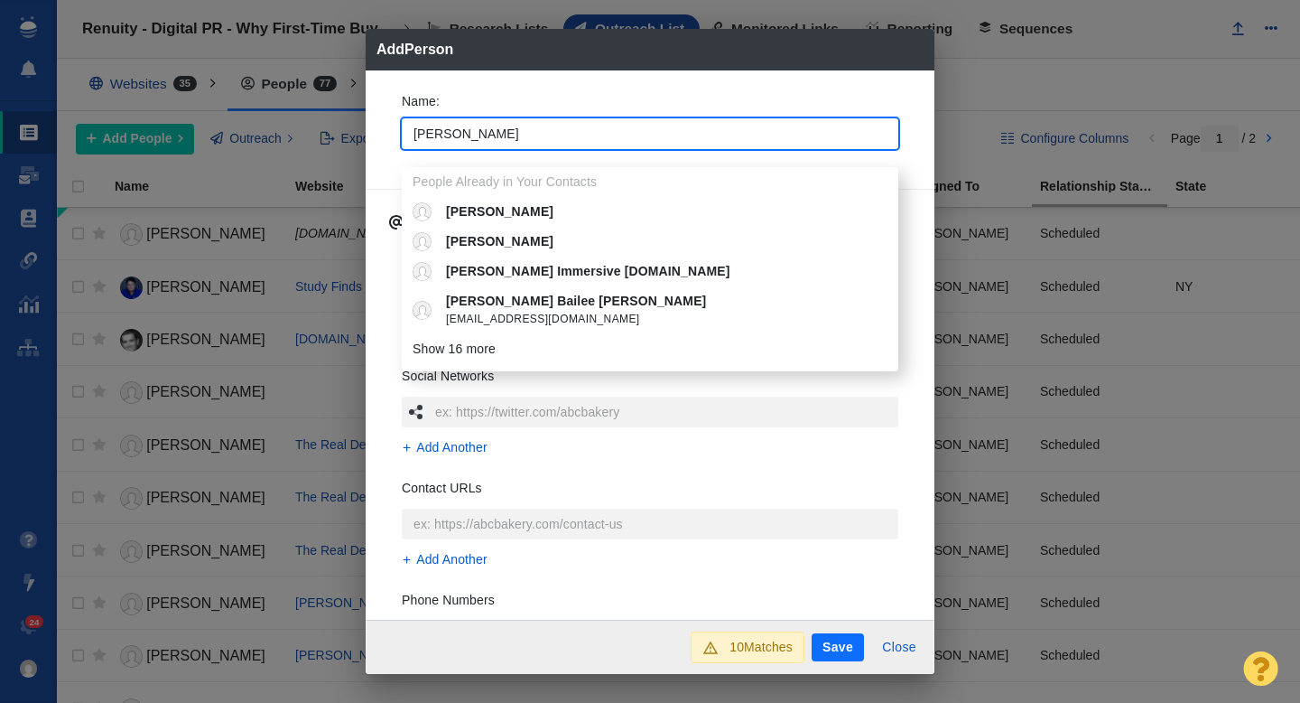
type input "[PERSON_NAME]"
click at [384, 135] on div "Name : Morgan People Already in Your Contacts Morgan Morgan Morgan Adams Immers…" at bounding box center [650, 345] width 569 height 550
type textarea "x"
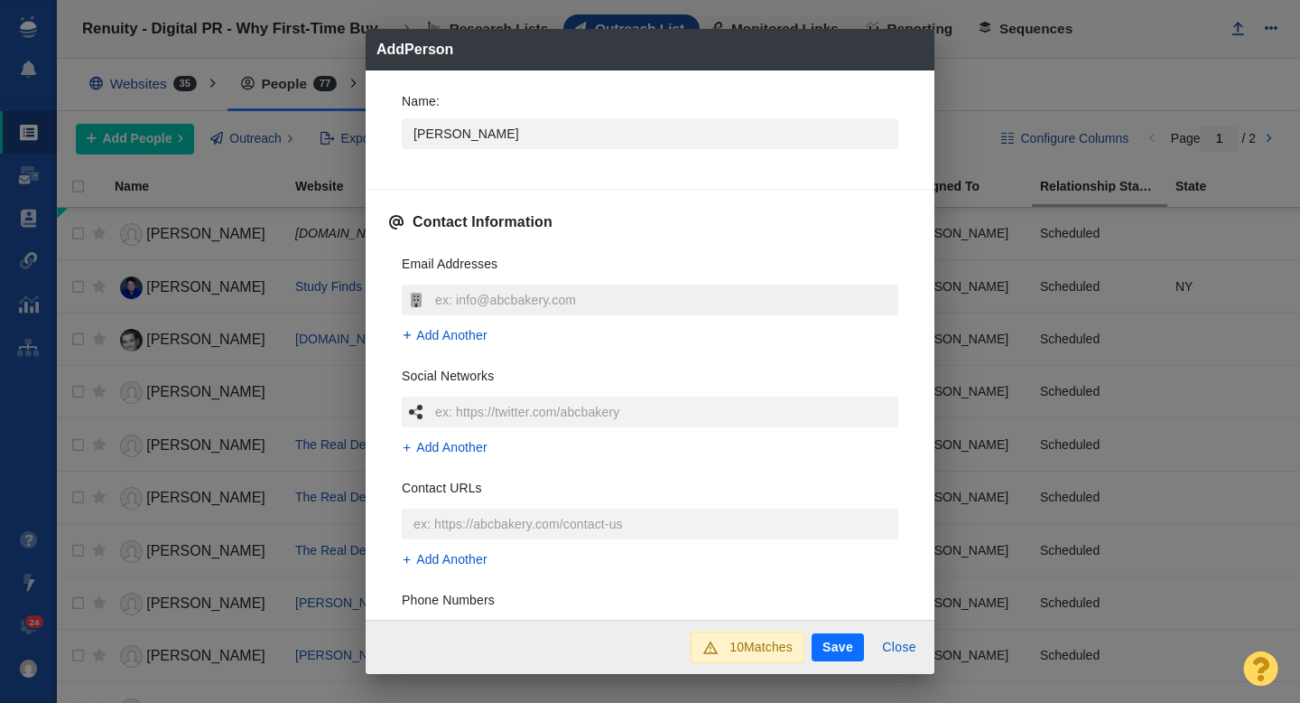
click at [461, 294] on input "text" at bounding box center [665, 299] width 468 height 31
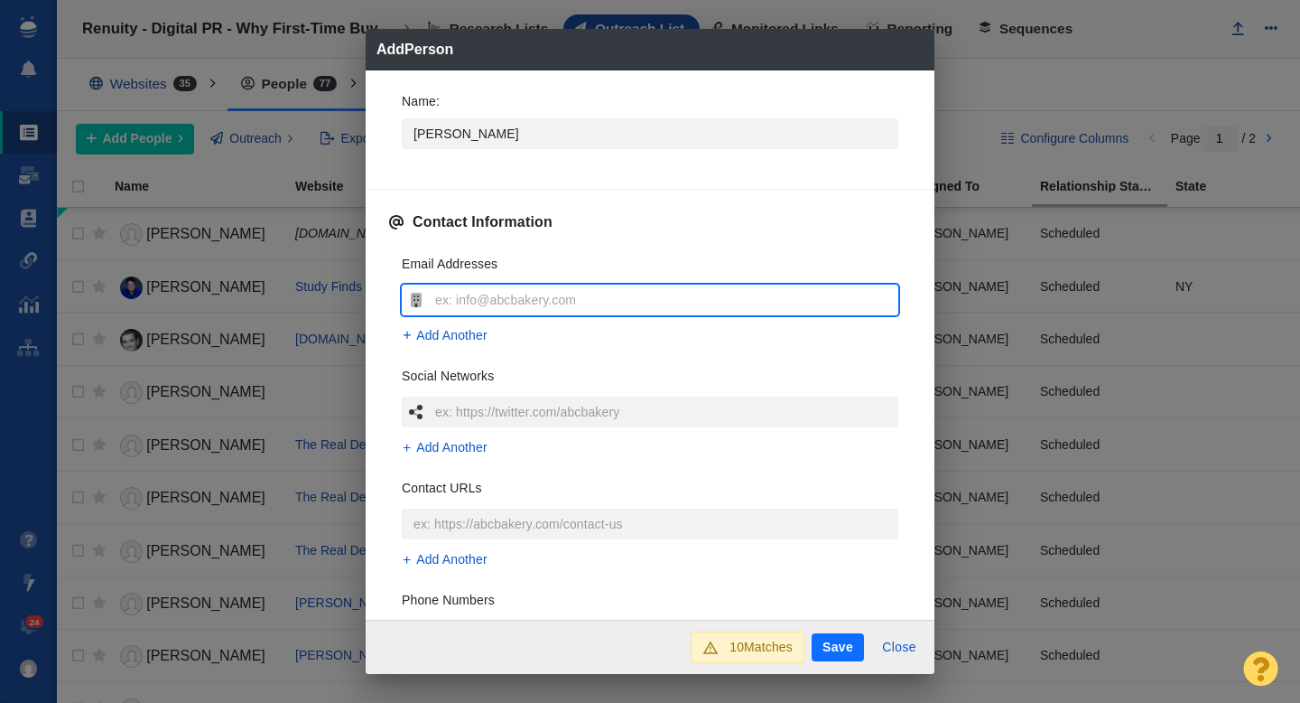
type input "[PERSON_NAME][EMAIL_ADDRESS][PERSON_NAME][DOMAIN_NAME]"
type textarea "x"
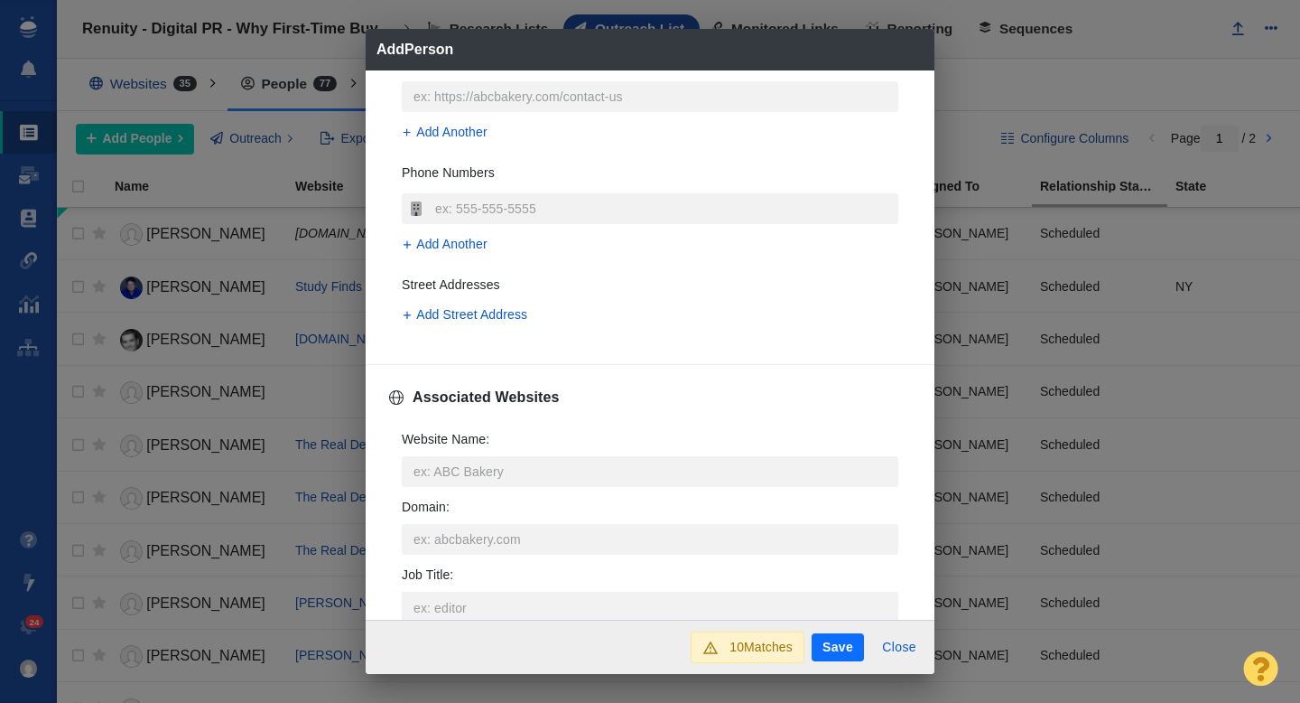
scroll to position [492, 0]
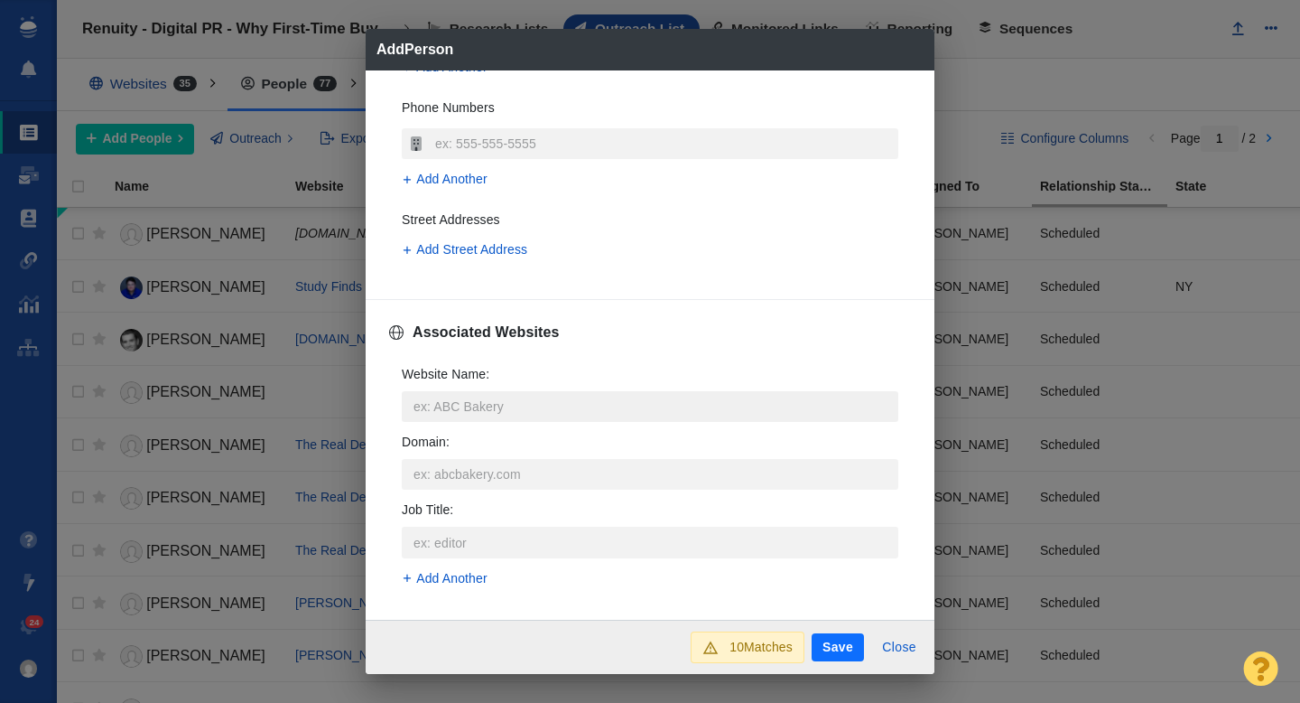
type input "[PERSON_NAME][EMAIL_ADDRESS][PERSON_NAME][DOMAIN_NAME]"
click at [443, 408] on input "Website Name :" at bounding box center [650, 406] width 497 height 31
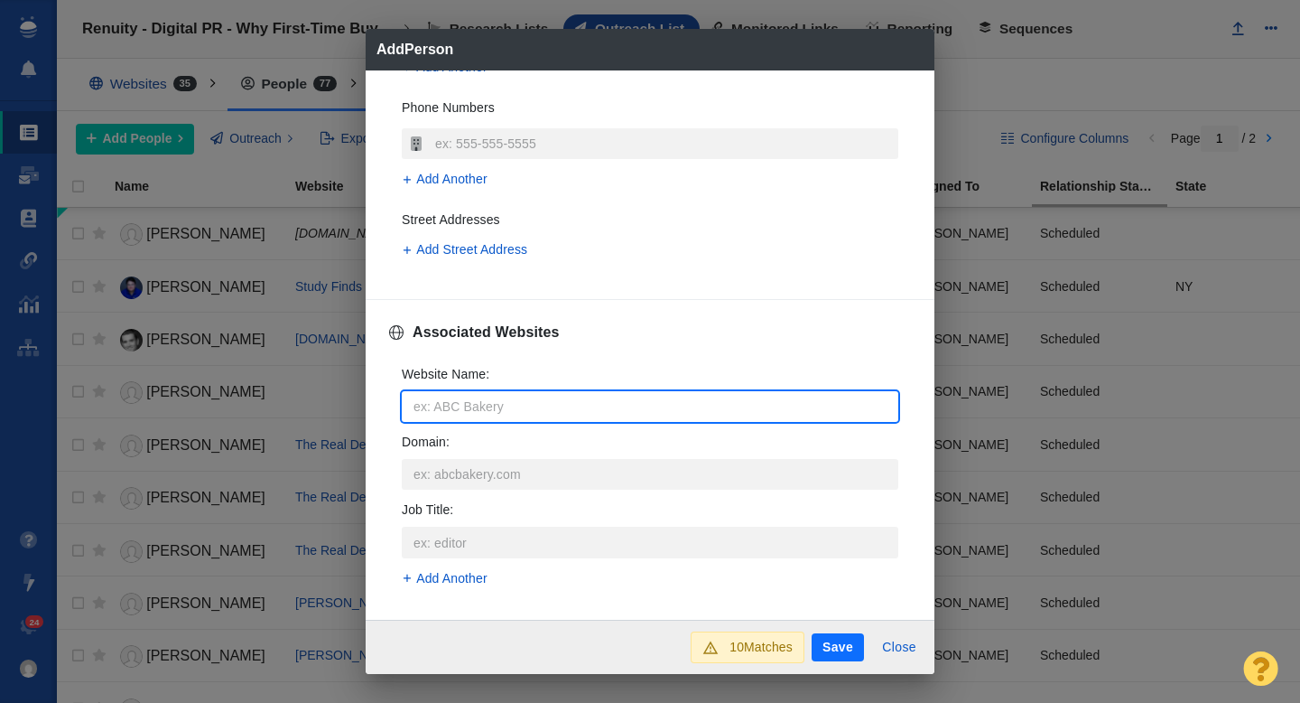
type input "r"
type textarea "x"
type input "re"
type textarea "x"
type input "rea"
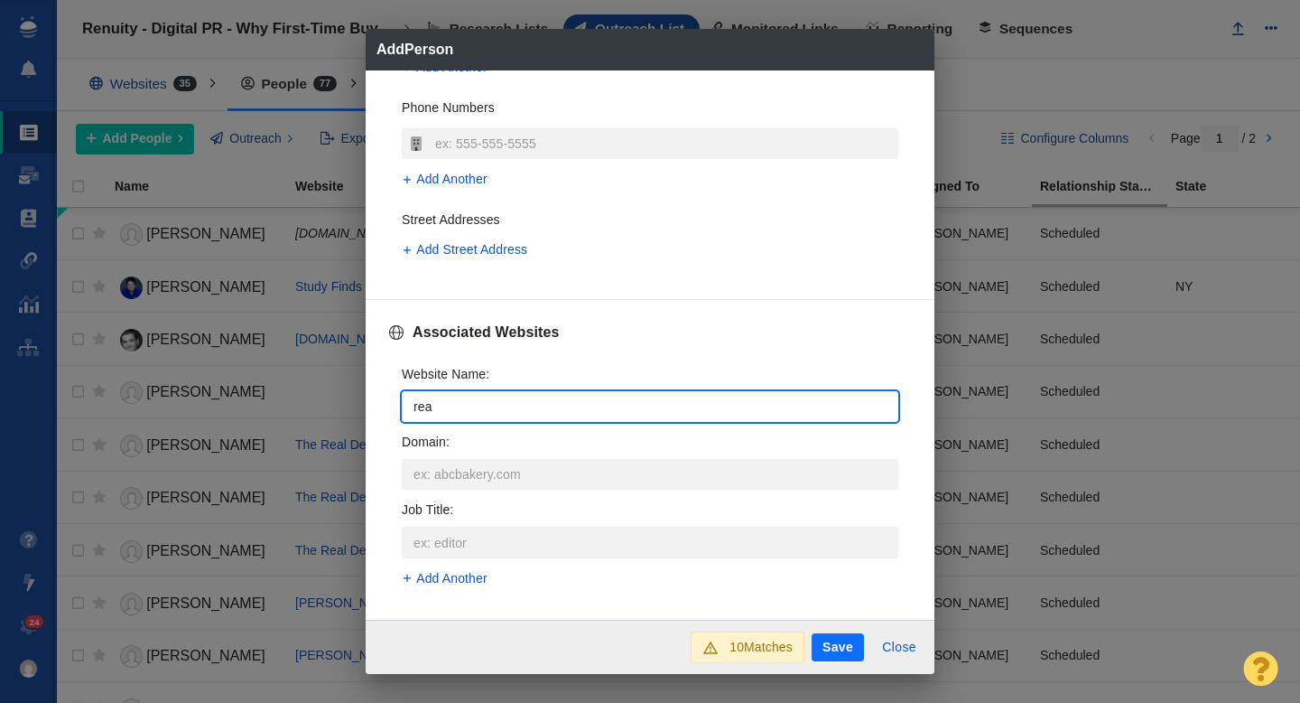
type textarea "x"
type input "real"
type textarea "x"
type input "reals"
type textarea "x"
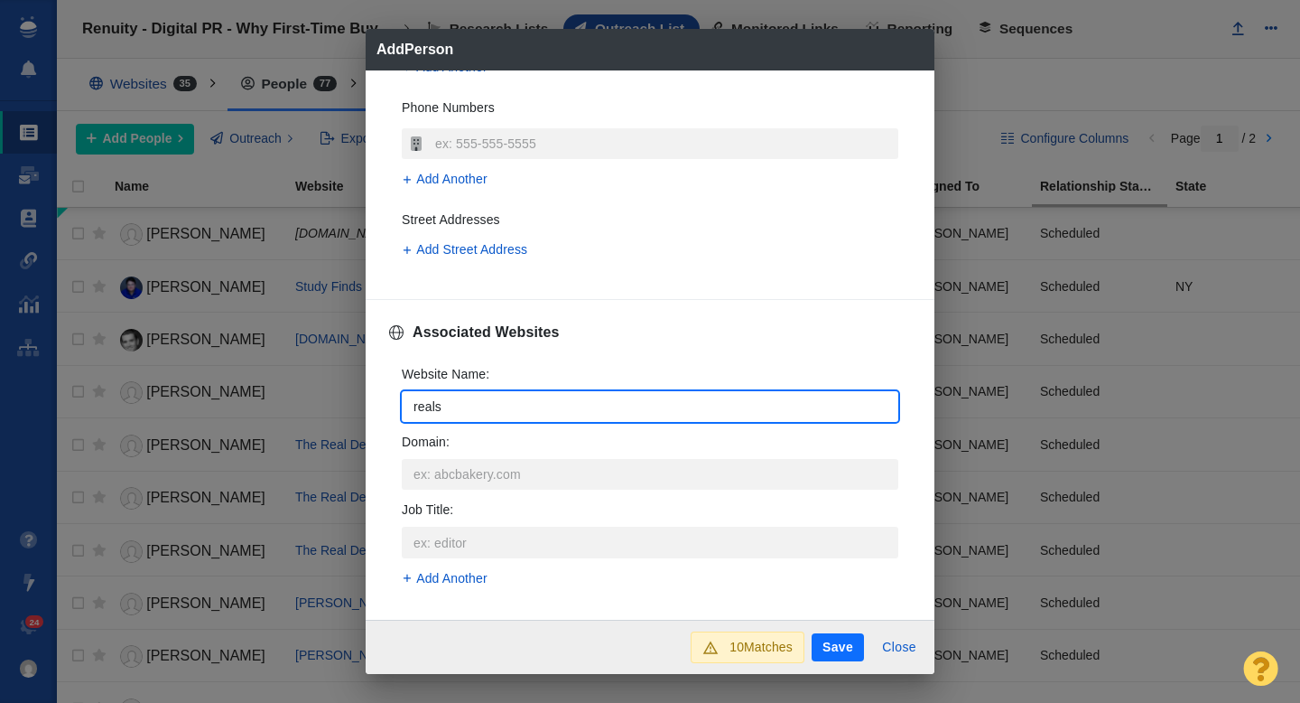
type input "realsi"
type textarea "x"
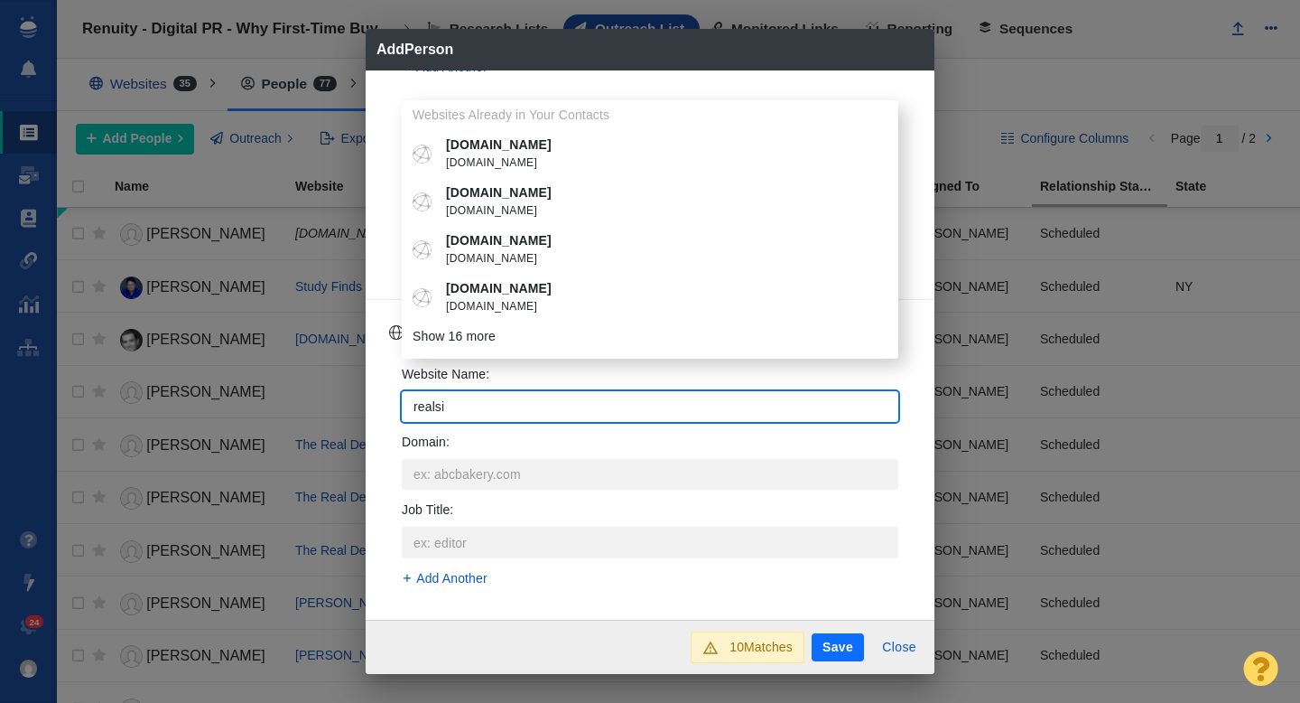
type input "realsip"
type textarea "x"
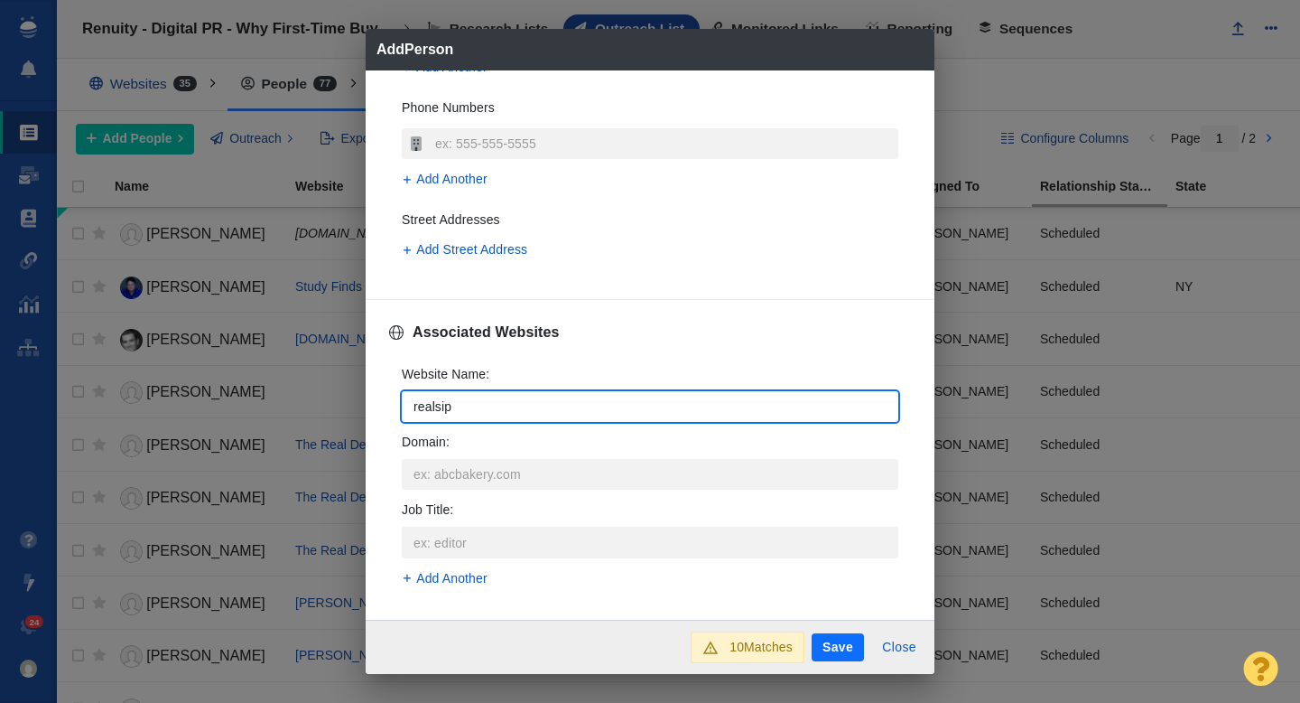
type input "realsi"
type textarea "x"
type input "realsim"
type textarea "x"
type input "realsimp"
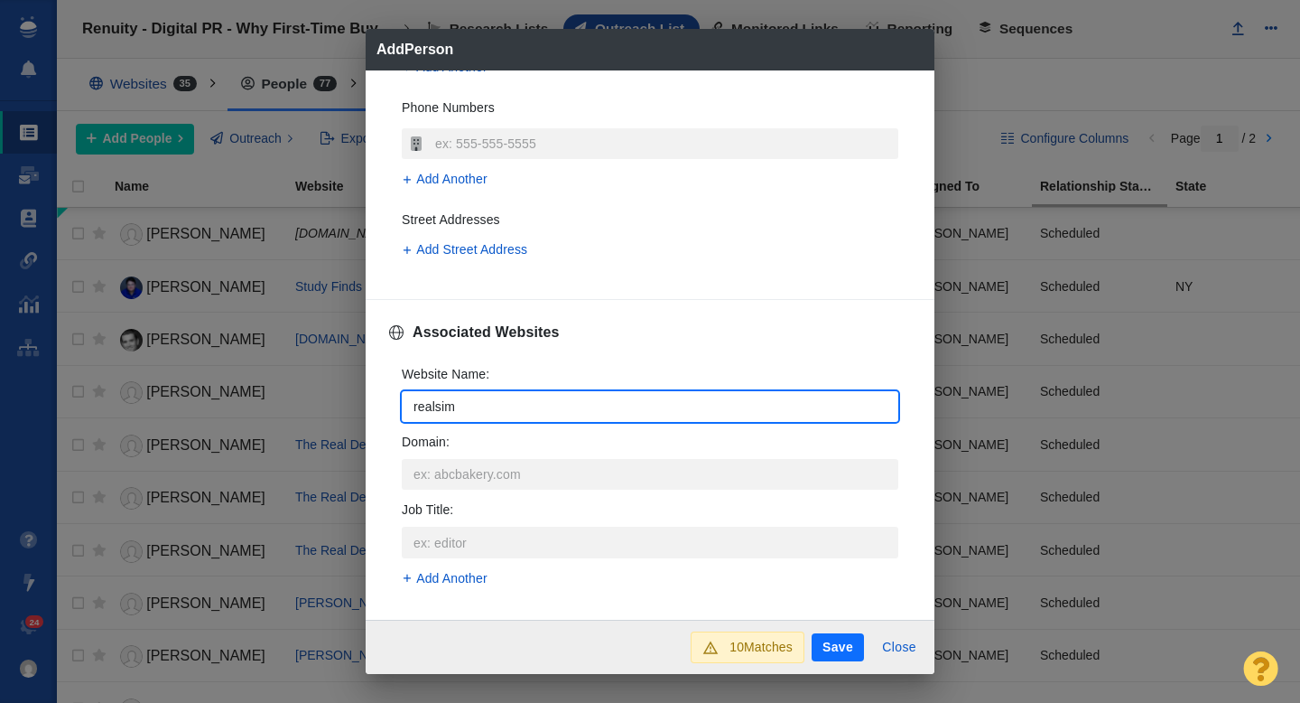
type textarea "x"
type input "realsimpl"
type textarea "x"
type input "realsimple"
type textarea "x"
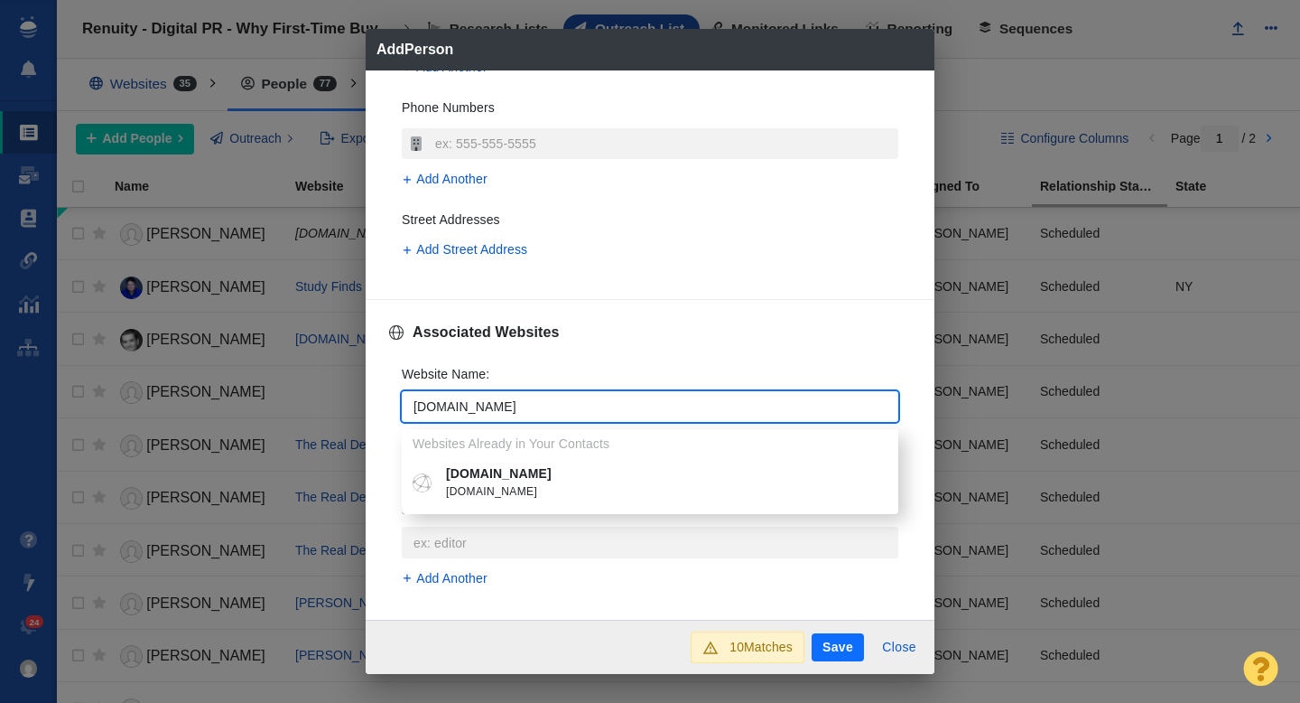
click at [500, 474] on p "[DOMAIN_NAME]" at bounding box center [663, 473] width 434 height 19
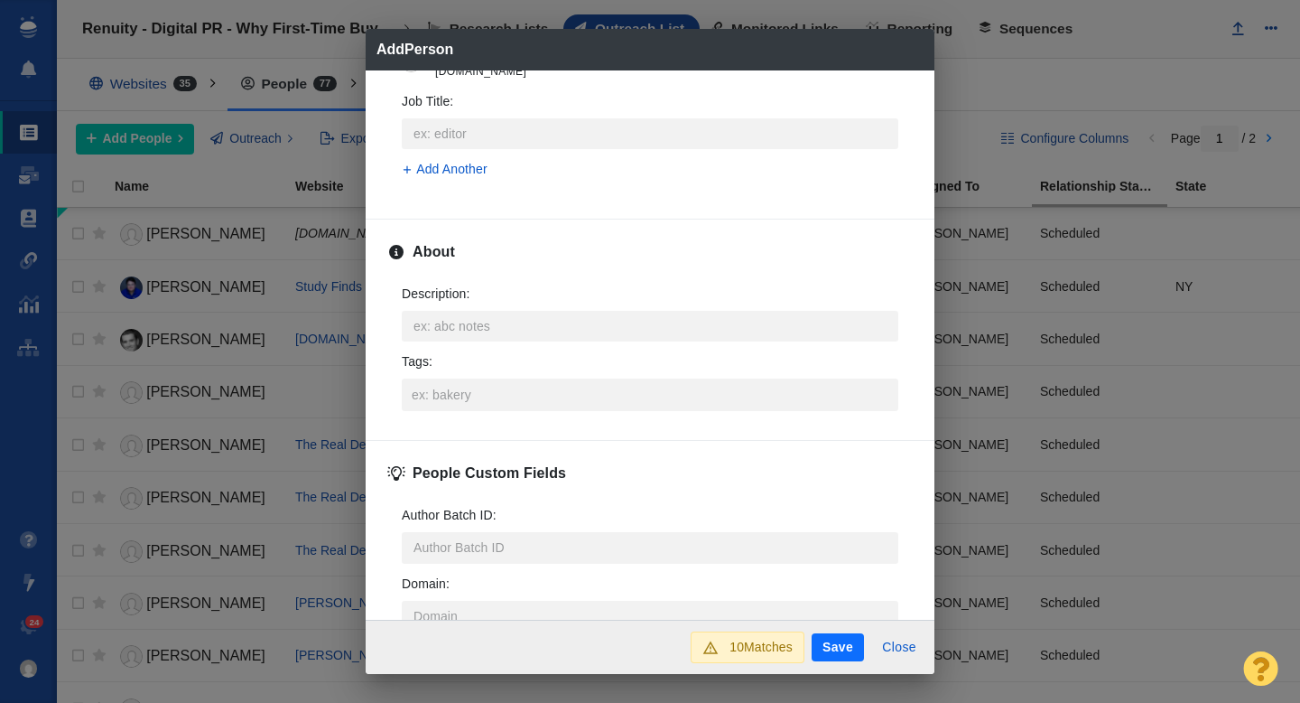
scroll to position [816, 0]
click at [464, 401] on input "Tags :" at bounding box center [650, 392] width 486 height 33
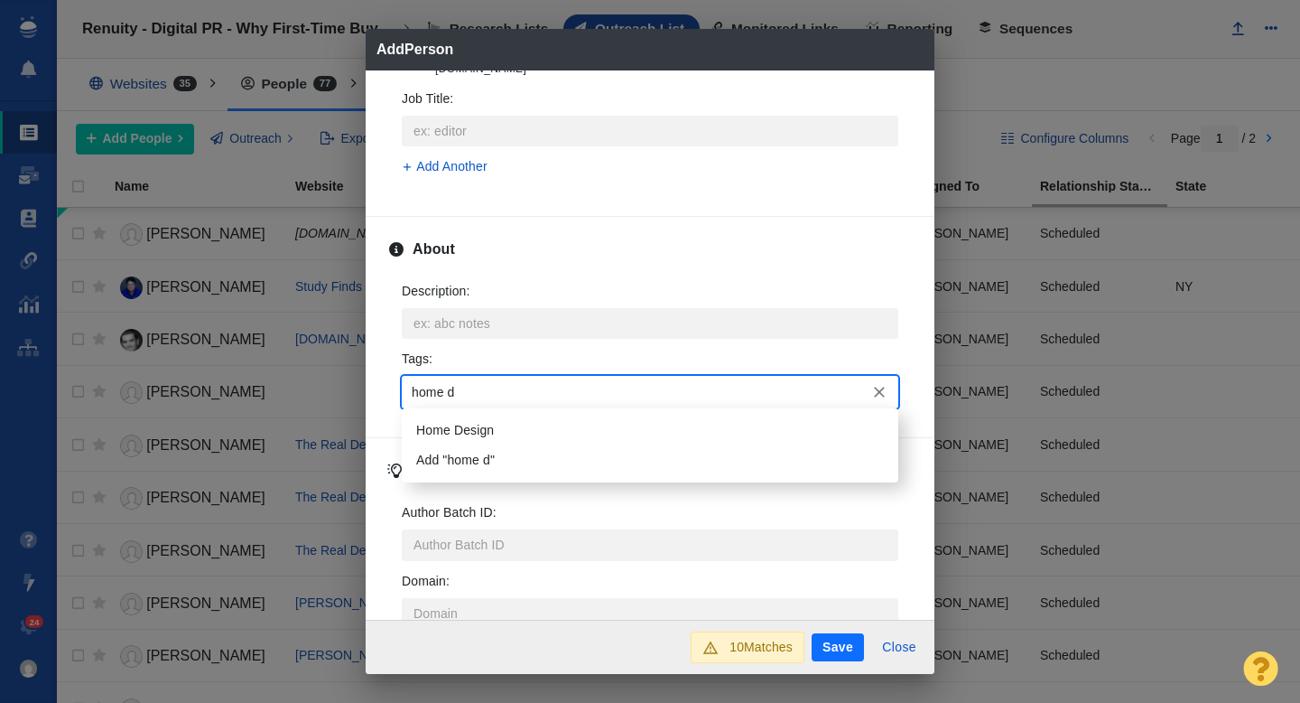
click at [466, 436] on li "Home Design" at bounding box center [650, 430] width 497 height 30
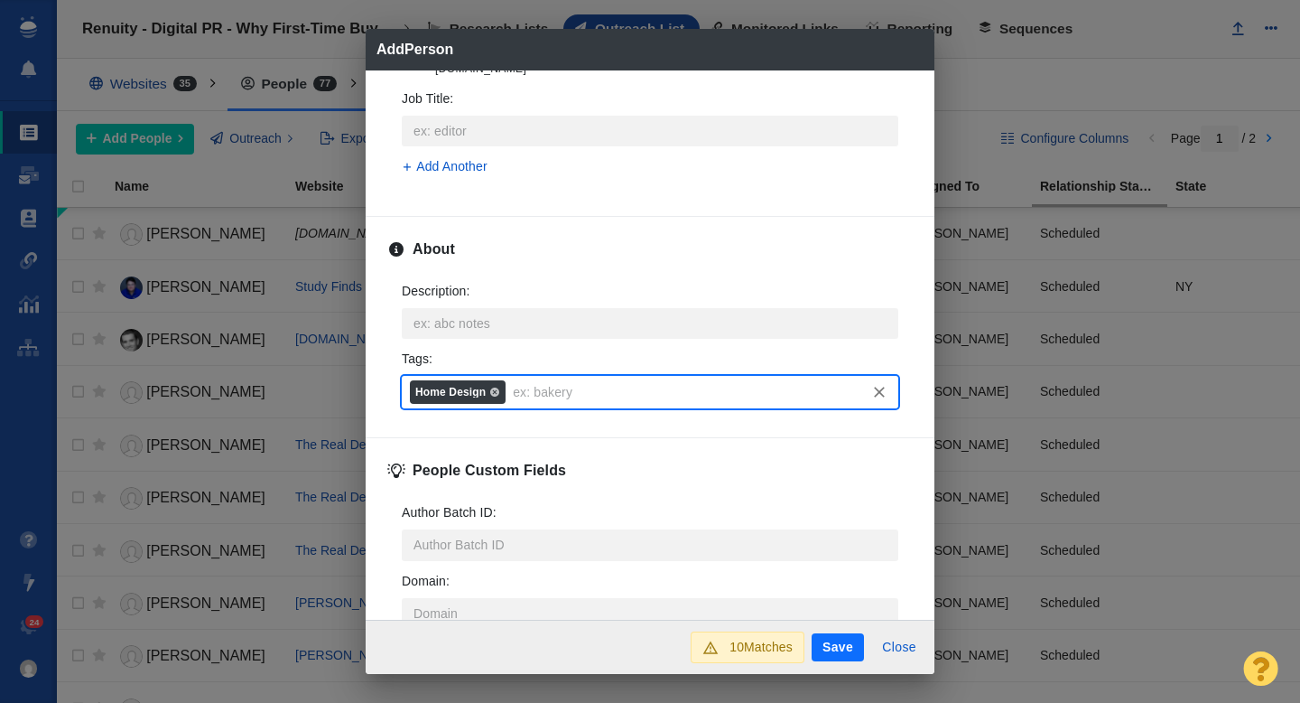
click at [825, 648] on button "Save" at bounding box center [838, 647] width 52 height 29
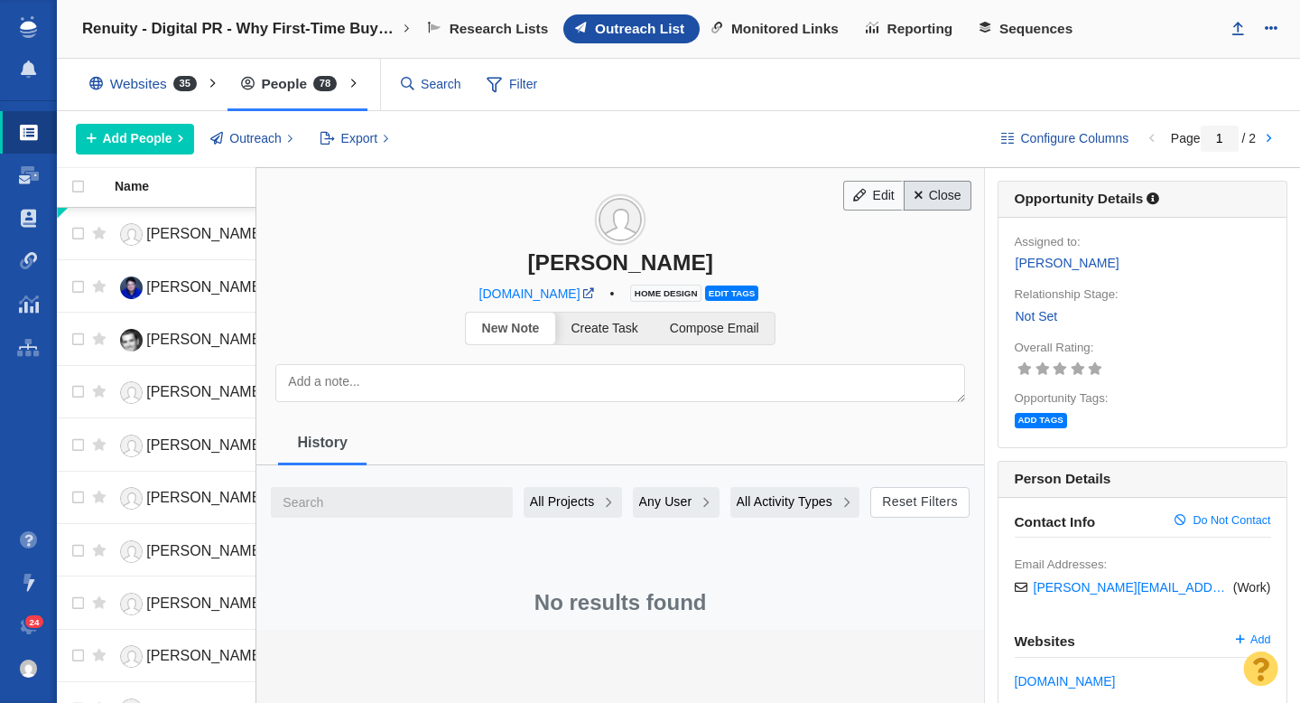
click at [945, 201] on link "Close" at bounding box center [938, 196] width 68 height 31
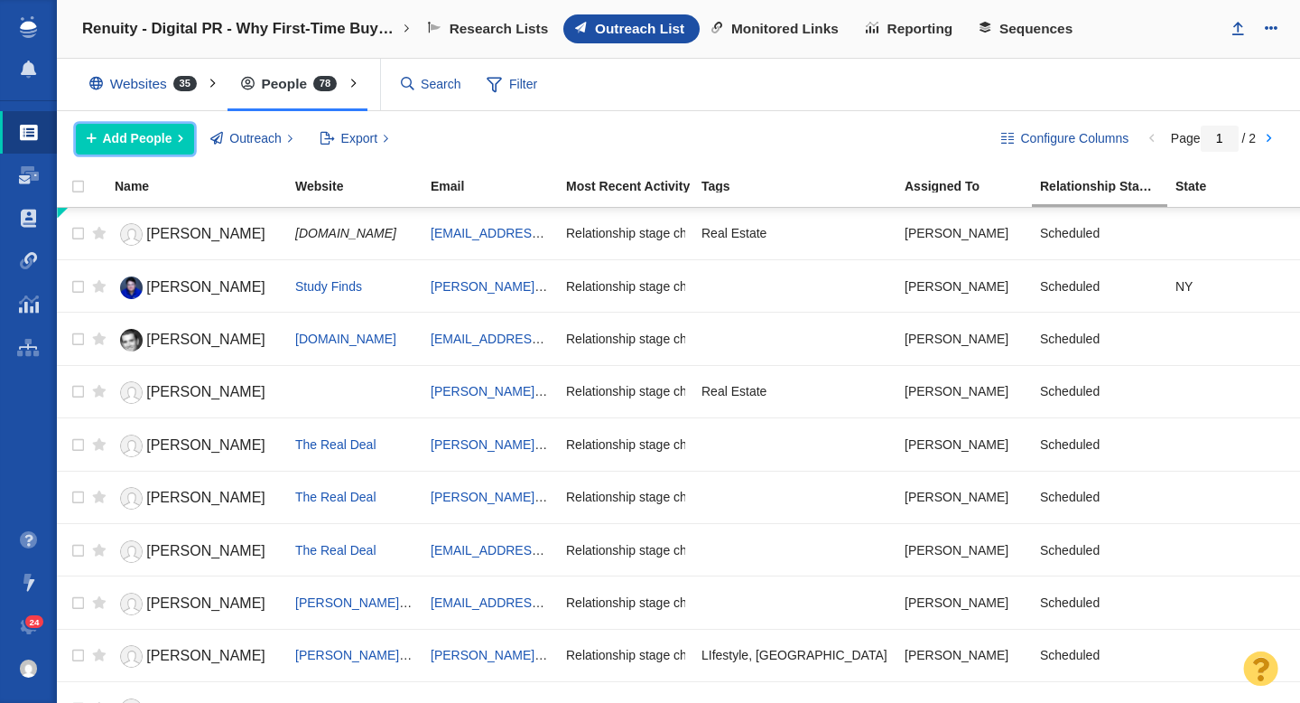
click at [132, 138] on span "Add People" at bounding box center [138, 138] width 70 height 19
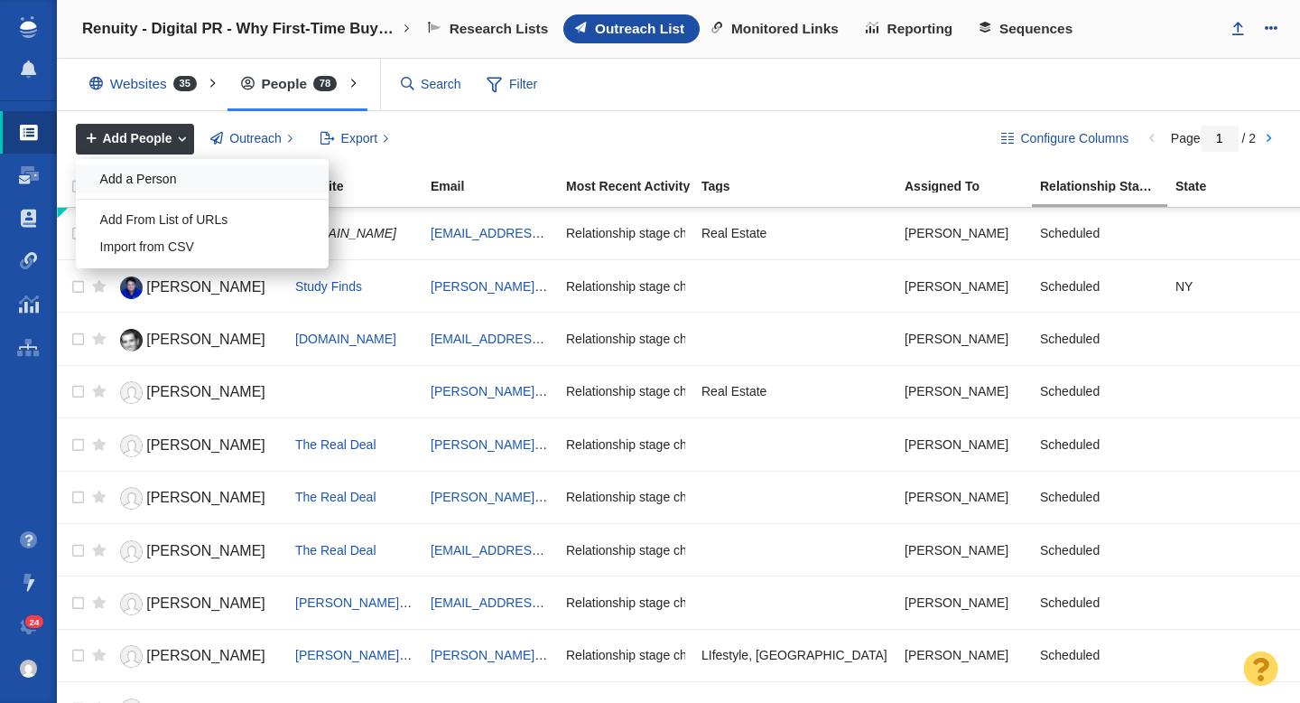
click at [135, 168] on div "Add a Person" at bounding box center [202, 179] width 253 height 28
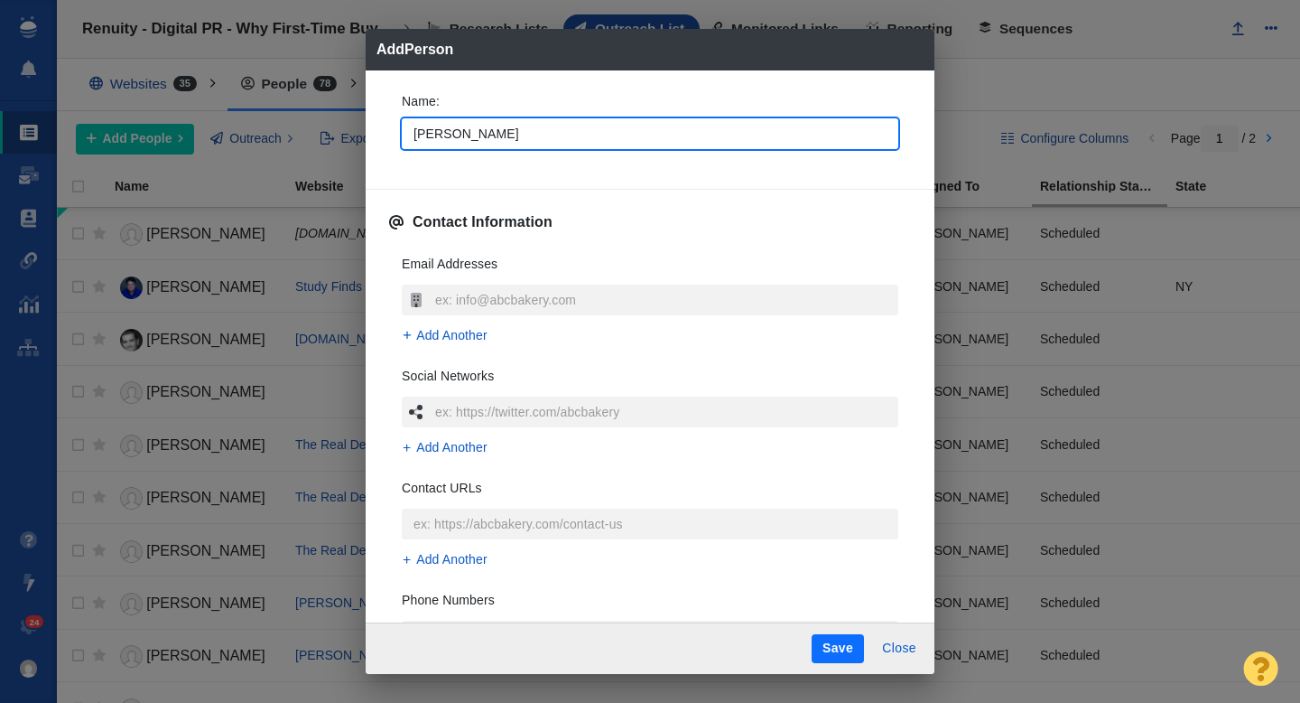
click at [379, 143] on div "Name : Lara Contact Information Email Addresses Add Another Social Networks Add…" at bounding box center [650, 346] width 569 height 553
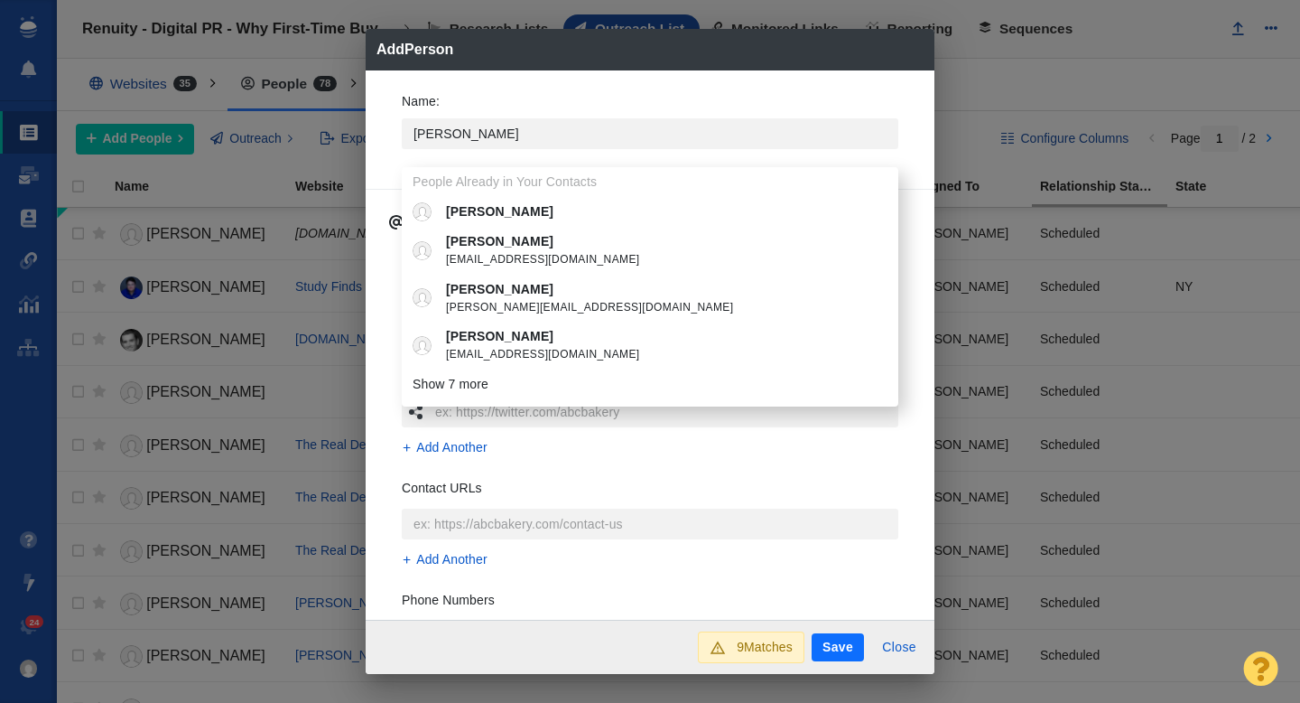
click at [476, 295] on p "Lara Daly" at bounding box center [663, 289] width 434 height 19
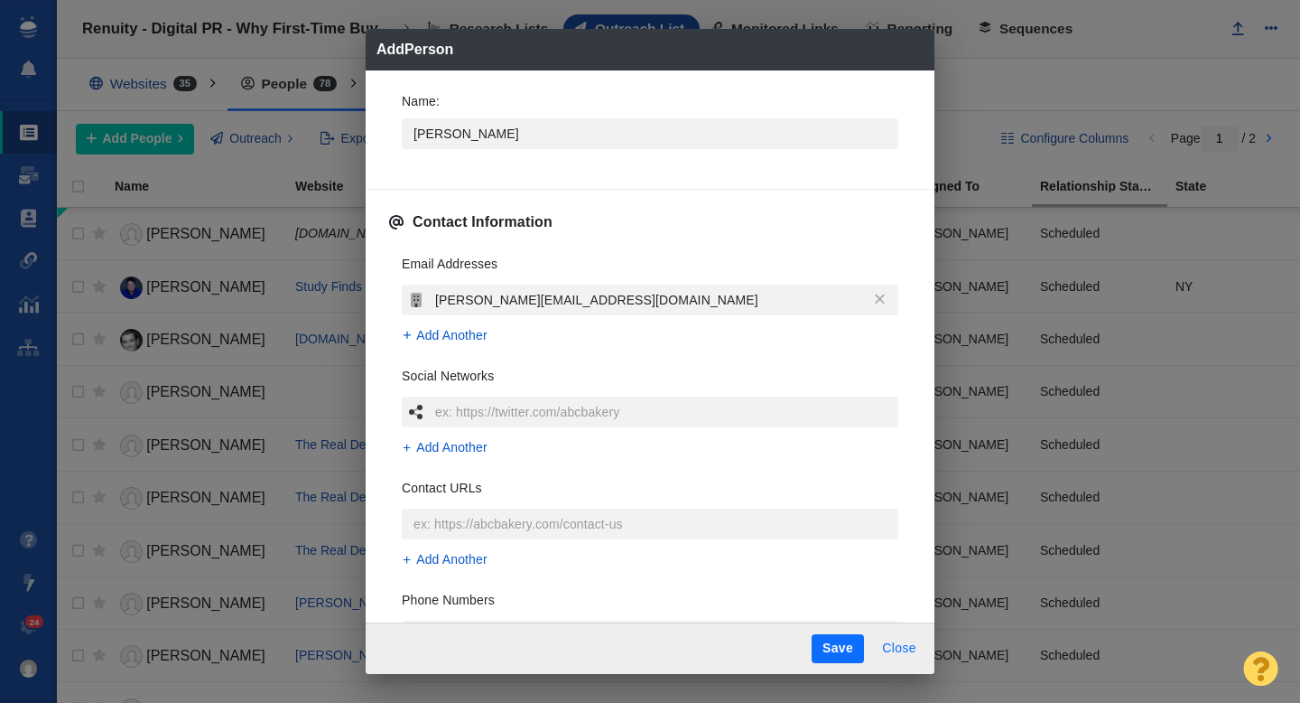
click at [897, 652] on button "Close" at bounding box center [899, 648] width 56 height 29
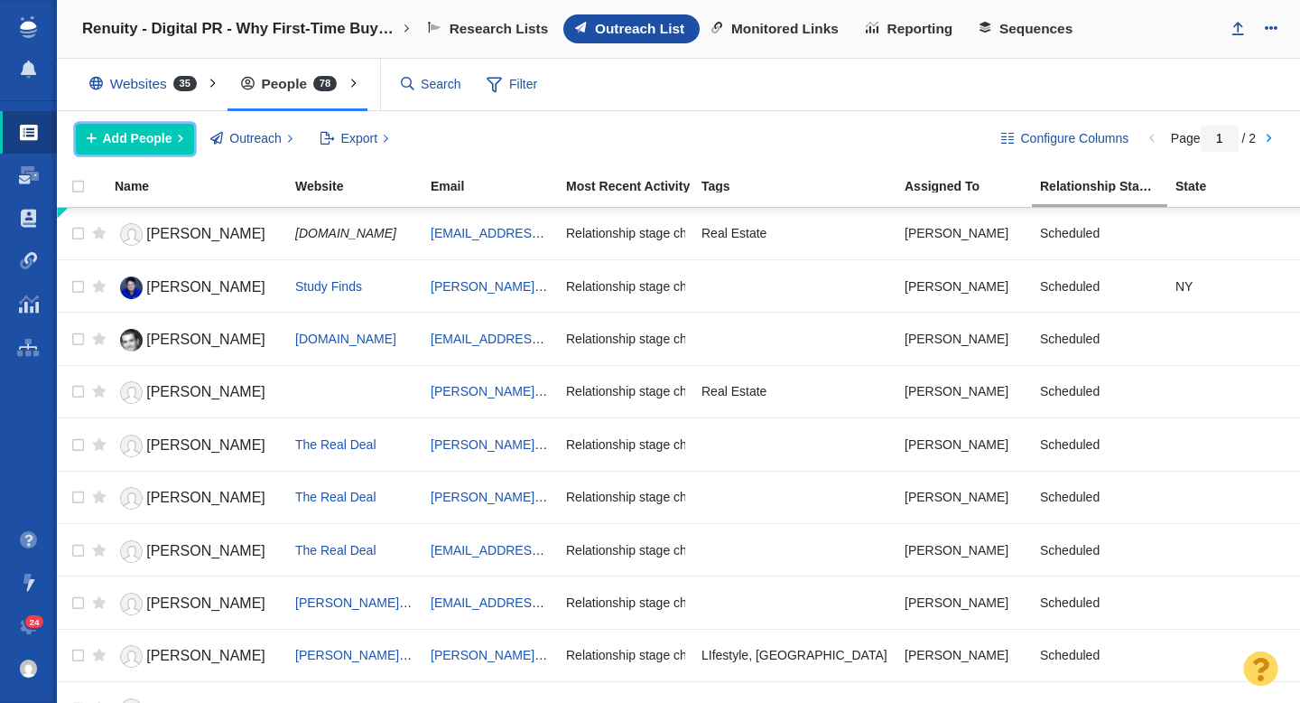
click at [139, 139] on span "Add People" at bounding box center [138, 138] width 70 height 19
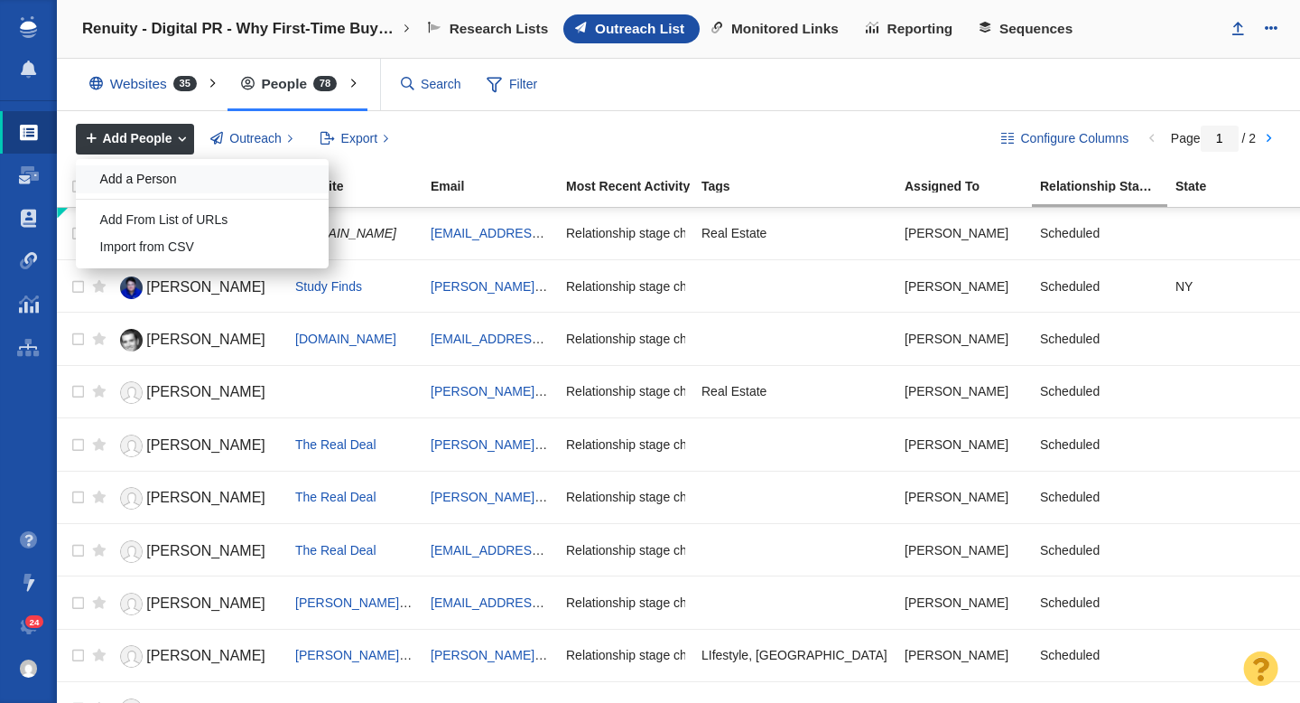
click at [151, 174] on div "Add a Person" at bounding box center [202, 179] width 253 height 28
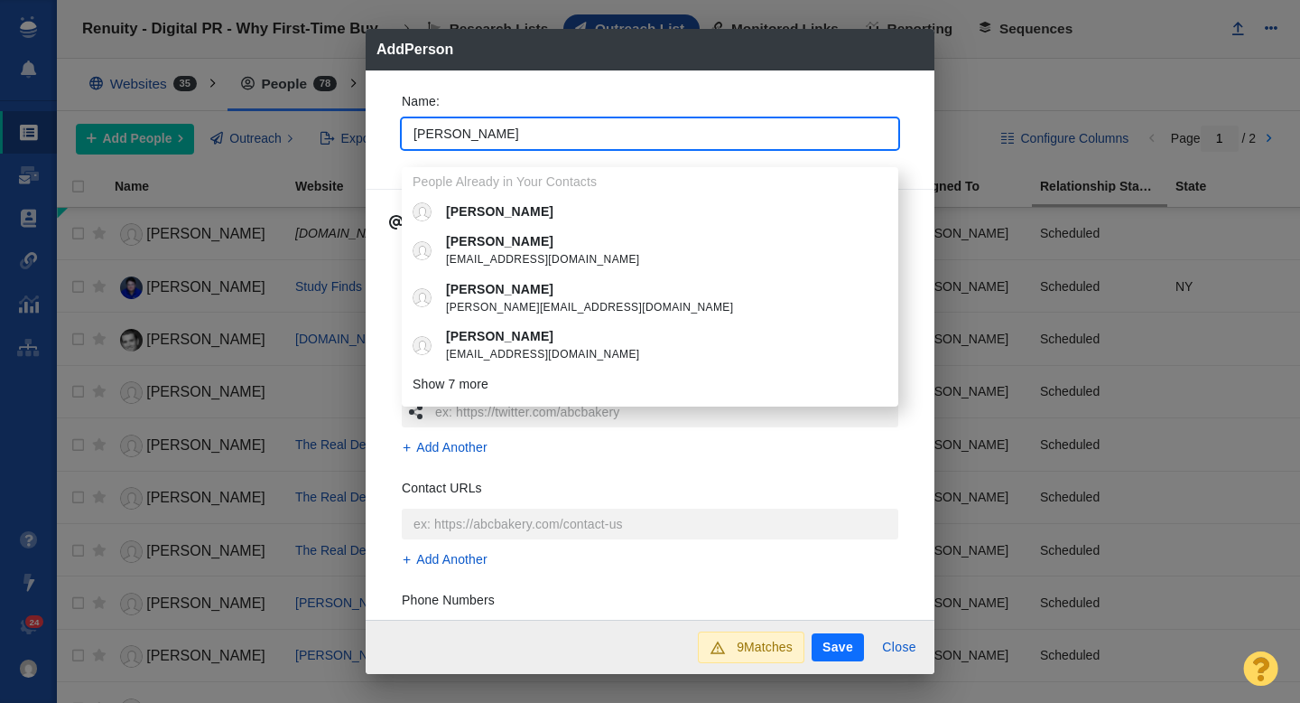
click at [387, 126] on div "Name : Lara People Already in Your Contacts Lara Lara Atkins atkinsl@union.edu …" at bounding box center [650, 126] width 526 height 97
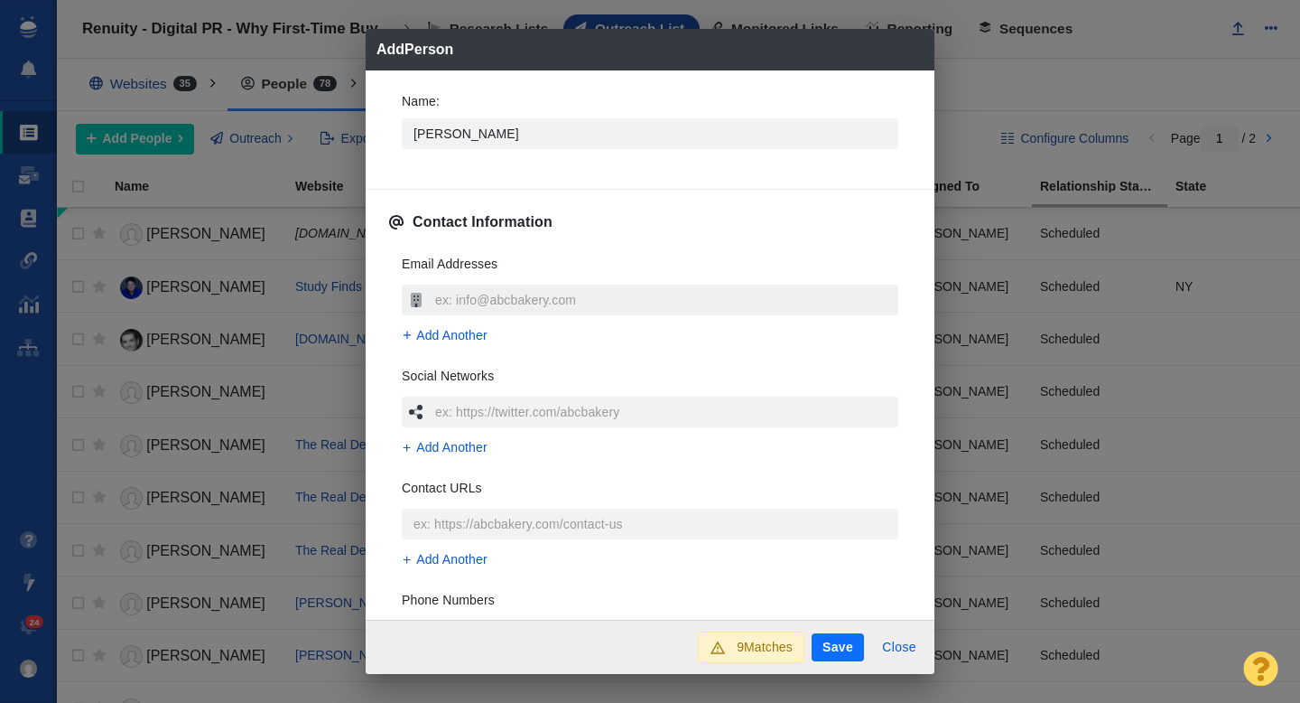
click at [473, 292] on input "text" at bounding box center [665, 299] width 468 height 31
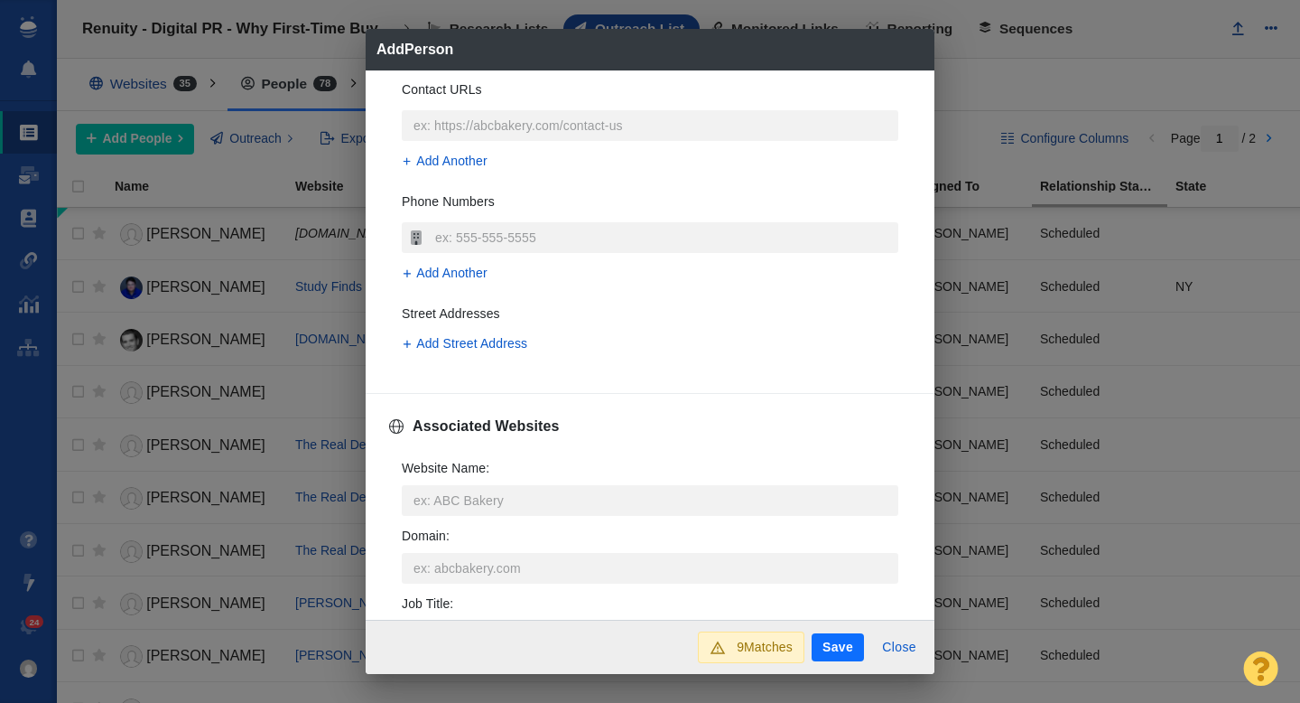
scroll to position [407, 0]
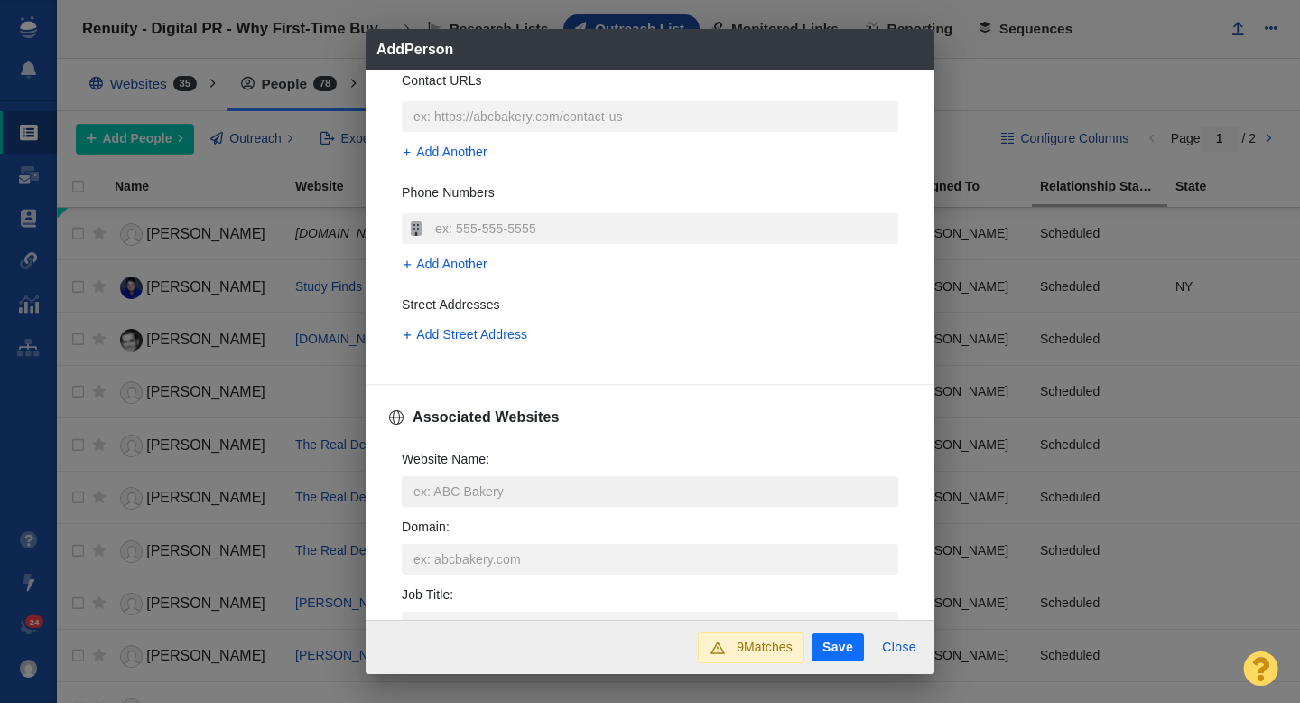
click at [444, 480] on input "Website Name :" at bounding box center [650, 491] width 497 height 31
click at [507, 554] on p "[DOMAIN_NAME]" at bounding box center [663, 558] width 434 height 19
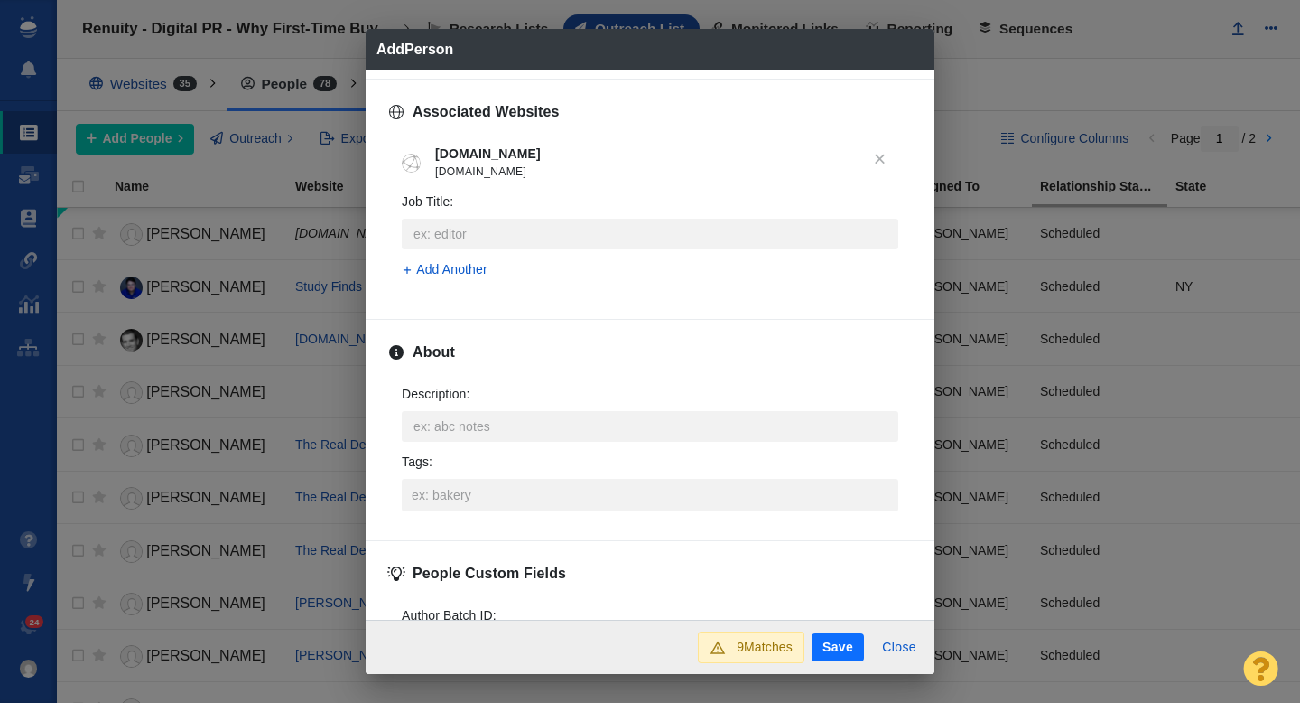
scroll to position [718, 0]
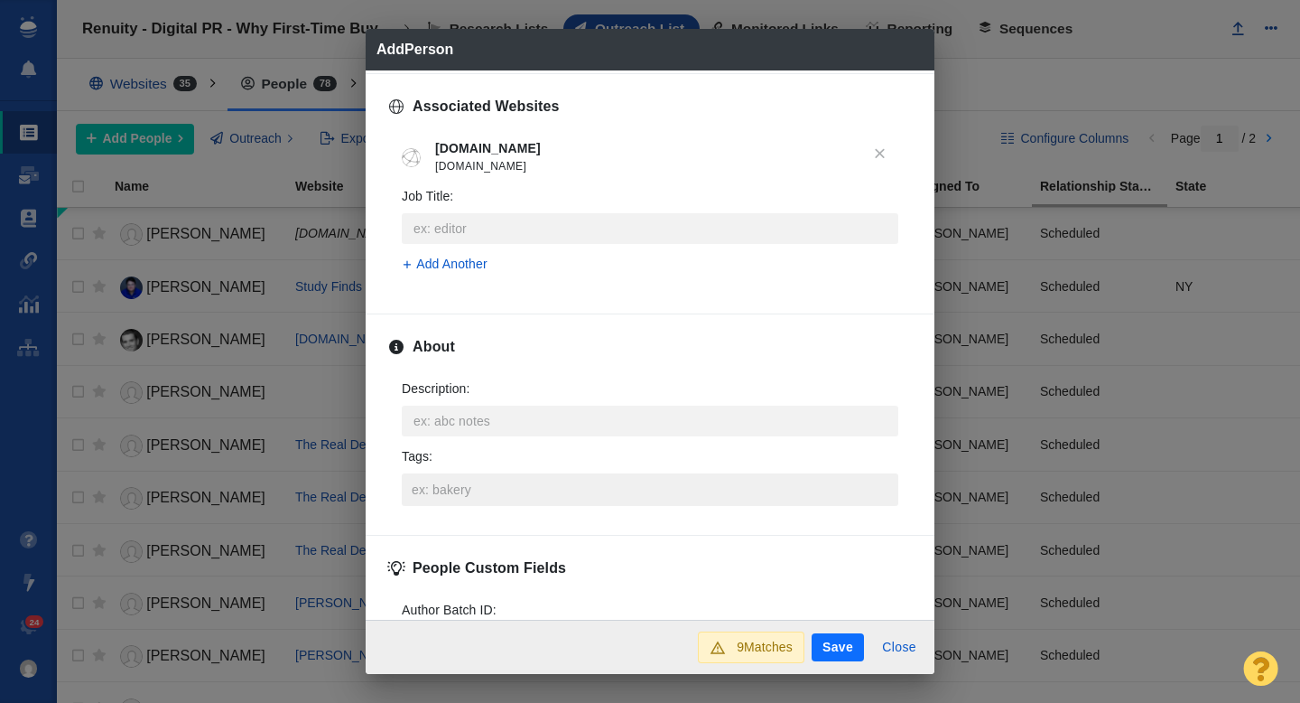
click at [455, 499] on input "Tags :" at bounding box center [650, 489] width 486 height 33
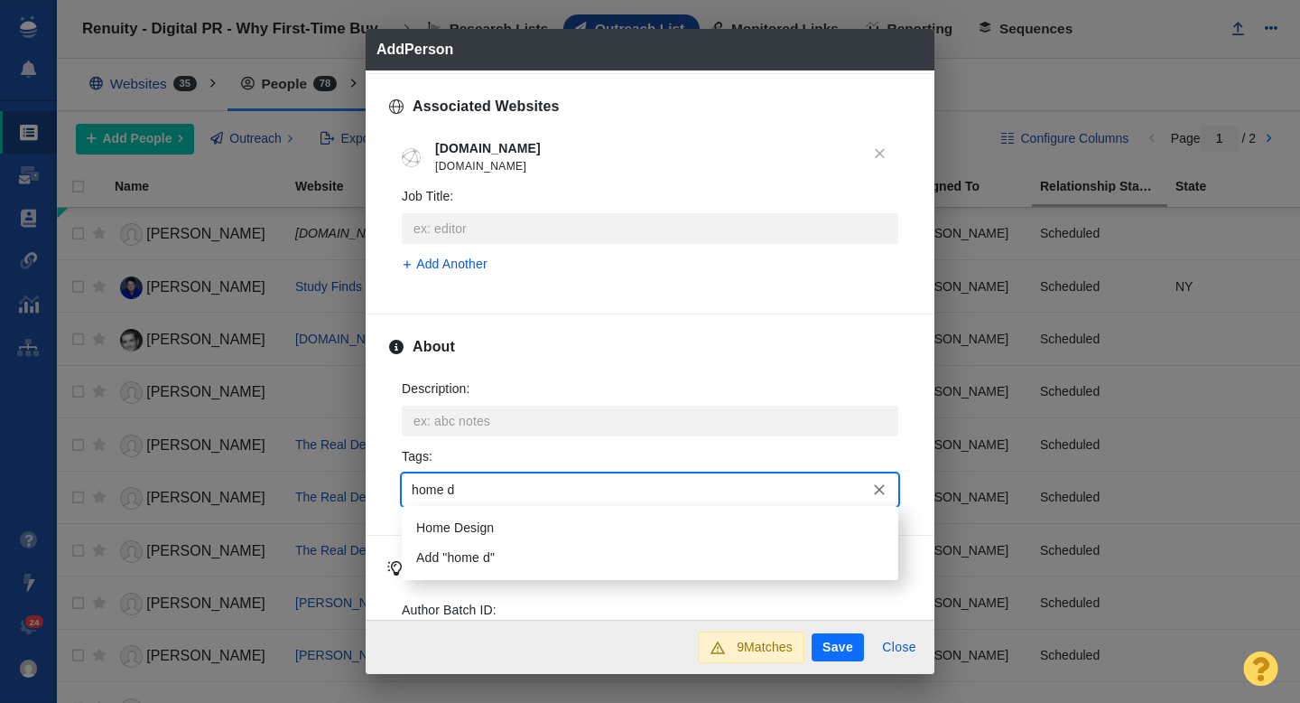
click at [458, 521] on li "Home Design" at bounding box center [650, 528] width 497 height 30
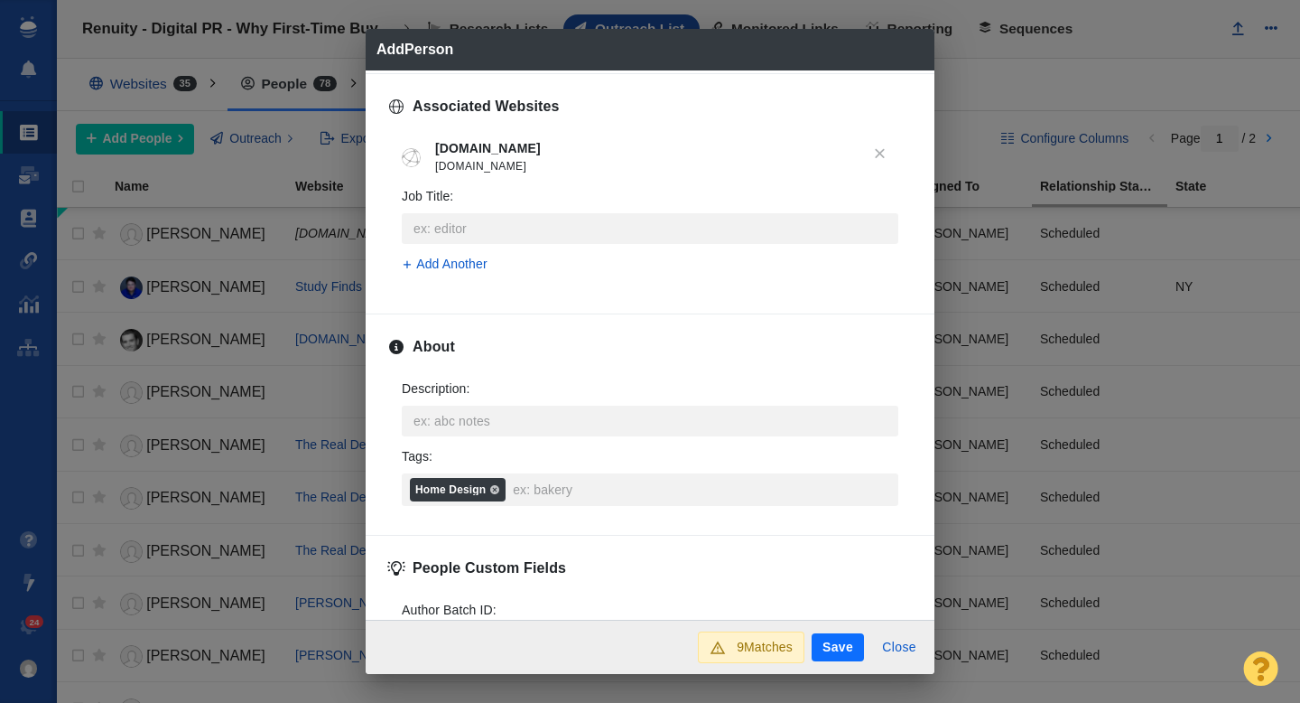
click at [827, 648] on button "Save" at bounding box center [838, 647] width 52 height 29
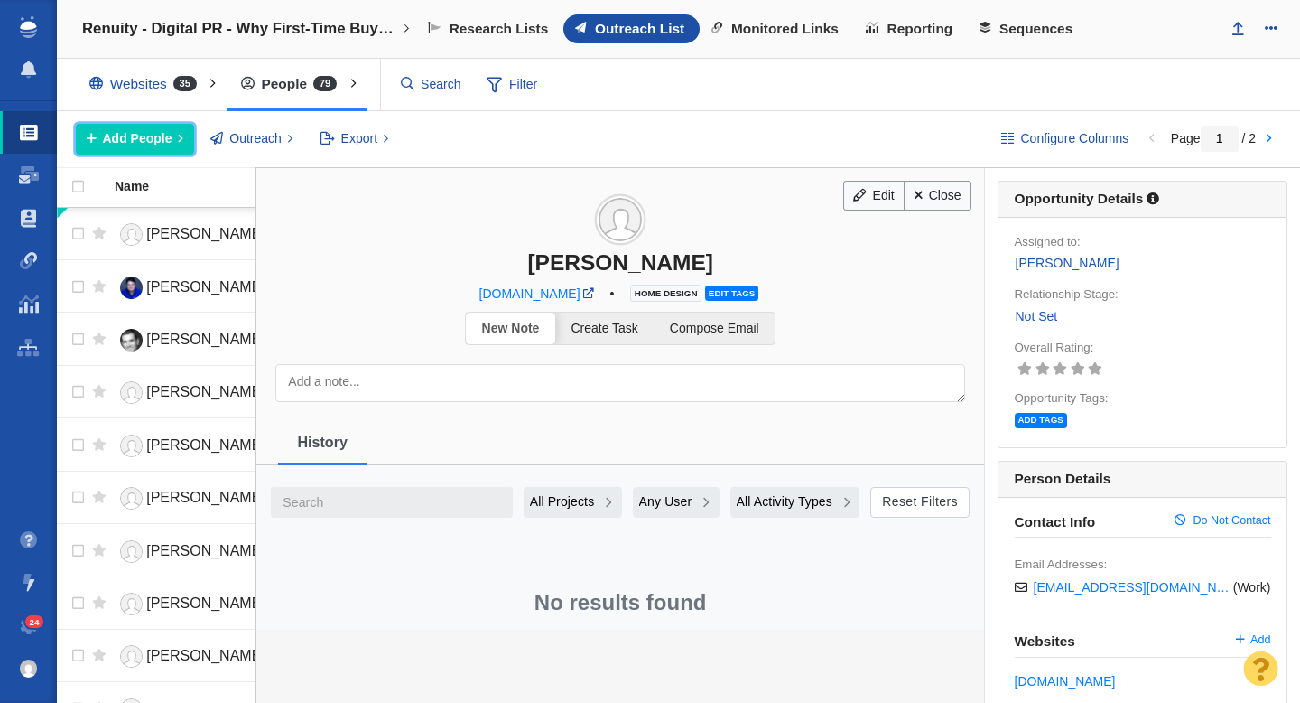
click at [143, 139] on span "Add People" at bounding box center [138, 138] width 70 height 19
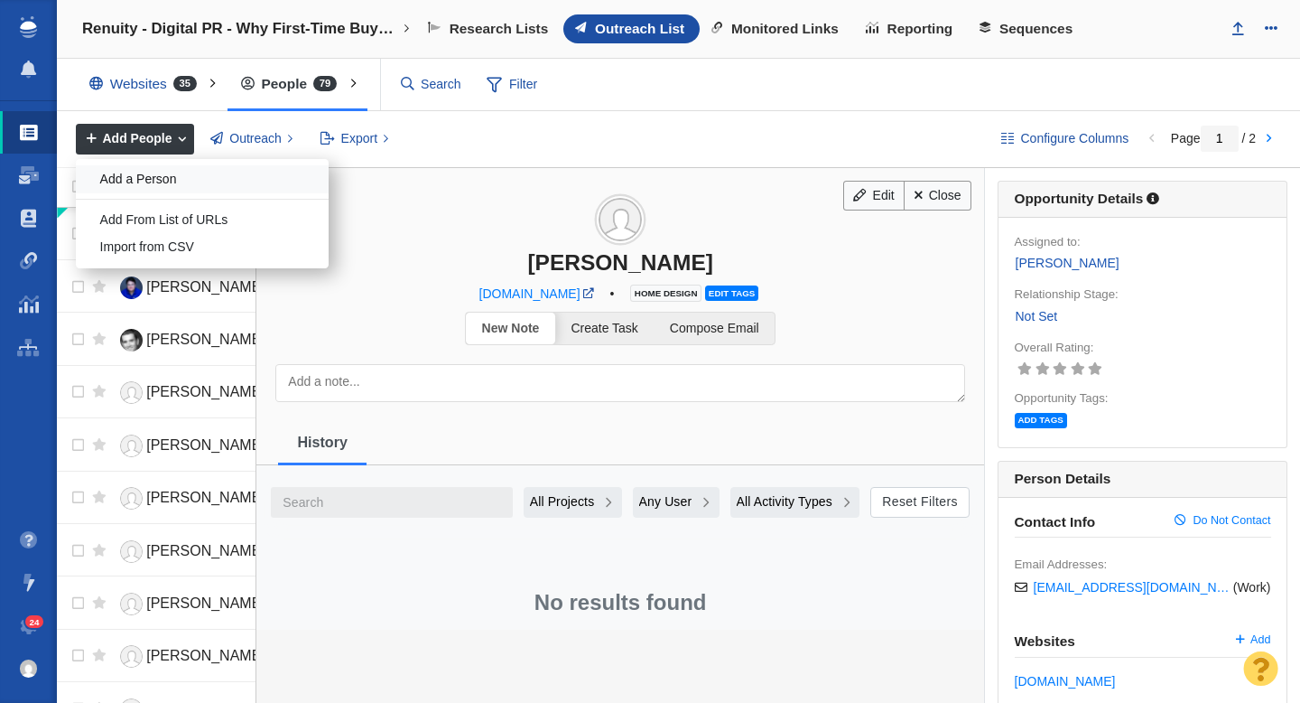
click at [154, 175] on div "Add a Person" at bounding box center [202, 179] width 253 height 28
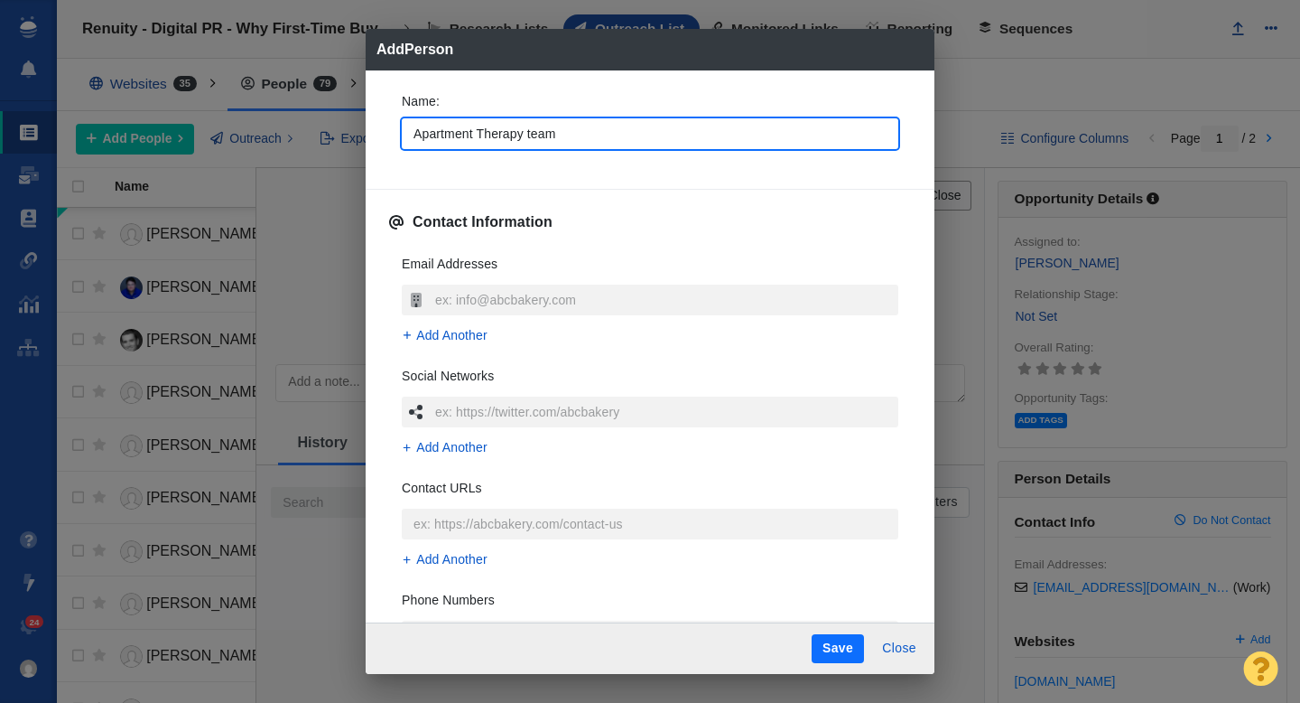
click at [387, 155] on div "Name : Apartment Therapy team" at bounding box center [650, 126] width 526 height 97
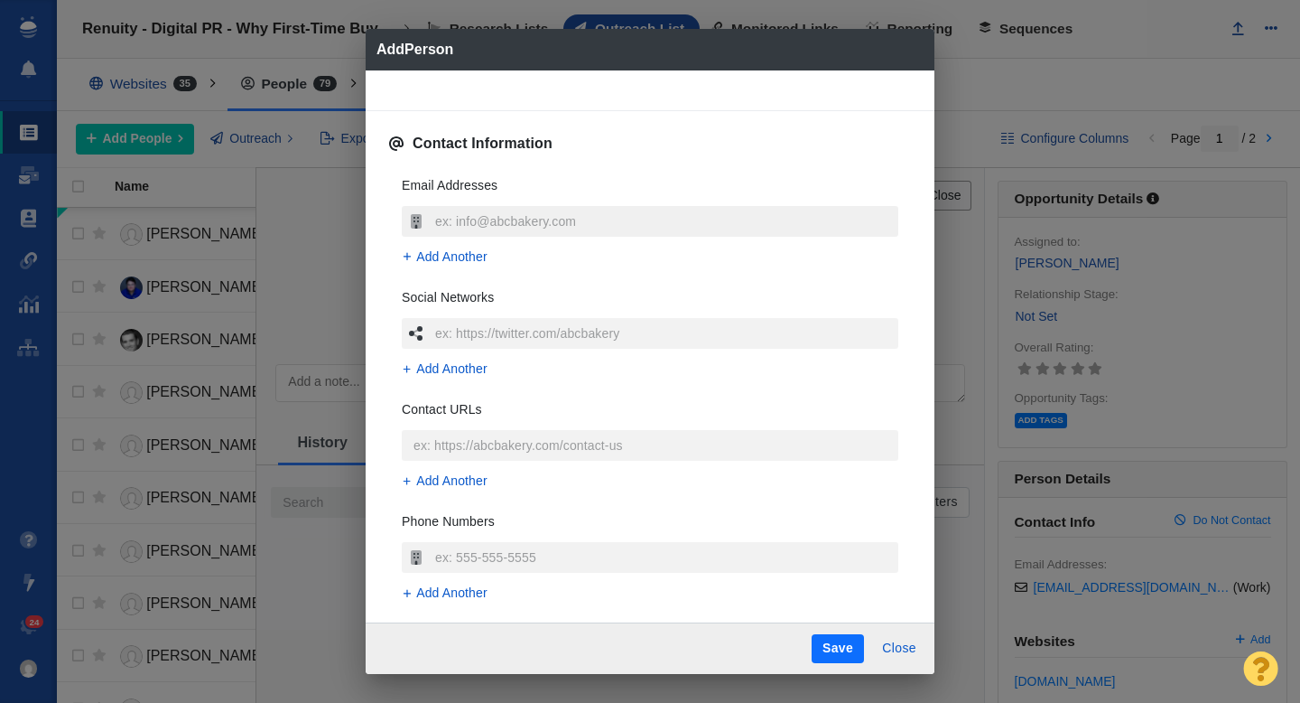
scroll to position [89, 0]
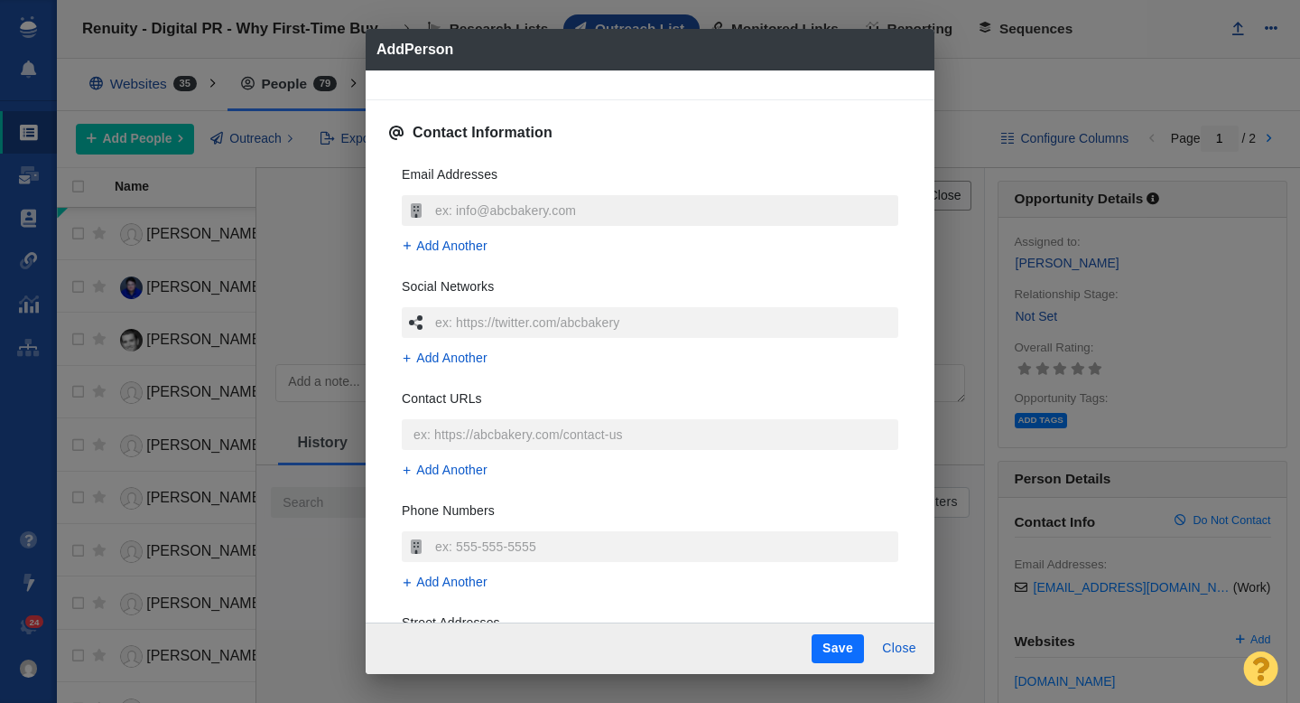
click at [478, 212] on input "text" at bounding box center [665, 210] width 468 height 31
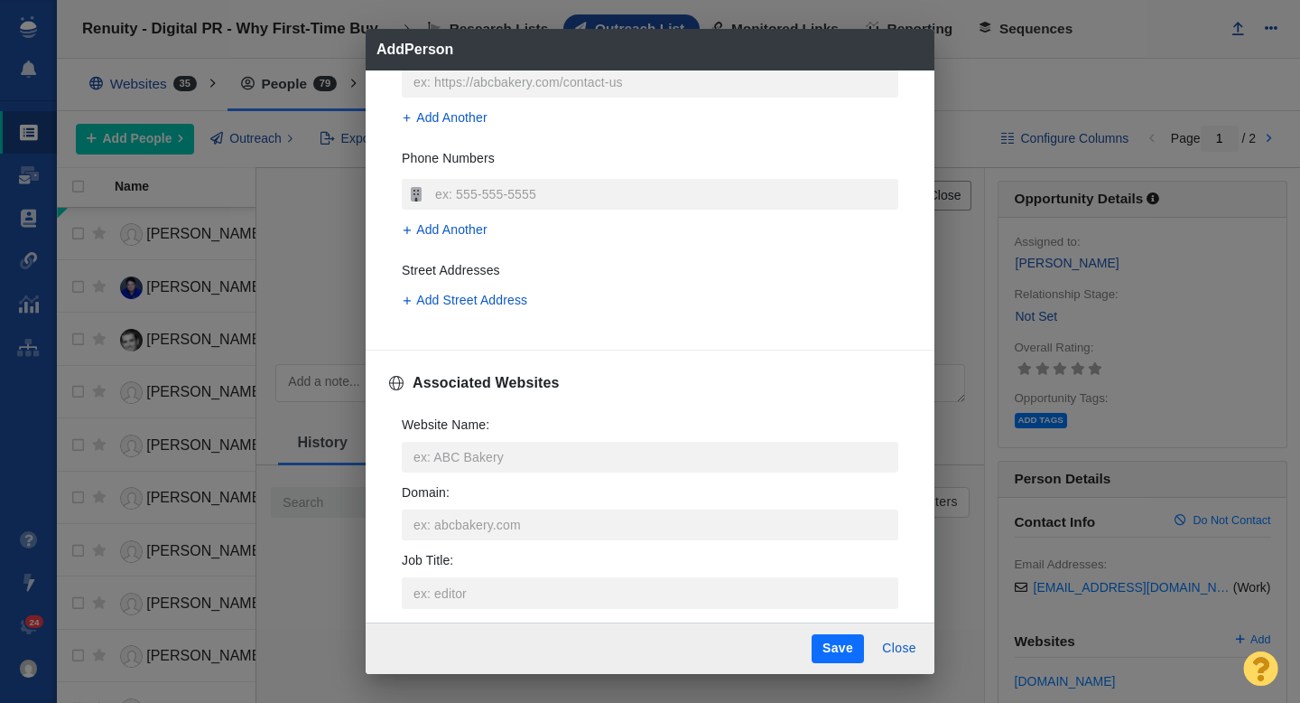
scroll to position [453, 0]
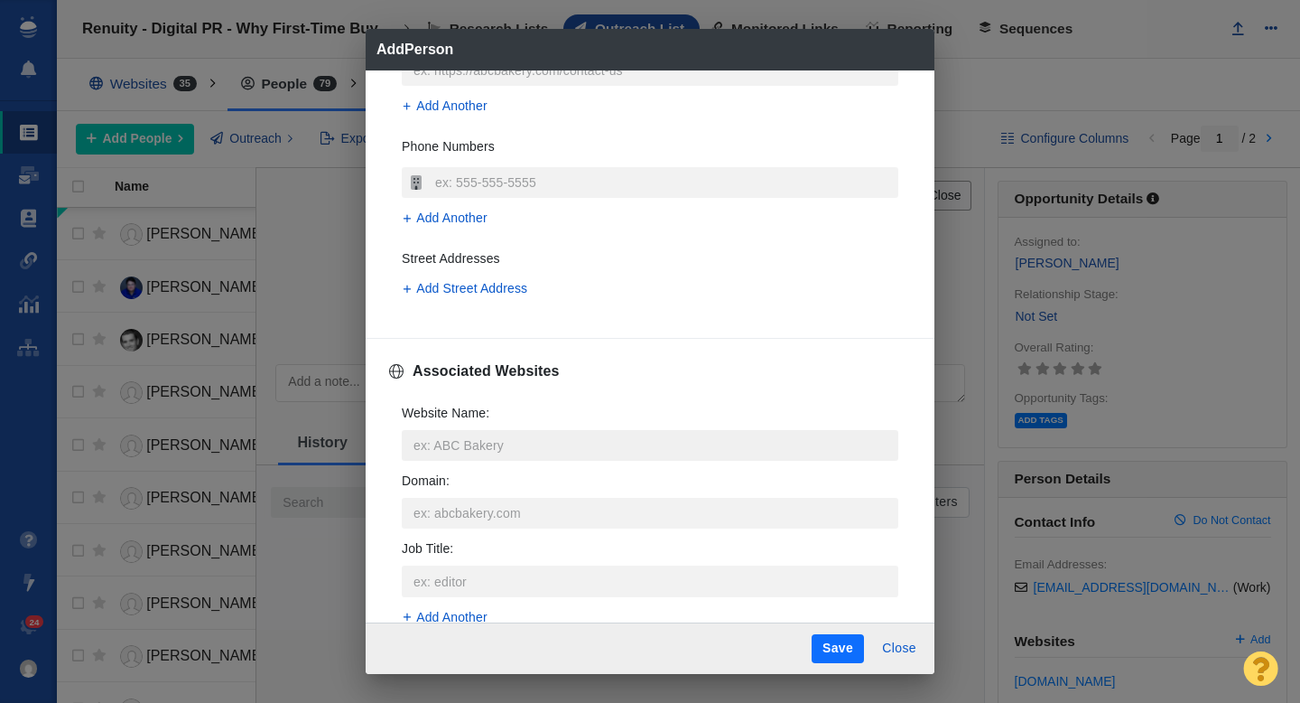
click at [454, 447] on input "Website Name :" at bounding box center [650, 445] width 497 height 31
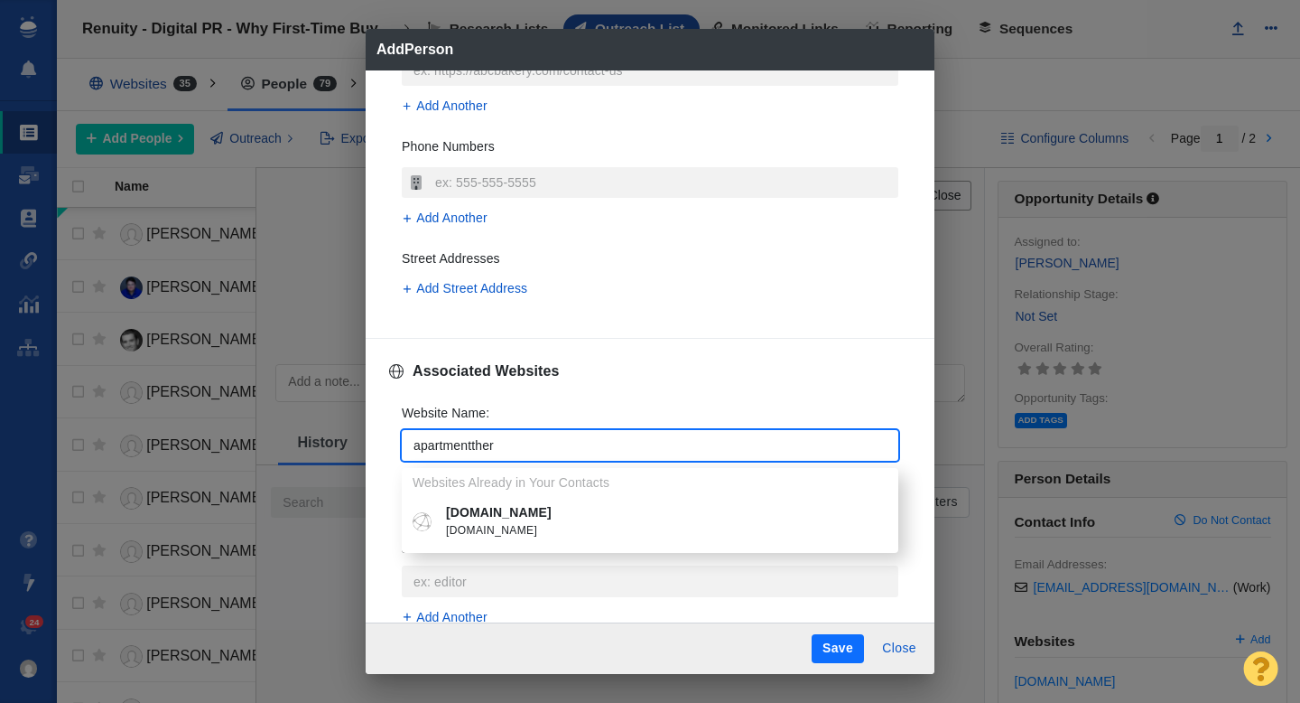
click at [480, 517] on p "[DOMAIN_NAME]" at bounding box center [663, 512] width 434 height 19
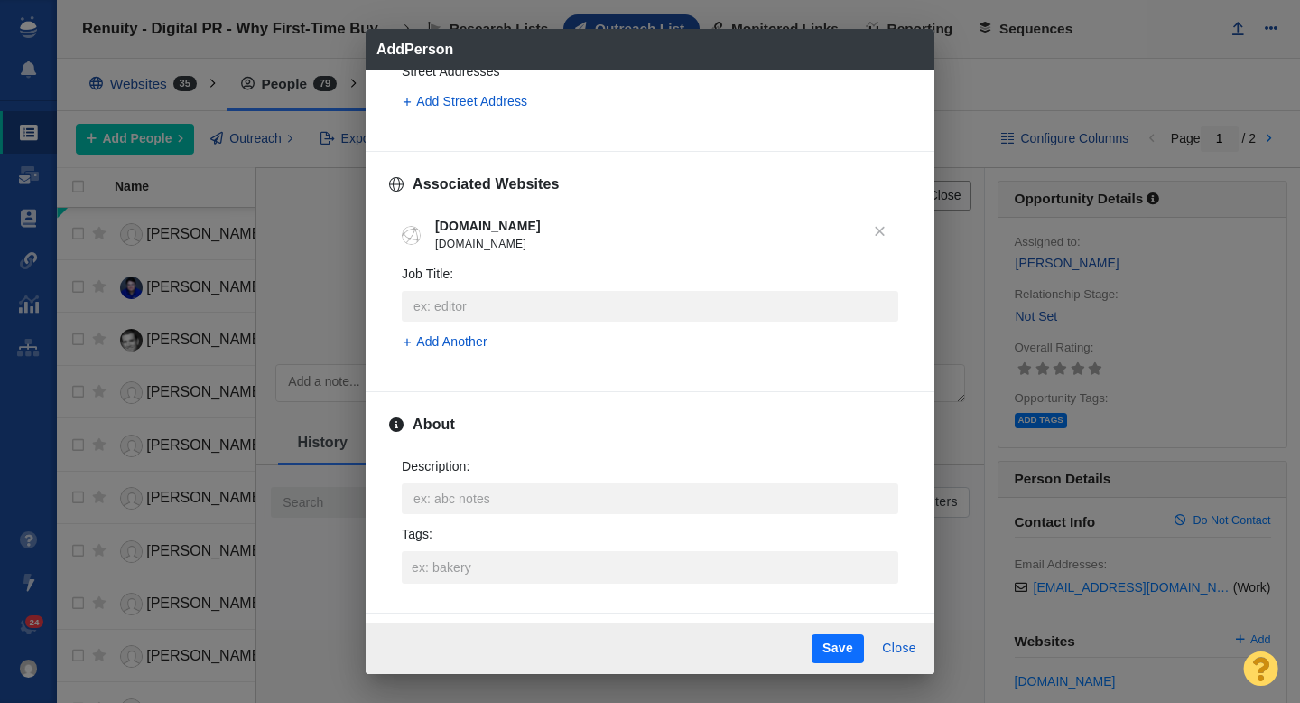
scroll to position [646, 0]
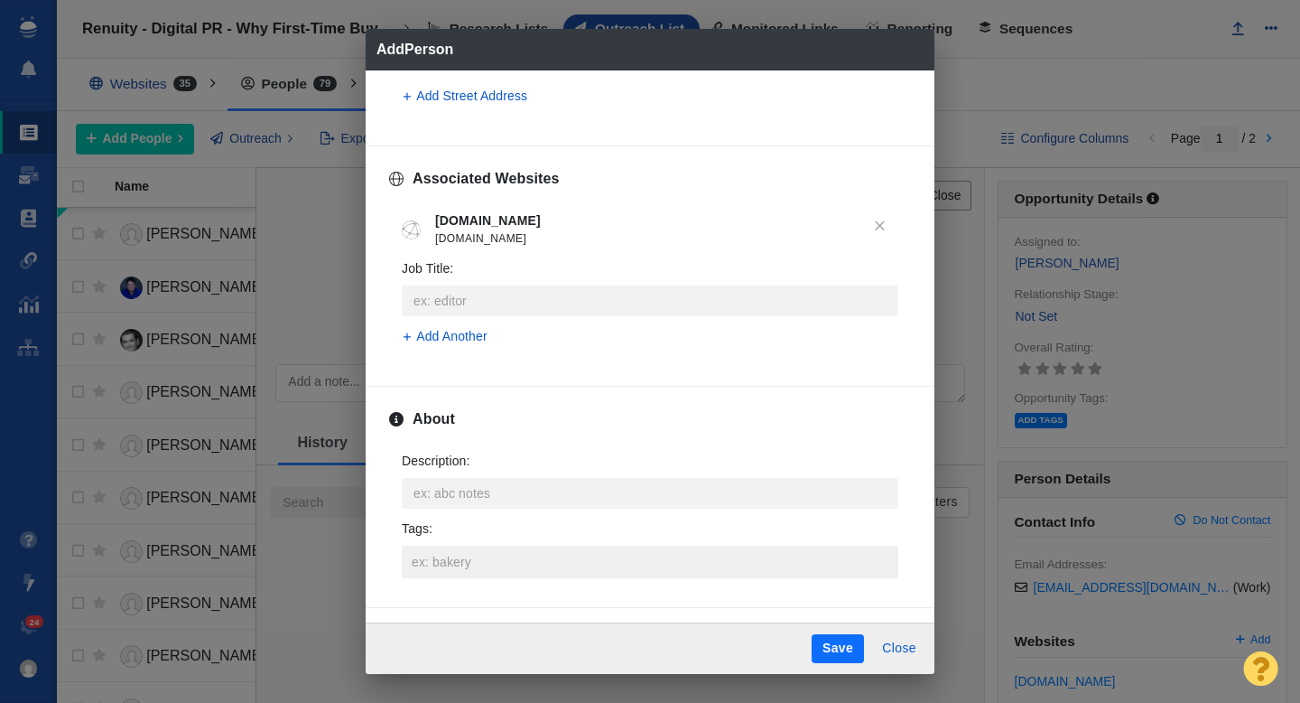
click at [445, 547] on input "Tags :" at bounding box center [650, 561] width 486 height 33
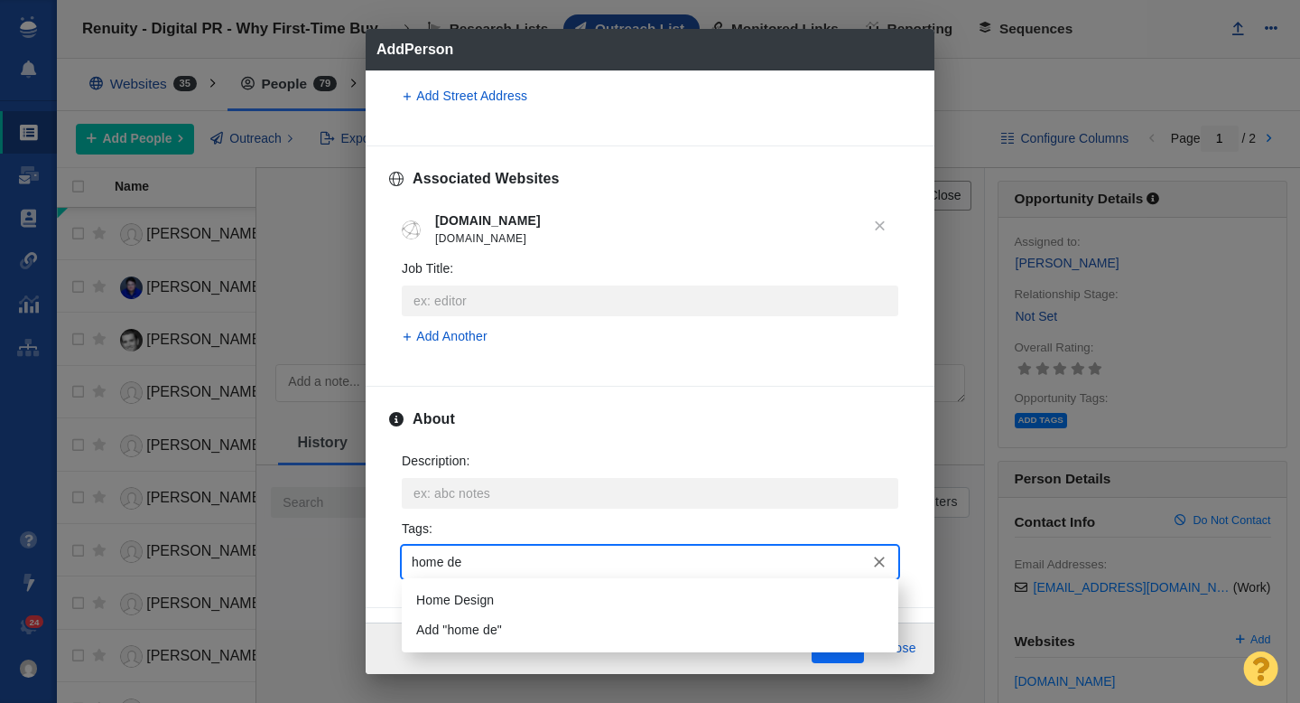
click at [453, 598] on li "Home Design" at bounding box center [650, 600] width 497 height 30
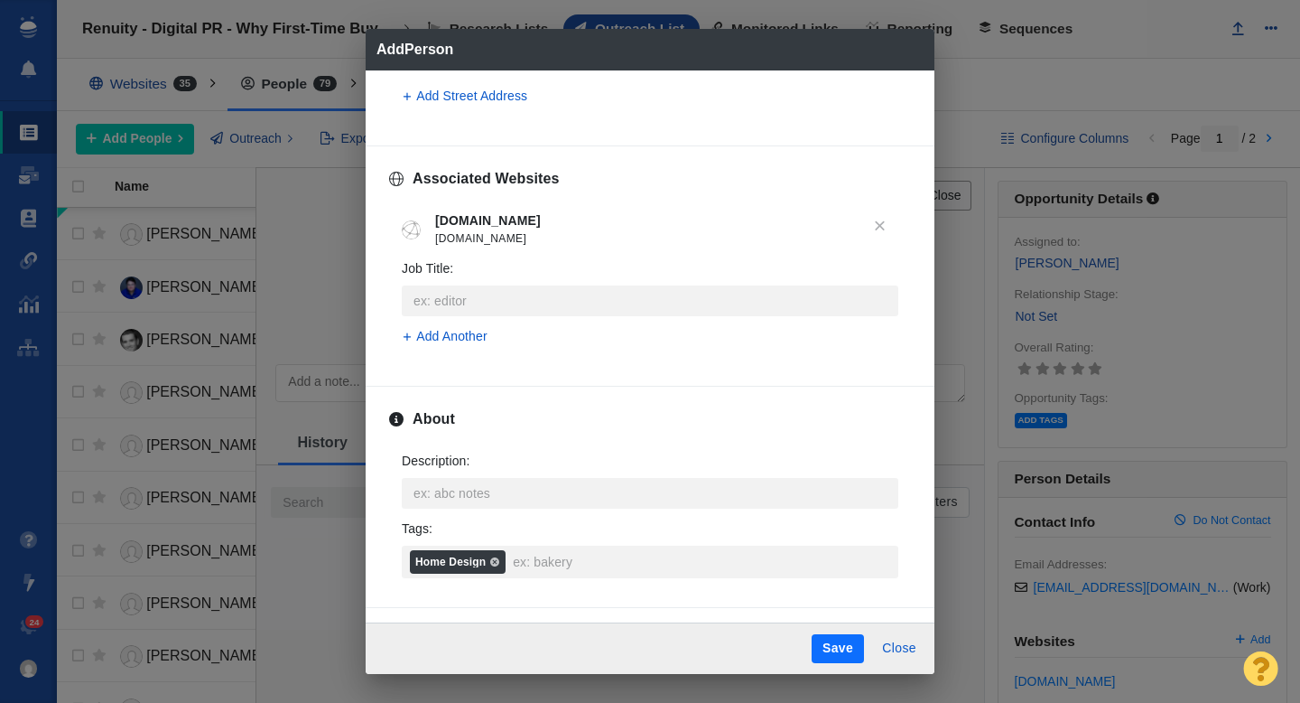
click at [840, 651] on button "Save" at bounding box center [838, 648] width 52 height 29
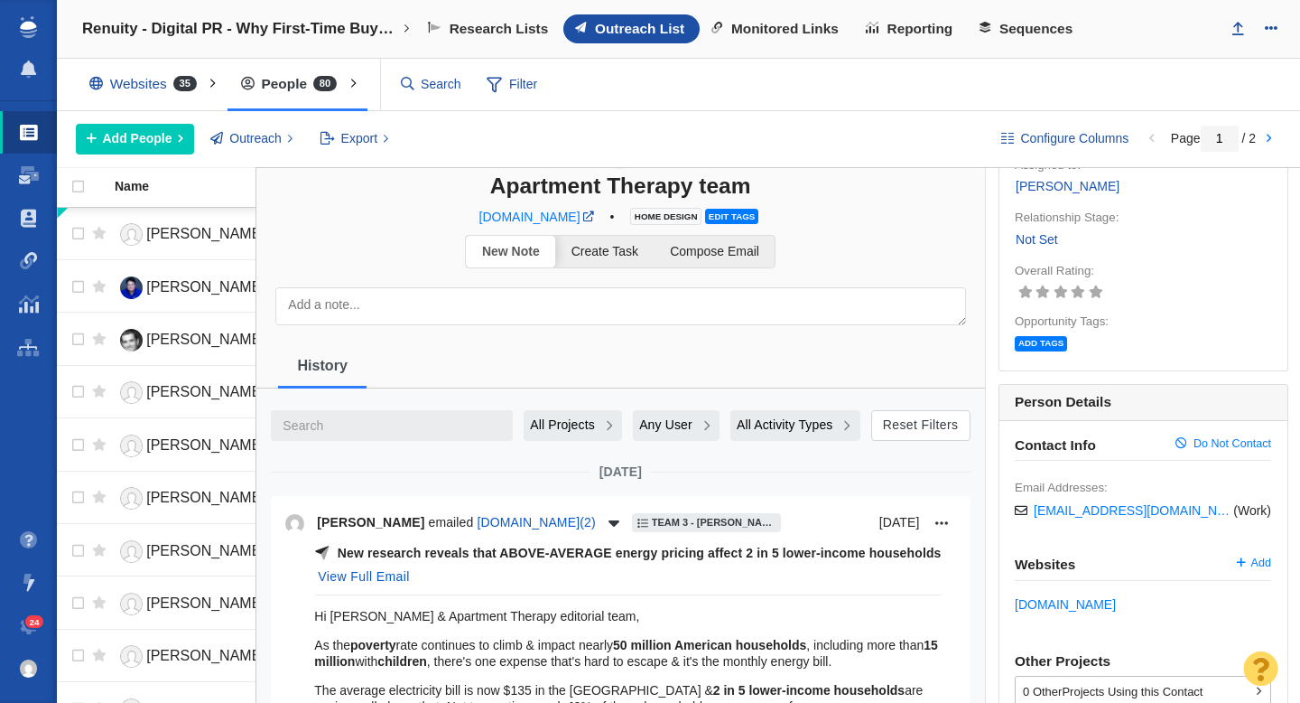
scroll to position [0, 0]
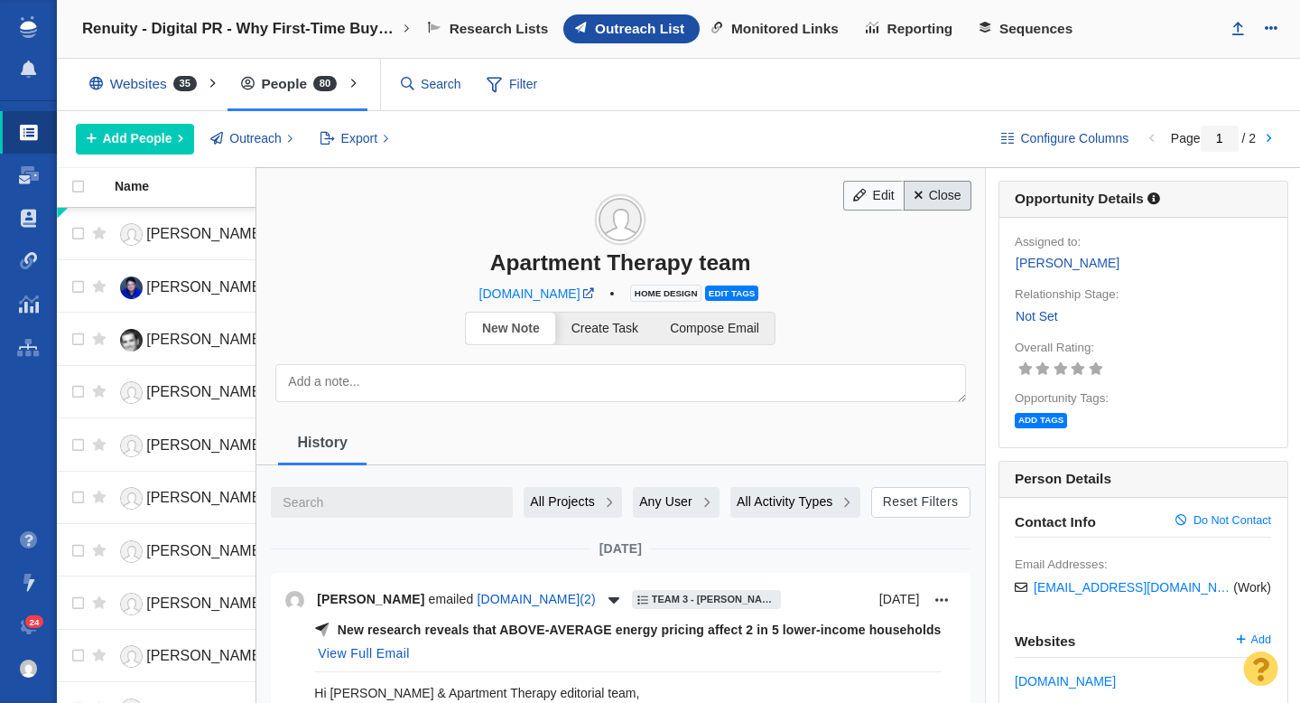
click at [931, 199] on link "Close" at bounding box center [938, 196] width 68 height 31
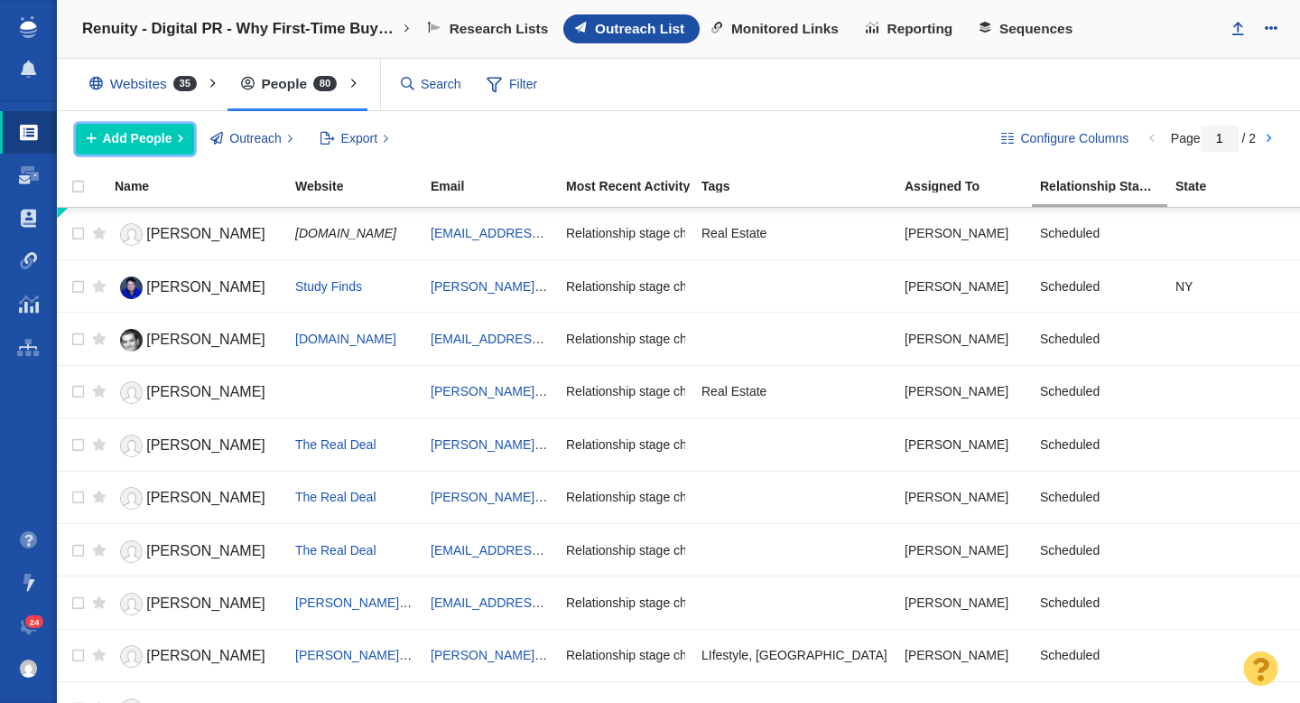
click at [157, 141] on span "Add People" at bounding box center [138, 138] width 70 height 19
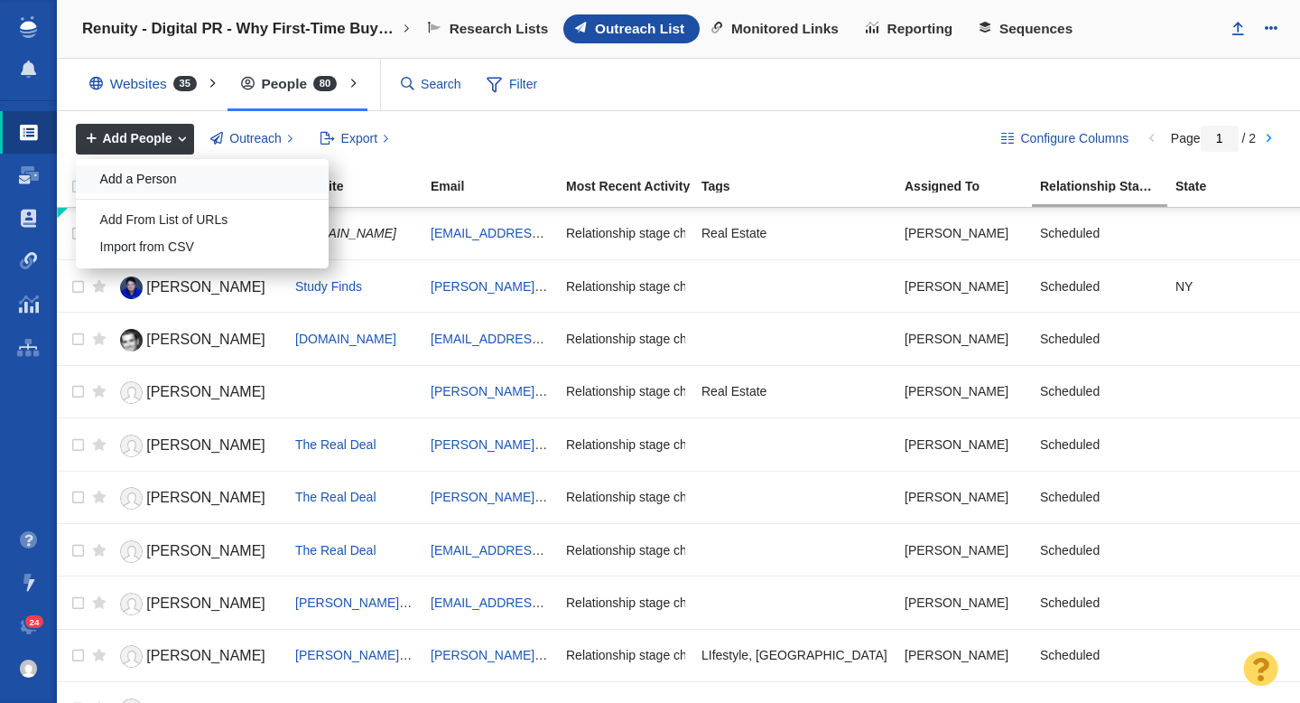
click at [159, 174] on div "Add a Person" at bounding box center [202, 179] width 253 height 28
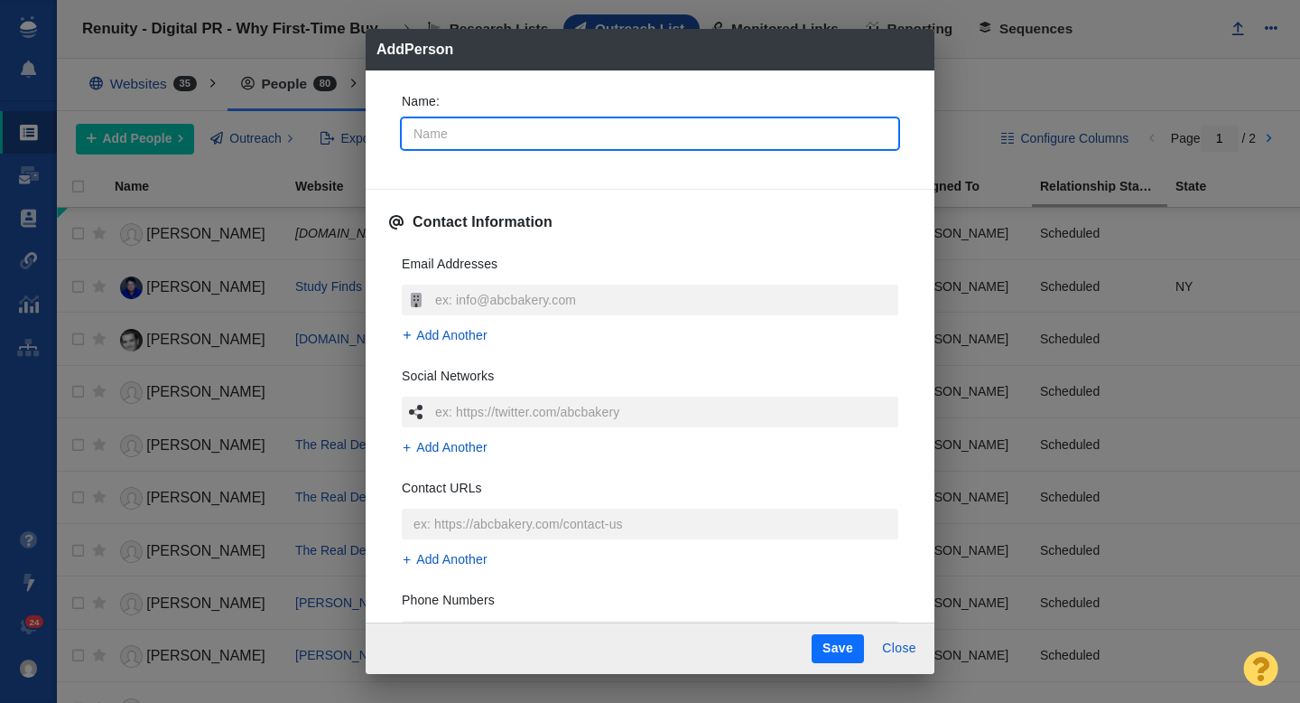
click at [534, 133] on input "Name :" at bounding box center [650, 133] width 497 height 31
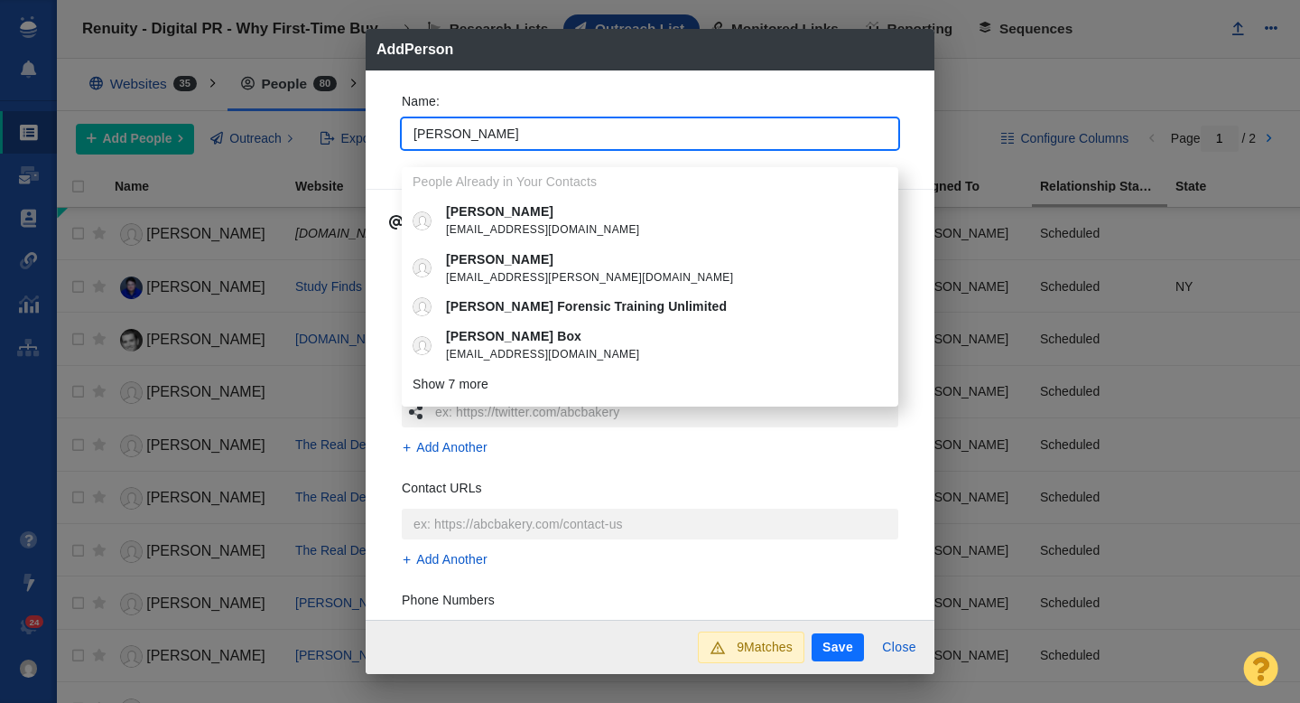
click at [389, 144] on div "Name : Terri People Already in Your Contacts Terri tgoddard@thewholeperson.org …" at bounding box center [650, 126] width 526 height 97
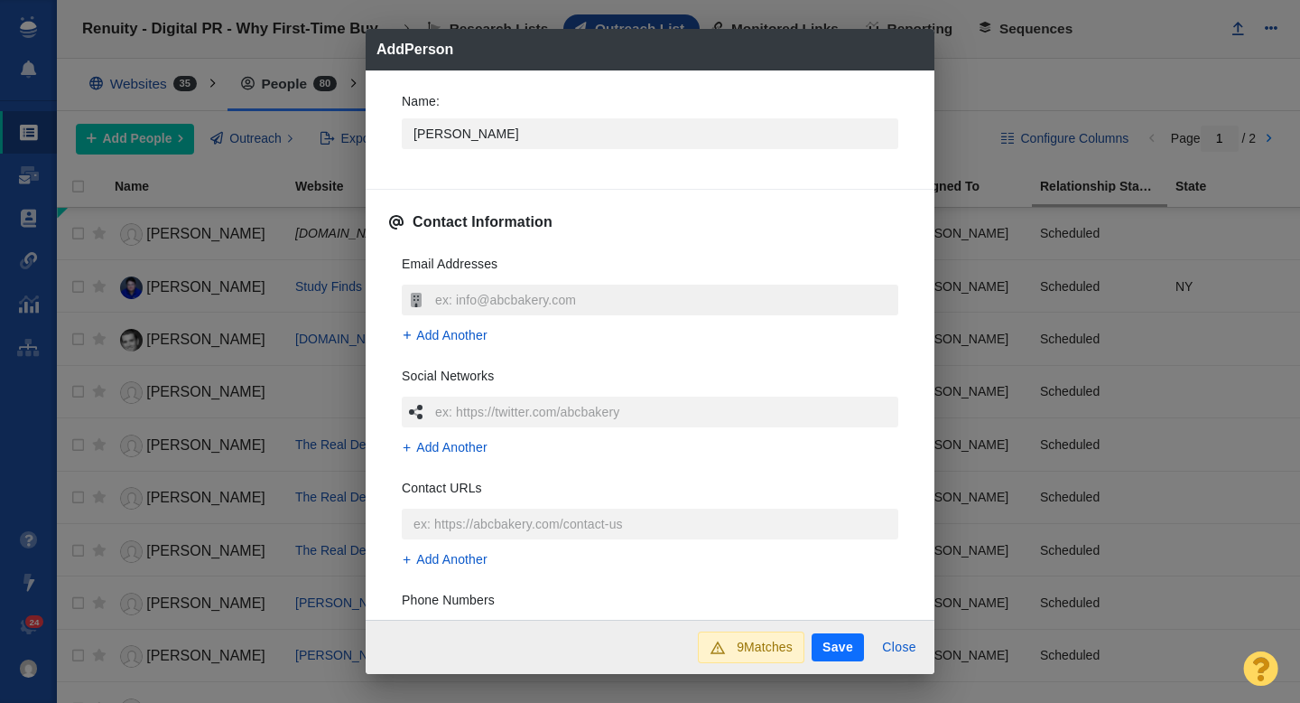
click at [459, 298] on input "text" at bounding box center [665, 299] width 468 height 31
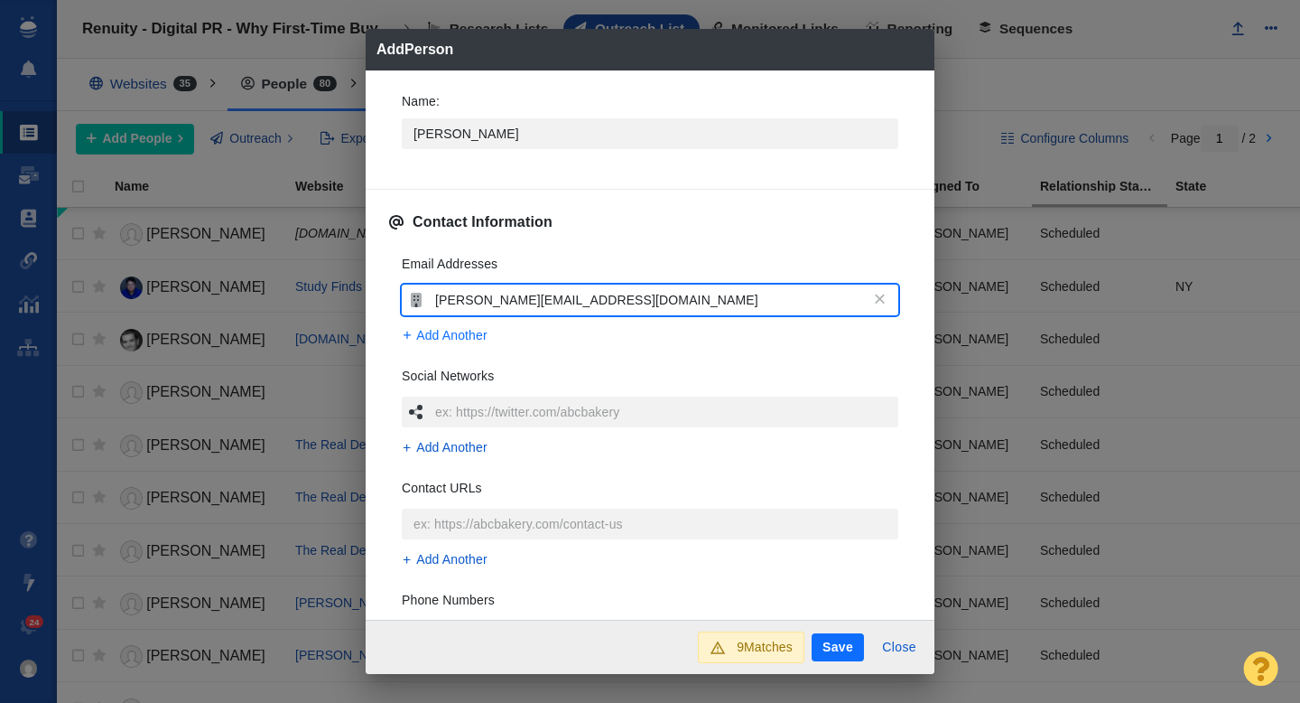
click at [449, 338] on span "Add Another" at bounding box center [451, 335] width 71 height 19
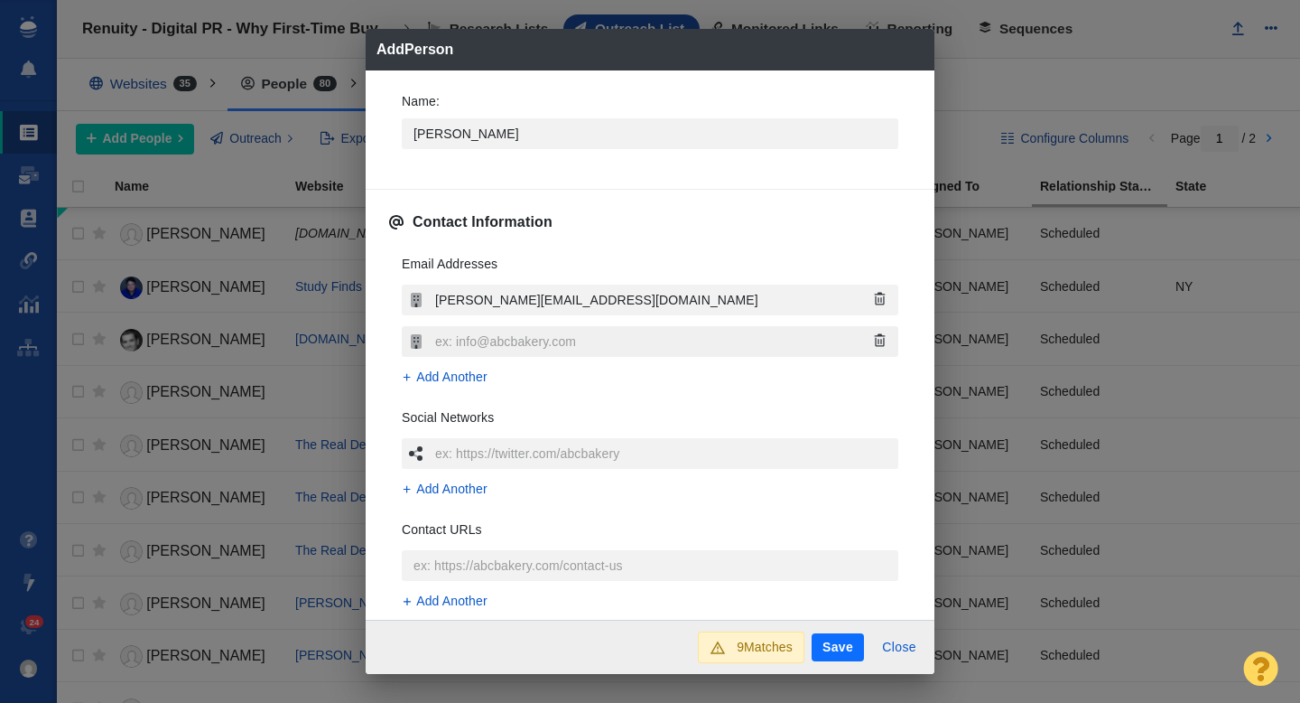
click at [508, 348] on input "text" at bounding box center [665, 341] width 468 height 31
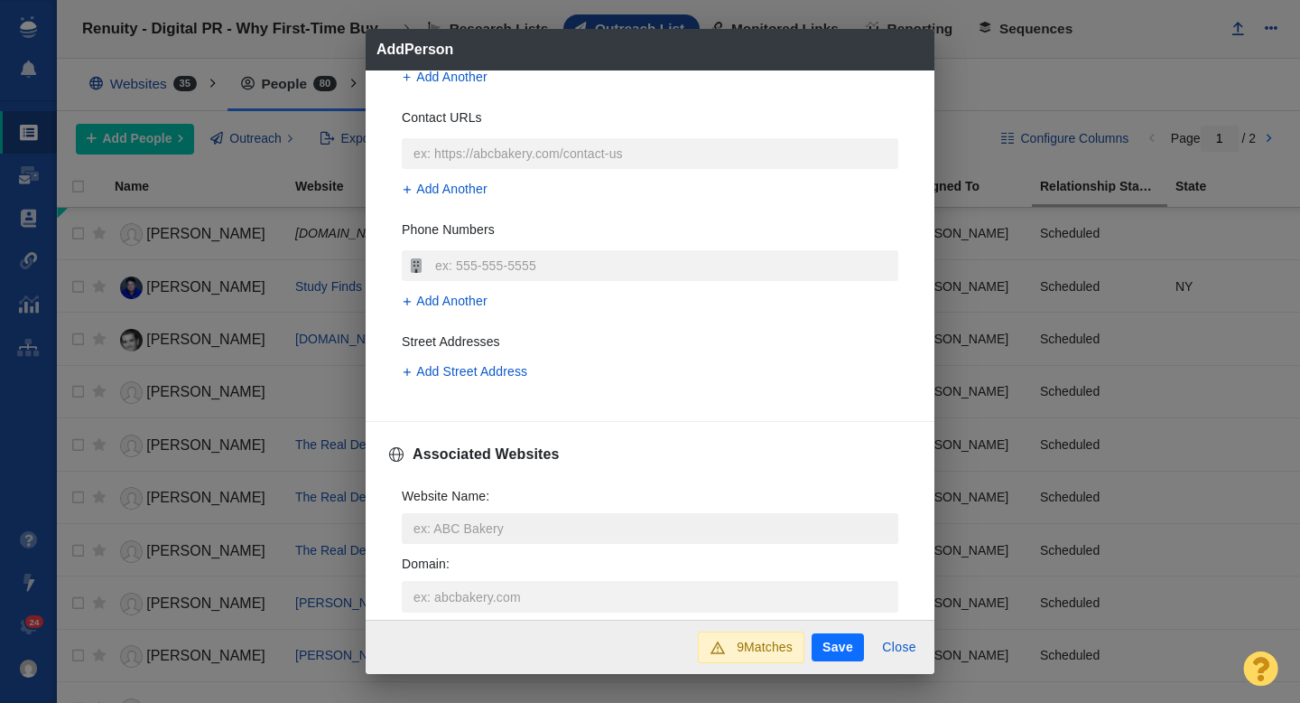
scroll to position [415, 0]
click at [443, 525] on input "Website Name :" at bounding box center [650, 524] width 497 height 31
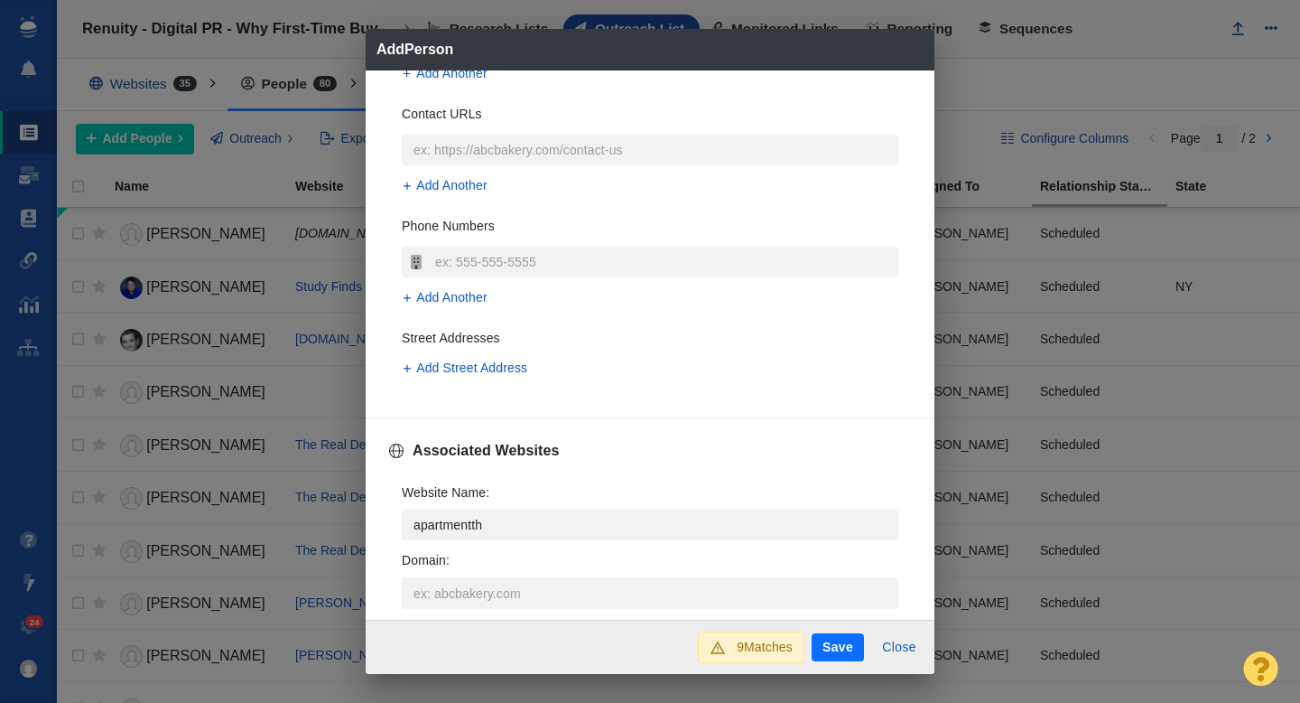
click at [538, 453] on span "[DOMAIN_NAME]" at bounding box center [663, 455] width 434 height 18
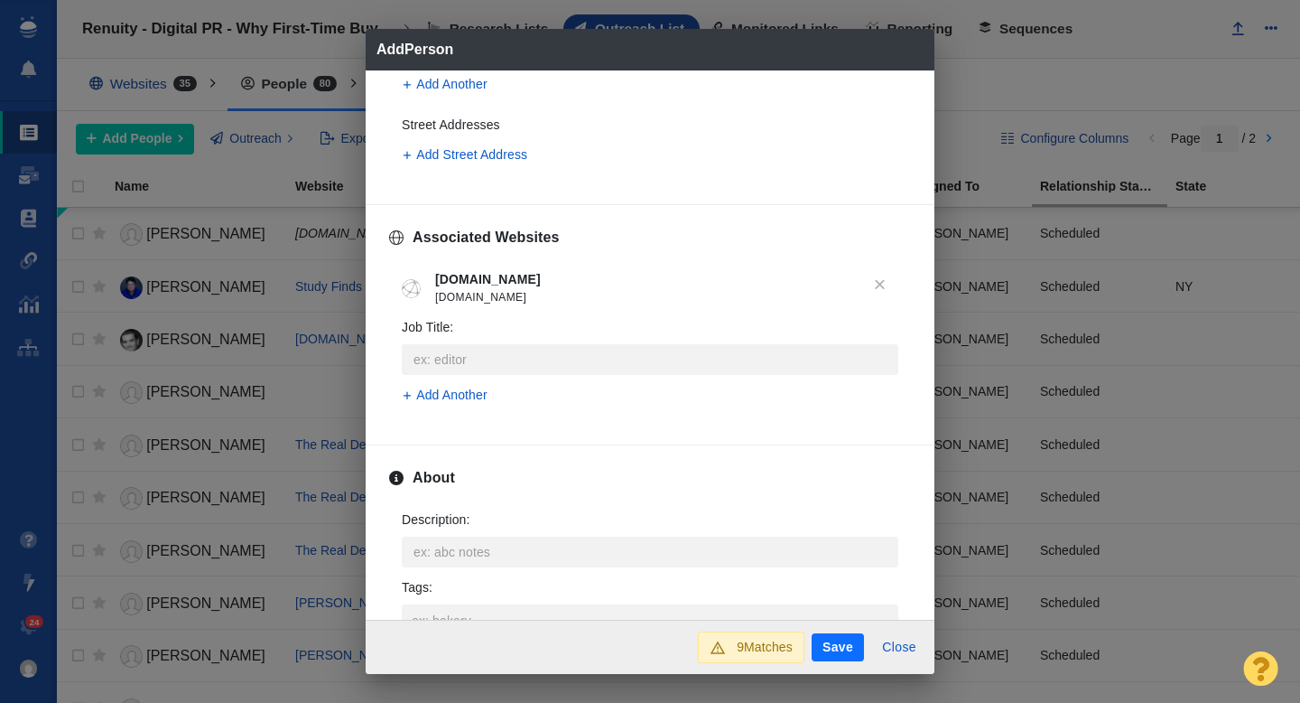
scroll to position [657, 0]
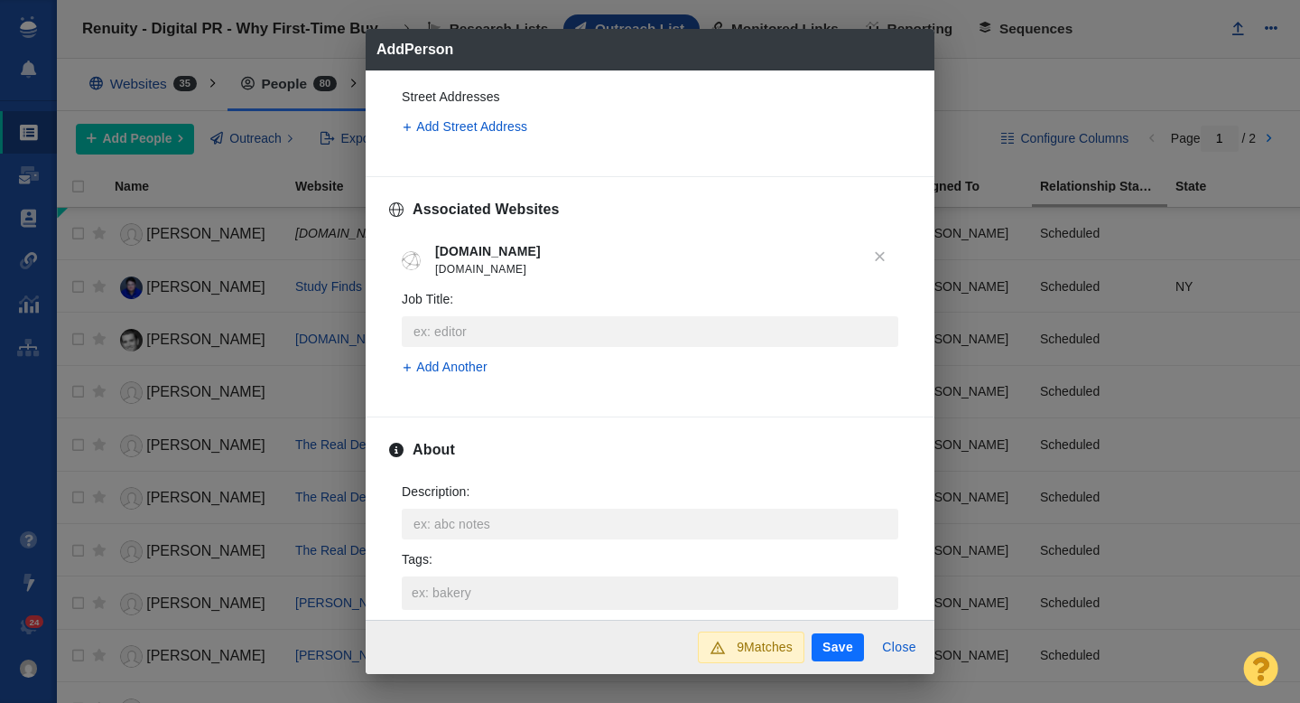
click at [452, 593] on input "Tags :" at bounding box center [650, 592] width 486 height 33
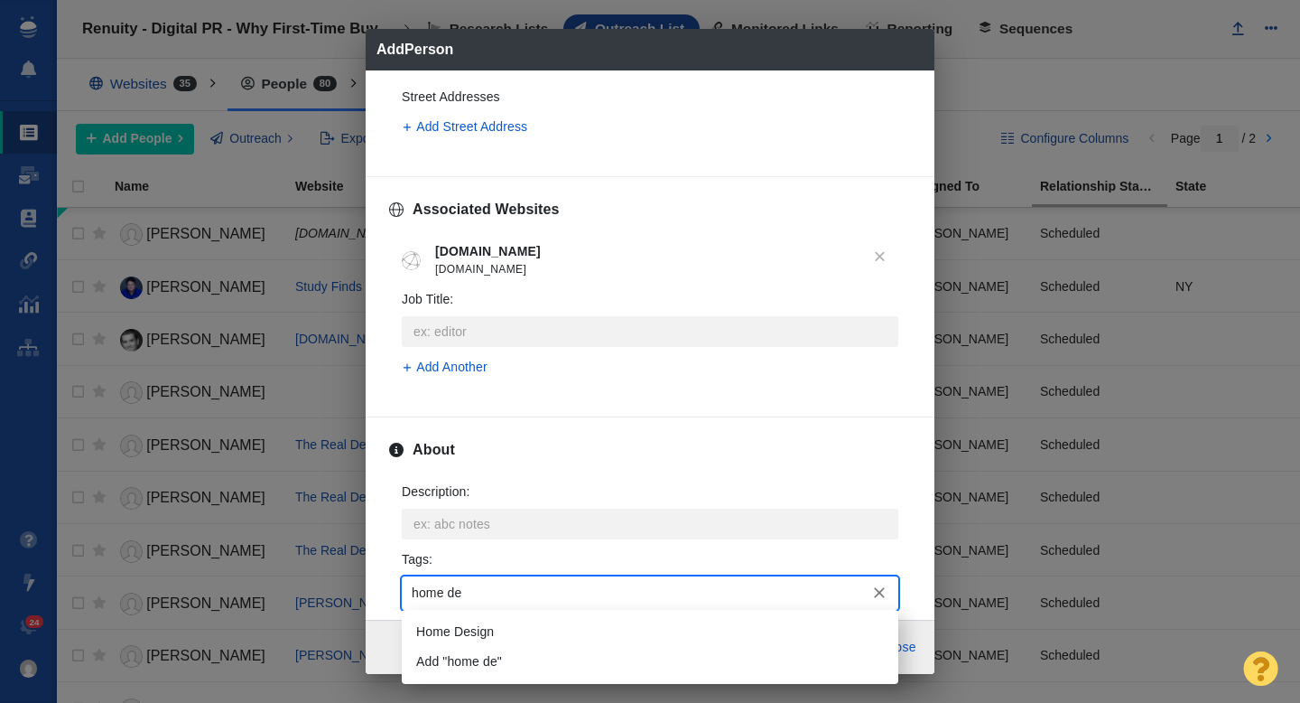
click at [456, 619] on li "Home Design" at bounding box center [650, 632] width 497 height 30
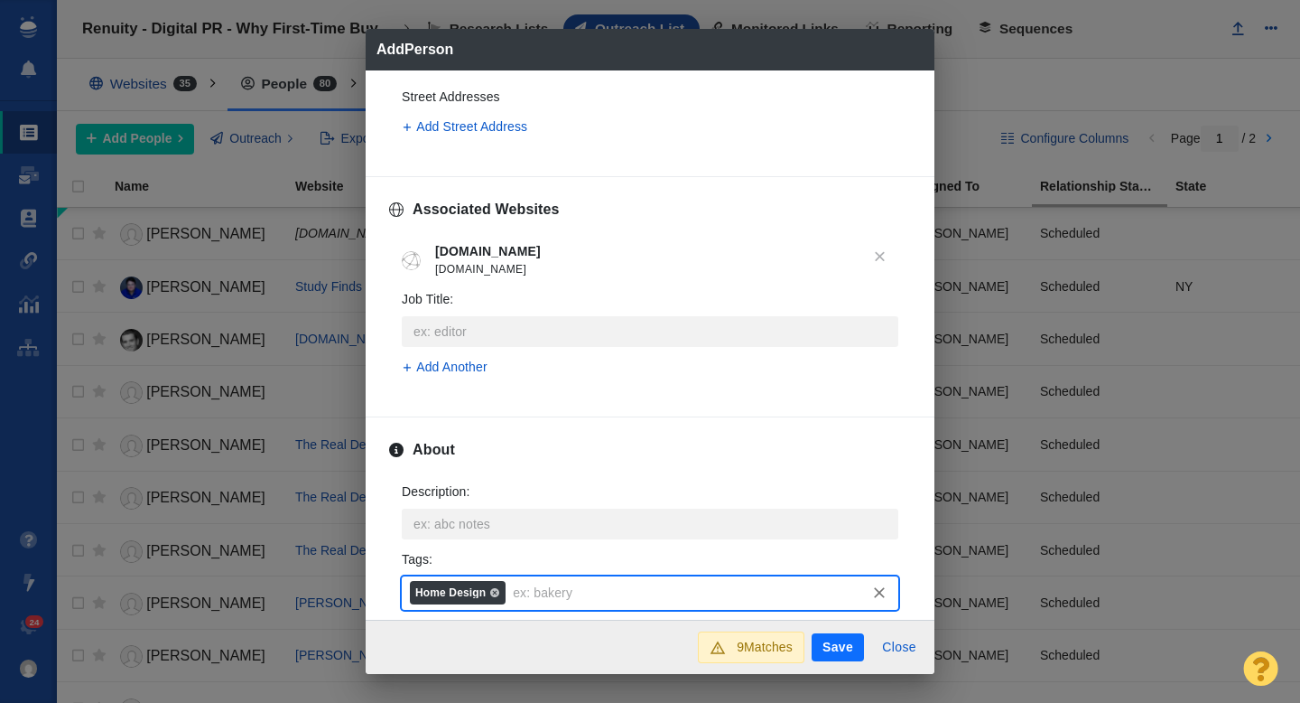
click at [830, 646] on button "Save" at bounding box center [838, 647] width 52 height 29
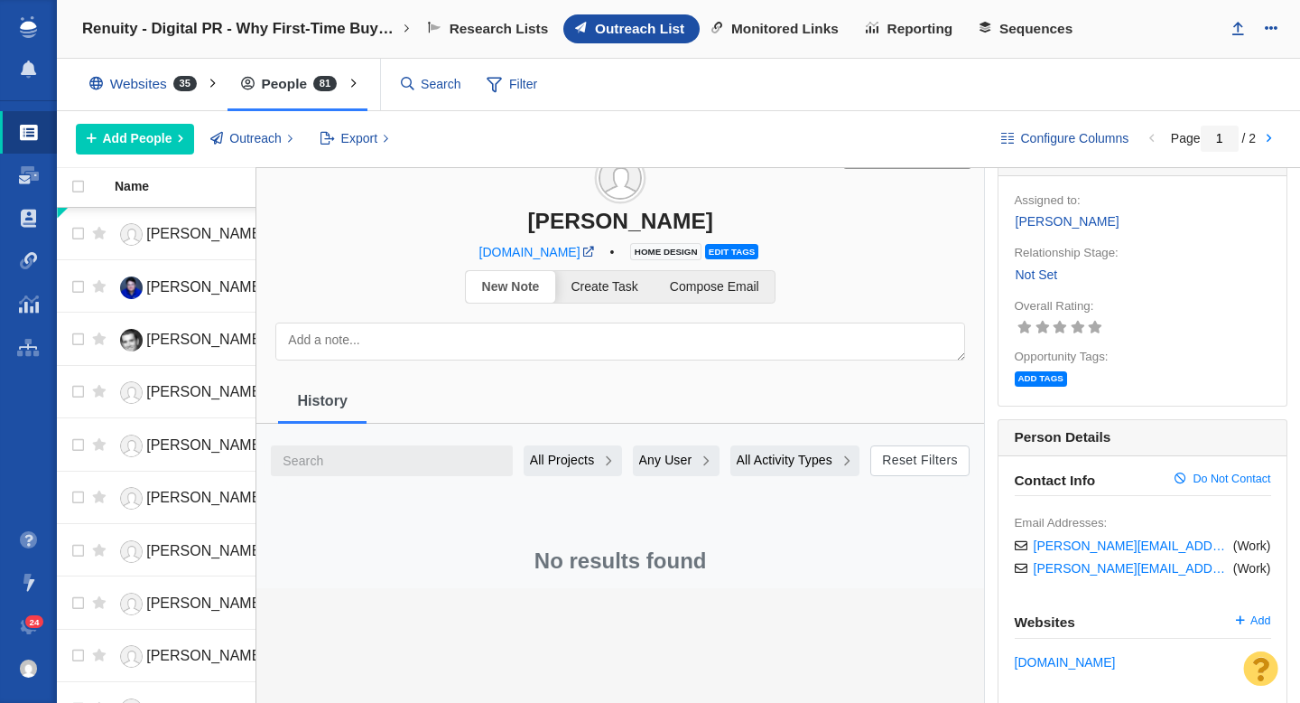
scroll to position [0, 0]
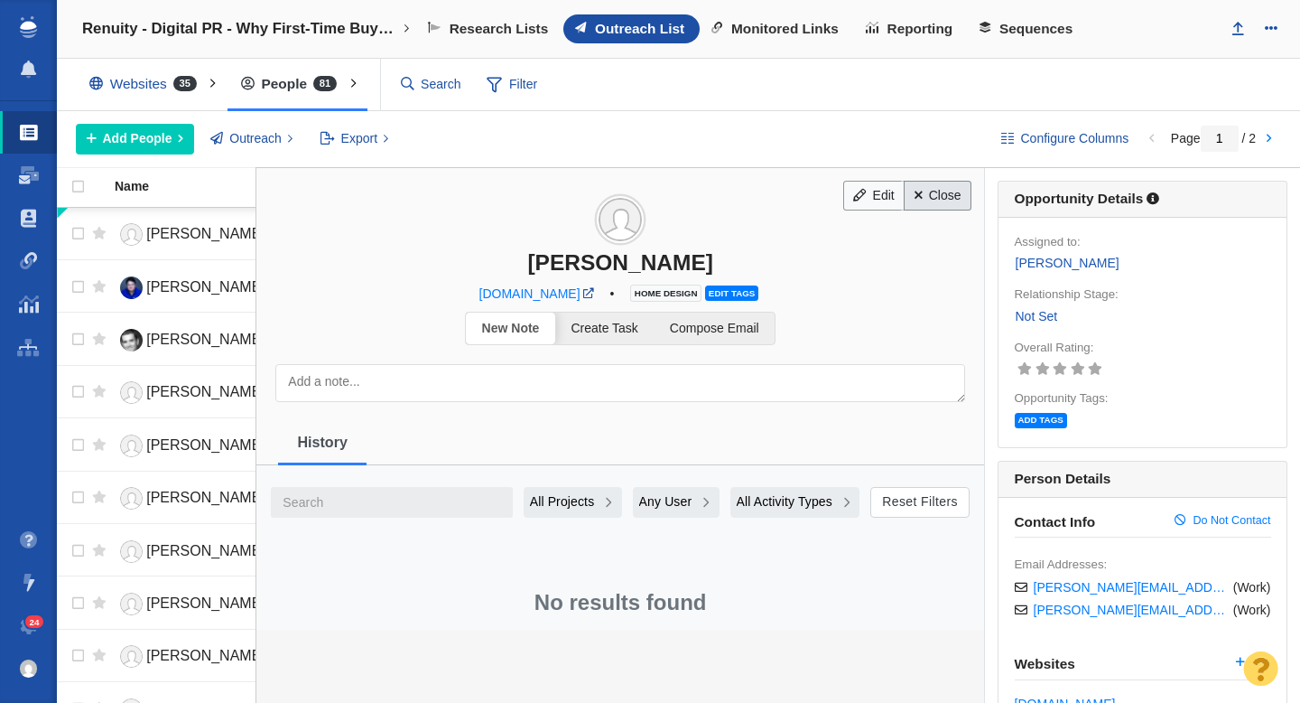
click at [956, 196] on link "Close" at bounding box center [938, 196] width 68 height 31
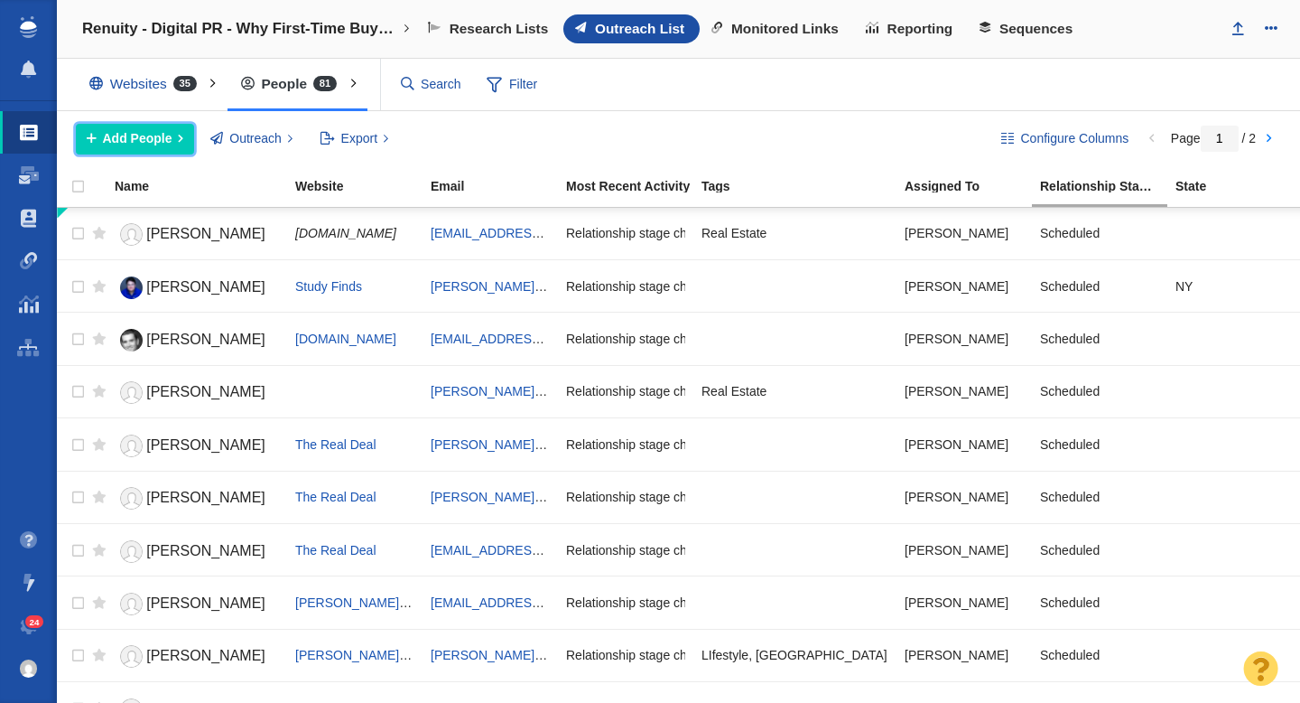
click at [159, 130] on span "Add People" at bounding box center [138, 138] width 70 height 19
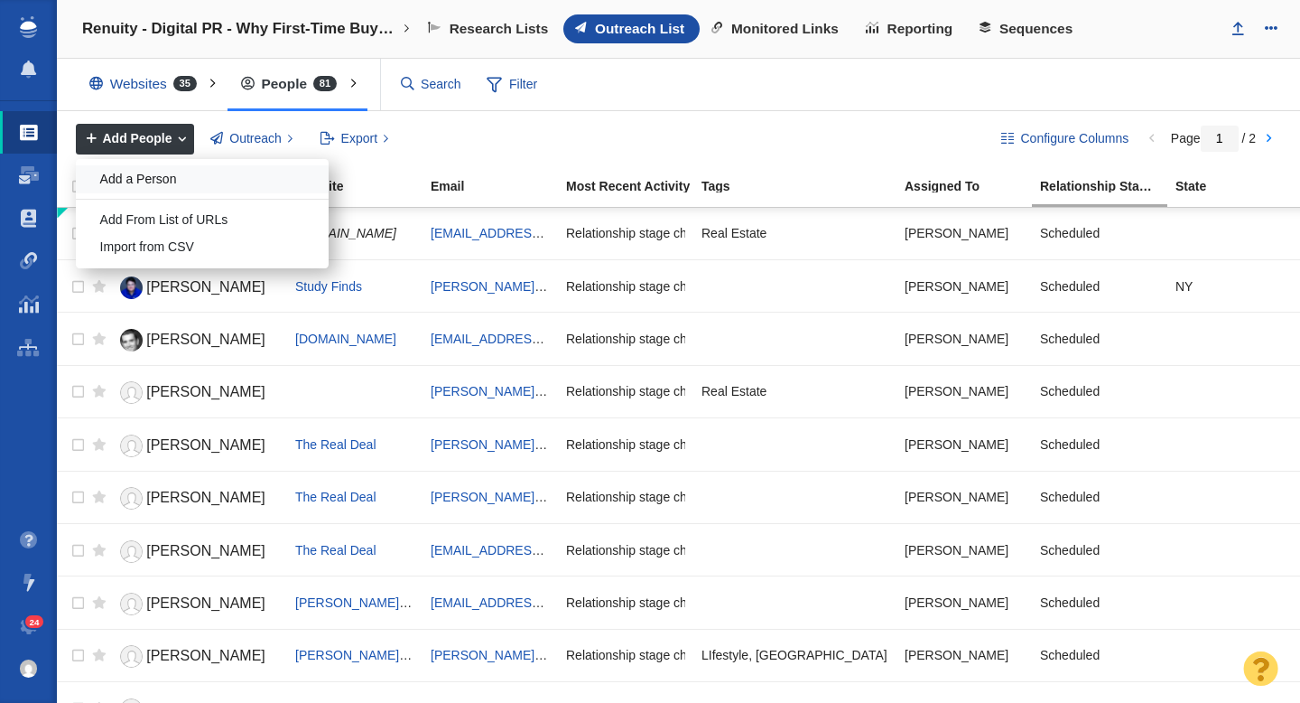
click at [163, 174] on div "Add a Person" at bounding box center [202, 179] width 253 height 28
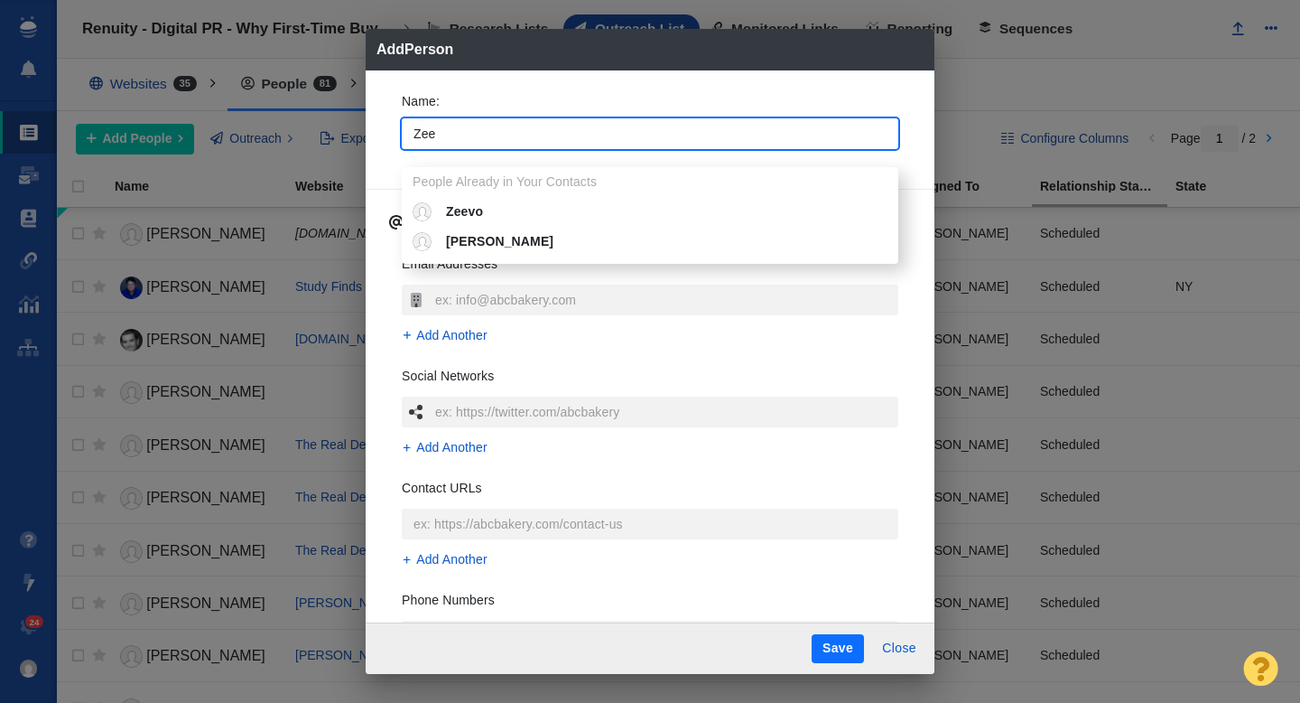
click at [384, 128] on div "Name : Zee People Already in Your Contacts Zeevo Albert Zee Contact Information…" at bounding box center [650, 346] width 569 height 553
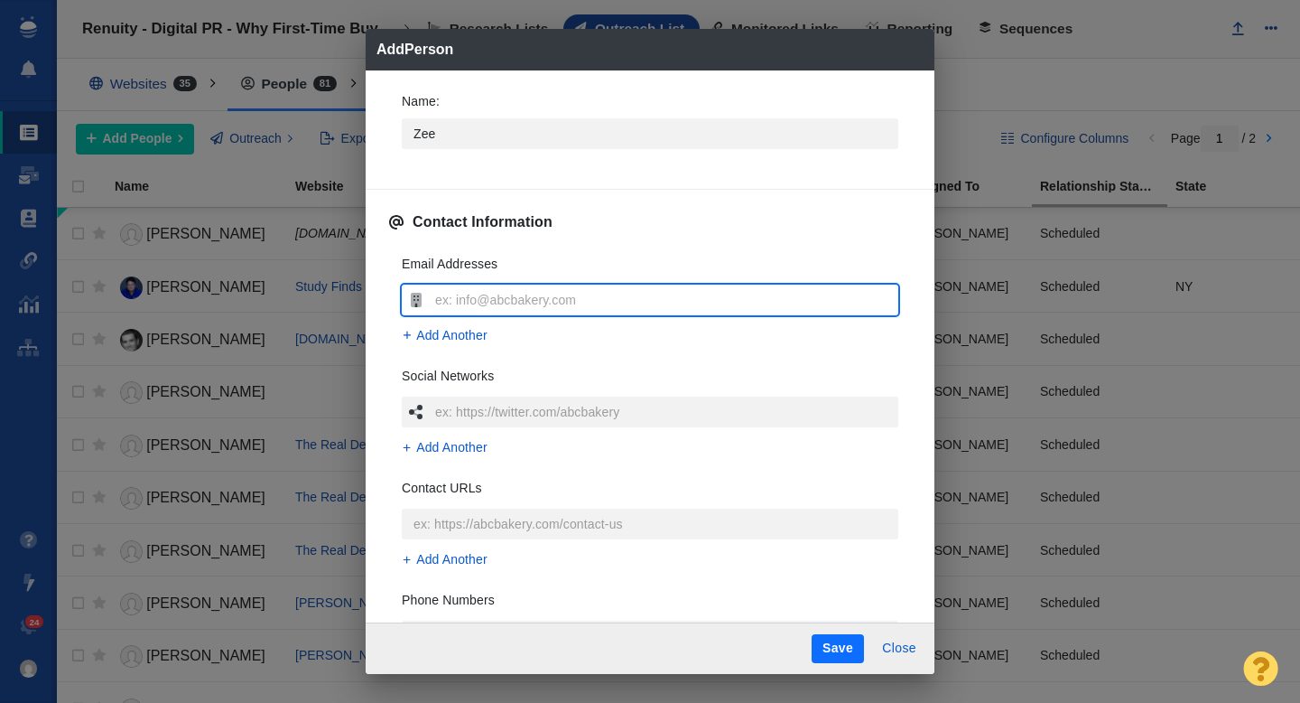
click at [450, 293] on input "text" at bounding box center [665, 299] width 468 height 31
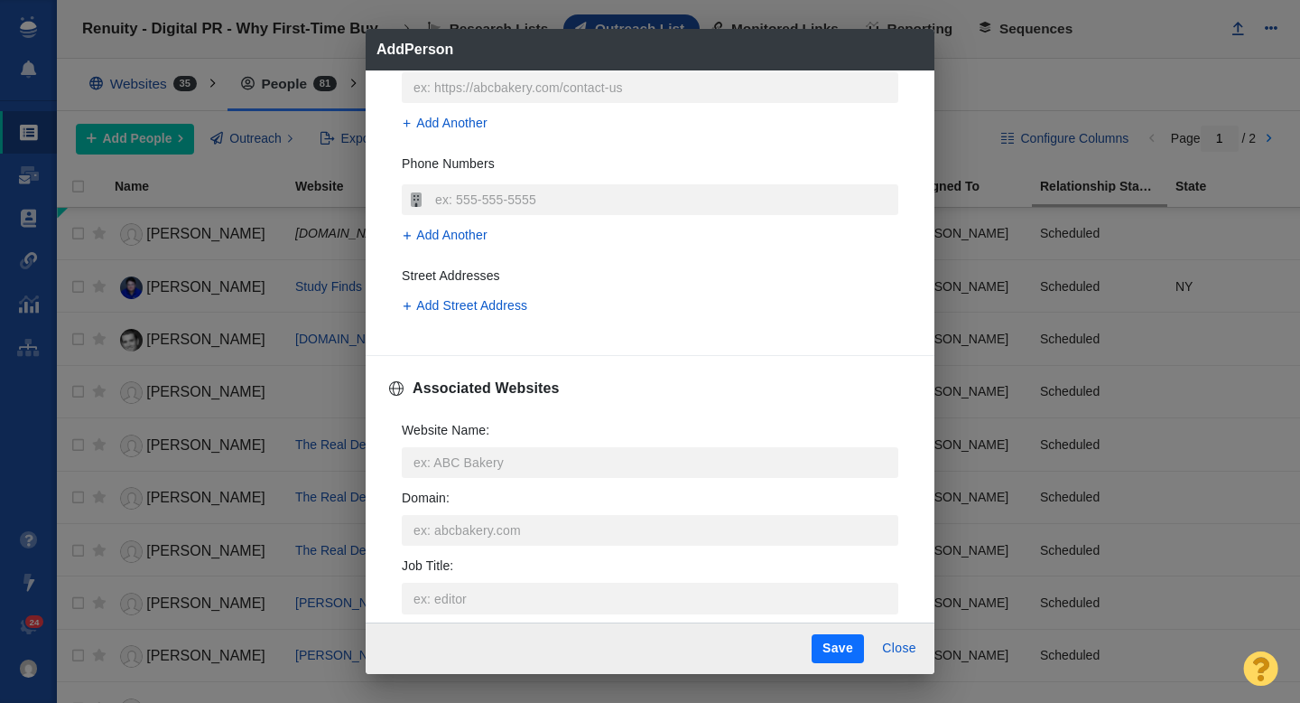
scroll to position [471, 0]
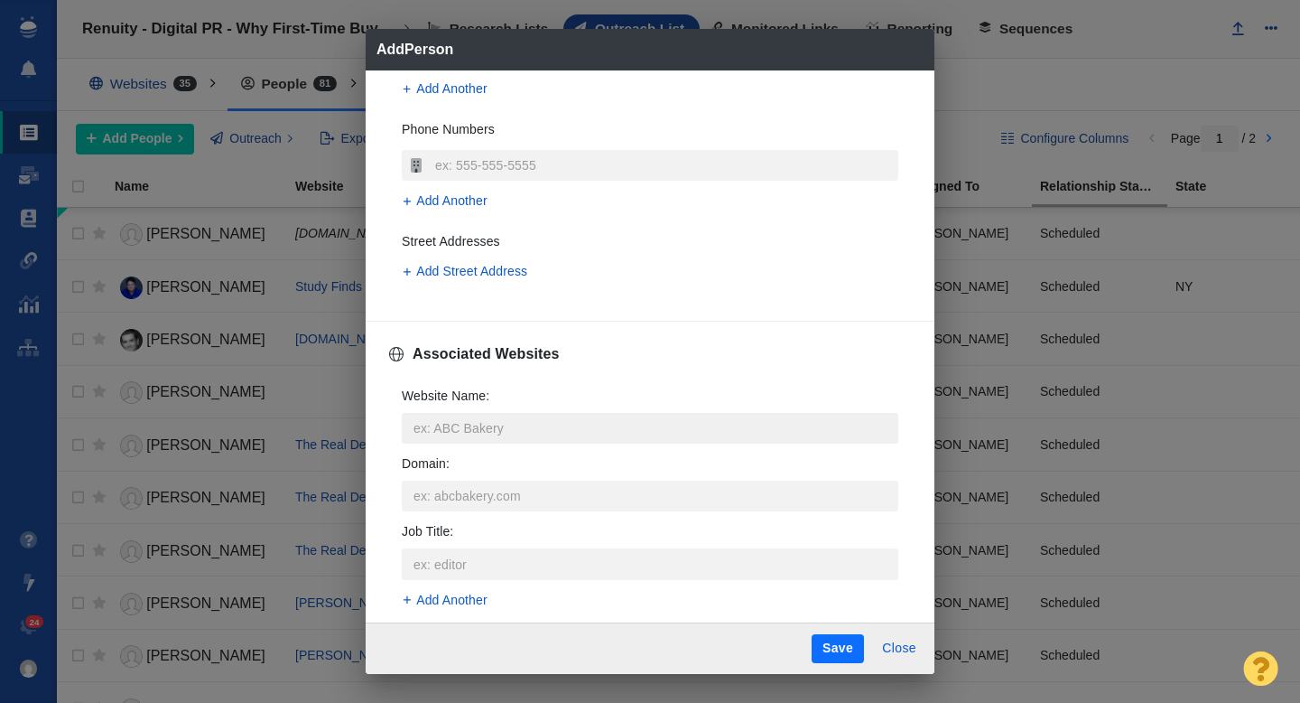
click at [471, 433] on input "Website Name :" at bounding box center [650, 428] width 497 height 31
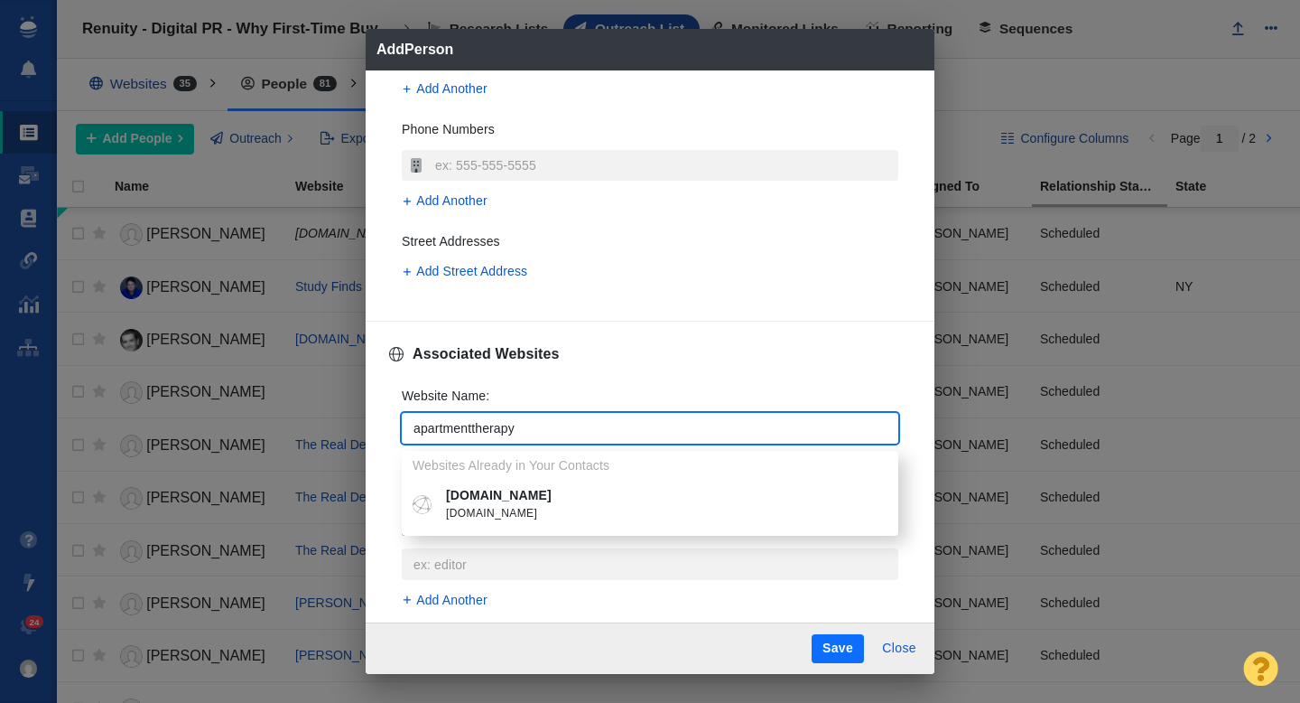
click at [505, 488] on p "[DOMAIN_NAME]" at bounding box center [663, 495] width 434 height 19
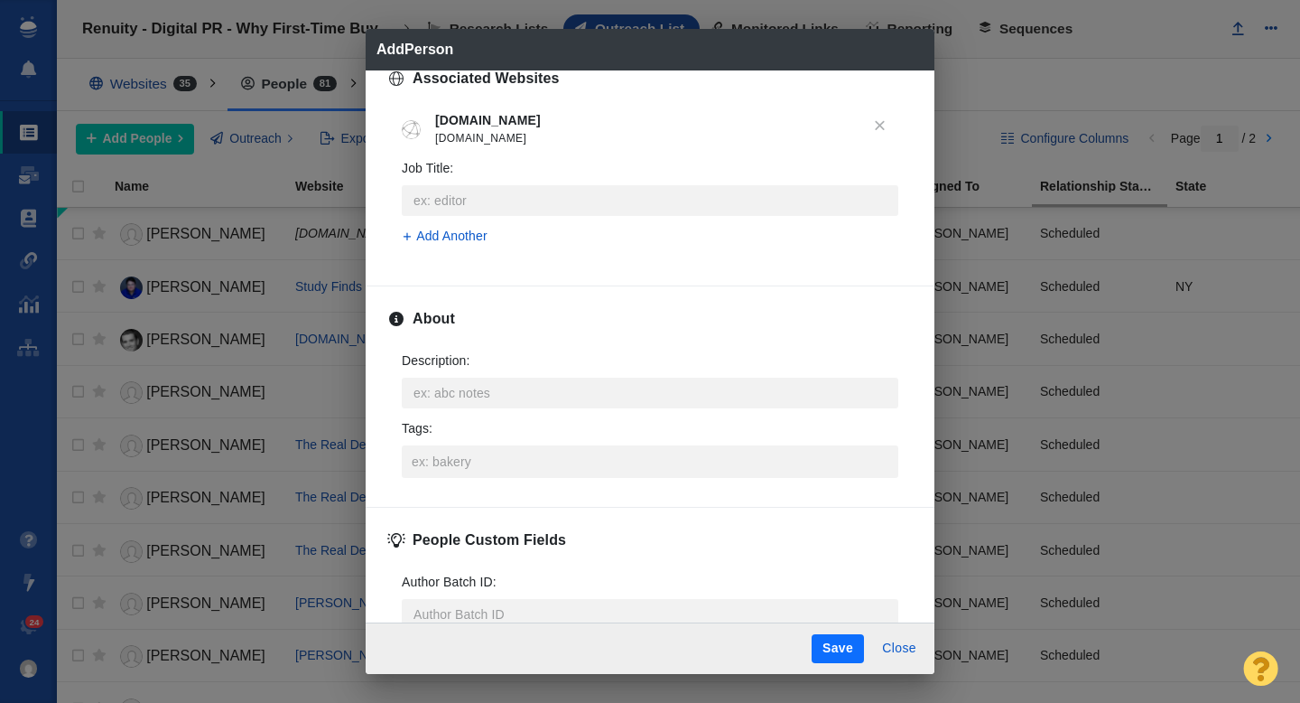
scroll to position [784, 0]
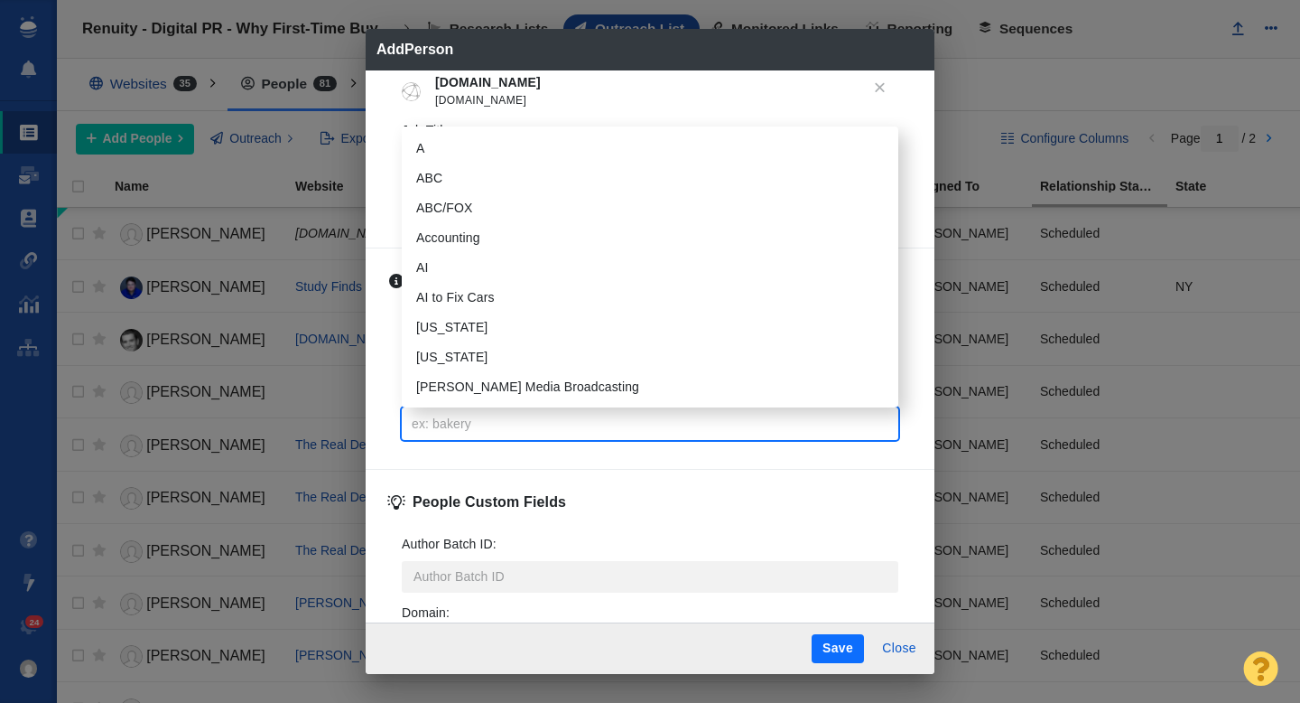
click at [478, 429] on input "Tags :" at bounding box center [650, 423] width 486 height 33
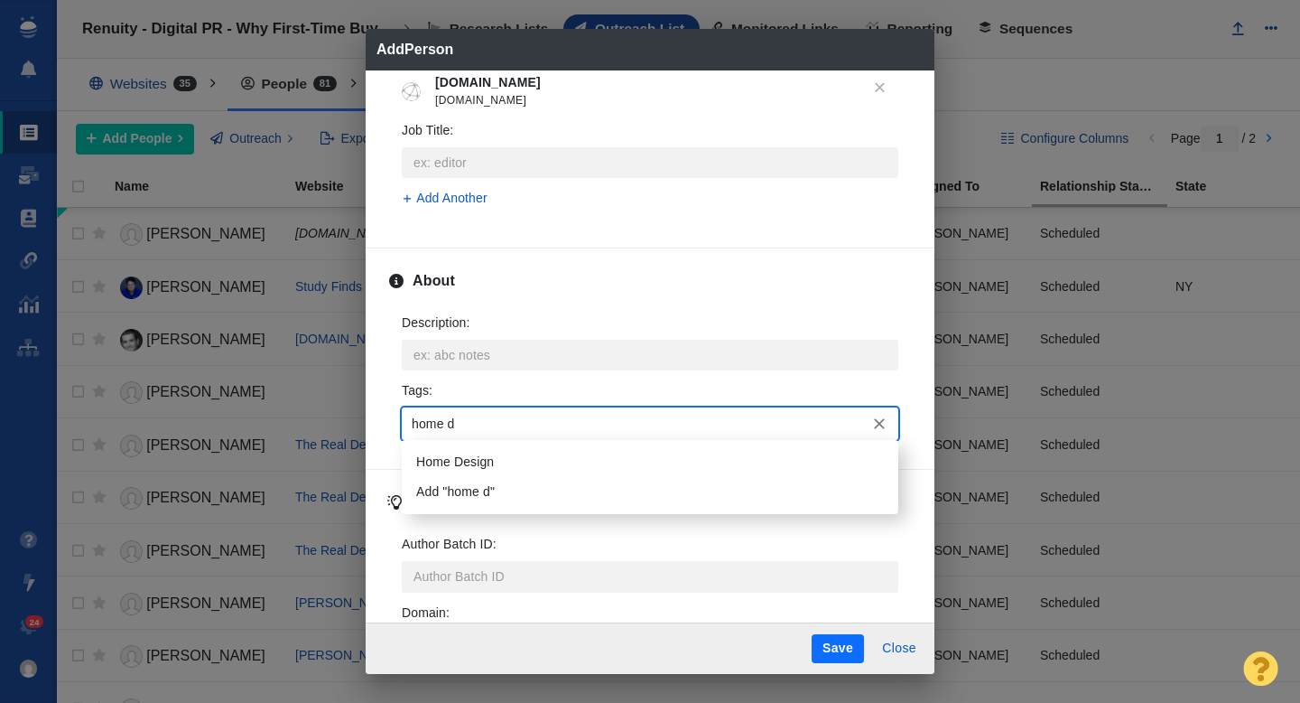
click at [480, 460] on li "Home Design" at bounding box center [650, 462] width 497 height 30
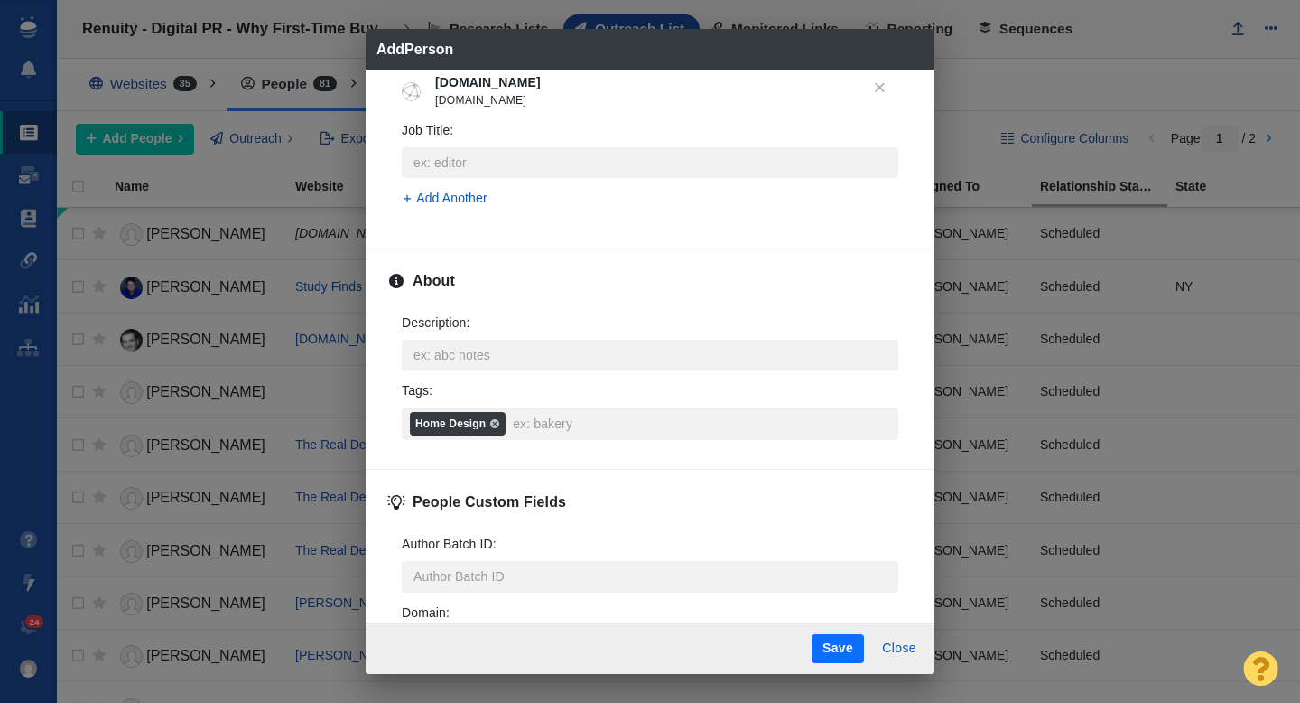
click at [842, 658] on button "Save" at bounding box center [838, 648] width 52 height 29
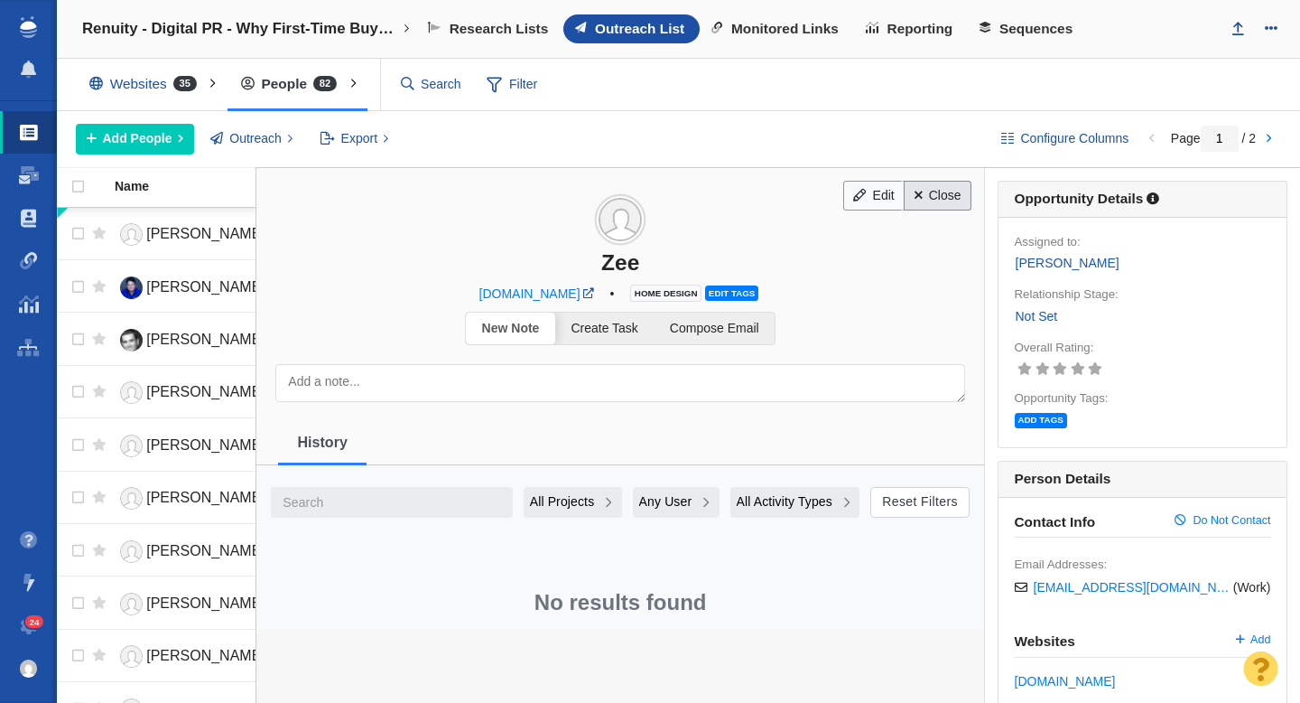
click at [941, 201] on link "Close" at bounding box center [938, 196] width 68 height 31
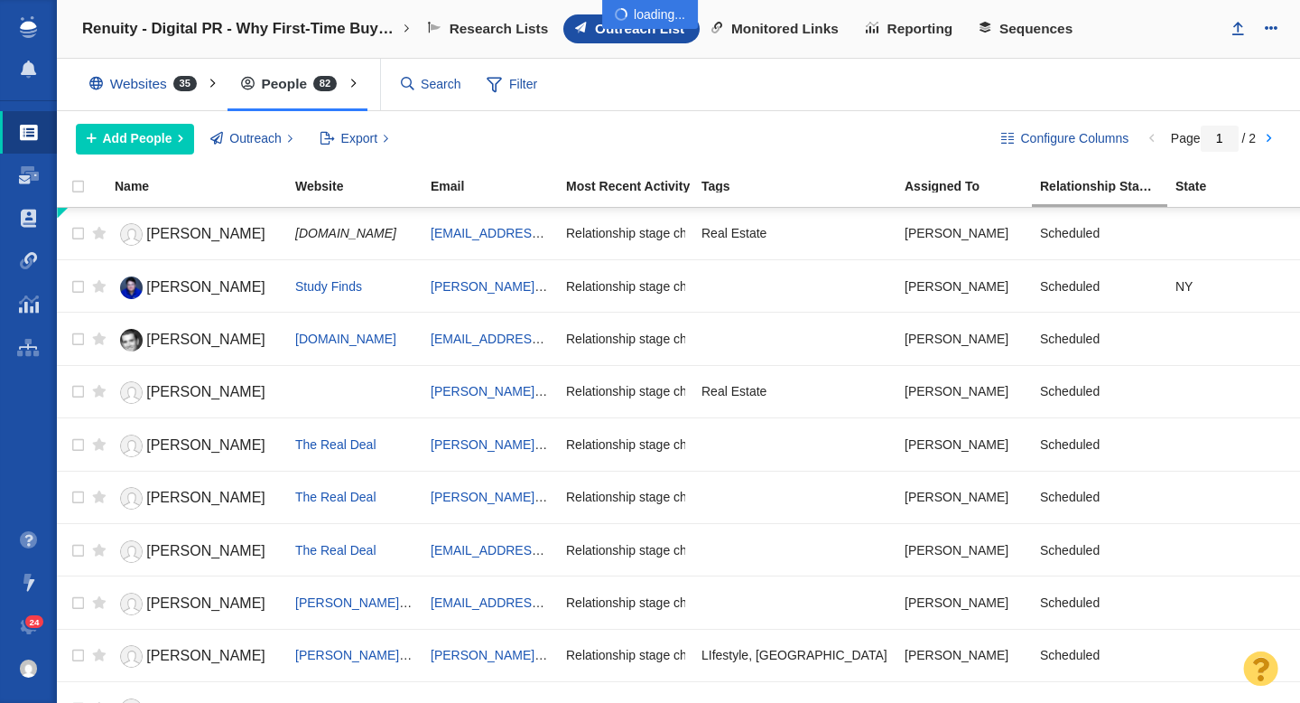
click at [140, 145] on div at bounding box center [650, 351] width 1300 height 703
click at [128, 139] on span "Add People" at bounding box center [138, 138] width 70 height 19
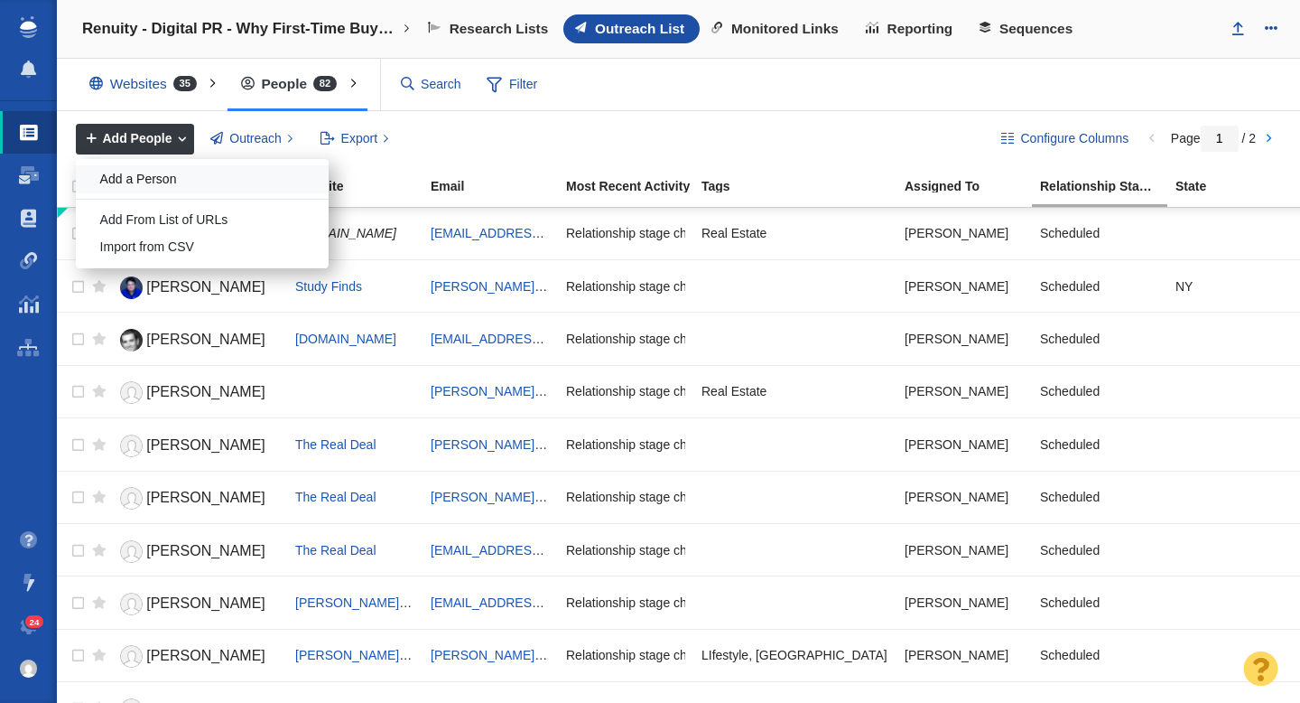
click at [135, 169] on div "Add a Person" at bounding box center [202, 179] width 253 height 28
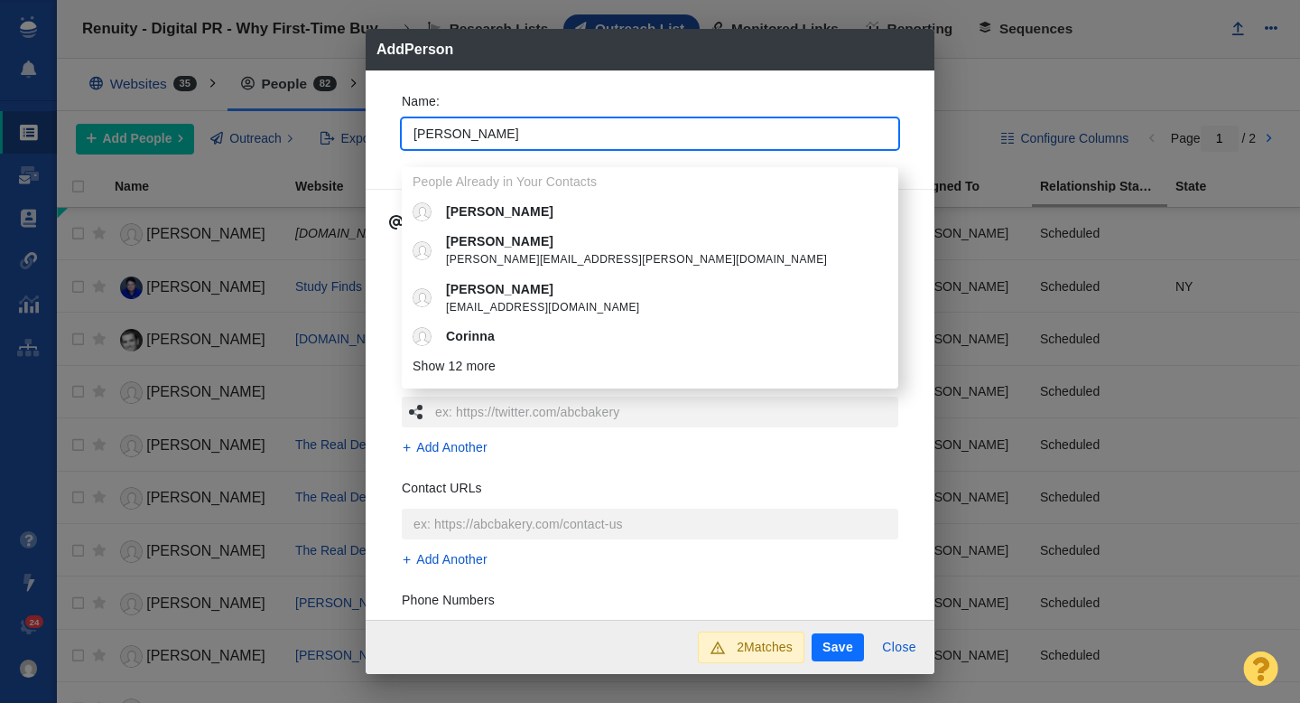
click at [380, 132] on div "Name : Cori People Already in Your Contacts Cori Cori Ritchey cori.ritchey@hear…" at bounding box center [650, 345] width 569 height 550
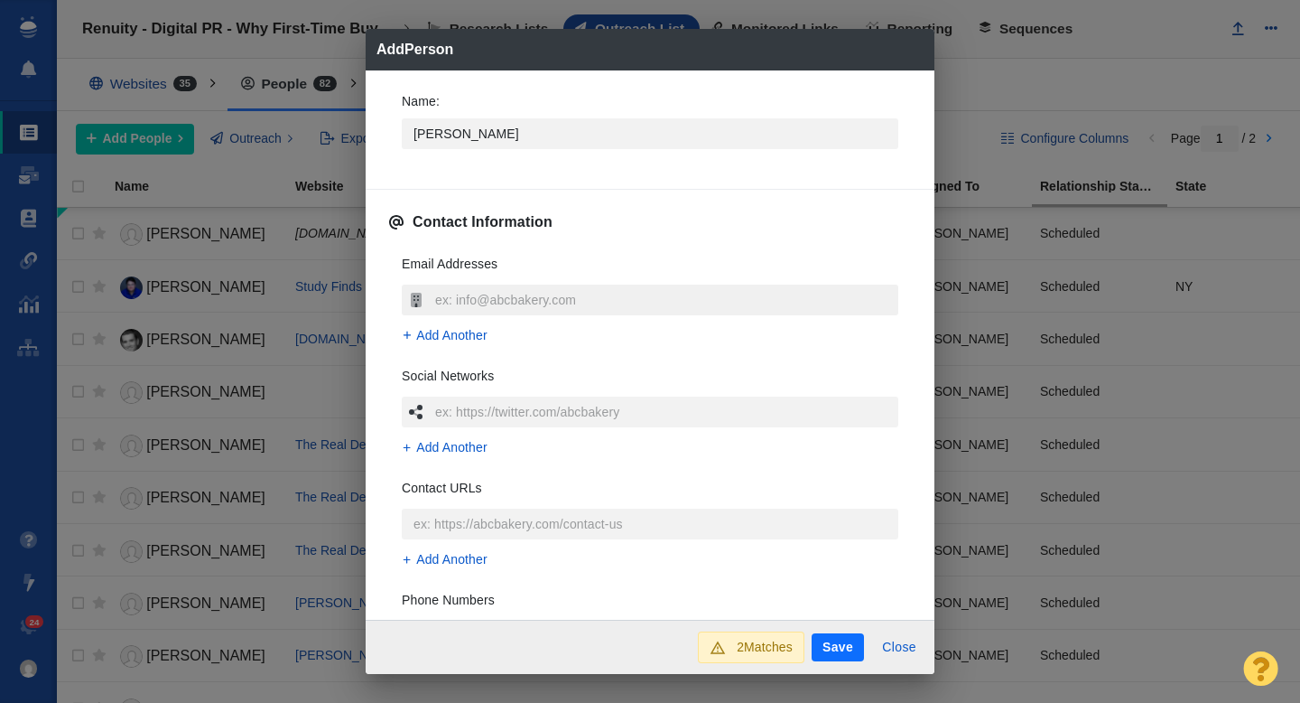
click at [454, 298] on input "text" at bounding box center [665, 299] width 468 height 31
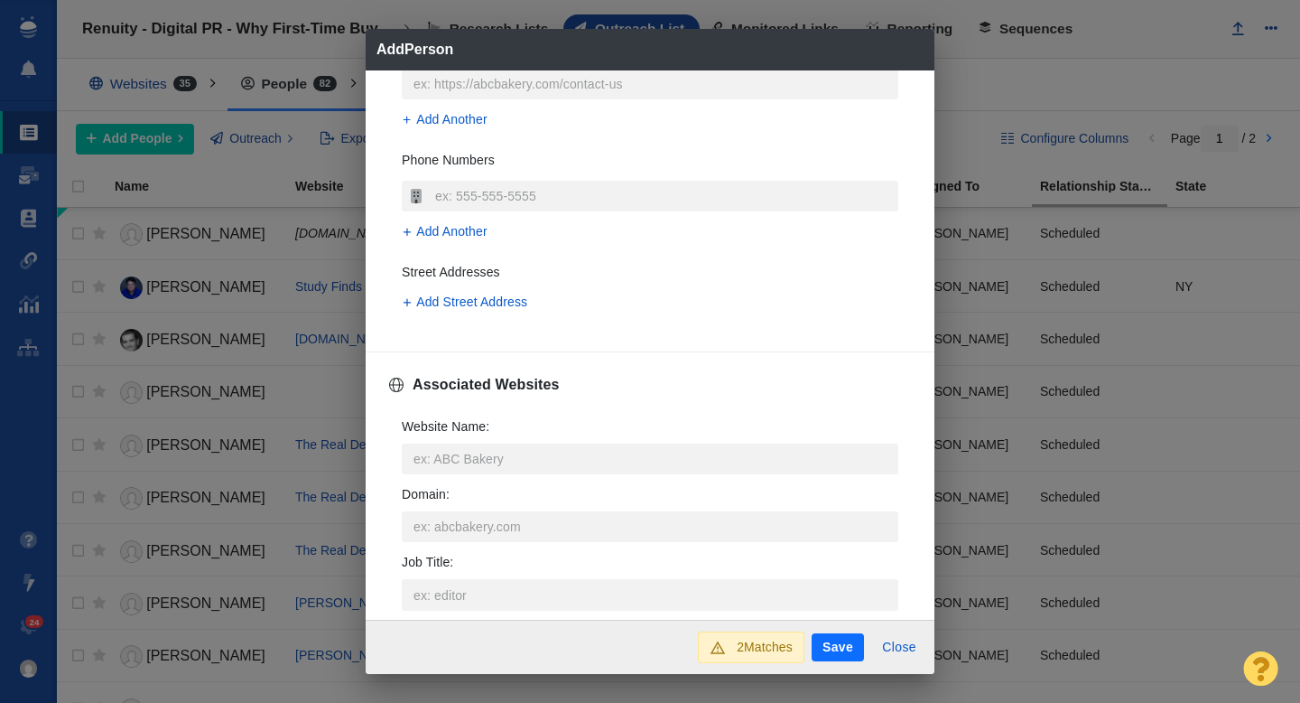
scroll to position [456, 0]
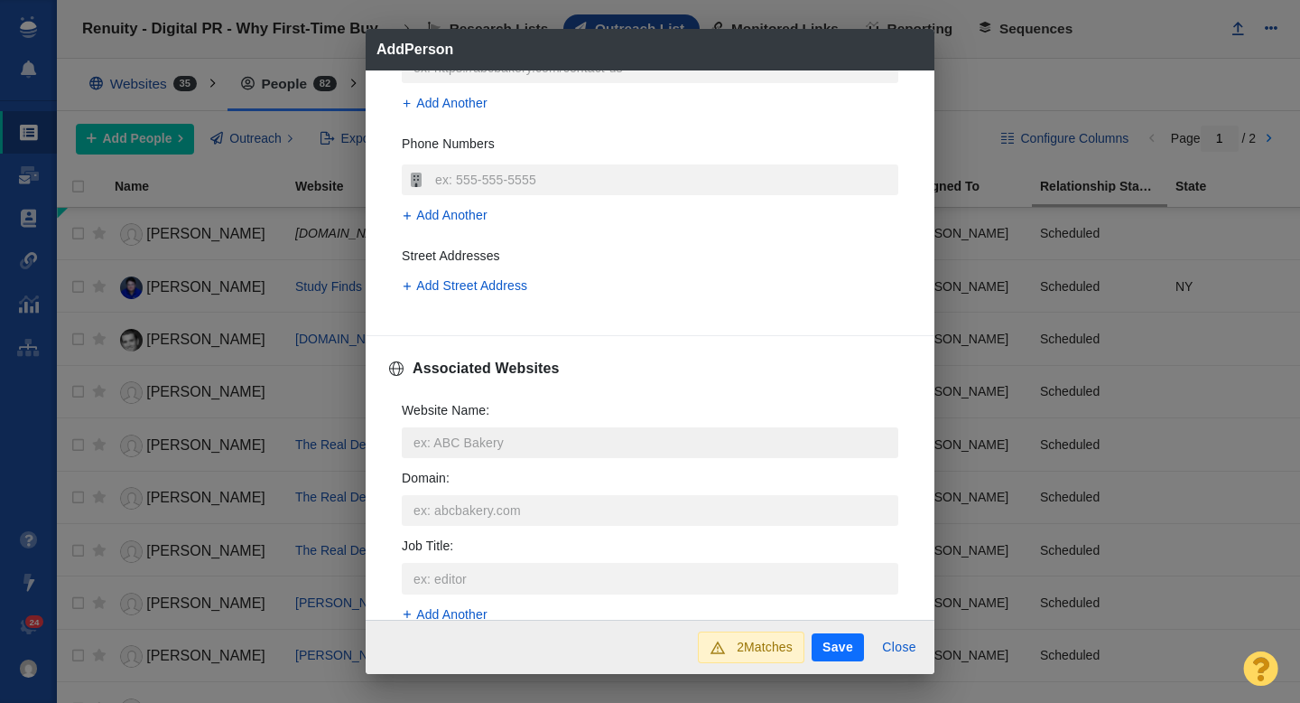
click at [447, 446] on input "Website Name :" at bounding box center [650, 442] width 497 height 31
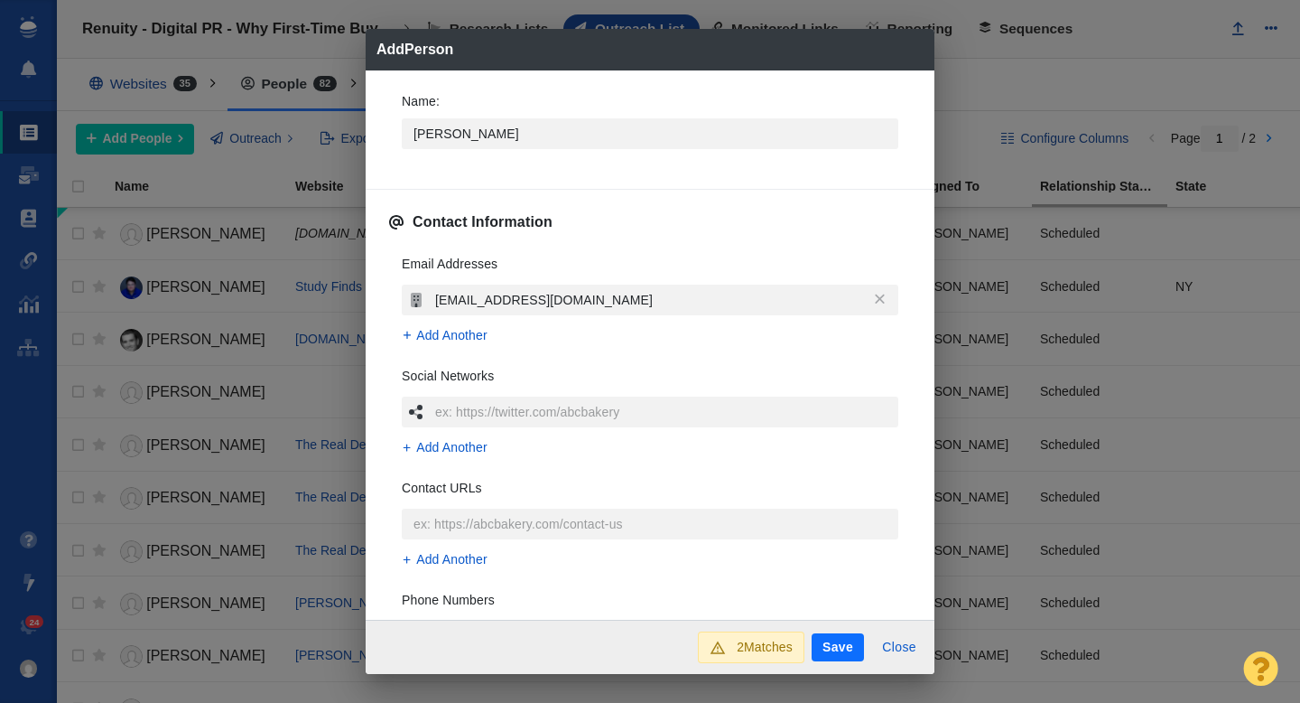
scroll to position [456, 0]
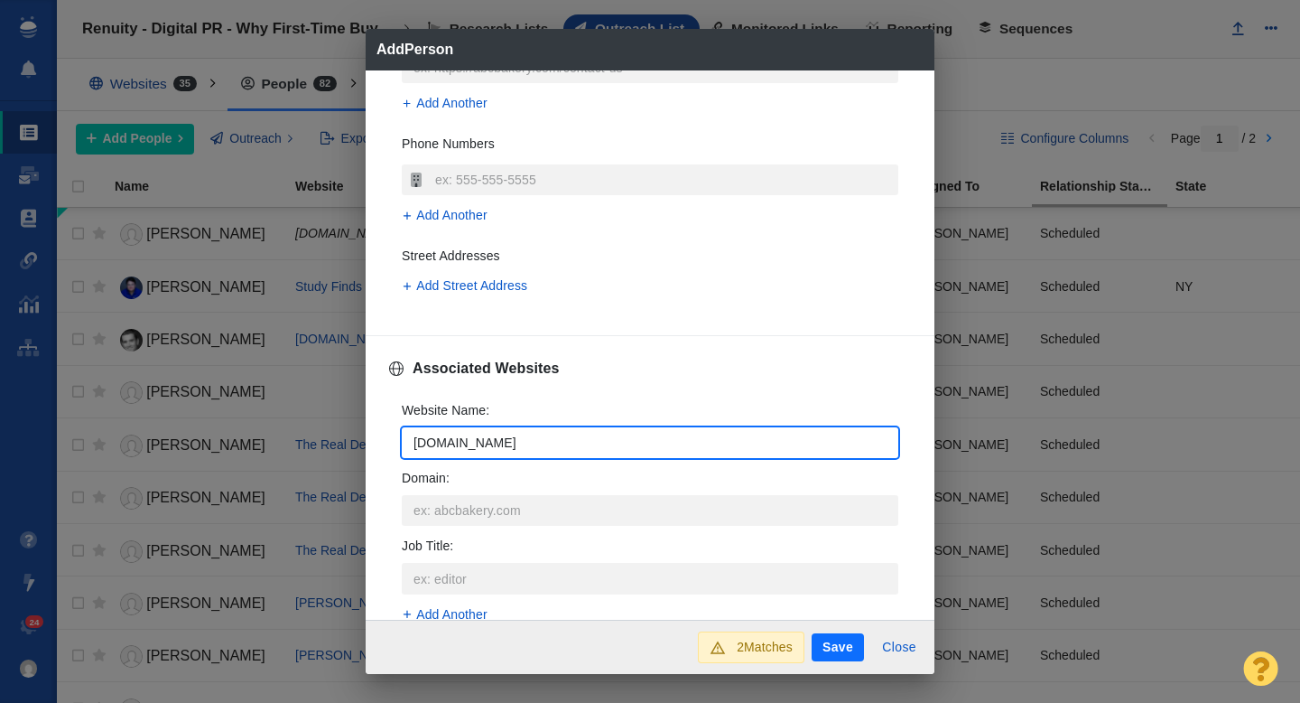
type input "[DOMAIN_NAME]"
click at [387, 435] on div "Website Name : [DOMAIN_NAME] Domain : Job Title : Add Another" at bounding box center [650, 518] width 526 height 262
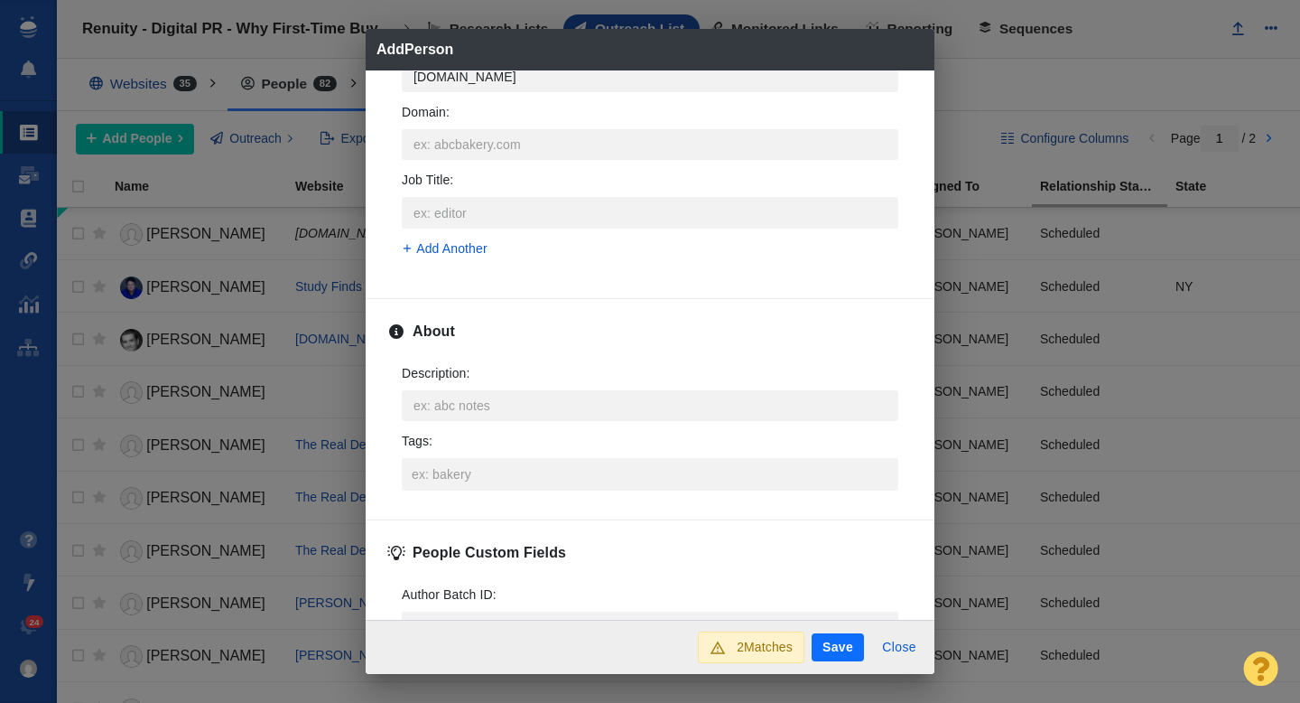
scroll to position [849, 0]
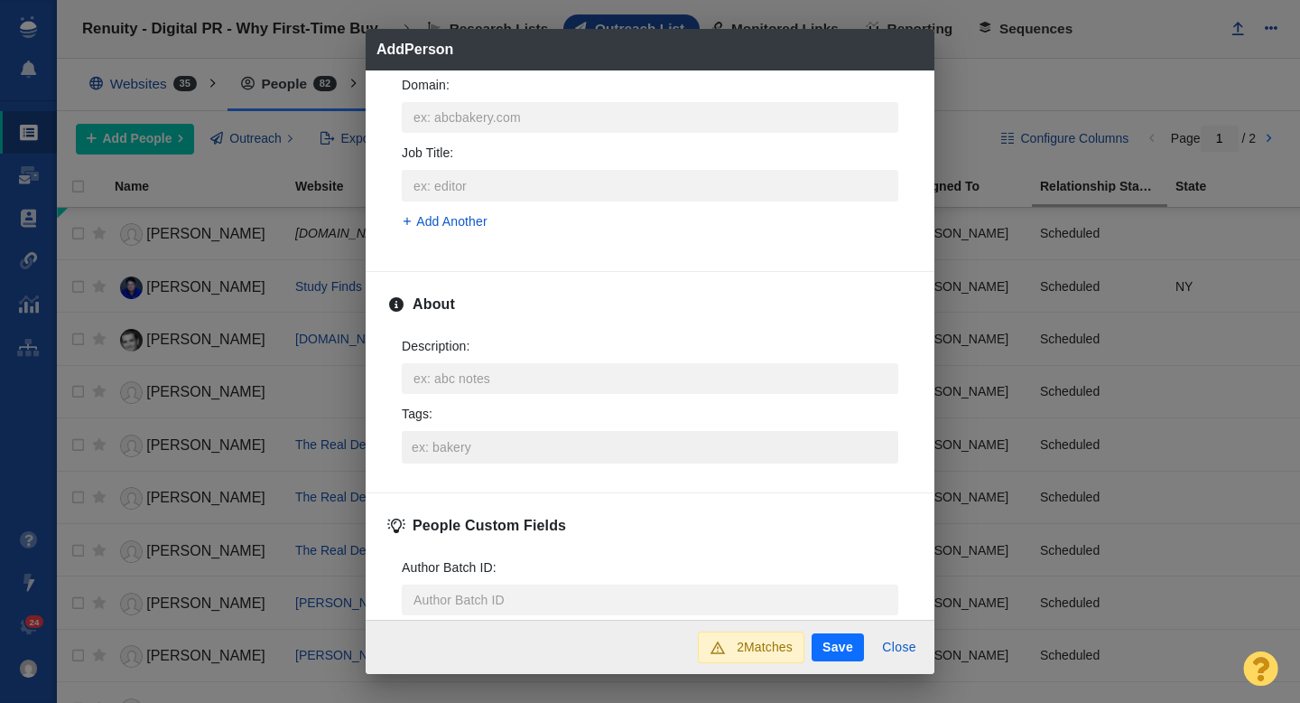
click at [461, 449] on input "Tags :" at bounding box center [650, 447] width 486 height 33
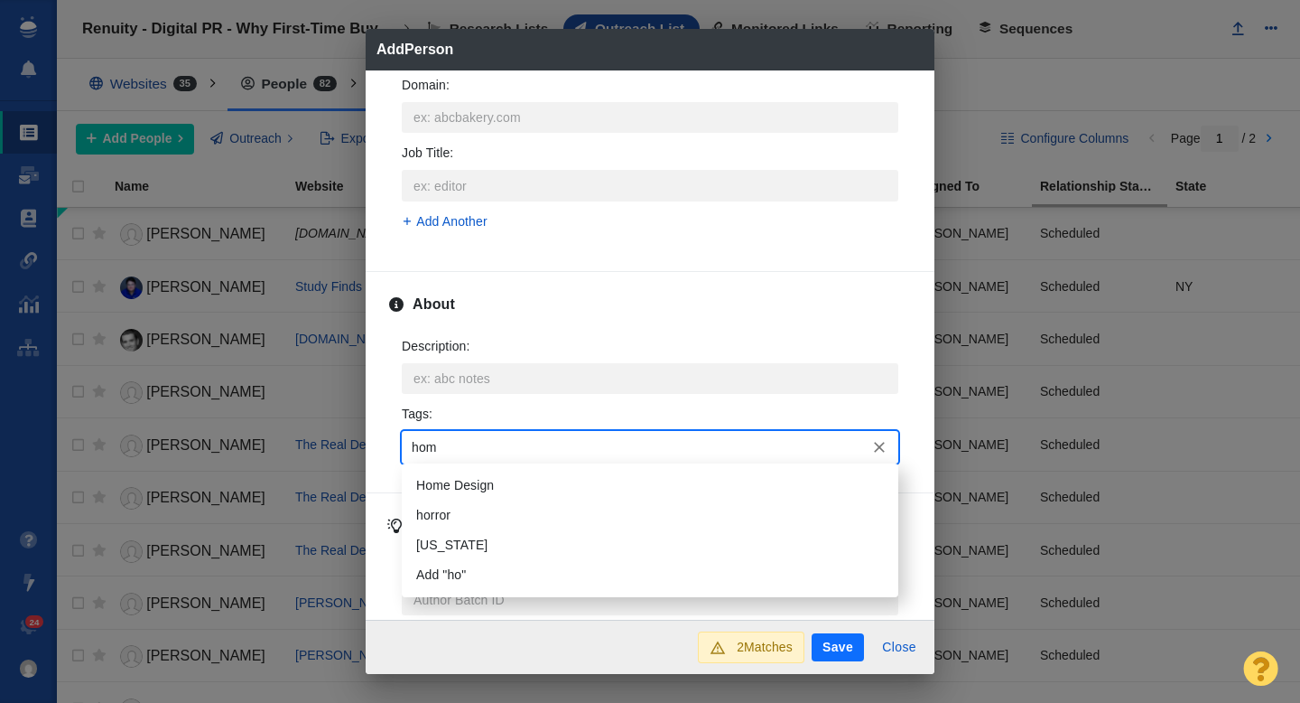
type input "home"
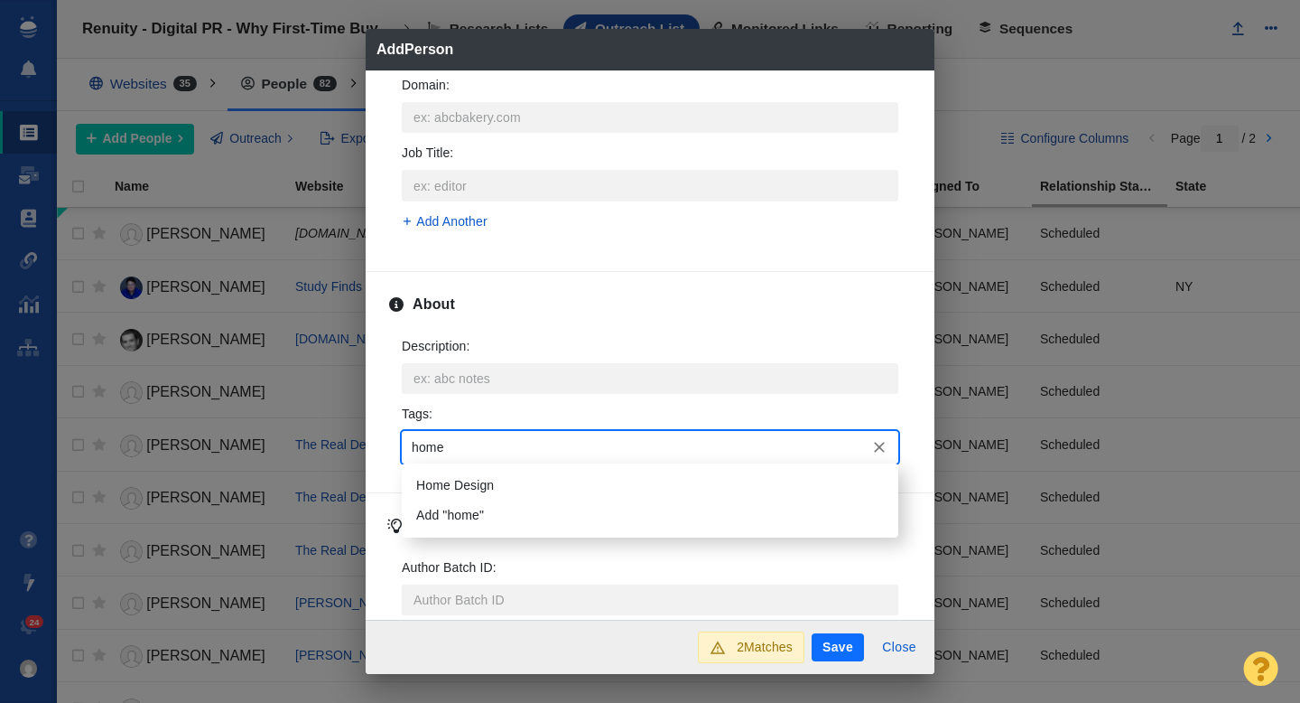
click at [471, 482] on li "Home Design" at bounding box center [650, 486] width 497 height 30
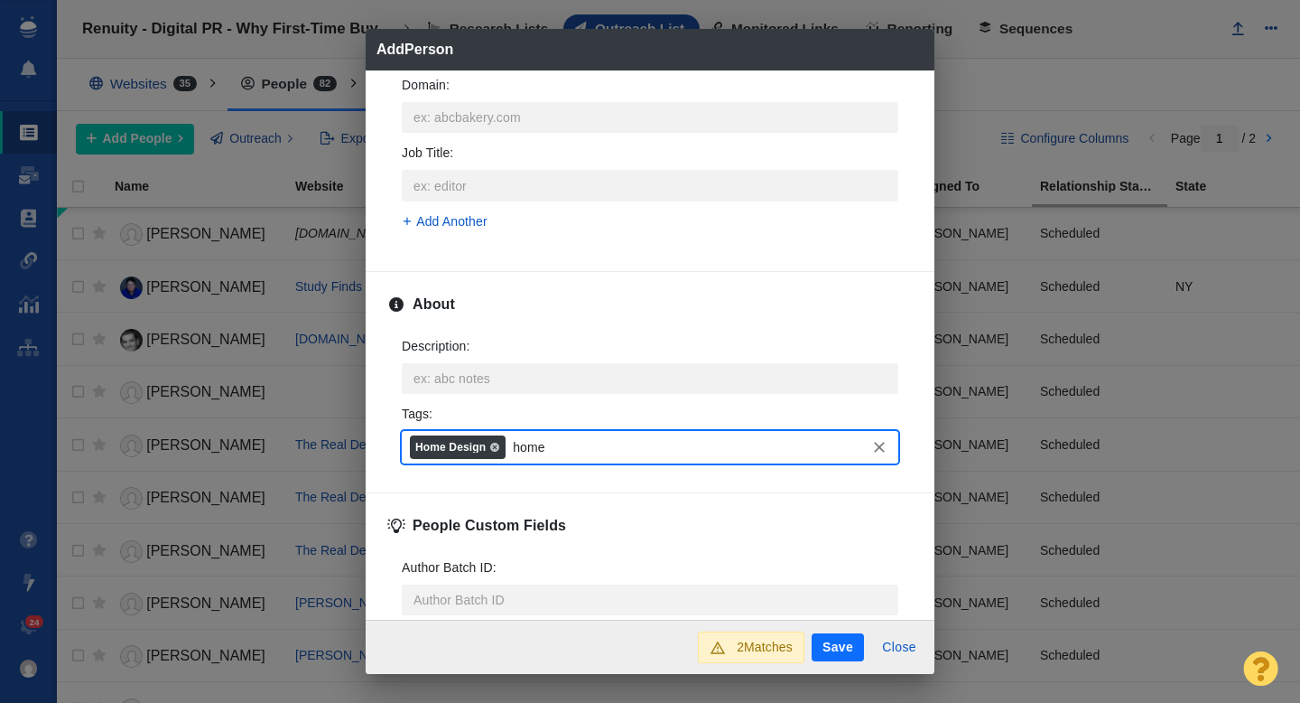
click at [831, 641] on button "Save" at bounding box center [838, 647] width 52 height 29
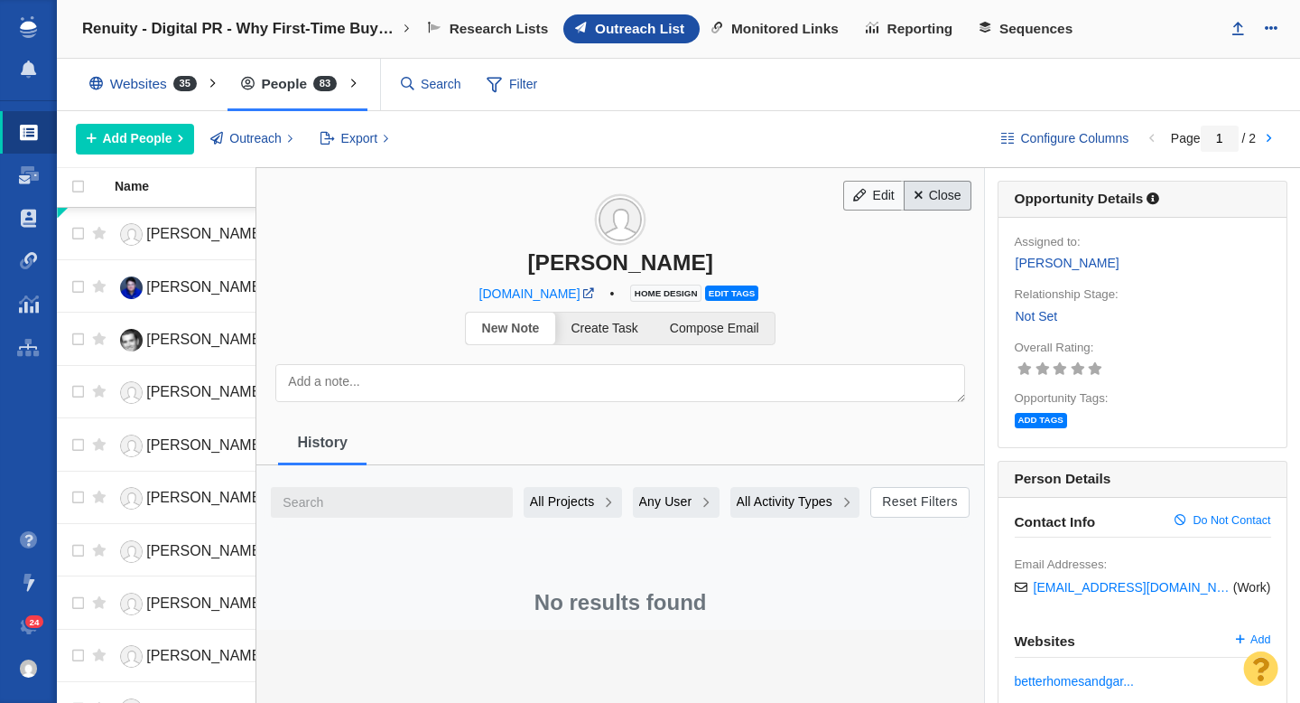
click at [943, 201] on link "Close" at bounding box center [938, 196] width 68 height 31
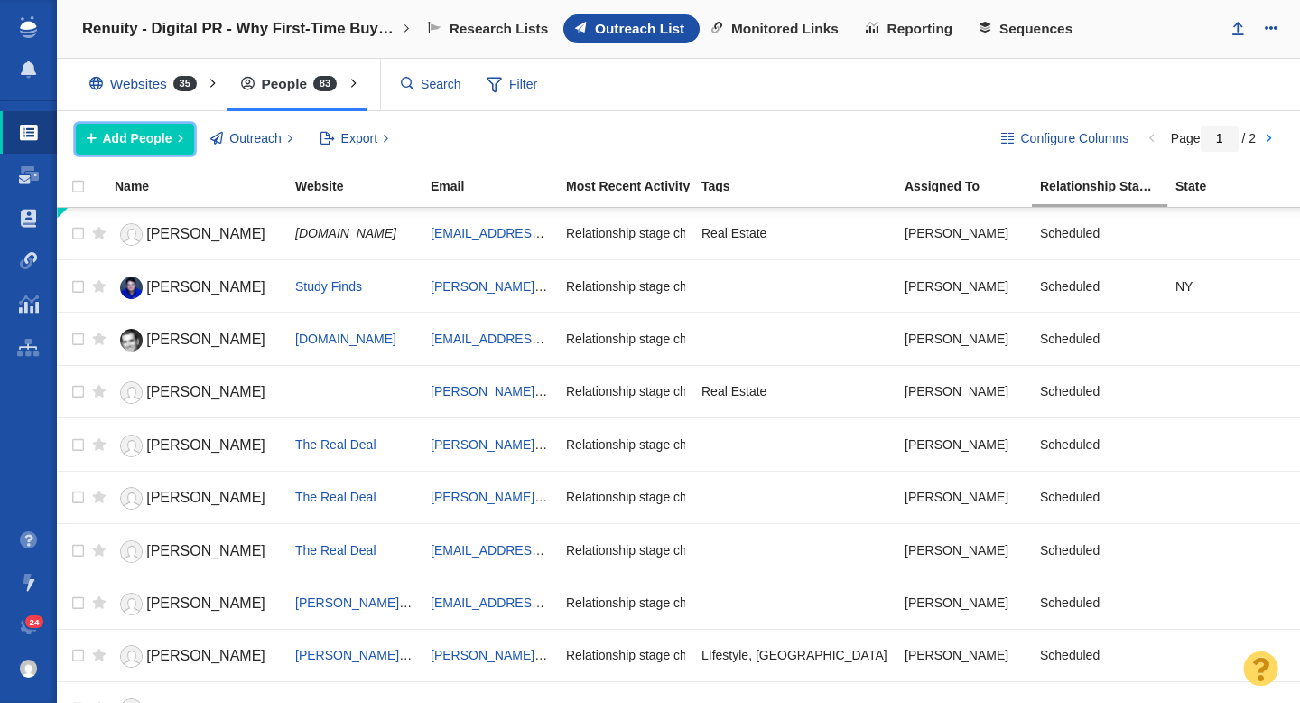
click at [154, 145] on span "Add People" at bounding box center [138, 138] width 70 height 19
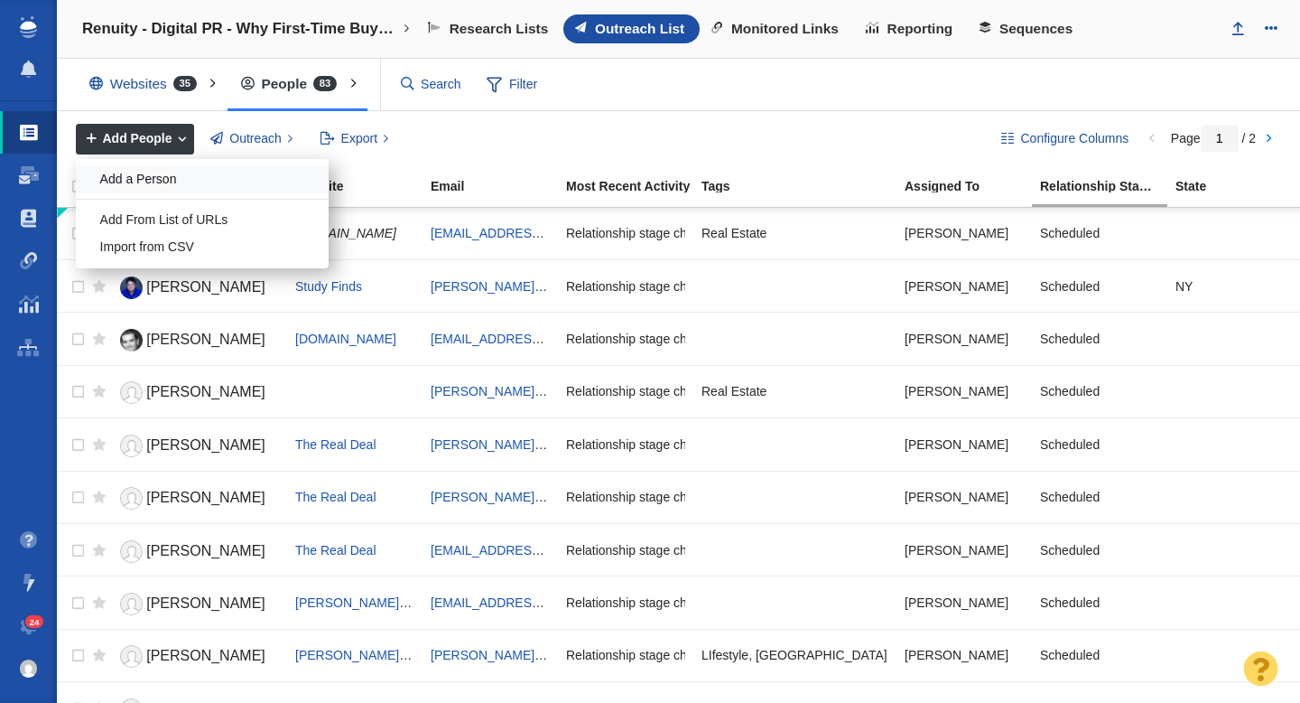
click at [167, 175] on div "Add a Person" at bounding box center [202, 179] width 253 height 28
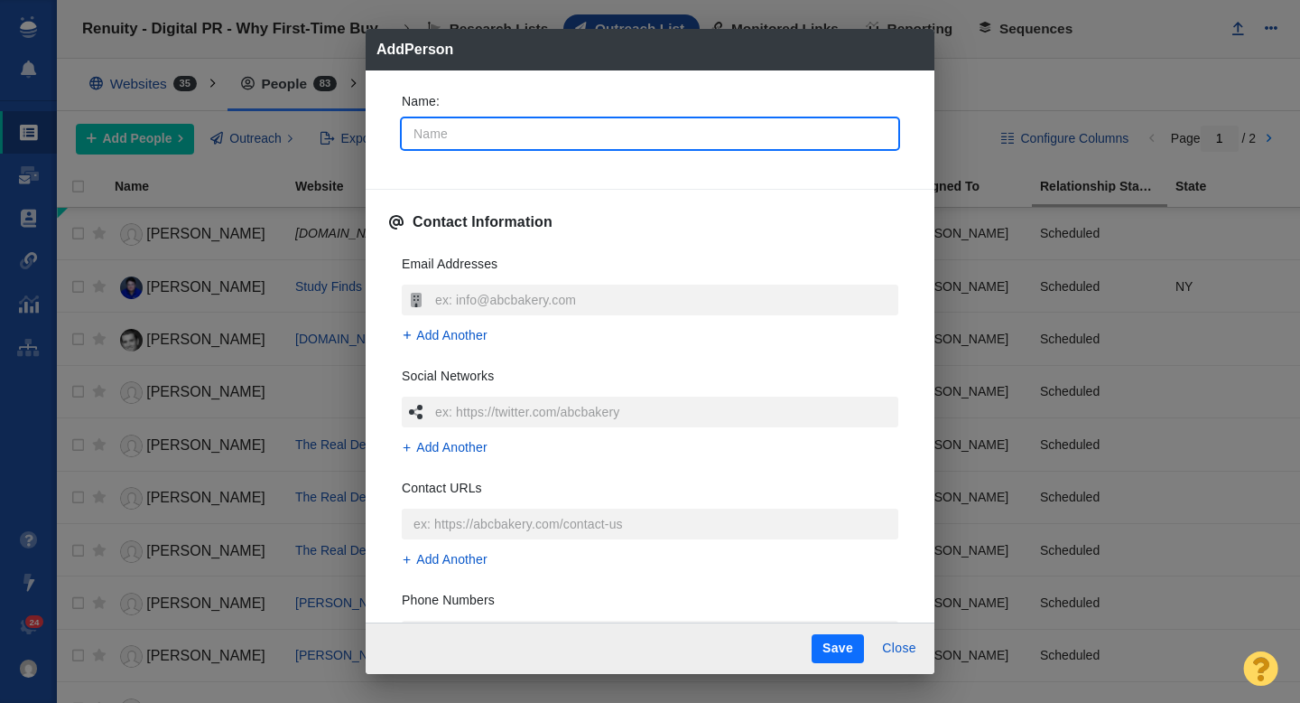
click at [527, 137] on input "Name :" at bounding box center [650, 133] width 497 height 31
type input "BHG"
type textarea "x"
type input "BHG team"
type textarea "x"
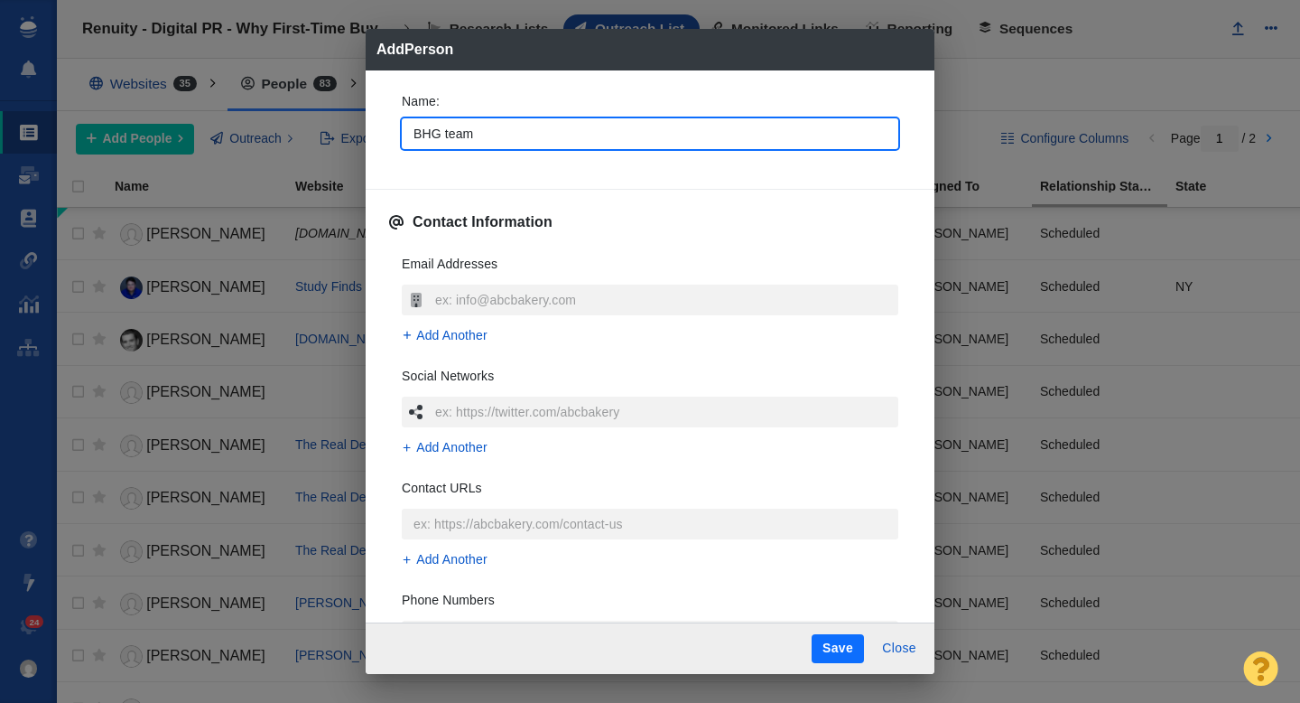
type input "BHG team"
type textarea "x"
click at [385, 171] on div "Name : BHG team Contact Information Email Addresses Add Another Social Networks…" at bounding box center [650, 346] width 569 height 553
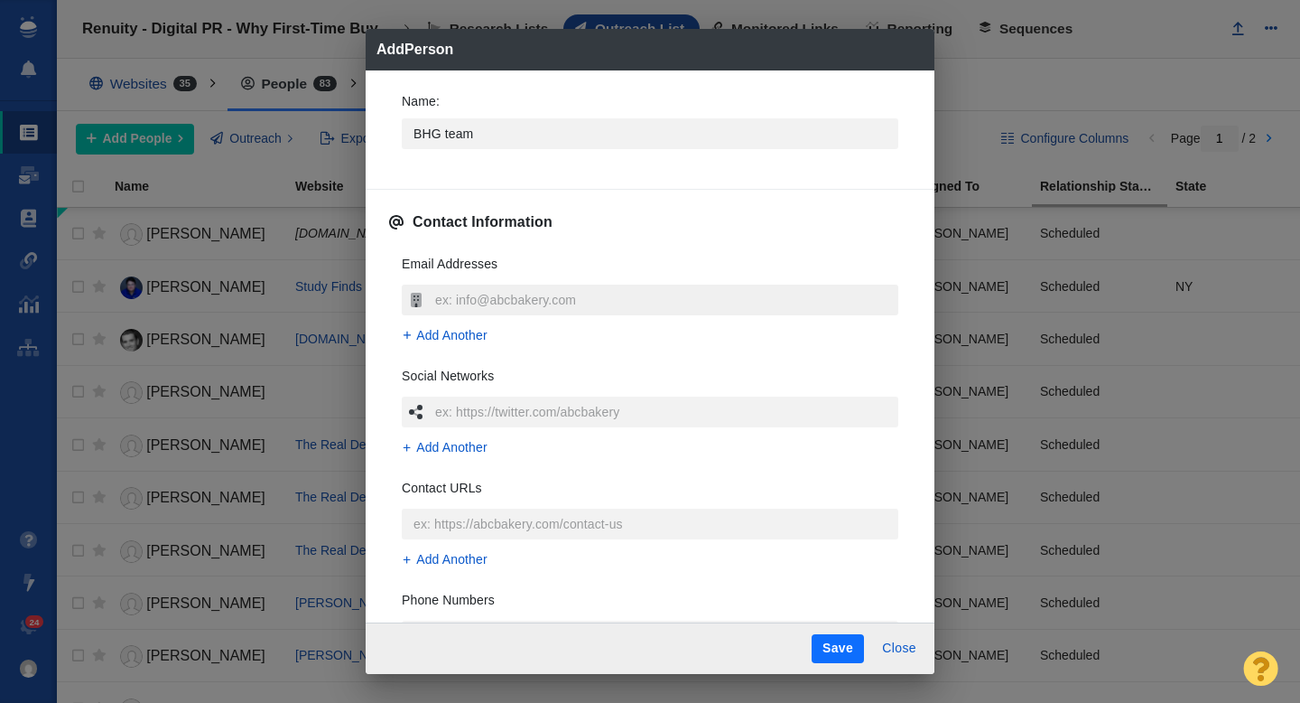
click at [454, 294] on input "text" at bounding box center [665, 299] width 468 height 31
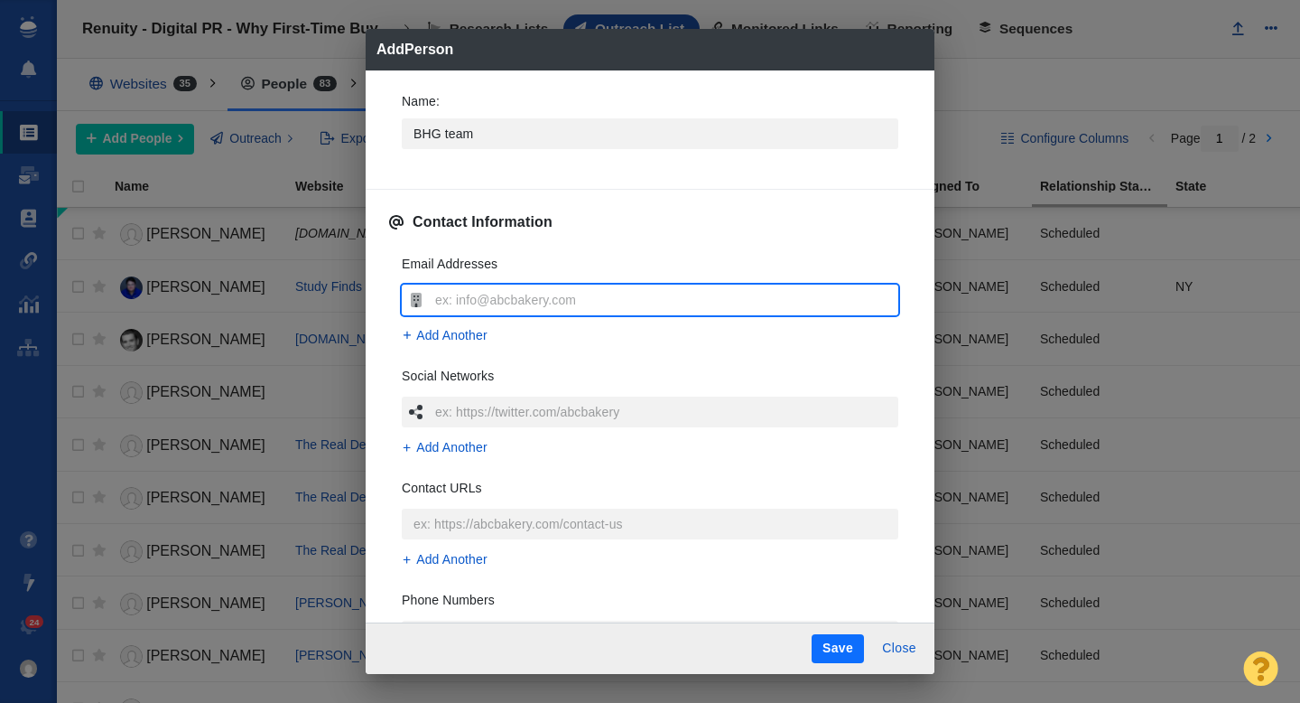
type input "[EMAIL_ADDRESS][PERSON_NAME][DOMAIN_NAME]"
type textarea "x"
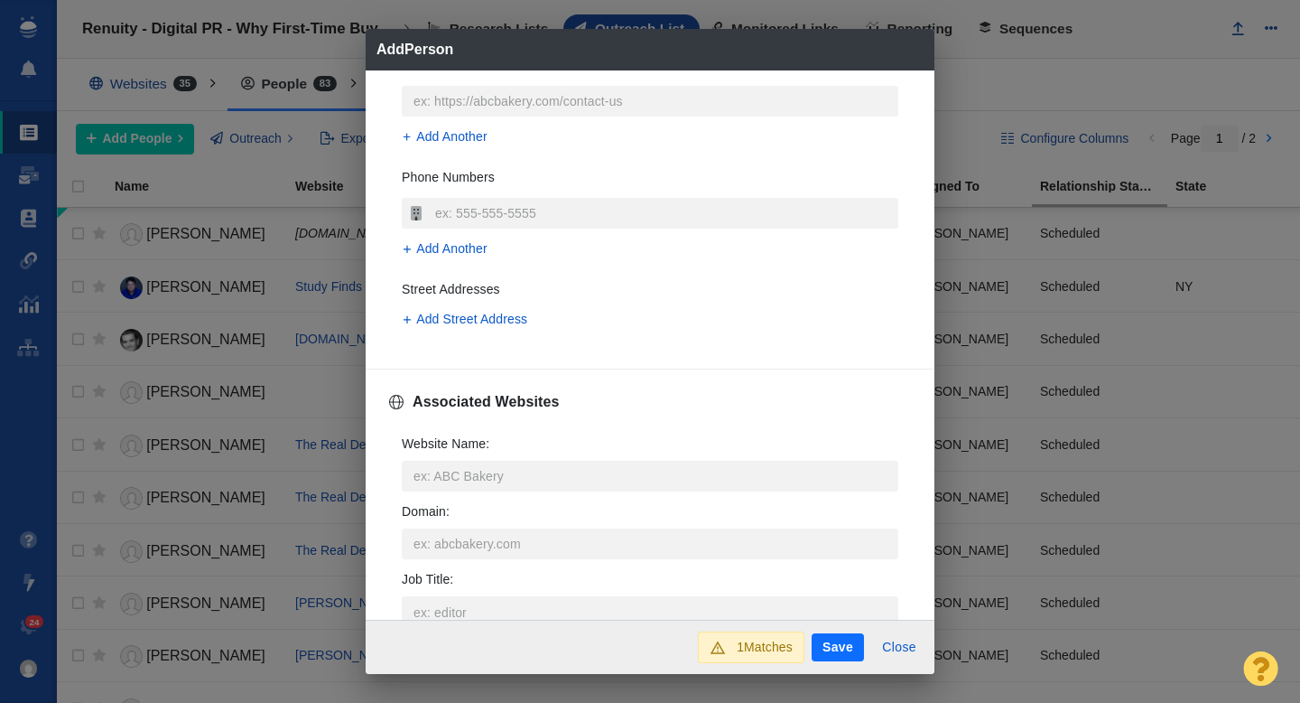
scroll to position [427, 0]
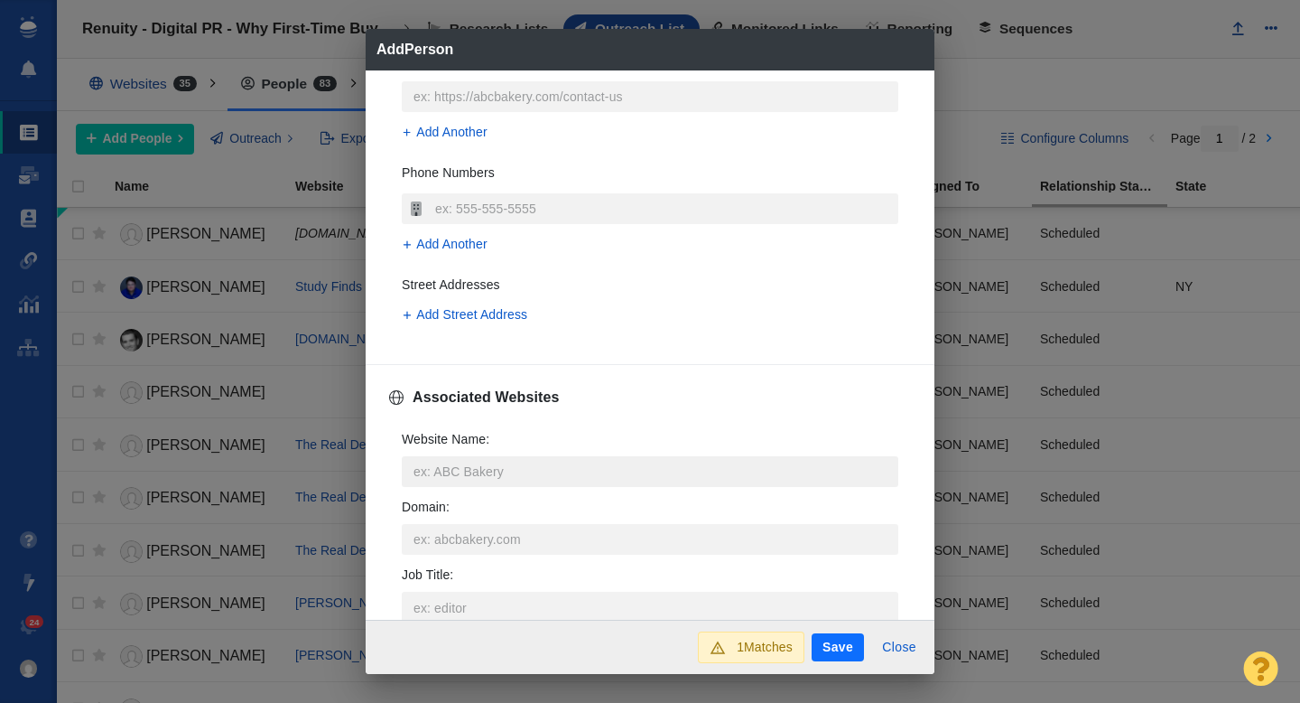
type input "[EMAIL_ADDRESS][PERSON_NAME][DOMAIN_NAME]"
click at [438, 464] on input "Website Name :" at bounding box center [650, 471] width 497 height 31
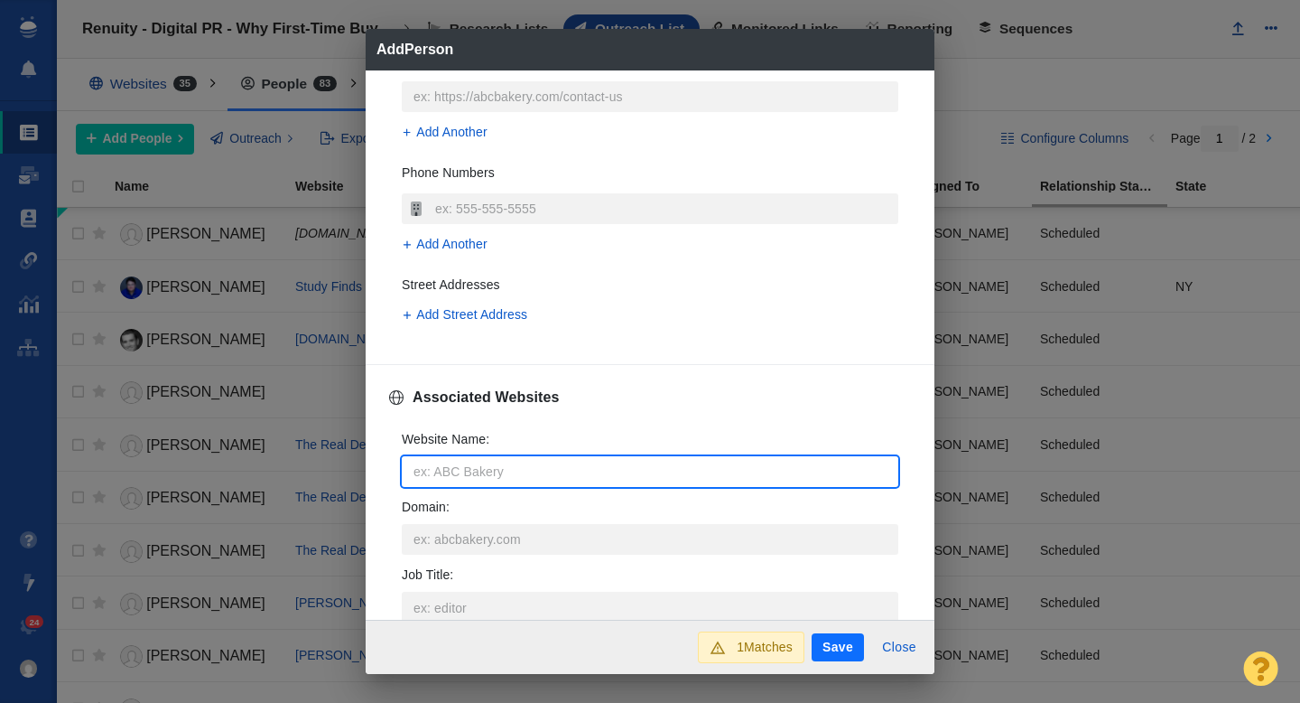
type input "b"
type textarea "x"
type input "be"
type textarea "x"
type input "bet"
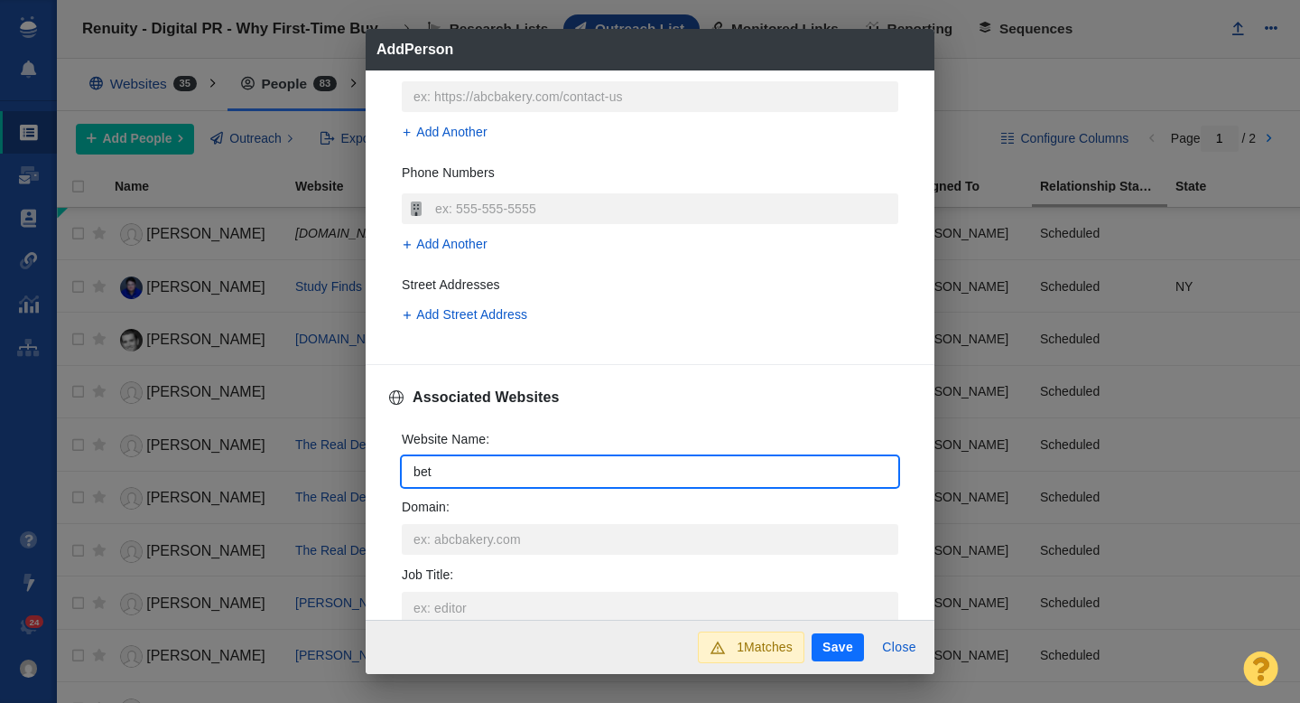
type textarea "x"
type input "bett"
type textarea "x"
type input "better"
type textarea "x"
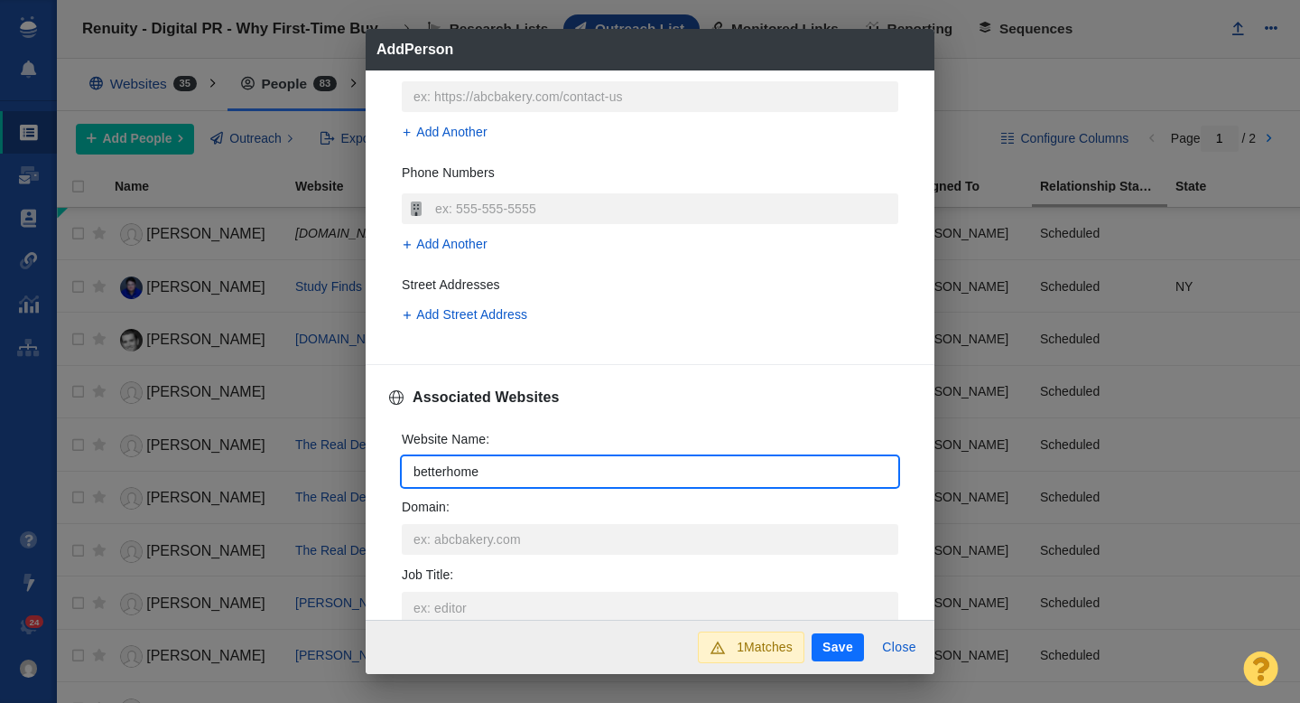
type input "betterhomes"
type textarea "x"
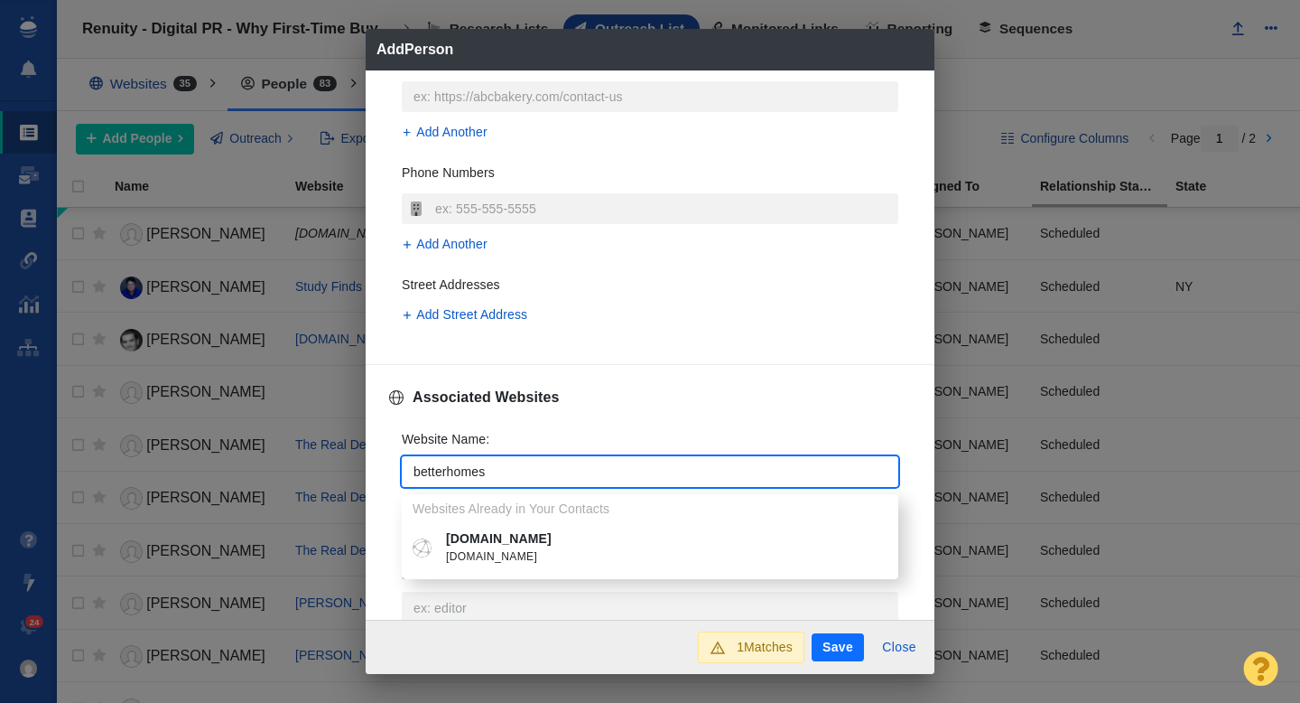
type input "betterhomes"
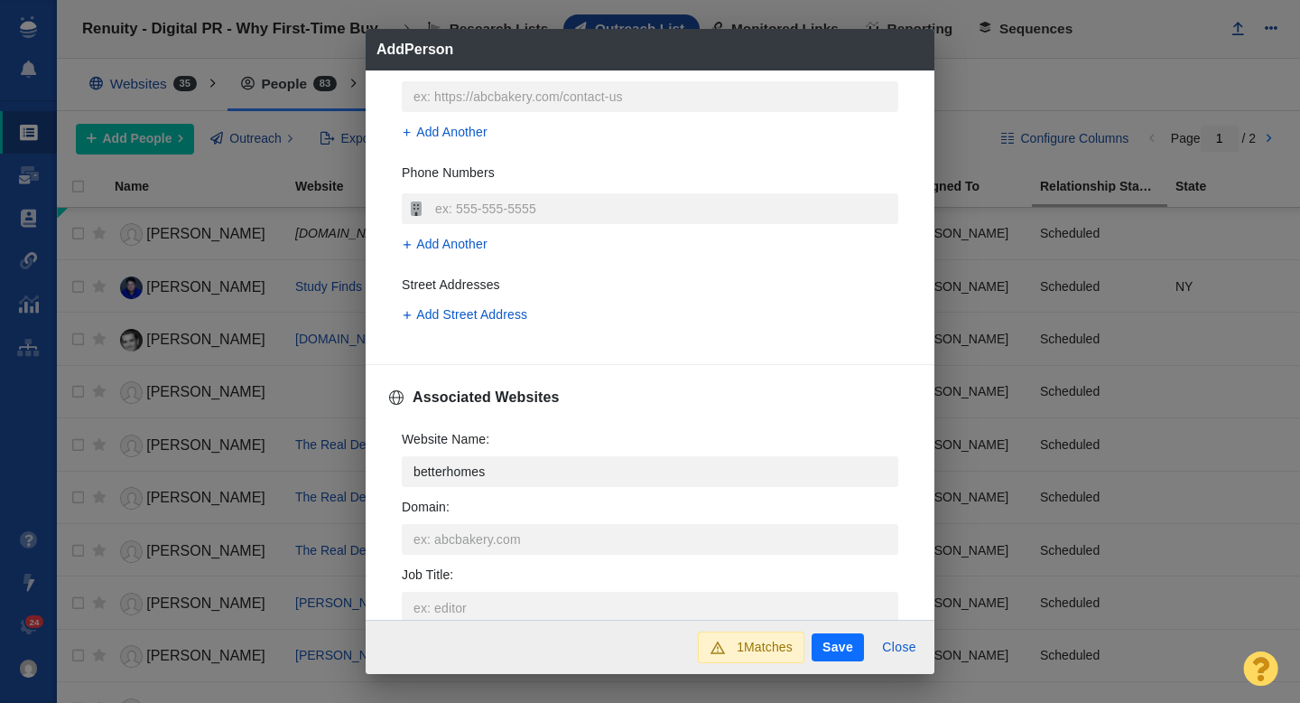
click at [506, 536] on p "[DOMAIN_NAME]" at bounding box center [663, 538] width 434 height 19
type textarea "x"
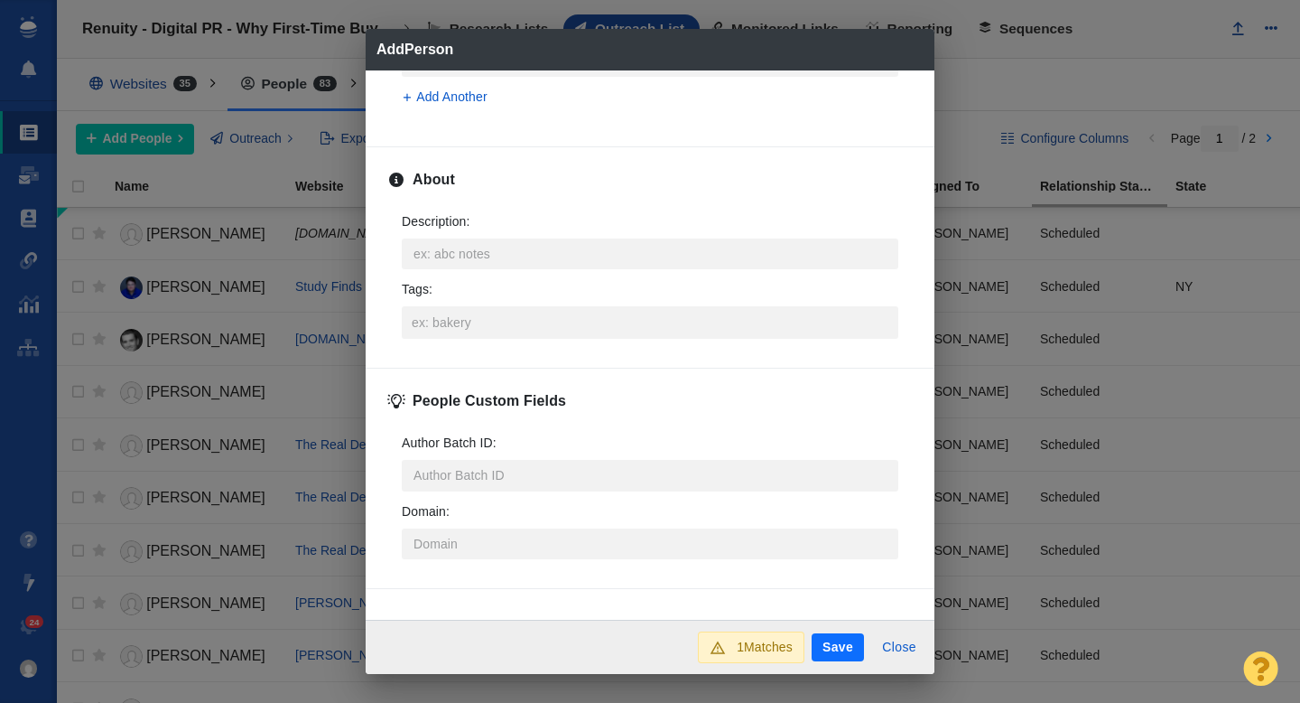
scroll to position [893, 0]
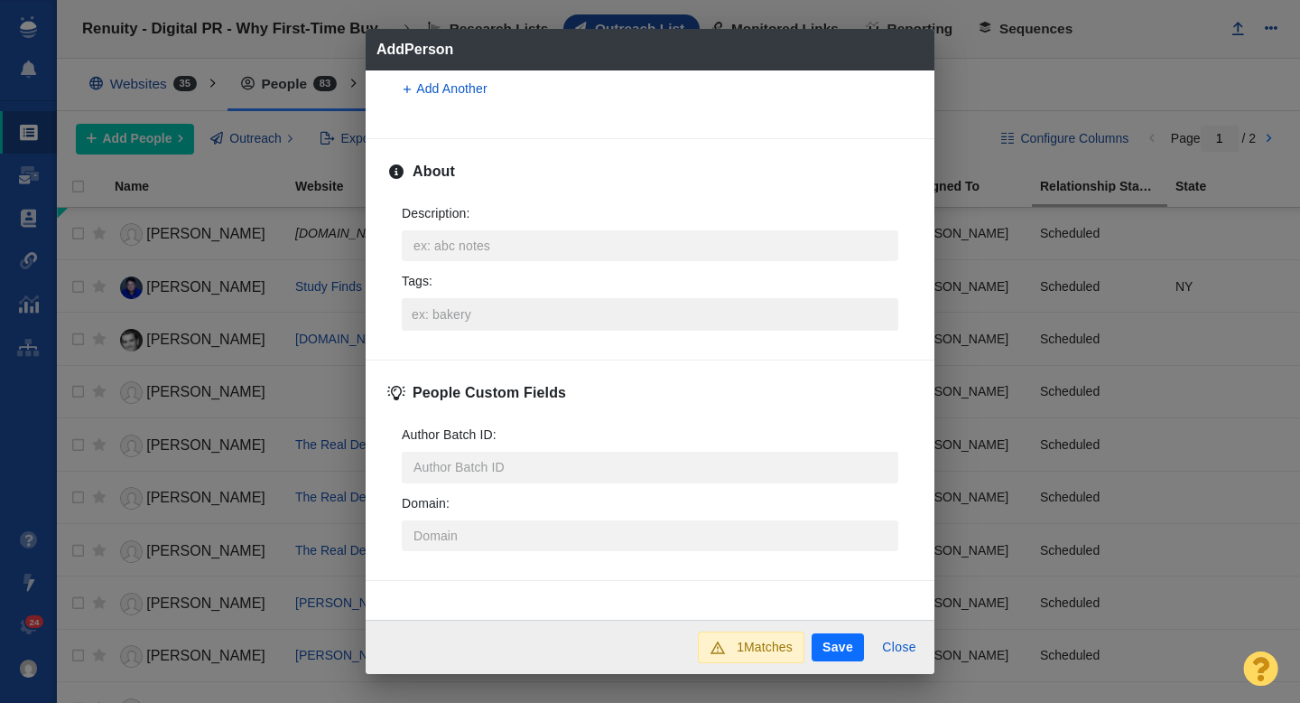
click at [444, 318] on input "Tags :" at bounding box center [650, 314] width 486 height 33
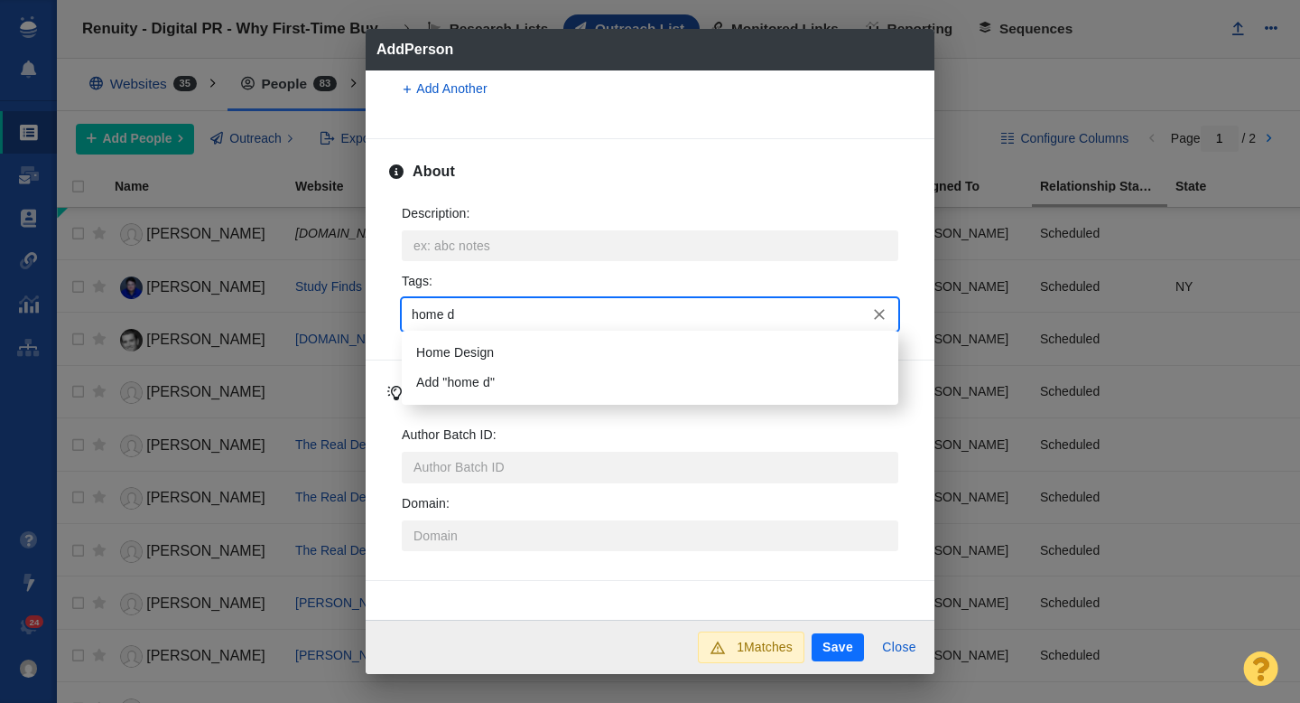
type input "home de"
click at [448, 350] on li "Home Design" at bounding box center [650, 353] width 497 height 30
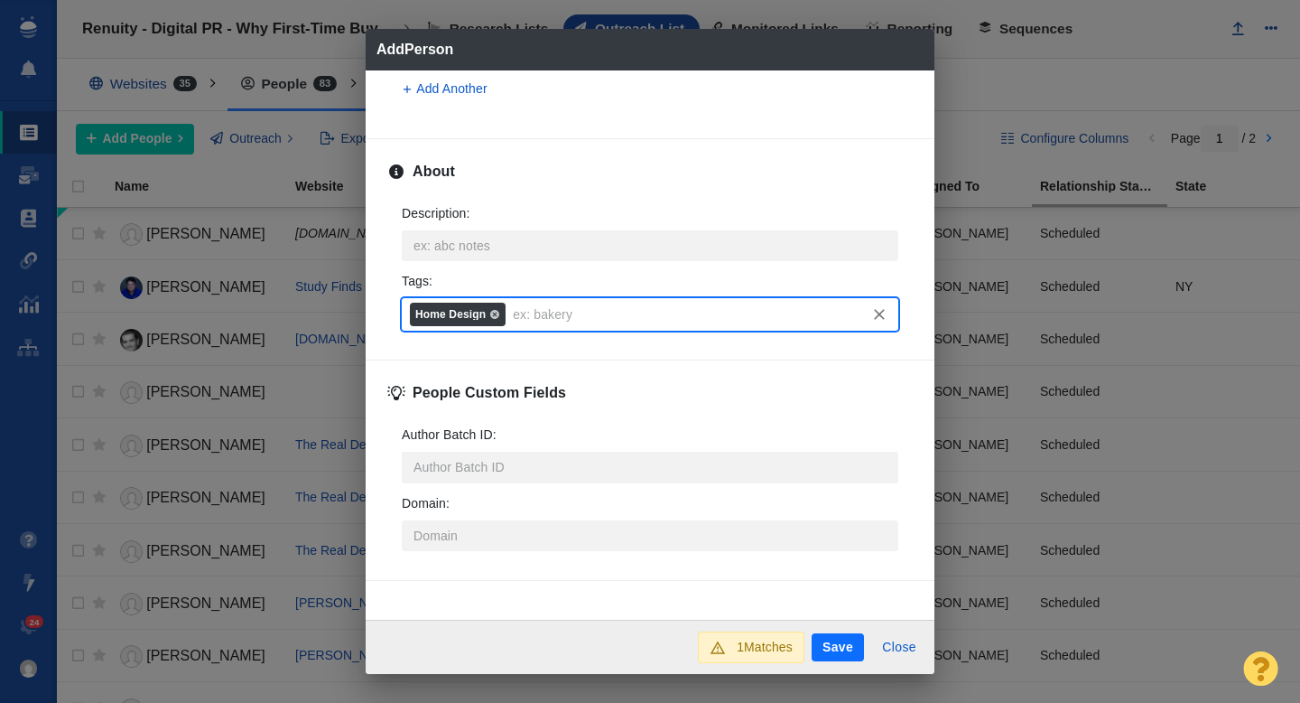
click at [825, 640] on button "Save" at bounding box center [838, 647] width 52 height 29
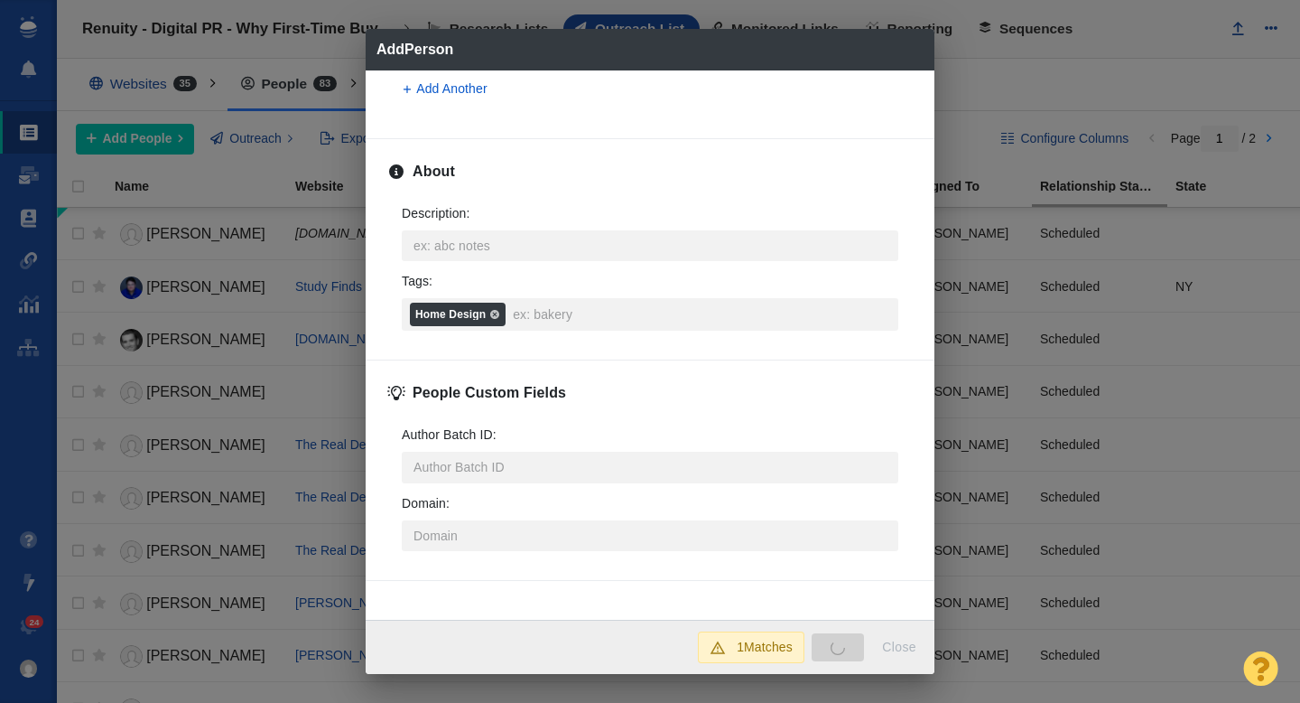
type textarea "x"
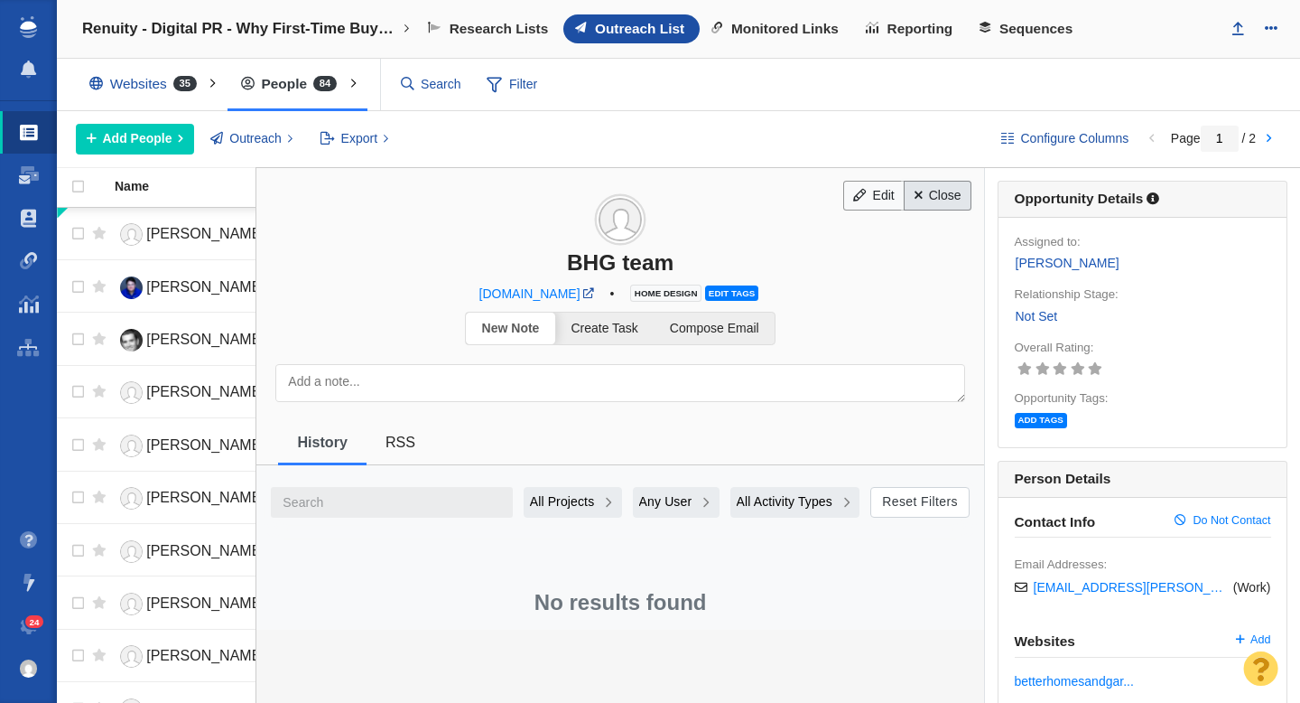
click at [934, 192] on link "Close" at bounding box center [938, 196] width 68 height 31
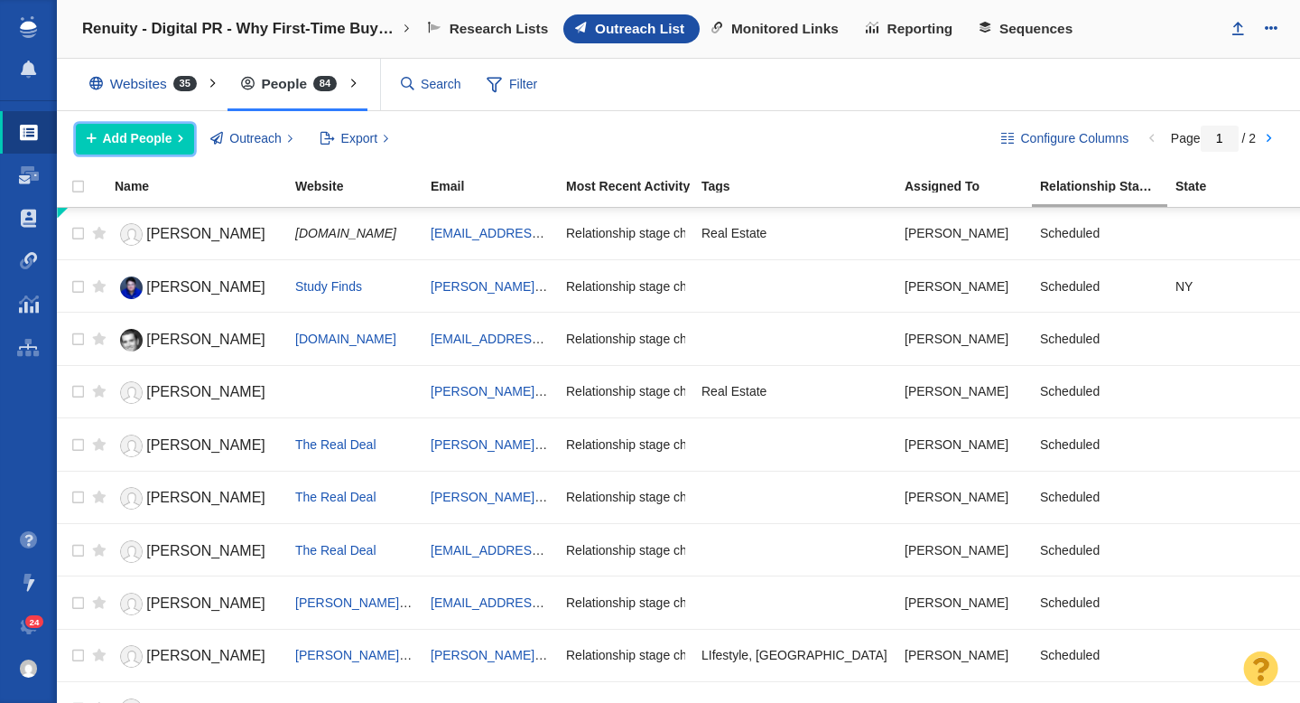
click at [143, 141] on span "Add People" at bounding box center [138, 138] width 70 height 19
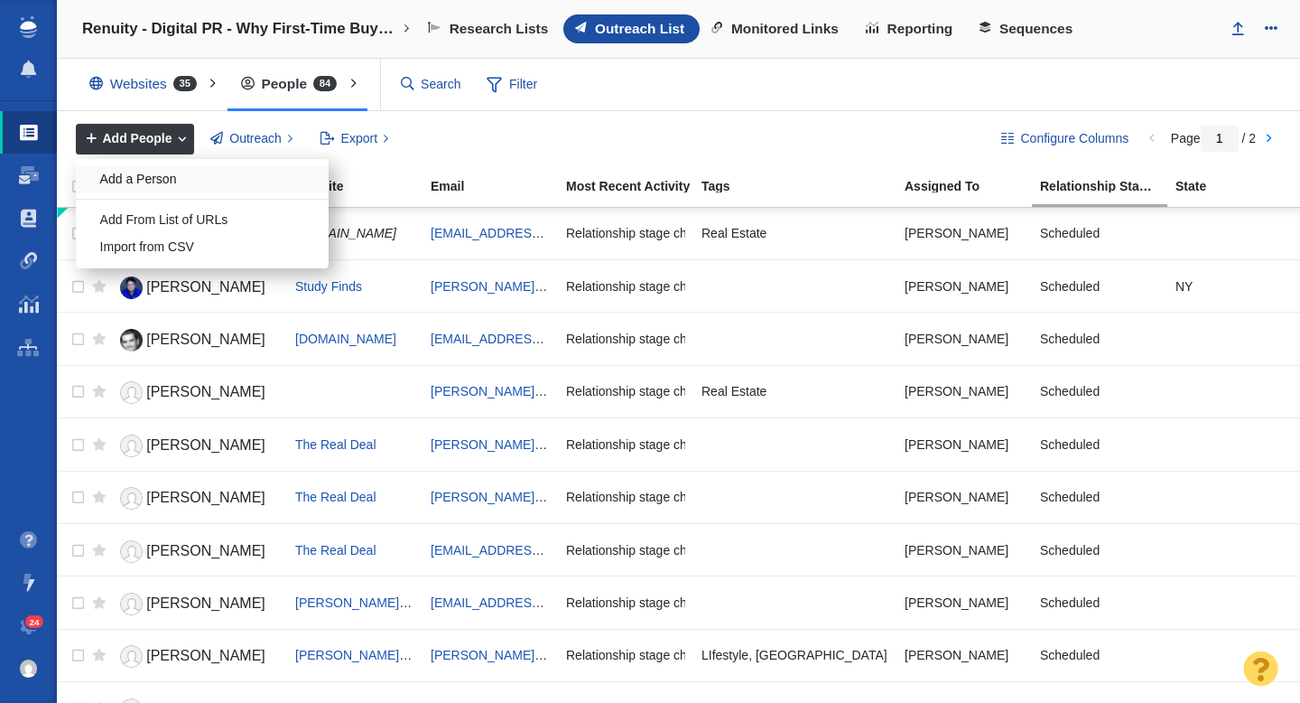
click at [168, 173] on div "Add a Person" at bounding box center [202, 179] width 253 height 28
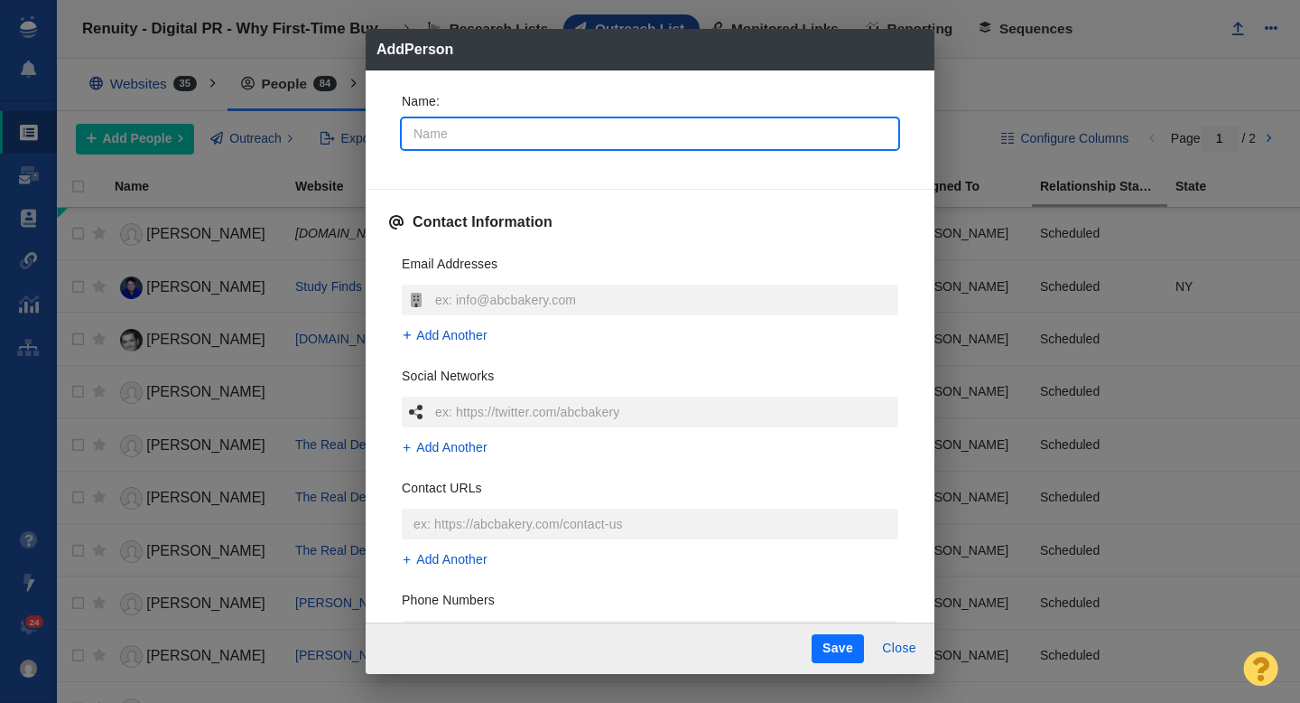
click at [490, 143] on input "Name :" at bounding box center [650, 133] width 497 height 31
type input "L"
type textarea "x"
type input "La"
type textarea "x"
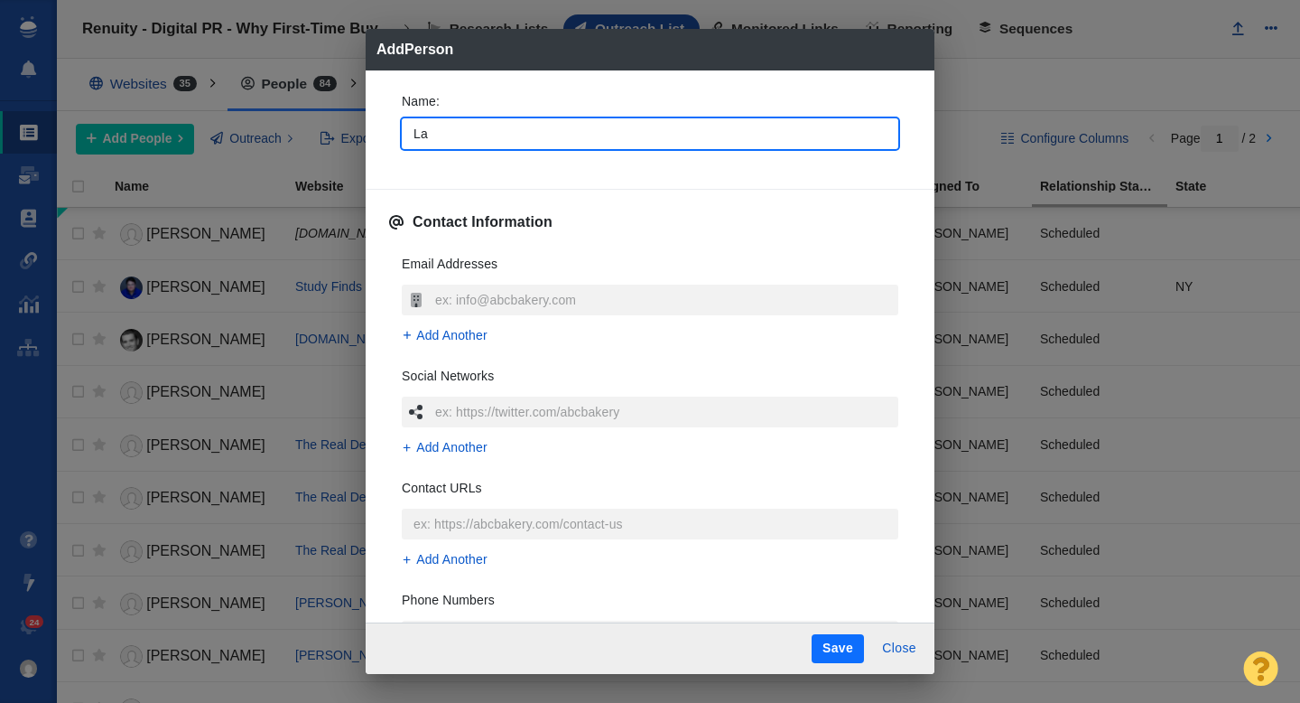
type input "[PERSON_NAME]"
type textarea "x"
type input "Laur"
type textarea "x"
type input "Laure"
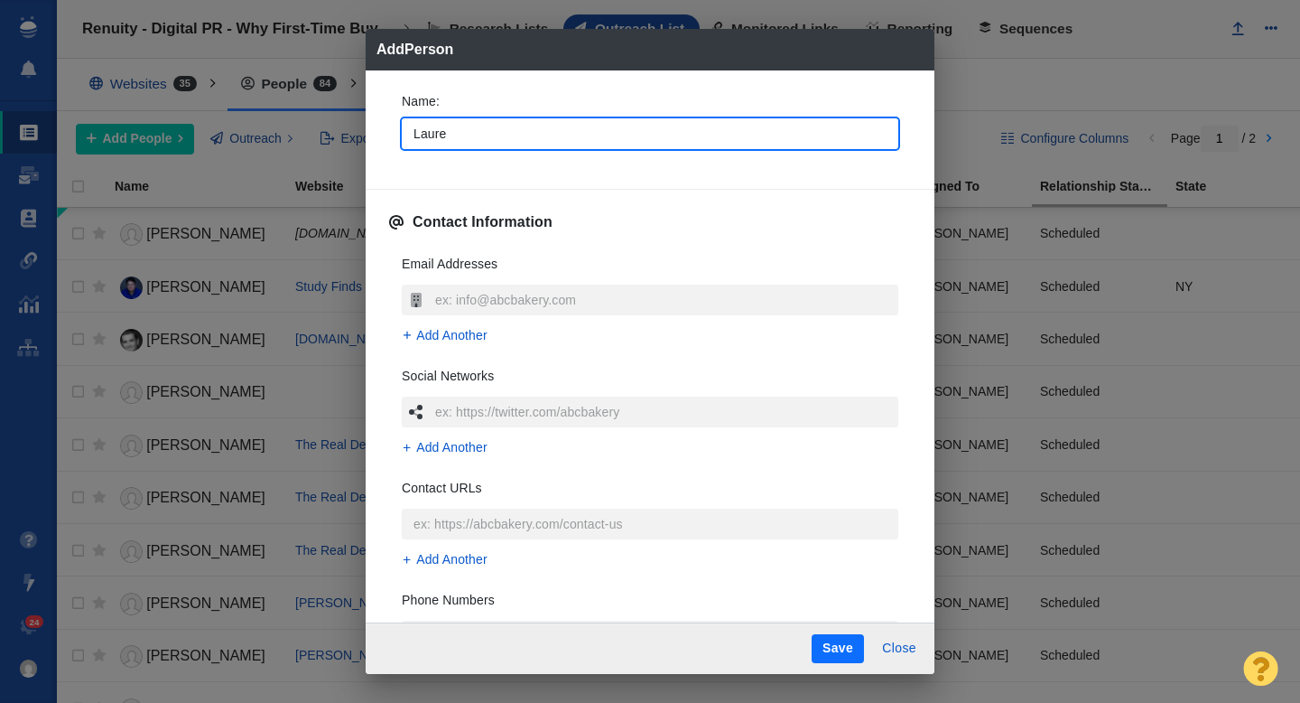
type textarea "x"
type input "Lauren"
type textarea "x"
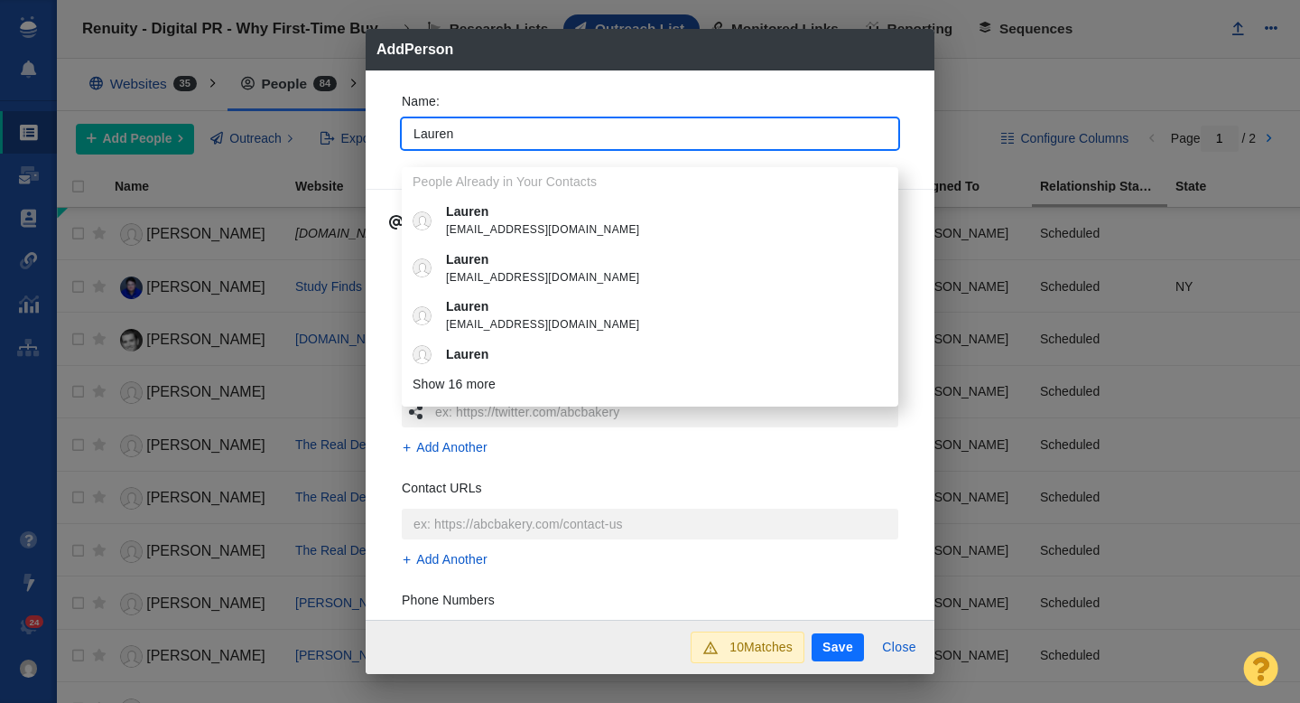
type input "Lauren"
type textarea "x"
click at [387, 165] on div "Name : [PERSON_NAME] People Already in Your Contacts [PERSON_NAME] [EMAIL_ADDRE…" at bounding box center [650, 126] width 526 height 97
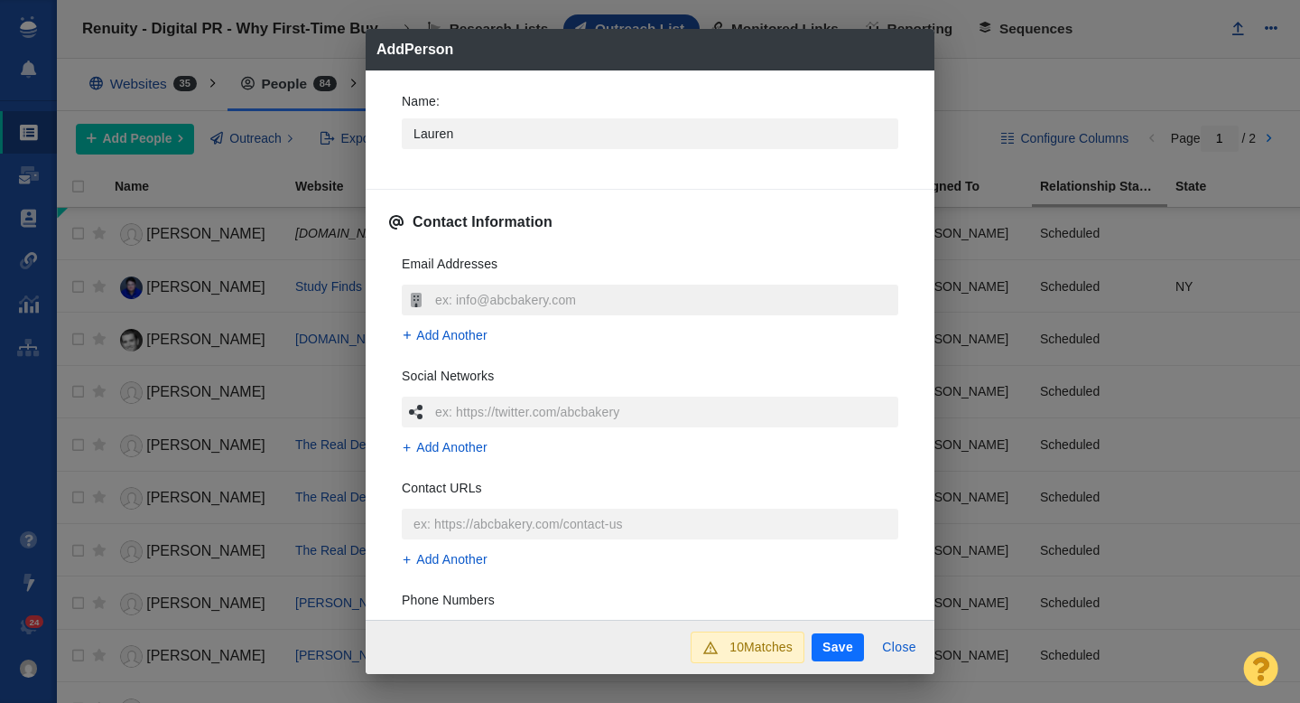
click at [452, 297] on input "text" at bounding box center [665, 299] width 468 height 31
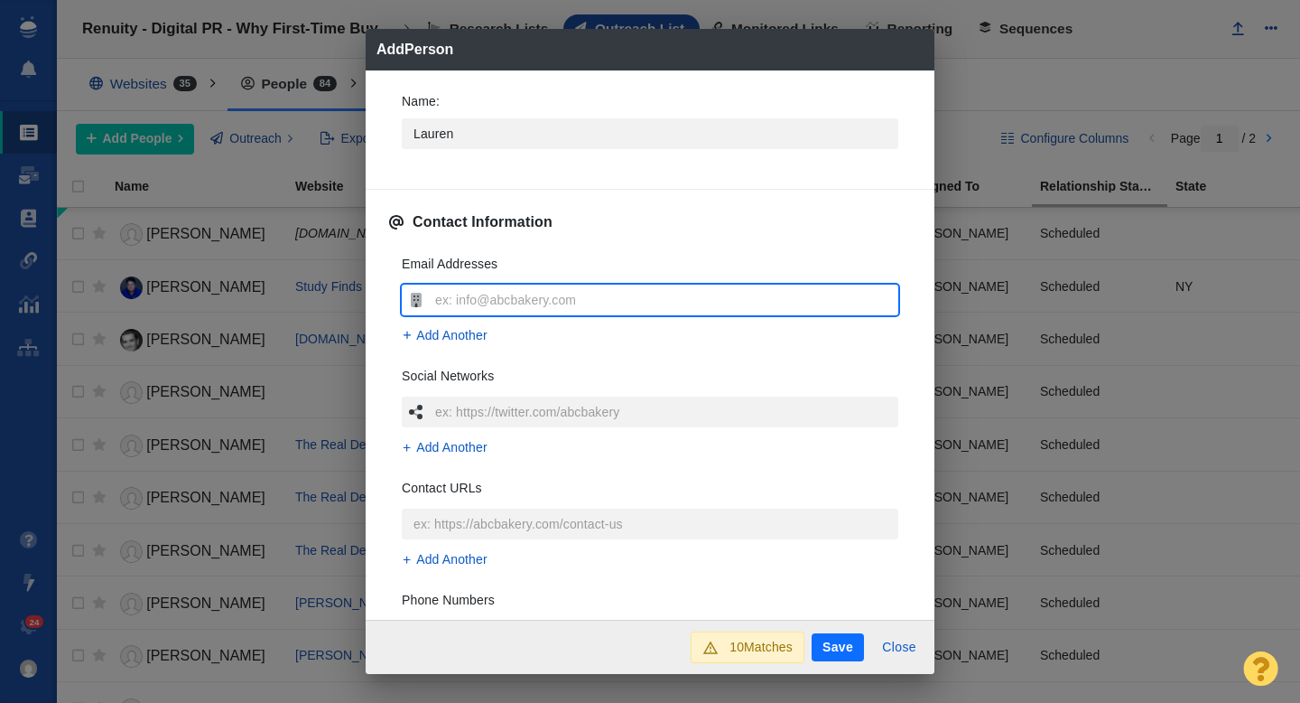
type input "[EMAIL_ADDRESS][PERSON_NAME][DOMAIN_NAME]"
type textarea "x"
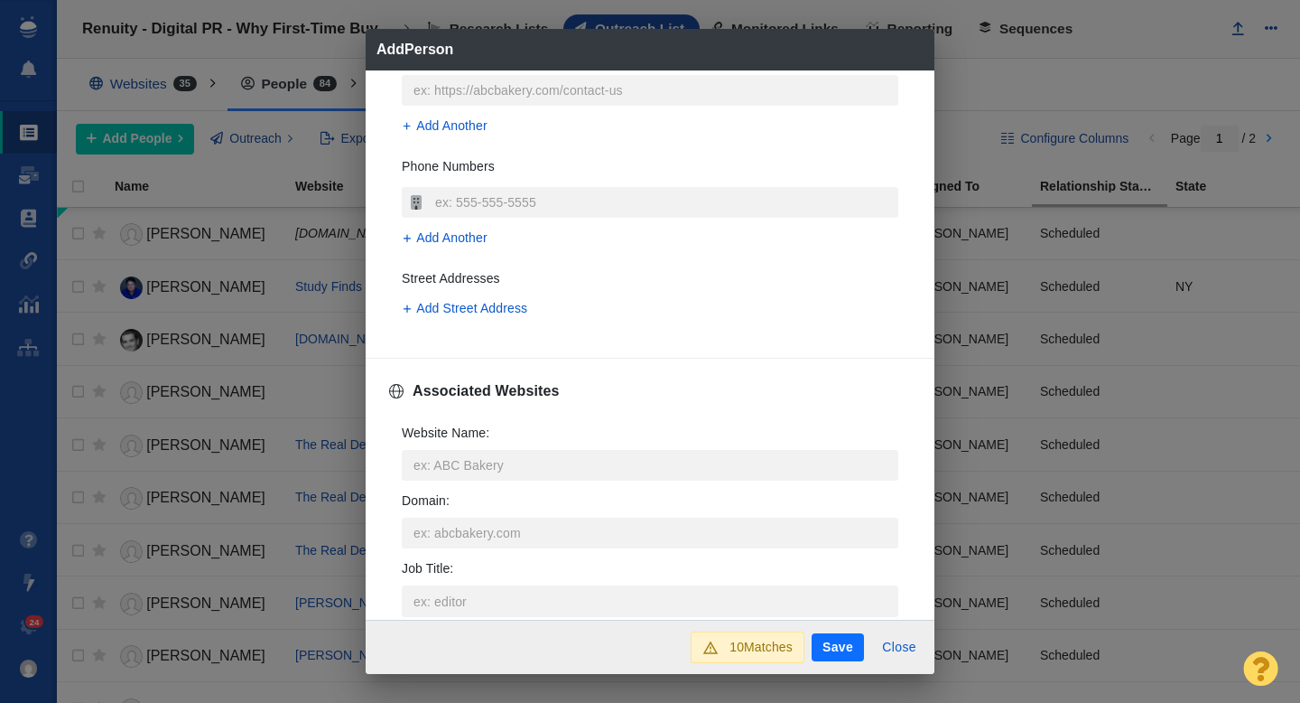
scroll to position [458, 0]
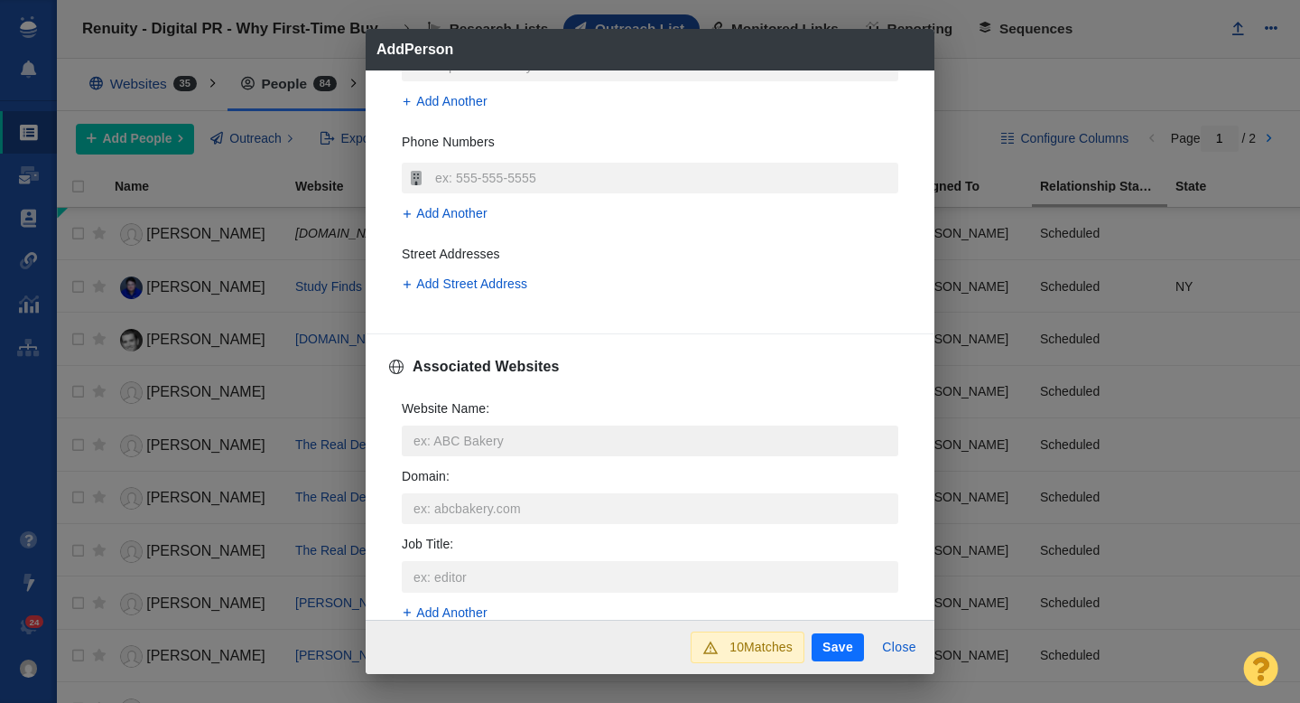
type input "[EMAIL_ADDRESS][PERSON_NAME][DOMAIN_NAME]"
click at [442, 452] on input "Website Name :" at bounding box center [650, 440] width 497 height 31
type input "b"
type textarea "x"
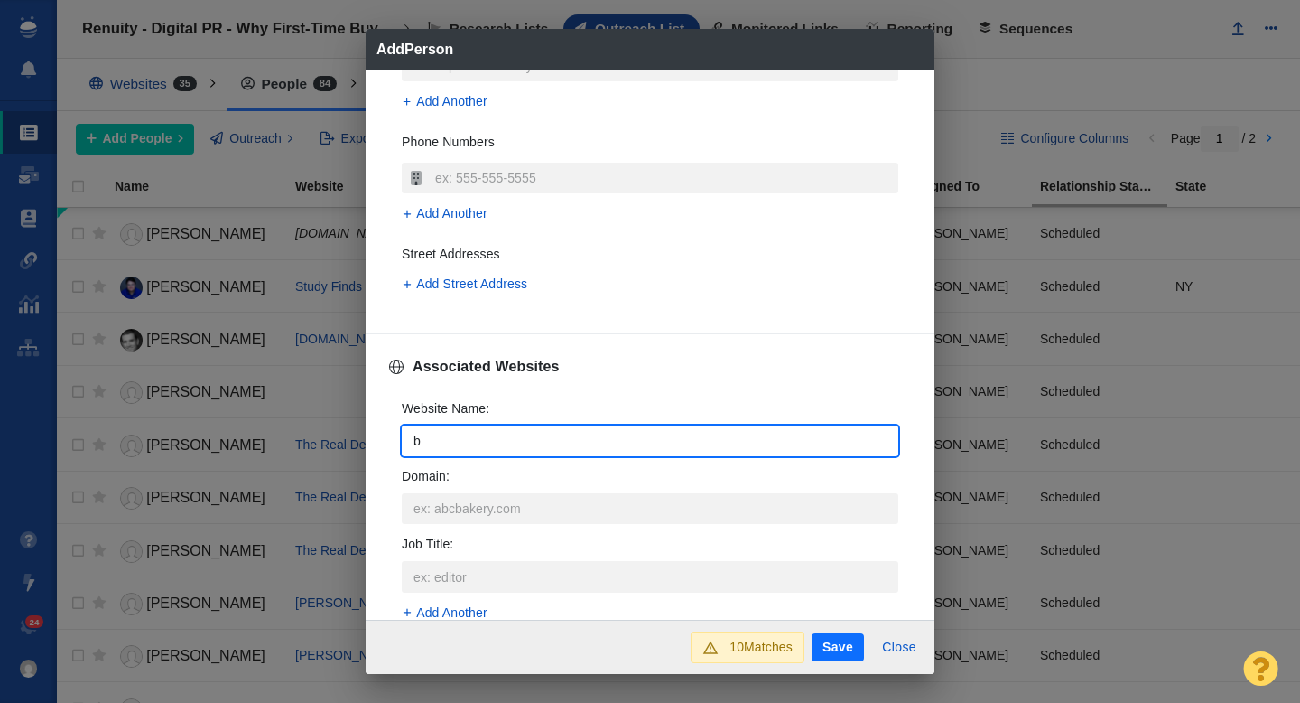
type input "be"
type textarea "x"
type input "bet"
type textarea "x"
type input "bett"
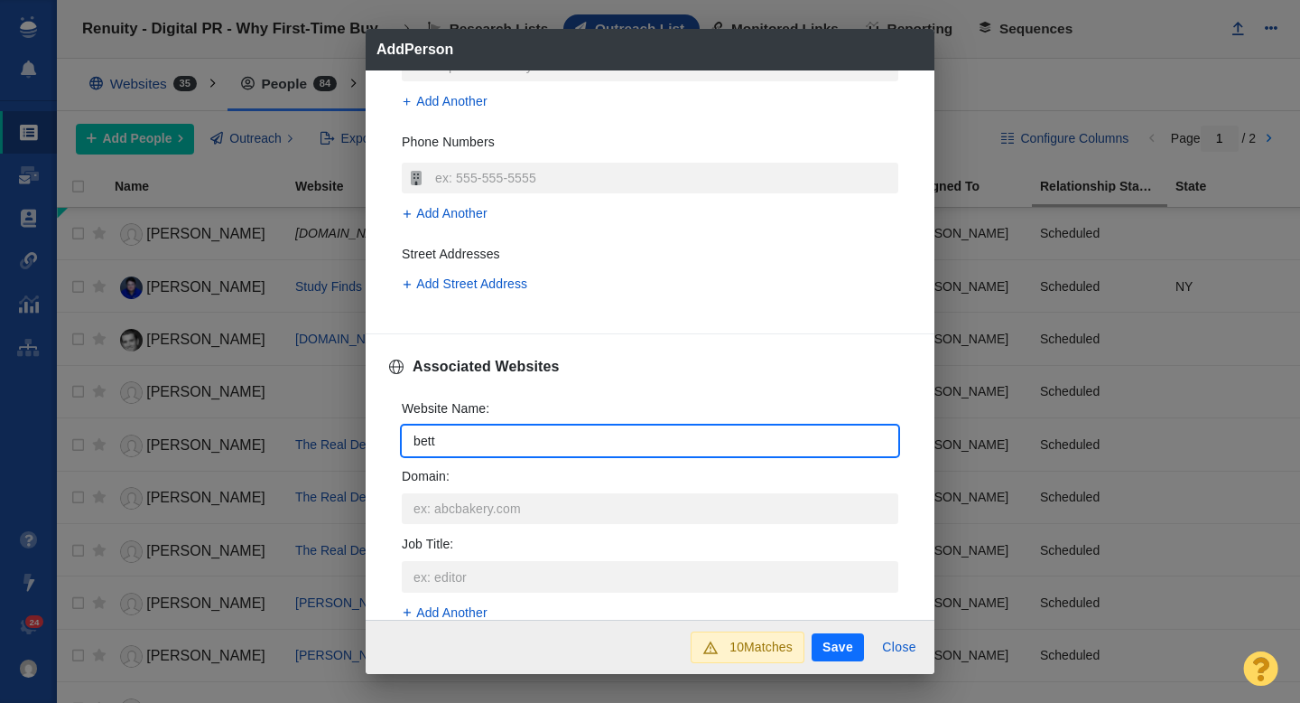
type textarea "x"
type input "[PERSON_NAME]"
type textarea "x"
type input "better"
type textarea "x"
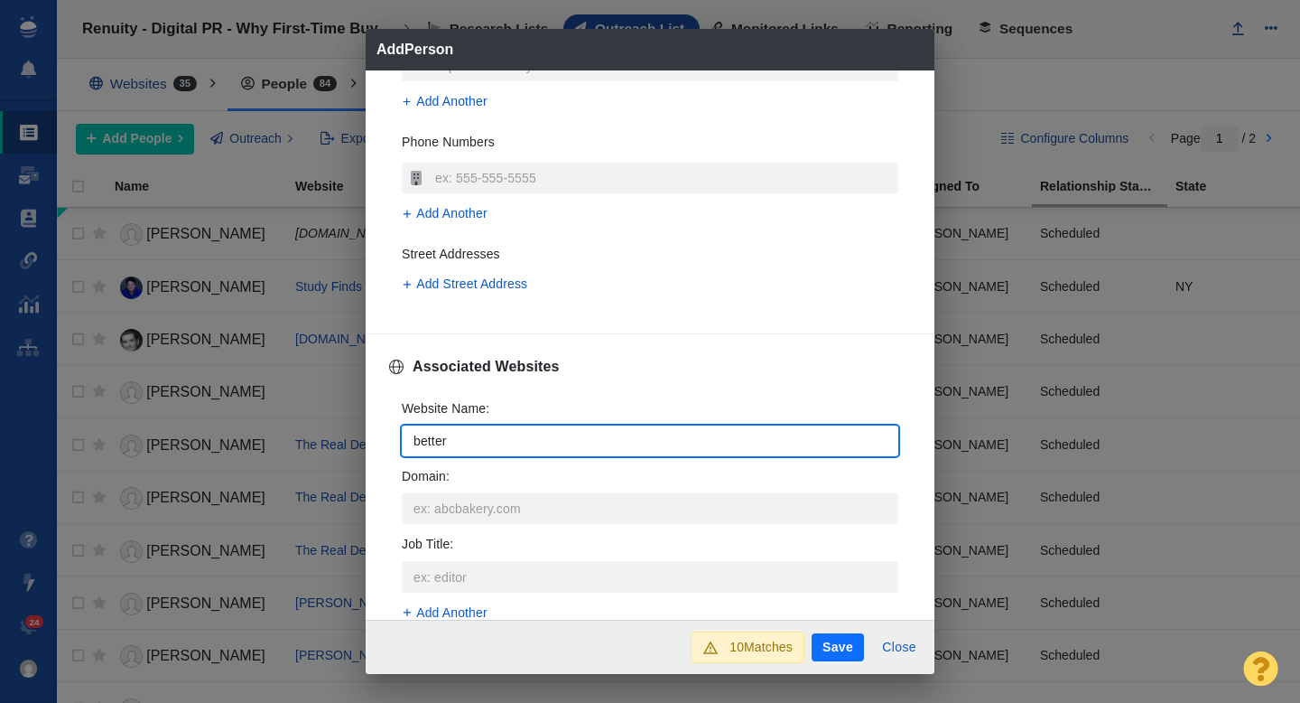
type input "betterh"
type textarea "x"
type input "betterho"
type textarea "x"
type input "betterhom"
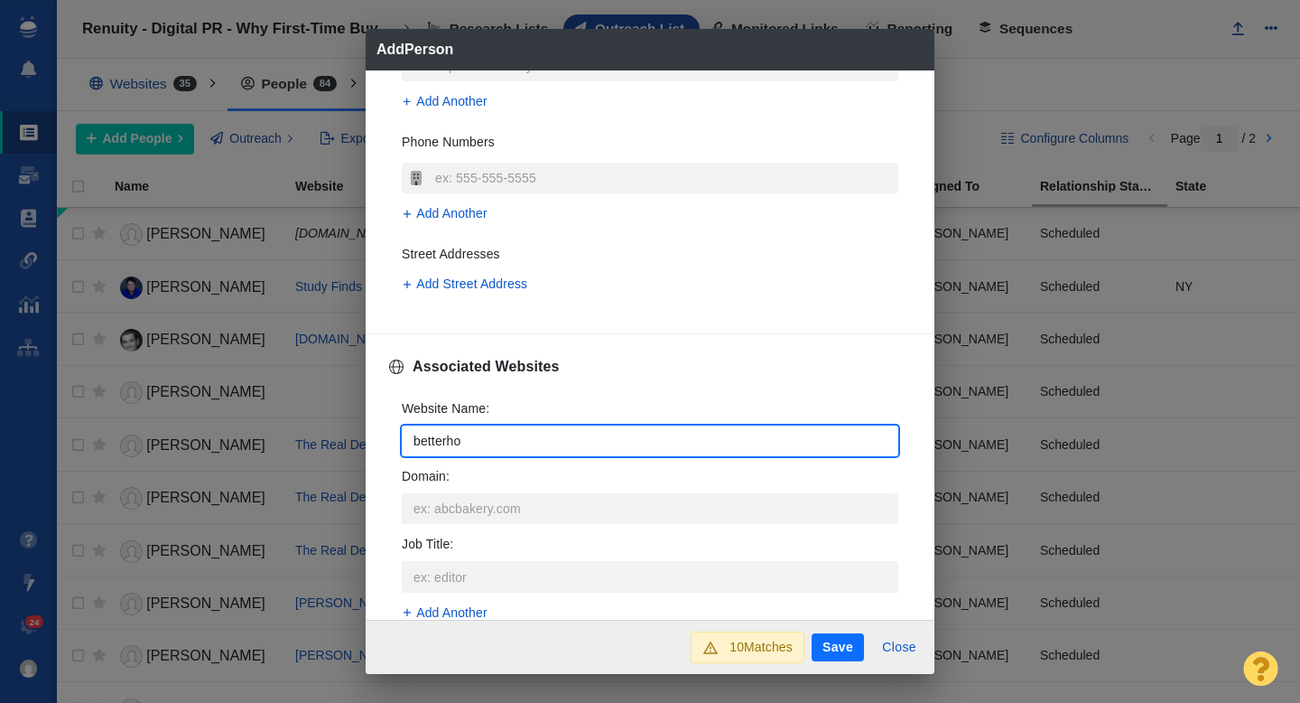
type textarea "x"
type input "betterhome"
type textarea "x"
type input "betterhomes"
type textarea "x"
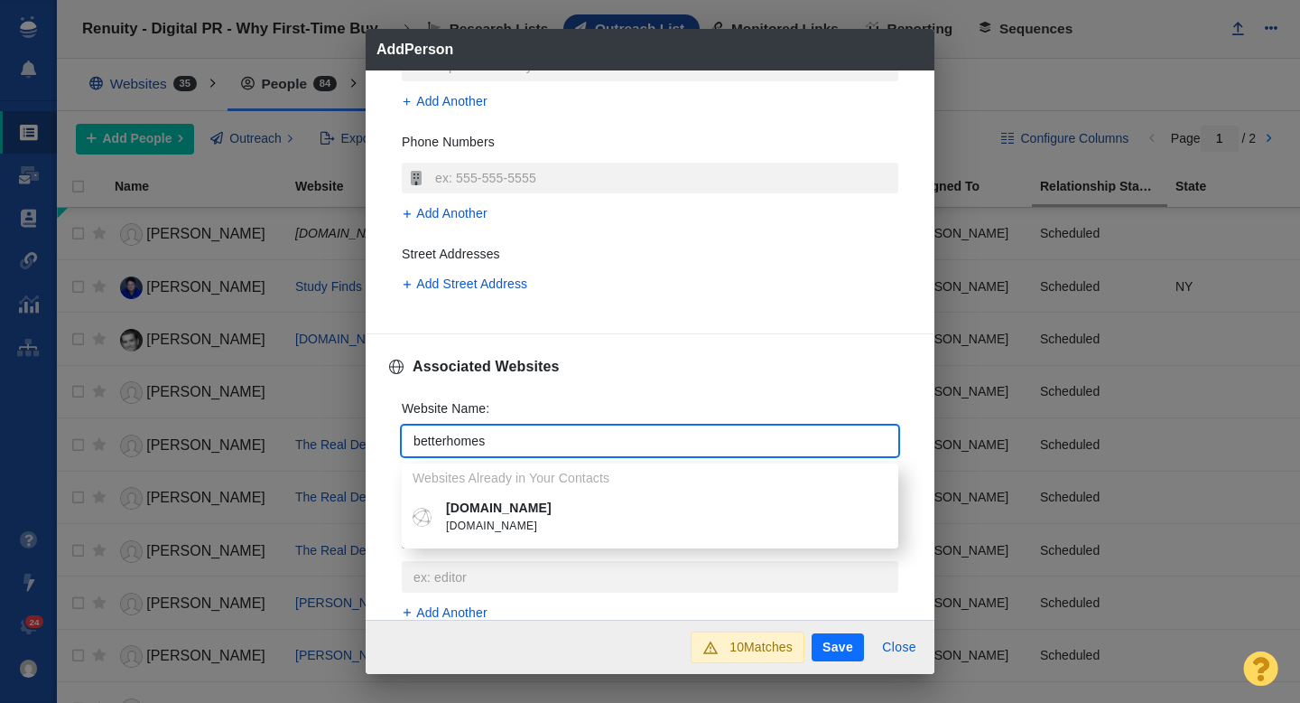
type input "betterhomes"
click at [514, 513] on p "[DOMAIN_NAME]" at bounding box center [663, 508] width 434 height 19
type textarea "x"
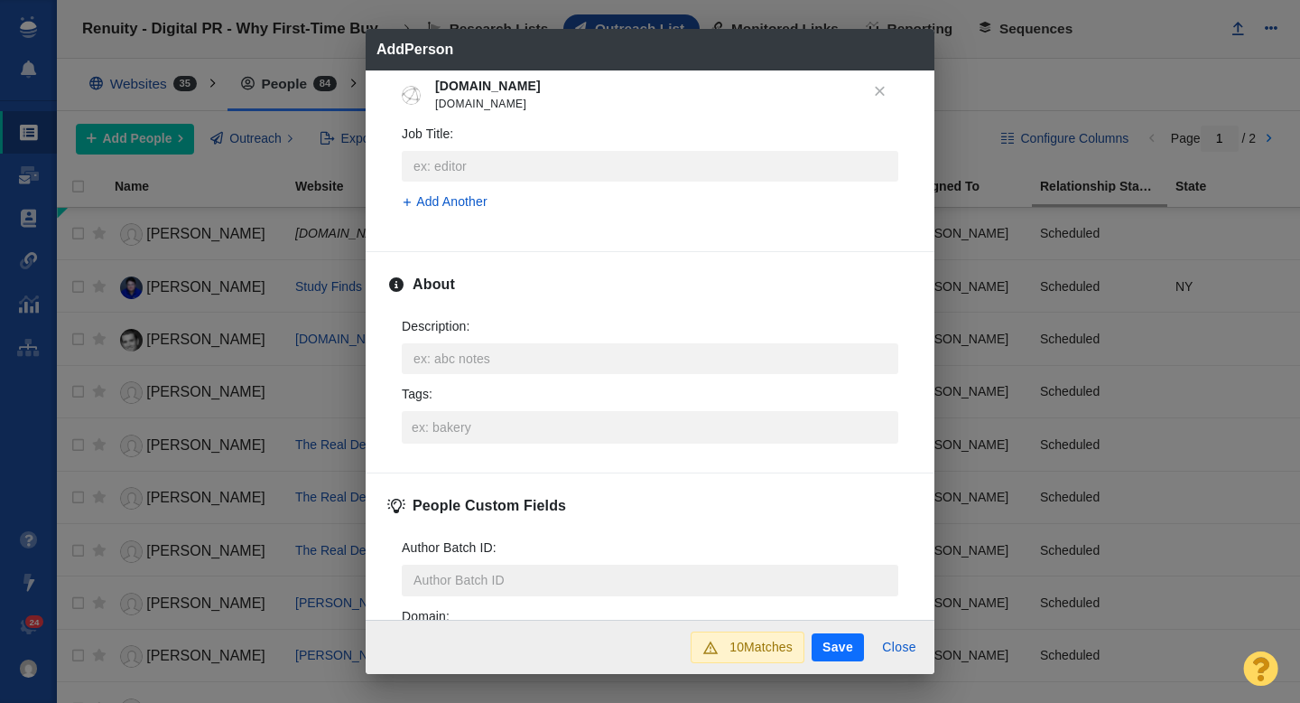
scroll to position [860, 0]
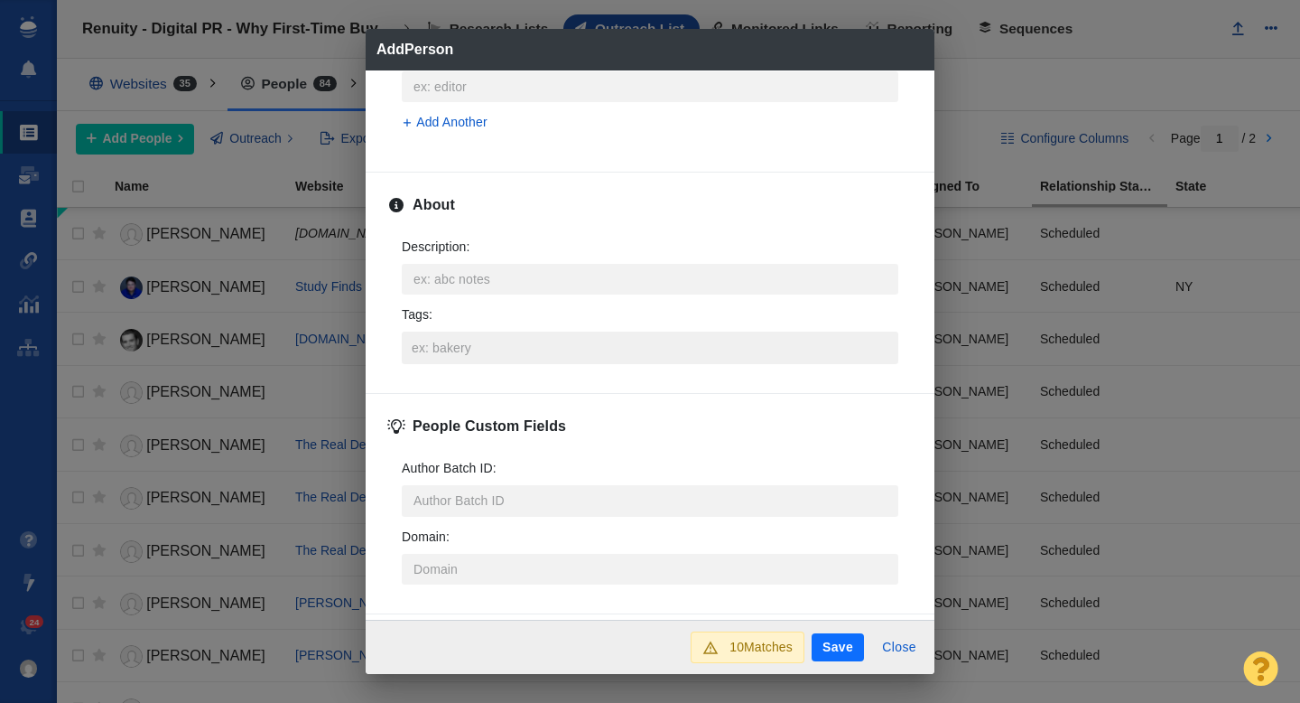
click at [461, 341] on input "Tags :" at bounding box center [650, 347] width 486 height 33
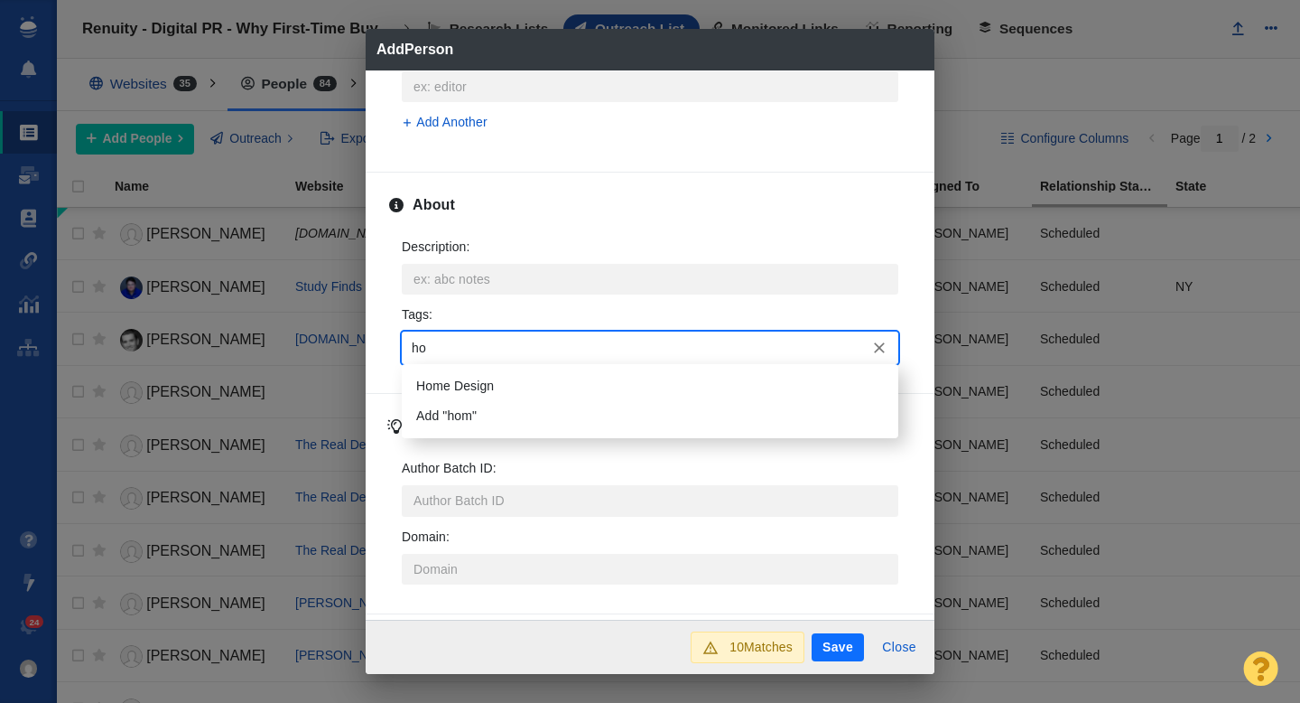
type input "h"
type input "home d"
click at [476, 389] on li "Home Design" at bounding box center [650, 386] width 497 height 30
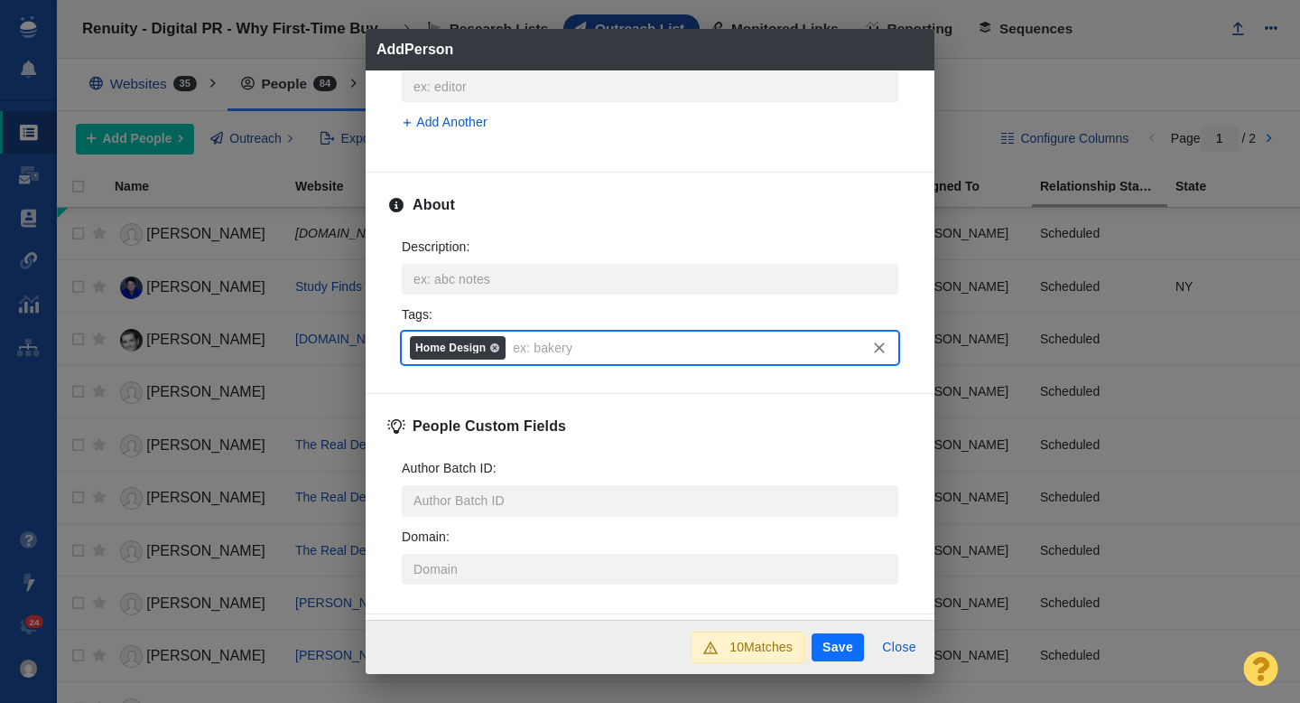
click at [829, 637] on button "Save" at bounding box center [838, 647] width 52 height 29
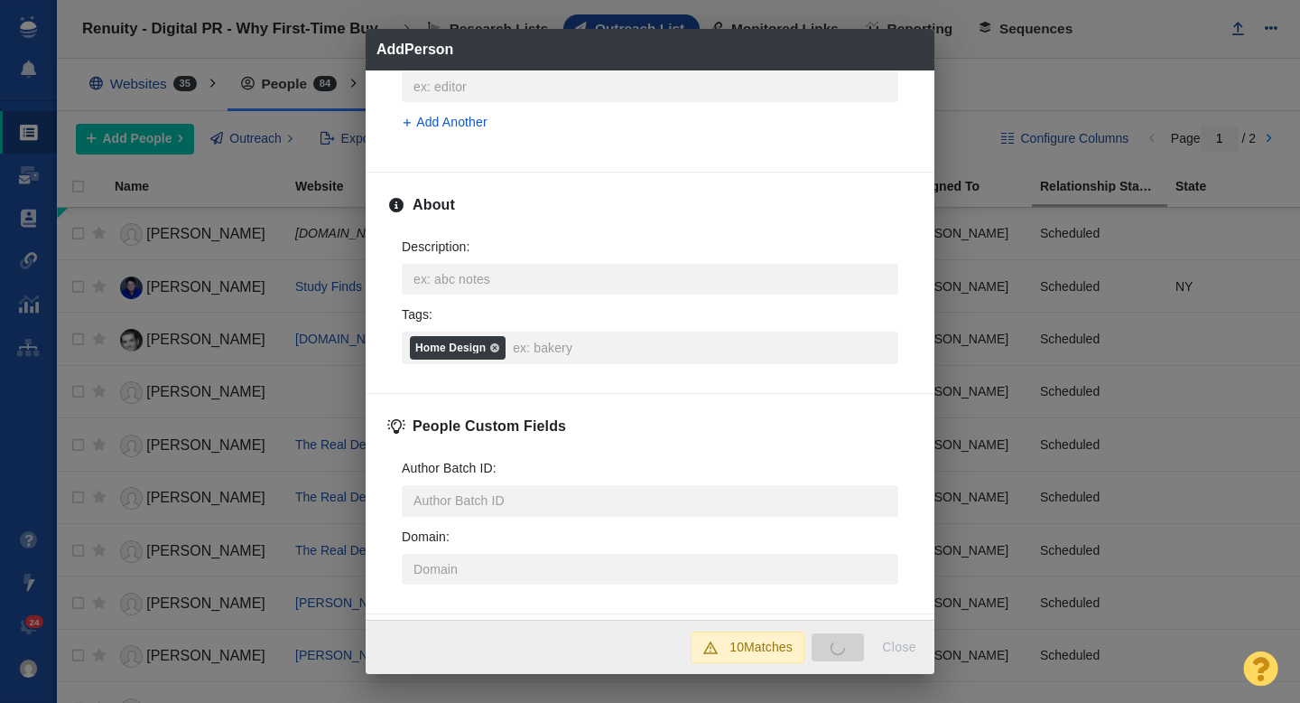
type textarea "x"
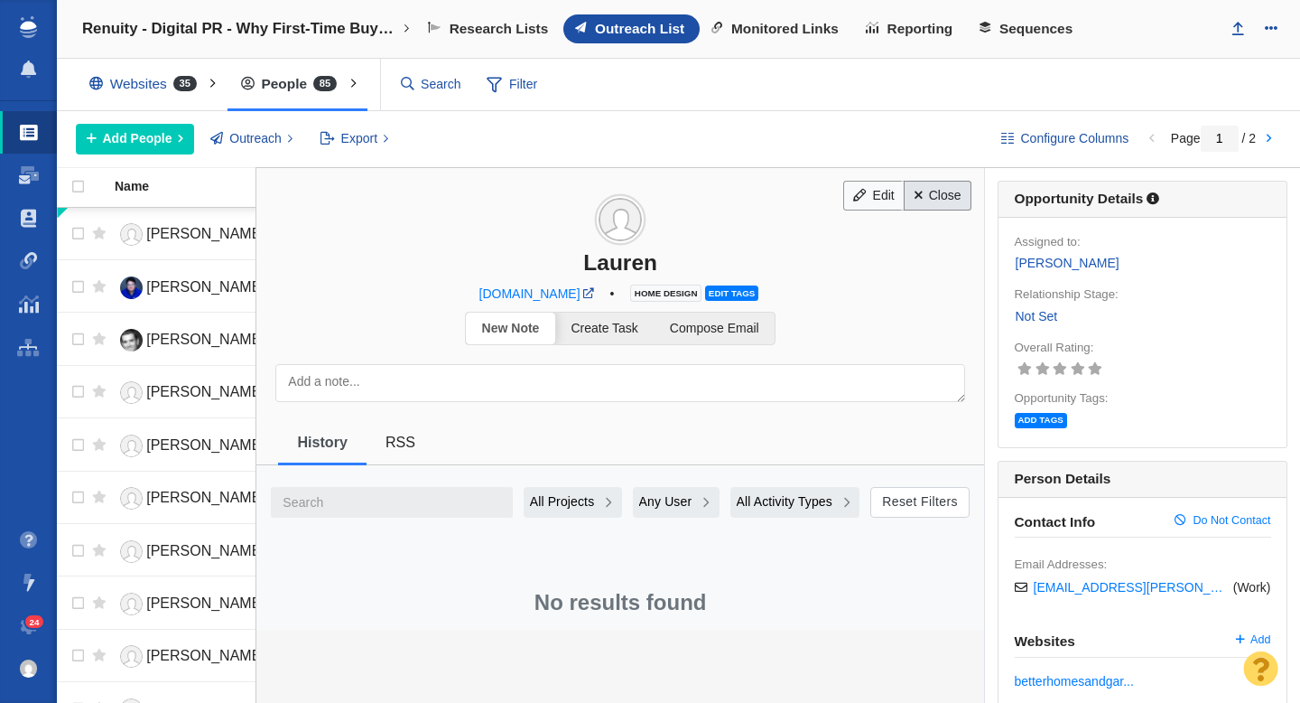
click at [936, 199] on link "Close" at bounding box center [938, 196] width 68 height 31
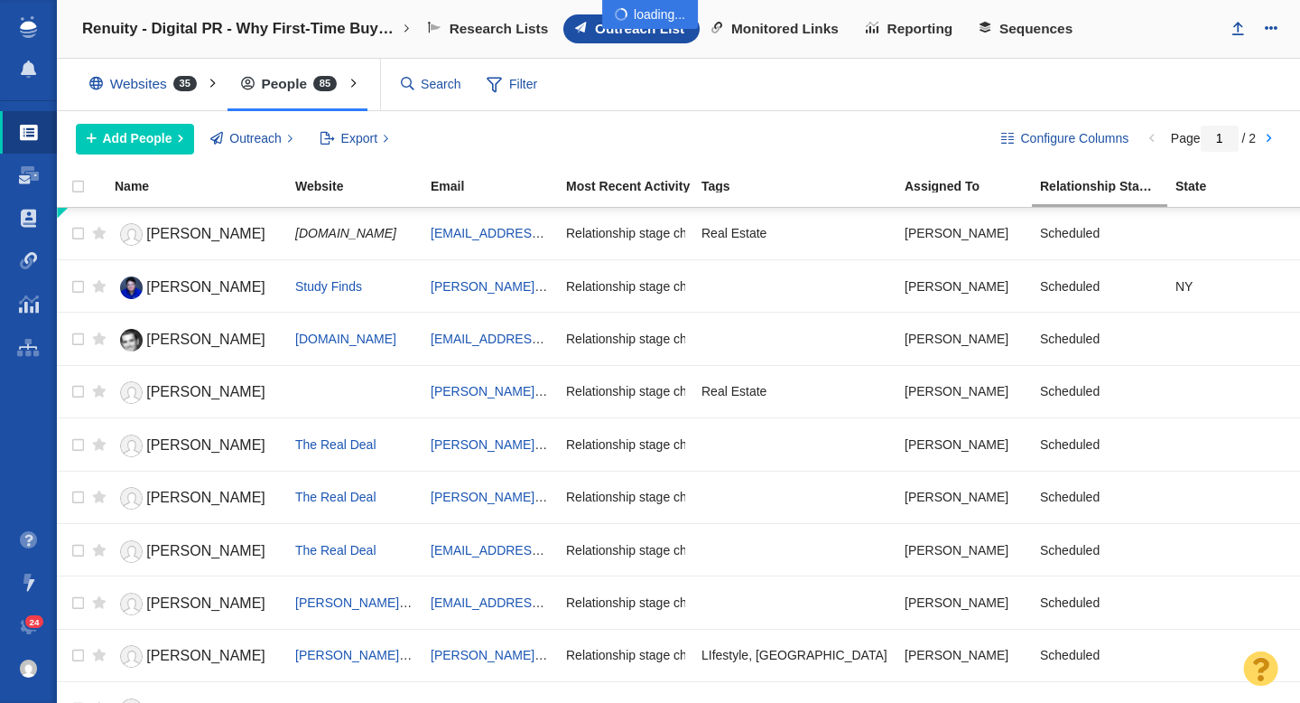
click at [149, 144] on div at bounding box center [650, 351] width 1300 height 703
click at [144, 141] on span "Add People" at bounding box center [138, 138] width 70 height 19
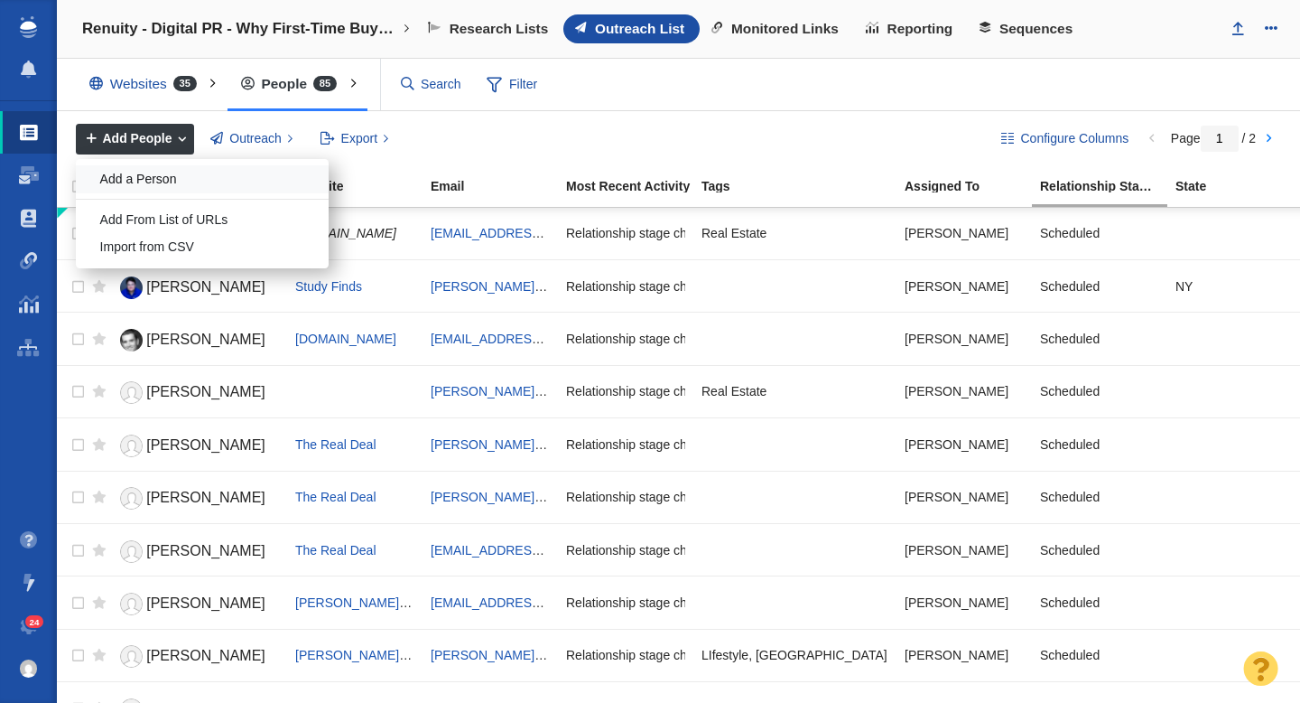
click at [154, 178] on div "Add a Person" at bounding box center [202, 179] width 253 height 28
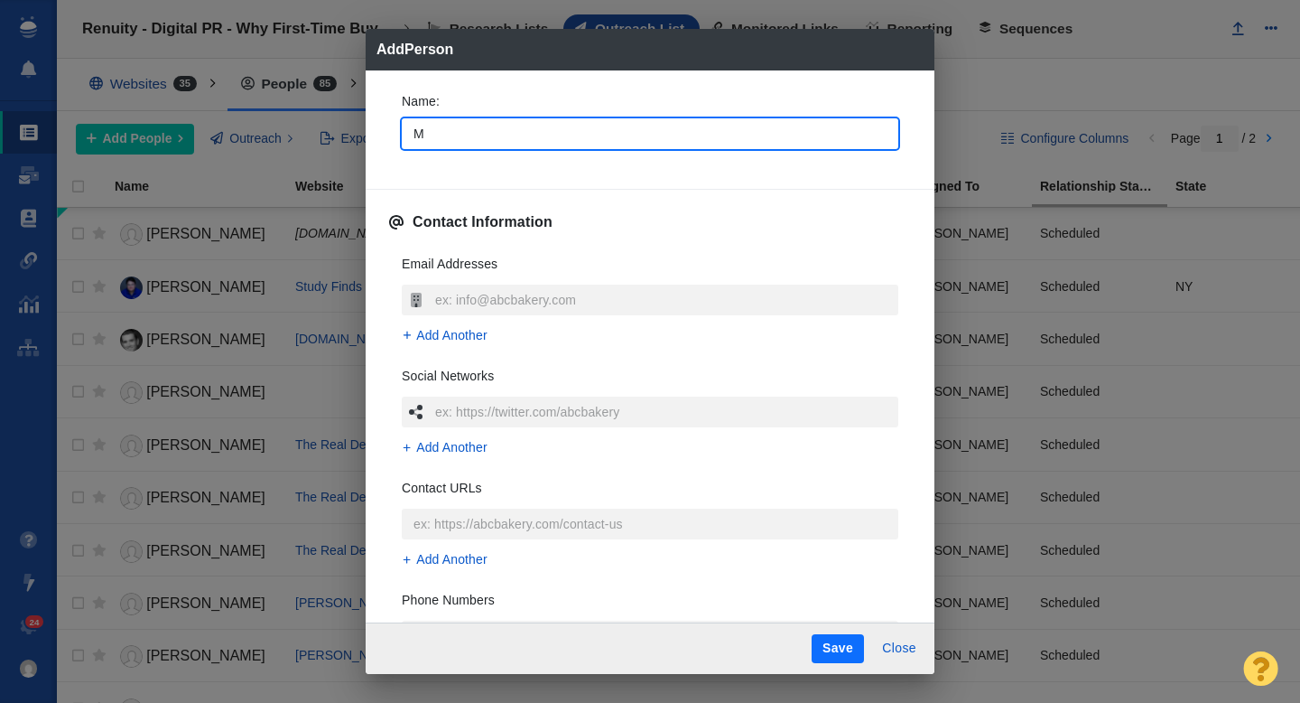
type input "Ma"
type textarea "x"
type input "[PERSON_NAME]"
type textarea "x"
type input "[PERSON_NAME]"
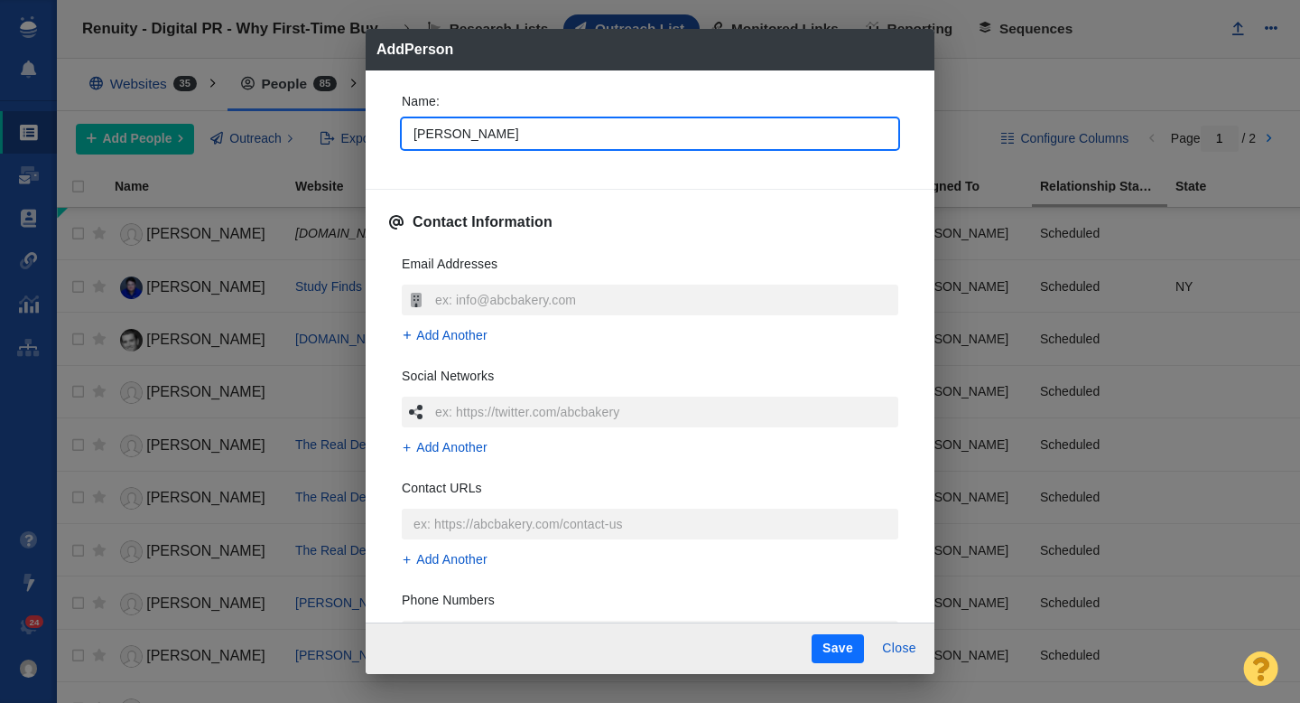
type textarea "x"
click at [387, 144] on div "Name : [PERSON_NAME]" at bounding box center [650, 126] width 526 height 97
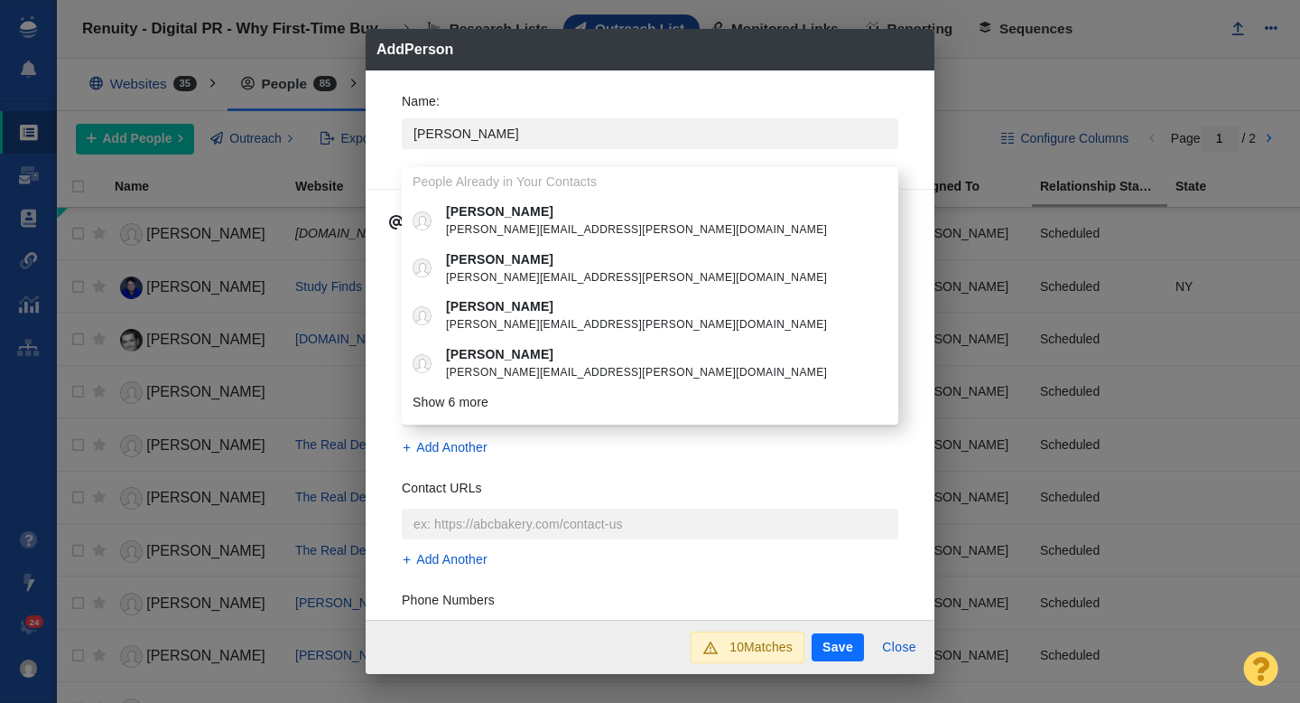
click at [387, 151] on div "Name : [PERSON_NAME] People Already in Your Contacts [PERSON_NAME] [PERSON_NAME…" at bounding box center [650, 126] width 526 height 97
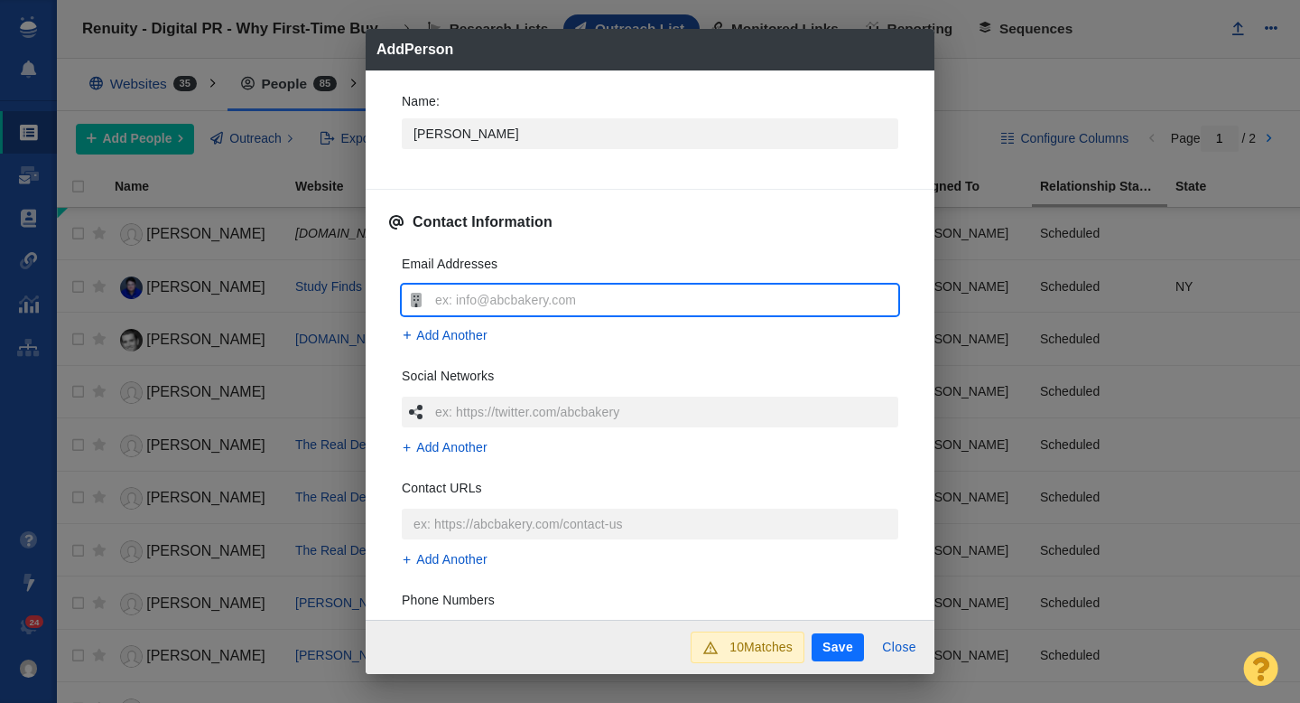
click at [469, 301] on input "text" at bounding box center [665, 299] width 468 height 31
type input "[PERSON_NAME][EMAIL_ADDRESS][DOMAIN_NAME]"
type textarea "x"
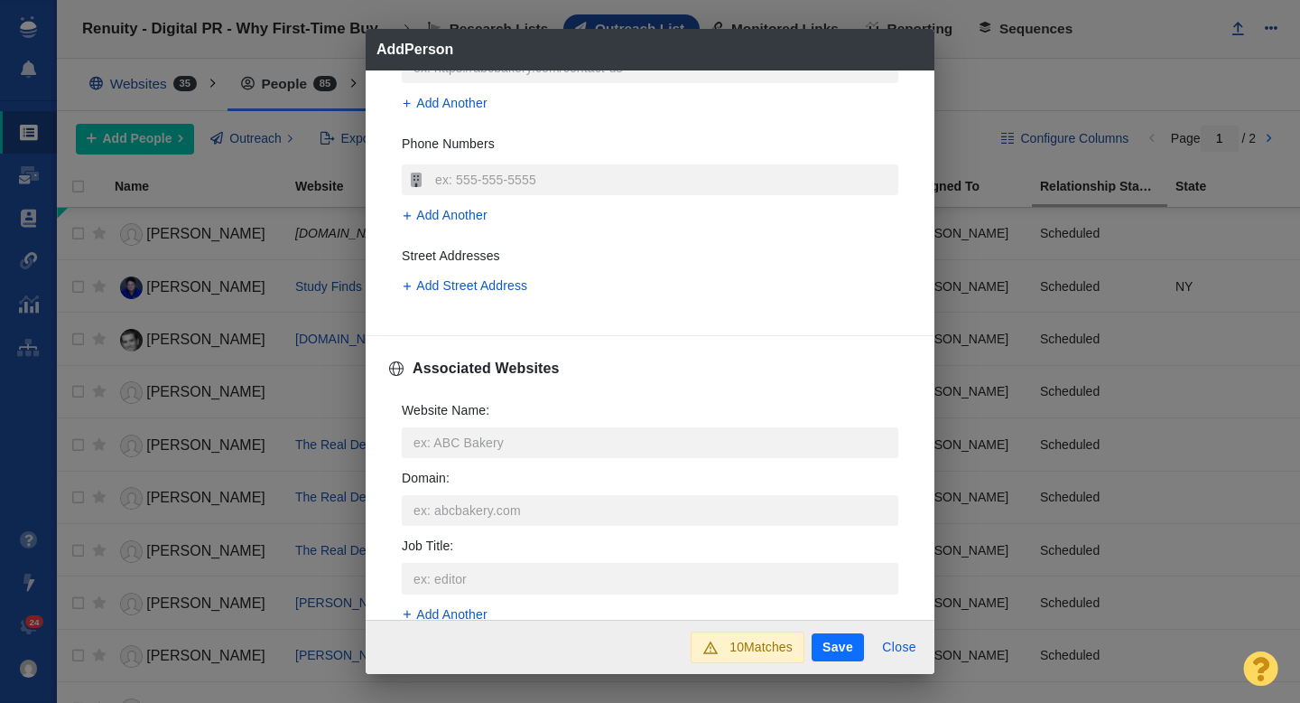
scroll to position [455, 0]
type input "[PERSON_NAME][EMAIL_ADDRESS][DOMAIN_NAME]"
click at [494, 442] on input "Website Name :" at bounding box center [650, 443] width 497 height 31
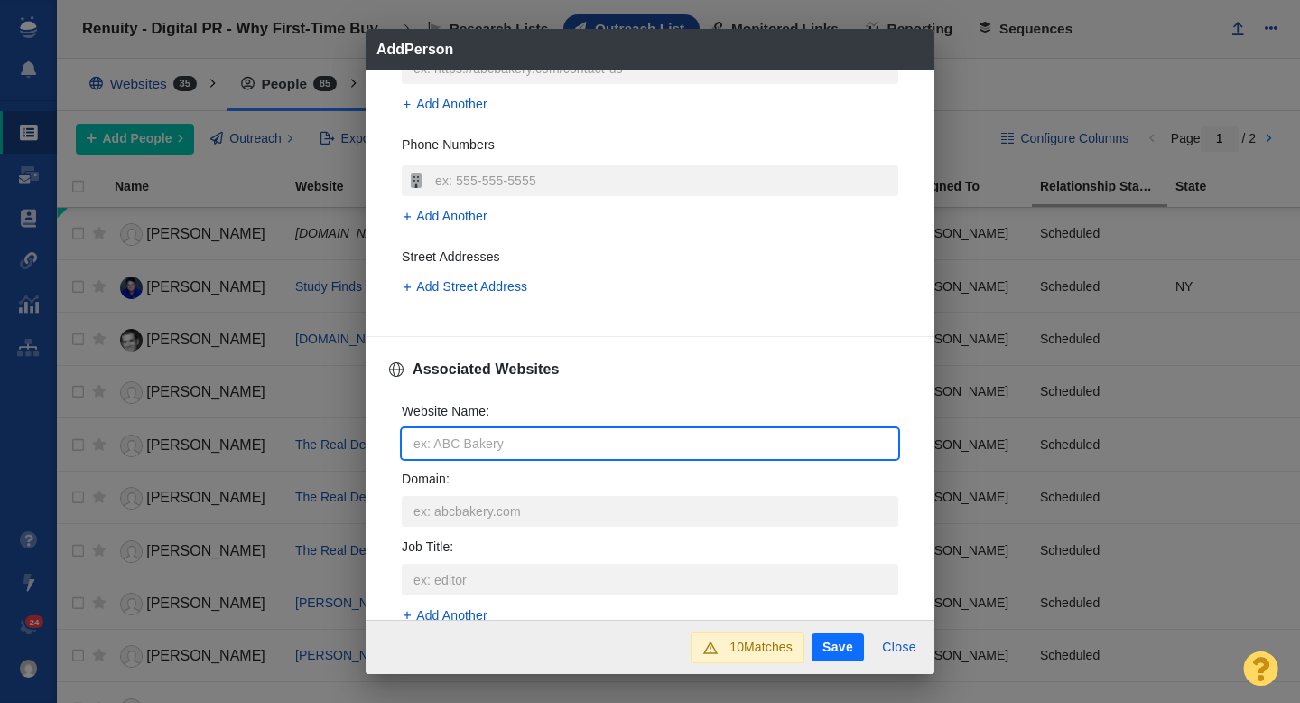
type input "m"
type textarea "x"
type input "marthastewart"
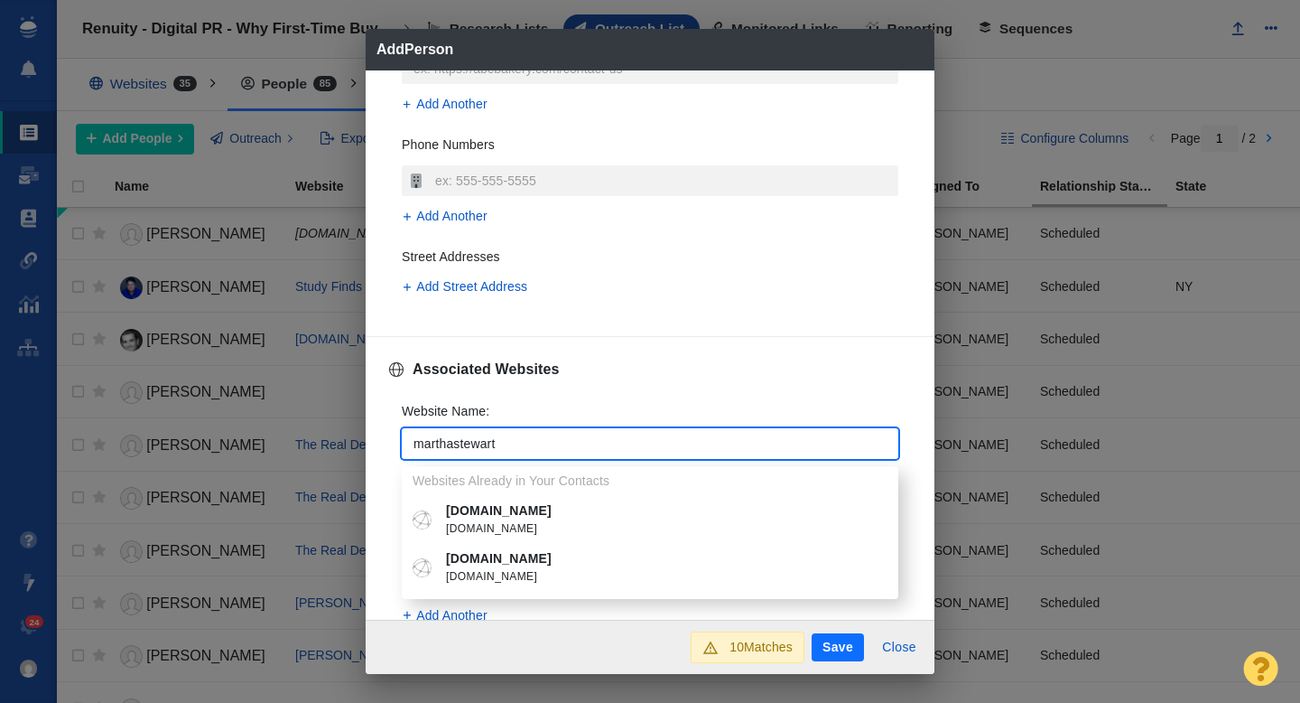
click at [551, 569] on span "[DOMAIN_NAME]" at bounding box center [663, 577] width 434 height 18
type textarea "x"
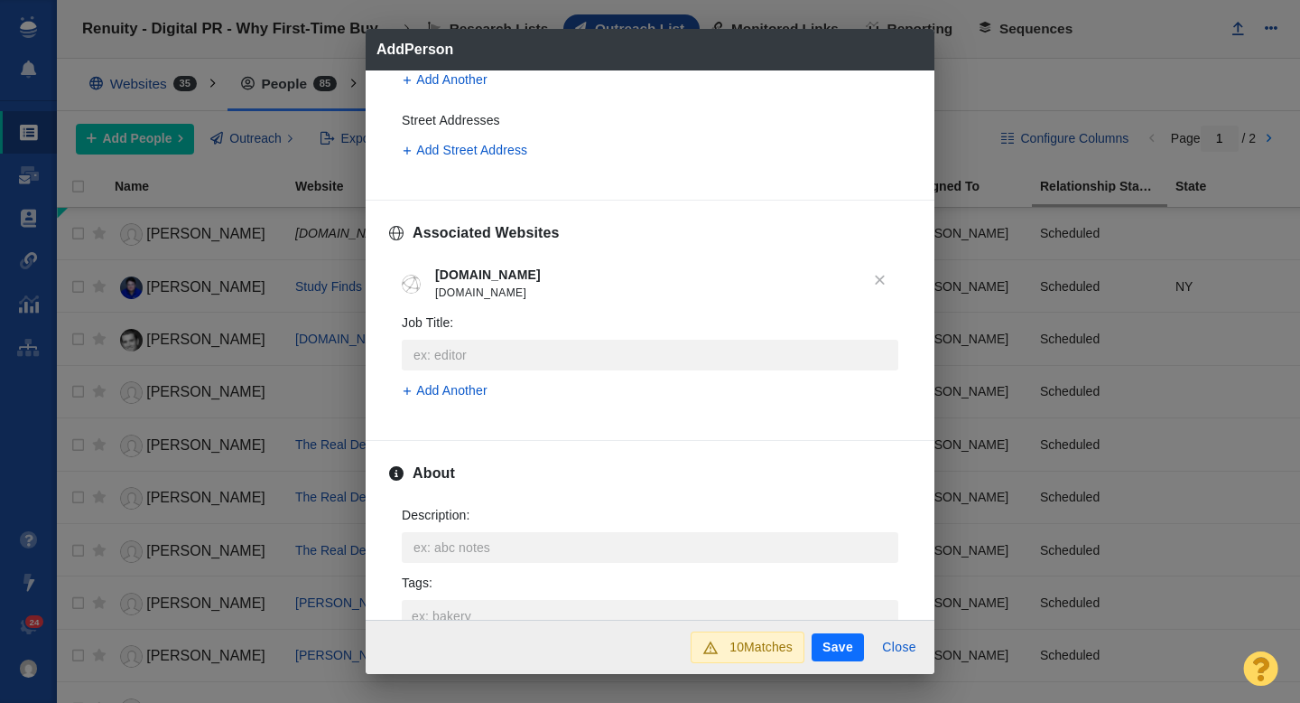
scroll to position [663, 0]
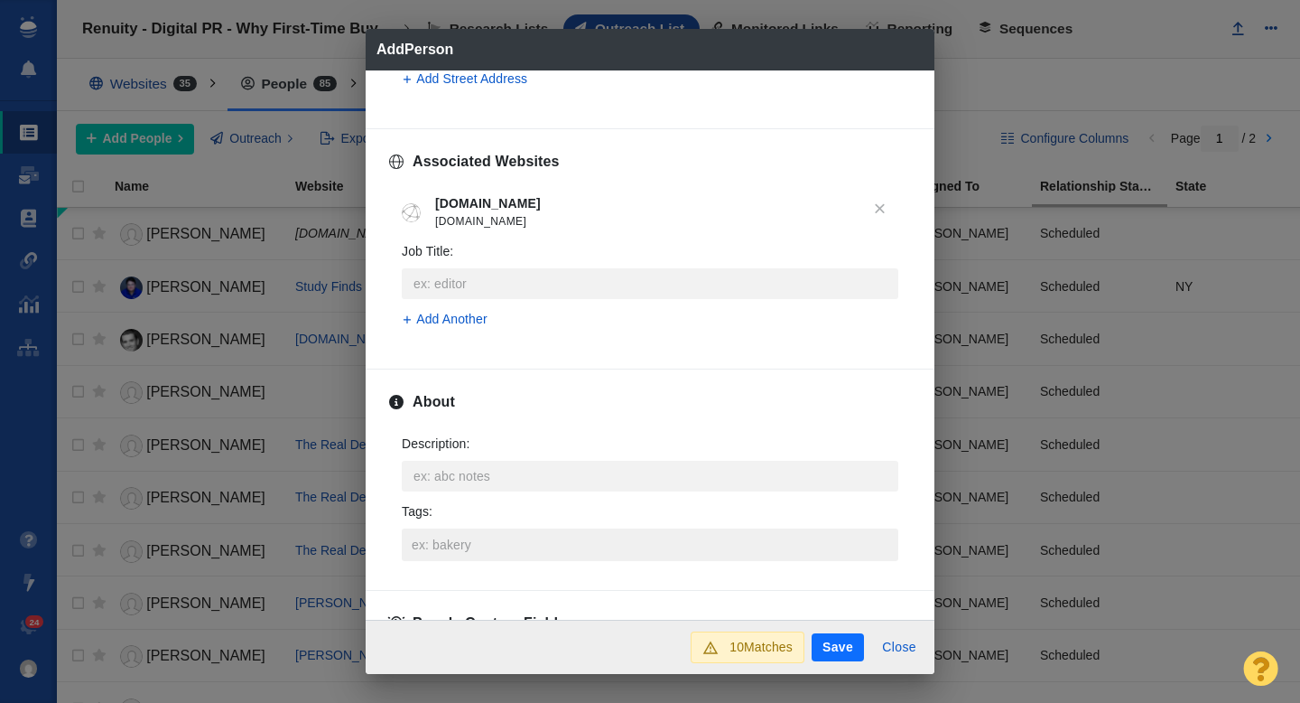
click at [479, 544] on input "Tags :" at bounding box center [650, 544] width 486 height 33
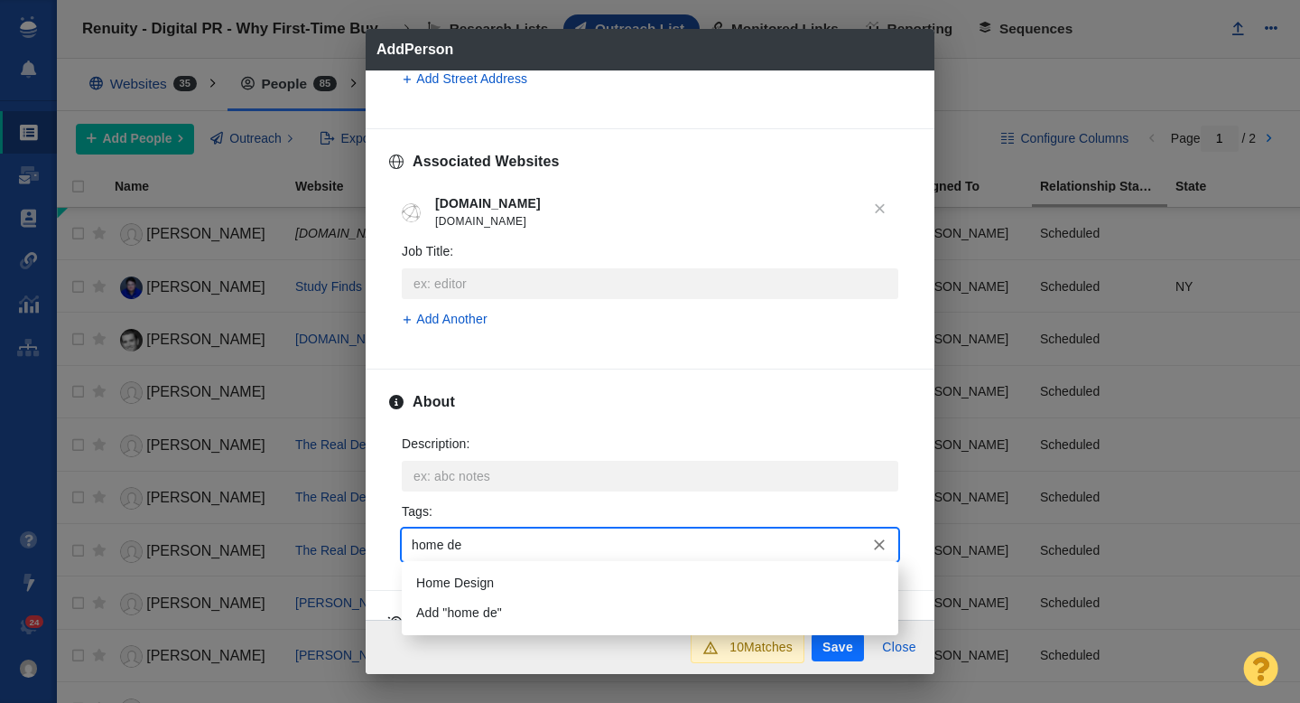
type input "home des"
click at [479, 583] on li "Home Design" at bounding box center [650, 583] width 497 height 30
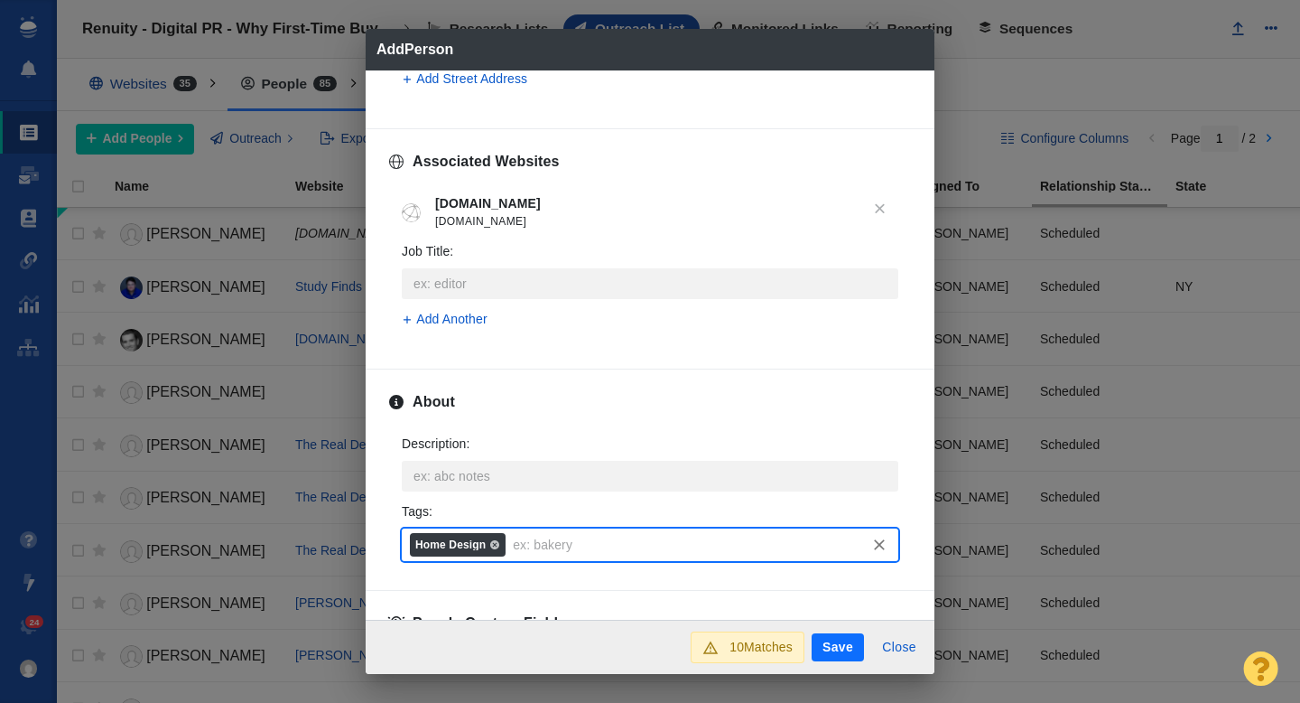
click at [834, 643] on button "Save" at bounding box center [838, 647] width 52 height 29
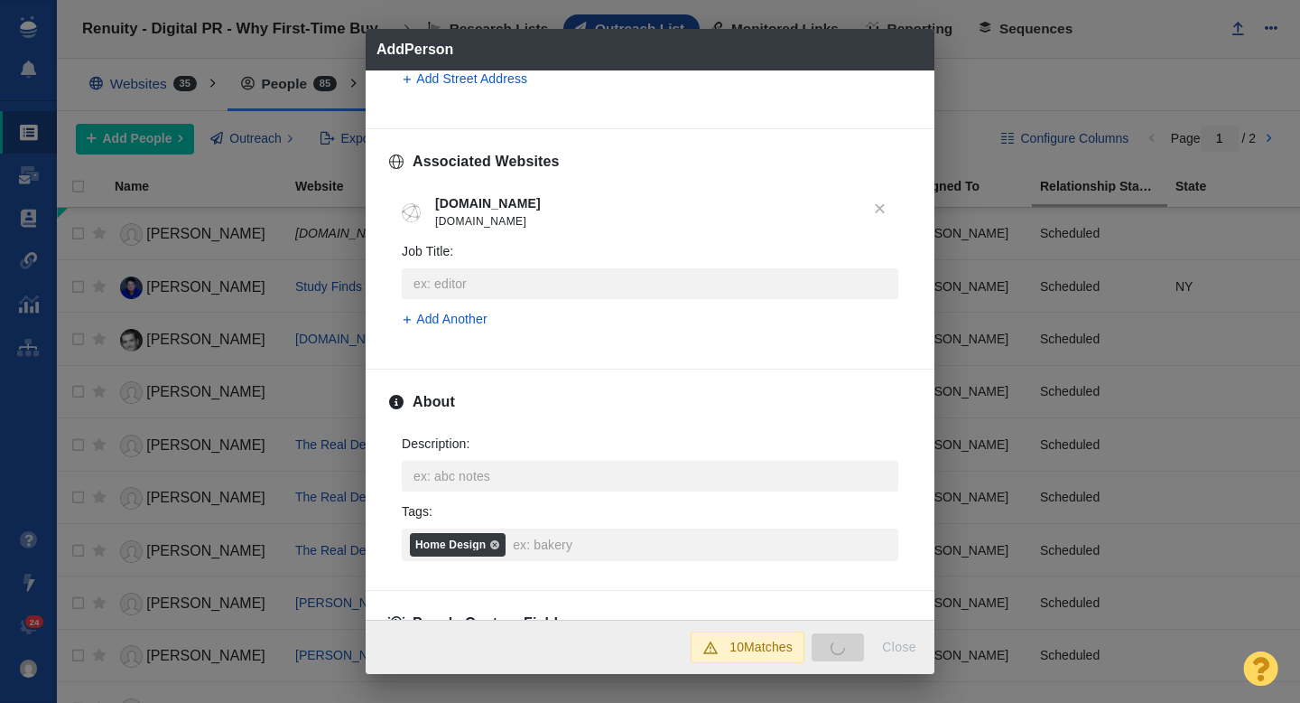
type textarea "x"
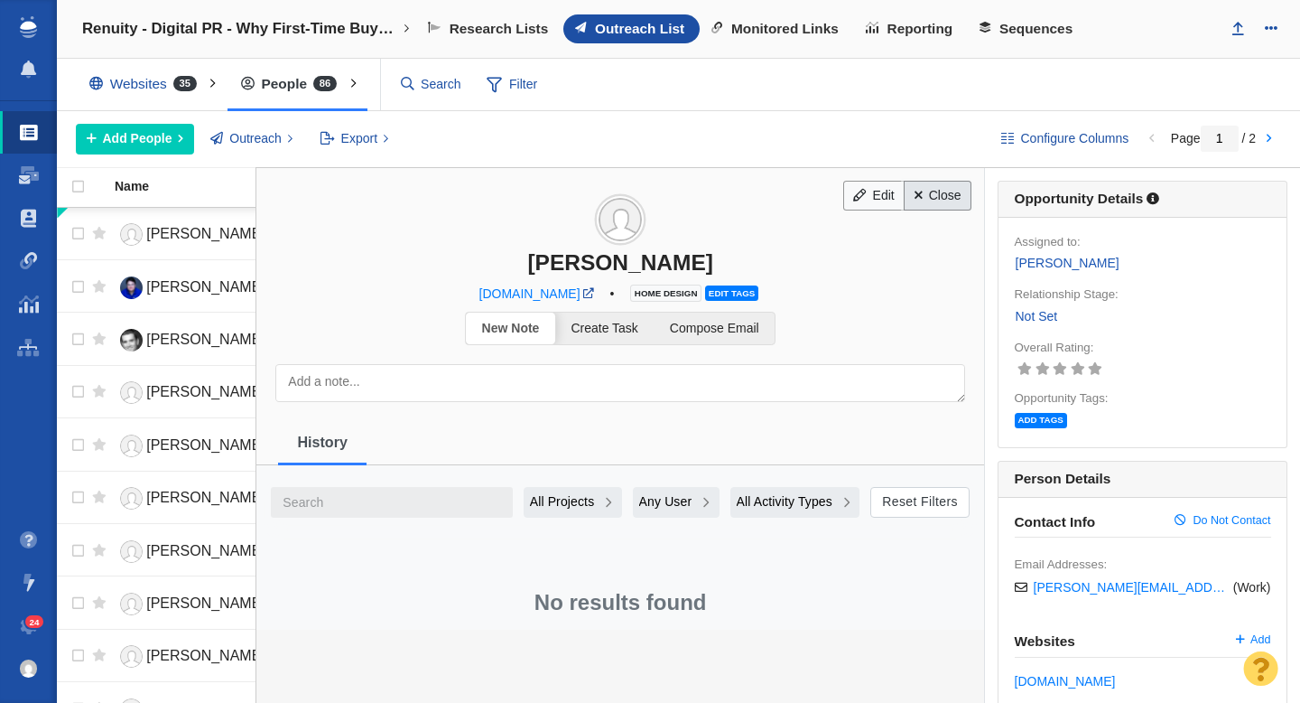
click at [920, 201] on link "Close" at bounding box center [938, 196] width 68 height 31
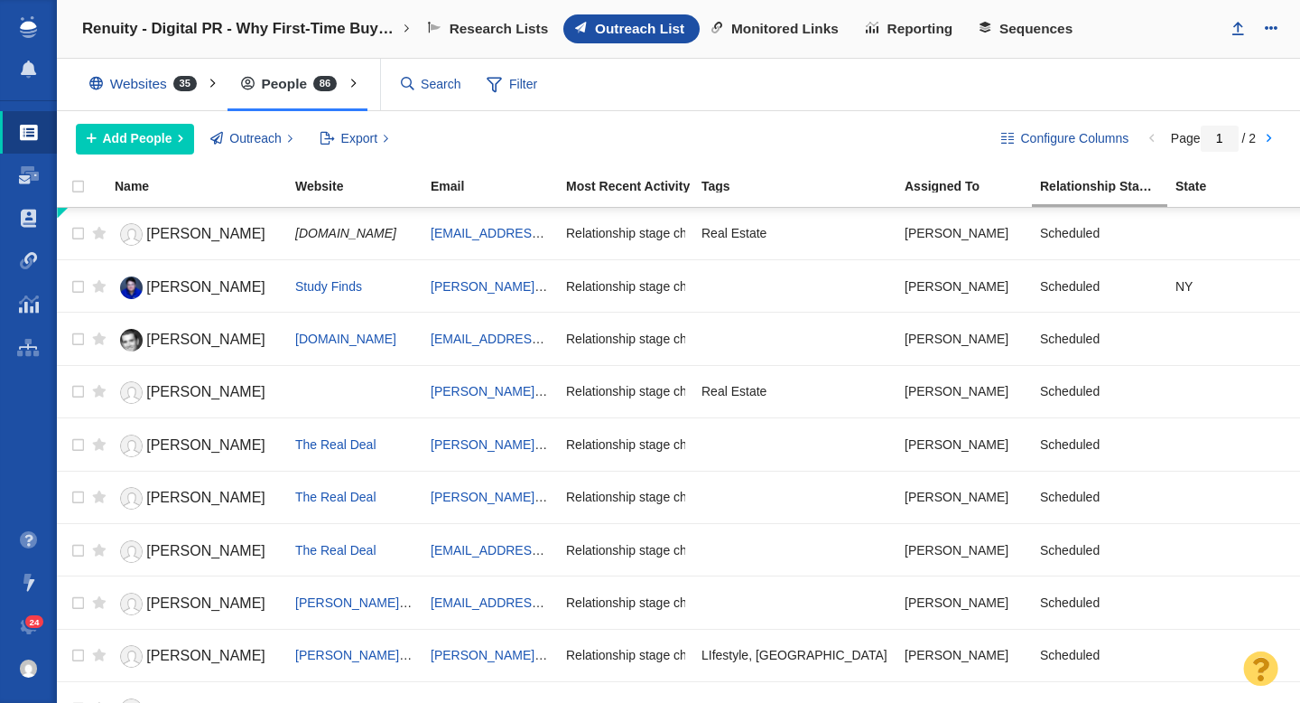
click at [216, 391] on span "[PERSON_NAME]" at bounding box center [205, 391] width 119 height 15
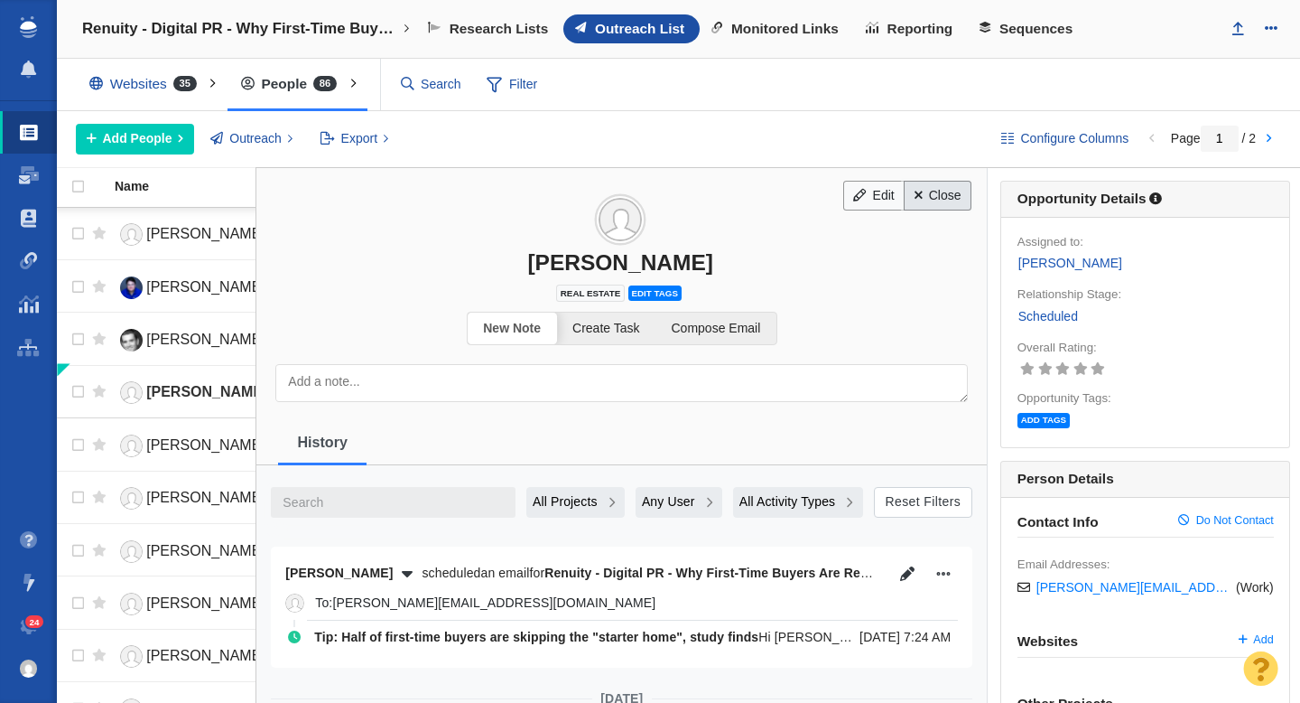
click at [931, 198] on link "Close" at bounding box center [938, 196] width 68 height 31
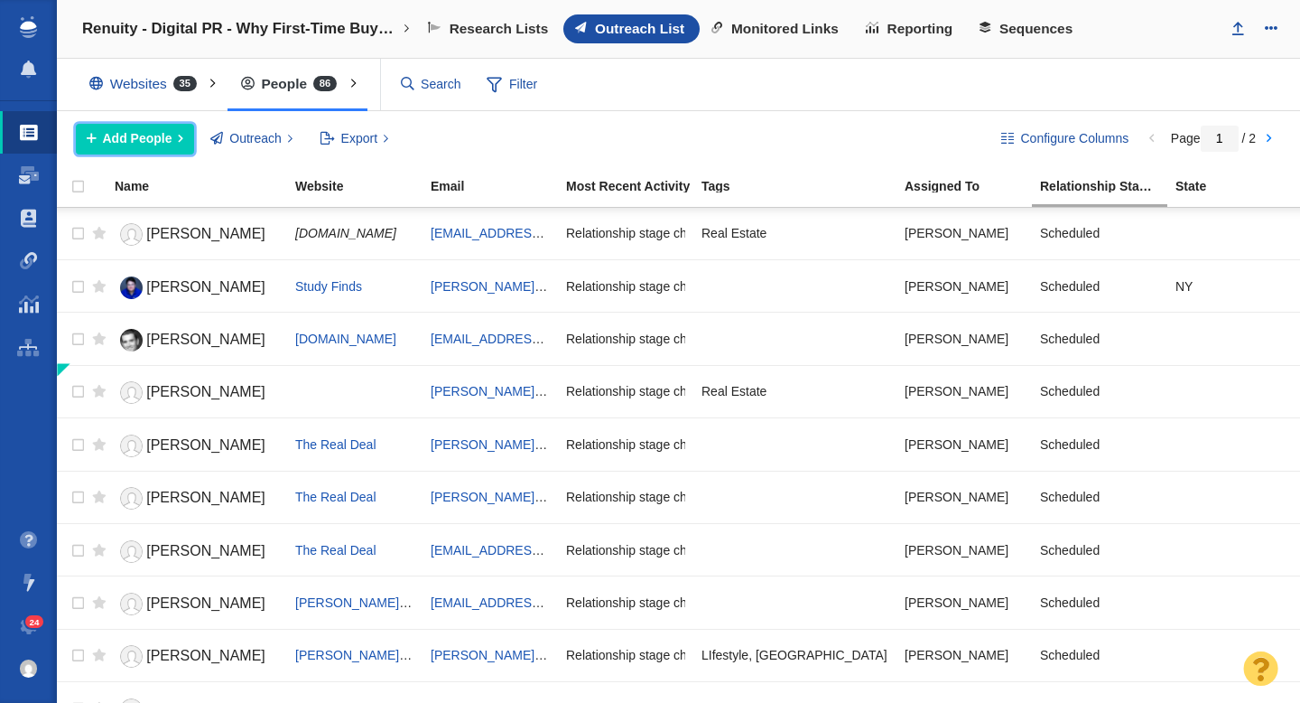
click at [158, 141] on span "Add People" at bounding box center [138, 138] width 70 height 19
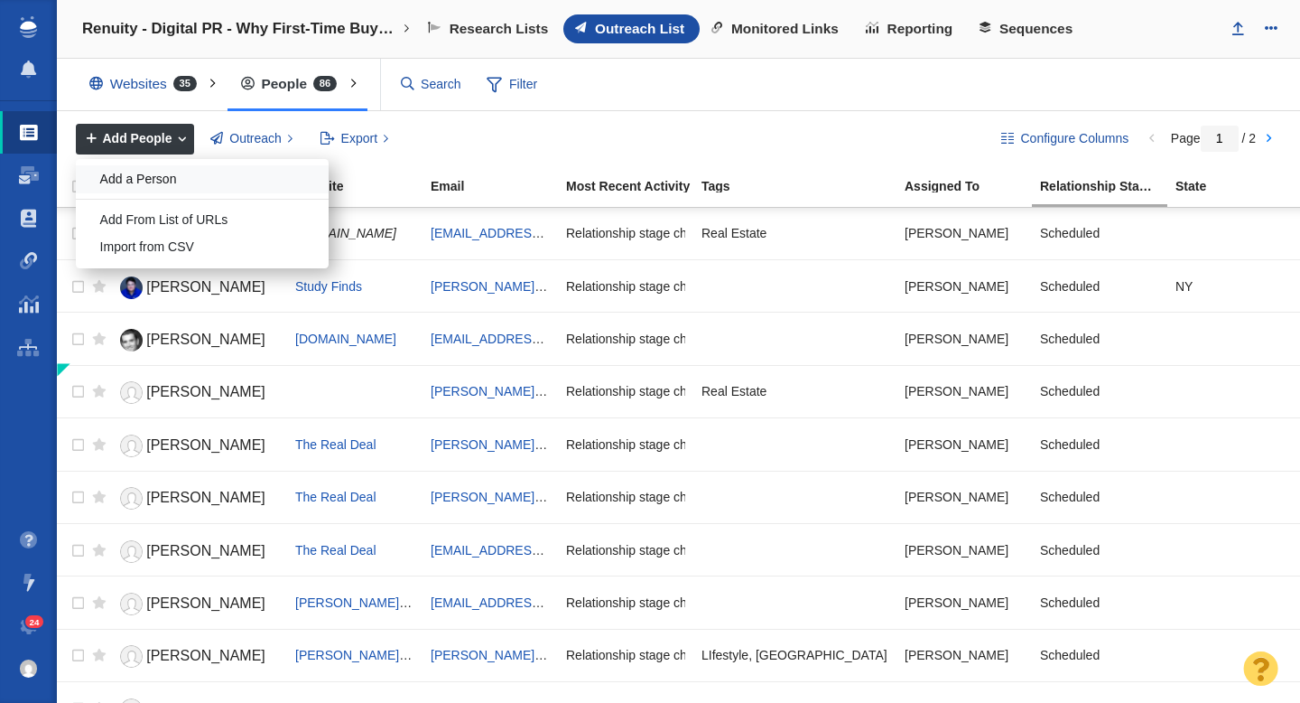
click at [153, 182] on div "Add a Person" at bounding box center [202, 179] width 253 height 28
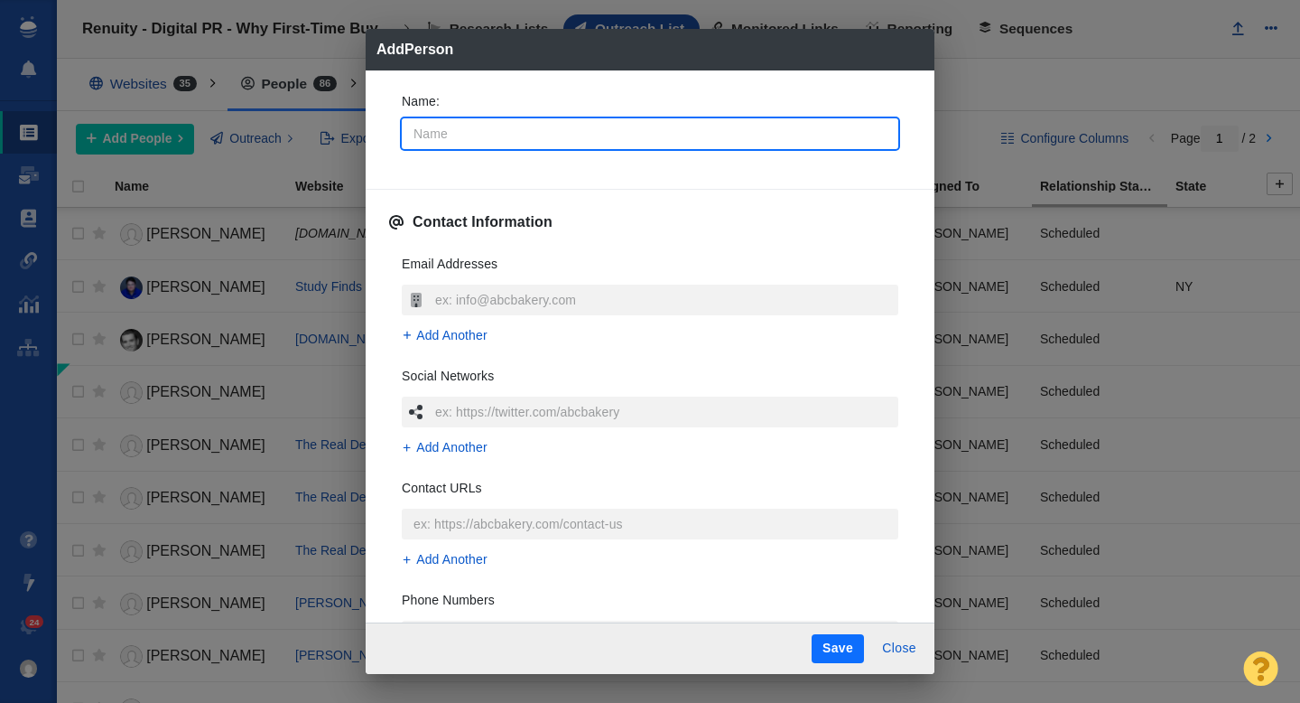
type input "C"
type textarea "x"
type input "Ch"
type textarea "x"
type input "Chr"
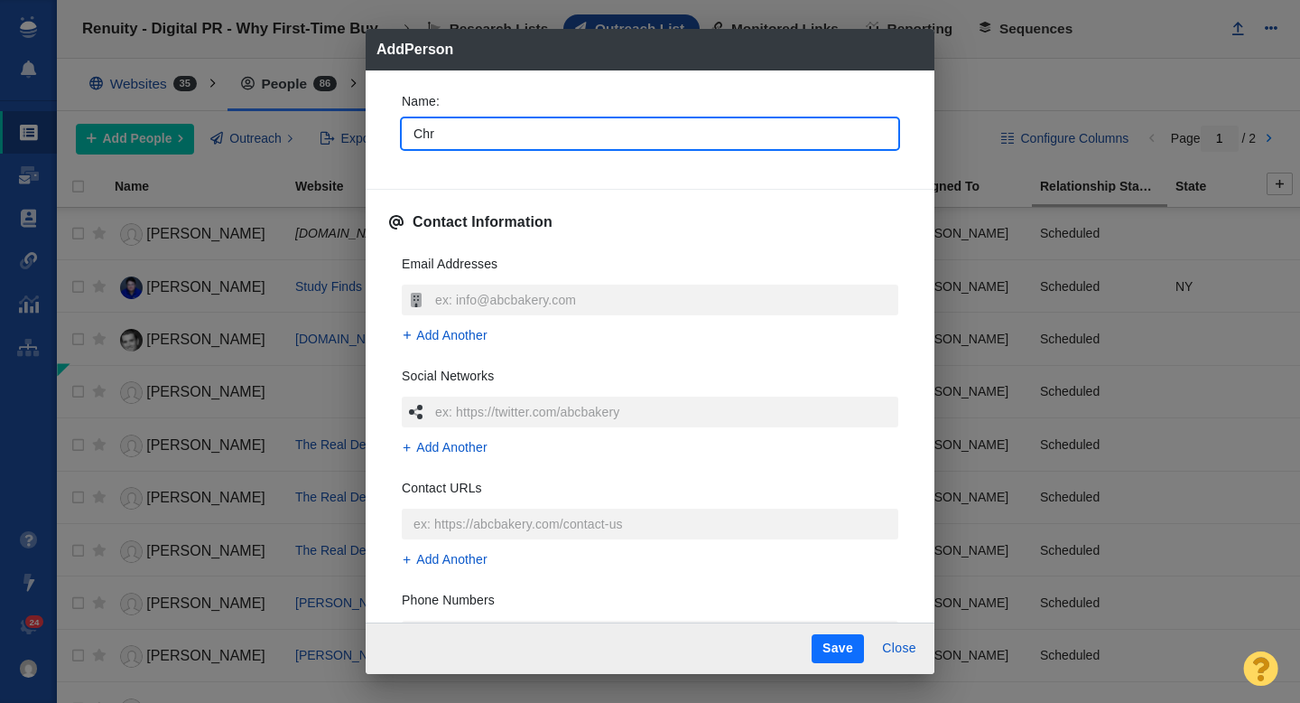
type textarea "x"
type input "Chri"
type textarea "x"
type input "Chris"
type textarea "x"
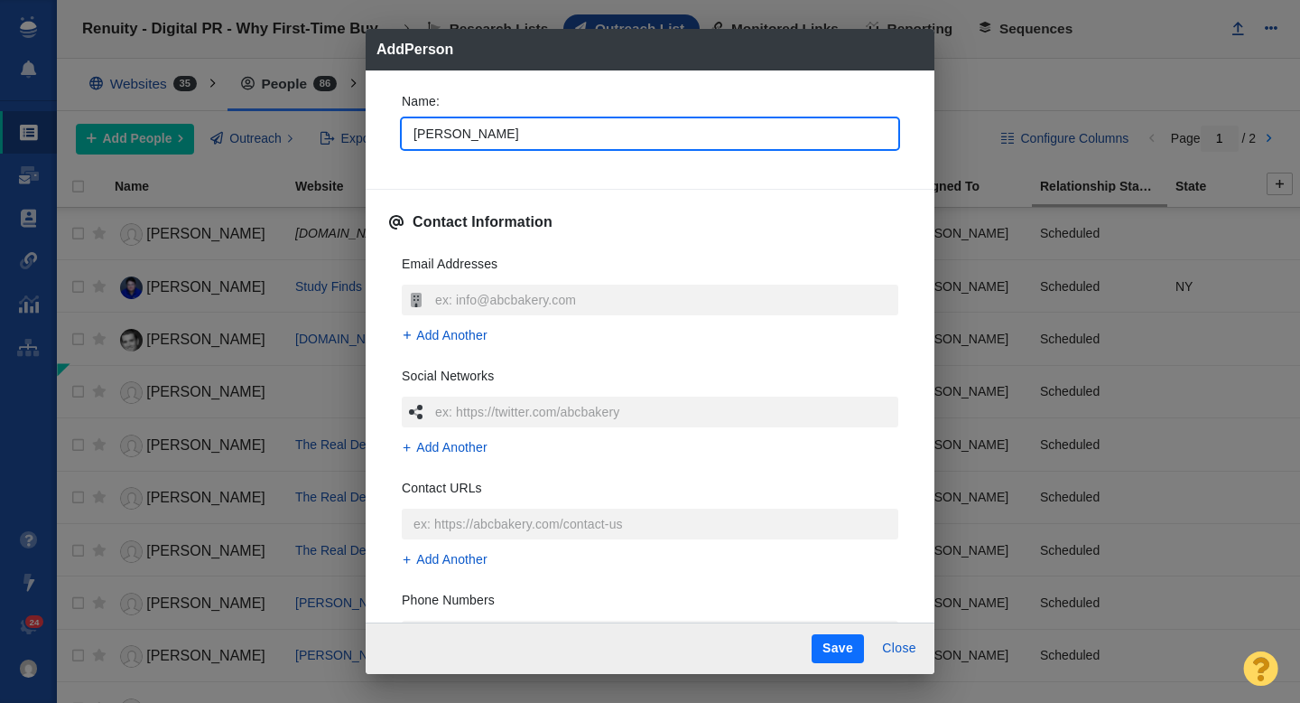
type input "Christ"
type textarea "x"
type input "Christi"
type textarea "x"
type input "[PERSON_NAME]"
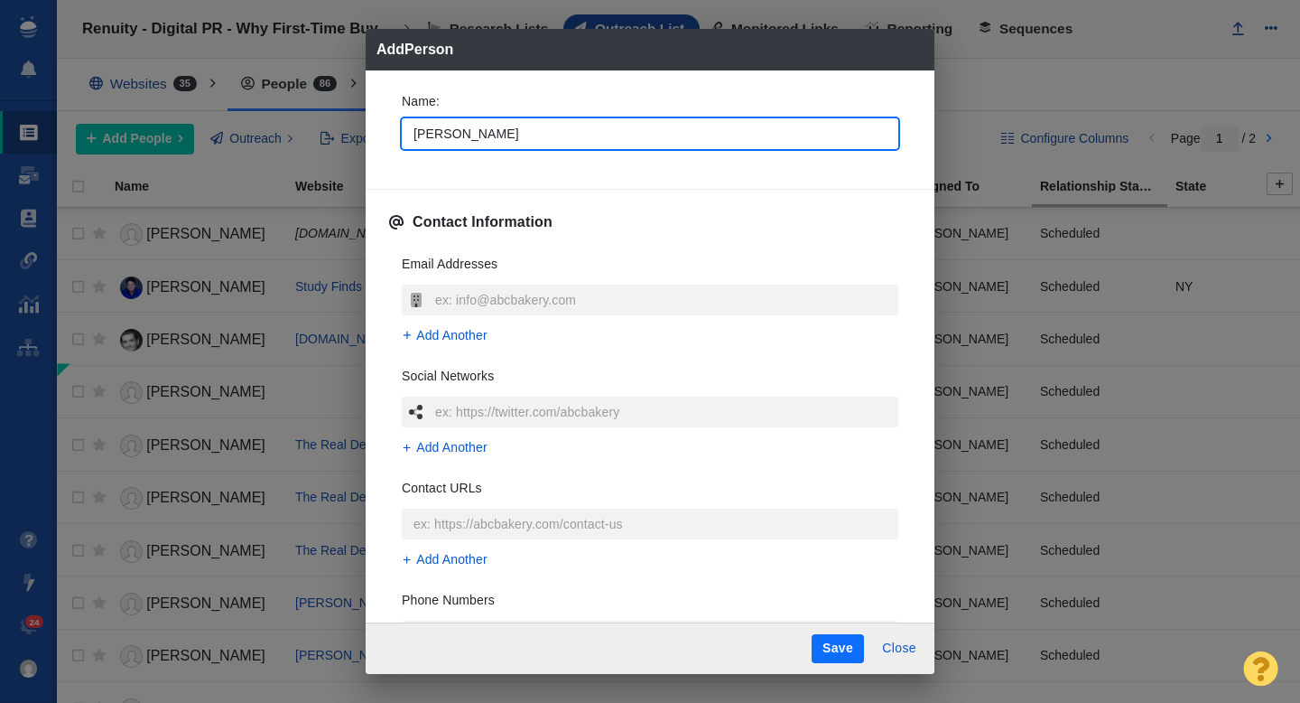
type textarea "x"
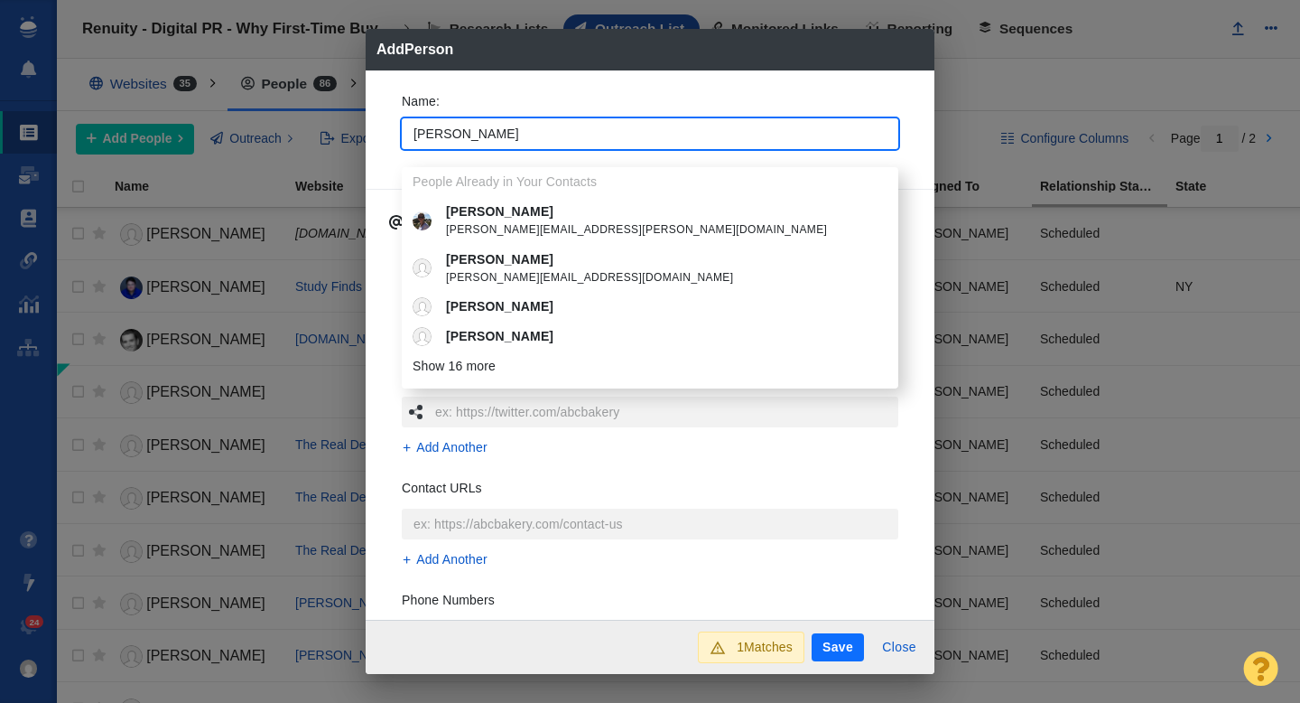
type input "[PERSON_NAME]"
click at [388, 140] on div "Name : Christin People Already in Your Contacts Christin Perry k.christin.perry…" at bounding box center [650, 126] width 526 height 97
type textarea "x"
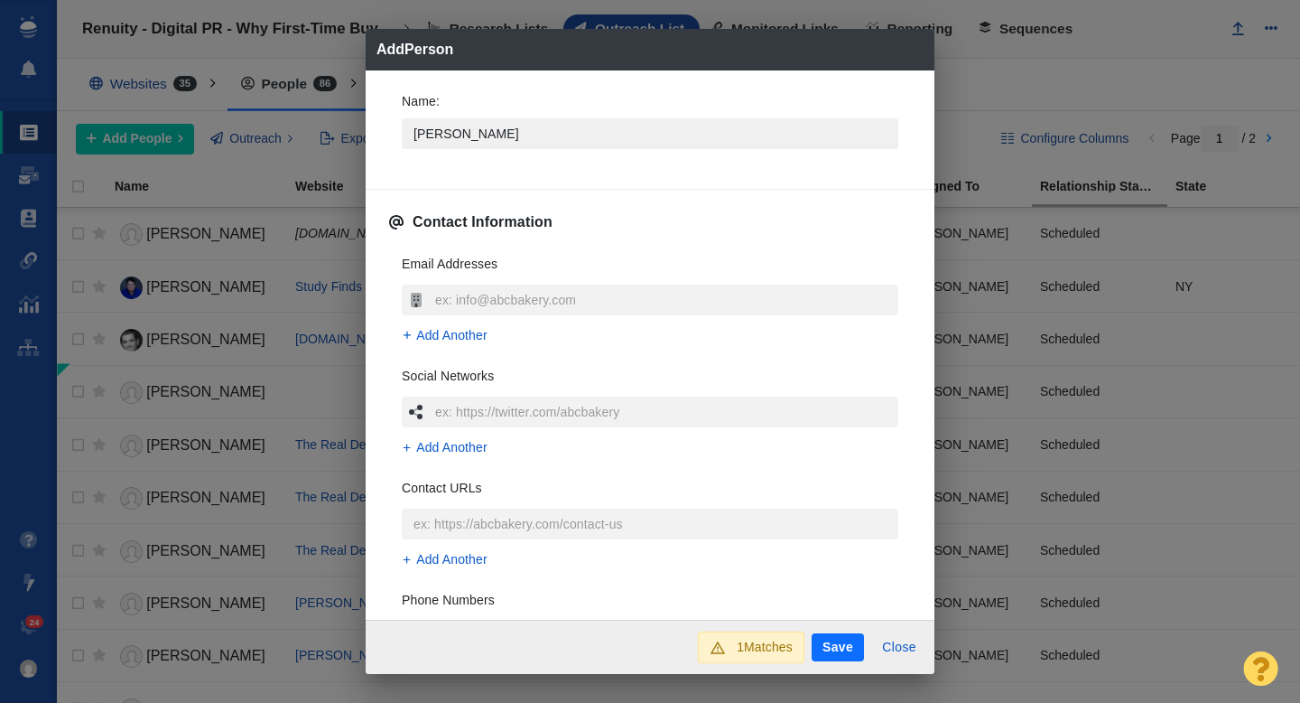
click at [471, 127] on input "[PERSON_NAME]" at bounding box center [650, 133] width 497 height 31
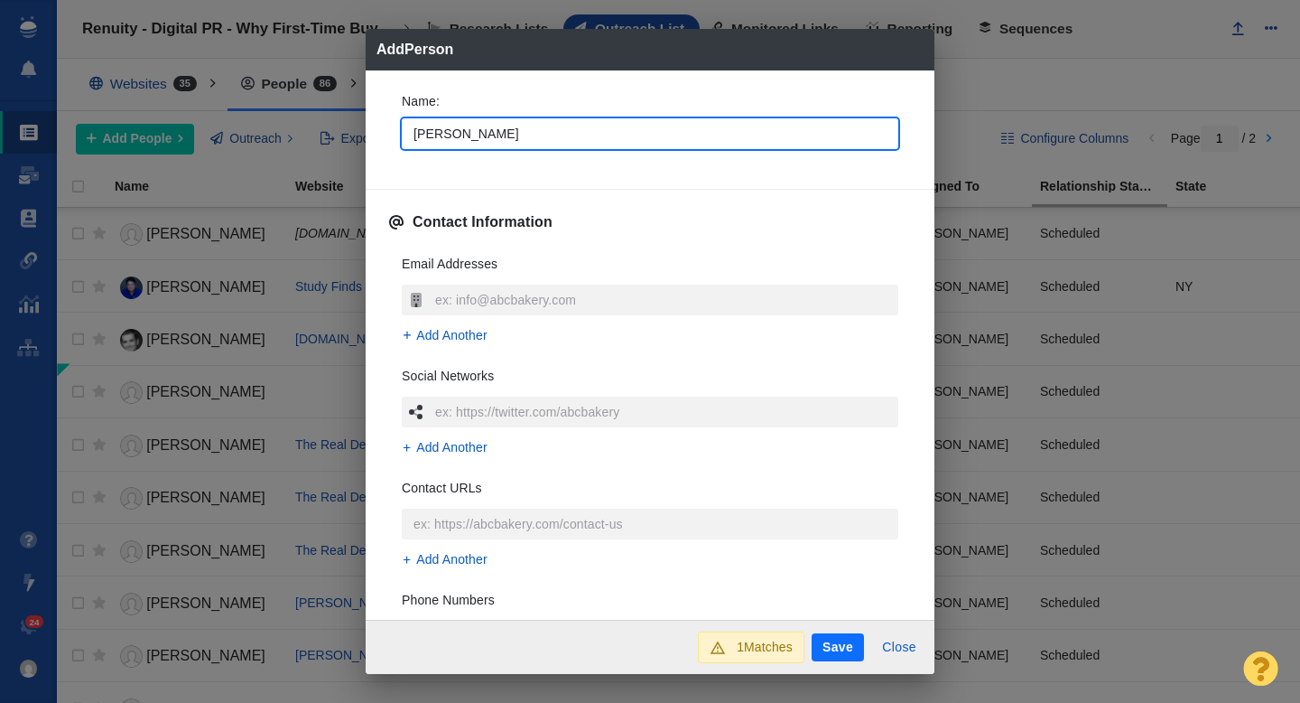
type input "Christi"
type textarea "x"
type input "[PERSON_NAME]"
type textarea "x"
click at [387, 147] on div "Name : Christin" at bounding box center [650, 126] width 526 height 97
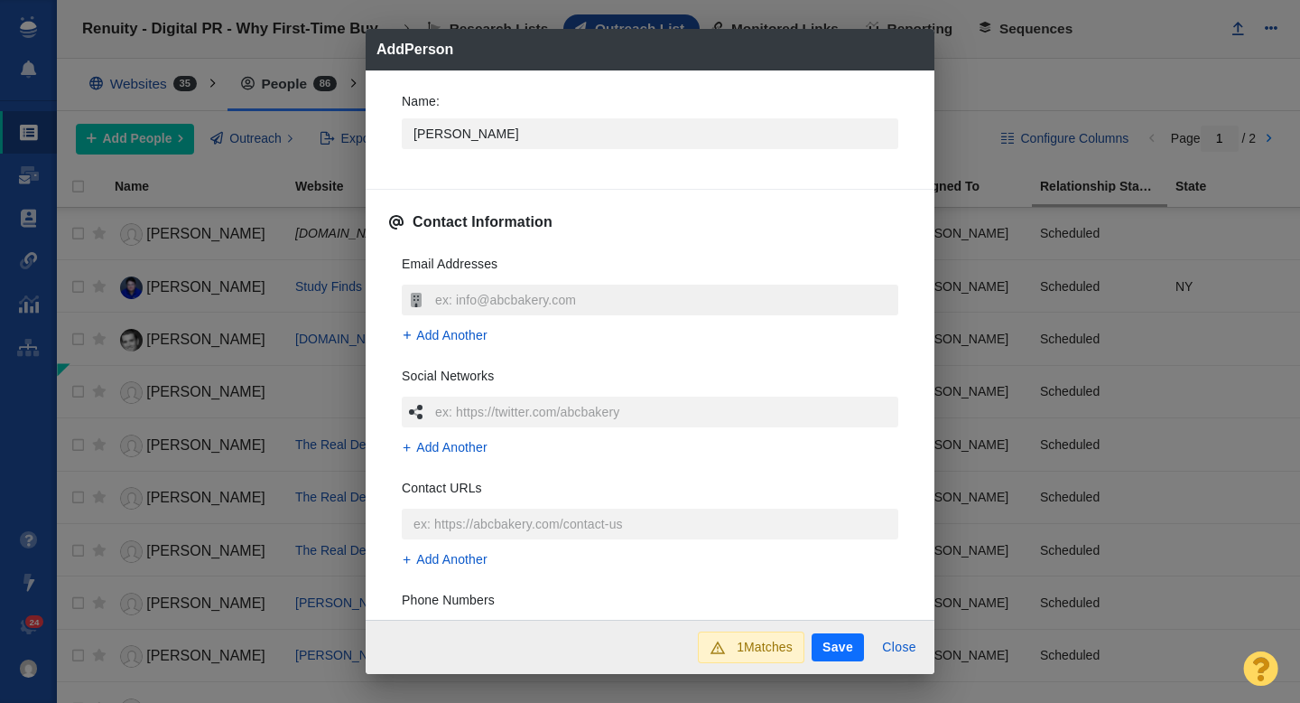
click at [450, 296] on input "text" at bounding box center [665, 299] width 468 height 31
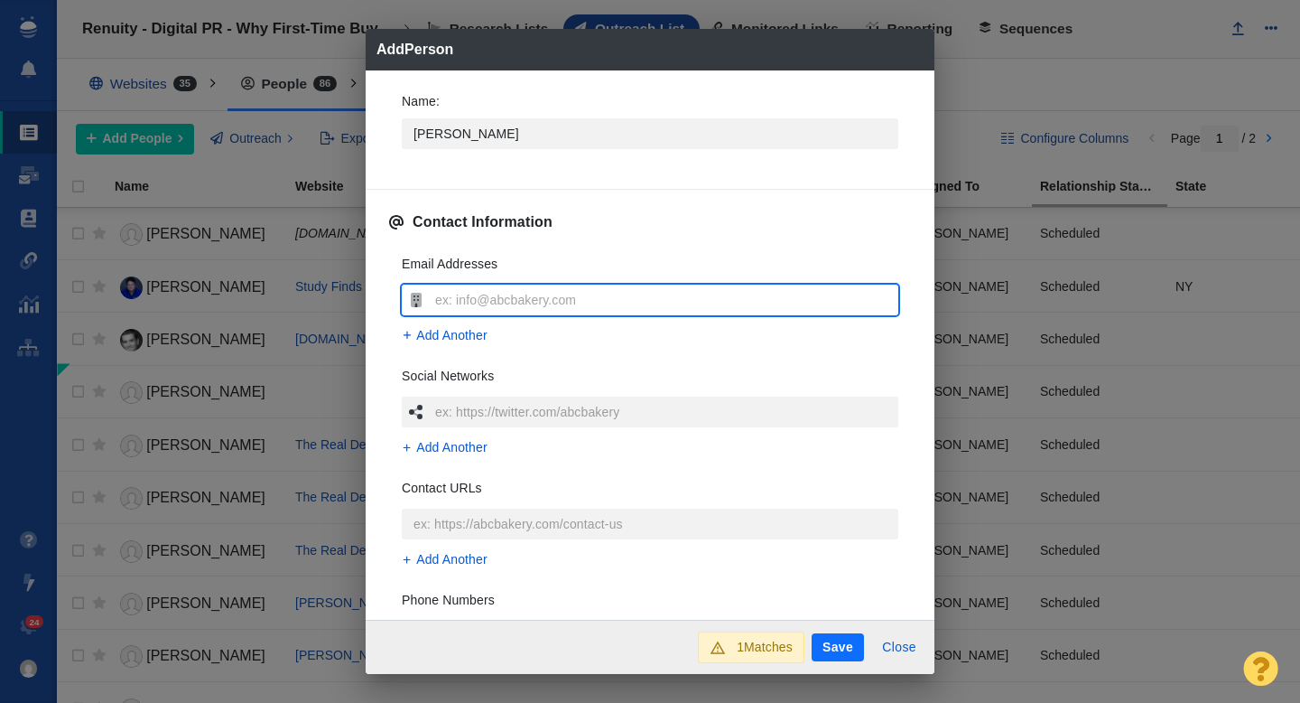
type input "[PERSON_NAME][EMAIL_ADDRESS][PERSON_NAME][DOMAIN_NAME]"
type textarea "x"
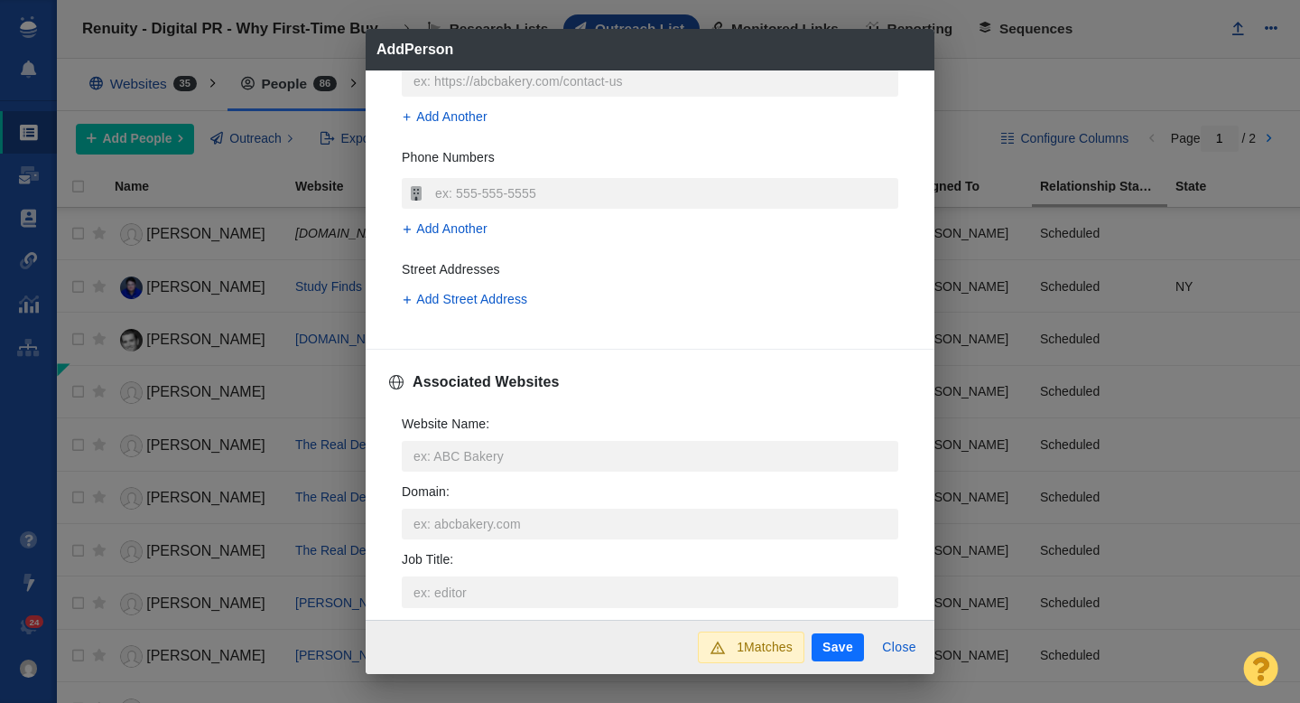
scroll to position [449, 0]
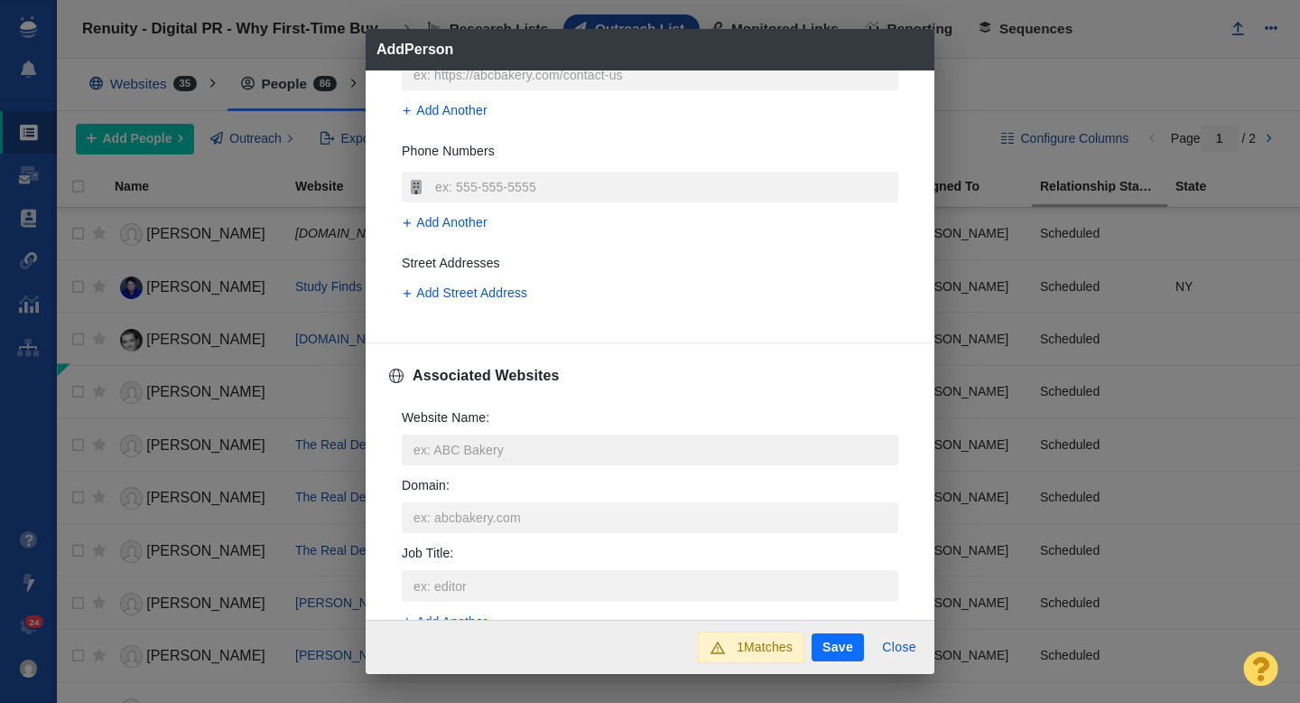
type input "[PERSON_NAME][EMAIL_ADDRESS][PERSON_NAME][DOMAIN_NAME]"
click at [438, 448] on input "Website Name :" at bounding box center [650, 449] width 497 height 31
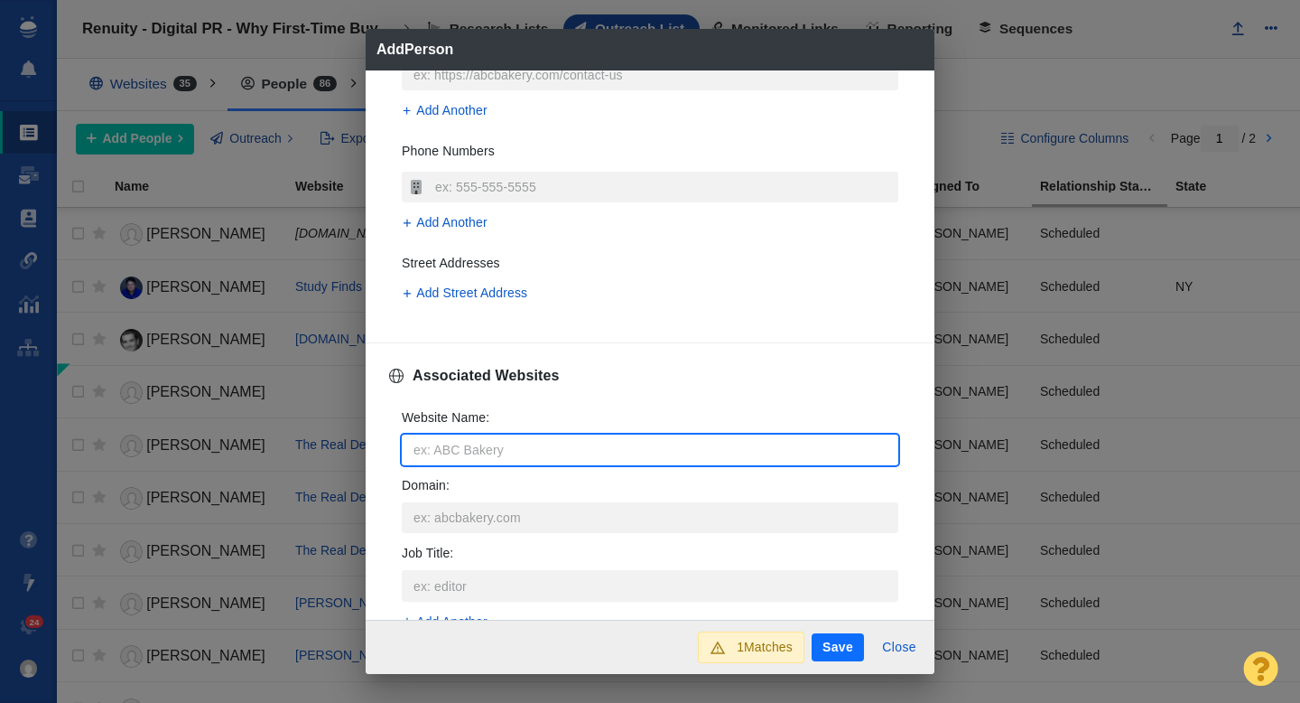
type input "a"
type textarea "x"
type input "ap"
type textarea "x"
type input "apa"
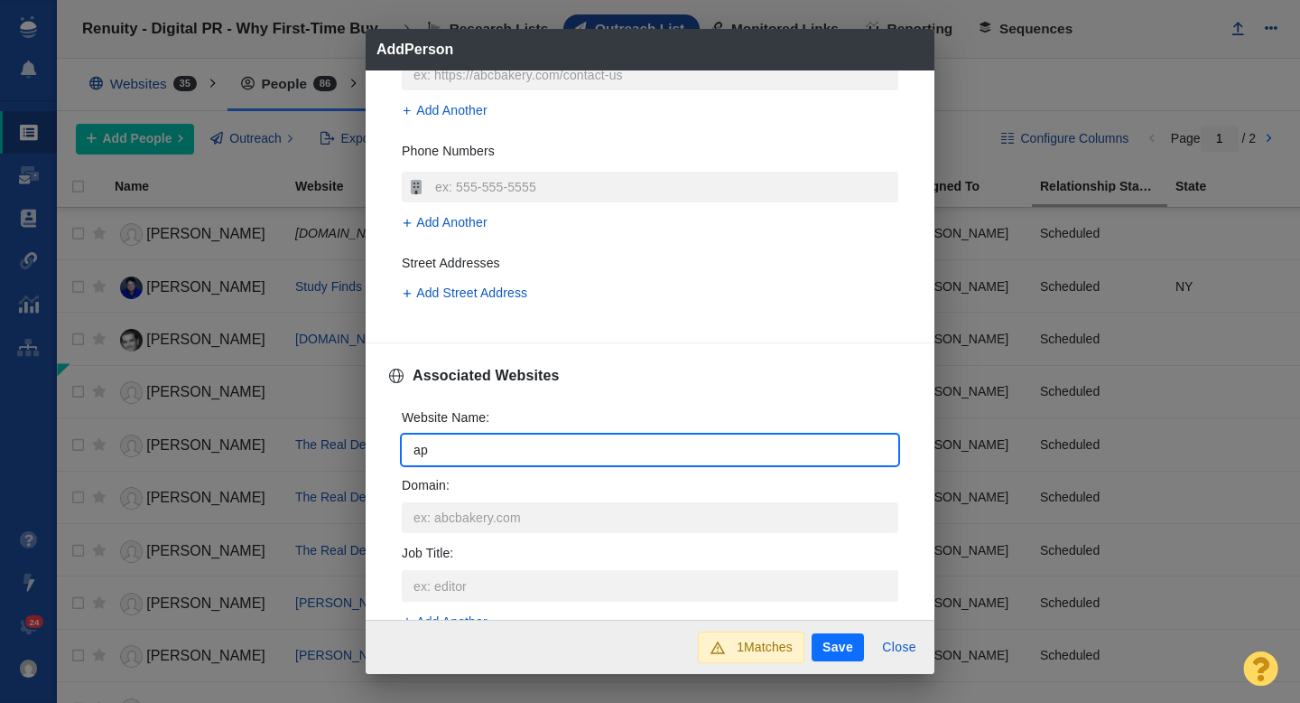
type textarea "x"
type input "apar"
type textarea "x"
type input "apart"
type textarea "x"
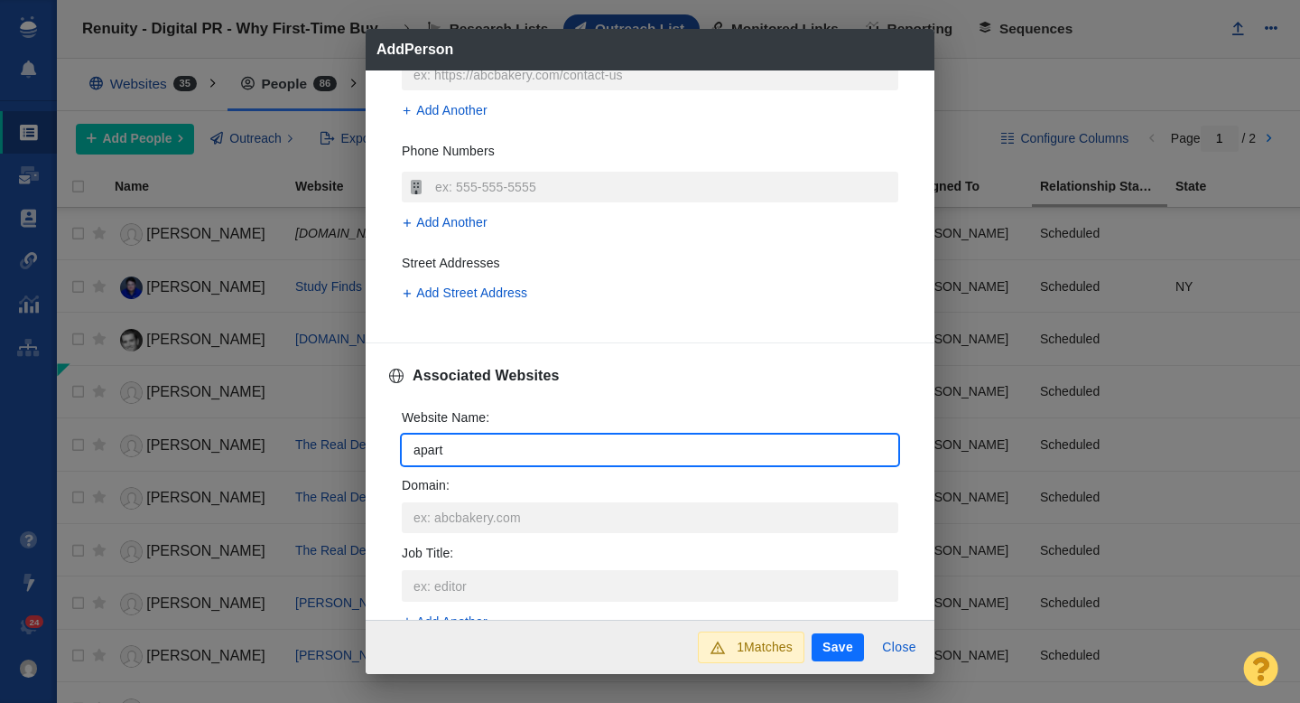
type input "apartm"
type textarea "x"
type input "apartme"
type textarea "x"
type input "apartmen"
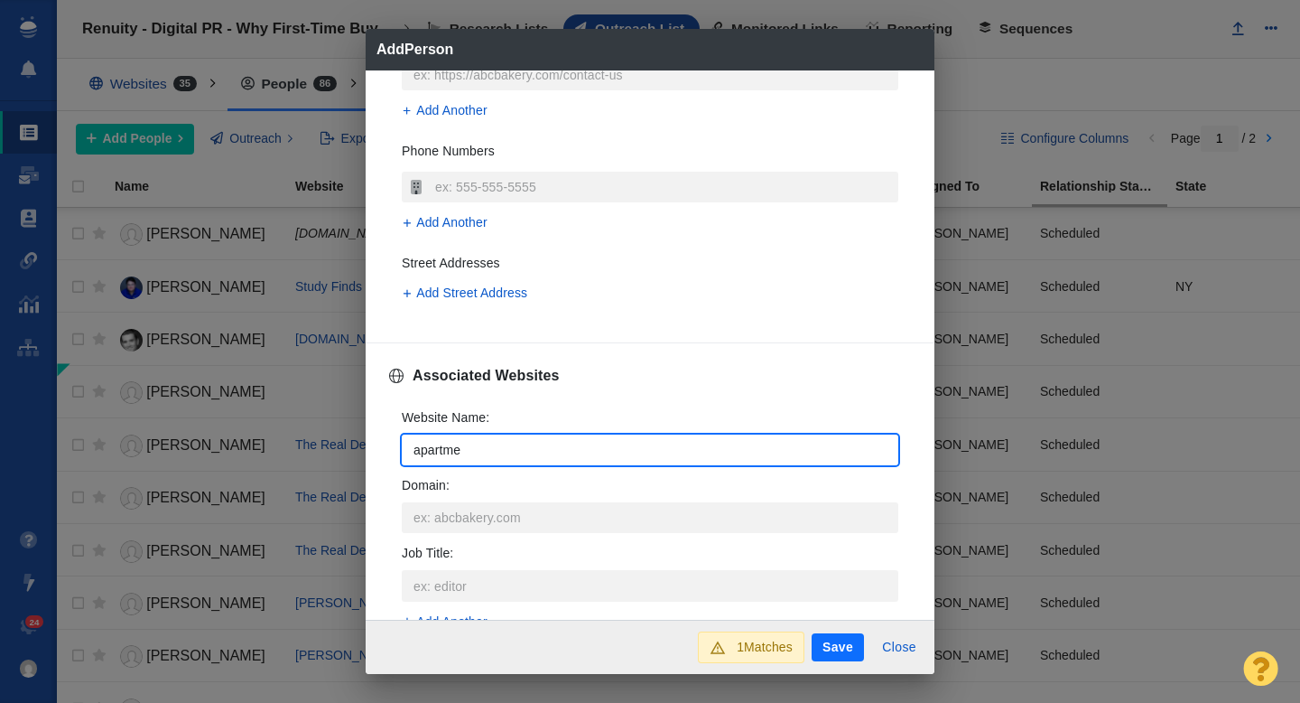
type textarea "x"
type input "apartment"
type textarea "x"
type input "apartmentt"
type textarea "x"
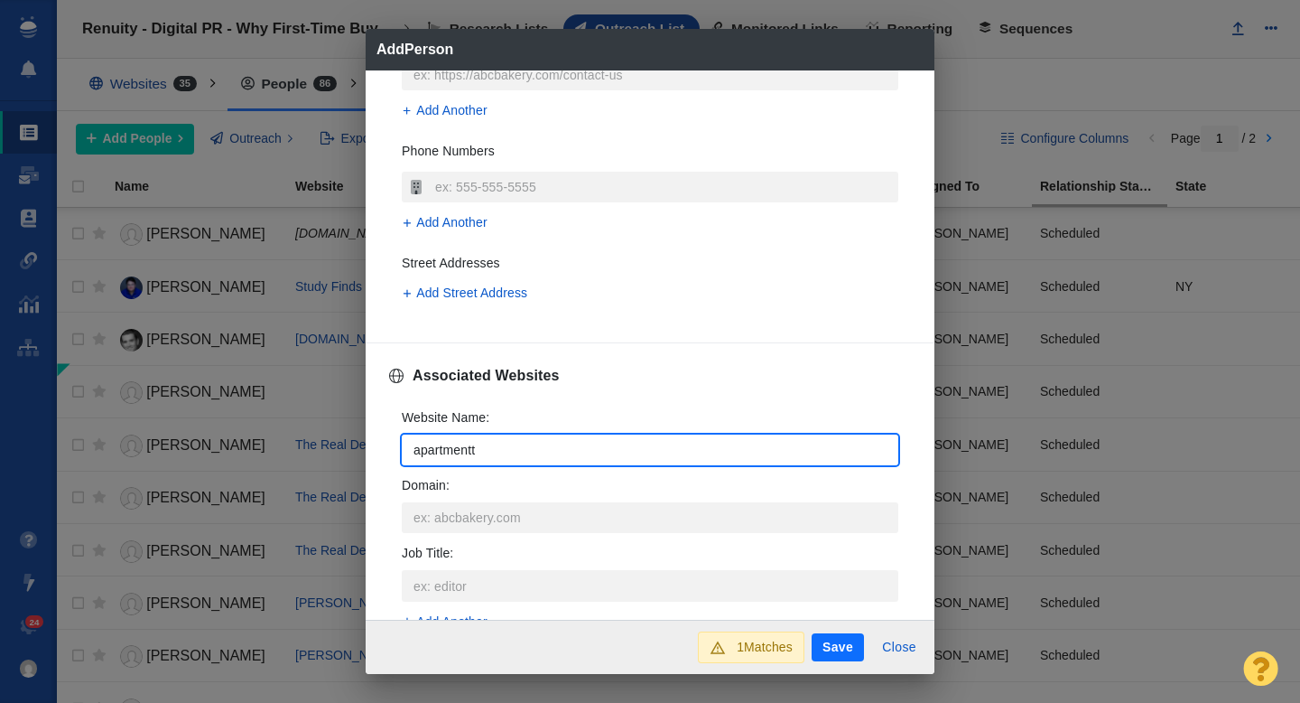
type input "apartmentth"
type textarea "x"
type input "apartmentthe"
type textarea "x"
type input "apartmentther"
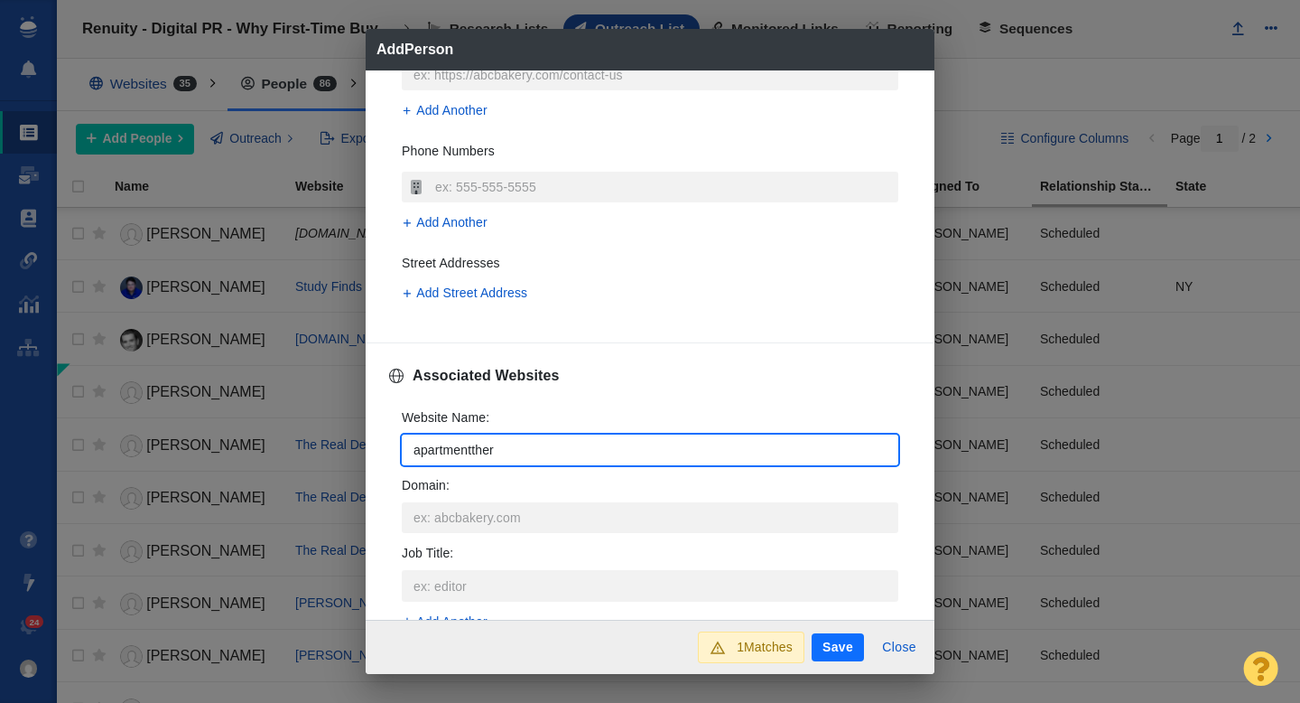
type textarea "x"
type input "apartmentthera"
type textarea "x"
type input "apartmenttherap"
type textarea "x"
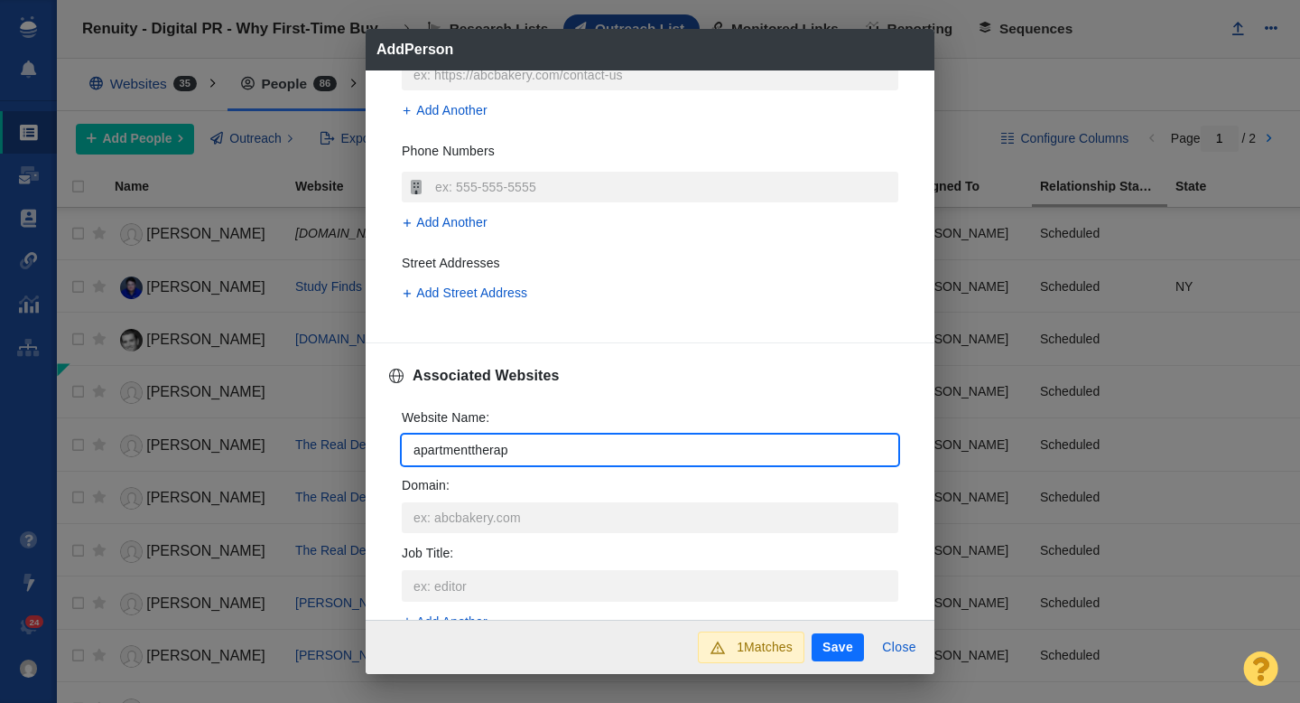
type input "apartmenttherapy"
type textarea "x"
type input "apartmenttherapy."
type textarea "x"
type input "[DOMAIN_NAME]"
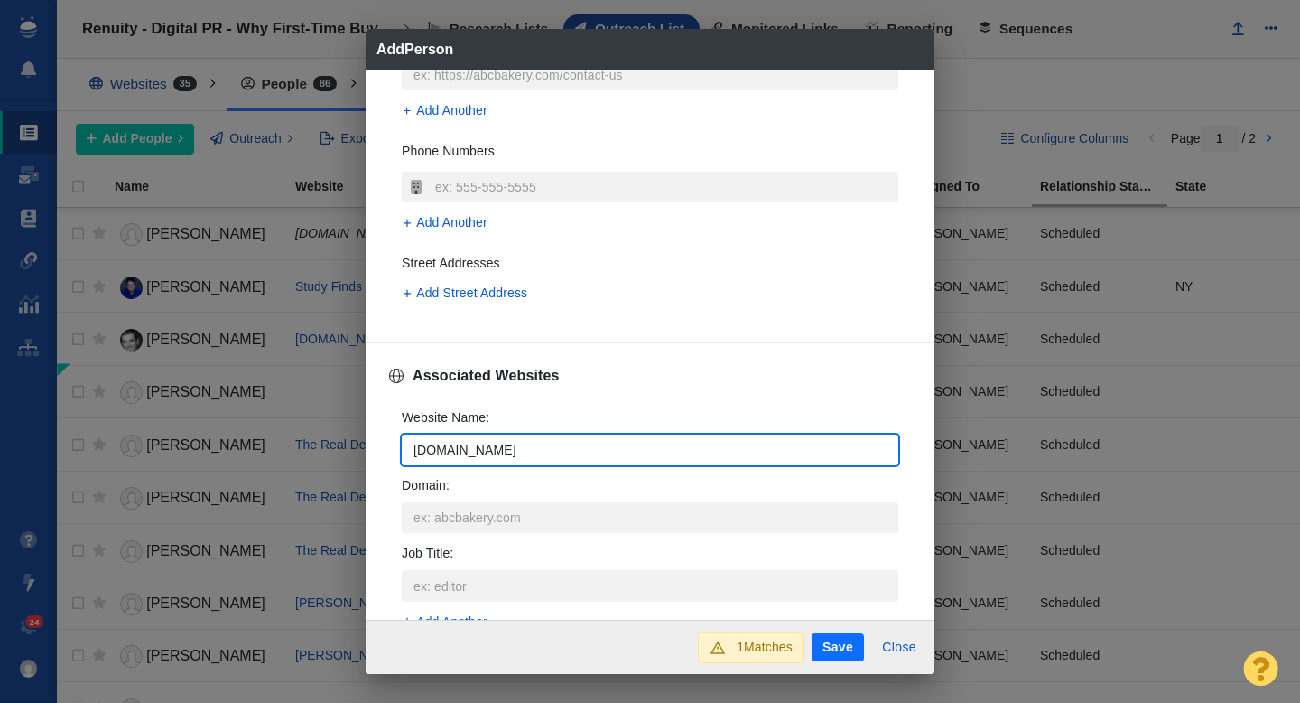
type textarea "x"
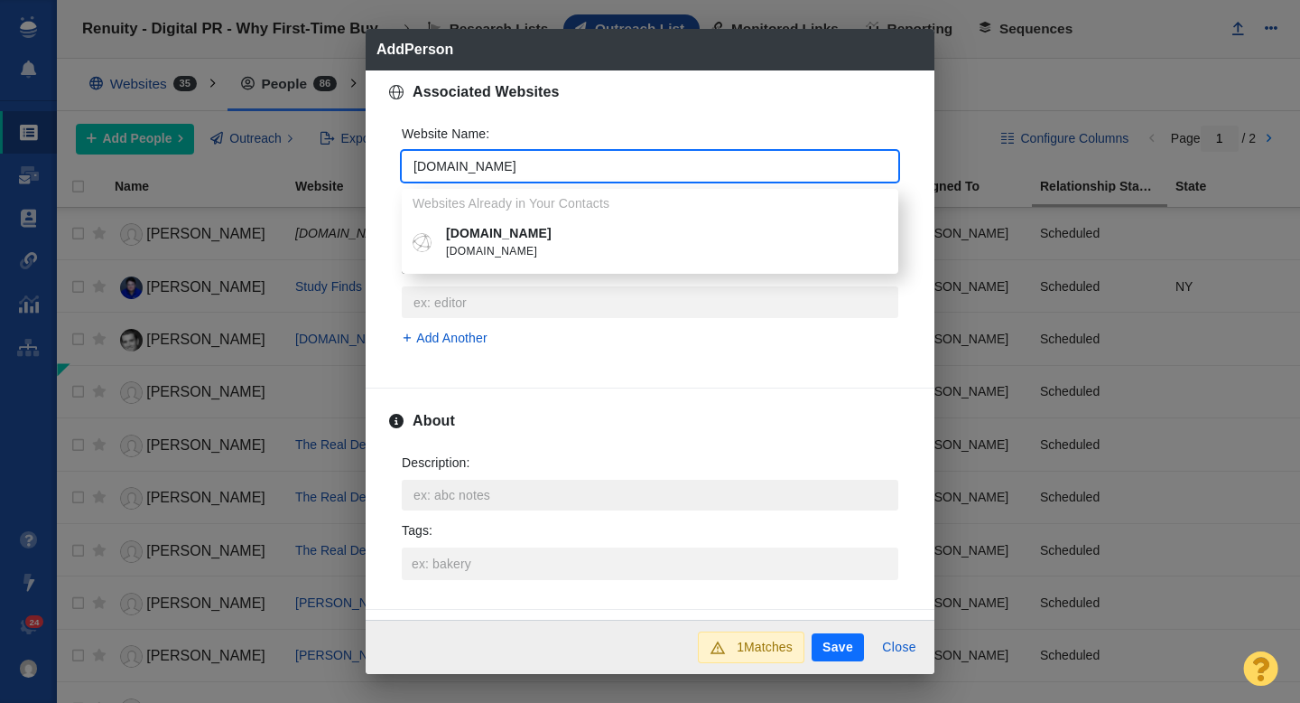
scroll to position [743, 0]
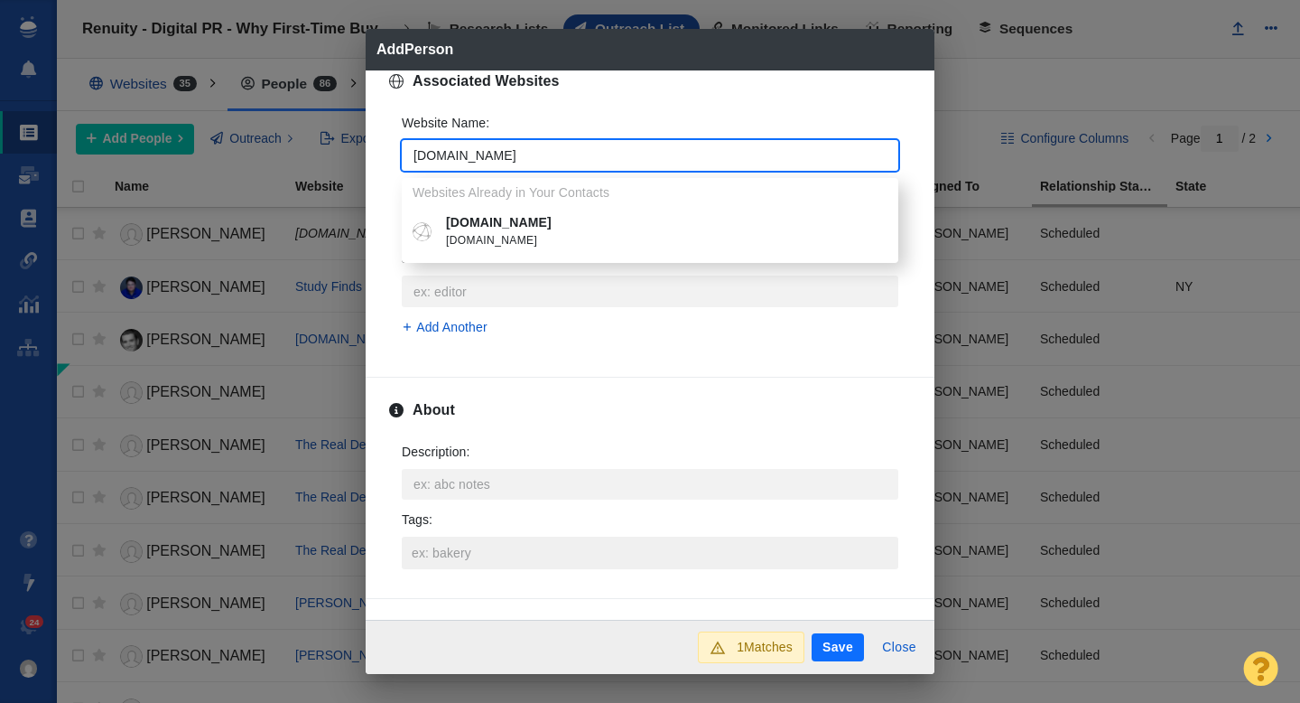
type input "[DOMAIN_NAME]"
click at [442, 560] on input "Tags :" at bounding box center [650, 552] width 486 height 33
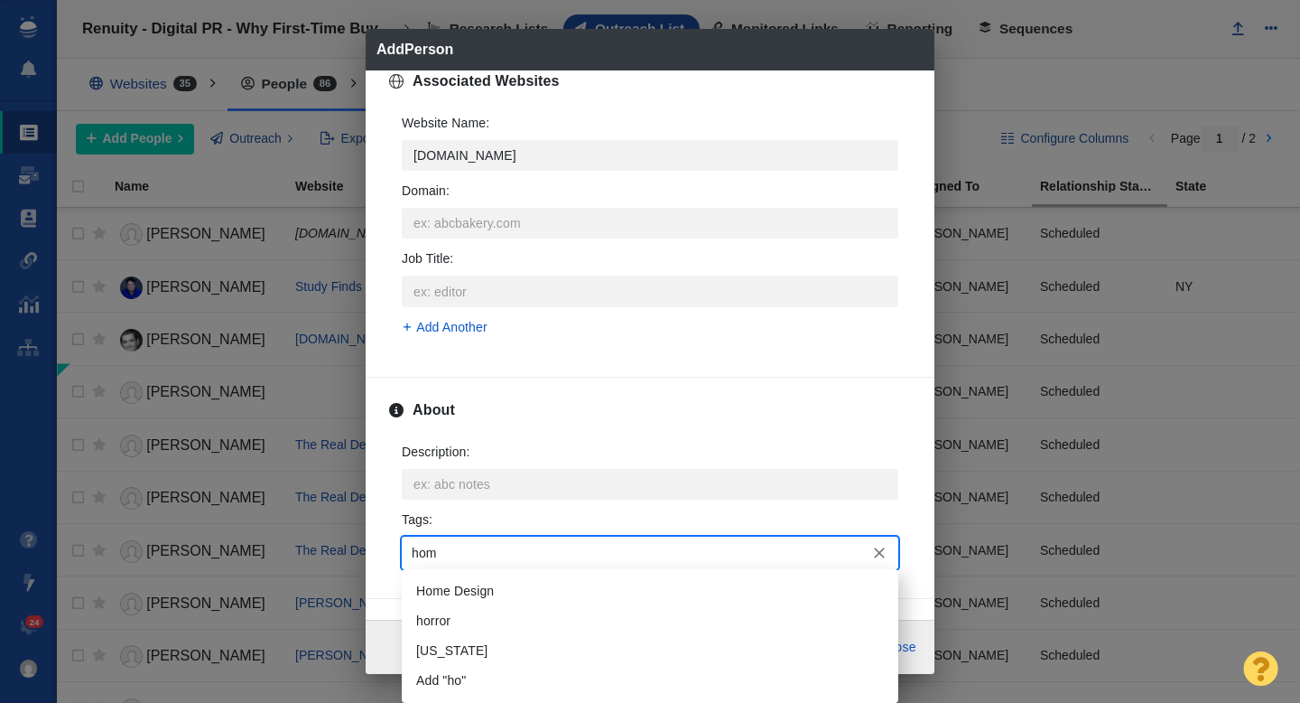
type input "home"
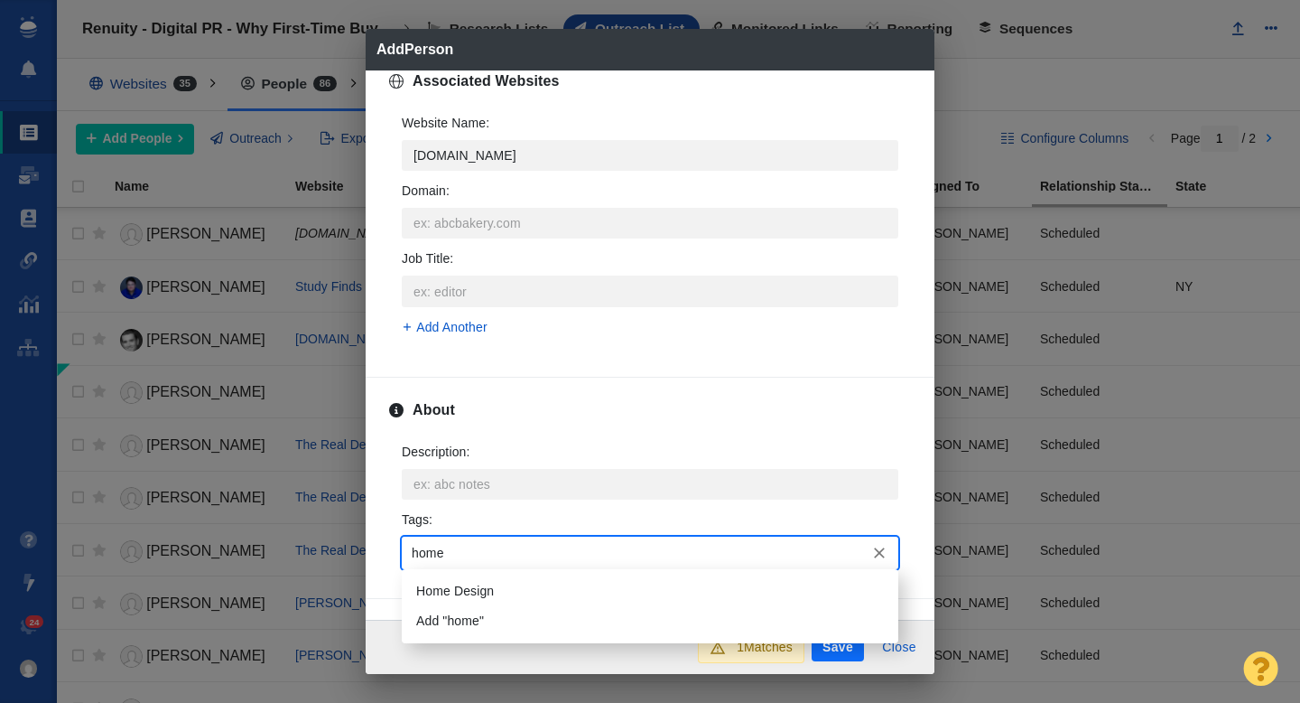
click at [456, 599] on li "Home Design" at bounding box center [650, 591] width 497 height 30
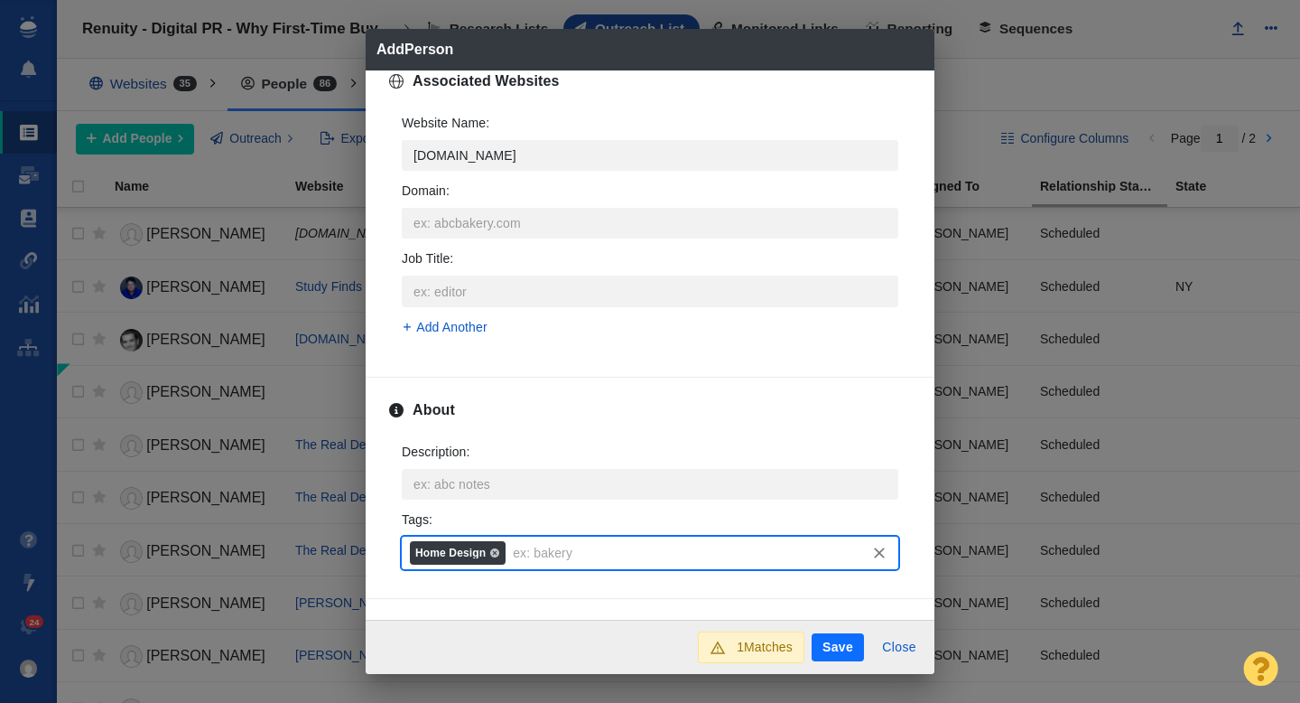
click at [834, 650] on button "Save" at bounding box center [838, 647] width 52 height 29
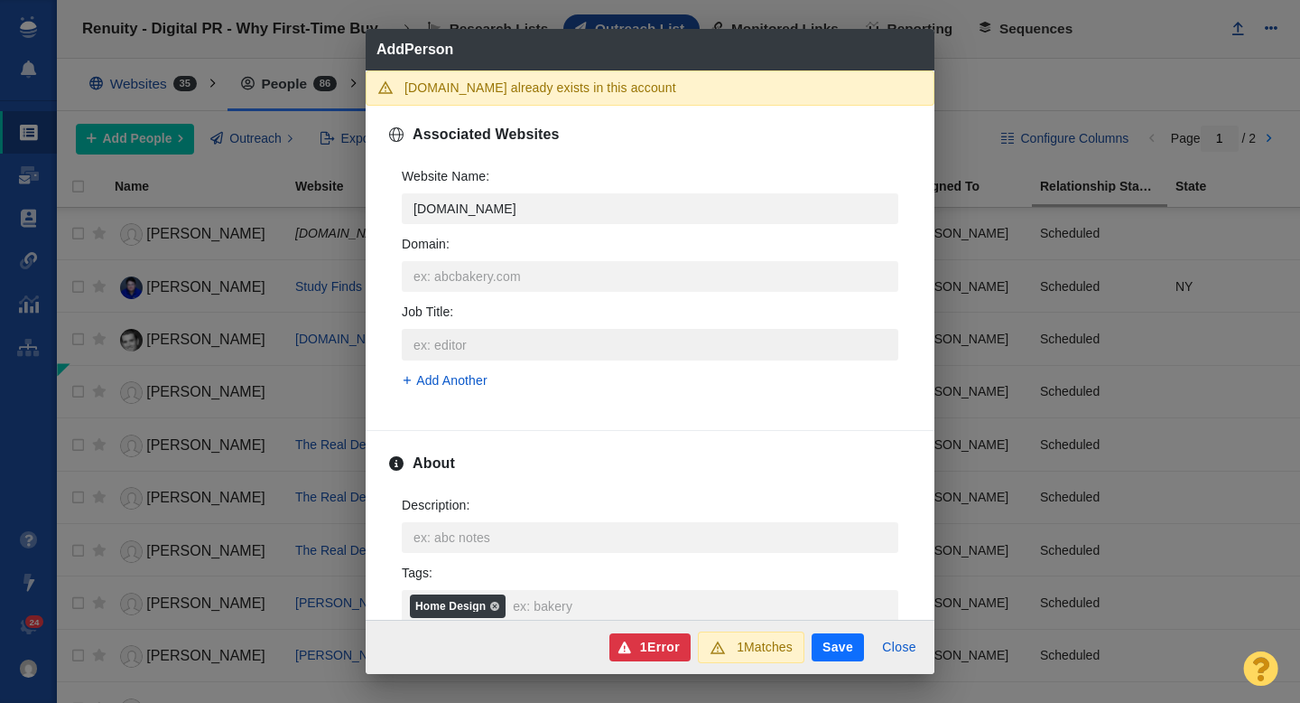
scroll to position [730, 0]
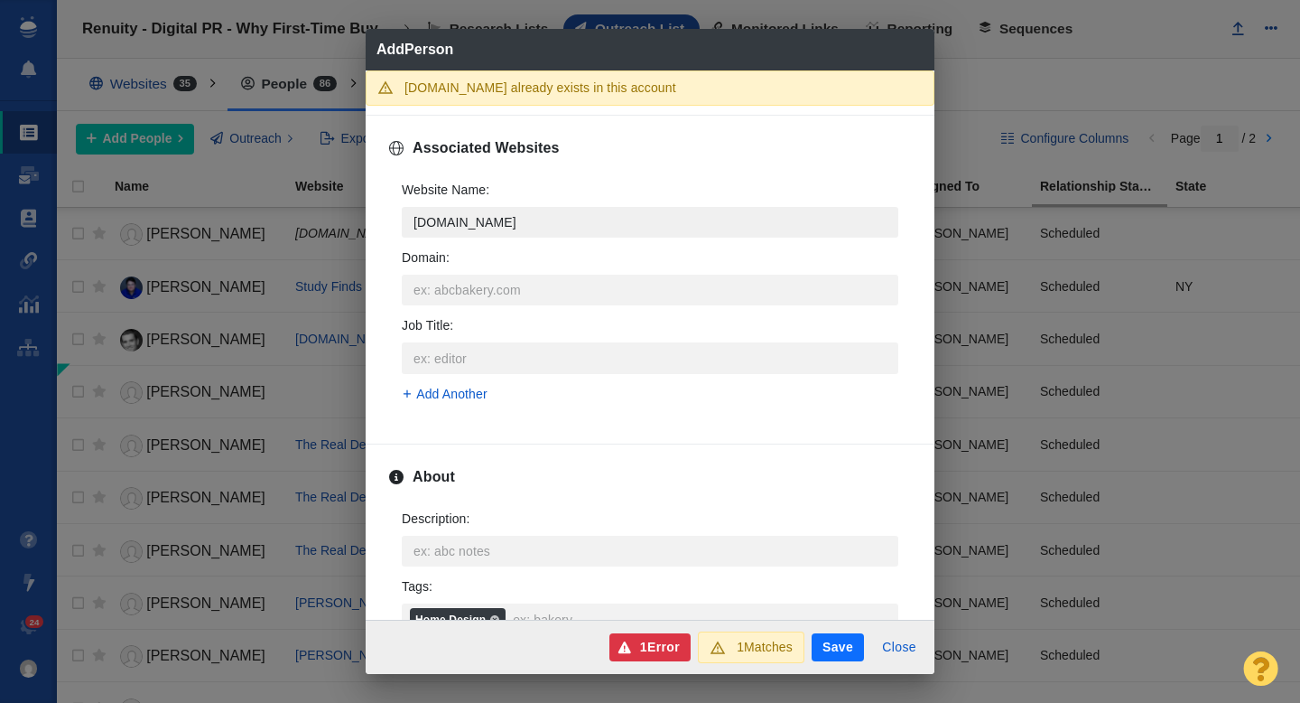
click at [568, 224] on input "[DOMAIN_NAME]" at bounding box center [650, 222] width 497 height 31
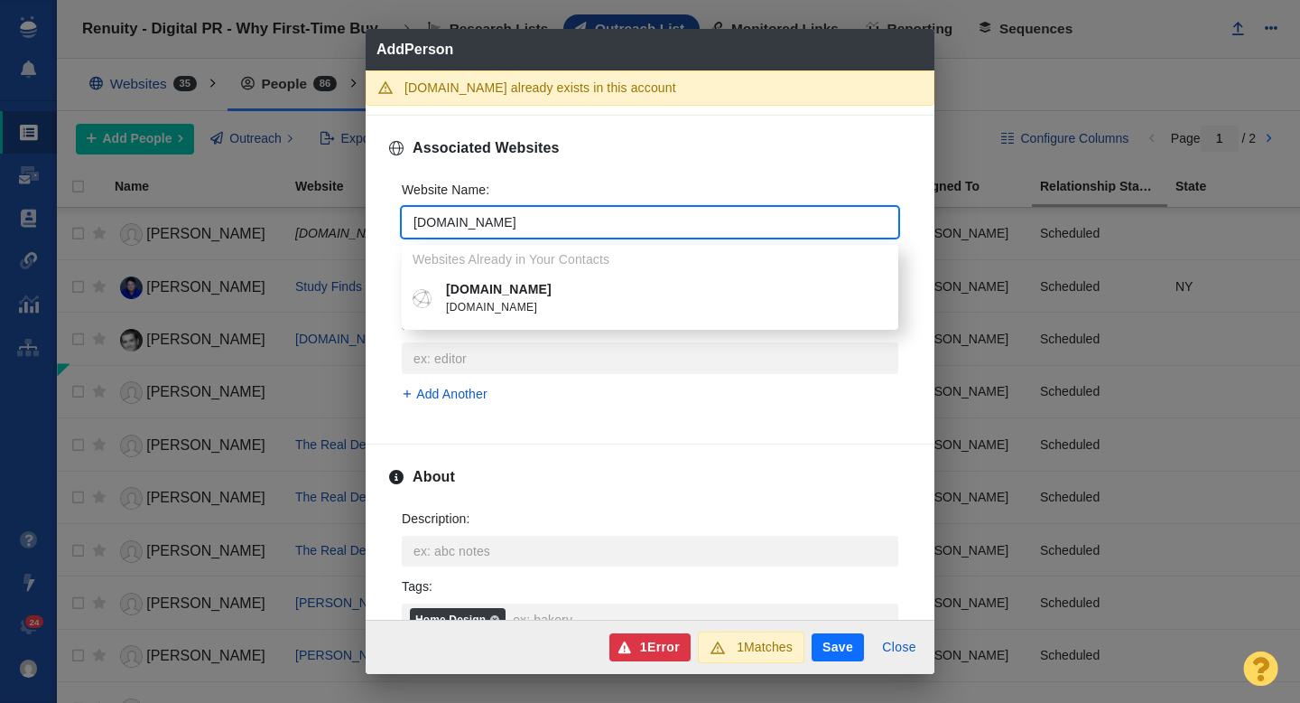
click at [556, 296] on p "[DOMAIN_NAME]" at bounding box center [663, 289] width 434 height 19
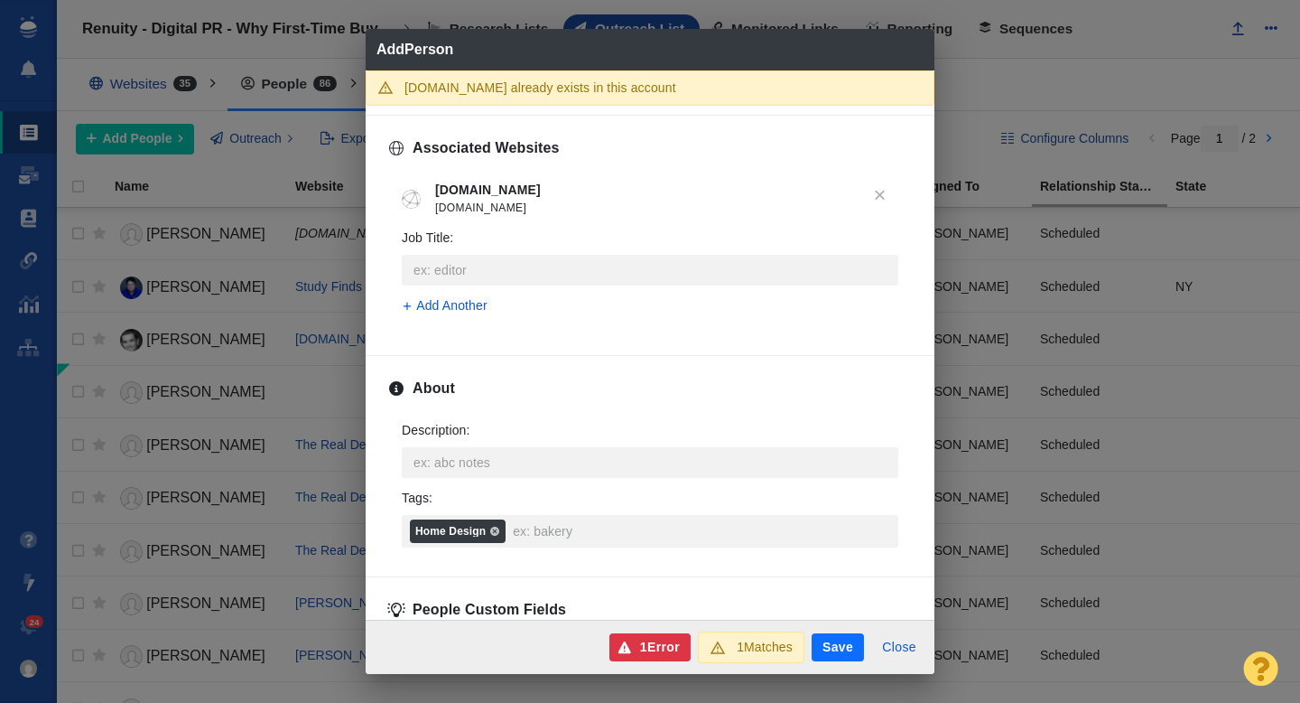
click at [832, 646] on button "Save" at bounding box center [838, 647] width 52 height 29
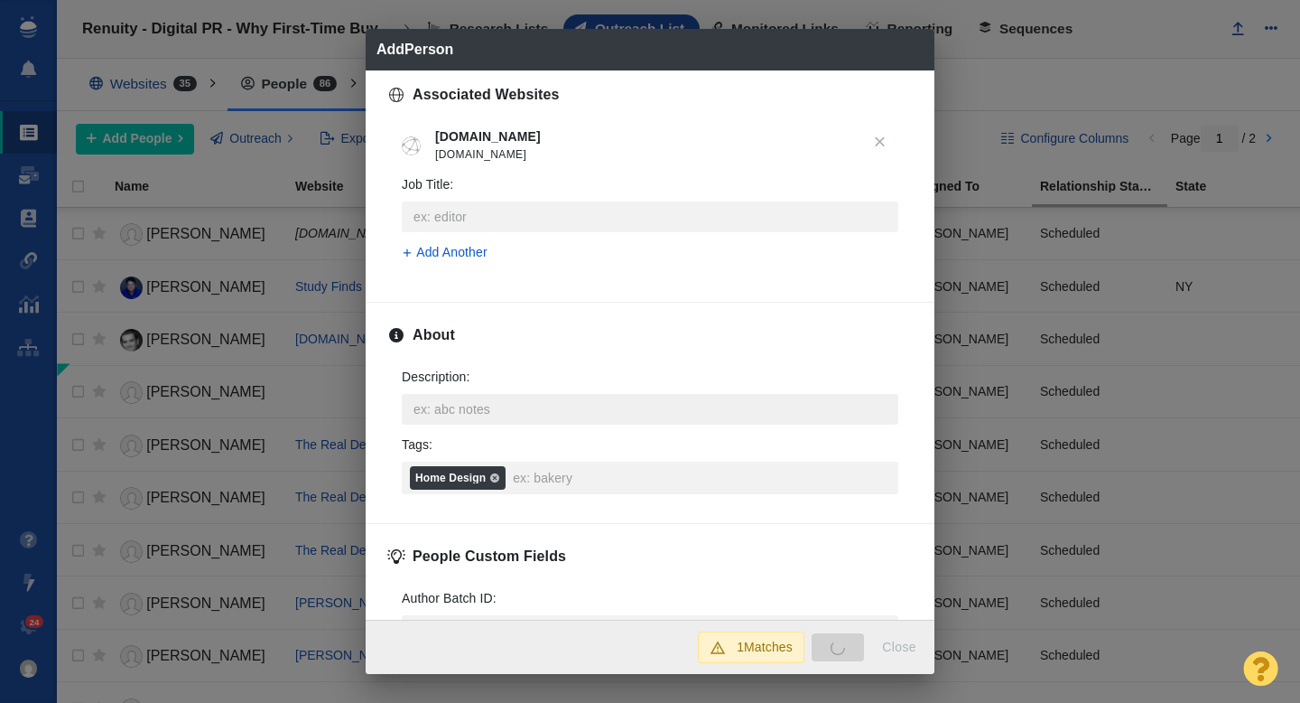
type textarea "x"
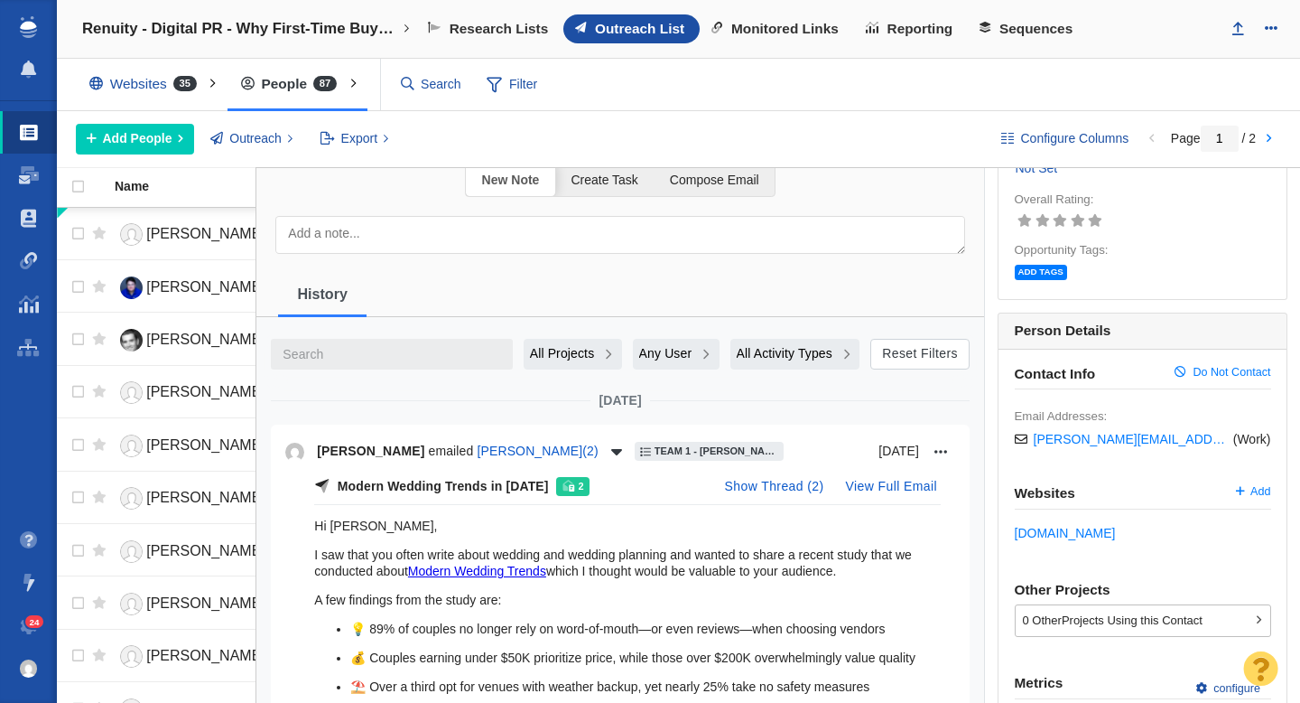
scroll to position [0, 0]
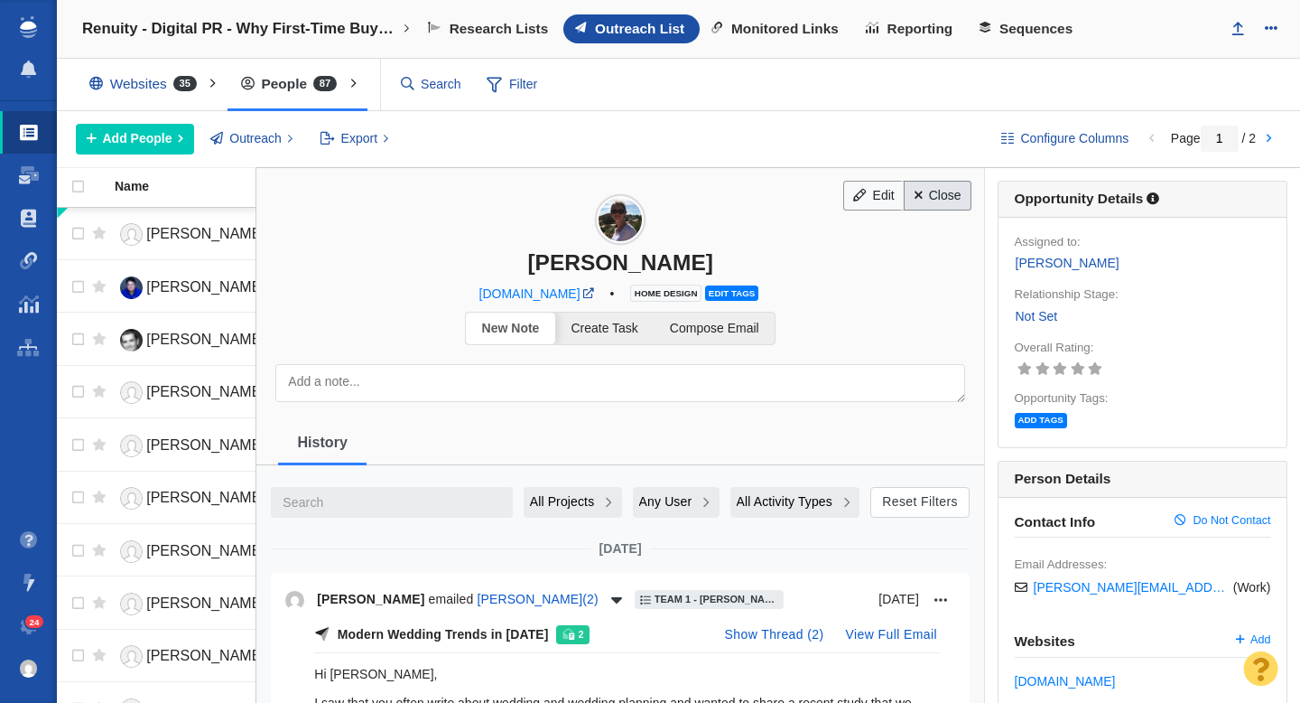
click at [952, 190] on link "Close" at bounding box center [938, 196] width 68 height 31
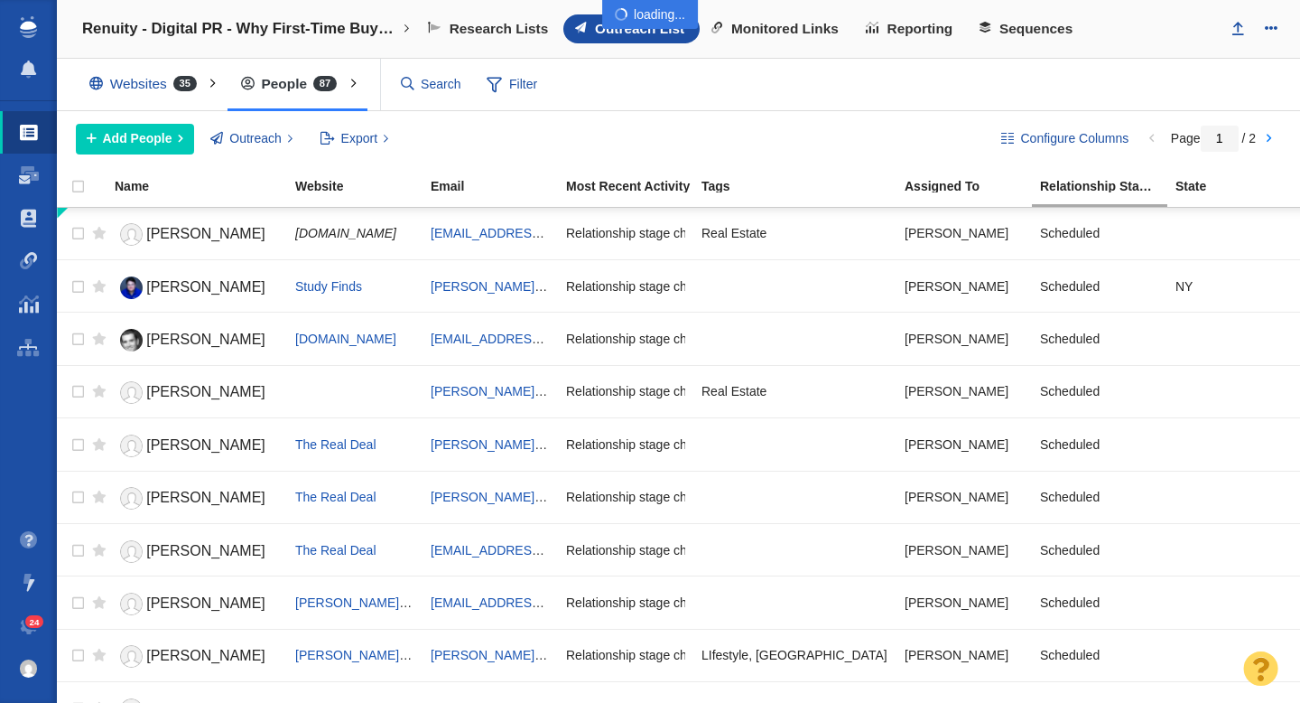
click at [121, 144] on div at bounding box center [650, 351] width 1300 height 703
click at [140, 138] on span "Add People" at bounding box center [138, 138] width 70 height 19
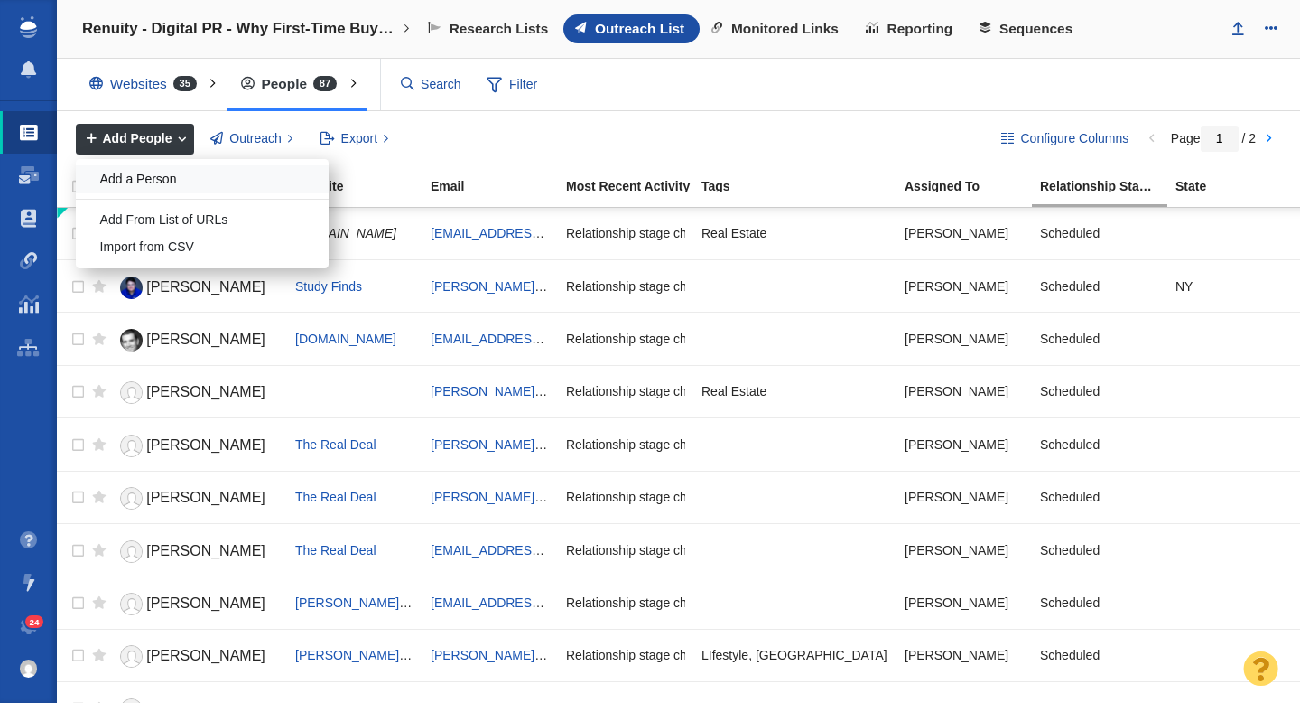
click at [148, 170] on div "Add a Person" at bounding box center [202, 179] width 253 height 28
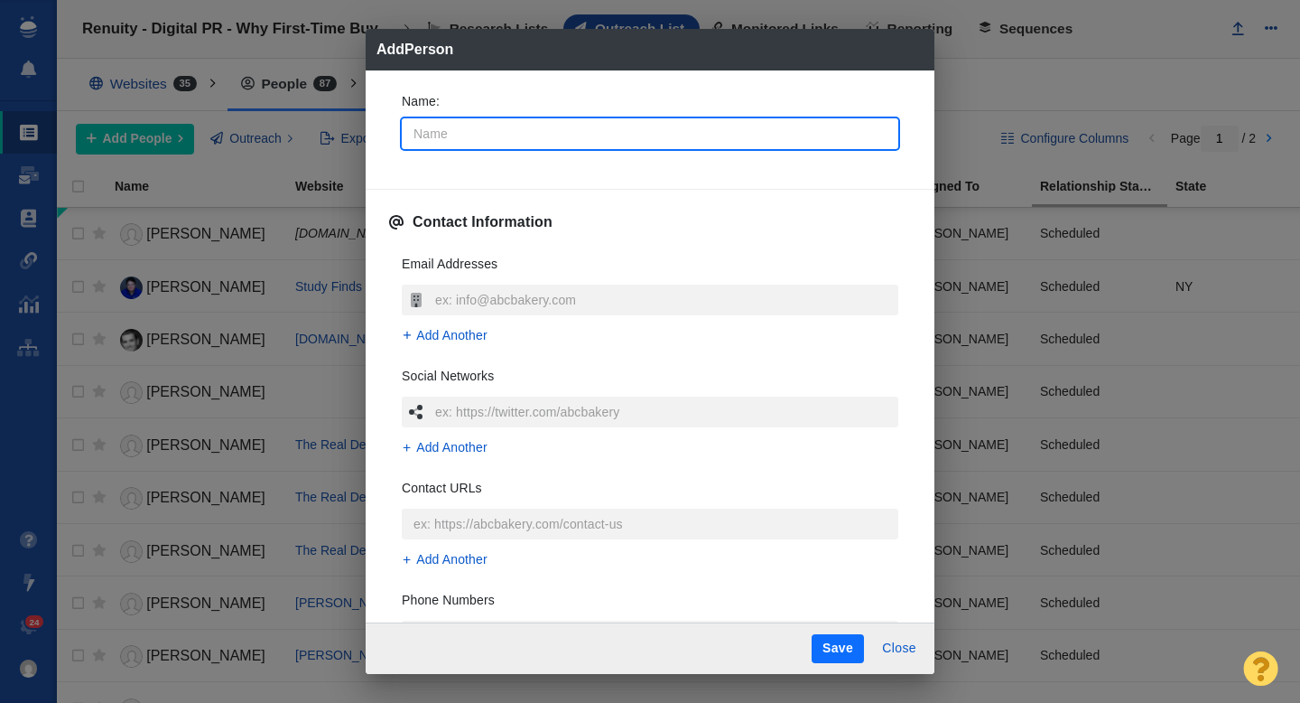
click at [475, 129] on input "Name :" at bounding box center [650, 133] width 497 height 31
type input "H"
type textarea "x"
type input "Ha"
type textarea "x"
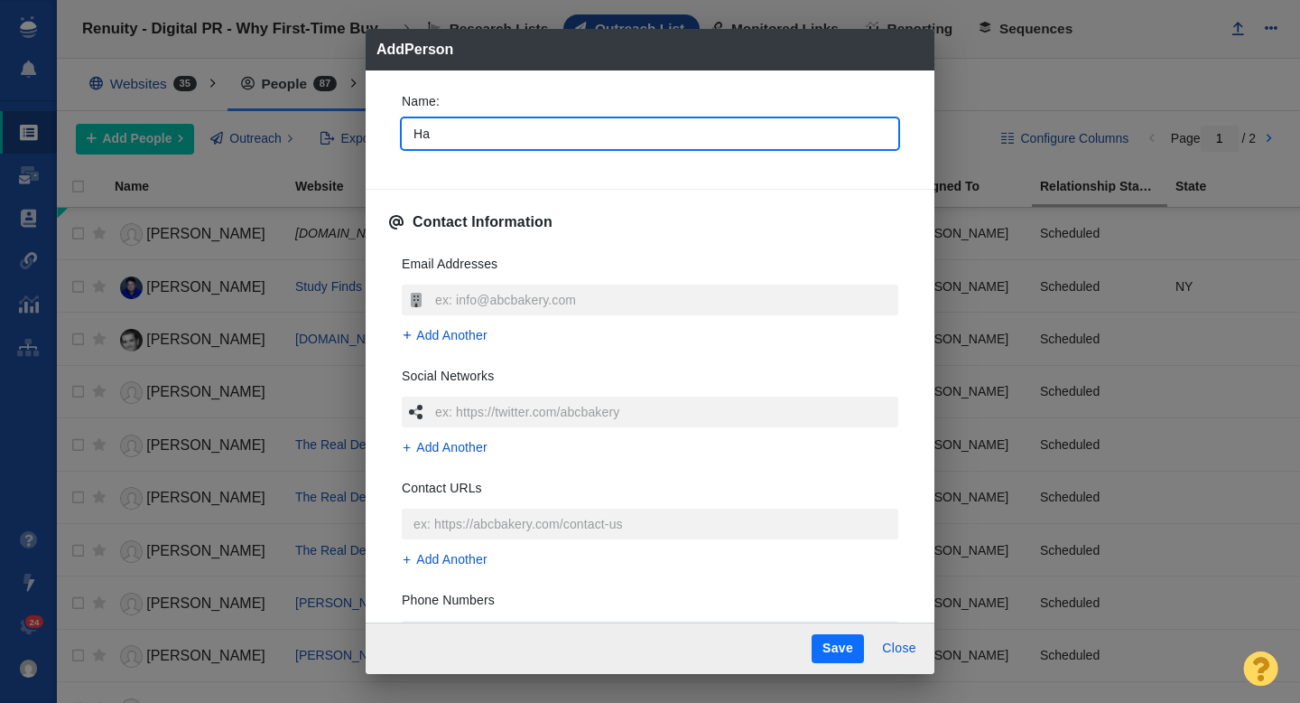
type input "Han"
type textarea "x"
type input "Hann"
type textarea "x"
type input "Hanna"
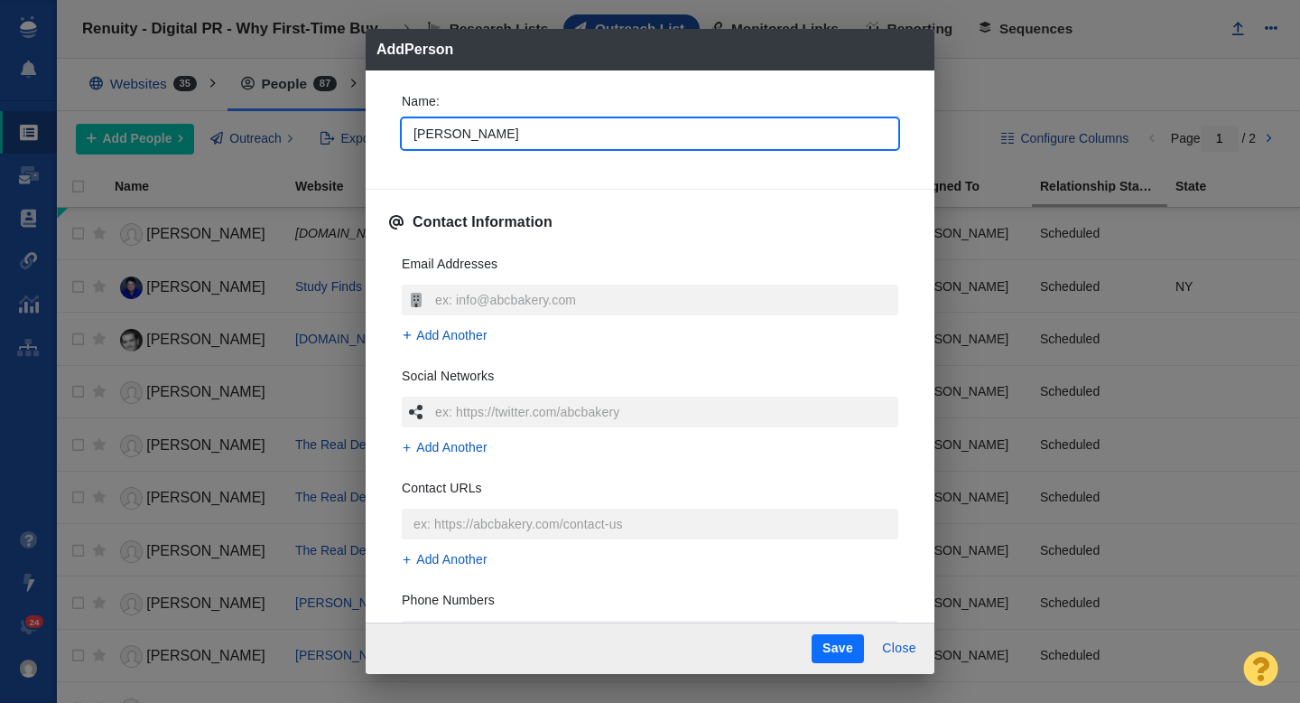
type textarea "x"
type input "[PERSON_NAME]"
type textarea "x"
type input "[PERSON_NAME]"
type textarea "x"
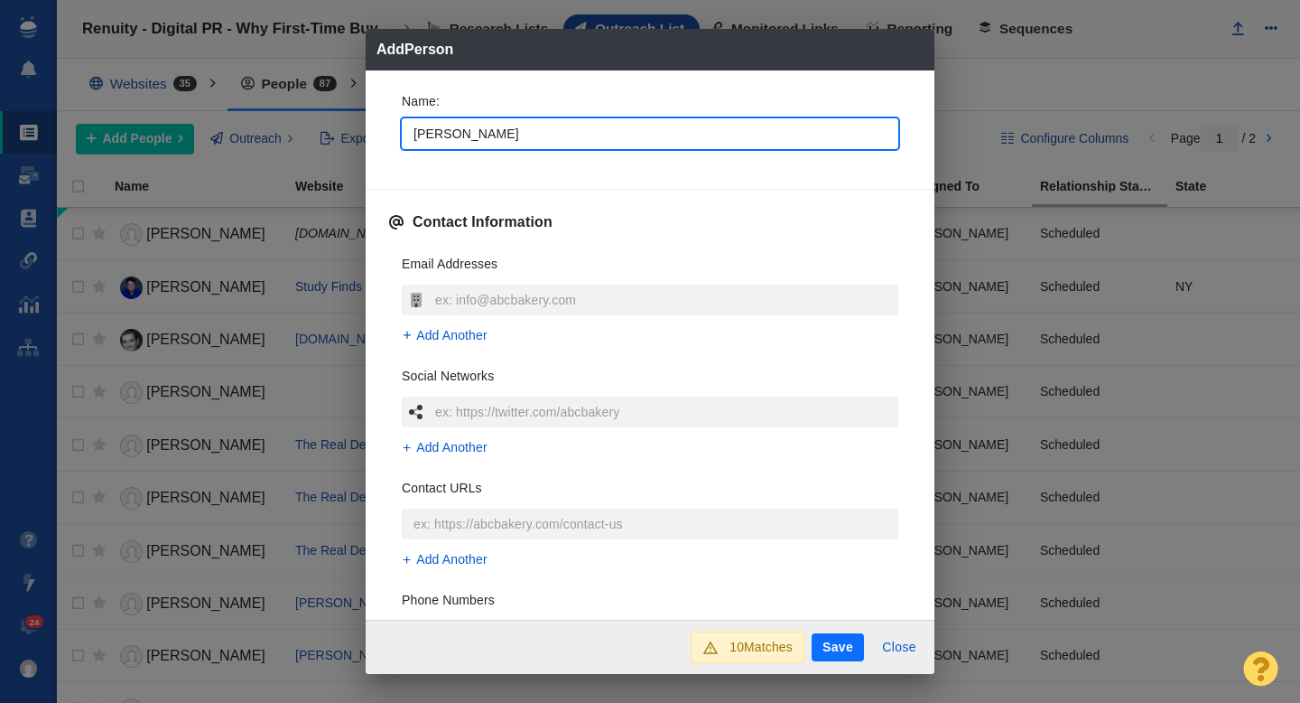
click at [386, 129] on div "Name : Hannah Contact Information Email Addresses Add Another Social Networks A…" at bounding box center [650, 345] width 569 height 550
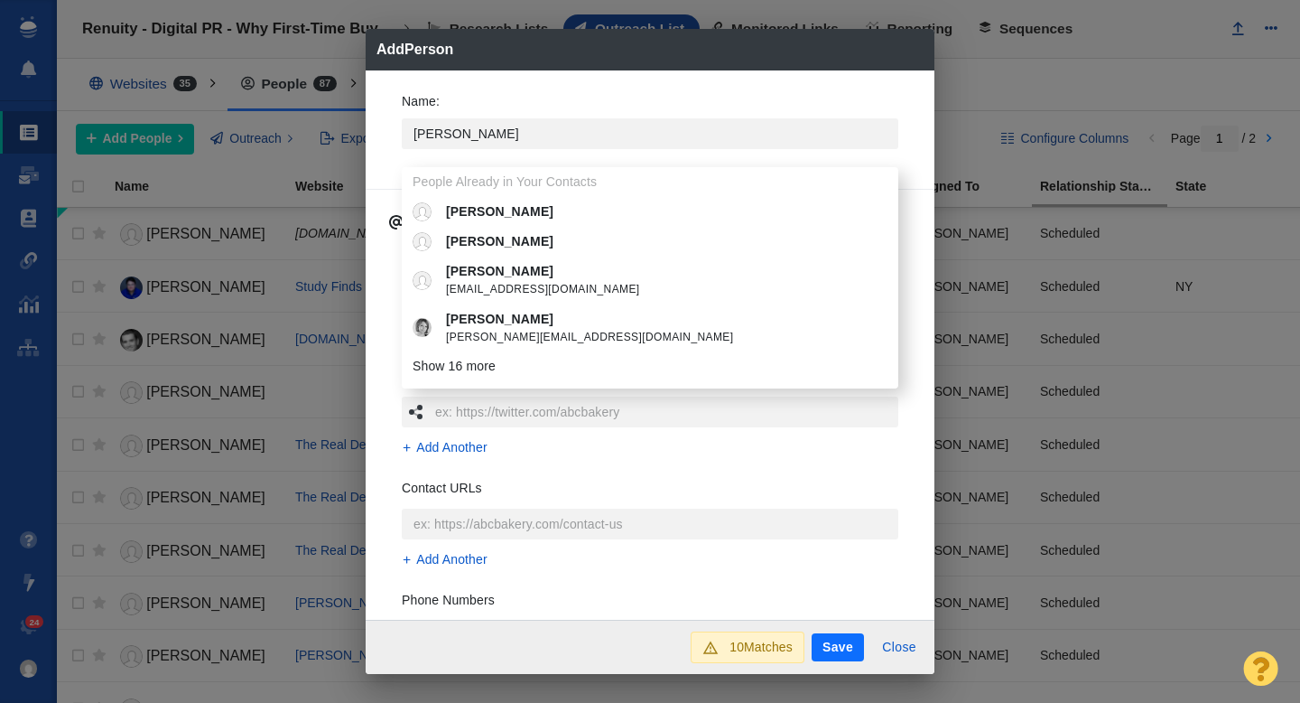
click at [386, 129] on div "Name : Hannah People Already in Your Contacts Hannah Hannah Hannah anonsonh@wou…" at bounding box center [650, 345] width 569 height 550
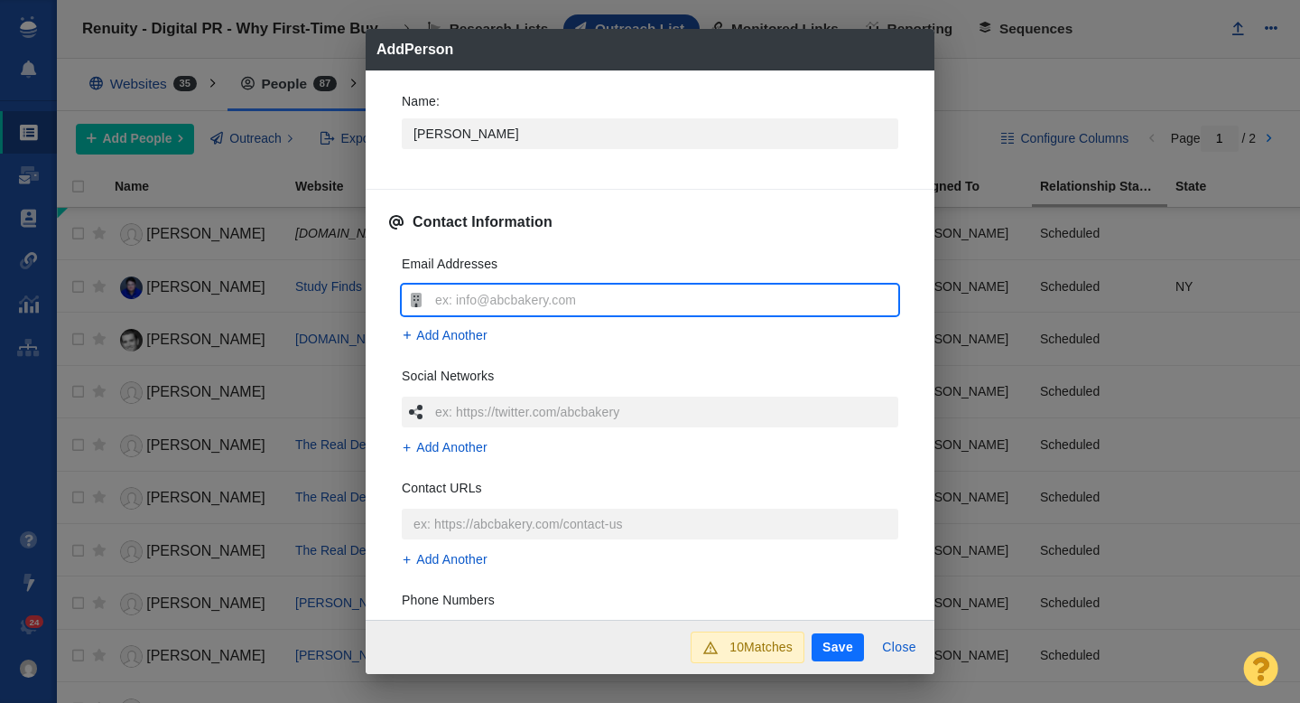
click at [468, 306] on input "text" at bounding box center [665, 299] width 468 height 31
type input "[PERSON_NAME][EMAIL_ADDRESS][DOMAIN_NAME]"
type textarea "x"
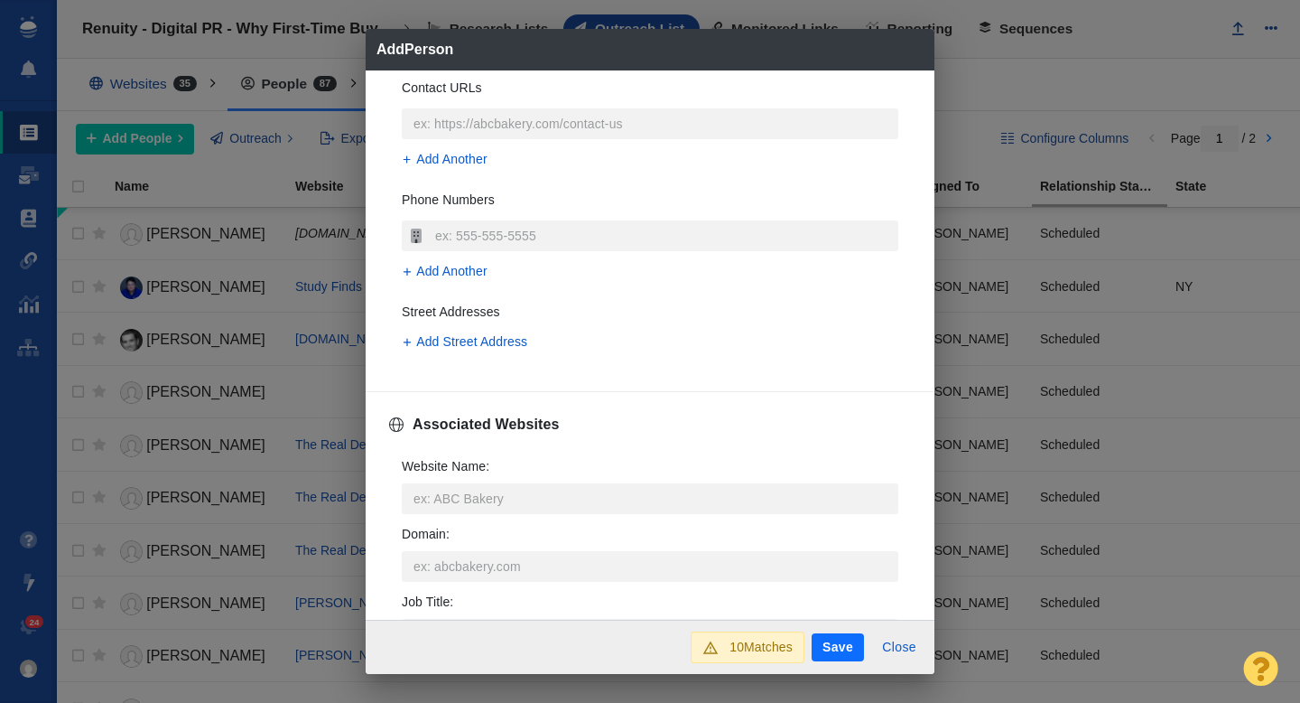
scroll to position [428, 0]
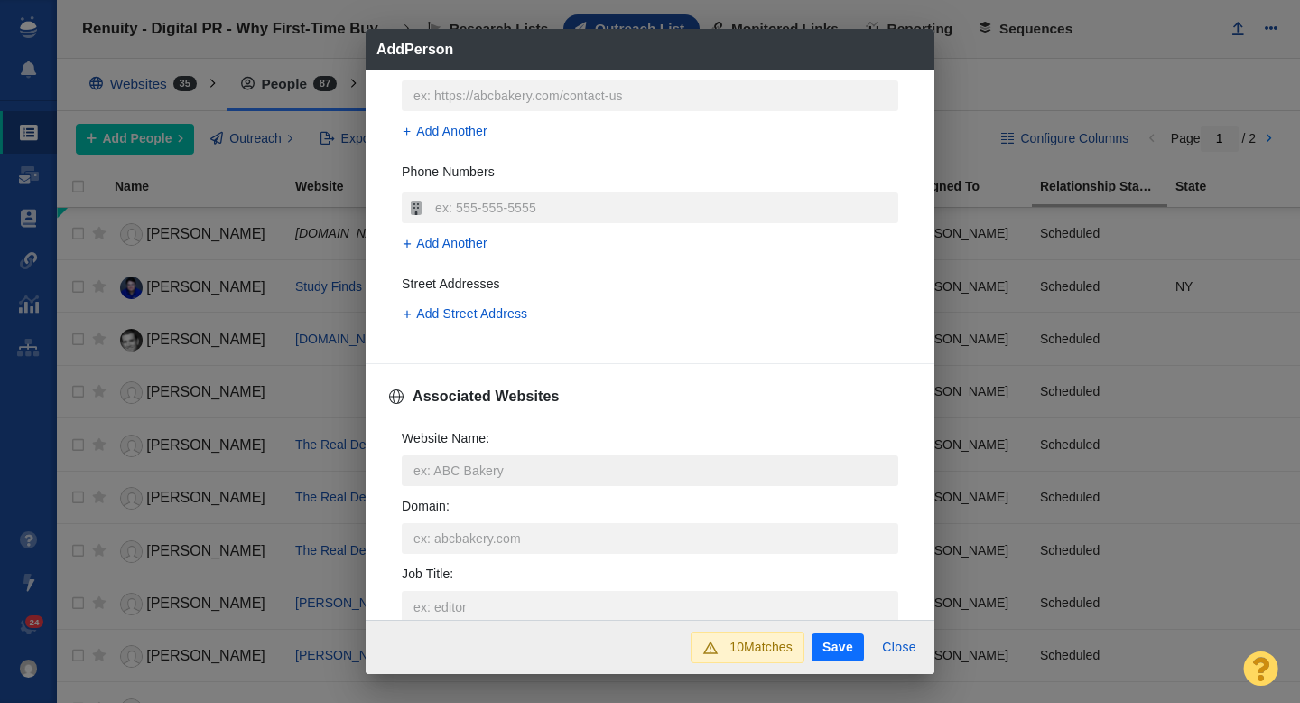
type input "[PERSON_NAME][EMAIL_ADDRESS][DOMAIN_NAME]"
click at [434, 468] on input "Website Name :" at bounding box center [650, 470] width 497 height 31
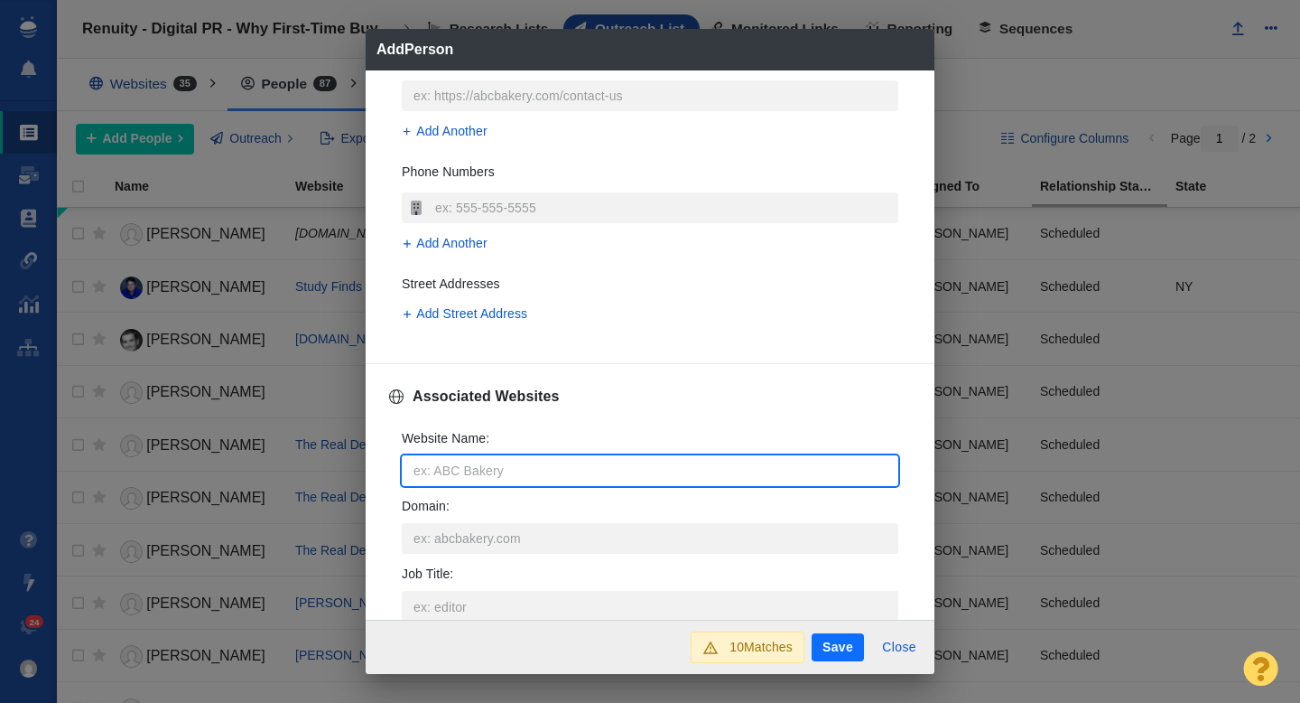
type input "r"
type textarea "x"
type input "re"
type textarea "x"
type input "rea"
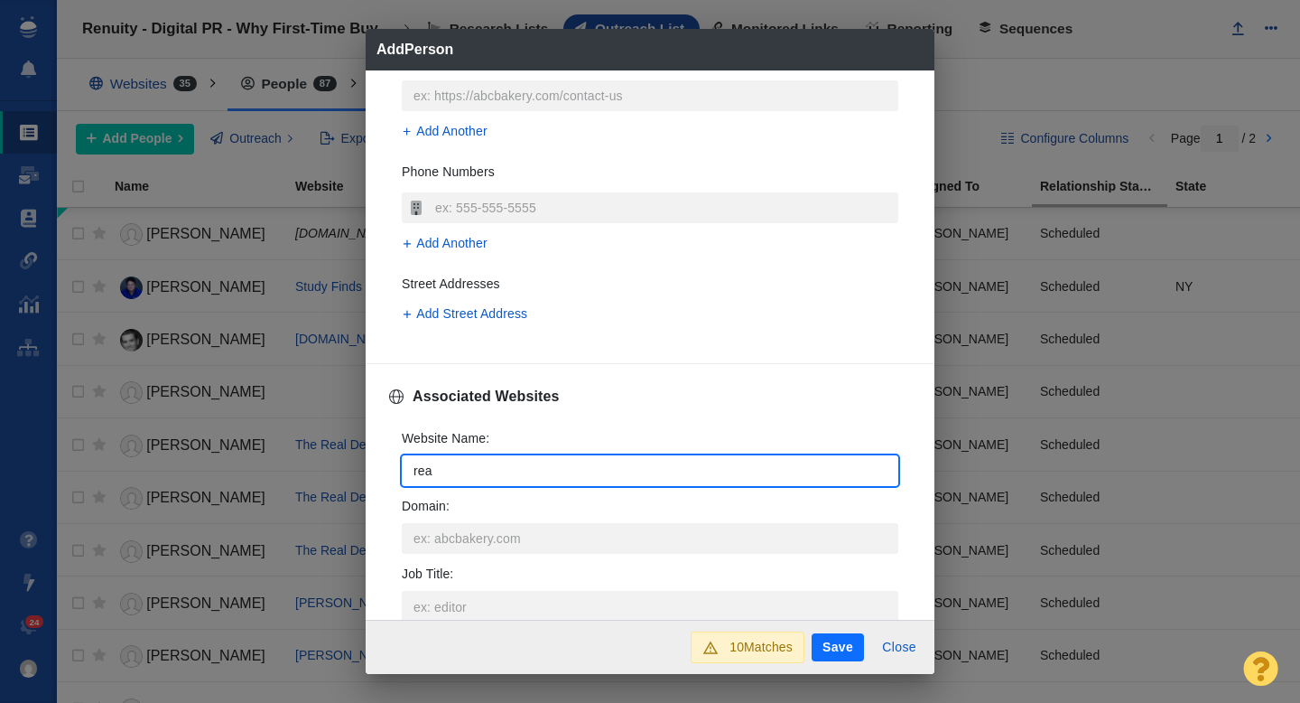
type textarea "x"
type input "real"
type textarea "x"
type input "reals"
type textarea "x"
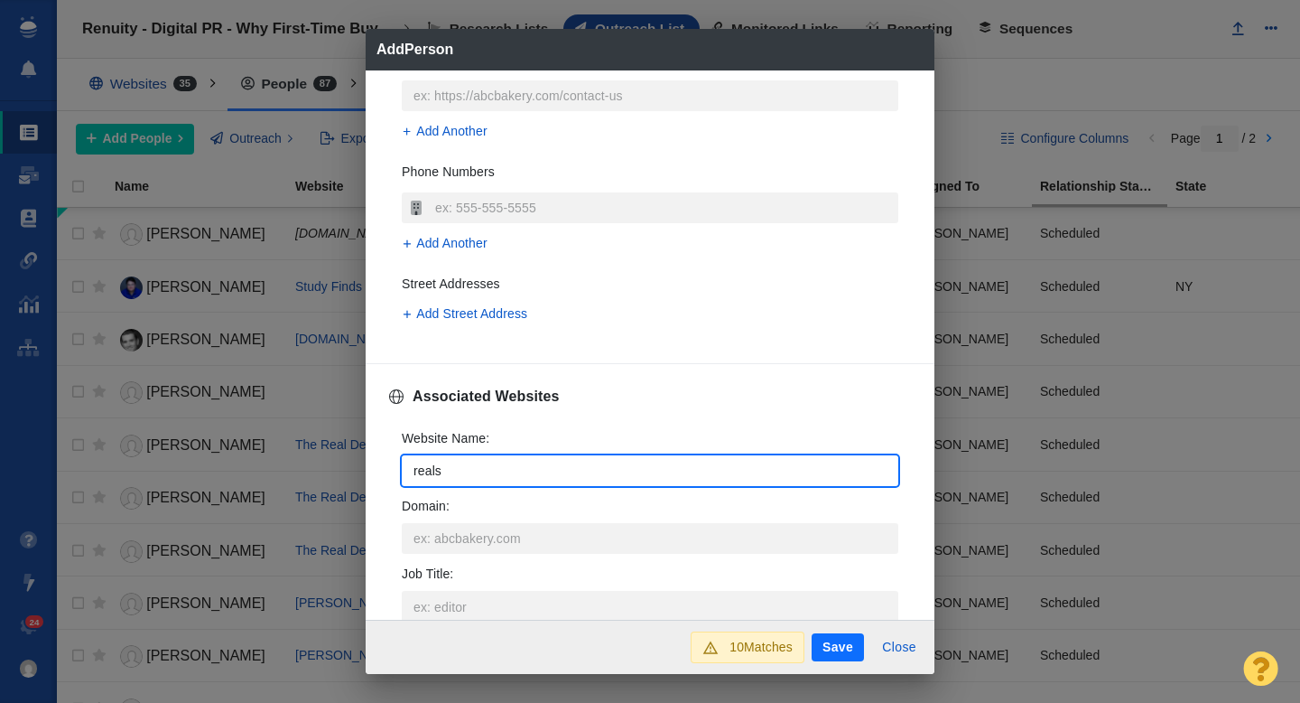
type input "realsi"
type textarea "x"
type input "realsimp"
type textarea "x"
type input "realsimpl"
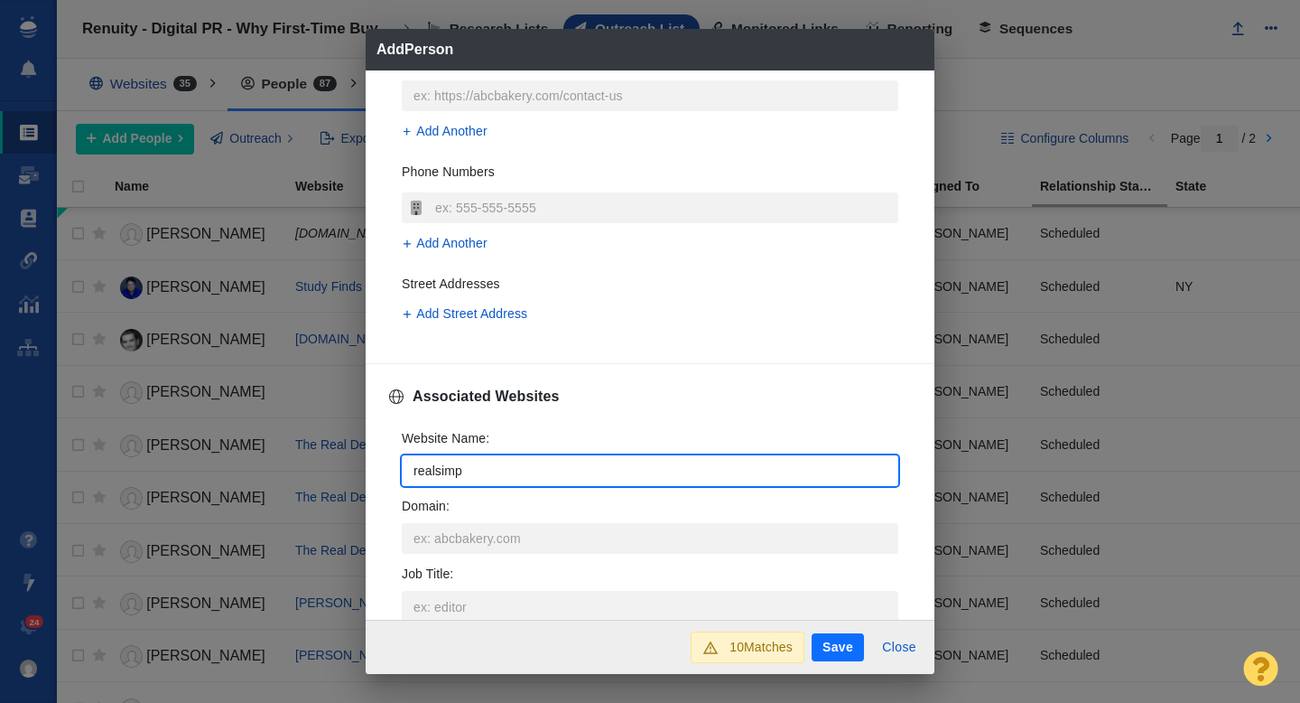
type textarea "x"
type input "realsimple"
type textarea "x"
type input "realsimple."
type textarea "x"
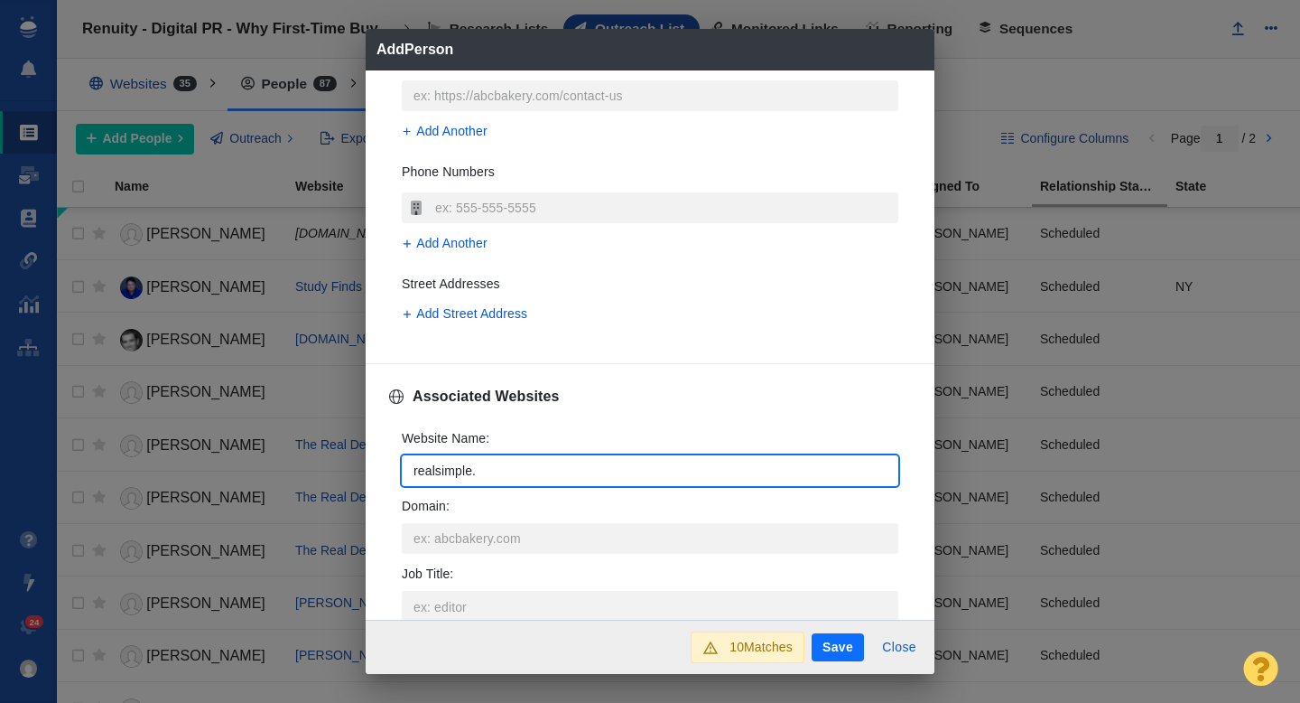
type input "realsimple.c"
type textarea "x"
type input "realsimple.co"
type textarea "x"
type input "[DOMAIN_NAME]"
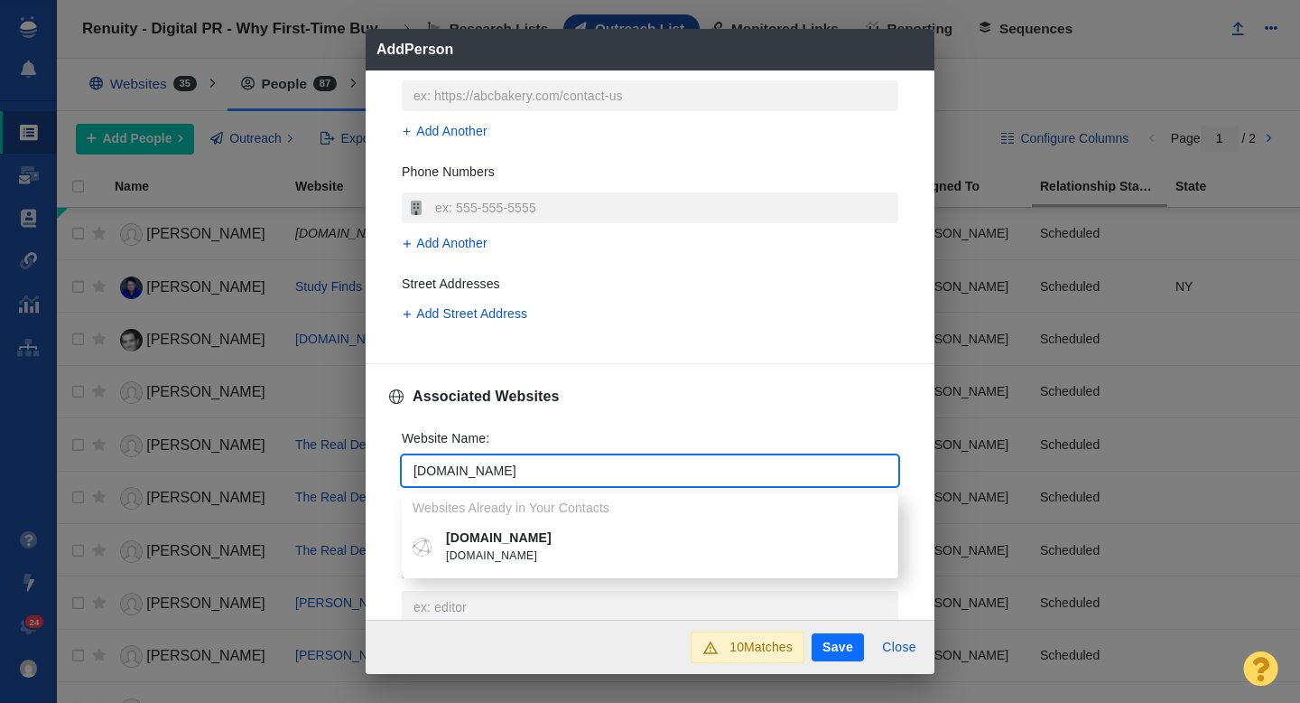
click at [492, 526] on li "realsimple.com realsimple.com" at bounding box center [650, 547] width 497 height 48
type textarea "x"
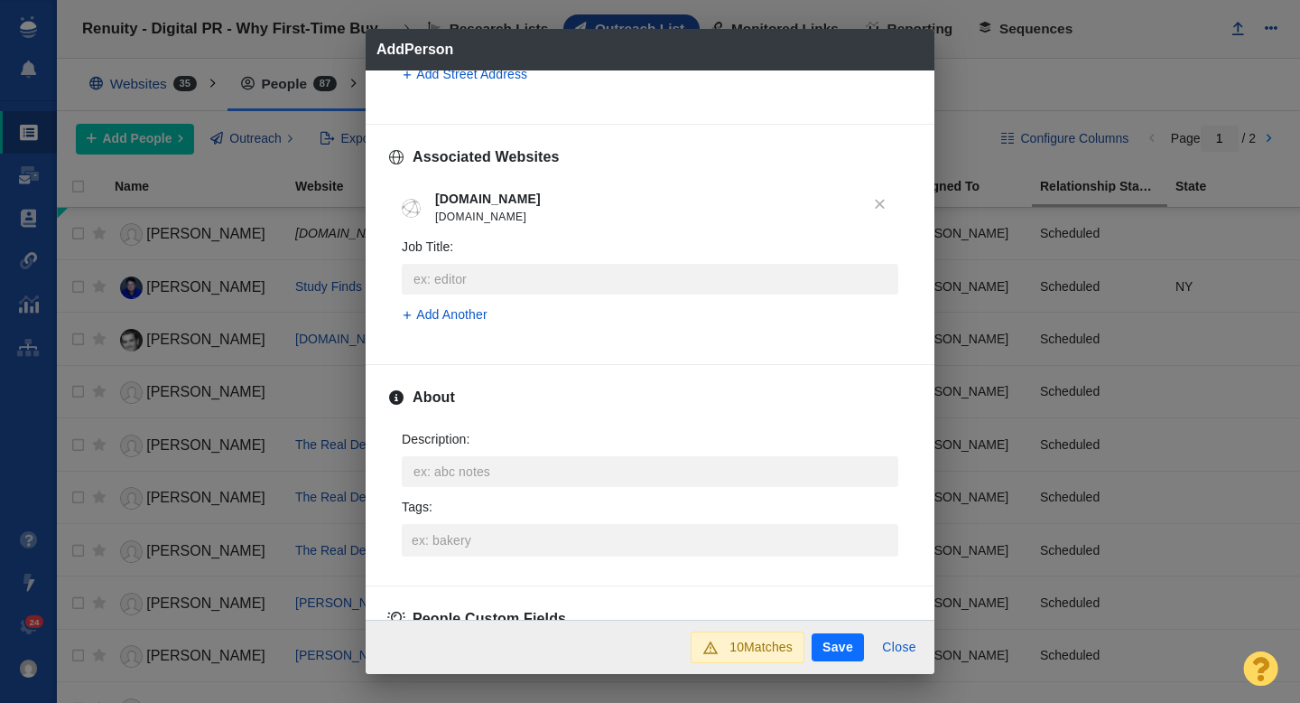
scroll to position [671, 0]
click at [467, 539] on input "Tags :" at bounding box center [650, 536] width 486 height 33
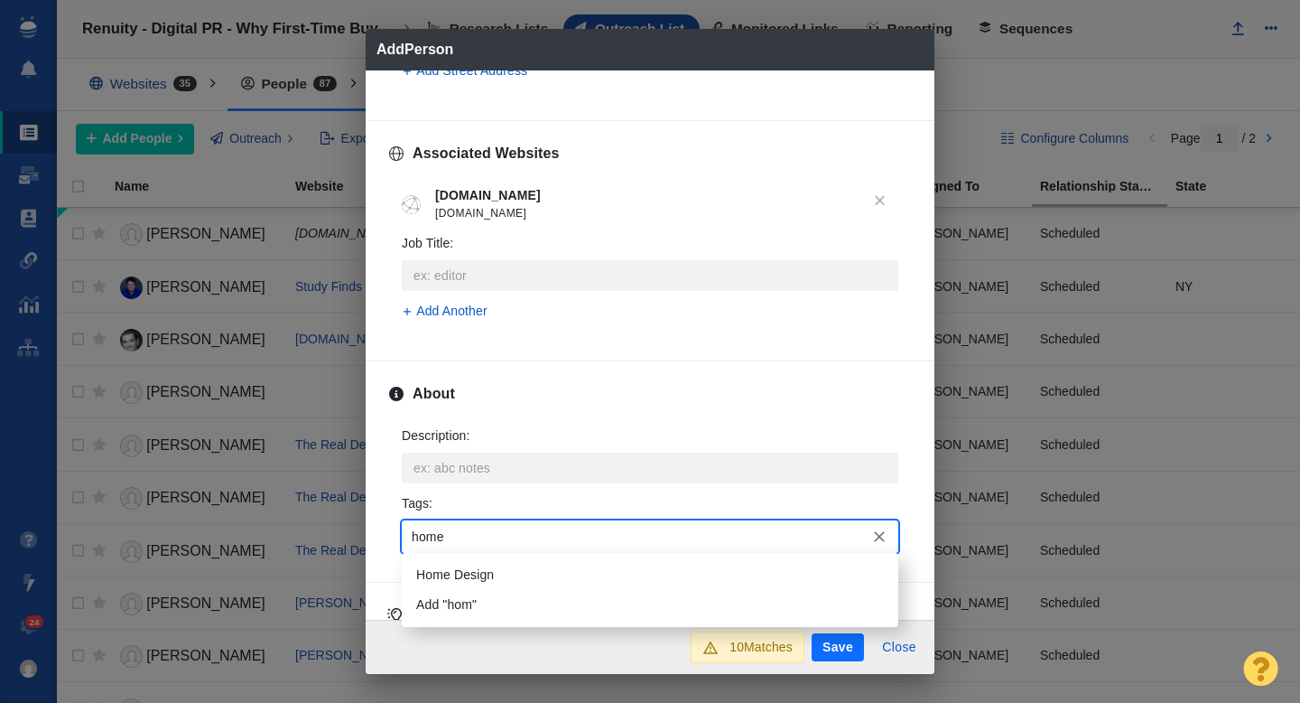
type input "home"
click at [474, 585] on li "Home Design" at bounding box center [650, 575] width 497 height 30
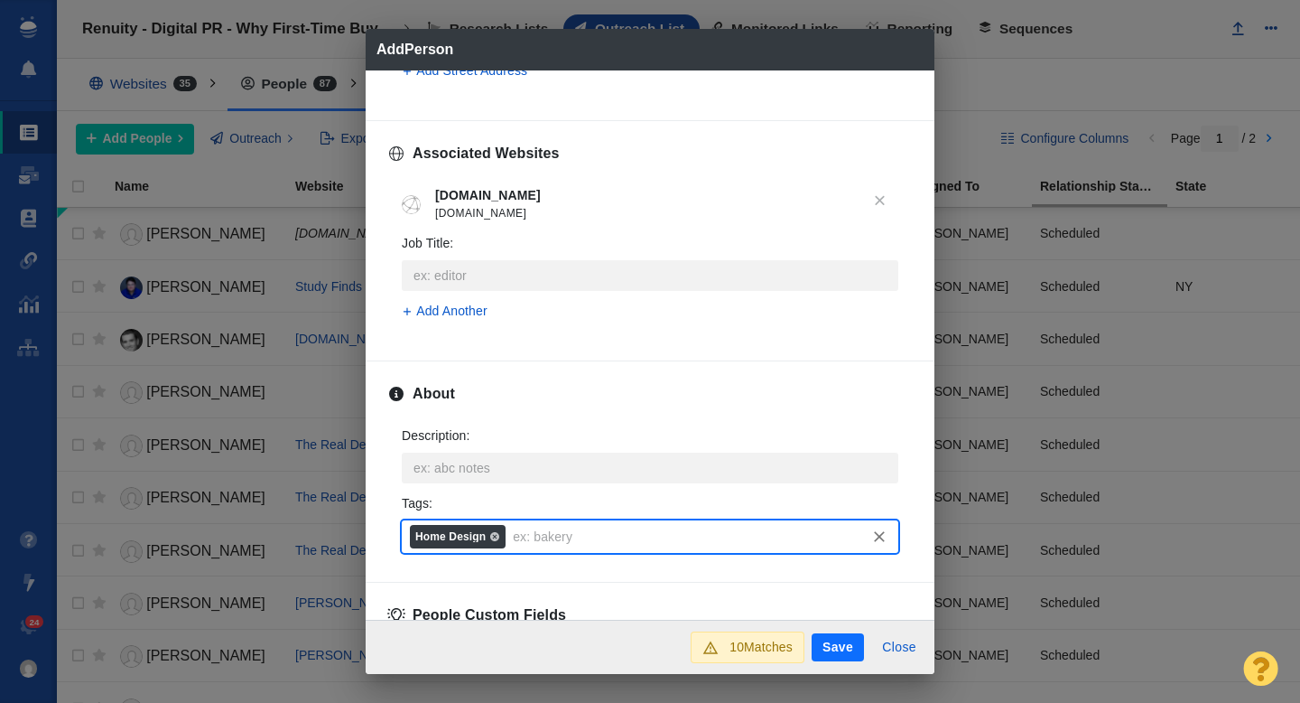
click at [824, 642] on button "Save" at bounding box center [838, 647] width 52 height 29
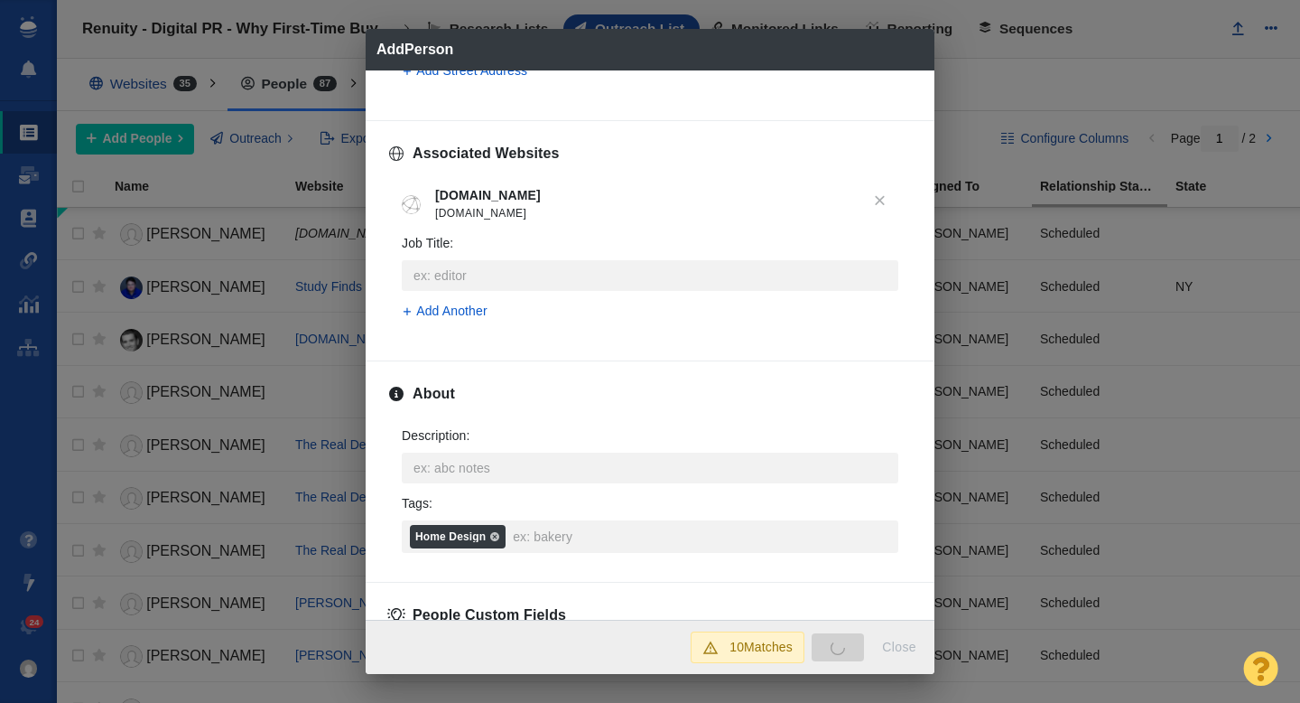
type textarea "x"
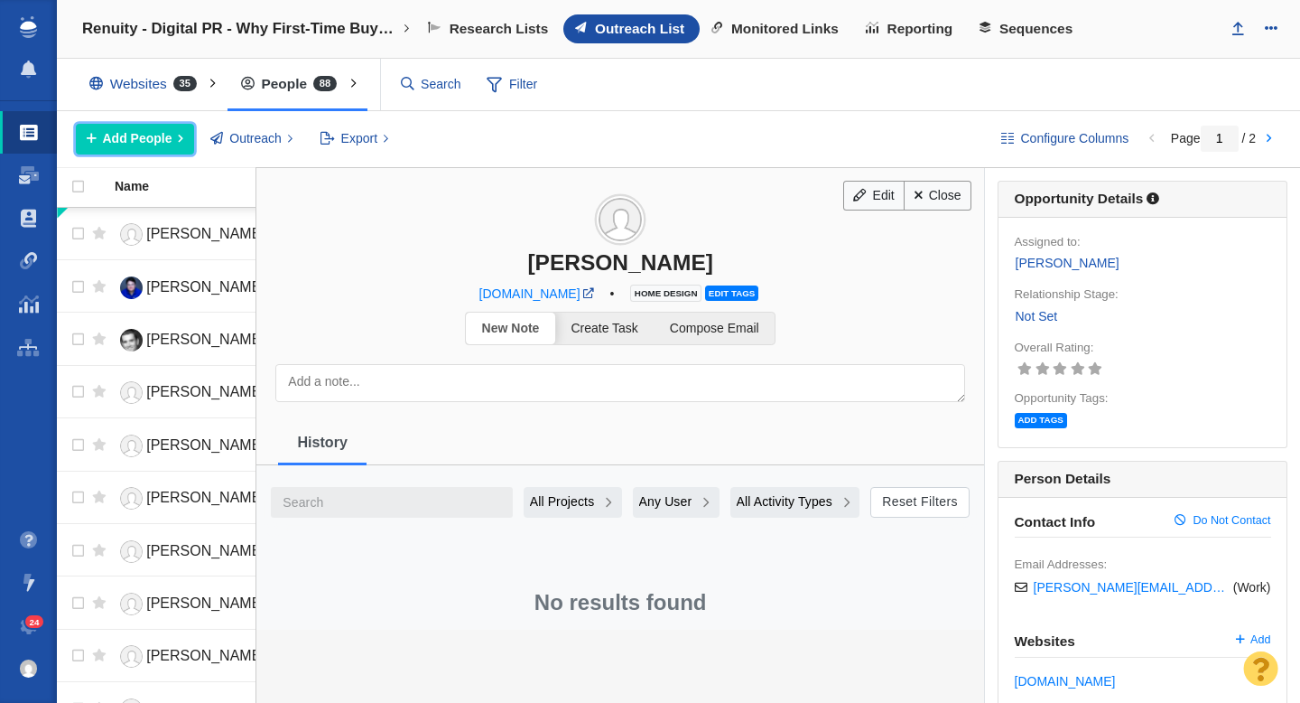
click at [159, 143] on span "Add People" at bounding box center [138, 138] width 70 height 19
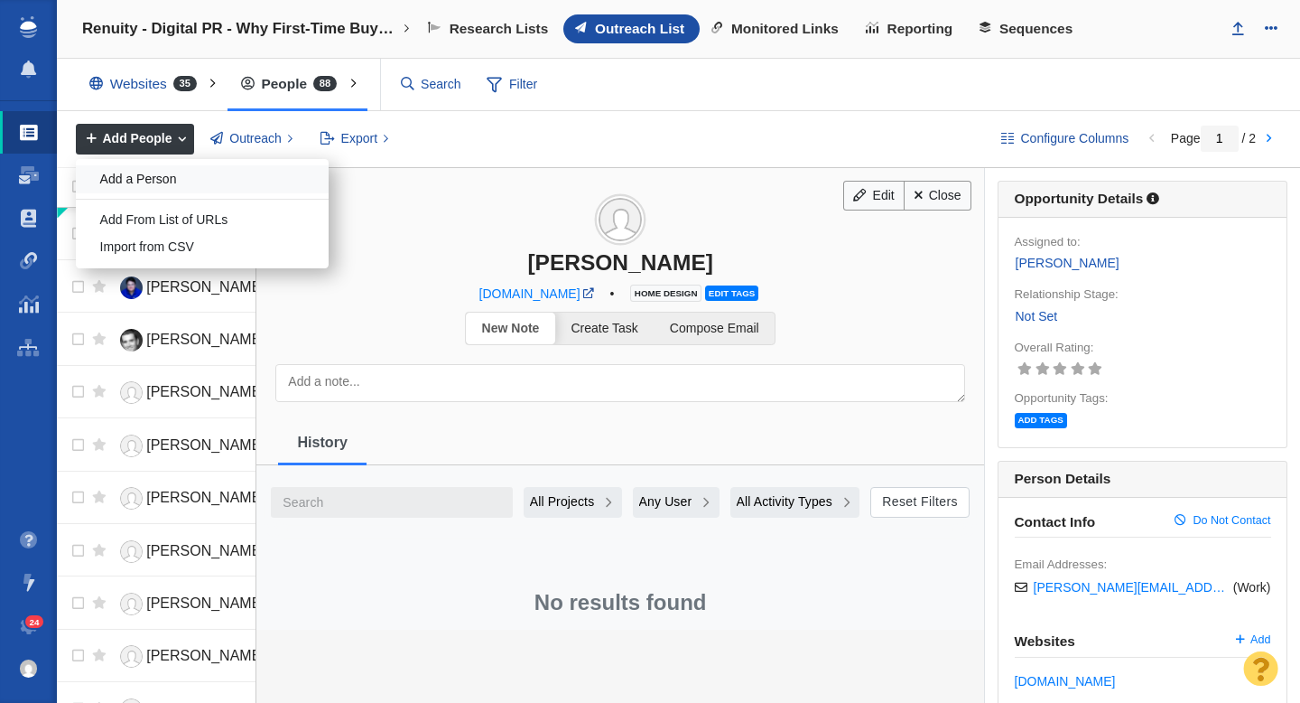
click at [163, 183] on div "Add a Person" at bounding box center [202, 179] width 253 height 28
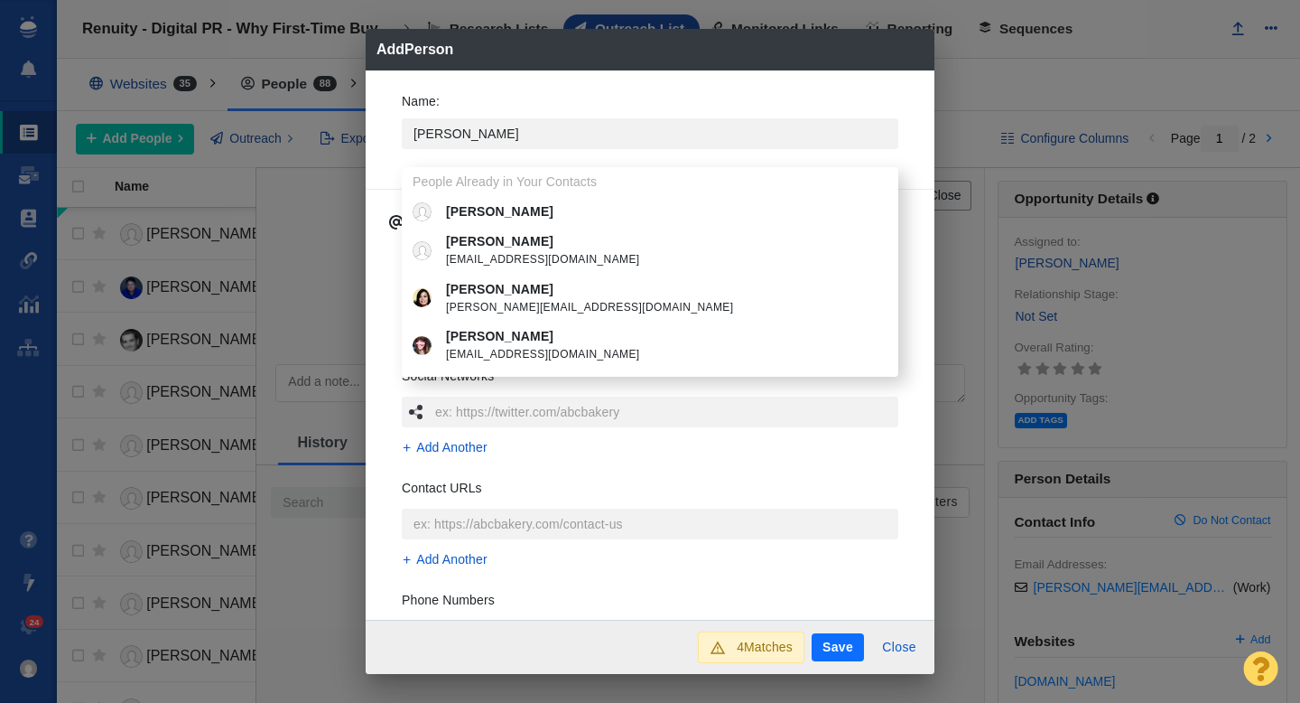
click at [387, 141] on div "Name : Monique People Already in Your Contacts Monique Monique Calello mcalello…" at bounding box center [650, 126] width 526 height 97
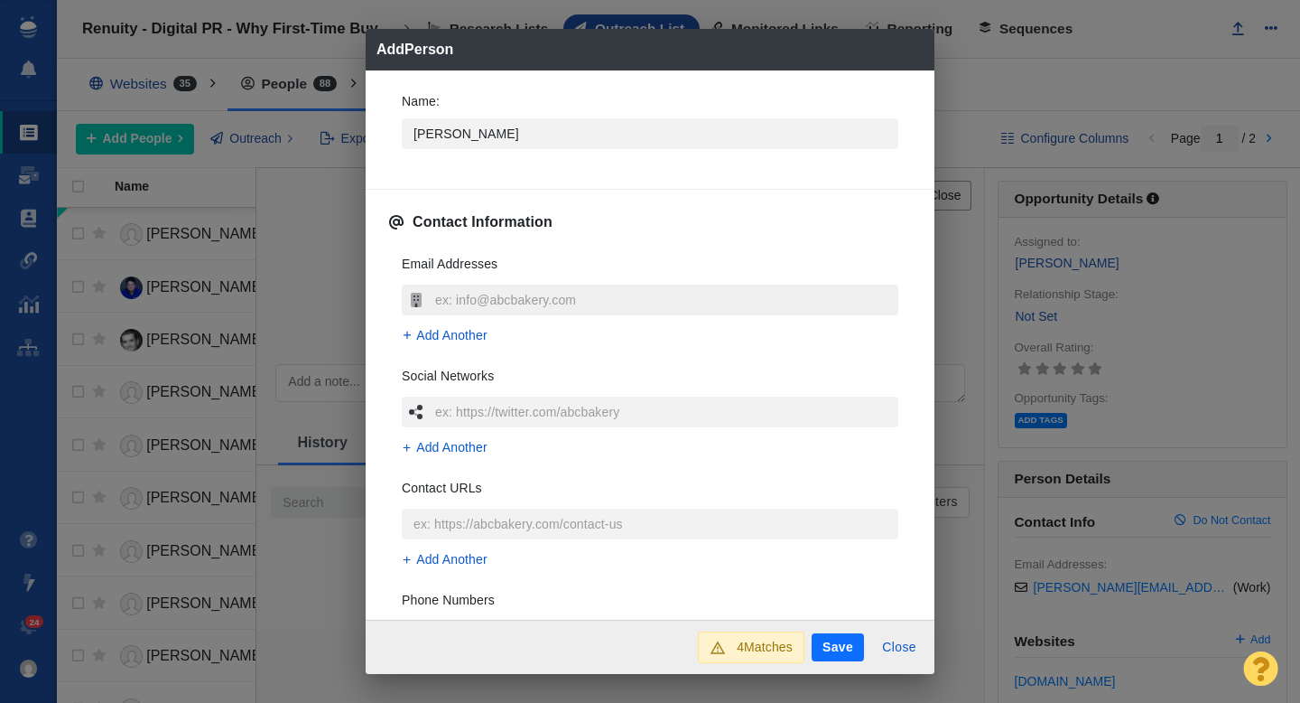
click at [461, 294] on input "text" at bounding box center [665, 299] width 468 height 31
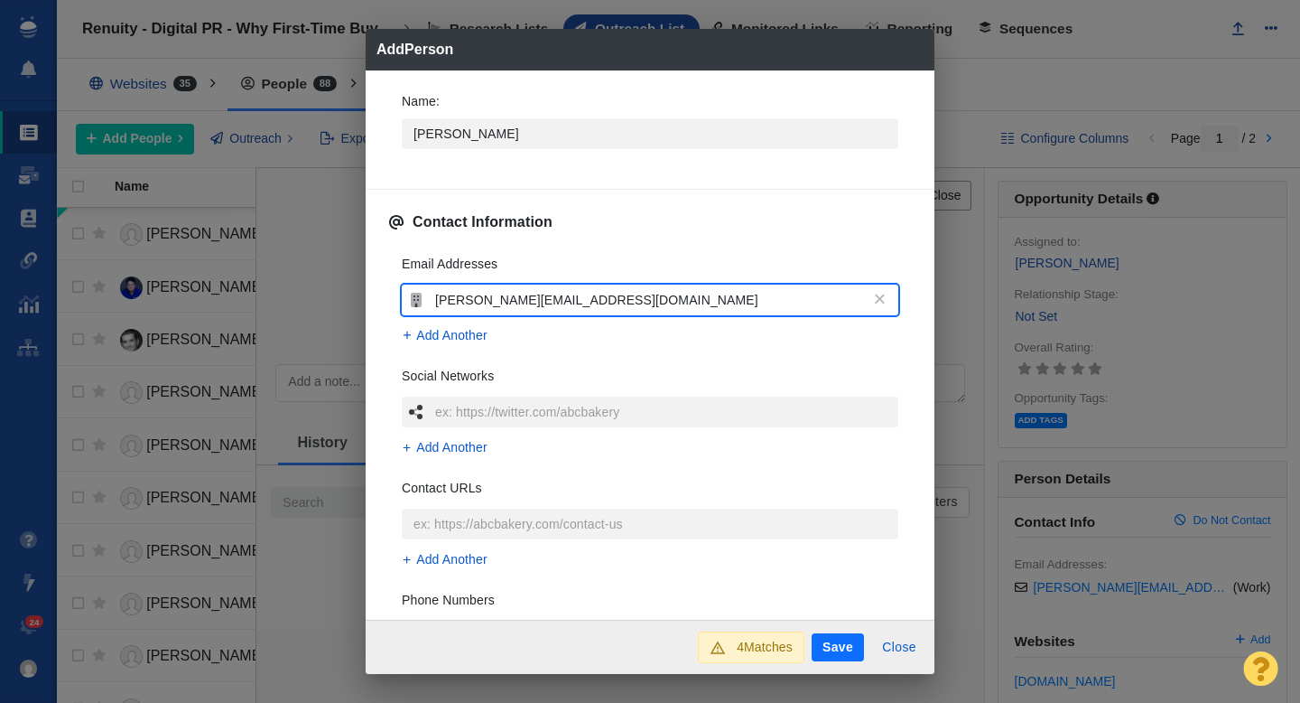
click at [380, 329] on div "Name : Monique Contact Information Email Addresses monique.valeris@hearst.com A…" at bounding box center [650, 345] width 569 height 550
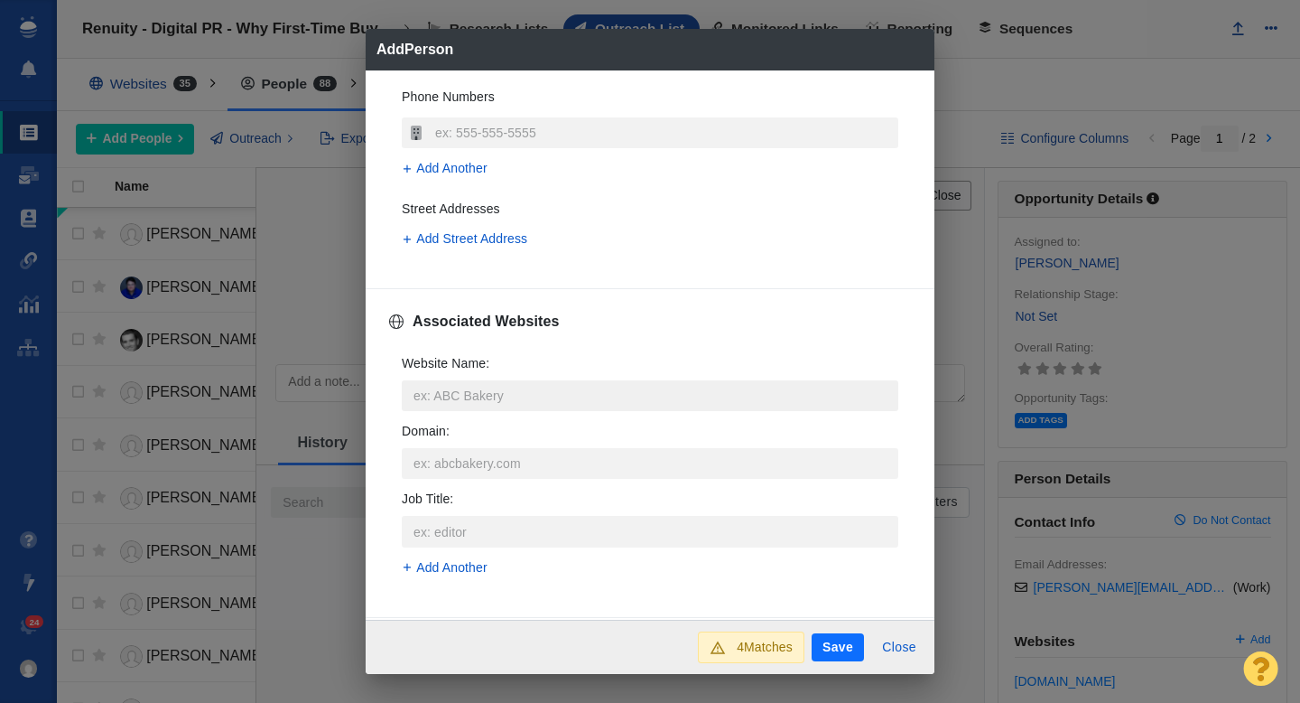
scroll to position [520, 0]
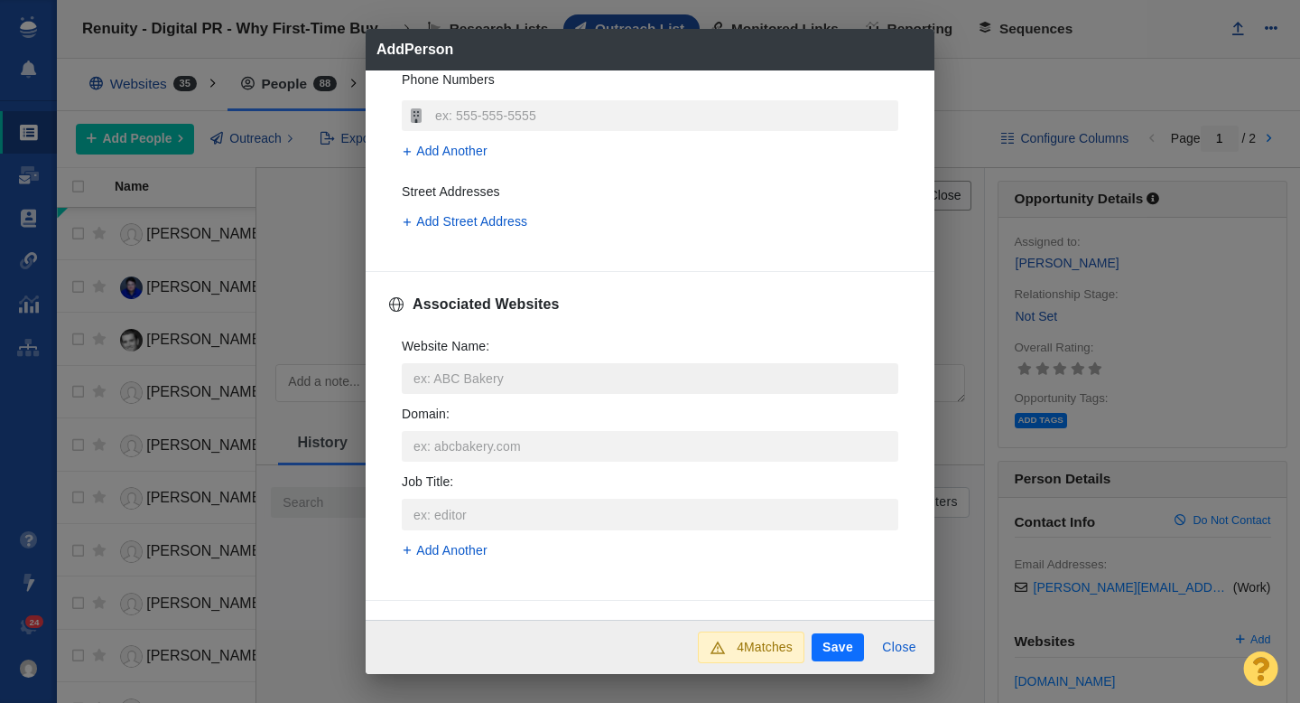
click at [469, 379] on input "Website Name :" at bounding box center [650, 378] width 497 height 31
click at [549, 448] on p "Good Housekeeping" at bounding box center [663, 445] width 434 height 19
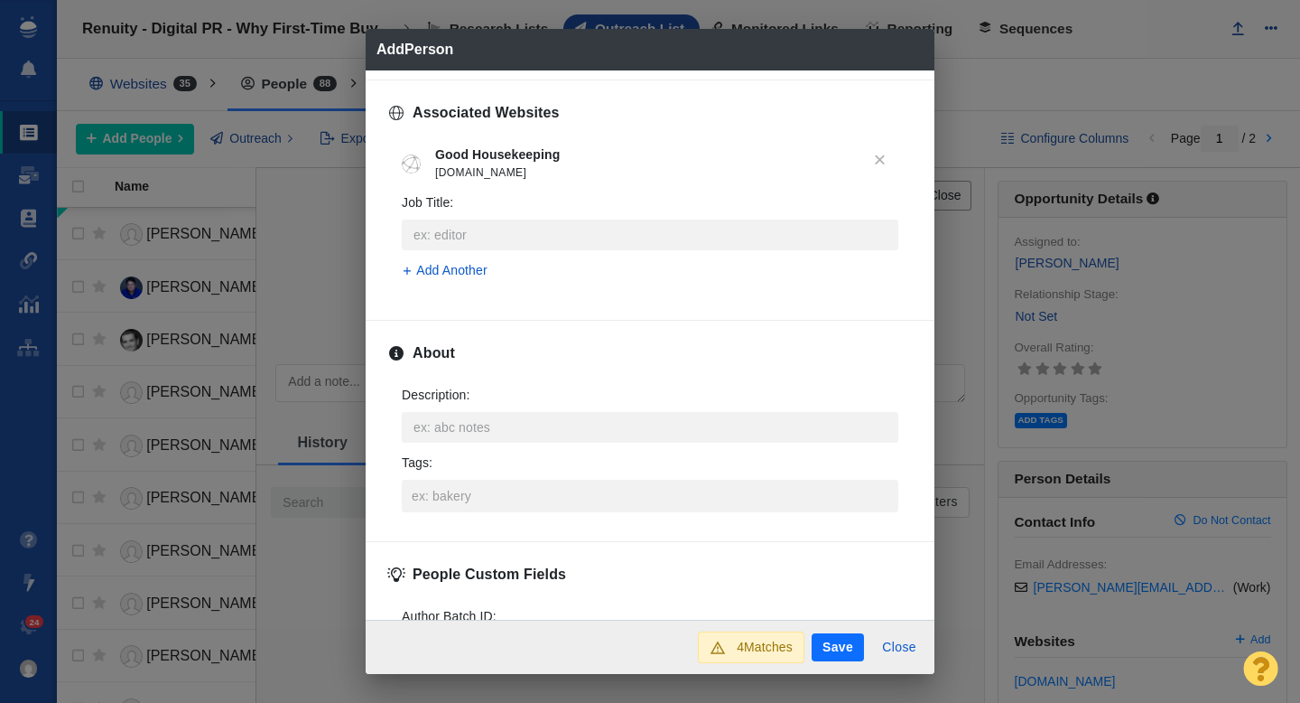
scroll to position [816, 0]
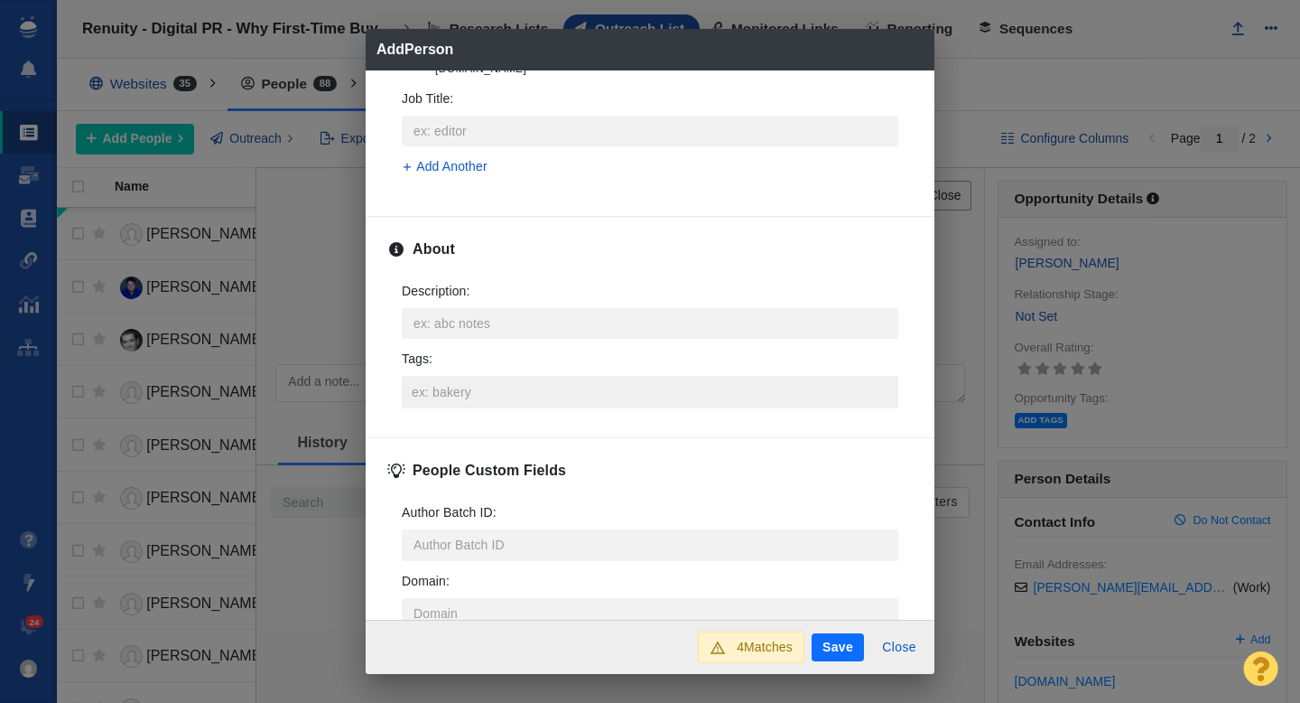
click at [458, 389] on input "Tags :" at bounding box center [650, 392] width 486 height 33
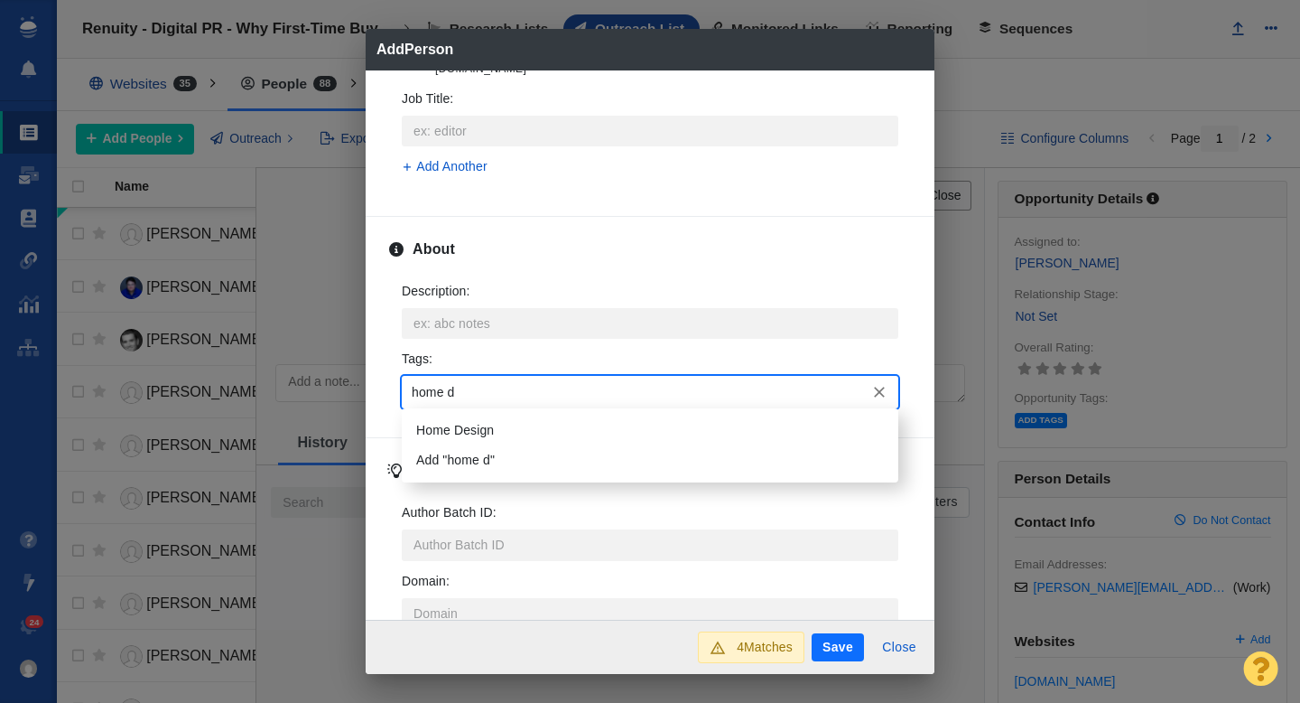
click at [456, 432] on li "Home Design" at bounding box center [650, 430] width 497 height 30
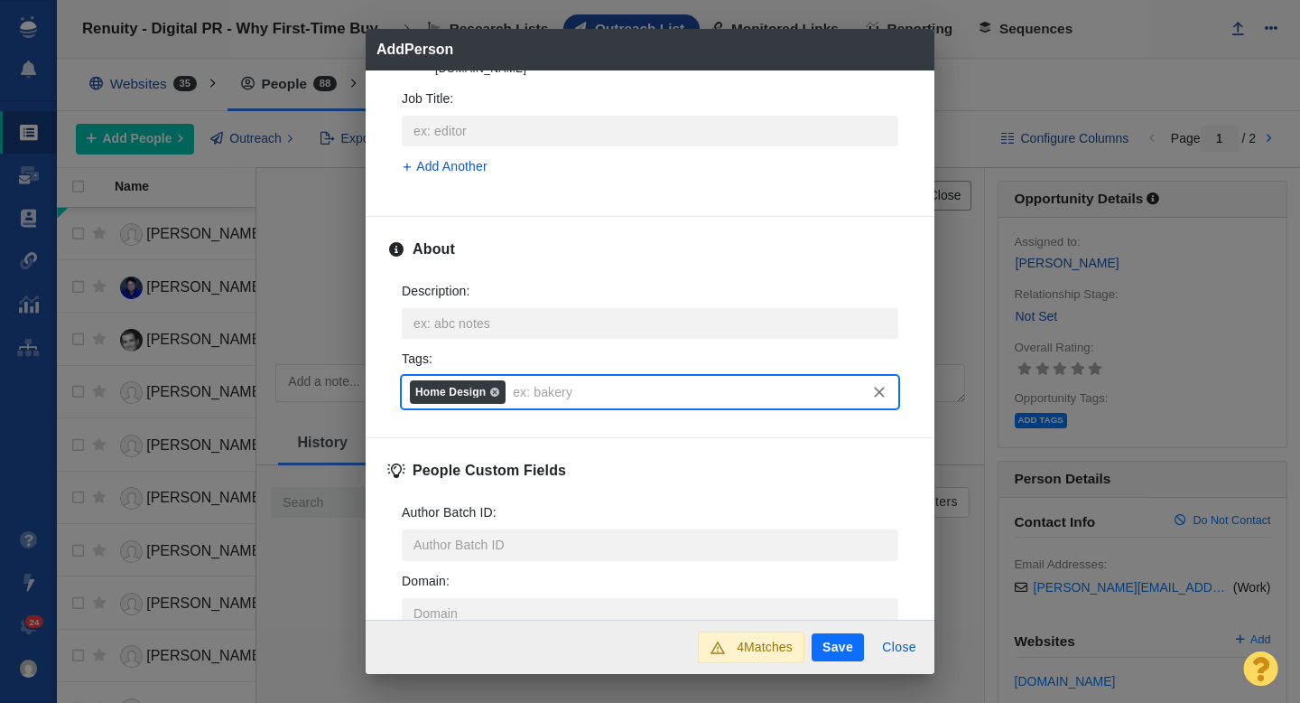
click at [844, 648] on button "Save" at bounding box center [838, 647] width 52 height 29
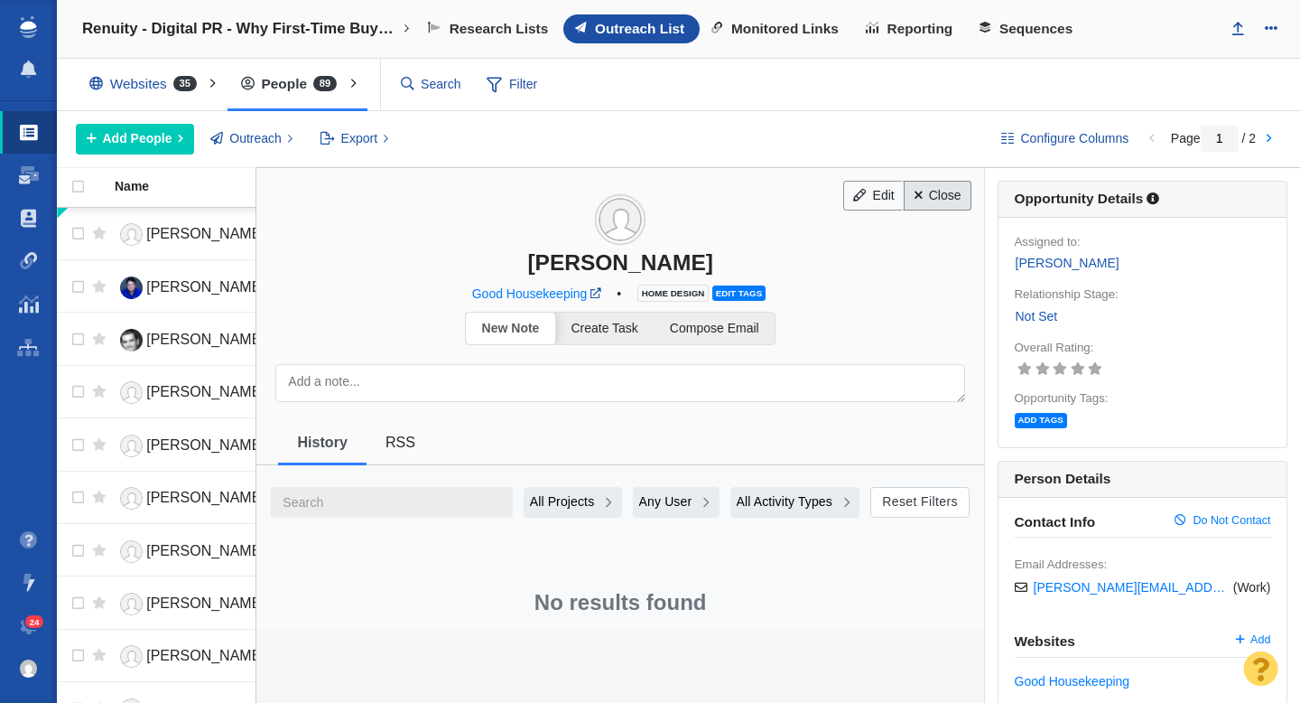
click at [949, 200] on link "Close" at bounding box center [938, 196] width 68 height 31
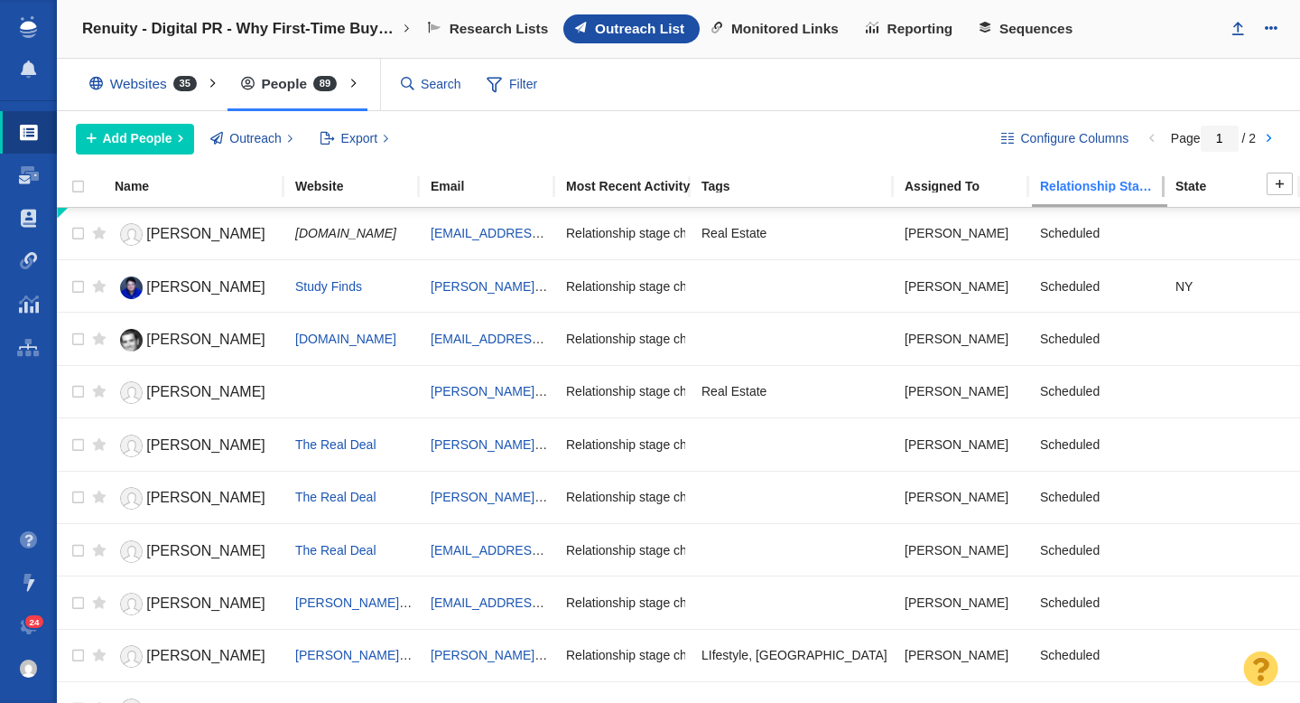
click at [1083, 191] on div "Relationship Stage" at bounding box center [1107, 186] width 134 height 13
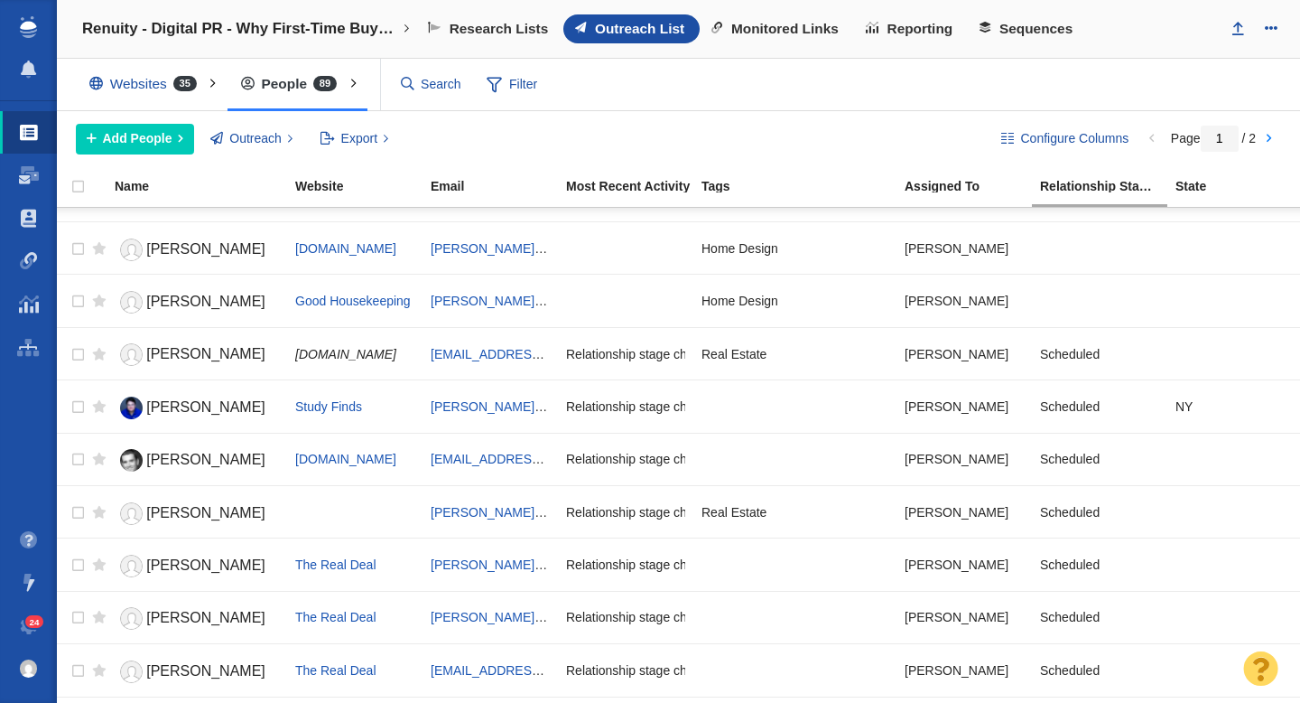
scroll to position [727, 0]
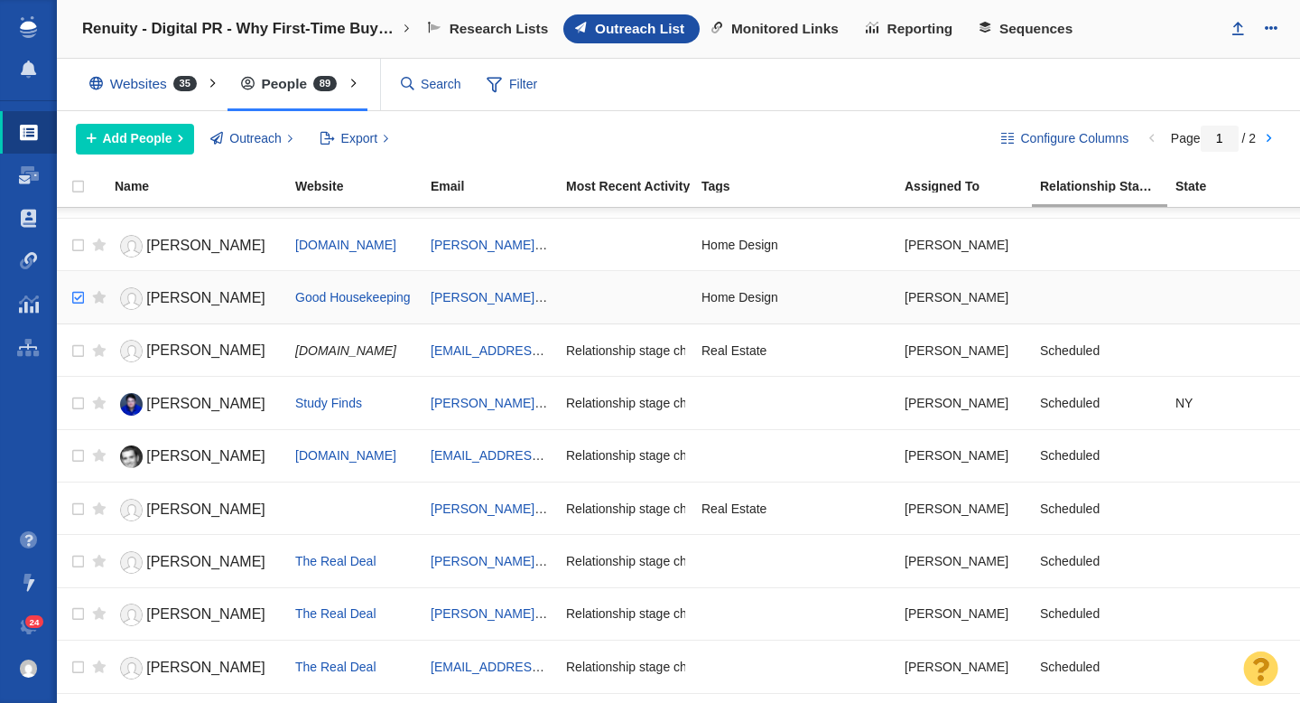
click at [78, 297] on input "checkbox" at bounding box center [75, 298] width 27 height 40
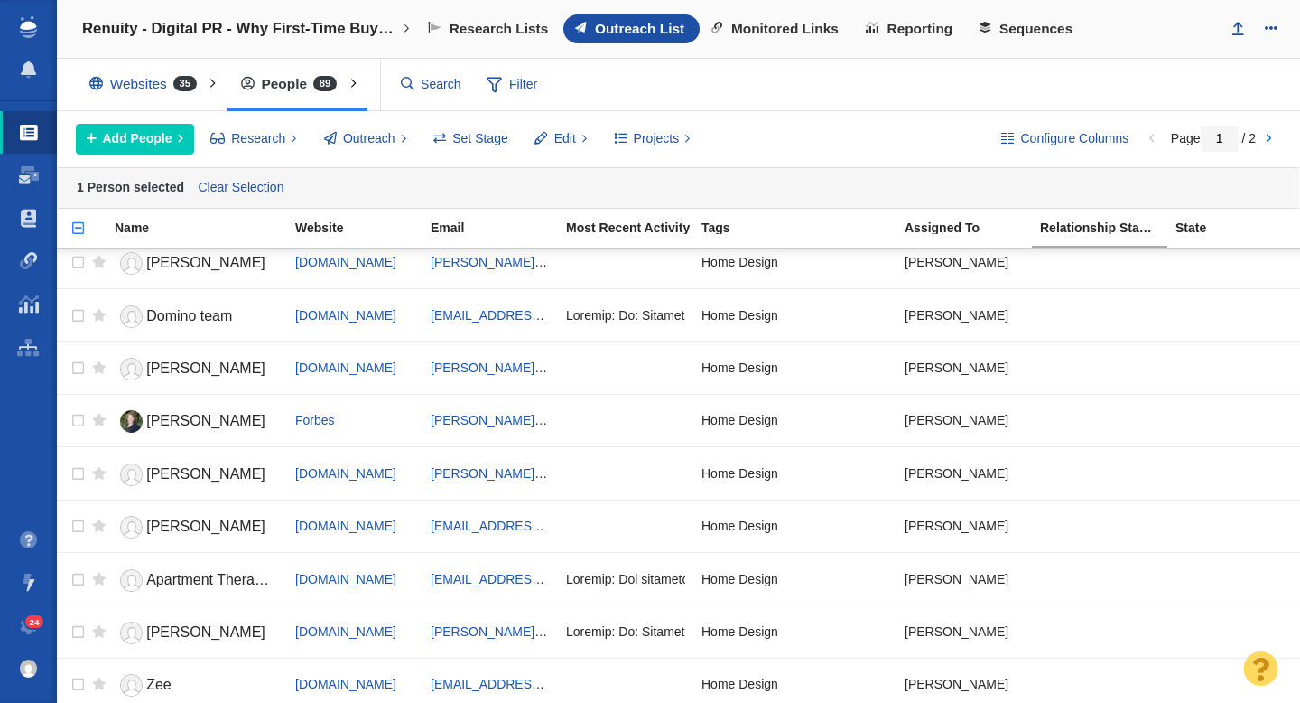
scroll to position [0, 0]
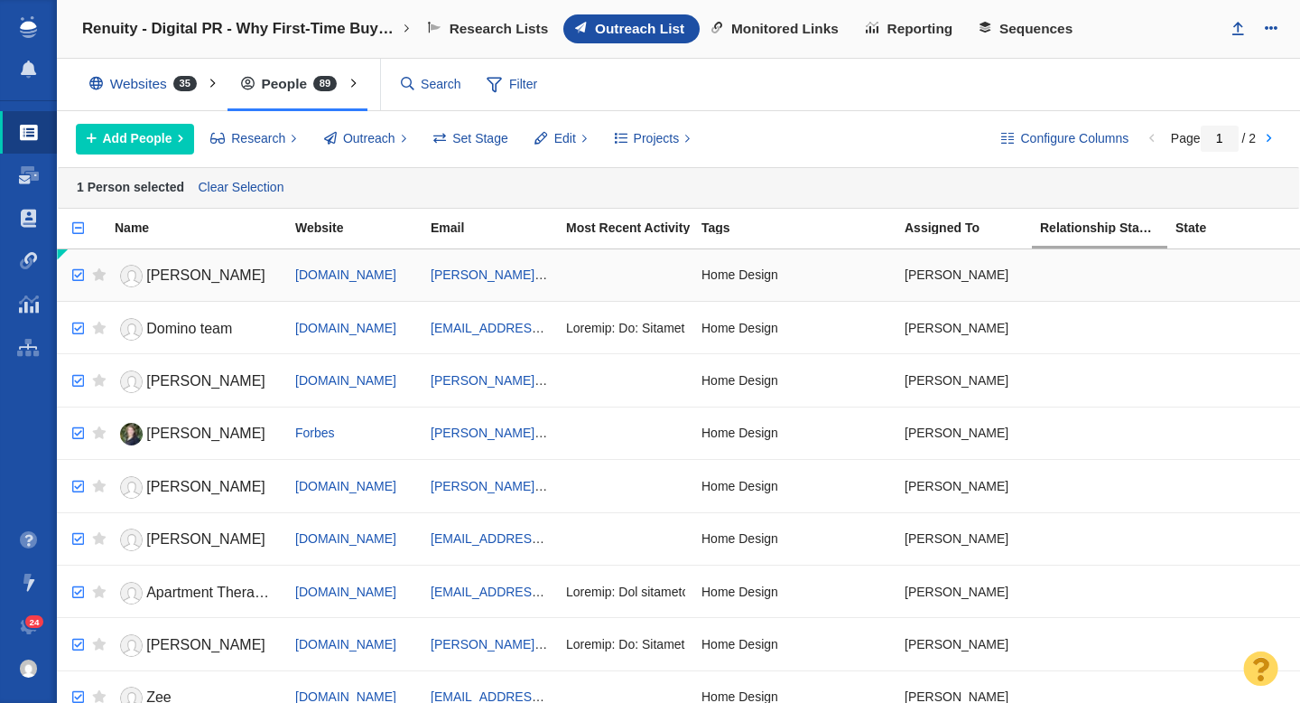
click at [79, 274] on input "checkbox" at bounding box center [75, 276] width 27 height 40
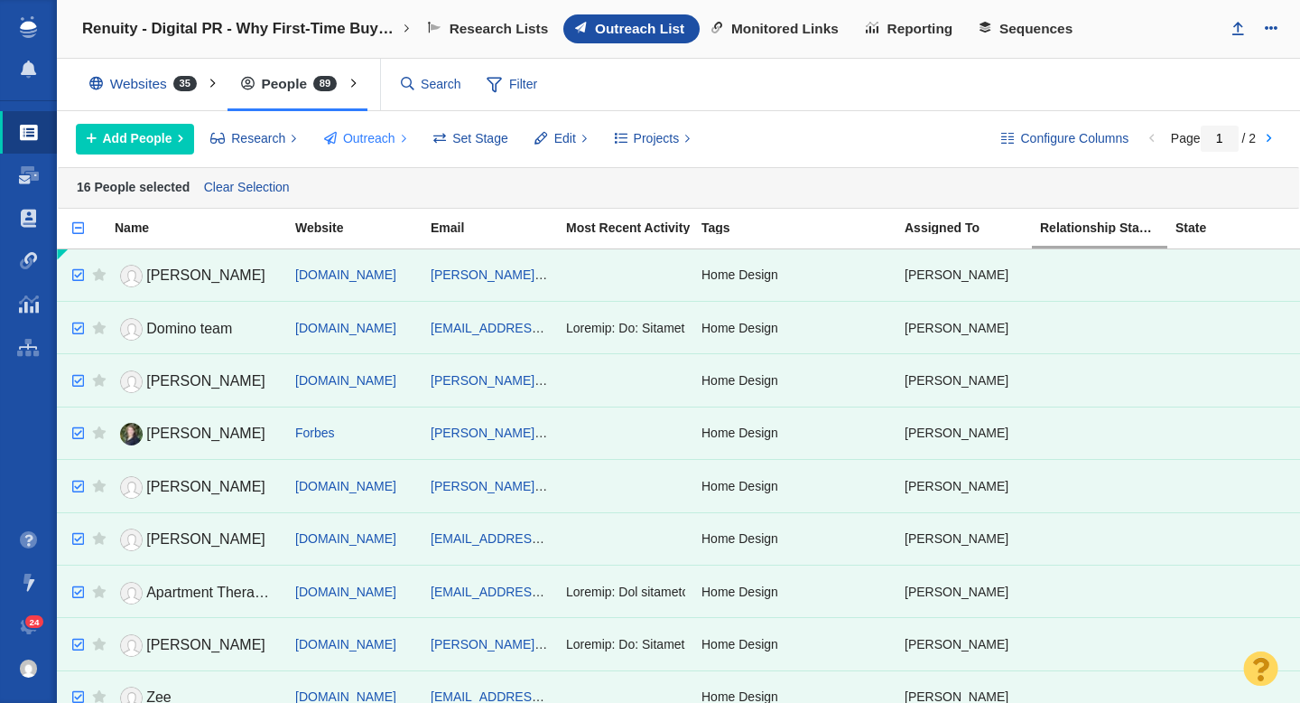
click at [369, 149] on button "Outreach" at bounding box center [364, 139] width 103 height 31
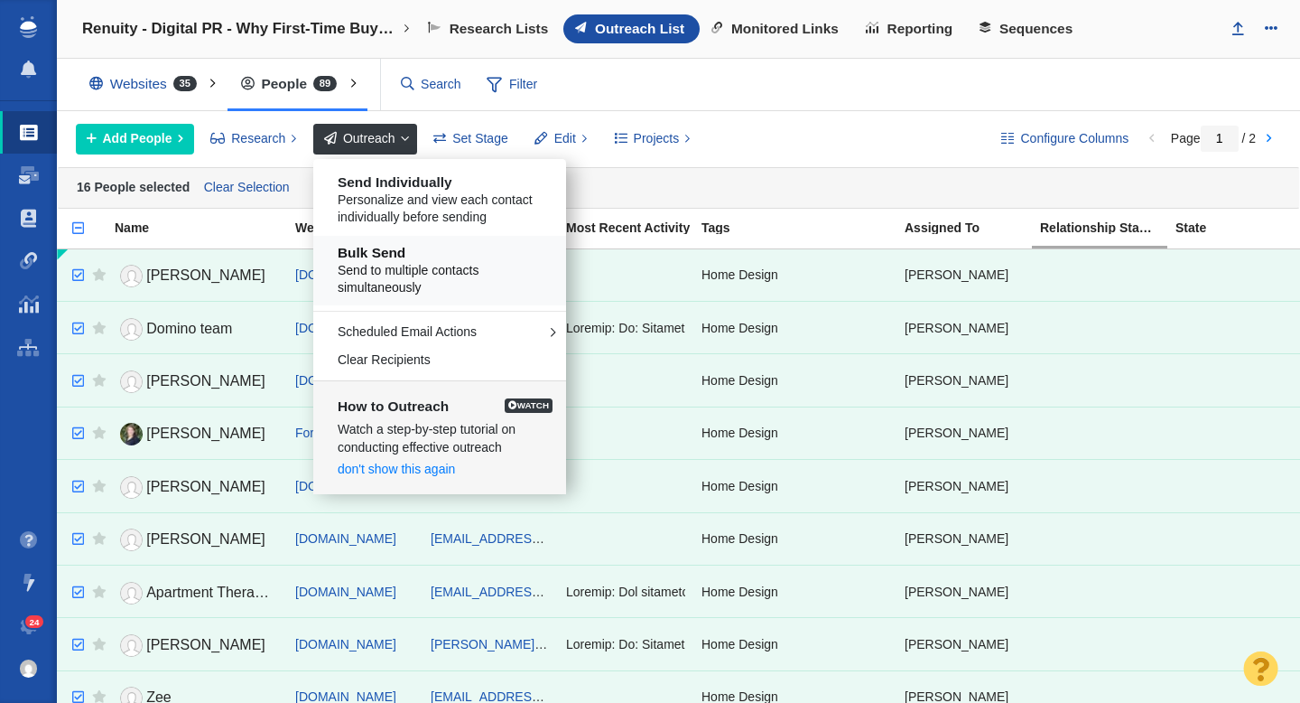
click at [395, 284] on span "Send to multiple contacts simultaneously" at bounding box center [447, 279] width 218 height 35
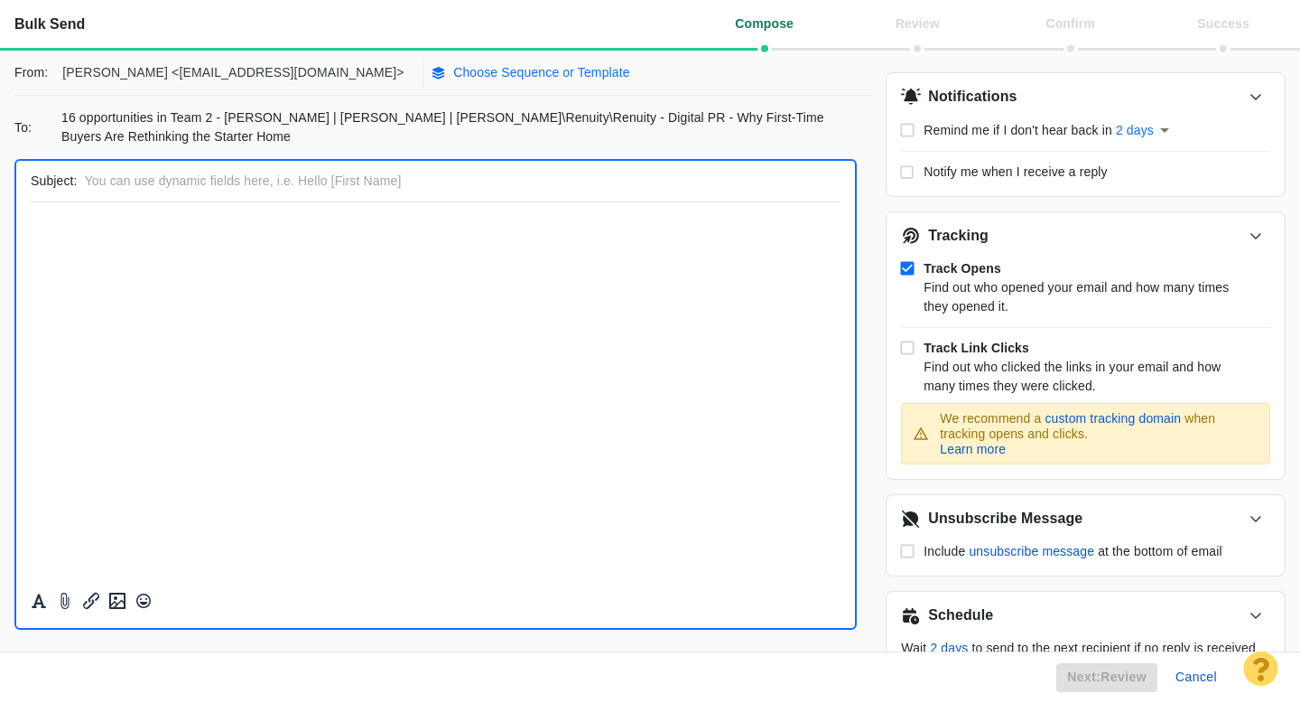
click at [453, 75] on p "Choose Sequence or Template" at bounding box center [541, 72] width 177 height 19
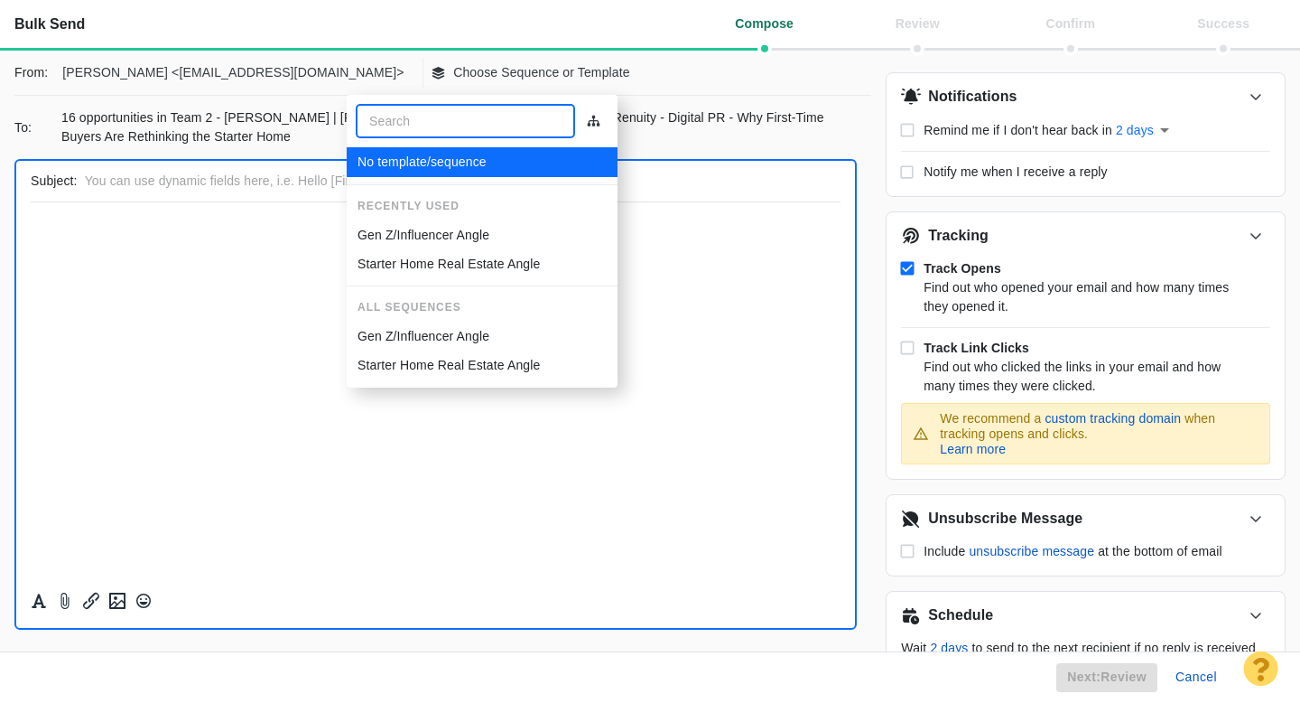
click at [424, 238] on p "Gen Z/Influencer Angle" at bounding box center [424, 235] width 132 height 19
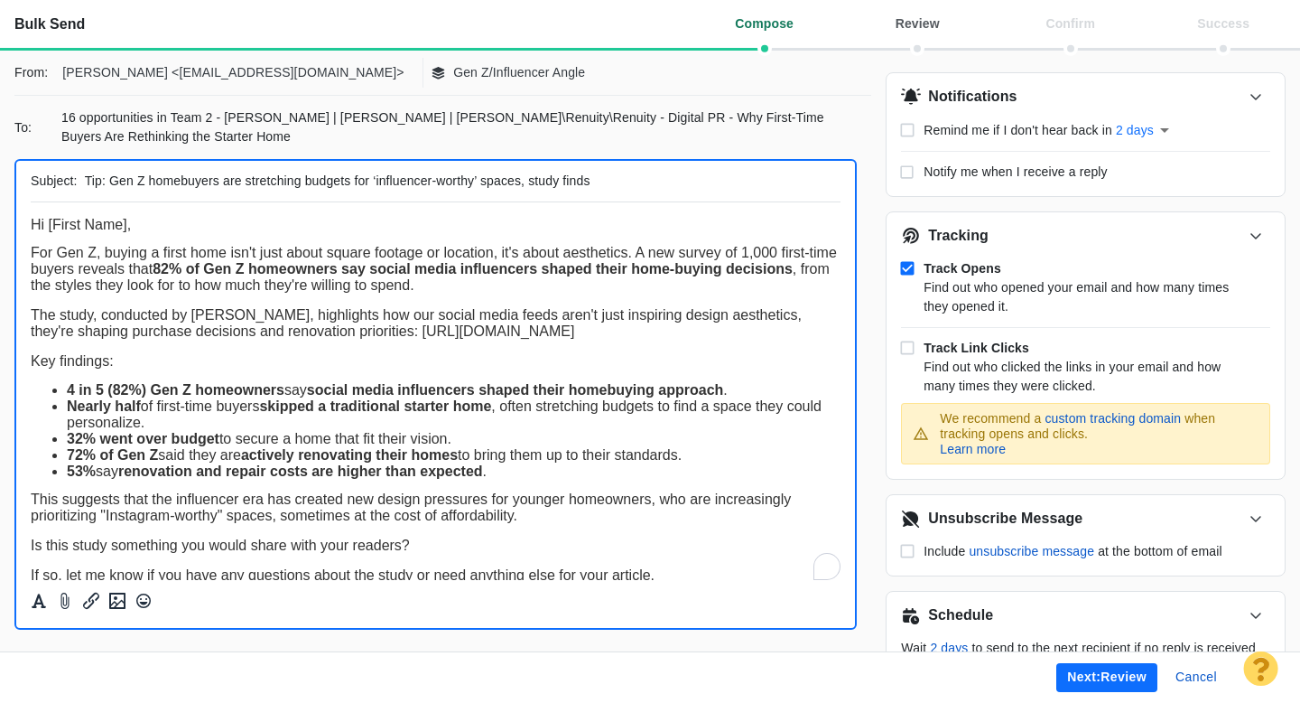
drag, startPoint x: 432, startPoint y: 178, endPoint x: 427, endPoint y: 194, distance: 16.9
click at [386, 181] on input "Tip: Gen Z homebuyers are stretching budgets for ‘influencer-worthy’ spaces, st…" at bounding box center [460, 181] width 750 height 26
click at [1080, 674] on button "Next: review" at bounding box center [1107, 677] width 101 height 29
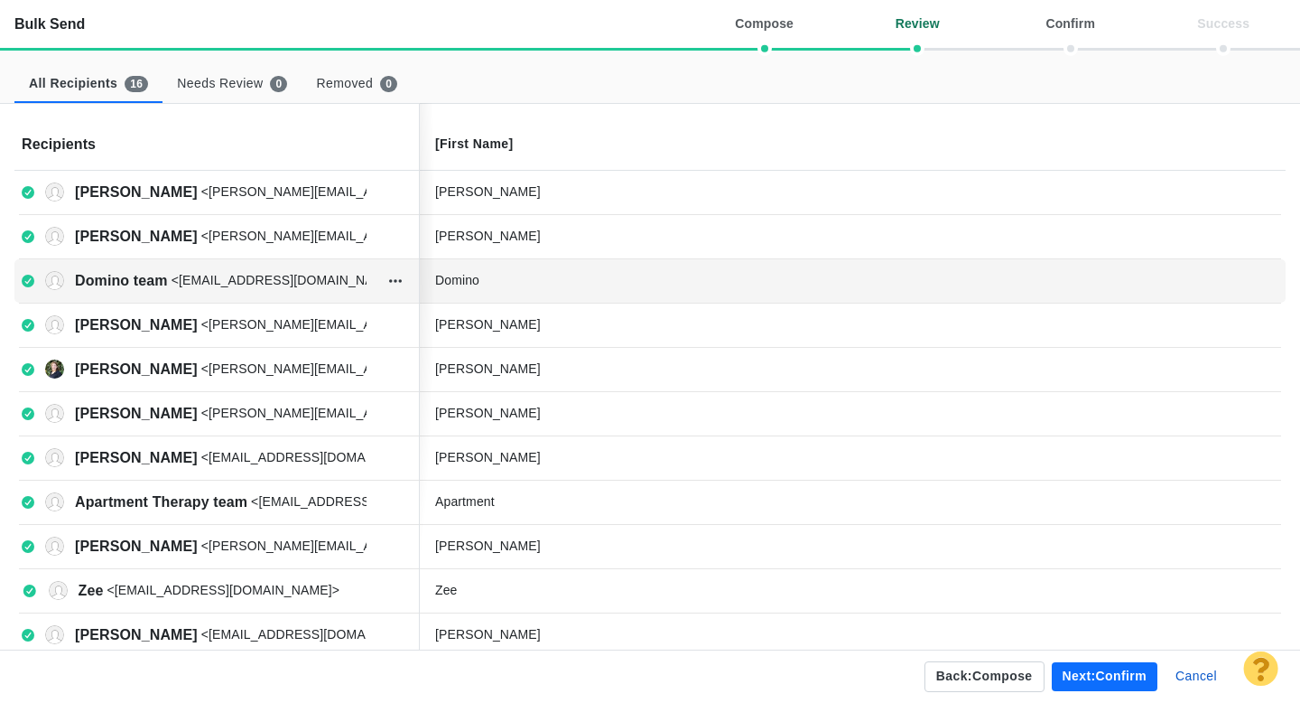
click at [520, 266] on div "Domino" at bounding box center [849, 281] width 856 height 36
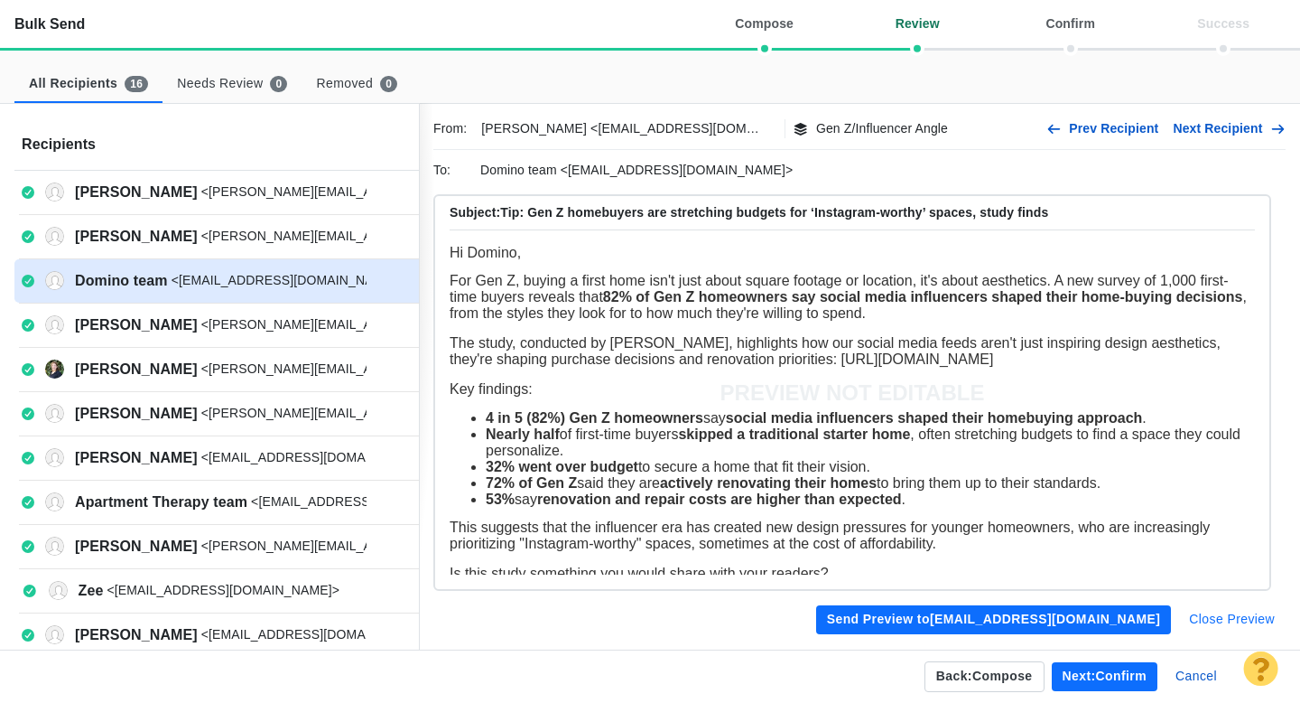
click at [1213, 615] on button "Close Preview" at bounding box center [1232, 619] width 107 height 29
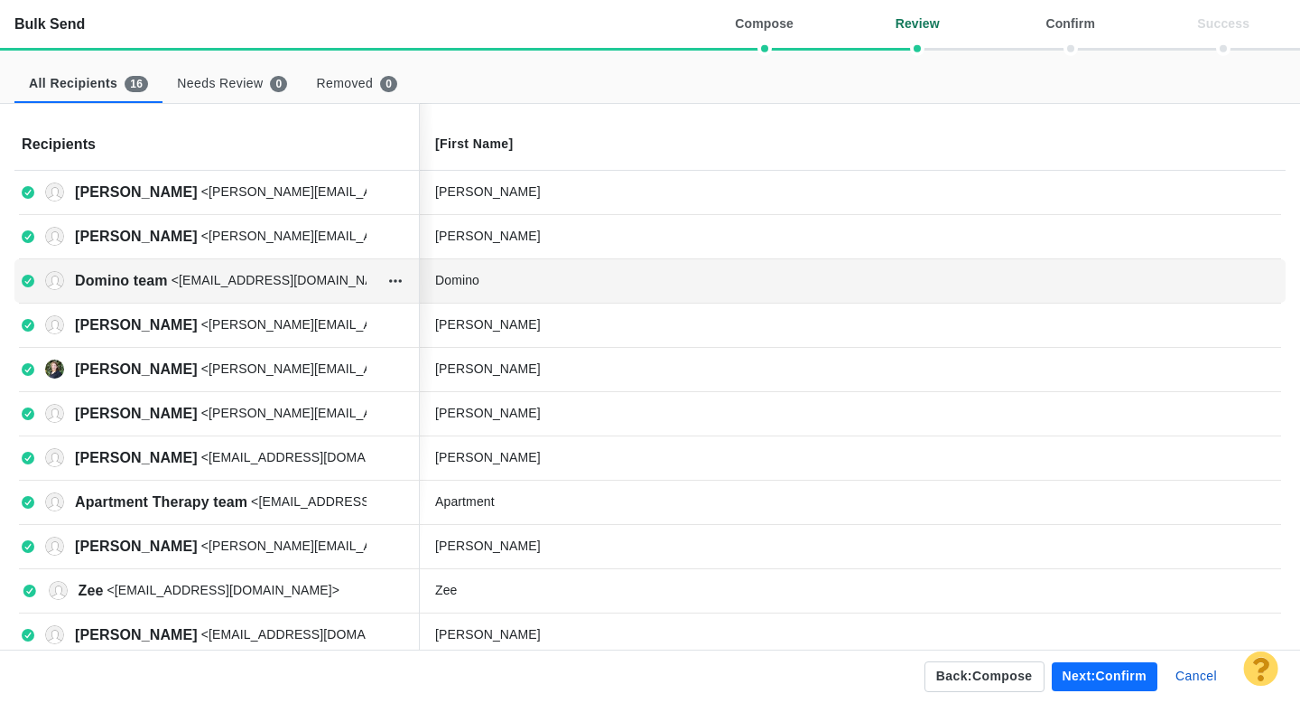
click at [509, 278] on div "Domino" at bounding box center [570, 280] width 271 height 19
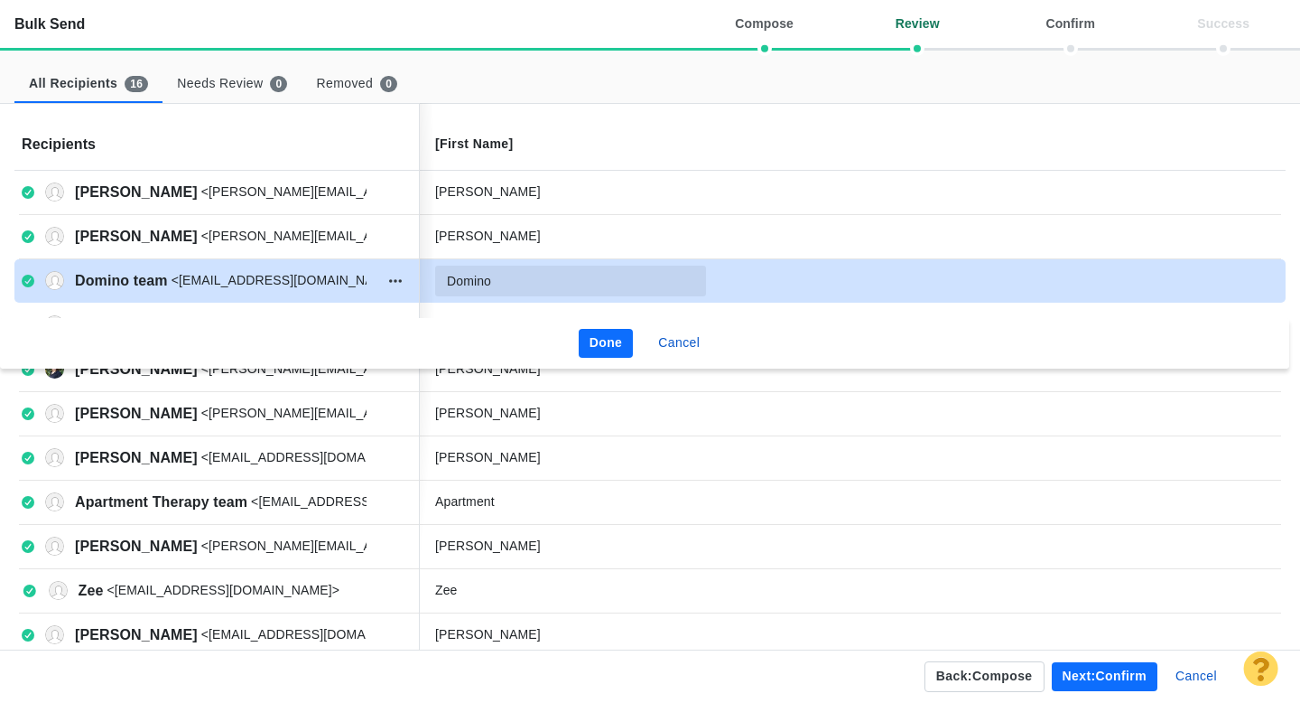
click at [536, 284] on input "Domino" at bounding box center [570, 281] width 271 height 31
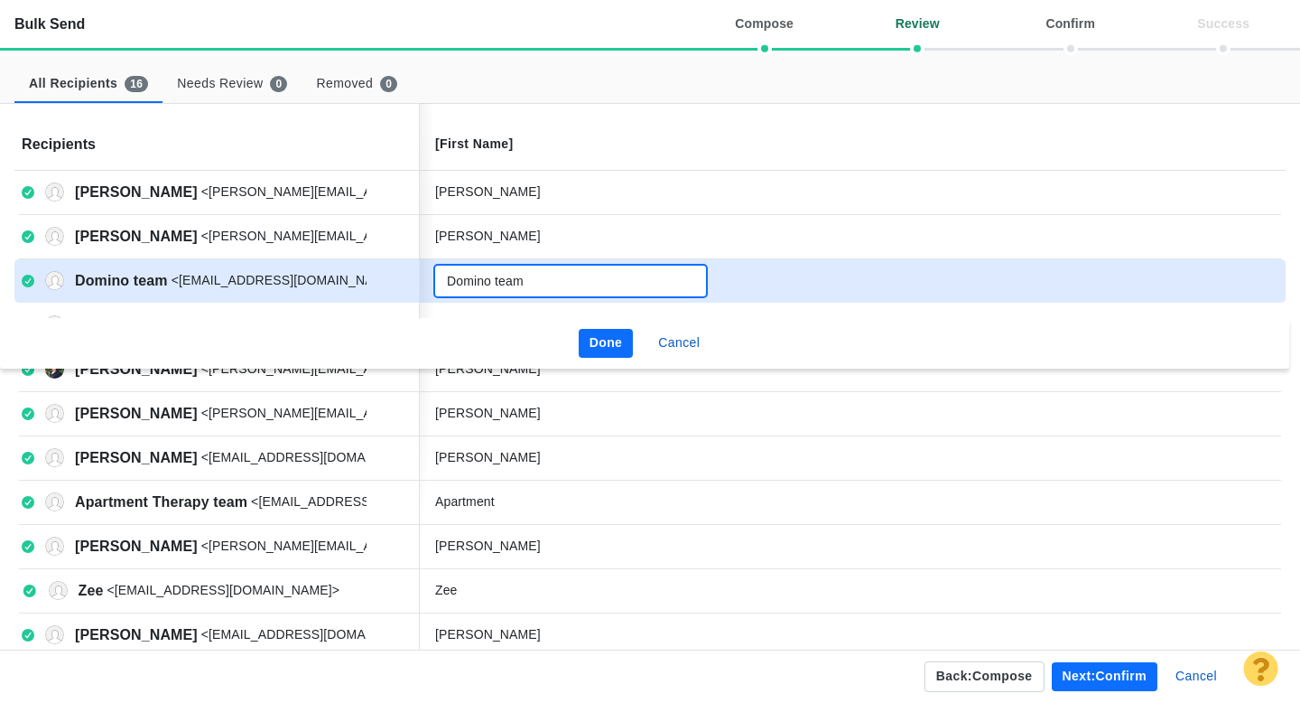
click at [600, 336] on button "Done" at bounding box center [606, 343] width 55 height 29
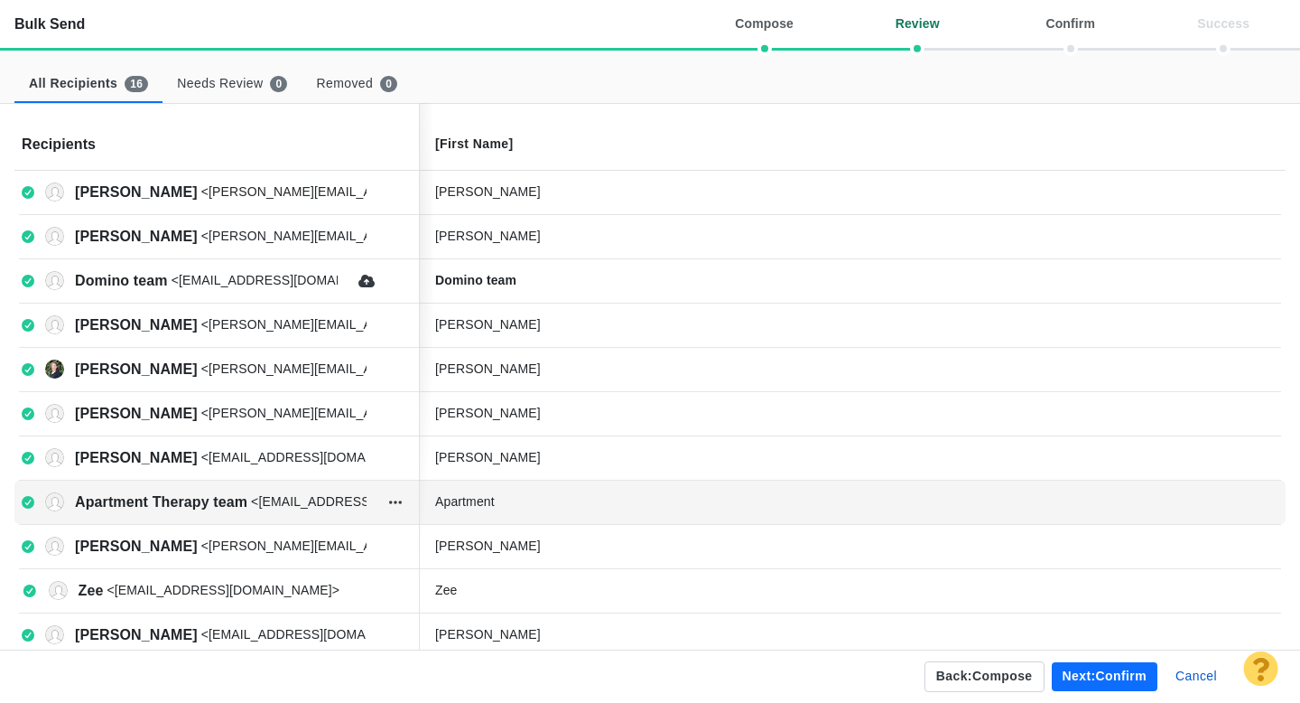
click at [528, 507] on div "Apartment" at bounding box center [570, 501] width 271 height 19
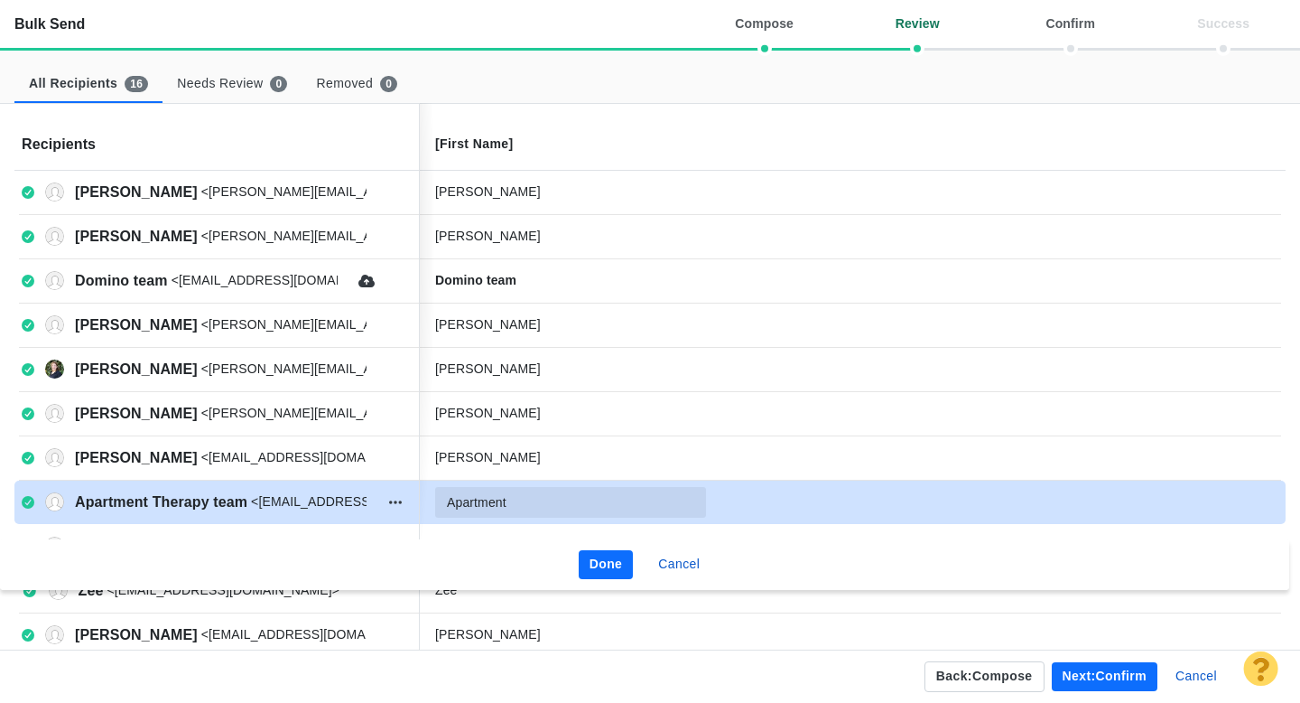
click at [545, 503] on input "Apartment" at bounding box center [570, 502] width 271 height 31
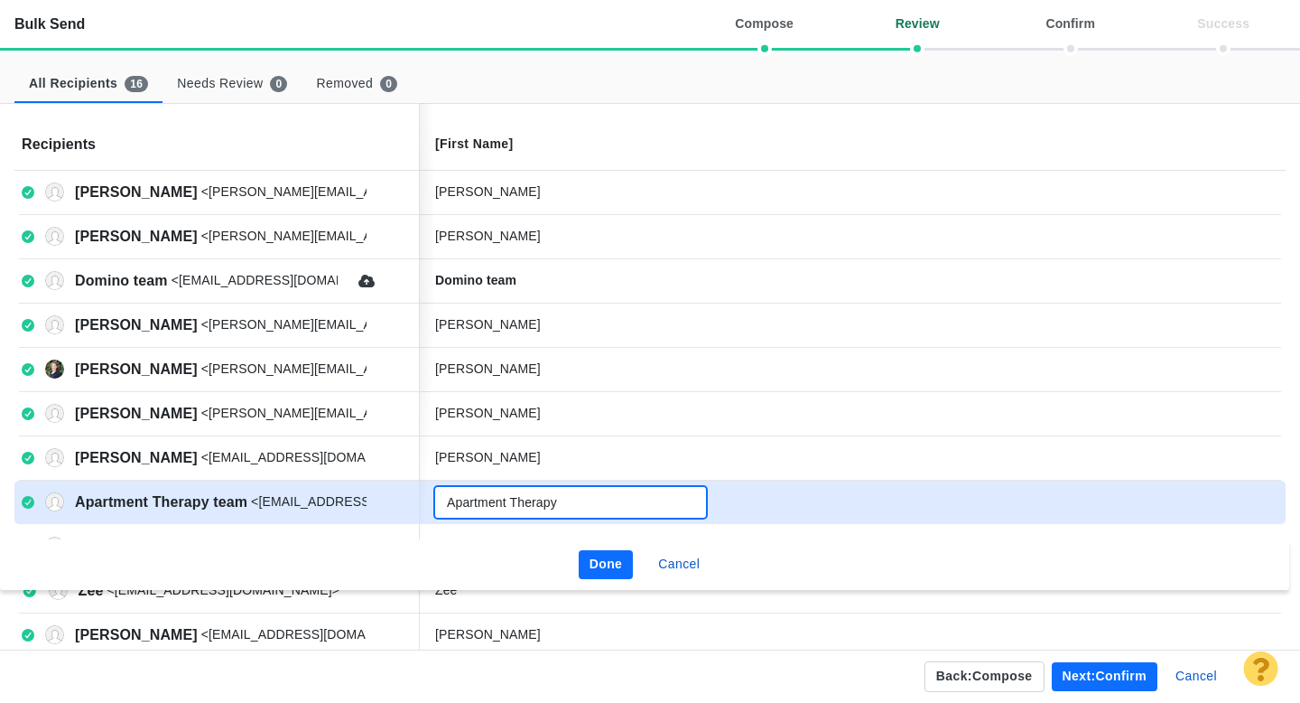
click at [602, 557] on button "Done" at bounding box center [606, 564] width 55 height 29
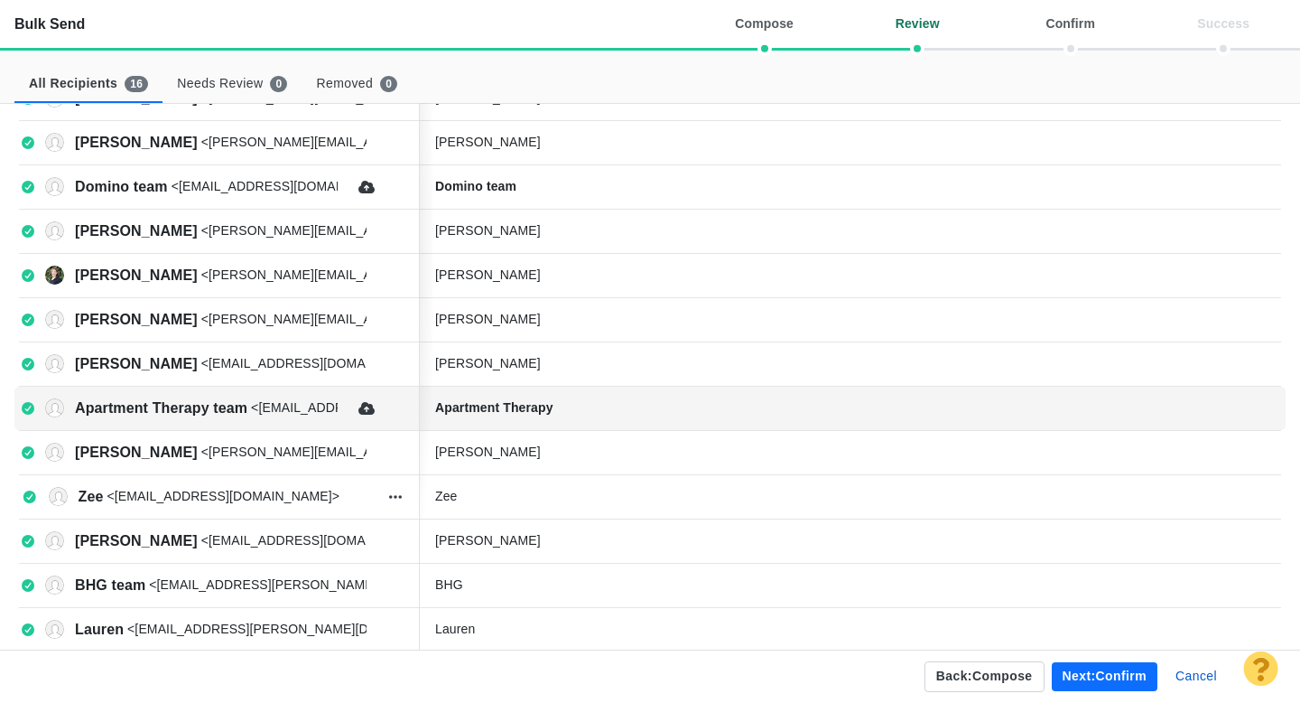
scroll to position [110, 0]
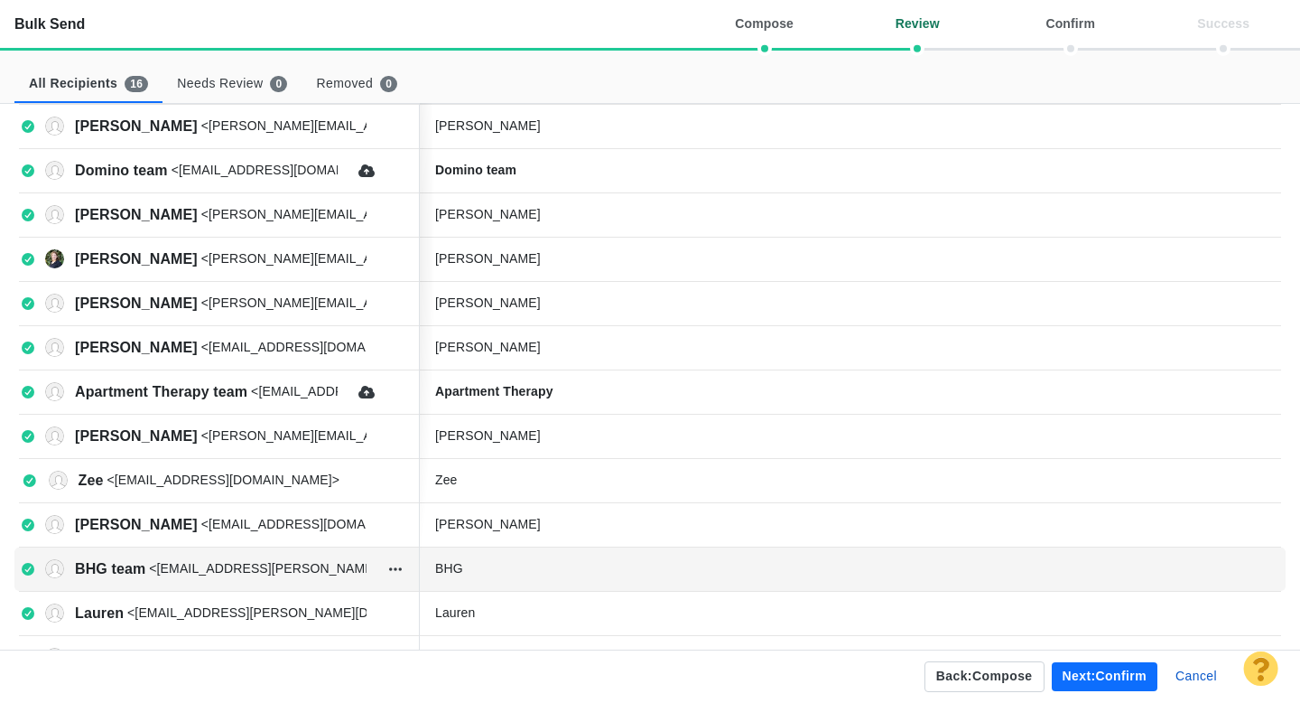
click at [527, 563] on div "BHG" at bounding box center [570, 568] width 271 height 19
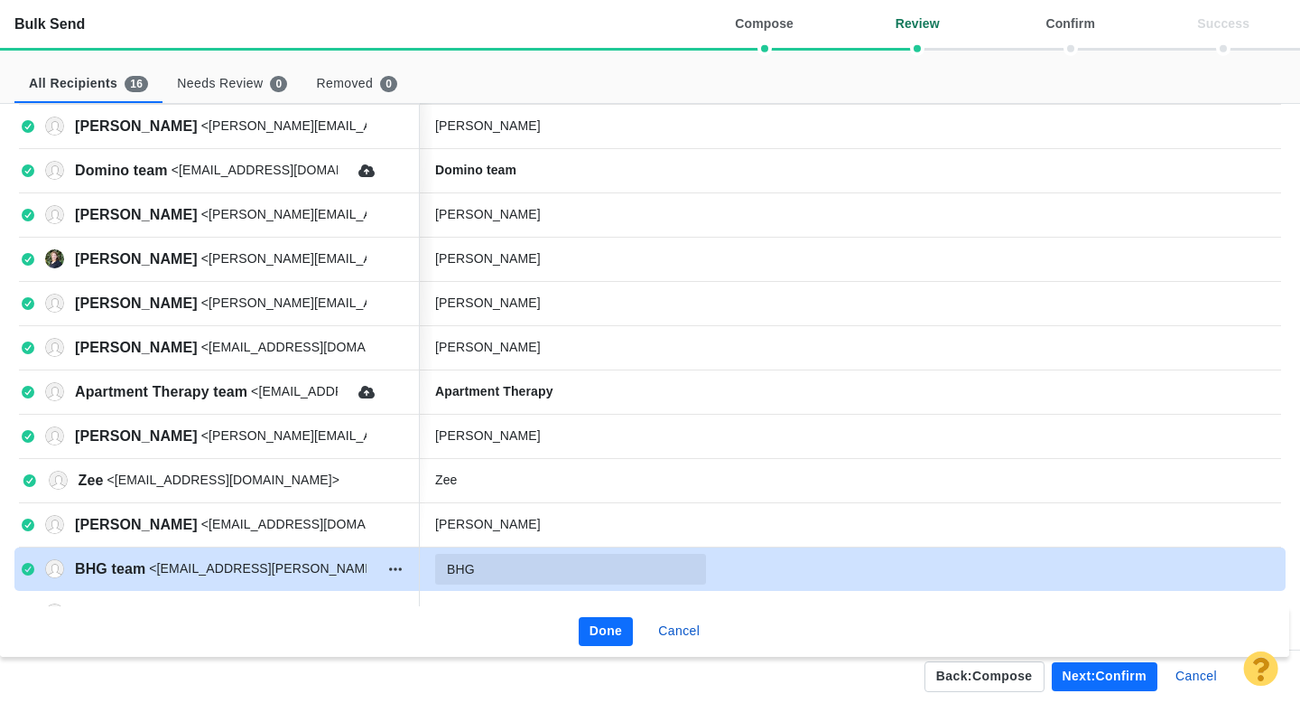
click at [520, 563] on input "BHG" at bounding box center [570, 569] width 271 height 31
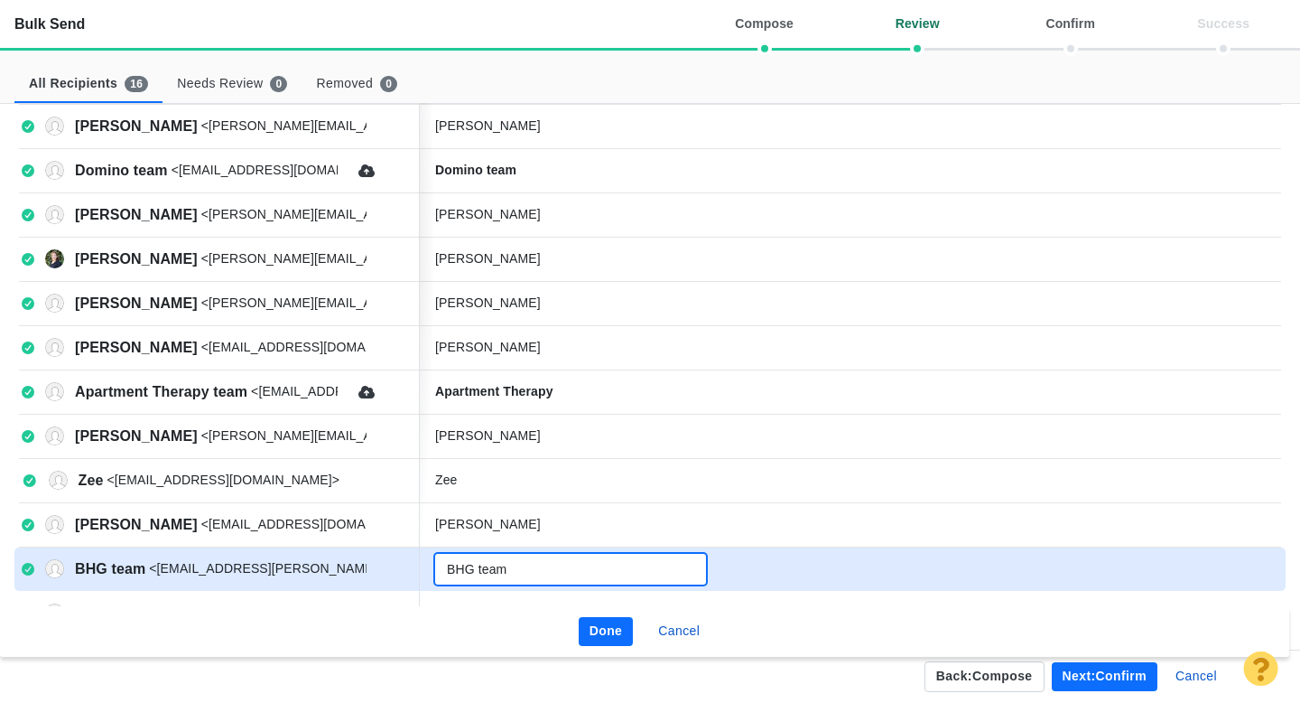
click at [611, 640] on button "Done" at bounding box center [606, 631] width 55 height 29
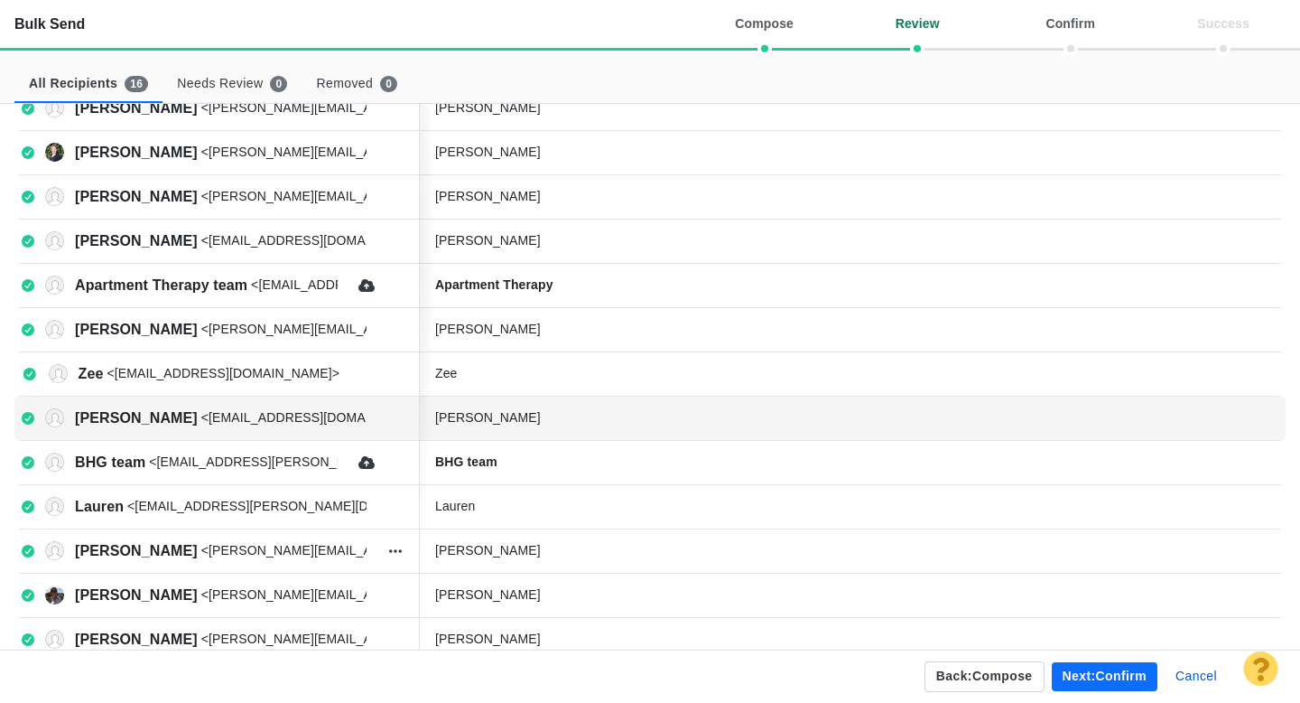
scroll to position [244, 0]
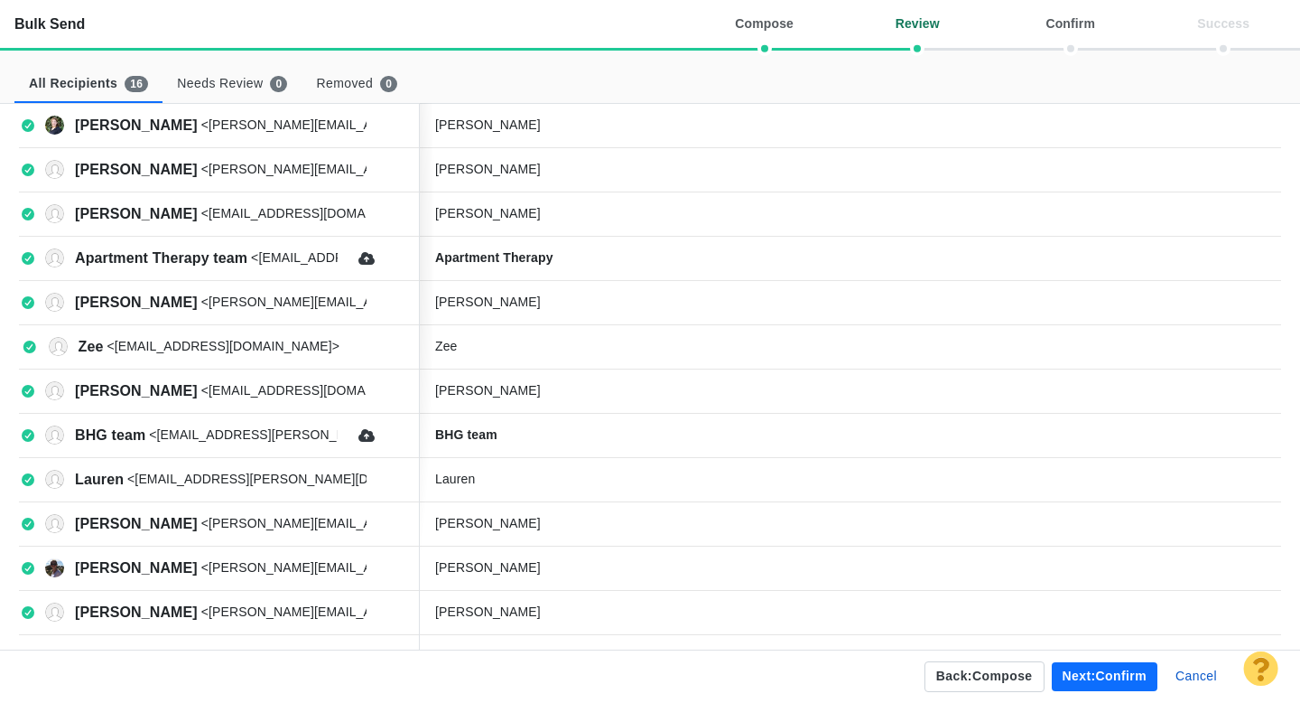
click at [1108, 679] on button "Next: confirm" at bounding box center [1105, 676] width 106 height 29
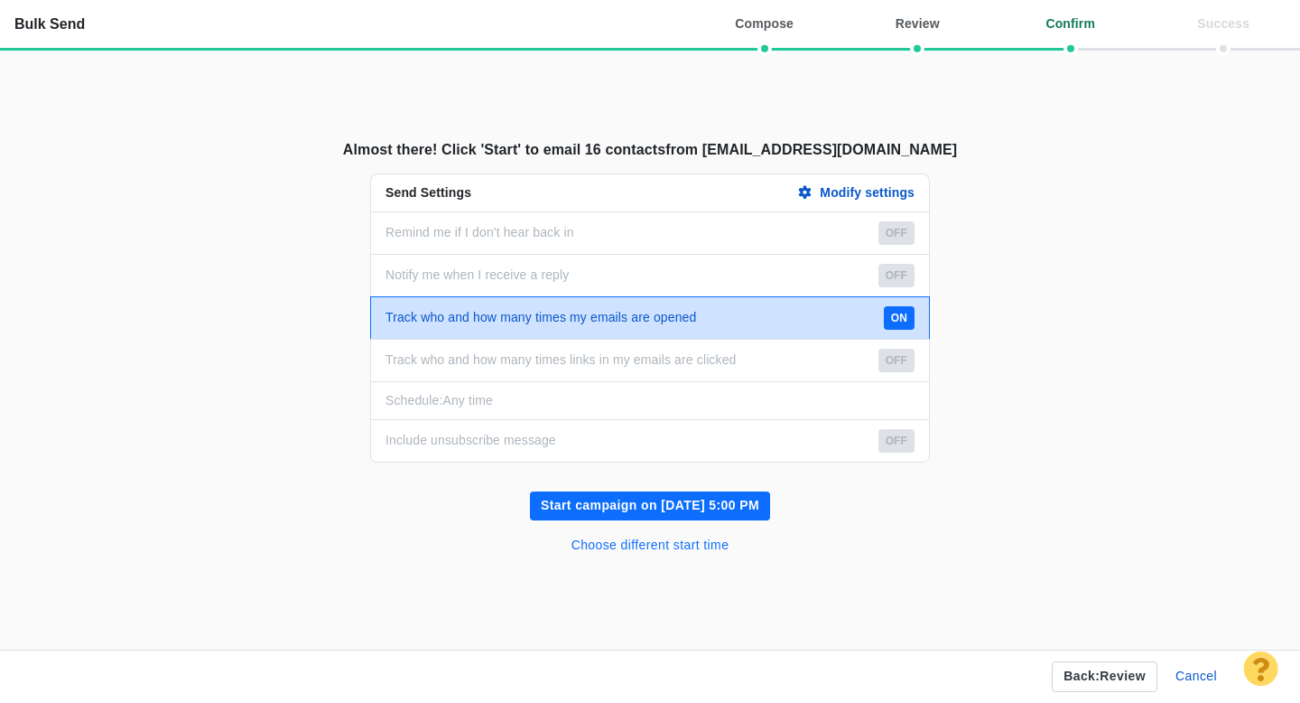
click at [685, 542] on button "Choose different start time" at bounding box center [651, 545] width 180 height 29
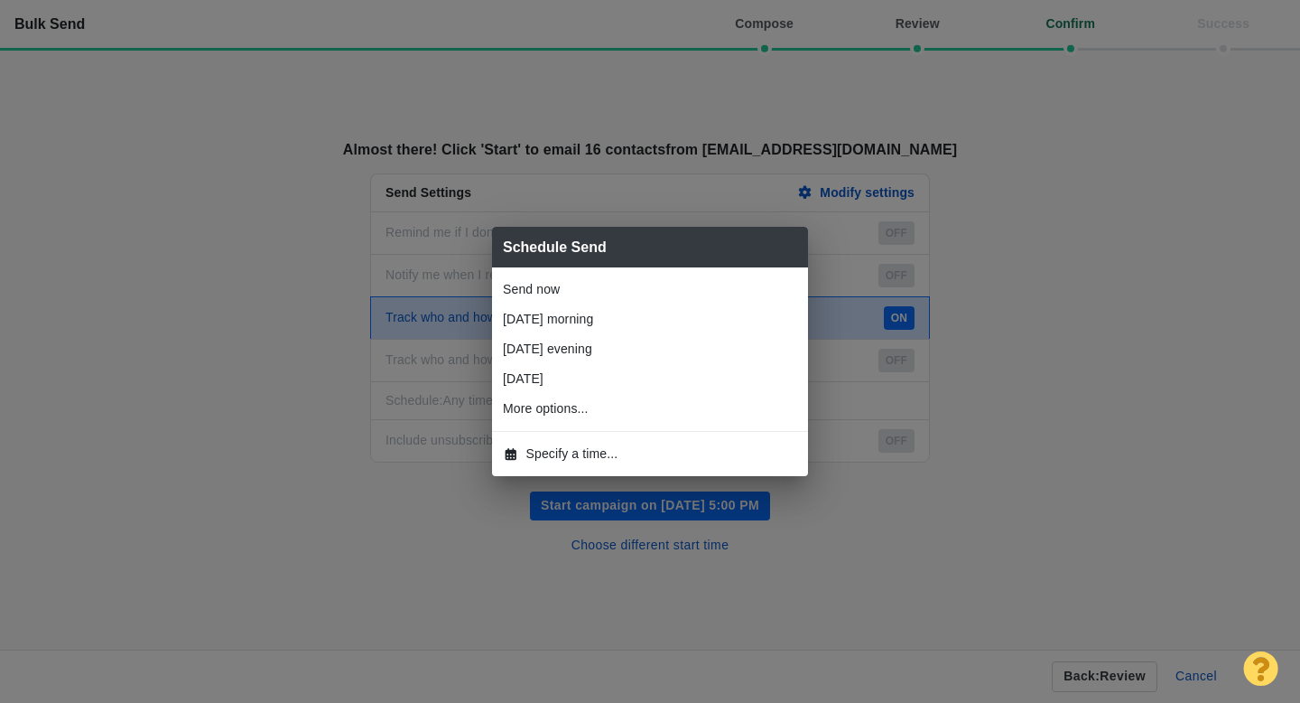
click at [590, 448] on span "Specify a time..." at bounding box center [573, 453] width 92 height 19
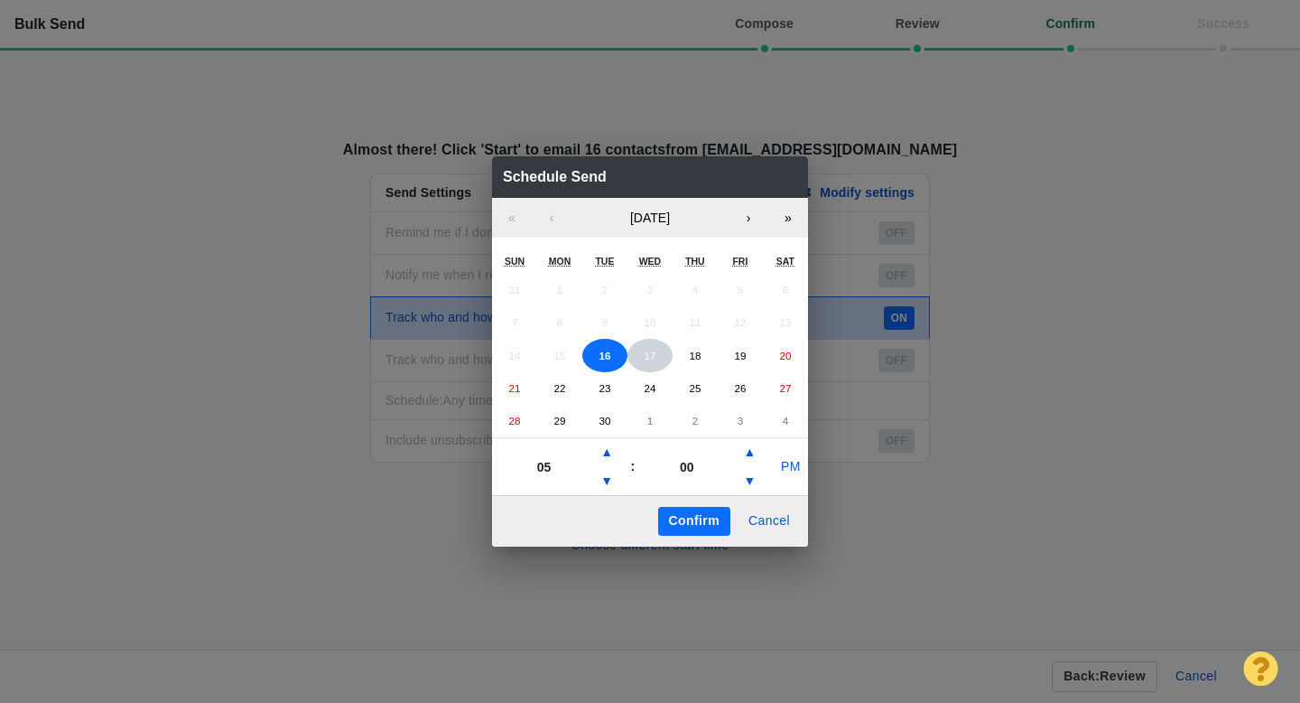
click at [649, 354] on abbr "17" at bounding box center [650, 356] width 12 height 12
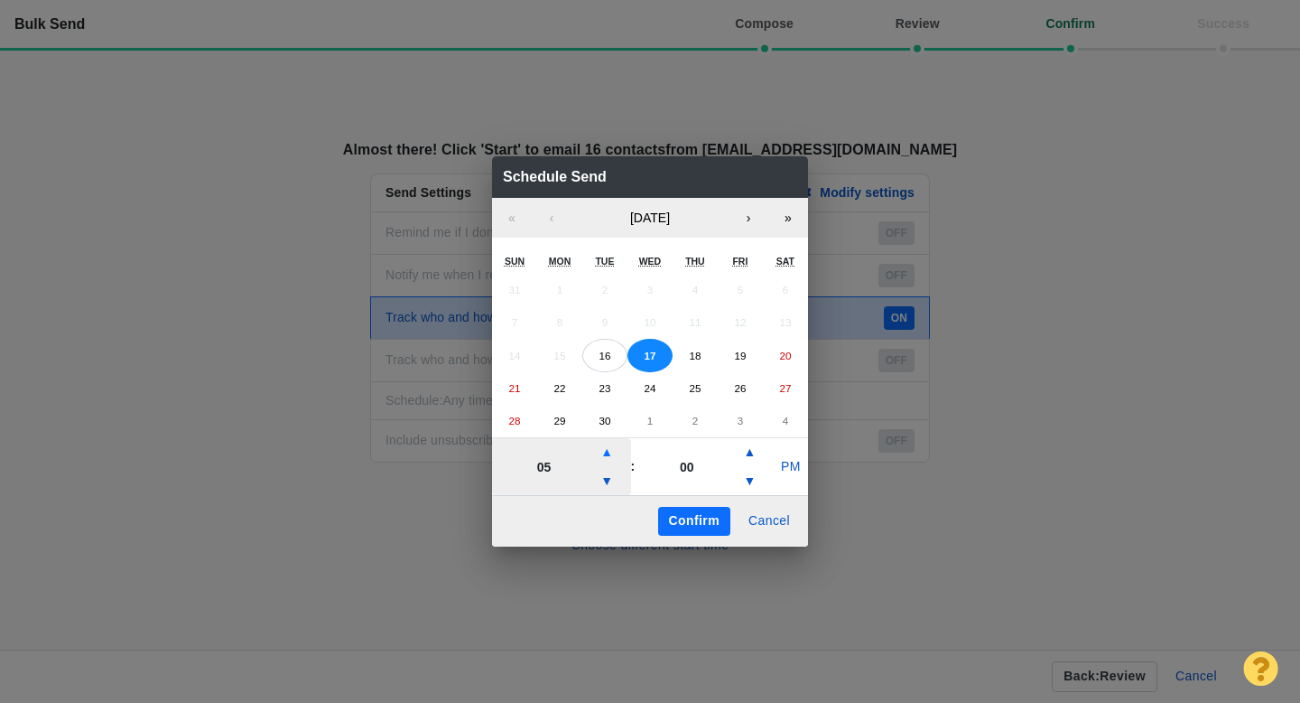
click at [610, 452] on button "▲" at bounding box center [607, 452] width 22 height 29
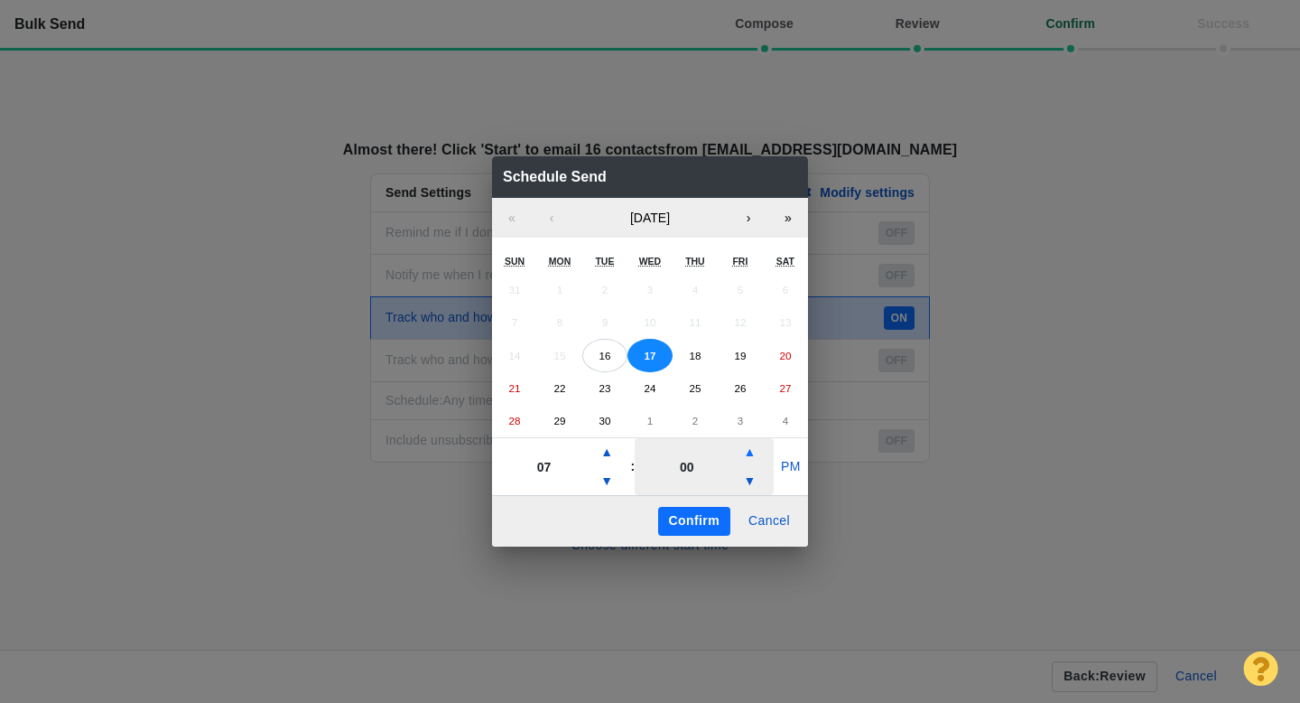
click at [750, 452] on button "▲" at bounding box center [750, 452] width 22 height 29
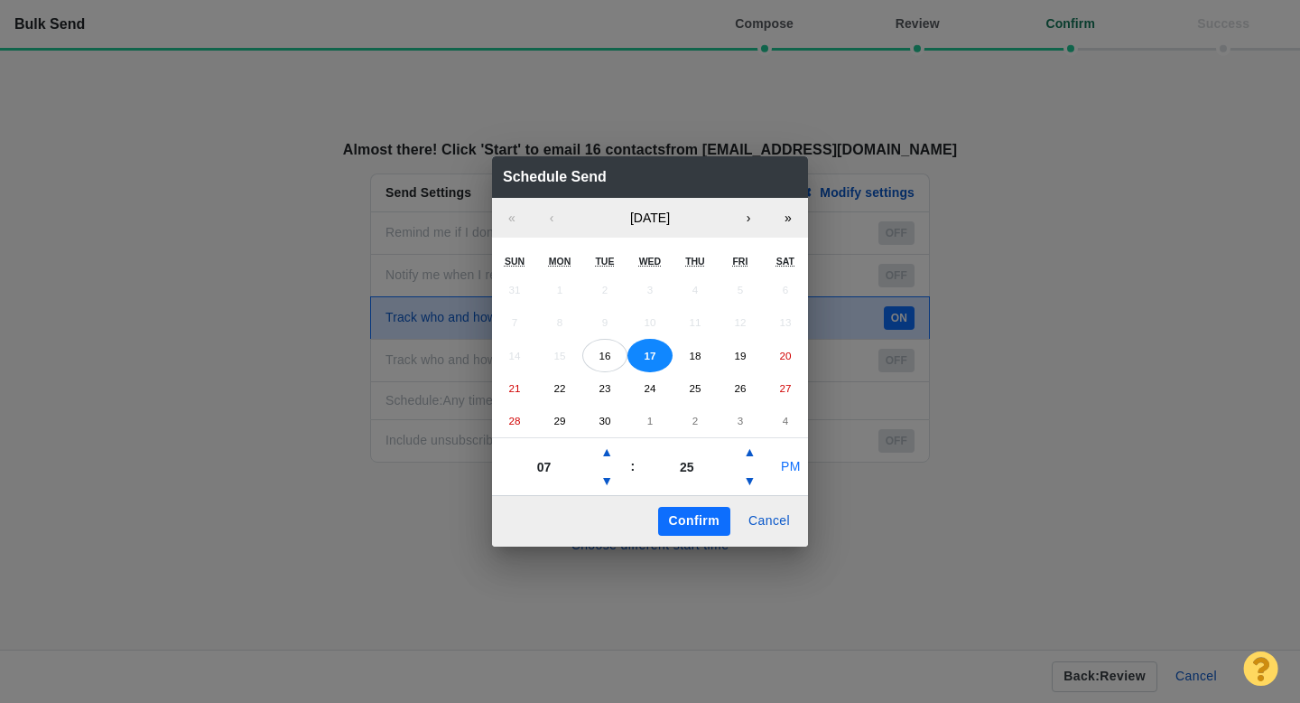
click at [788, 466] on button "PM" at bounding box center [791, 466] width 34 height 29
click at [709, 517] on button "Confirm" at bounding box center [694, 521] width 72 height 29
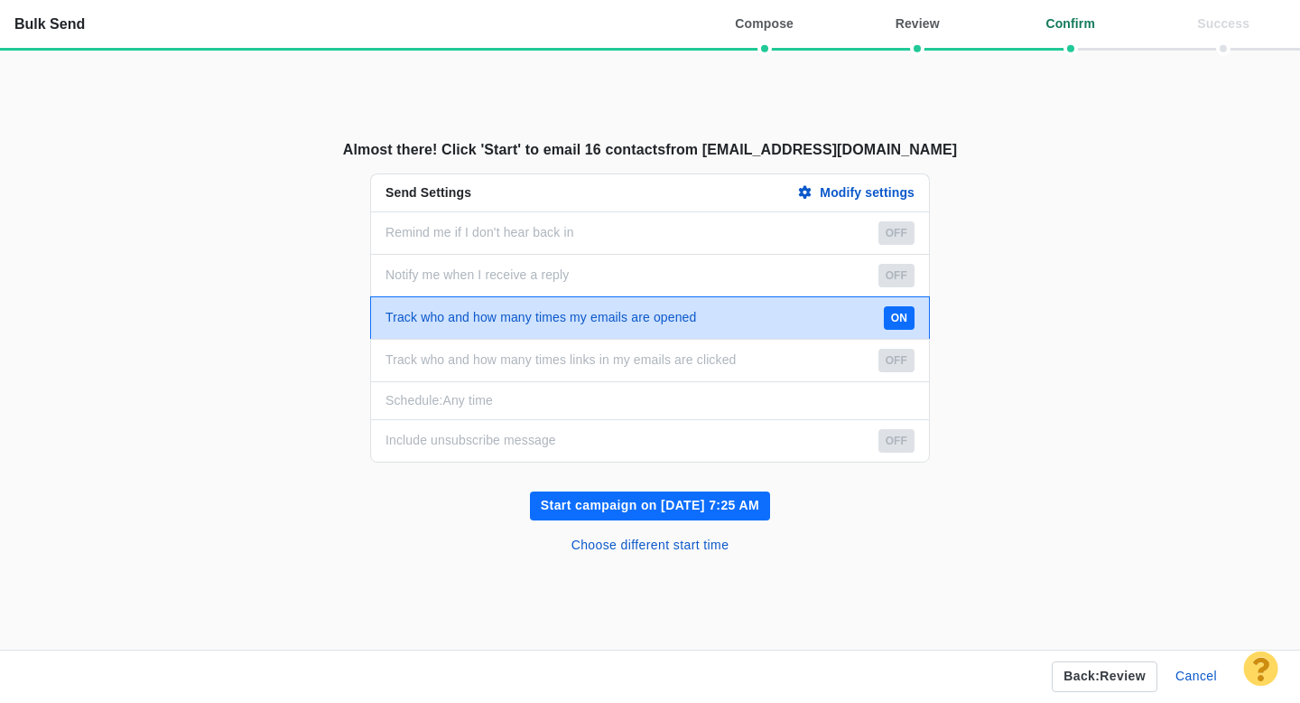
click at [667, 504] on button "Start campaign on Sep 17, 7:25 AM" at bounding box center [650, 505] width 240 height 29
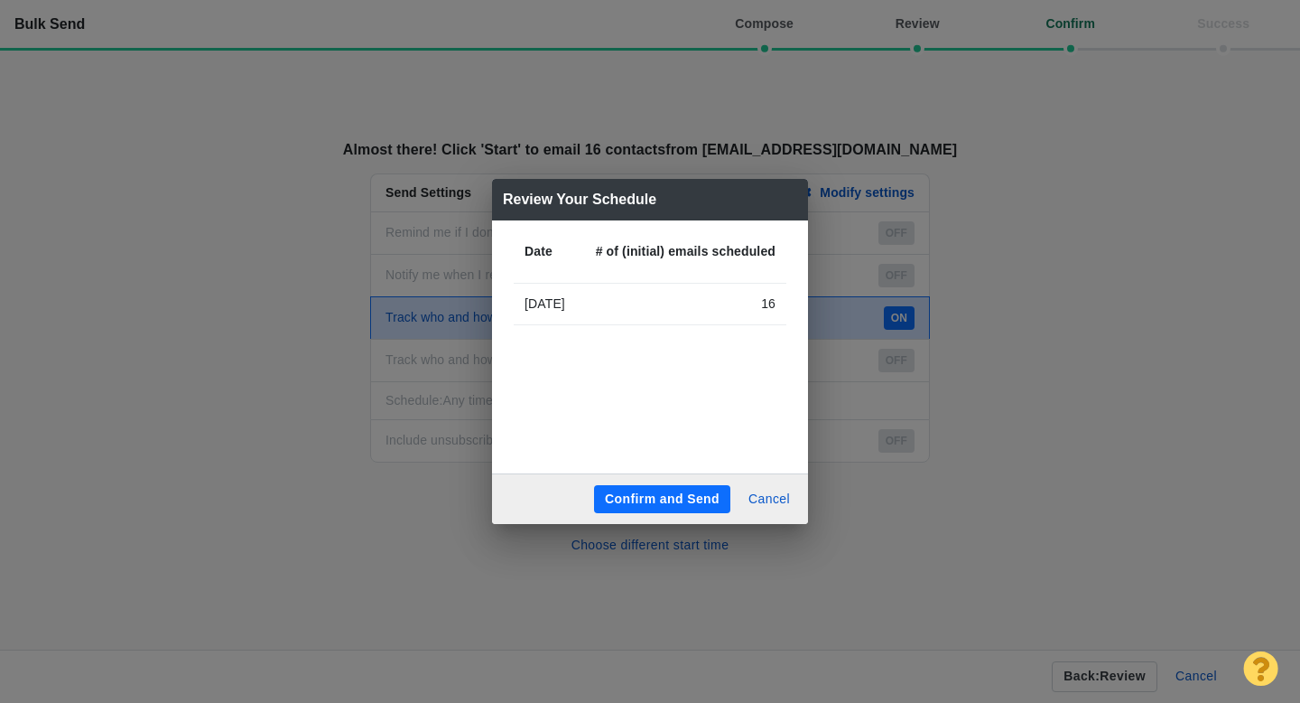
click at [654, 495] on button "Confirm and Send" at bounding box center [662, 499] width 136 height 29
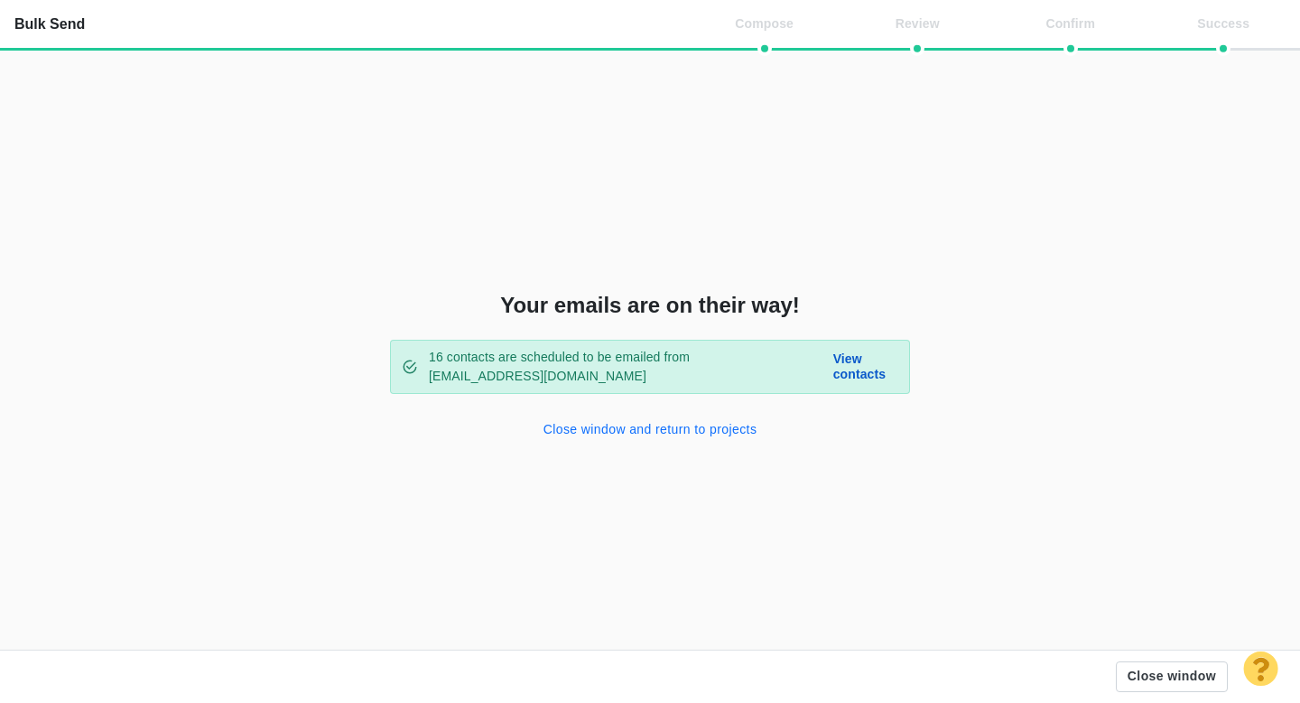
click at [657, 434] on button "Close window and return to projects" at bounding box center [651, 429] width 236 height 29
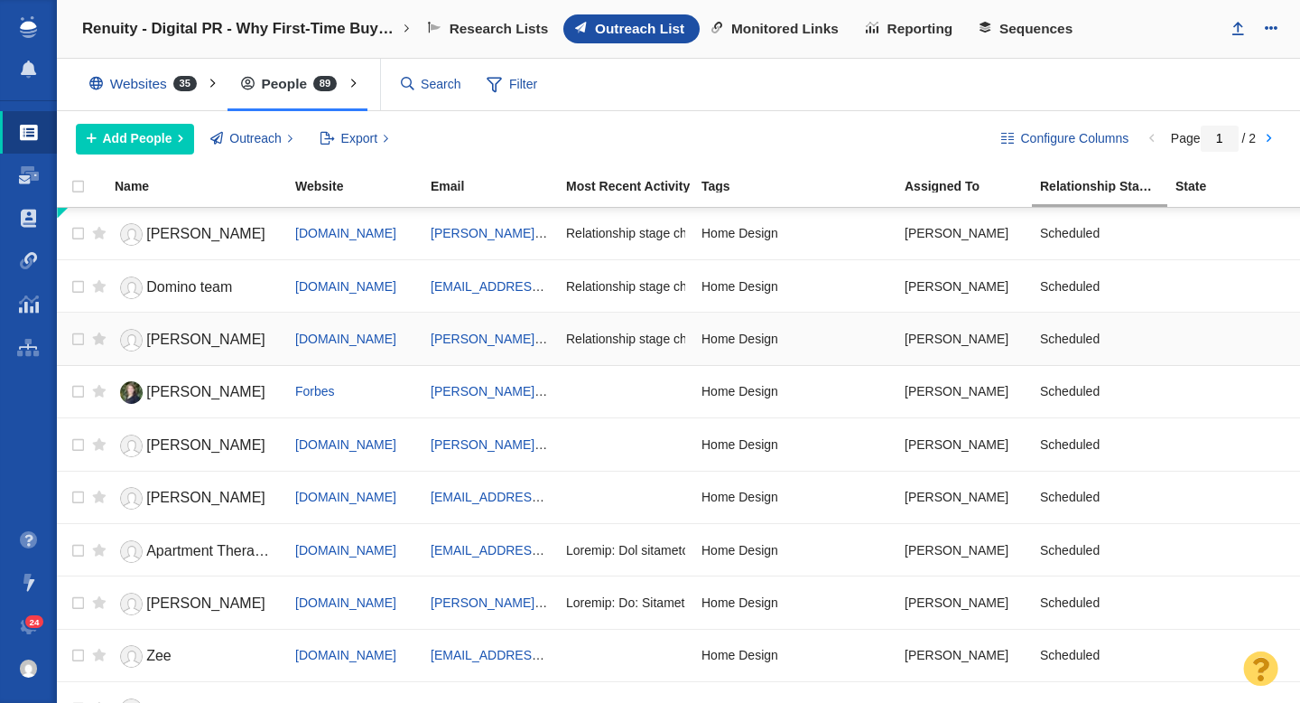
click at [188, 341] on link "[PERSON_NAME]" at bounding box center [197, 340] width 164 height 32
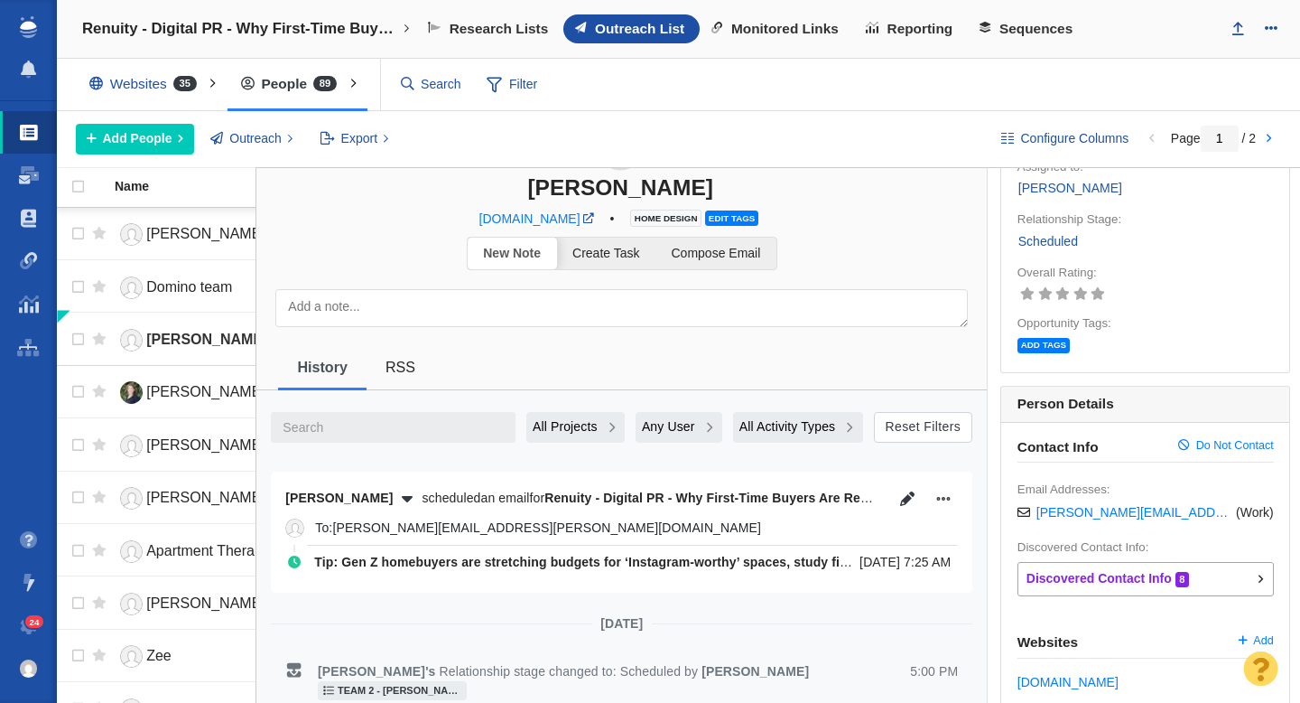
scroll to position [105, 0]
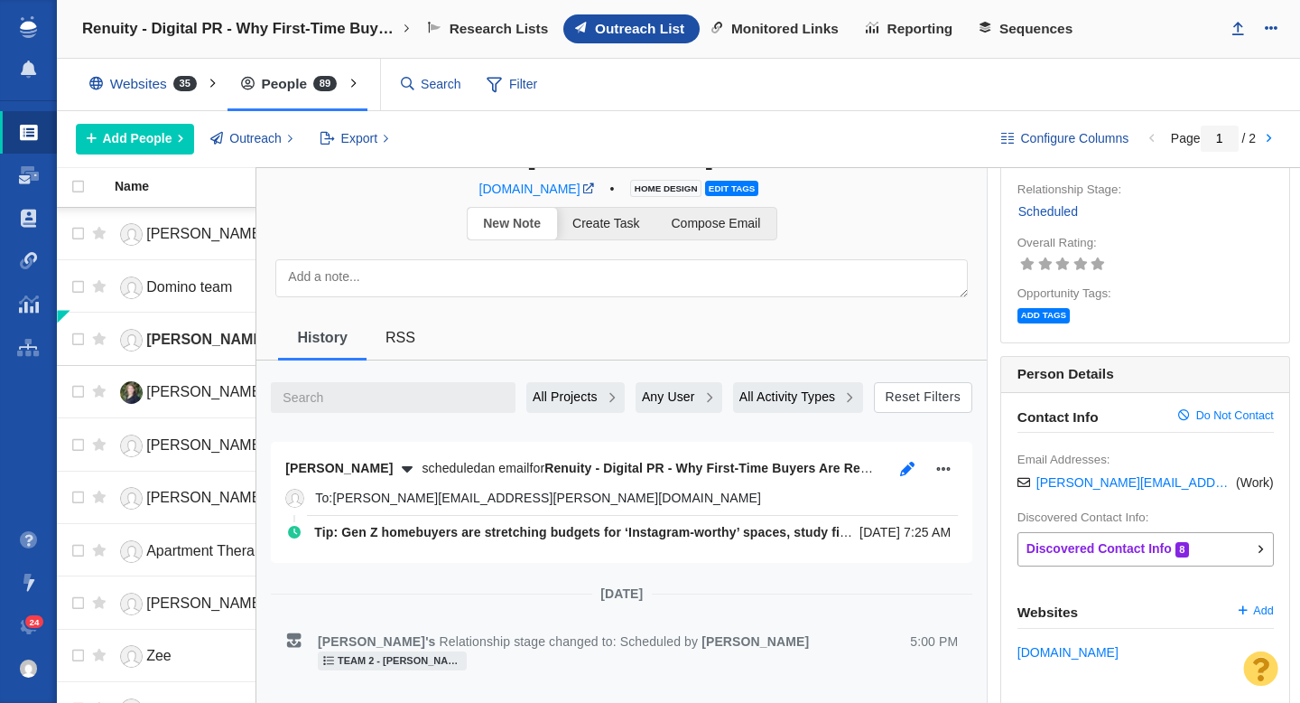
click at [905, 471] on icon "button" at bounding box center [907, 468] width 14 height 14
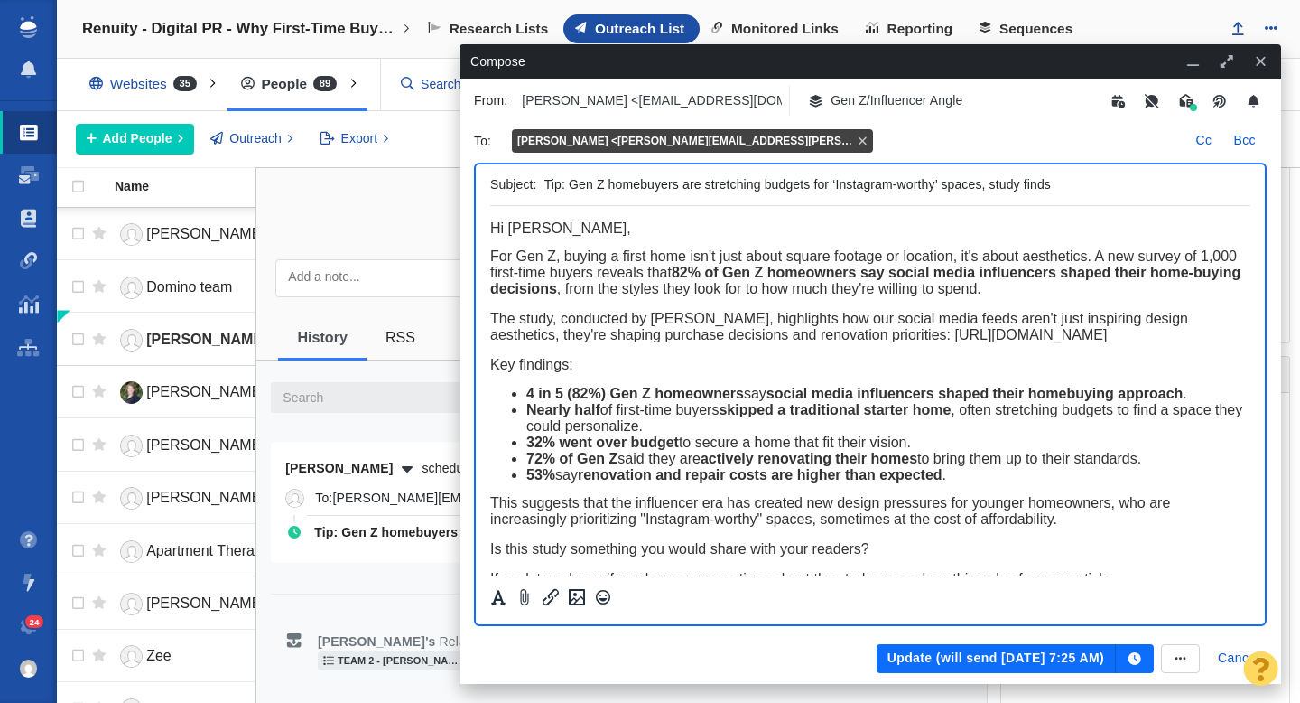
scroll to position [0, 0]
click at [1006, 655] on button "Update (will send Sep 17, 7:25 AM)" at bounding box center [996, 658] width 239 height 29
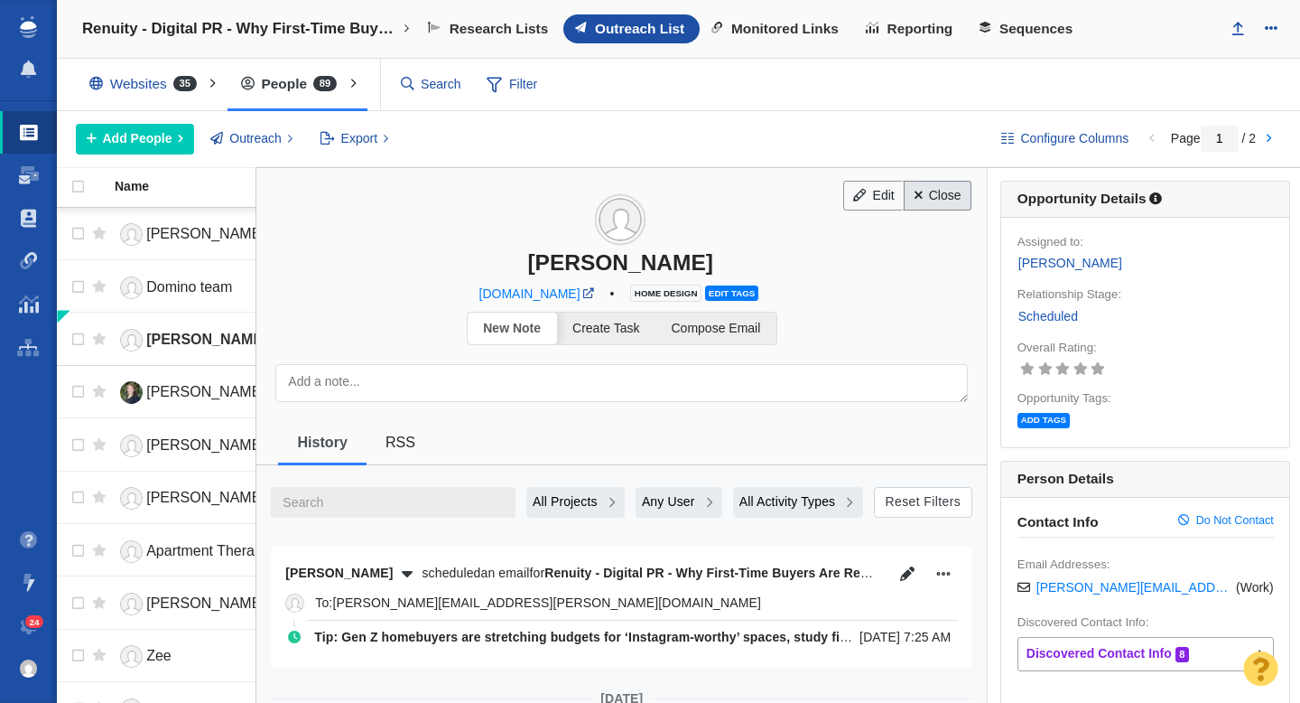
click at [942, 202] on link "Close" at bounding box center [938, 196] width 68 height 31
